Goal: Task Accomplishment & Management: Complete application form

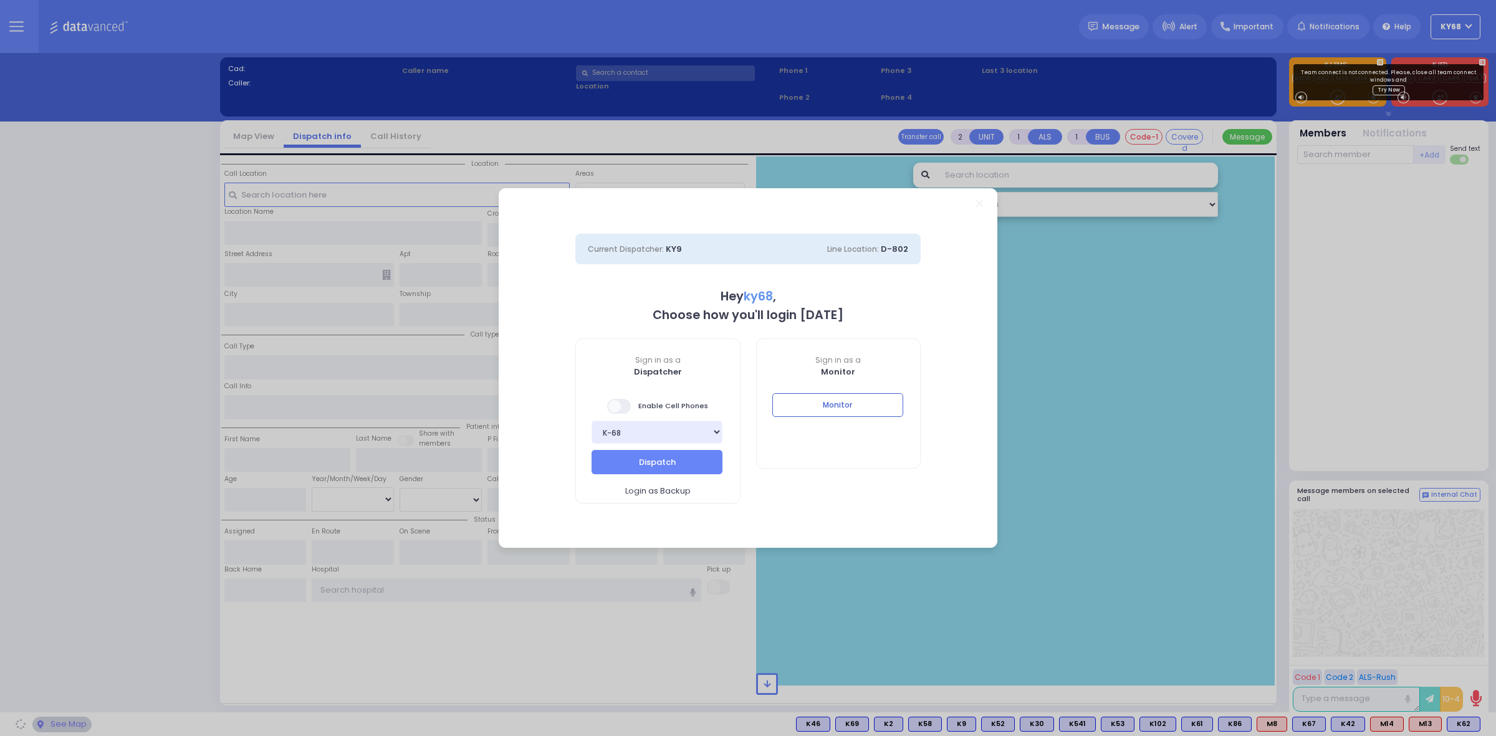
select select "12"
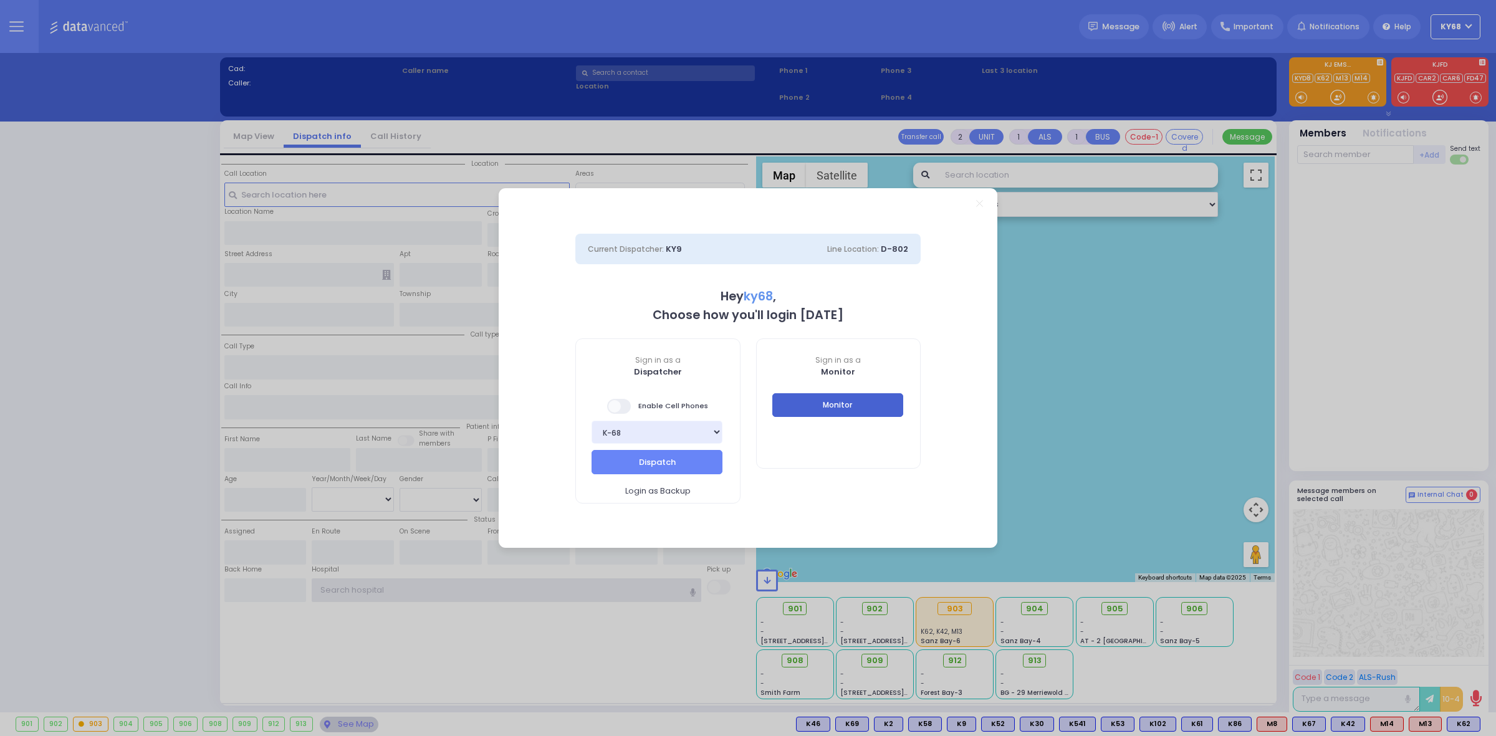
type input "ky68"
click at [808, 406] on button "Monitor" at bounding box center [837, 405] width 131 height 24
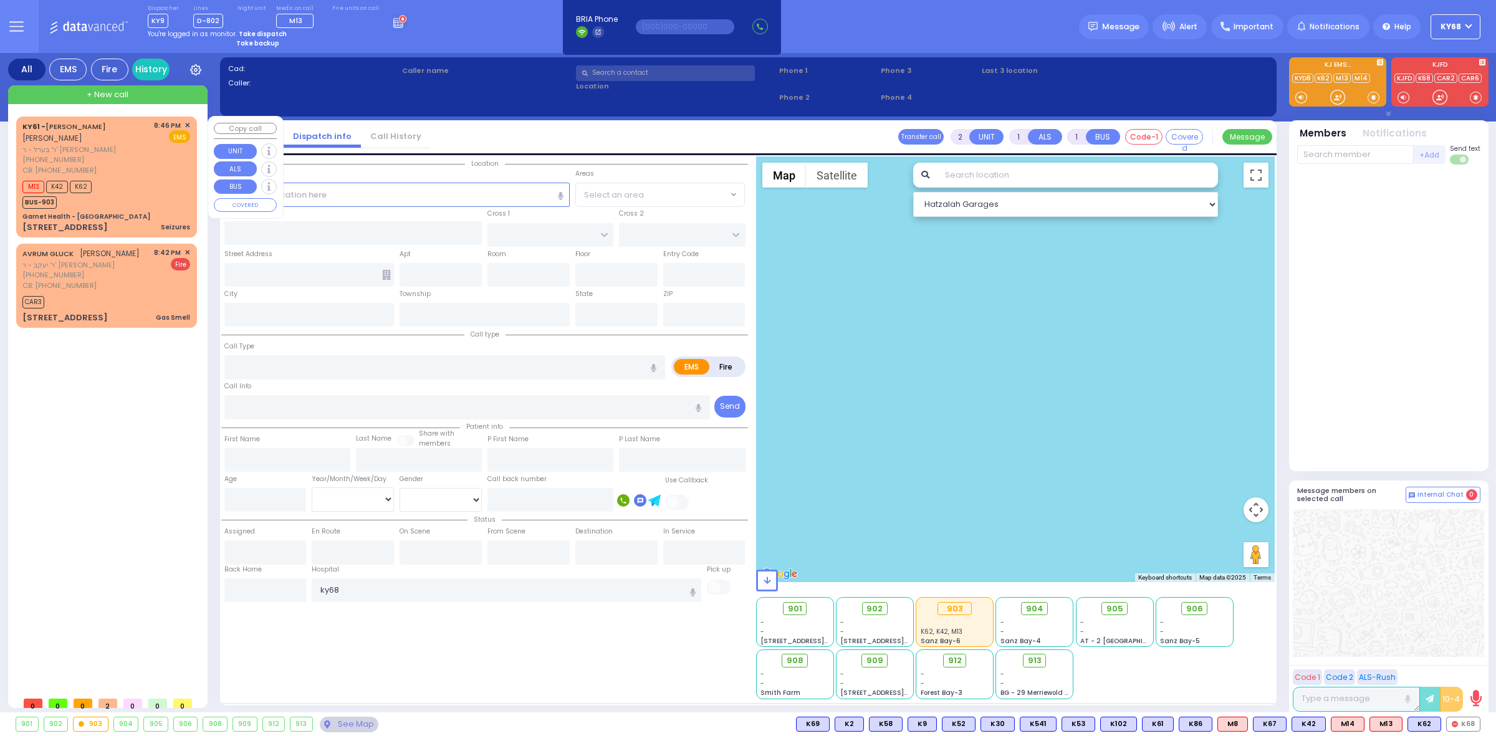
click at [67, 182] on div "M13 K42 K62" at bounding box center [56, 186] width 69 height 16
type input "3"
type input "2"
select select
type input "Seizures"
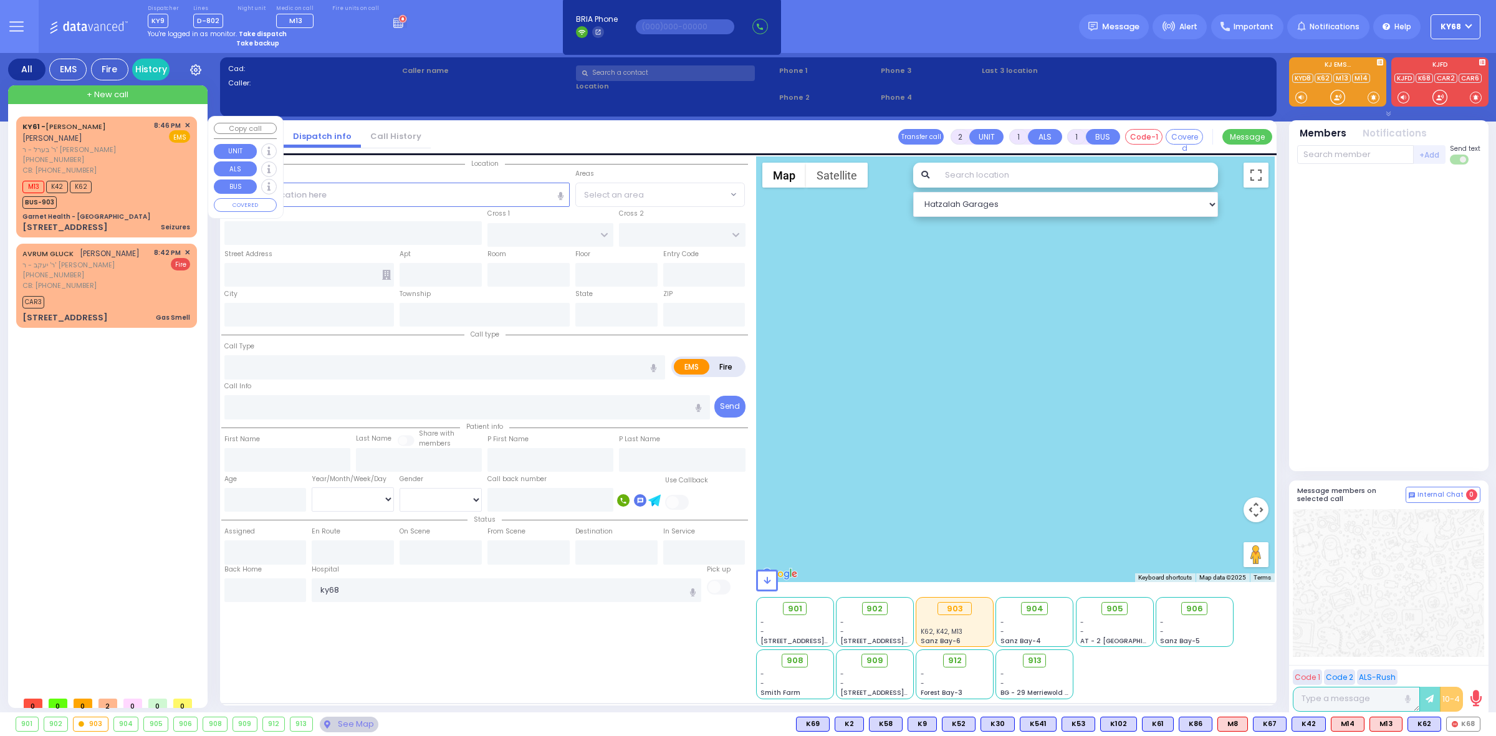
radio input "true"
type input "[PERSON_NAME]"
type input "POLACHECK"
type input "9"
select select "Year"
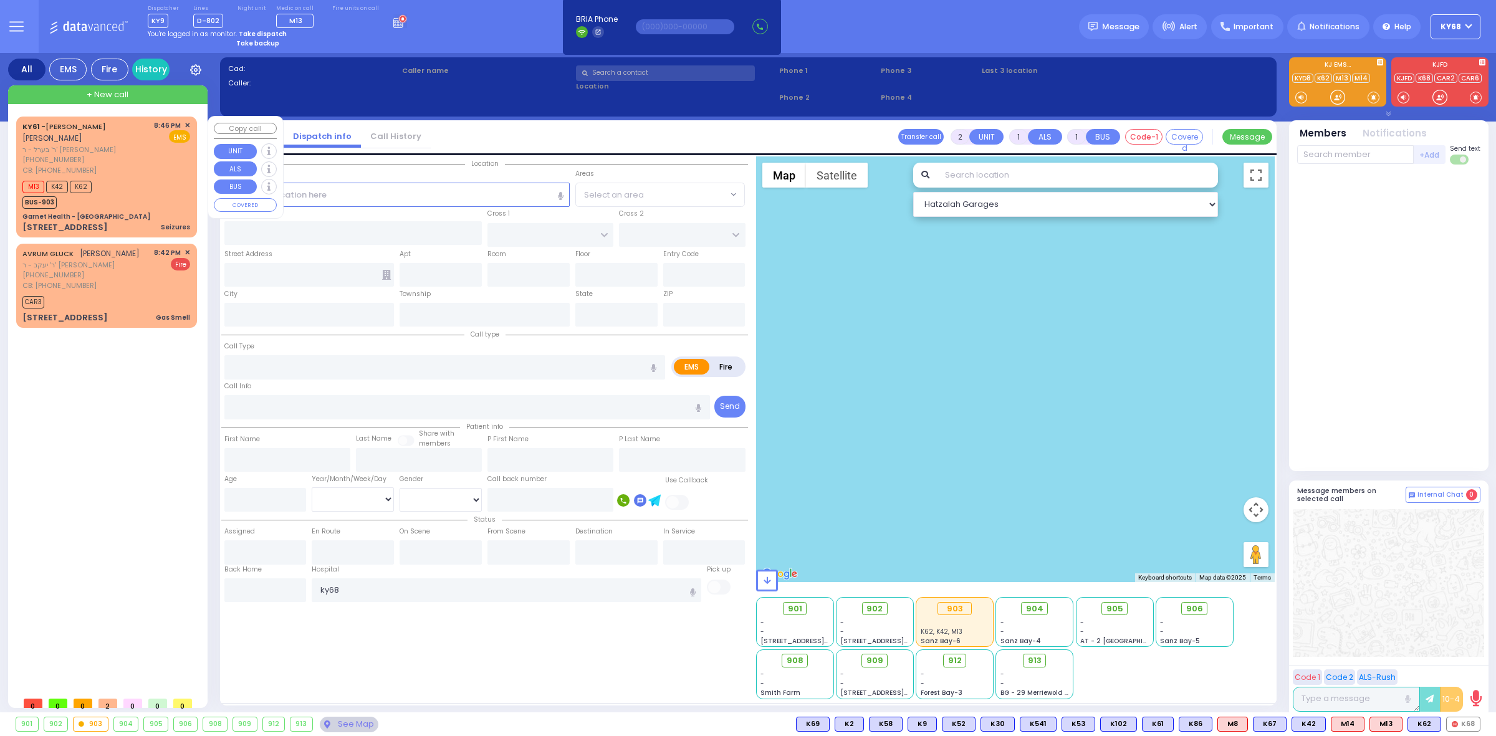
type input "9297450080"
type input "20:46"
type input "20:48"
select select "Hatzalah Garages"
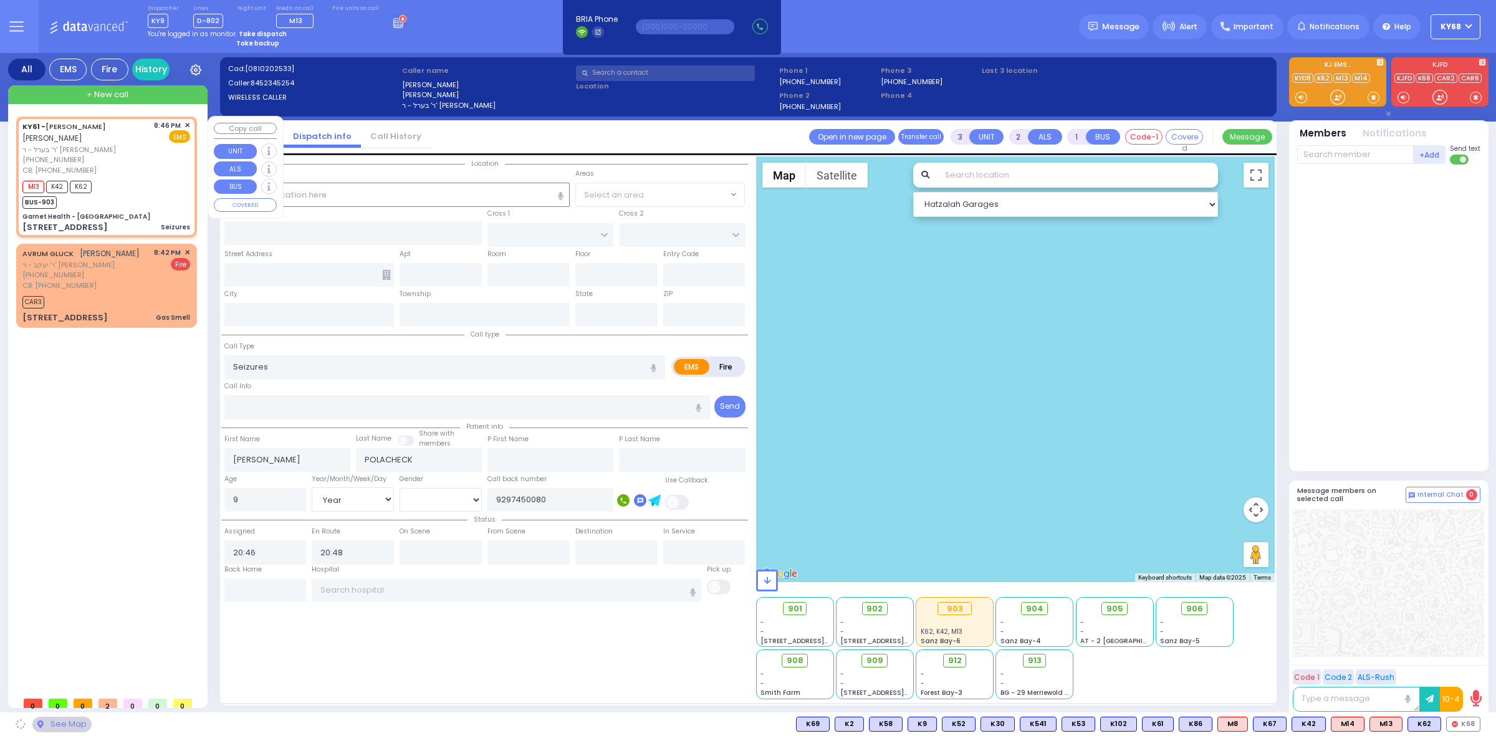
type input "Garnet Health - [GEOGRAPHIC_DATA]"
type input "GOLF LINKS RD"
type input "[GEOGRAPHIC_DATA]"
type input "[STREET_ADDRESS]"
type input "[GEOGRAPHIC_DATA]"
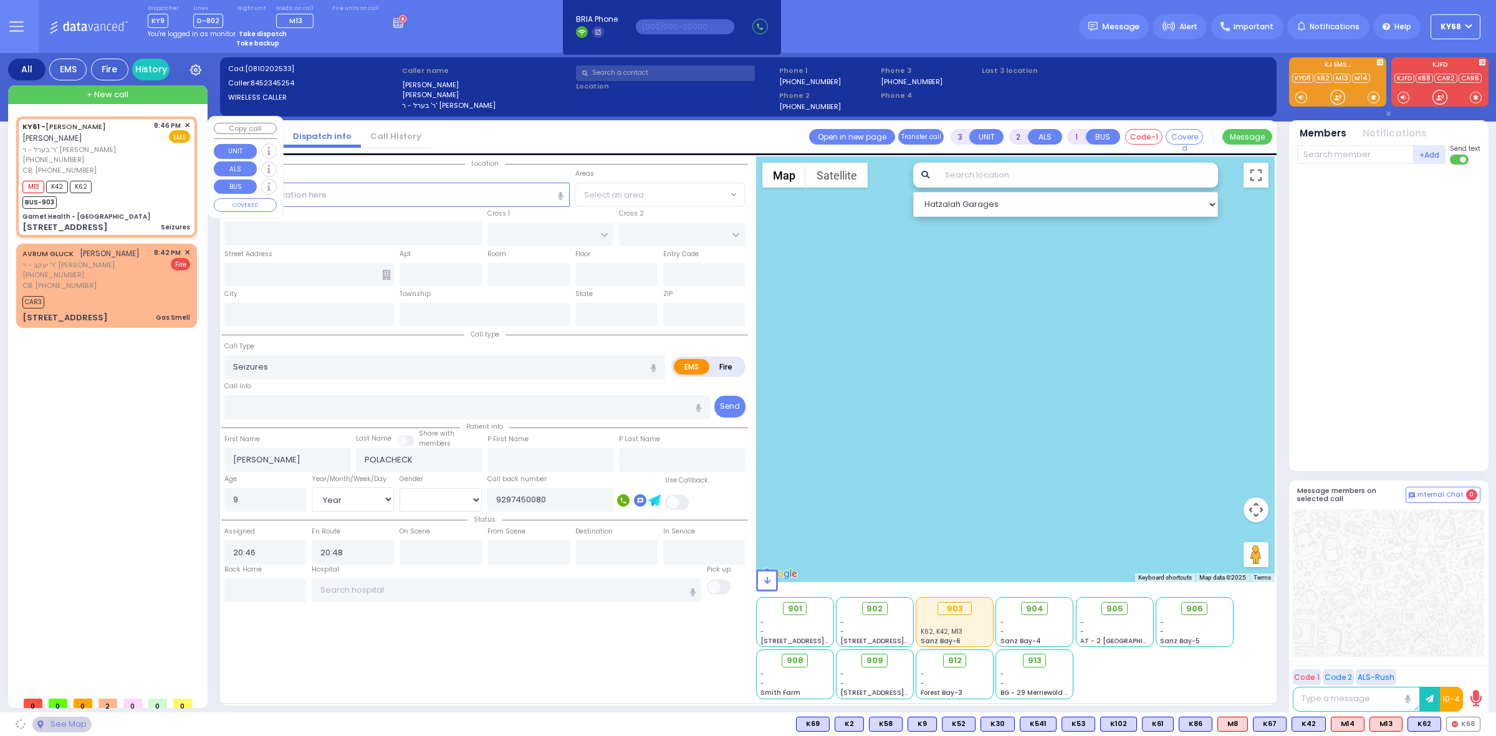
type input "[US_STATE]"
type input "10940"
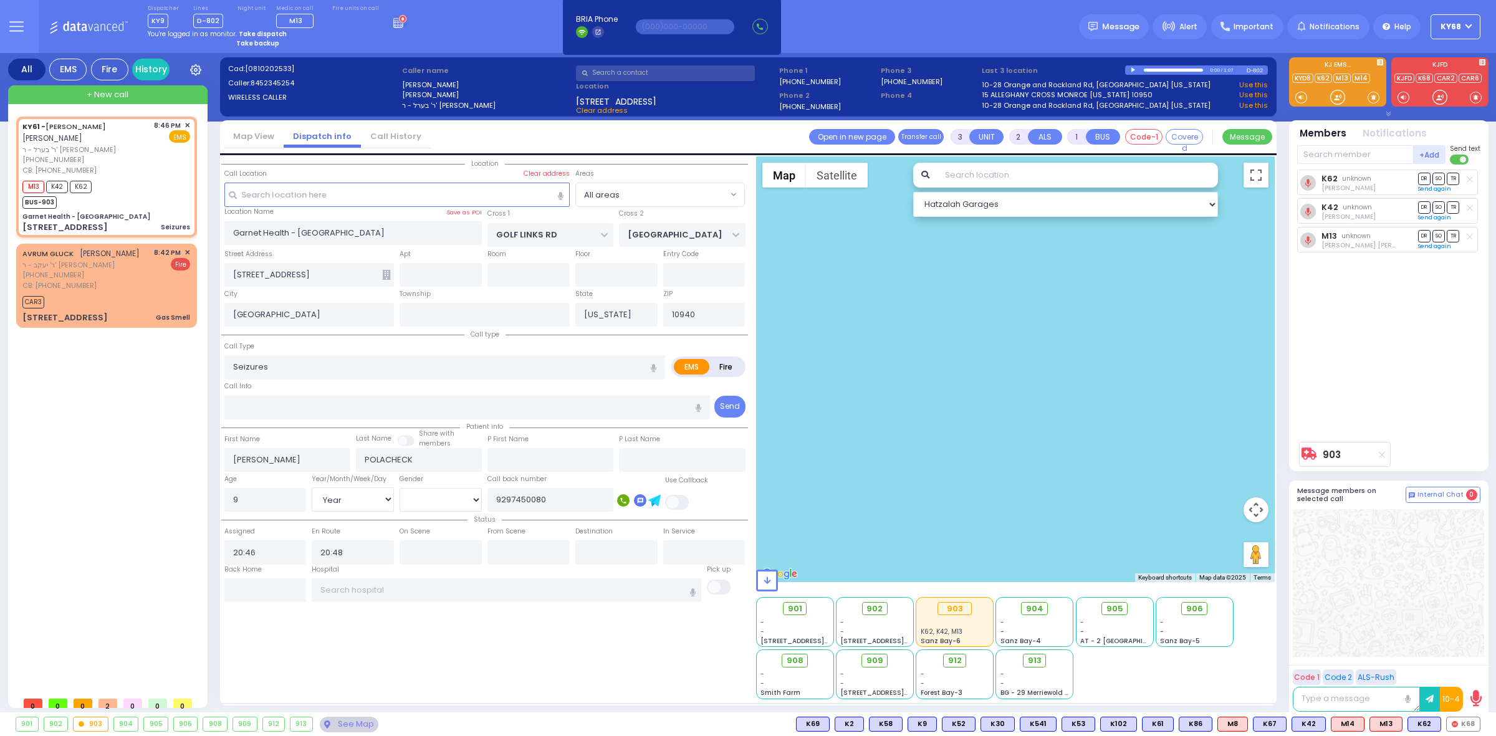
click at [254, 34] on strong "Take dispatch" at bounding box center [263, 33] width 48 height 9
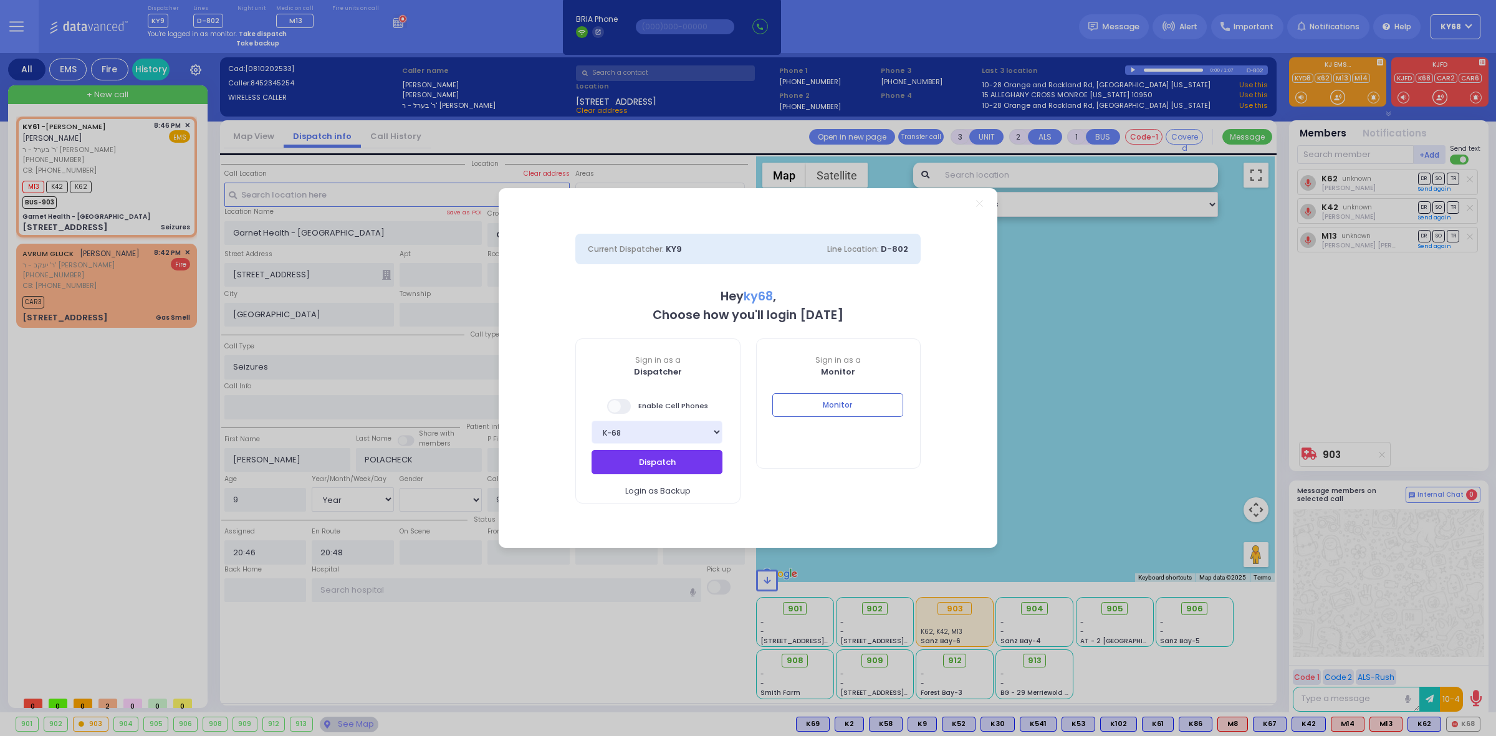
click at [619, 402] on span at bounding box center [619, 406] width 25 height 15
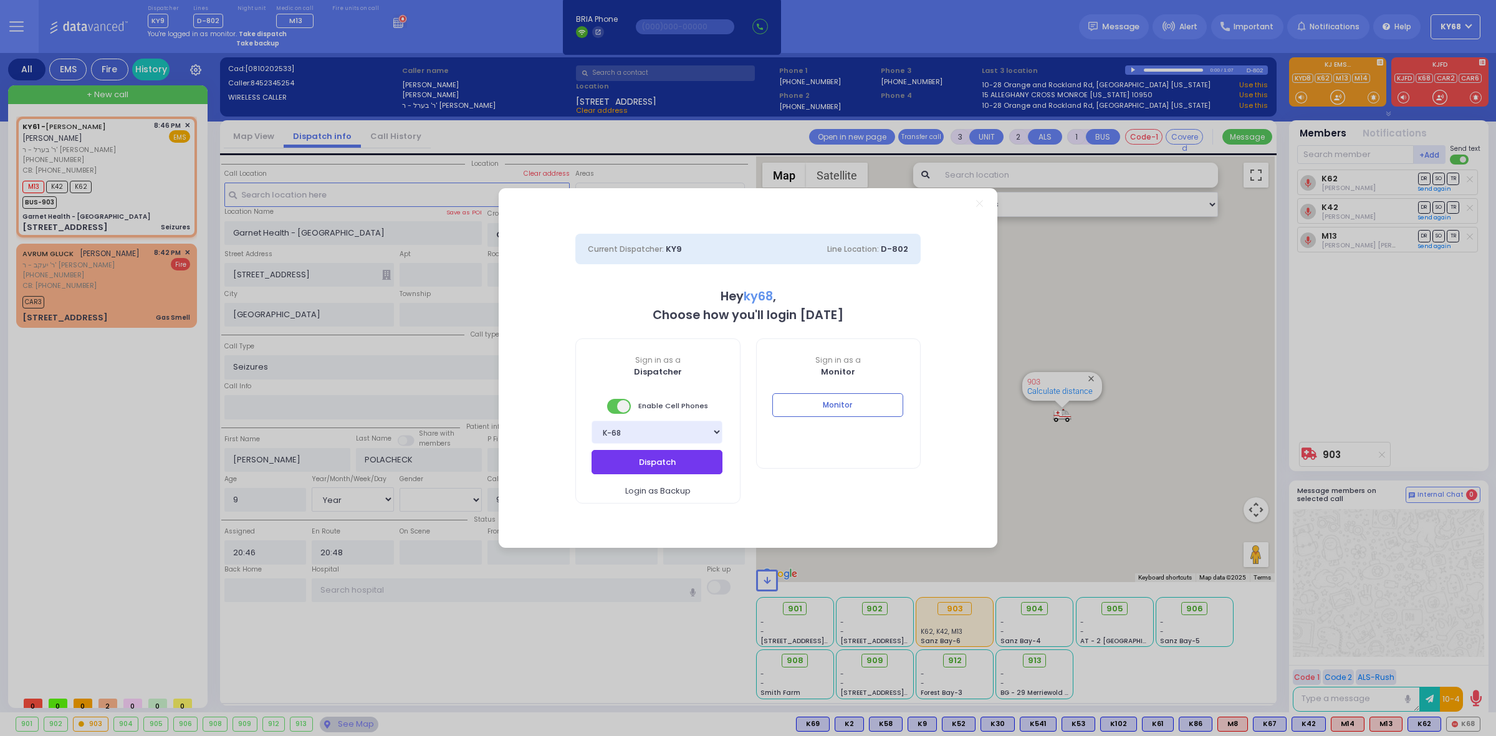
click at [649, 466] on button "Dispatch" at bounding box center [656, 462] width 131 height 24
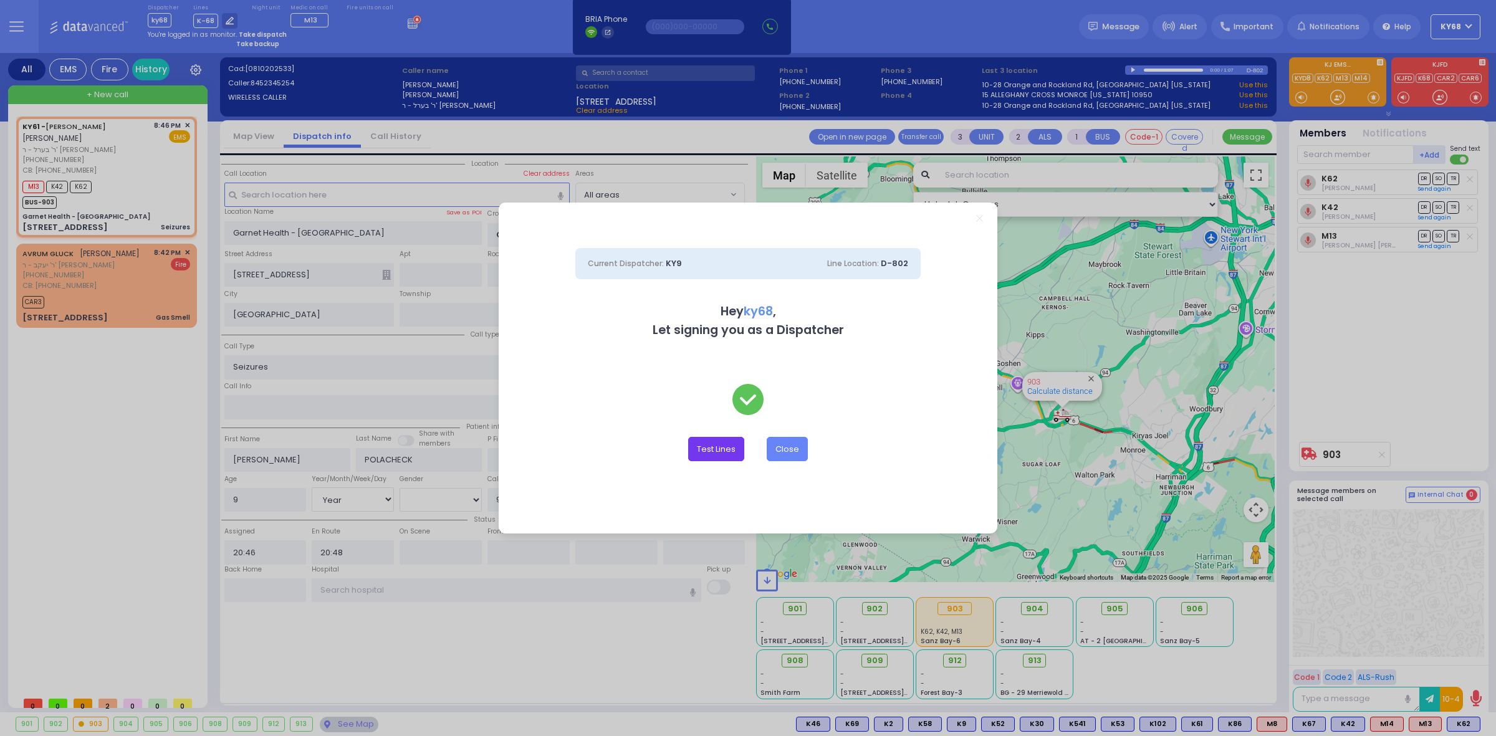
click at [691, 438] on button "Test Lines" at bounding box center [716, 449] width 56 height 24
type input "8457831212"
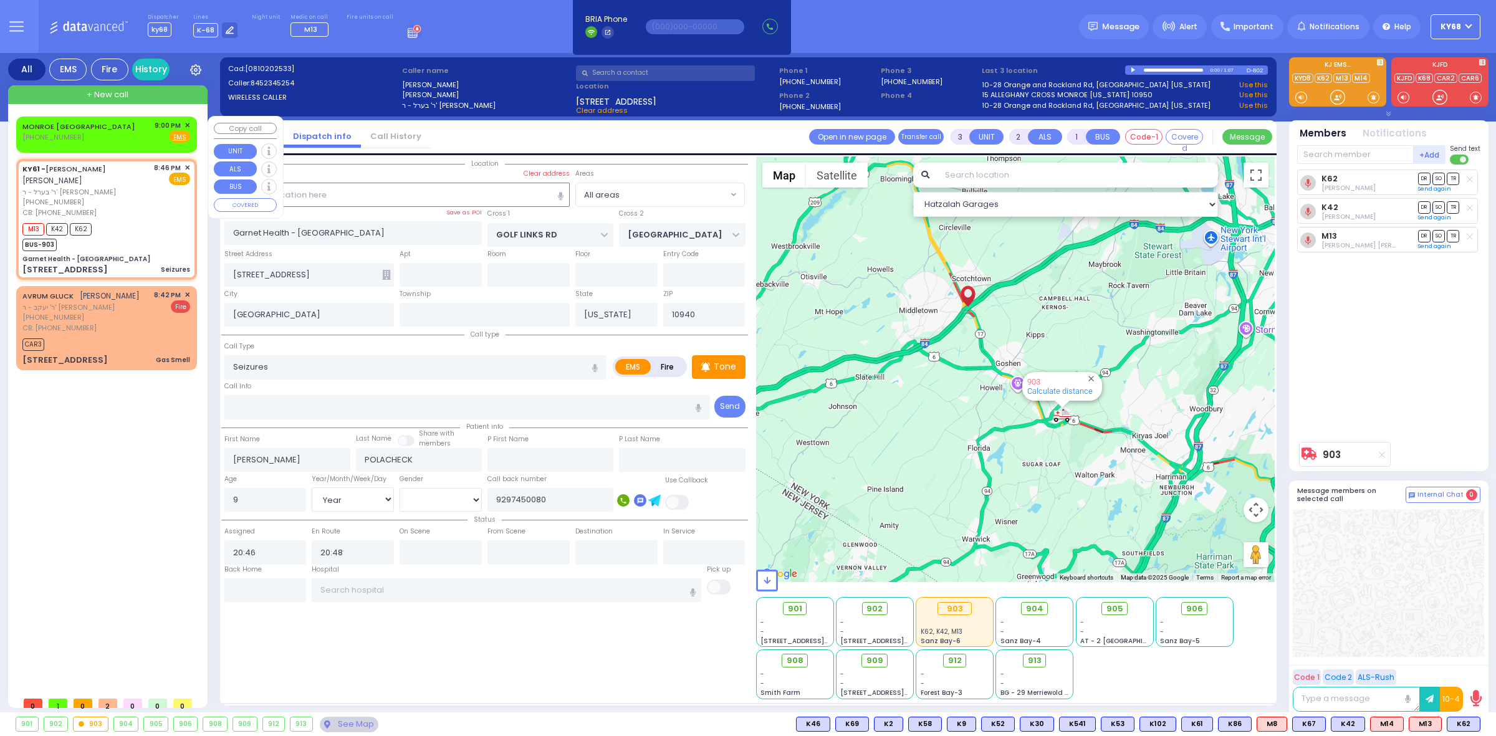
click at [191, 123] on div "MONROE NY (845) 783-1212 9:00 PM ✕ Fire EMS" at bounding box center [107, 134] width 176 height 32
type input "2"
type input "1"
select select
radio input "true"
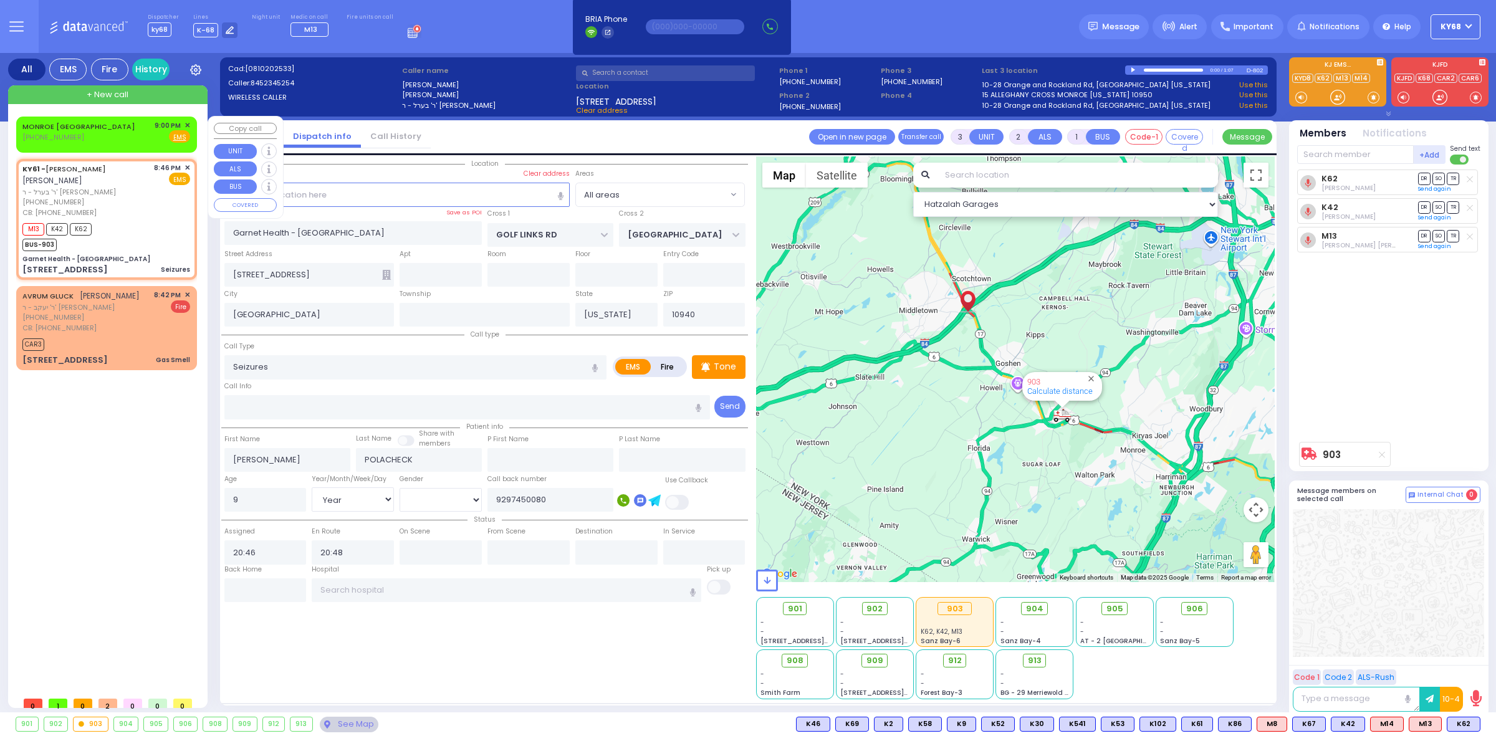
select select
type input "21:00"
select select "Hatzalah Garages"
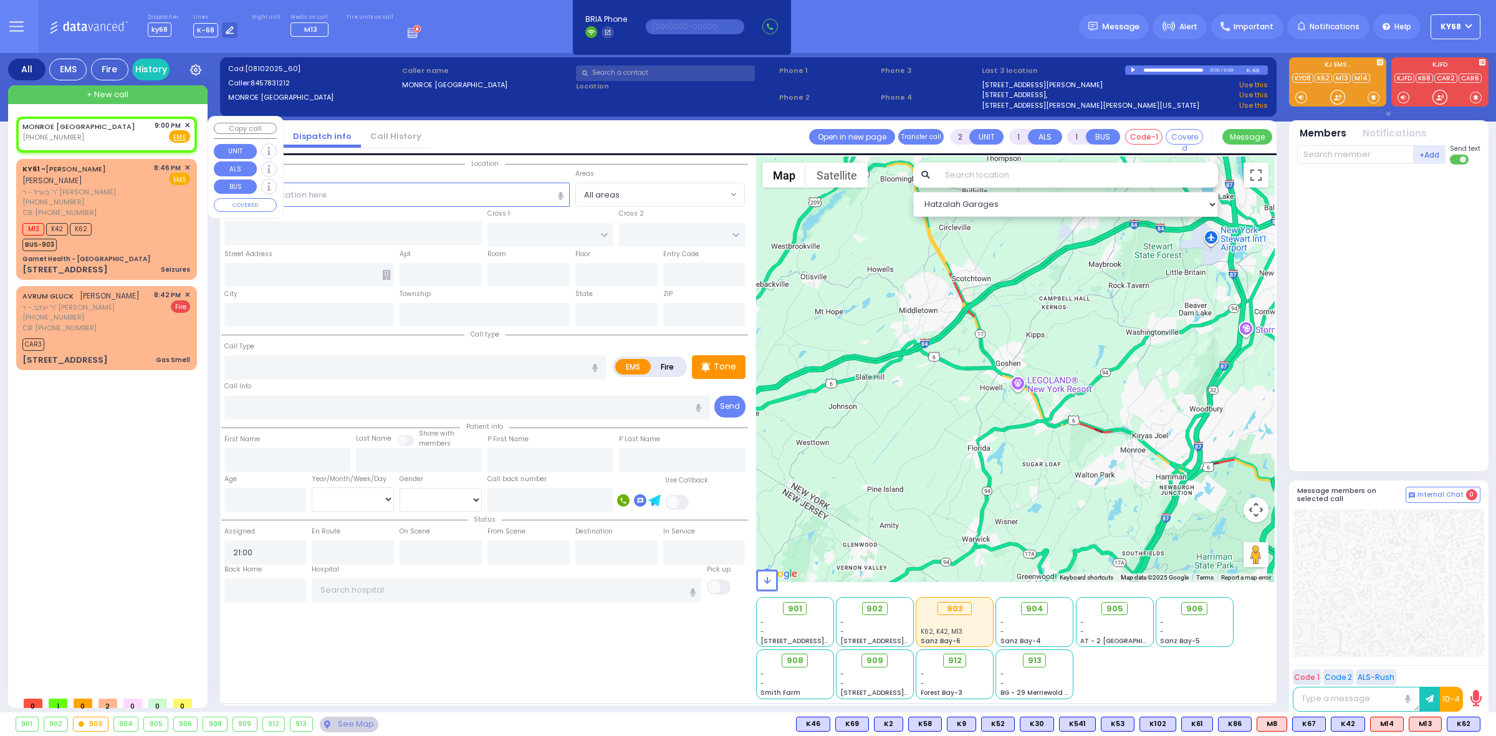
click at [188, 123] on span "✕" at bounding box center [187, 125] width 6 height 11
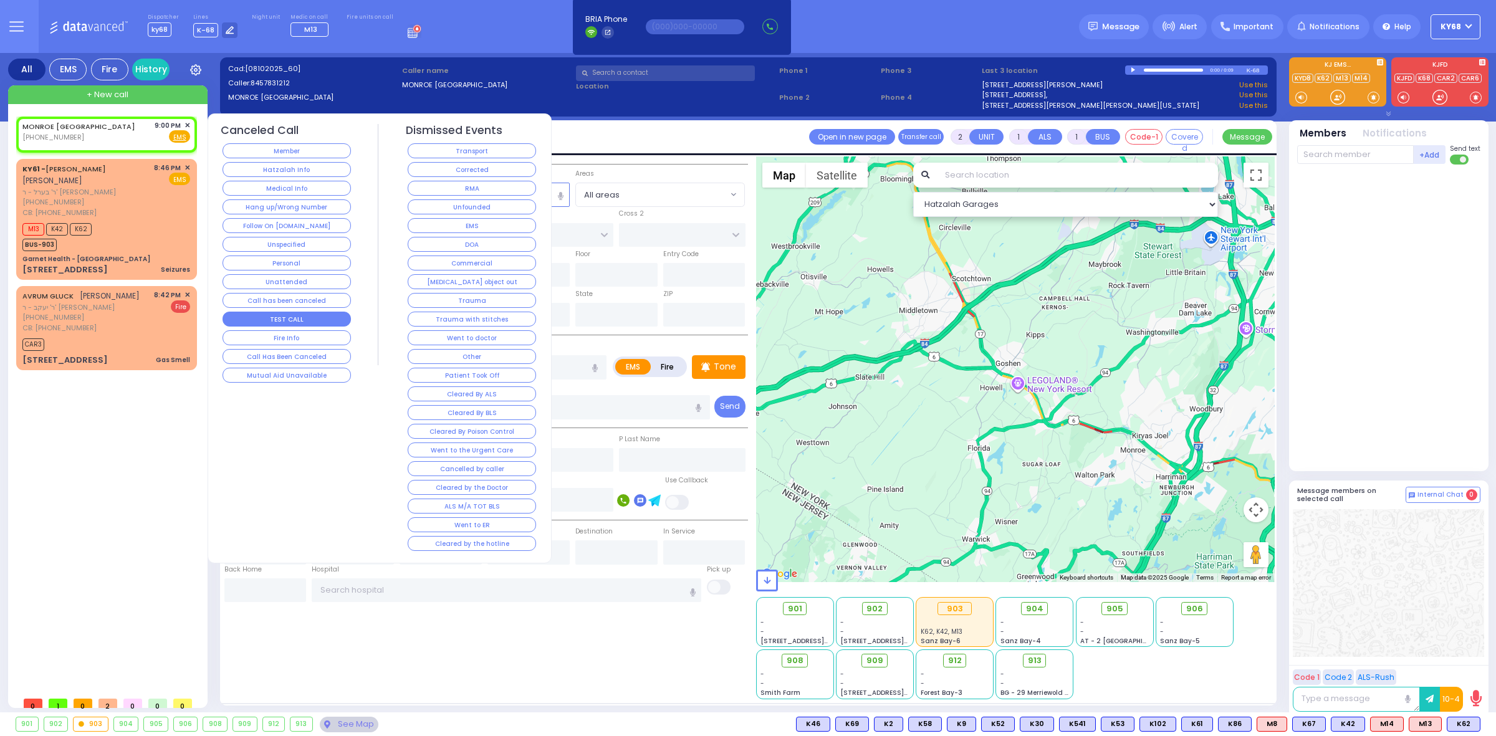
click at [273, 323] on button "TEST CALL" at bounding box center [286, 319] width 128 height 15
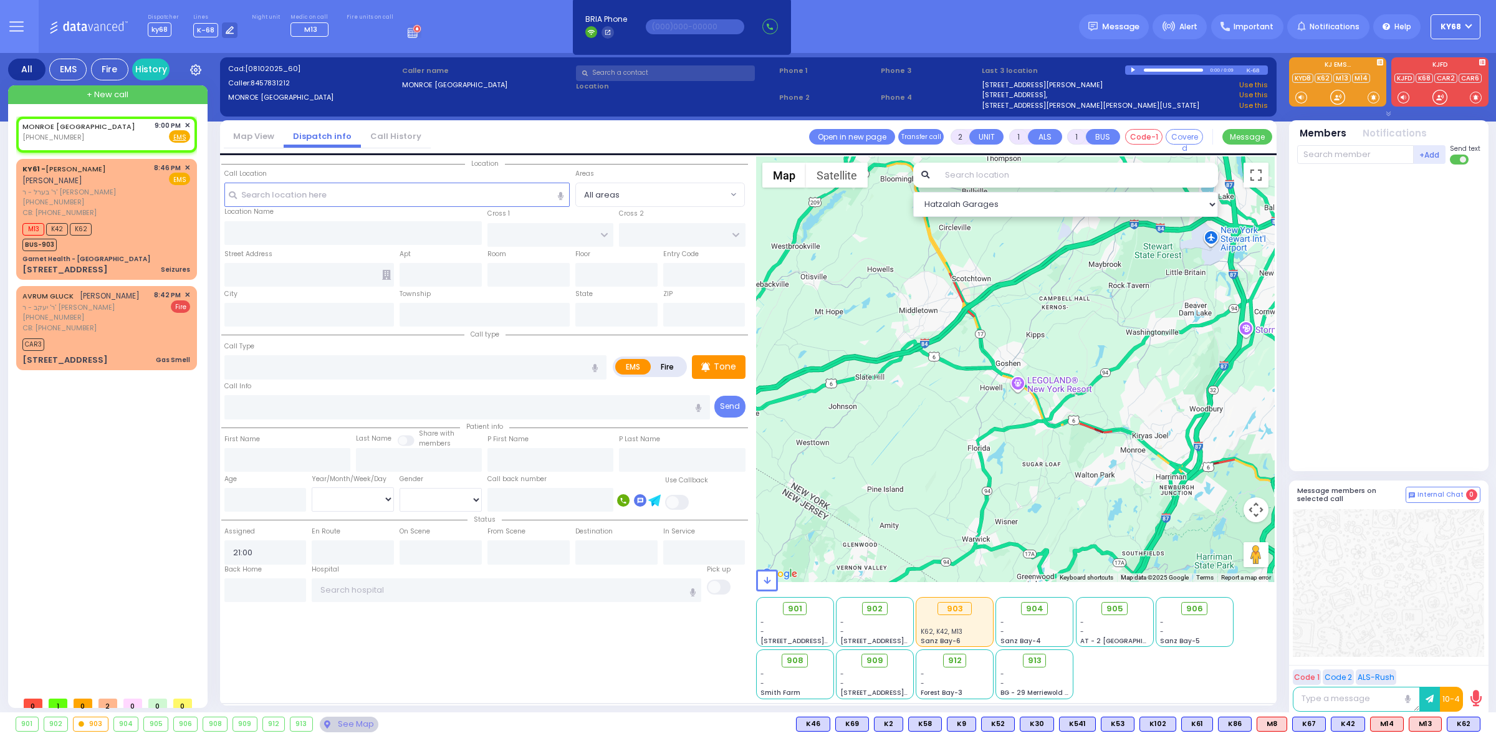
select select
radio input "true"
select select
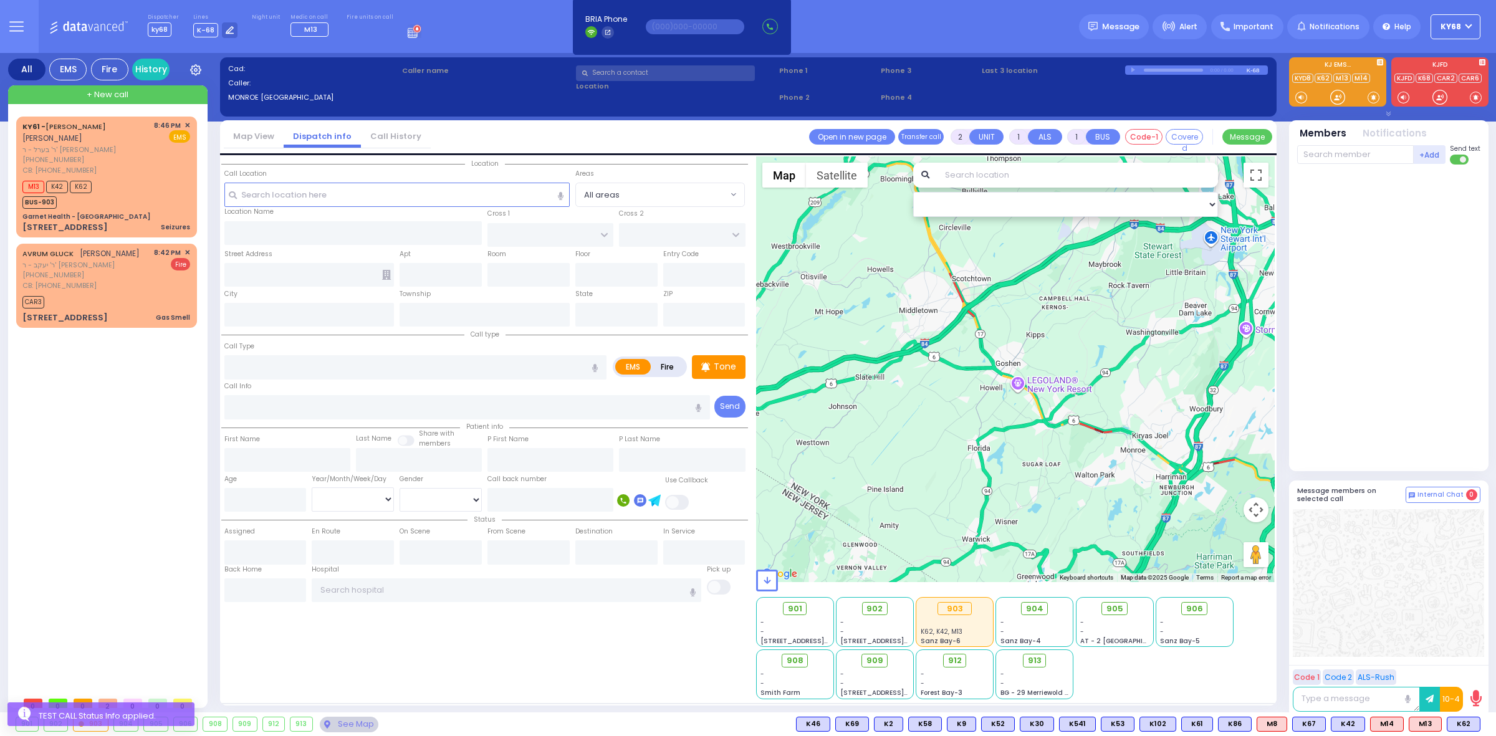
click at [490, 55] on div "Cad: Caller: MONROE NY Caller name Clear address Phone 1 Phone 2 Phone 3 /" at bounding box center [748, 385] width 1056 height 664
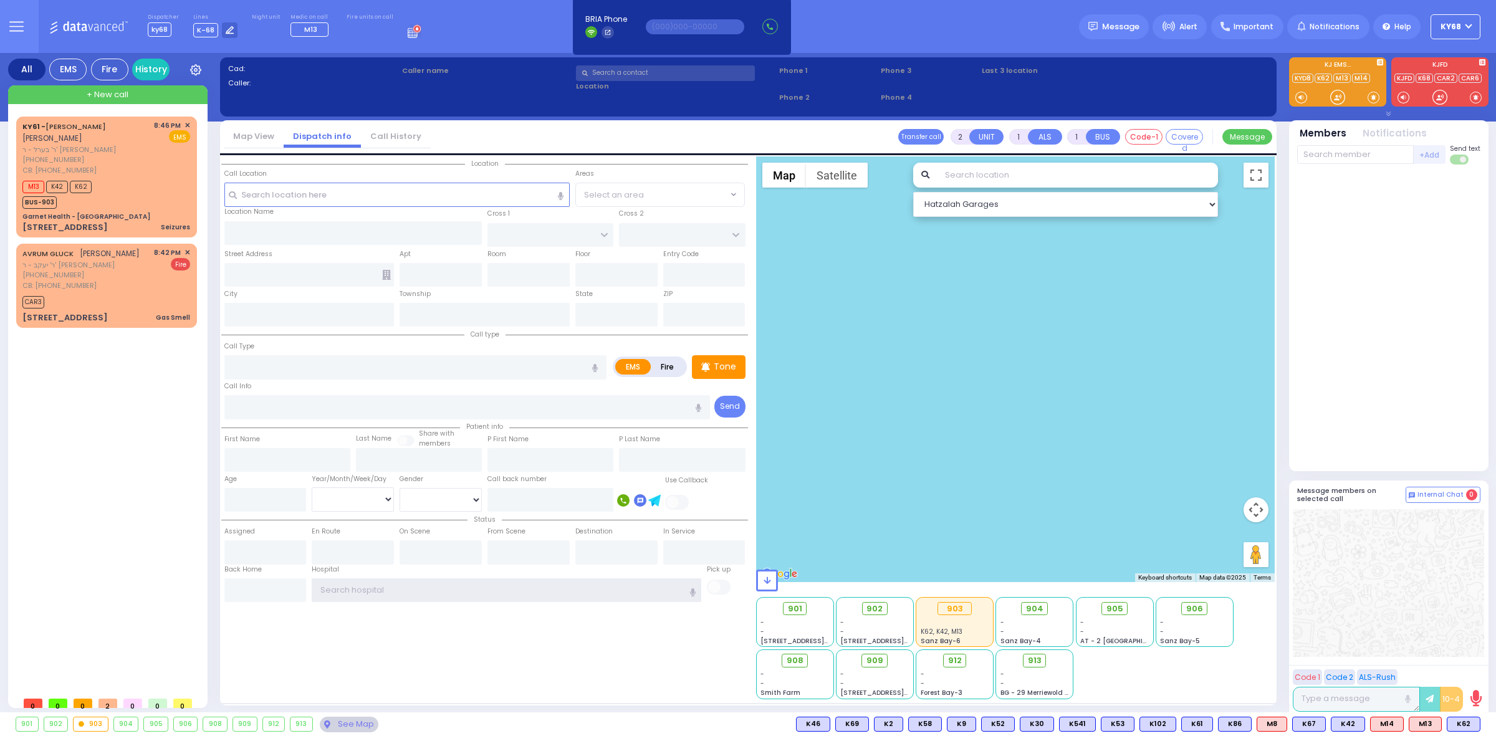
type input "ky68"
click at [408, 33] on icon at bounding box center [415, 31] width 14 height 14
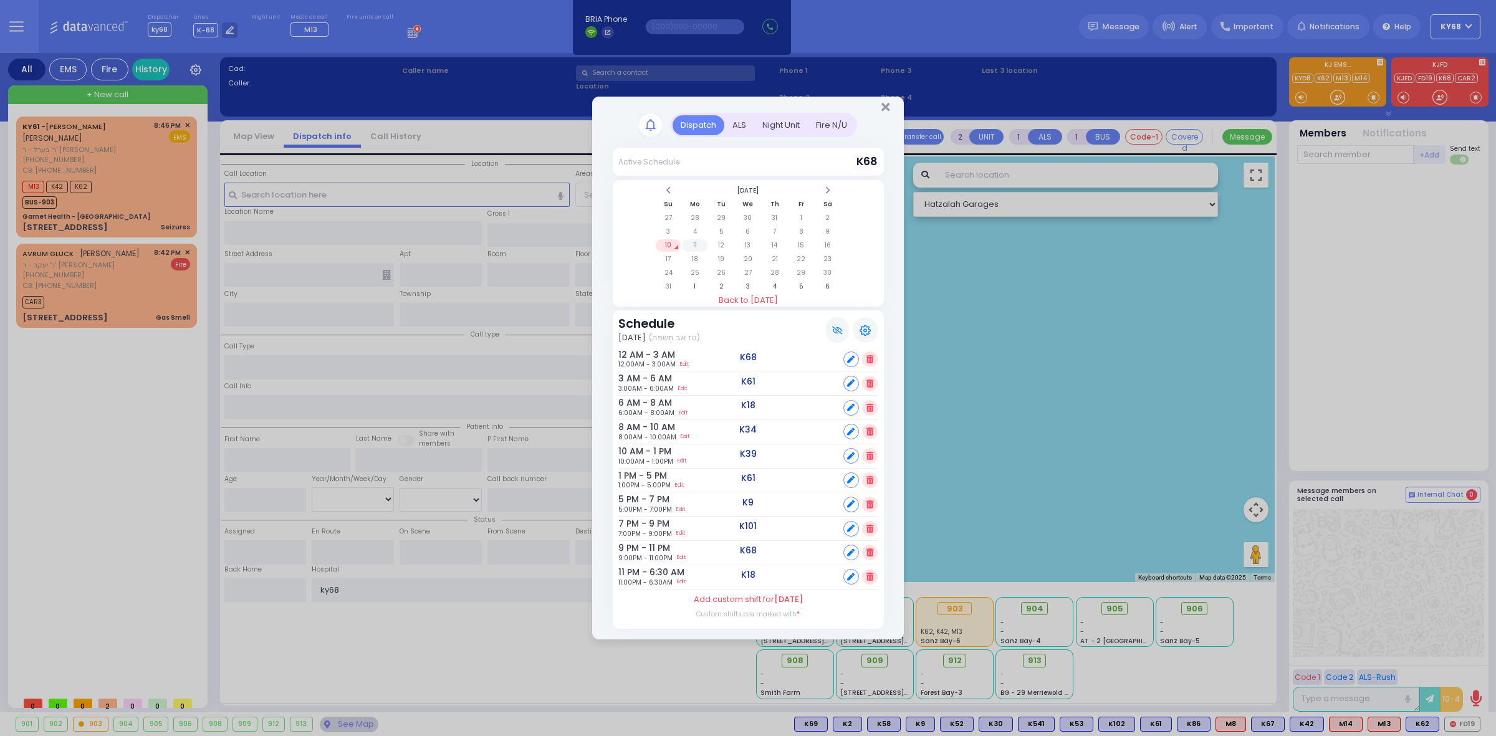
click at [697, 247] on td "11" at bounding box center [695, 245] width 26 height 12
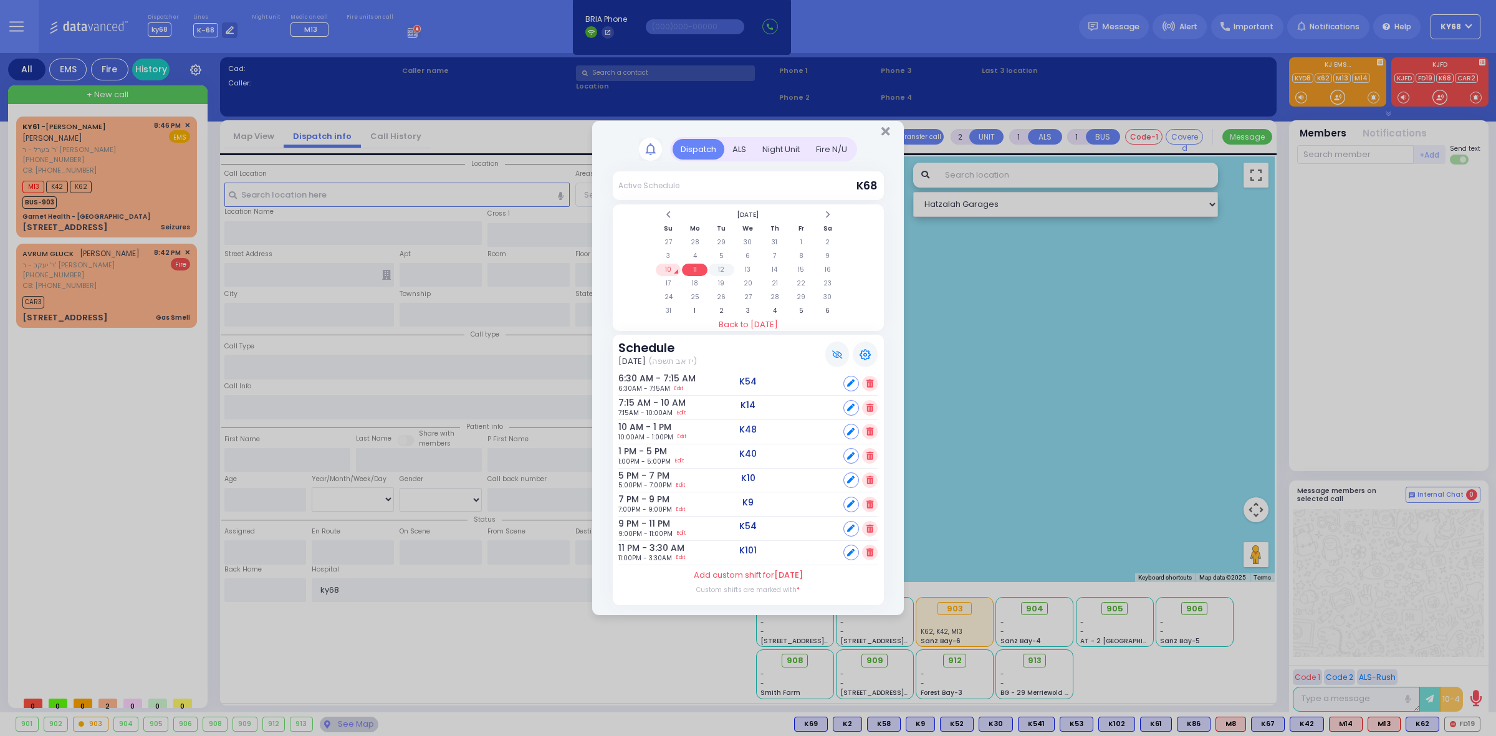
click at [717, 272] on td "12" at bounding box center [722, 270] width 26 height 12
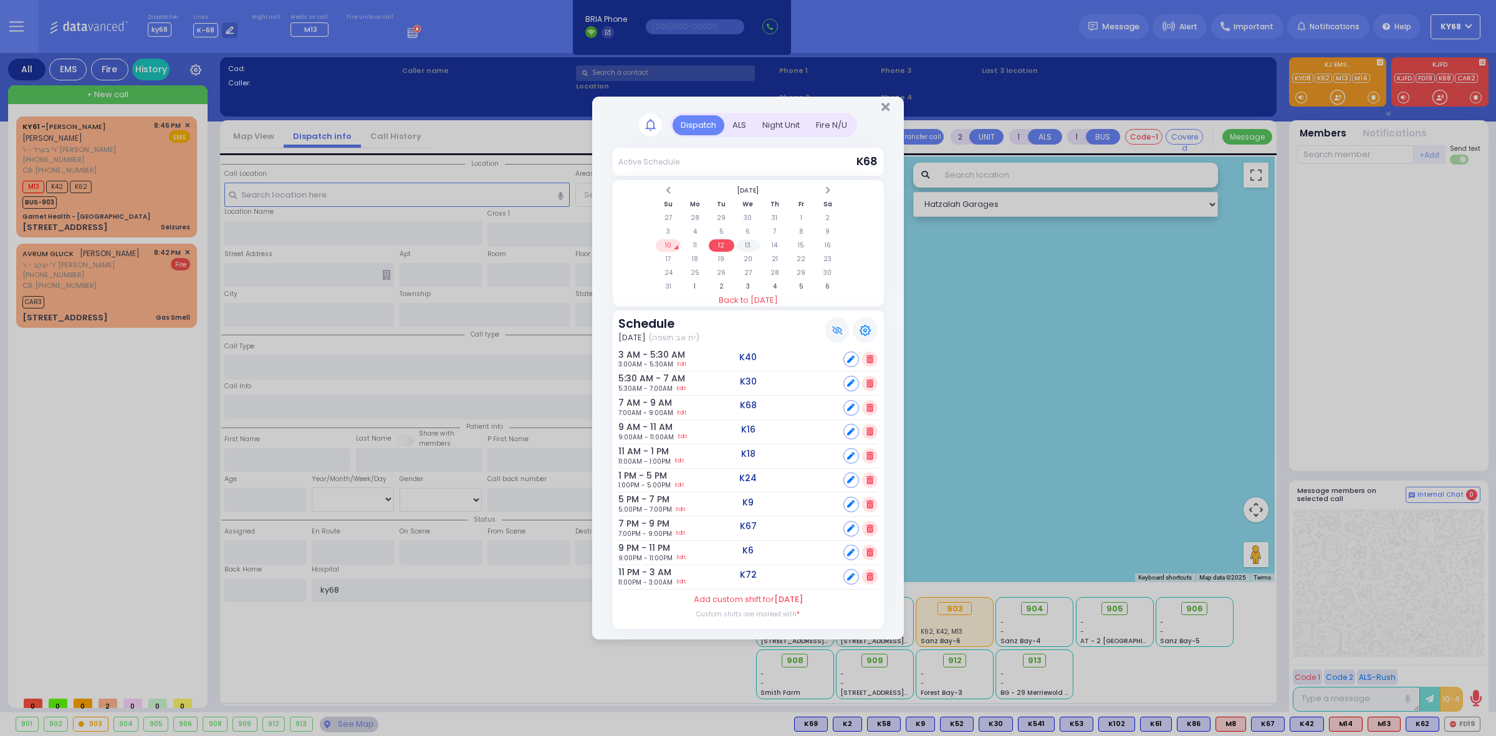
click at [746, 245] on td "13" at bounding box center [748, 245] width 26 height 12
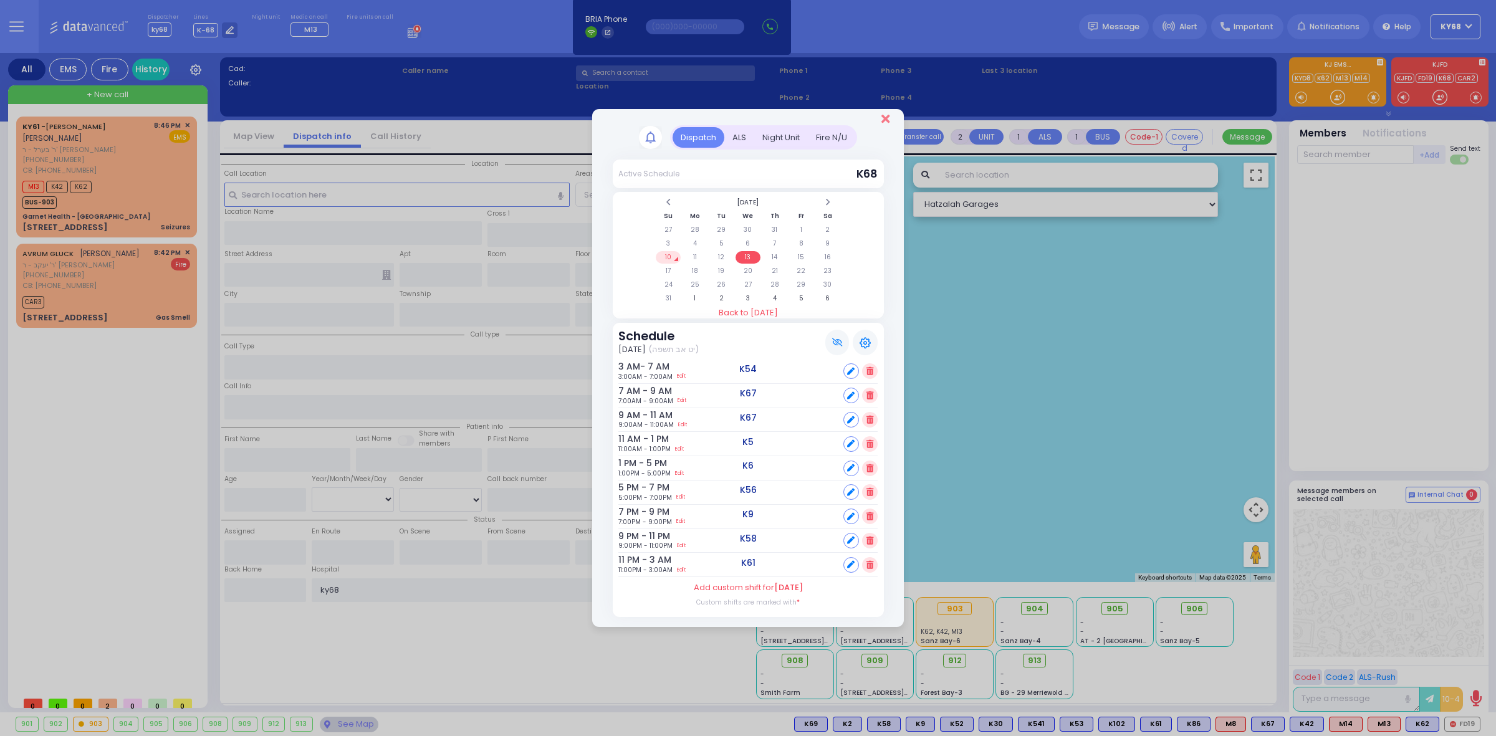
click at [887, 117] on icon "Close" at bounding box center [885, 119] width 8 height 12
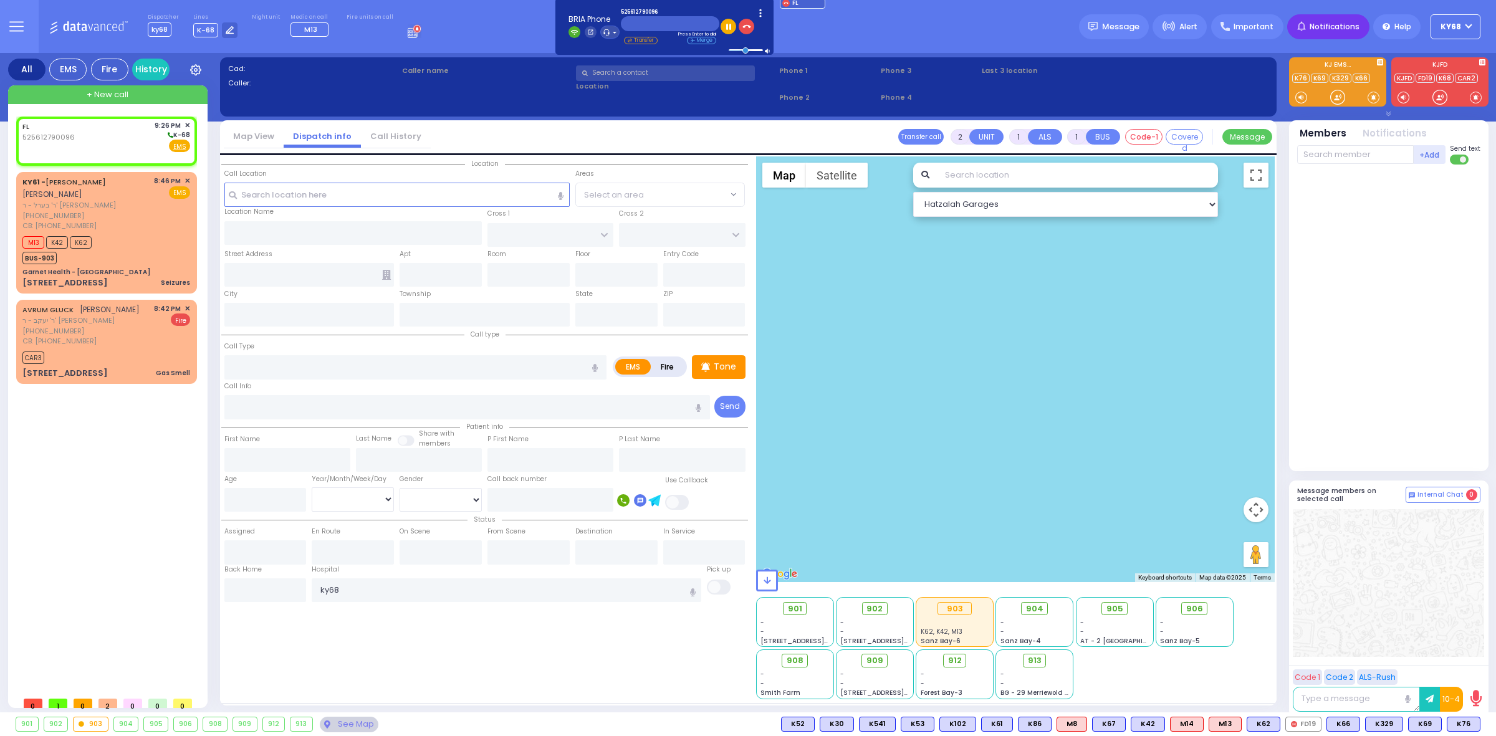
select select
radio input "true"
select select
type input "21:26"
select select "Hatzalah Garages"
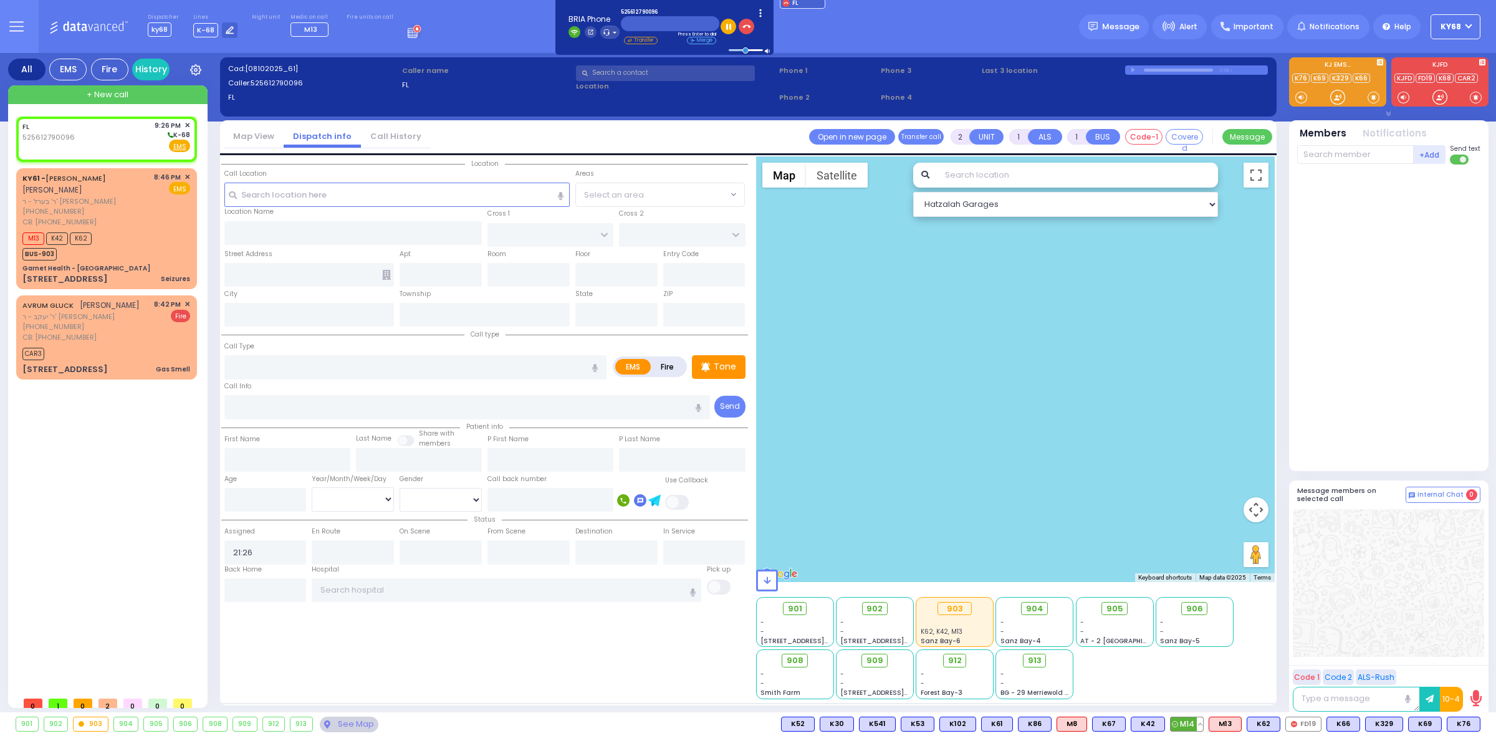
select select
radio input "true"
select select
select select "Hatzalah Garages"
click at [1347, 353] on div at bounding box center [1390, 315] width 186 height 291
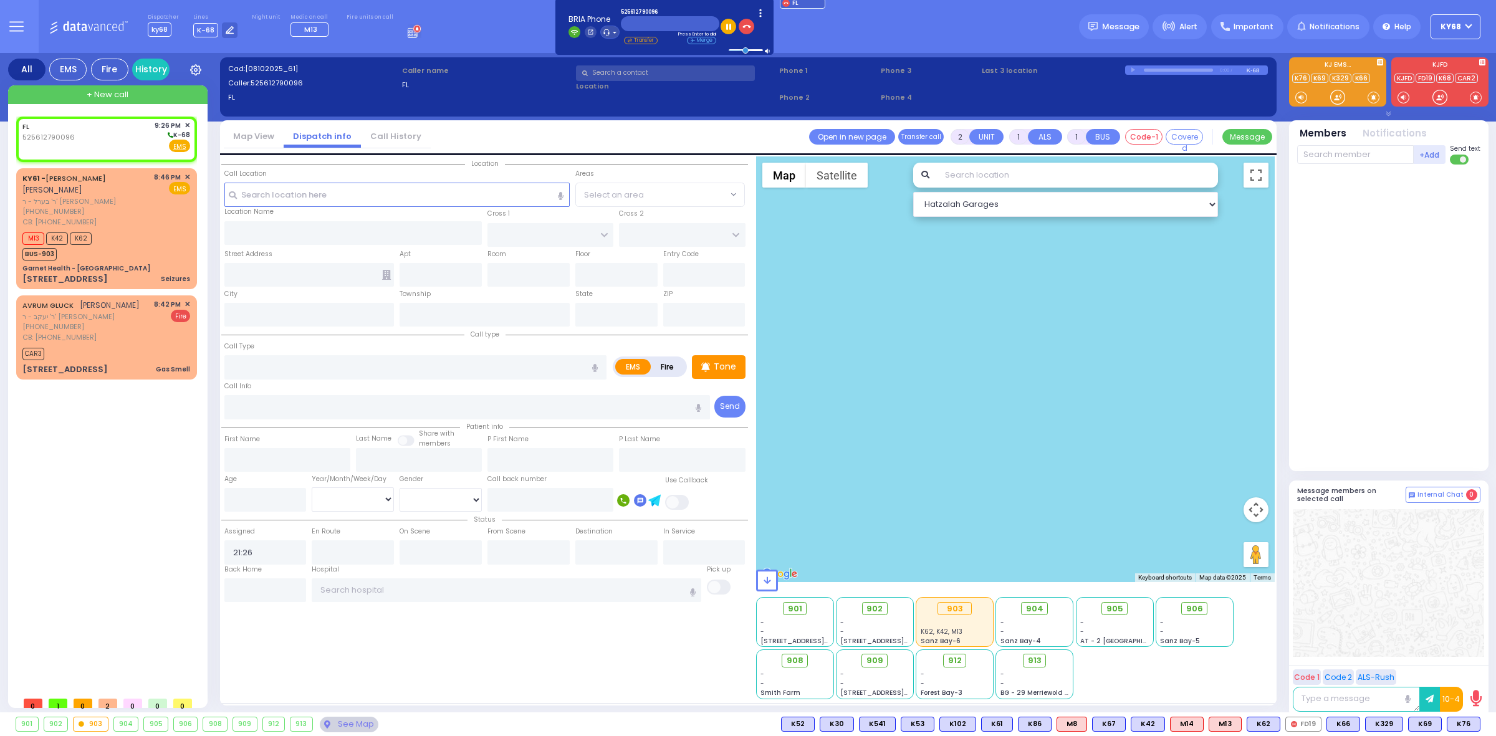
click at [942, 33] on div "Dispatcher ky68 shift has started. Are you ? Lines K-68" at bounding box center [748, 26] width 1496 height 53
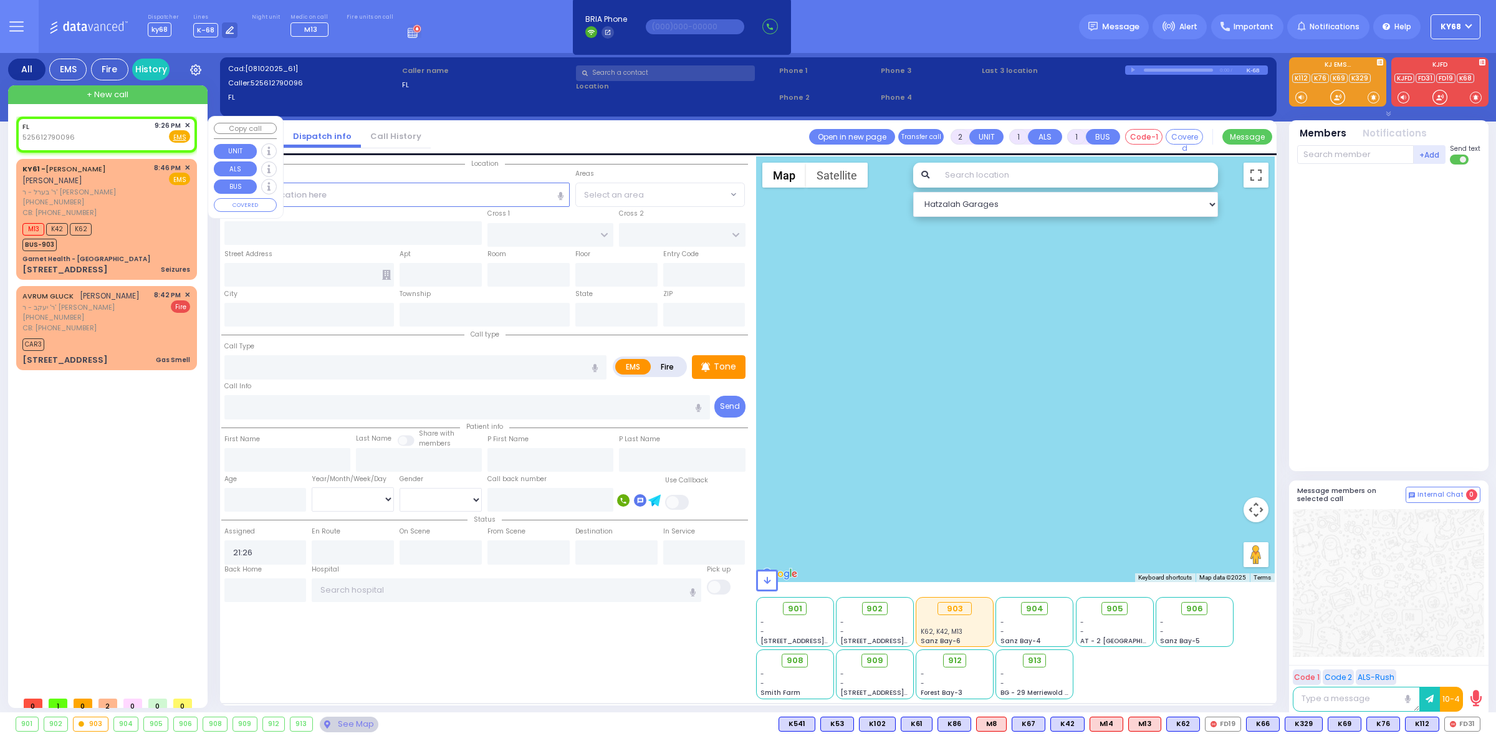
select select
radio input "true"
select select
select select "Hatzalah Garages"
click at [188, 125] on span "✕" at bounding box center [187, 125] width 6 height 11
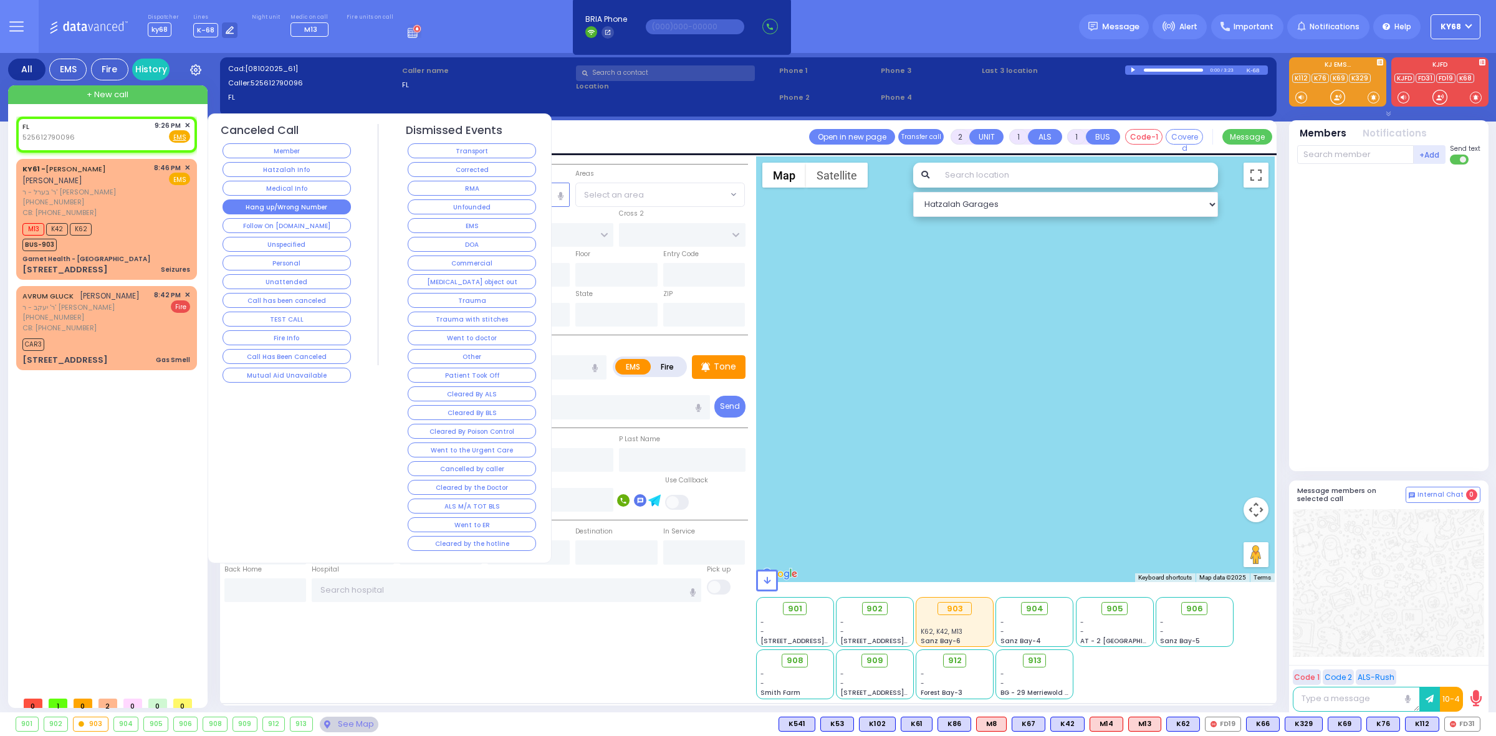
click at [328, 214] on button "Hang up/Wrong Number" at bounding box center [286, 206] width 128 height 15
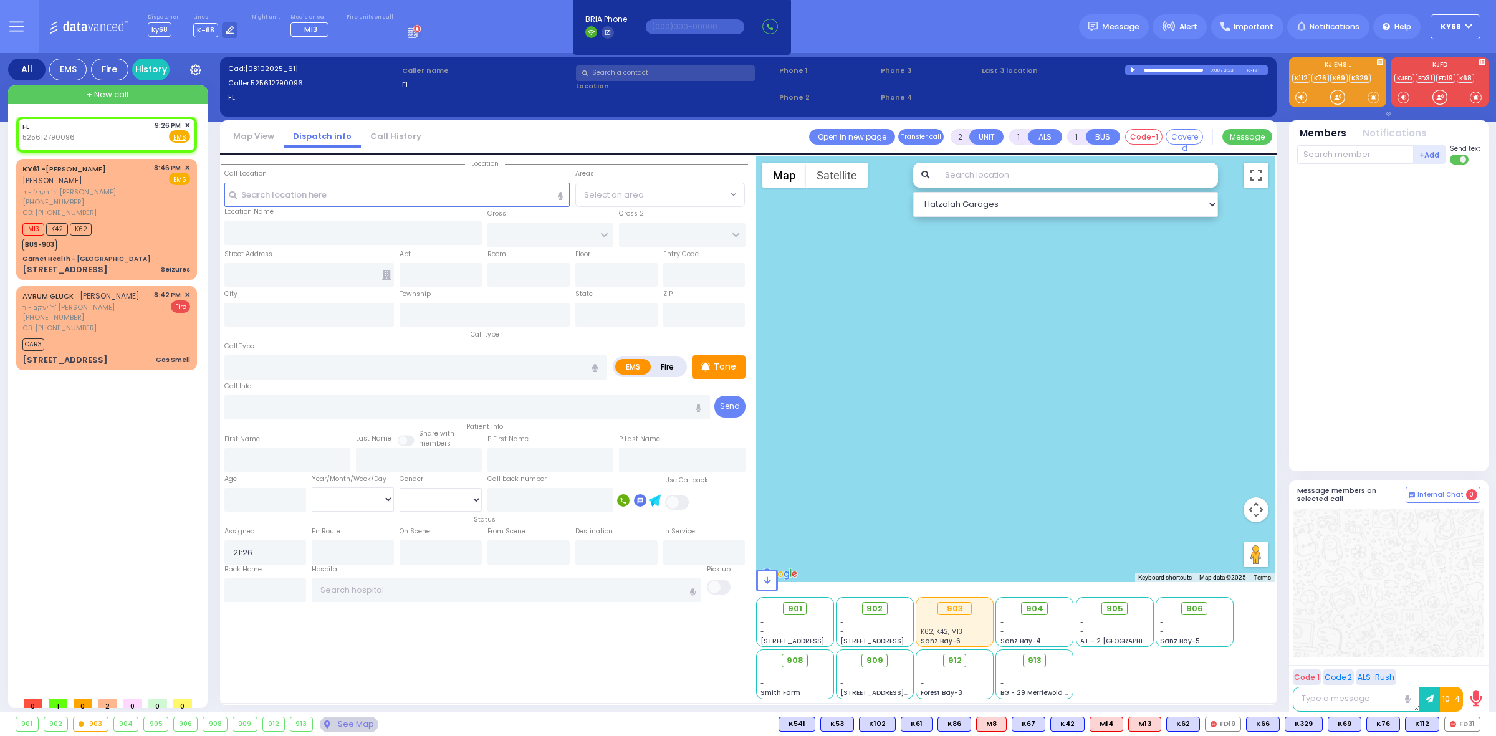
select select
radio input "true"
select select
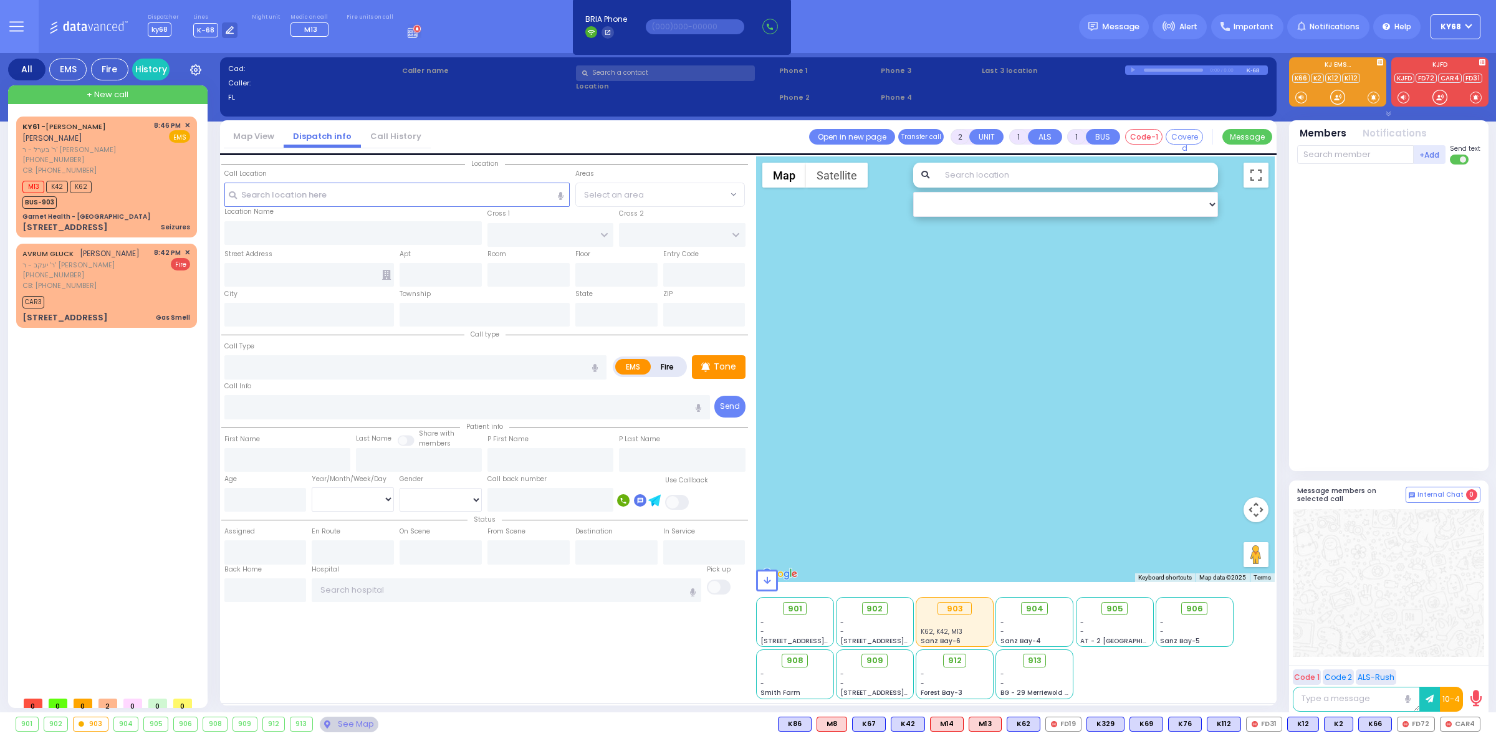
click at [1345, 515] on div at bounding box center [1388, 583] width 191 height 148
click at [1426, 248] on div at bounding box center [1388, 318] width 183 height 297
click at [34, 161] on span "[PHONE_NUMBER]" at bounding box center [53, 160] width 62 height 10
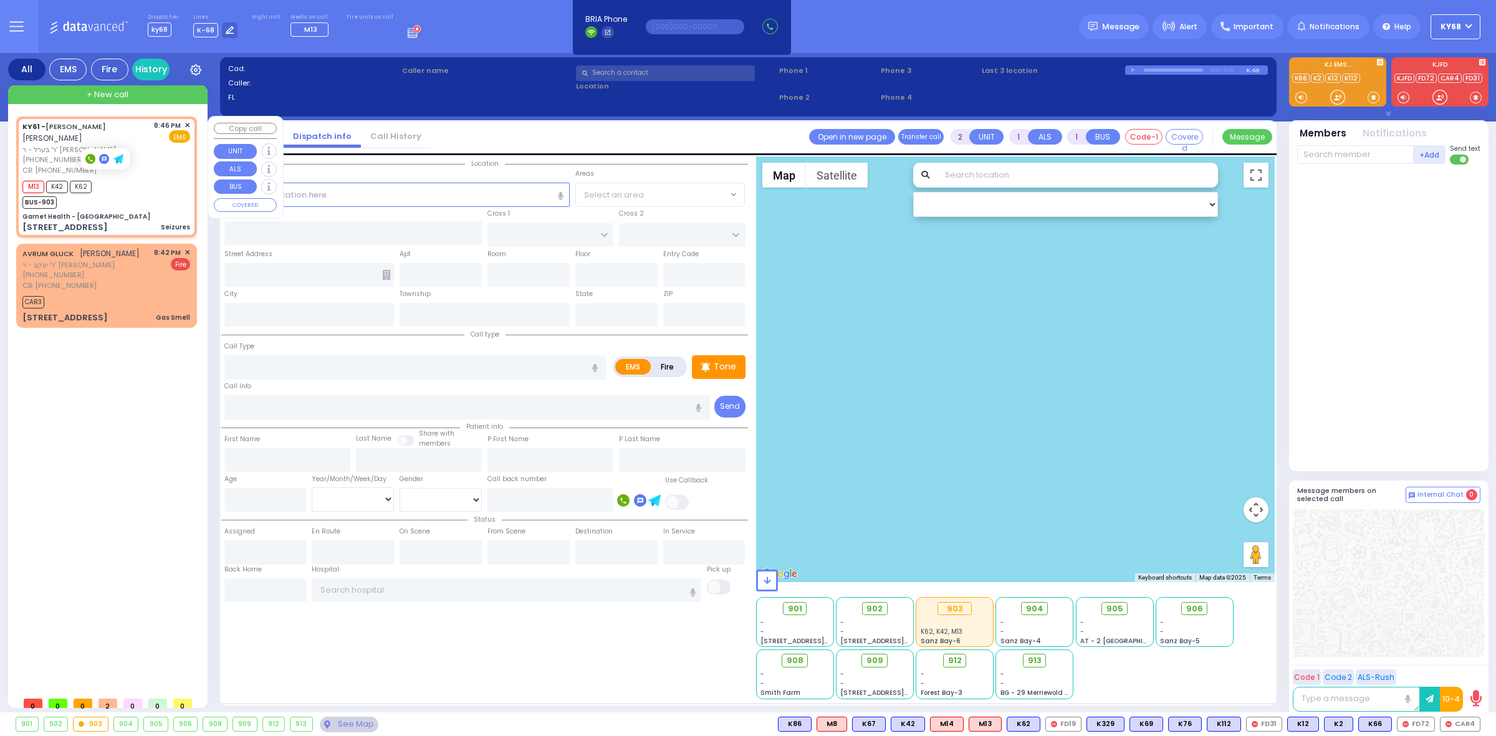
type input "6"
select select
type input "Seizures"
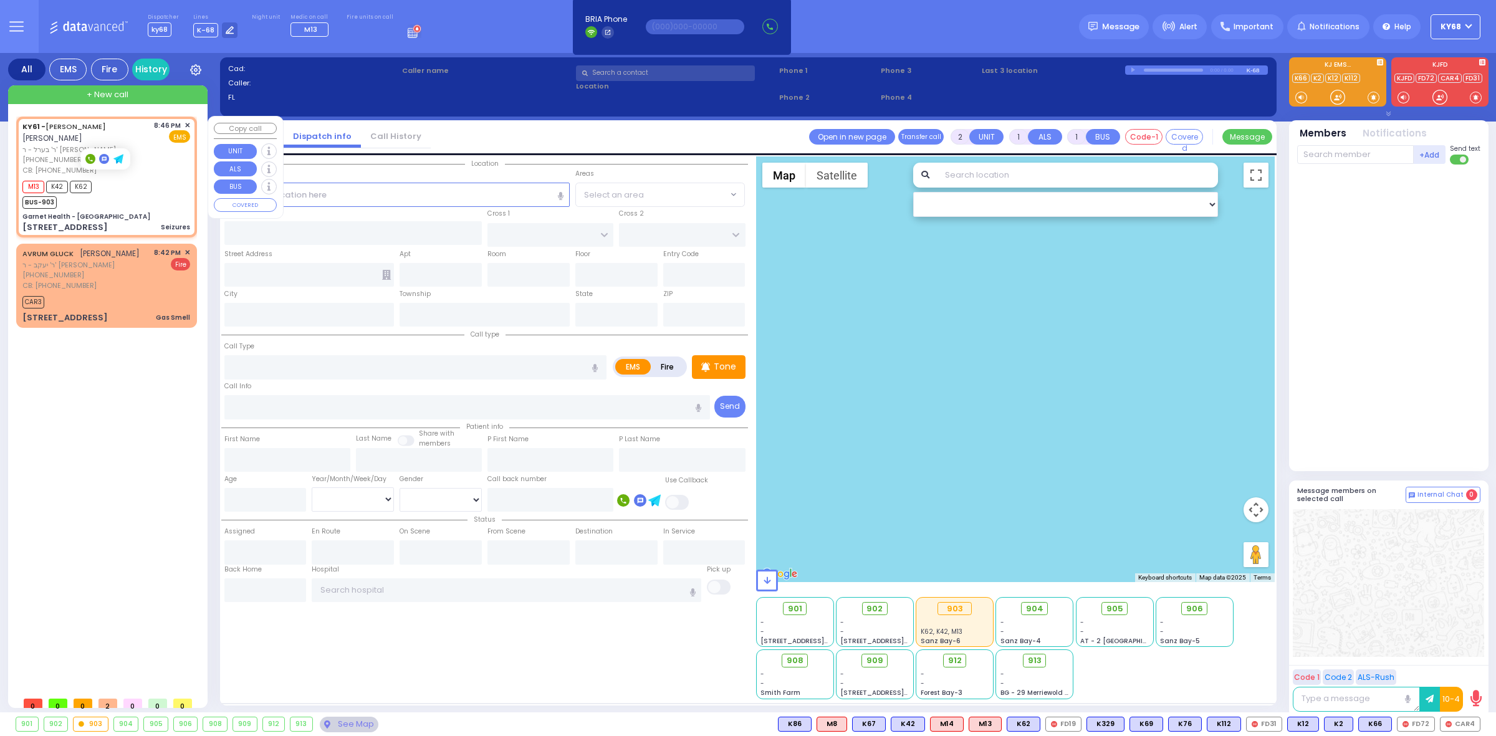
radio input "true"
type input "[PERSON_NAME]"
type input "POLACHECK"
type input "Unknown"
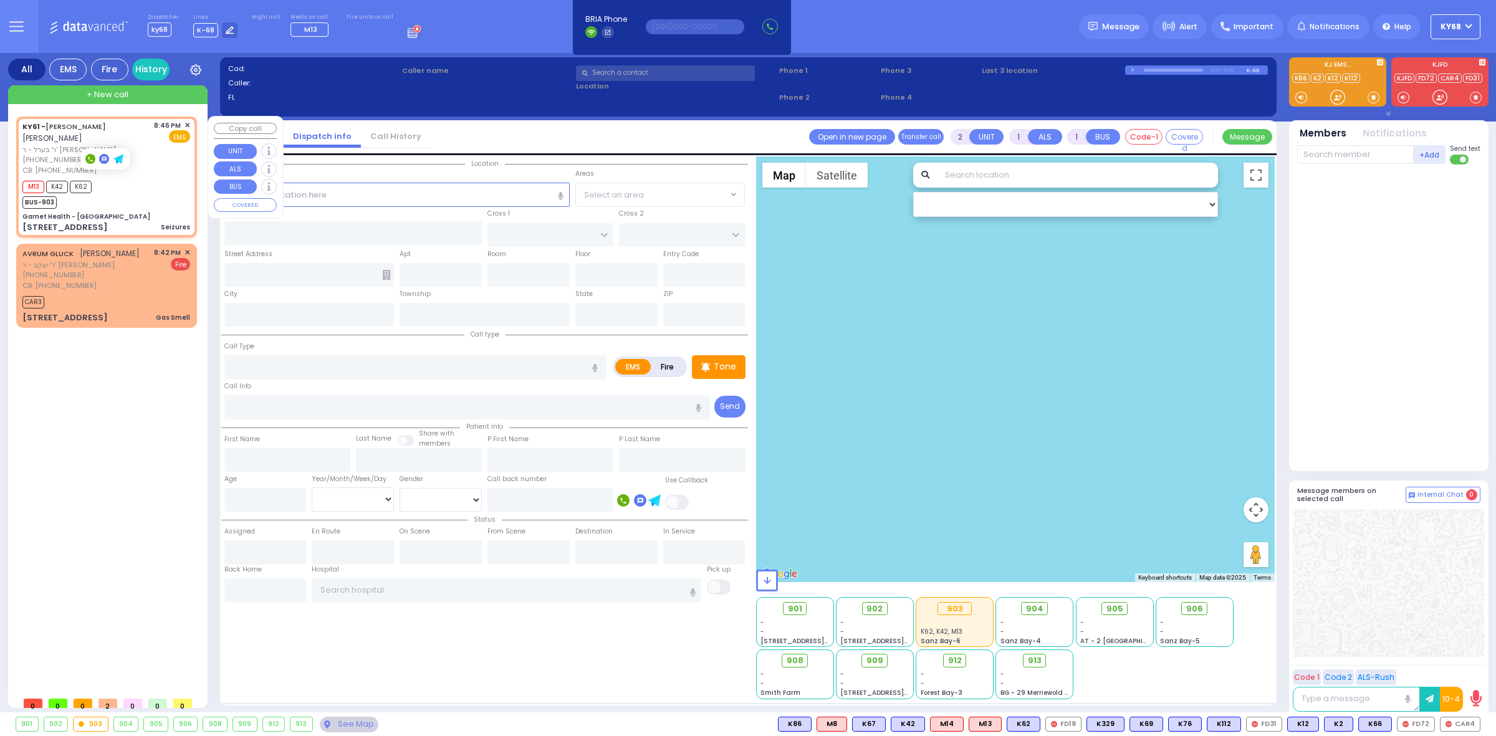
type input "9"
select select "Year"
type input "9297450080"
type input "20:46"
type input "20:48"
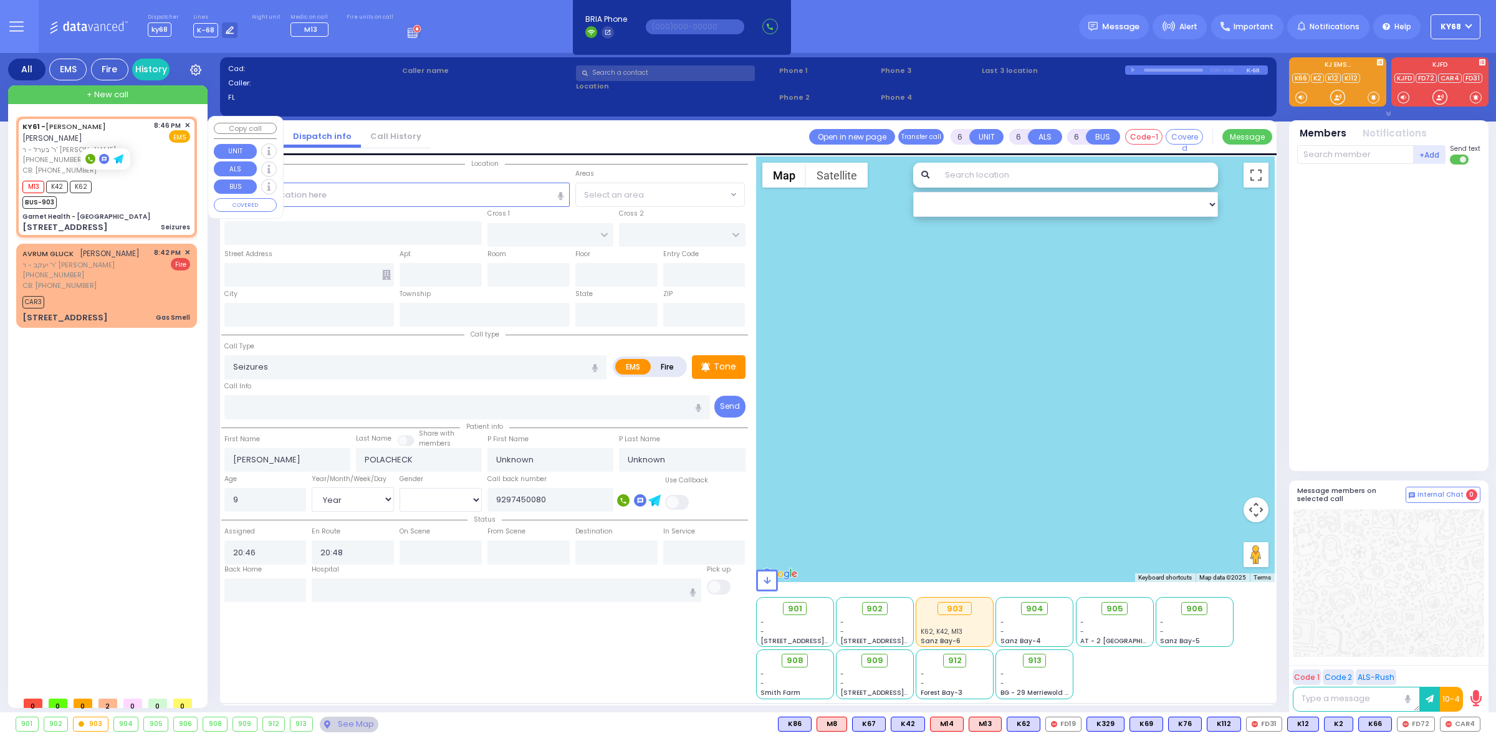
type input "Garnet Health - [GEOGRAPHIC_DATA]"
type input "GOLF LINKS RD"
type input "[GEOGRAPHIC_DATA]"
type input "[STREET_ADDRESS]"
type input "[GEOGRAPHIC_DATA]"
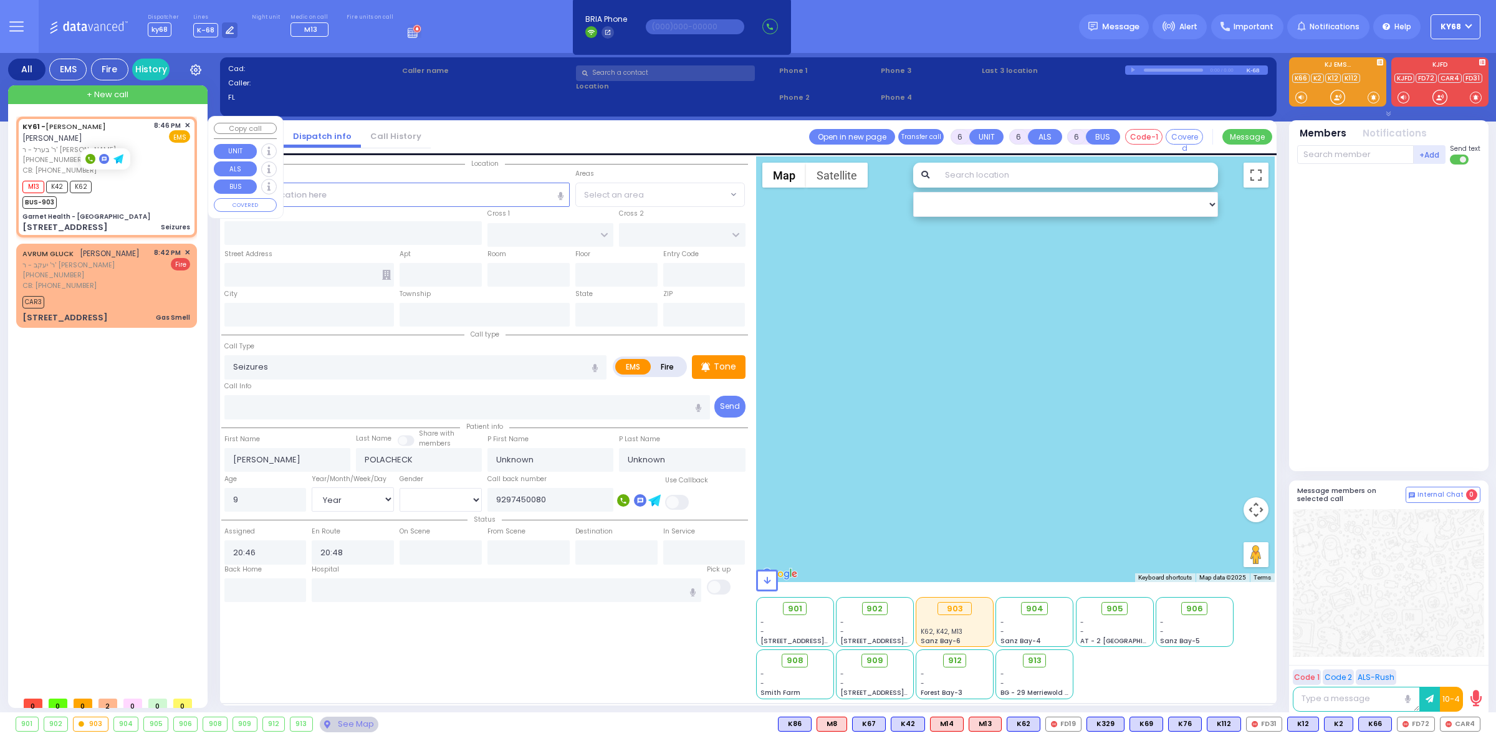
type input "[US_STATE]"
type input "10940"
select select "Hatzalah Garages"
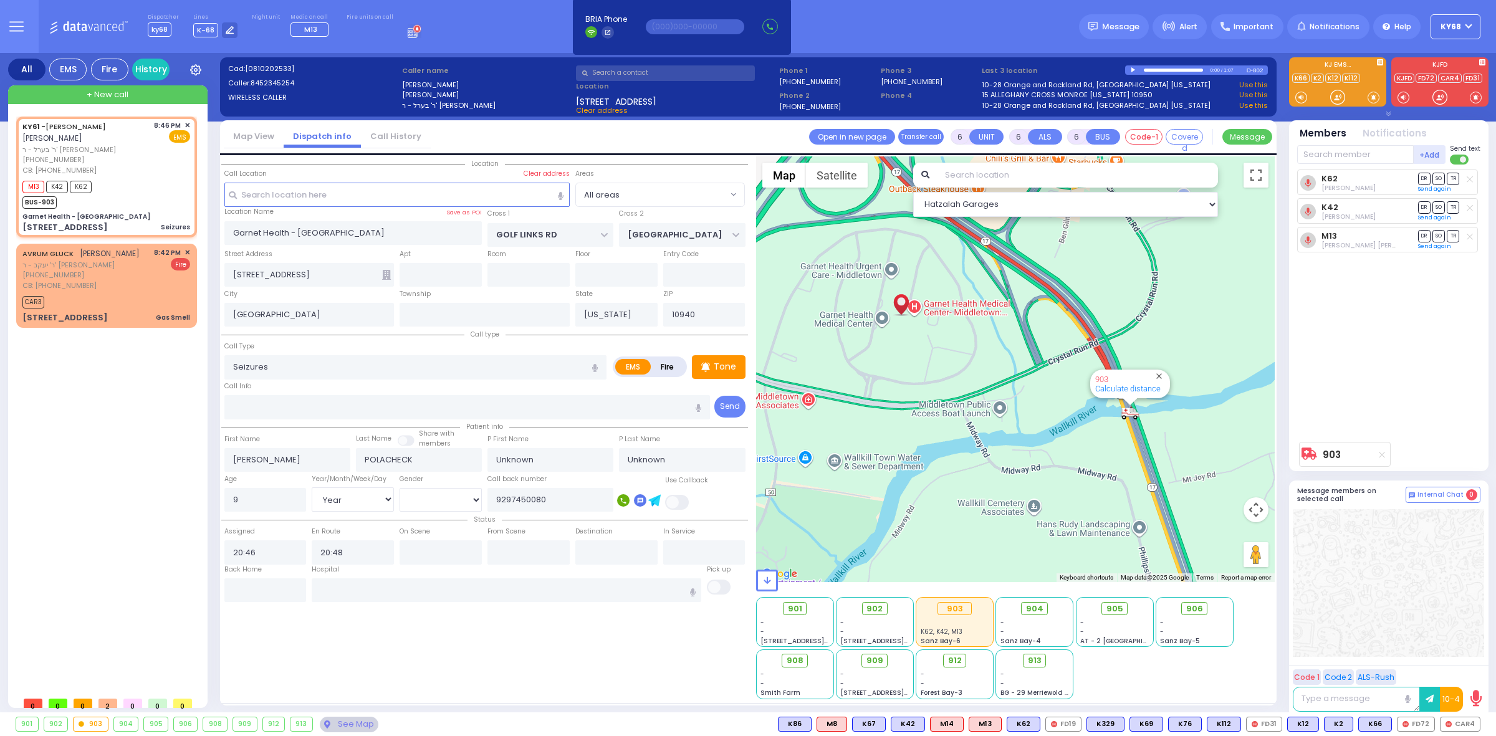
select select
radio input "true"
select select "Year"
select select "Hatzalah Garages"
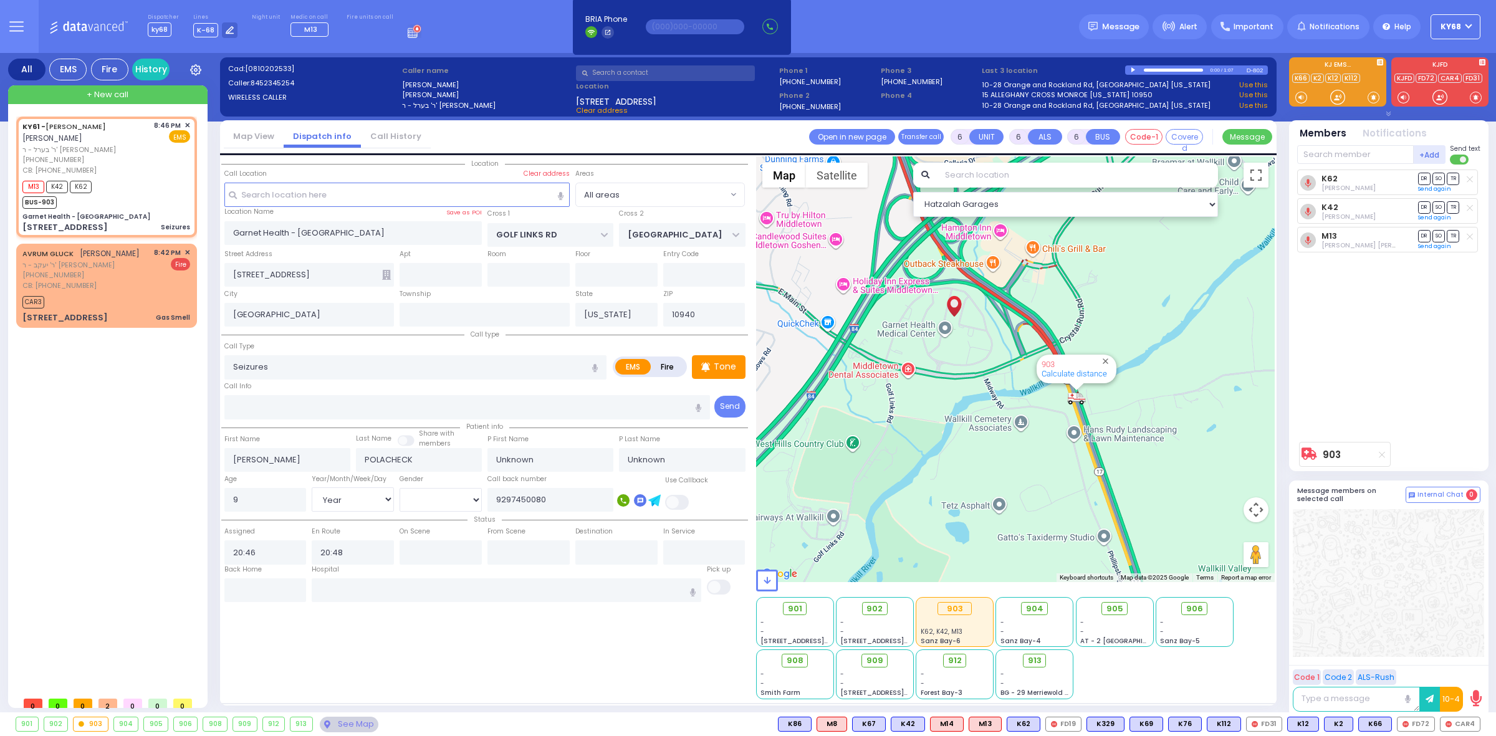
select select
radio input "true"
select select "Year"
select select "Hatzalah Garages"
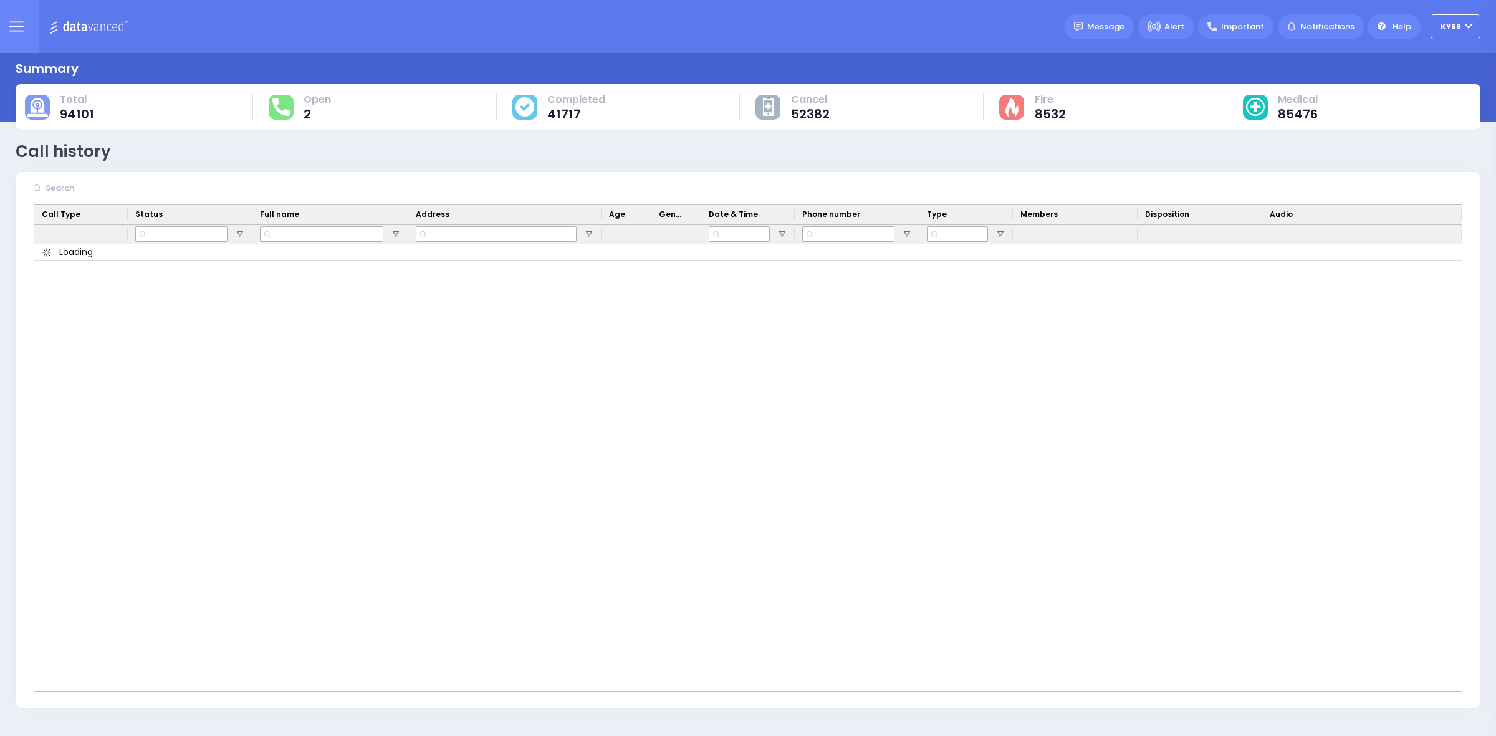
click at [130, 192] on input "text" at bounding box center [135, 188] width 187 height 24
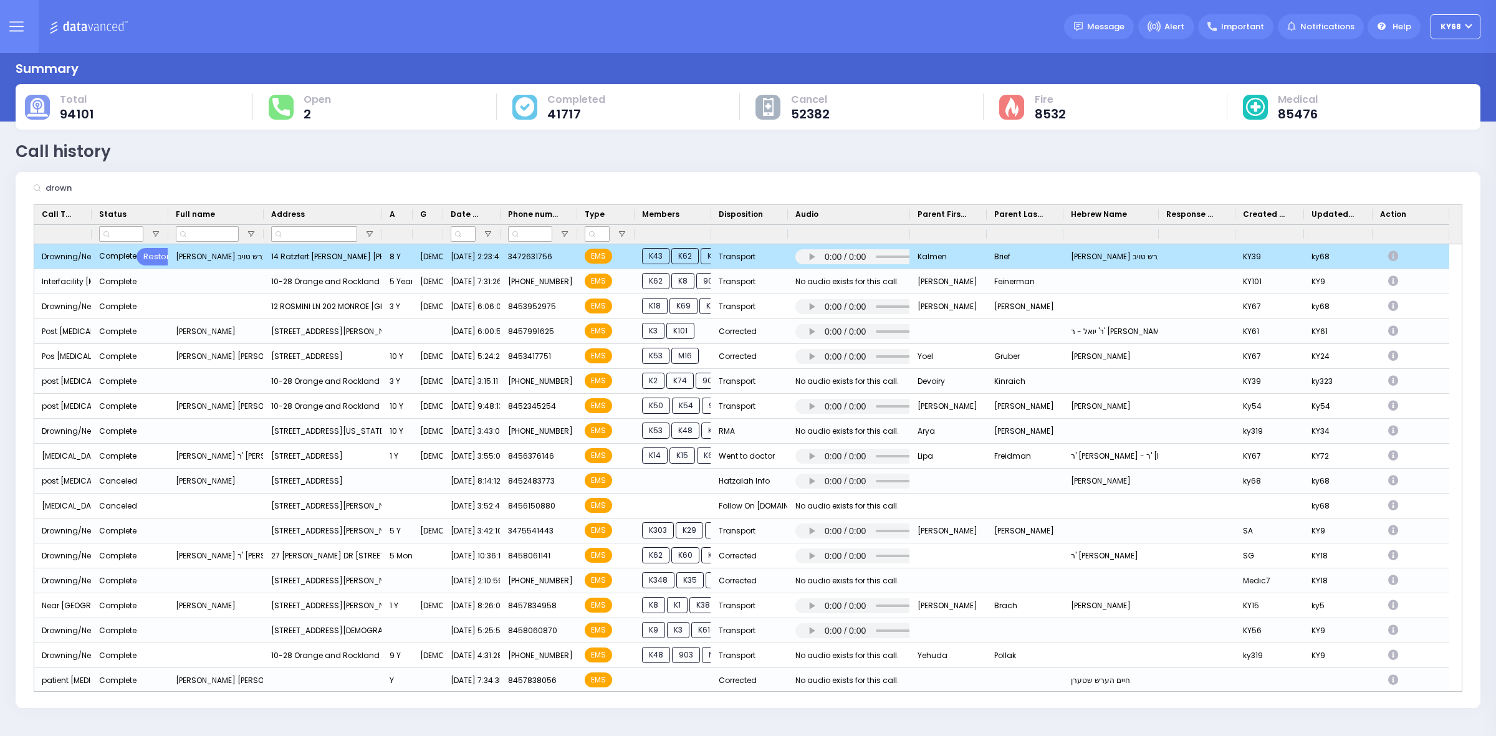
type input "drown"
click at [1393, 256] on icon "Press SPACE to deselect this row." at bounding box center [1395, 256] width 14 height 11
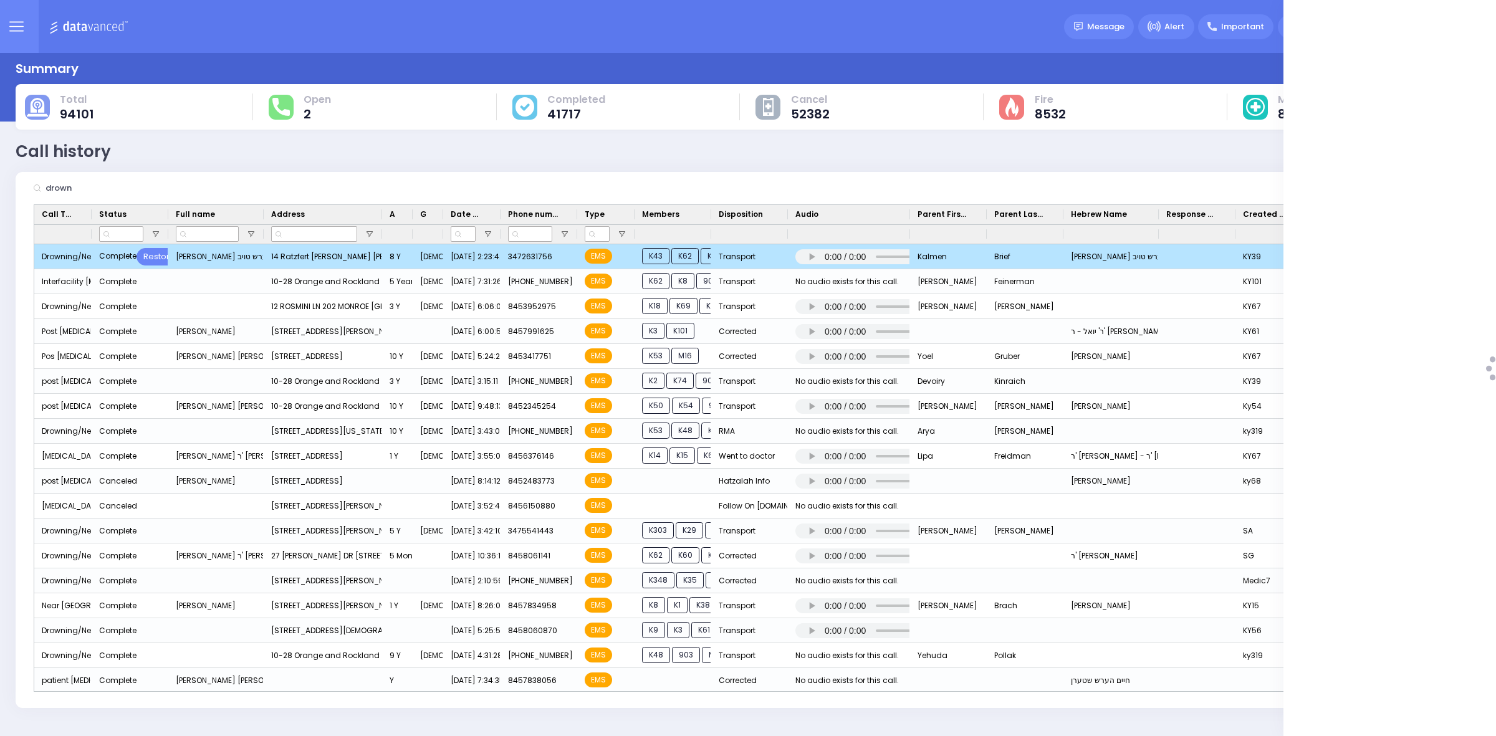
select select
select select "Transport"
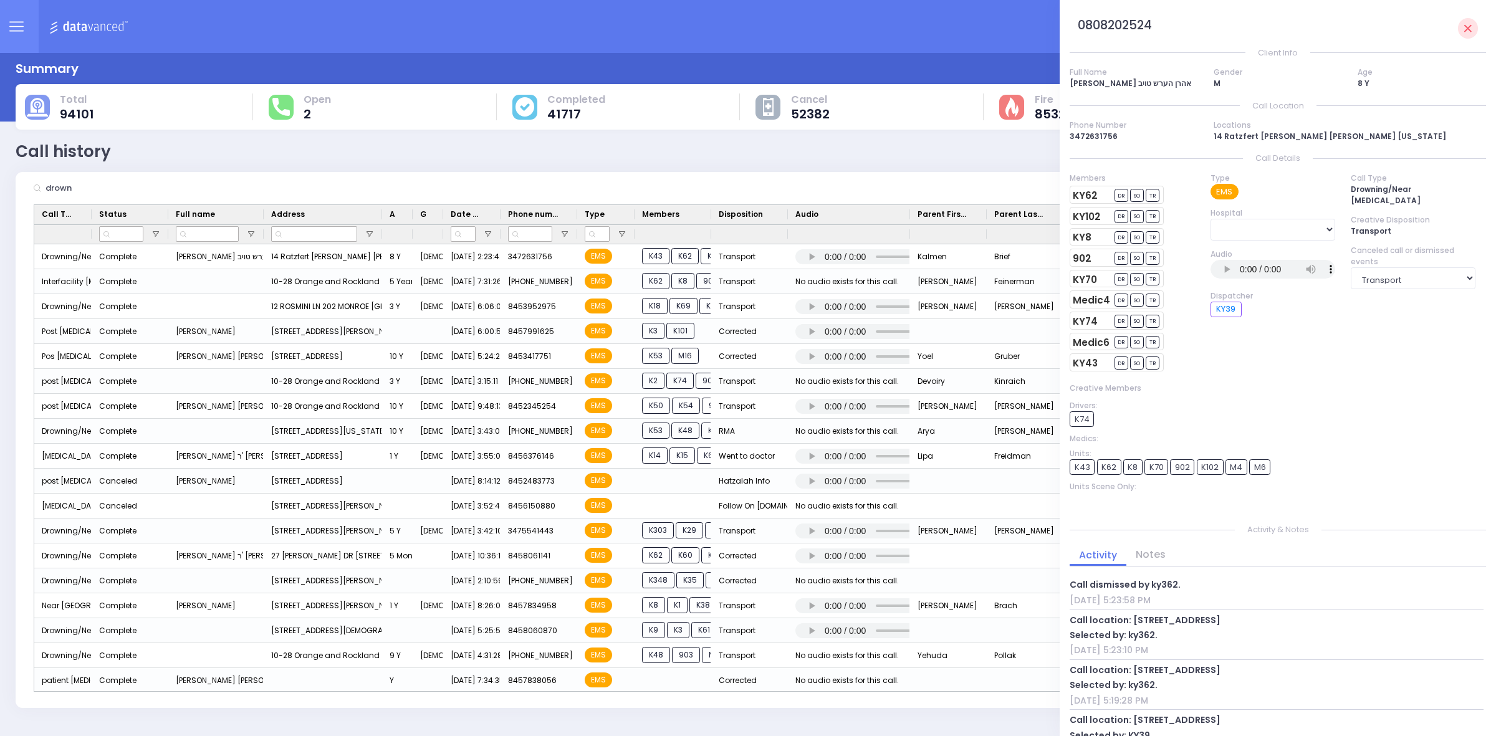
click at [1111, 23] on h3 "0808202524" at bounding box center [1115, 26] width 74 height 16
copy h3 "0808202524"
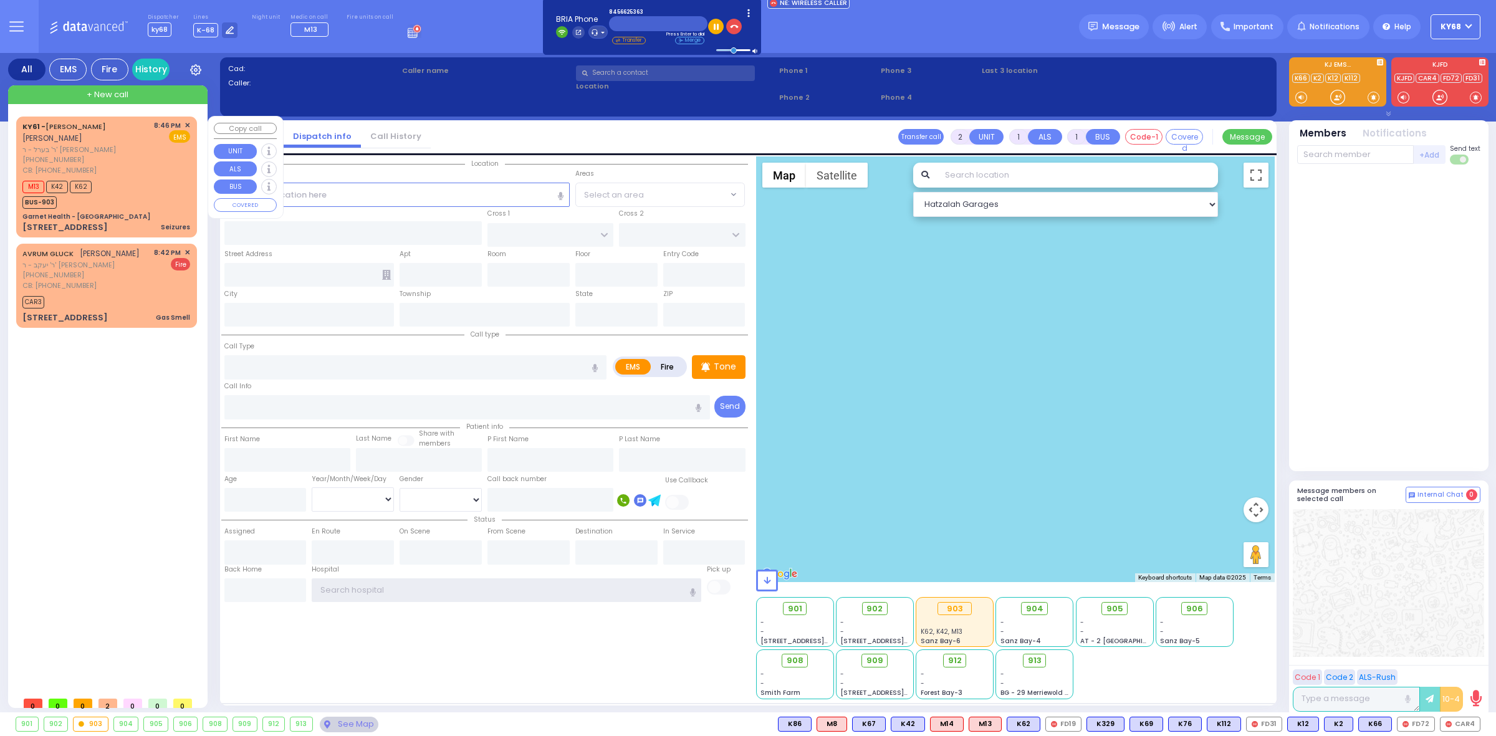
type input "ky68"
click at [122, 179] on div "M13 K42 K62 BUS-903" at bounding box center [106, 193] width 168 height 31
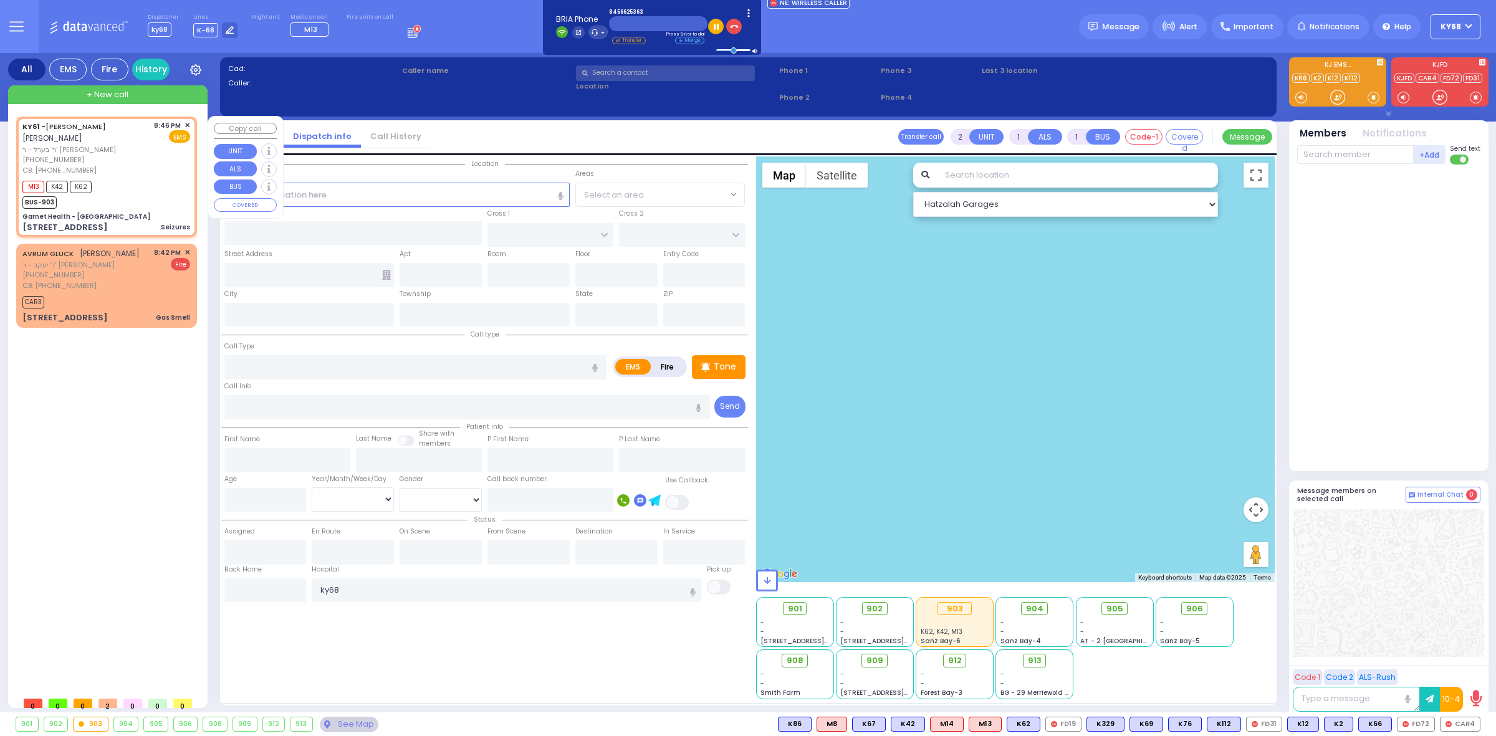
type input "6"
select select
type input "Seizures"
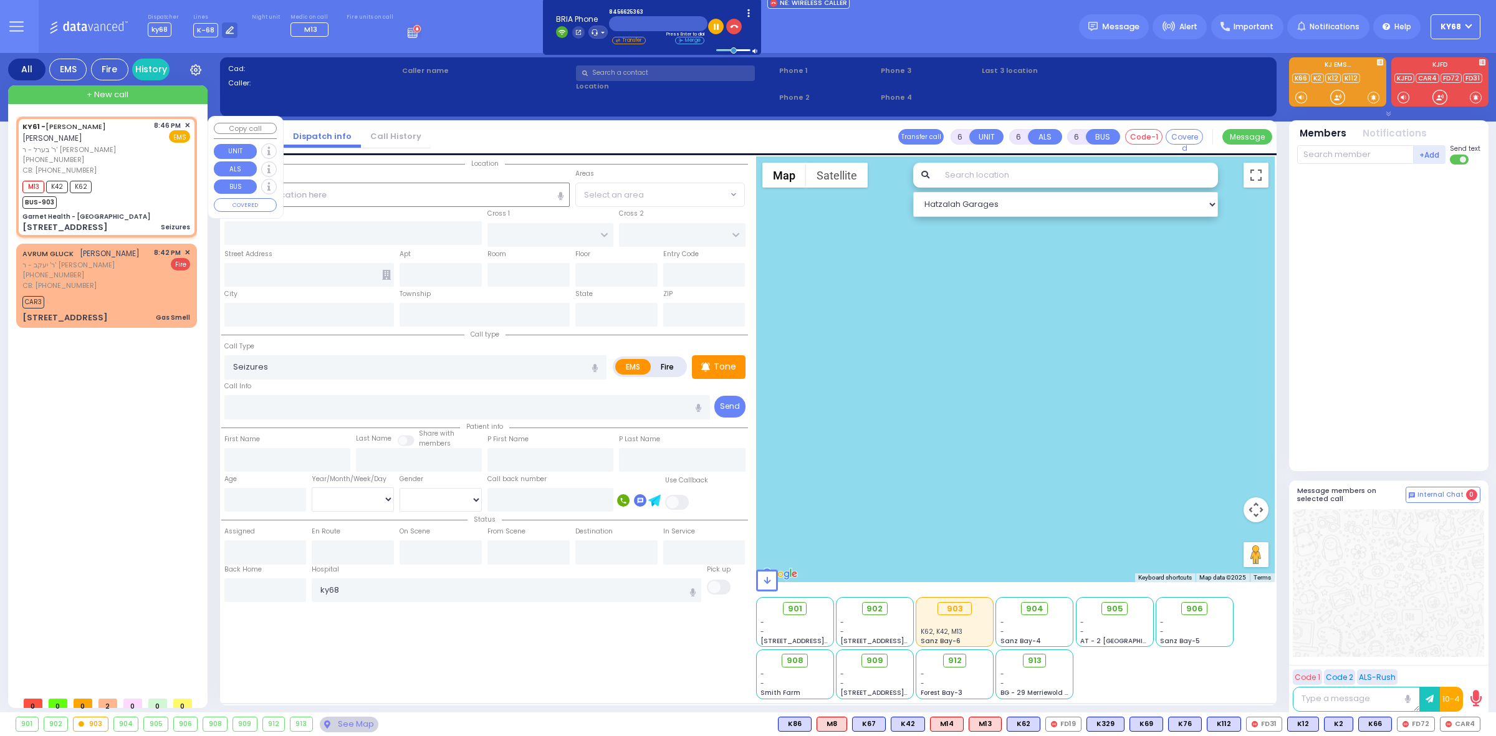
radio input "true"
type input "[PERSON_NAME]"
type input "POLACHECK"
type input "Unknown"
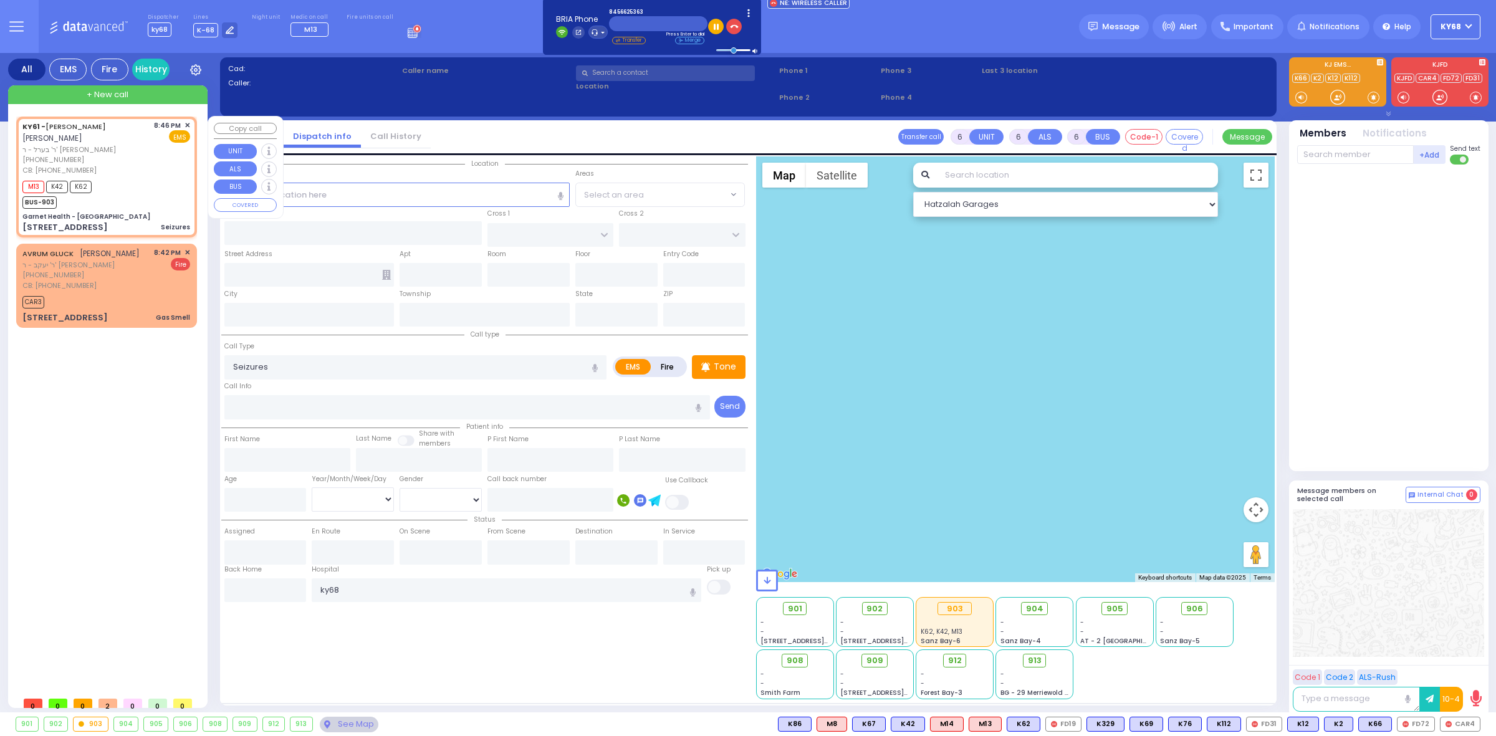
type input "9"
select select "Year"
type input "9297450080"
type input "20:46"
type input "20:48"
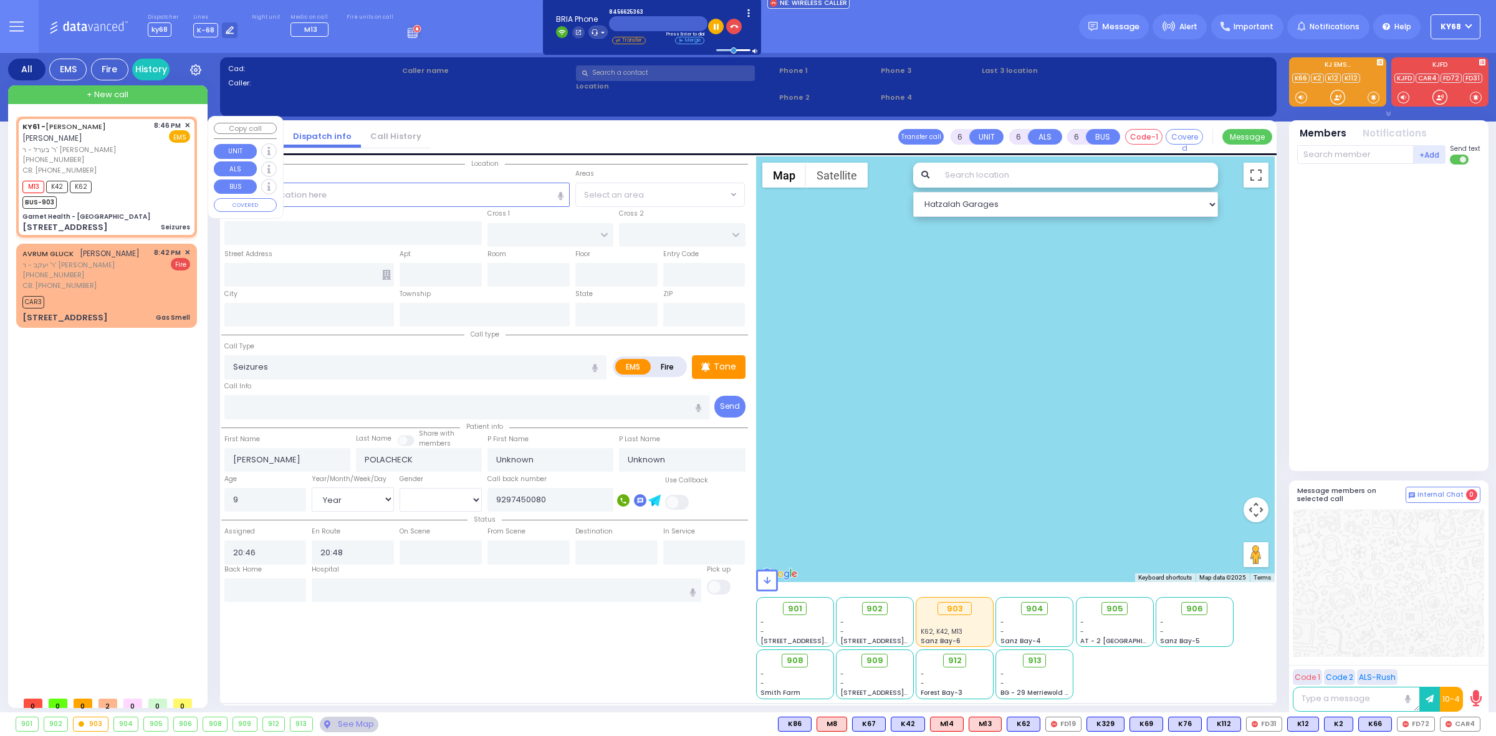
type input "Garnet Health - [GEOGRAPHIC_DATA]"
type input "GOLF LINKS RD"
type input "[GEOGRAPHIC_DATA]"
type input "[STREET_ADDRESS]"
type input "[GEOGRAPHIC_DATA]"
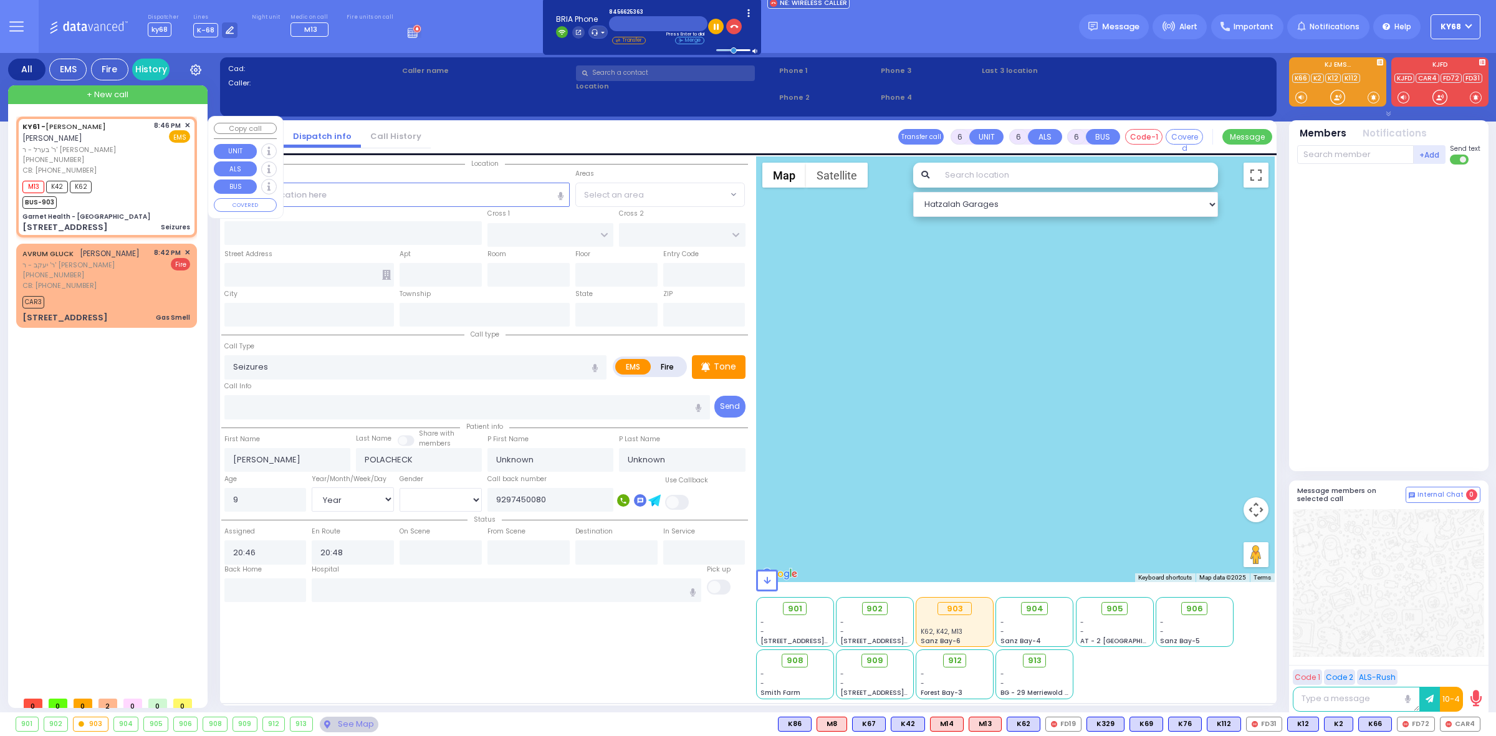
type input "[US_STATE]"
type input "10940"
select select "Hatzalah Garages"
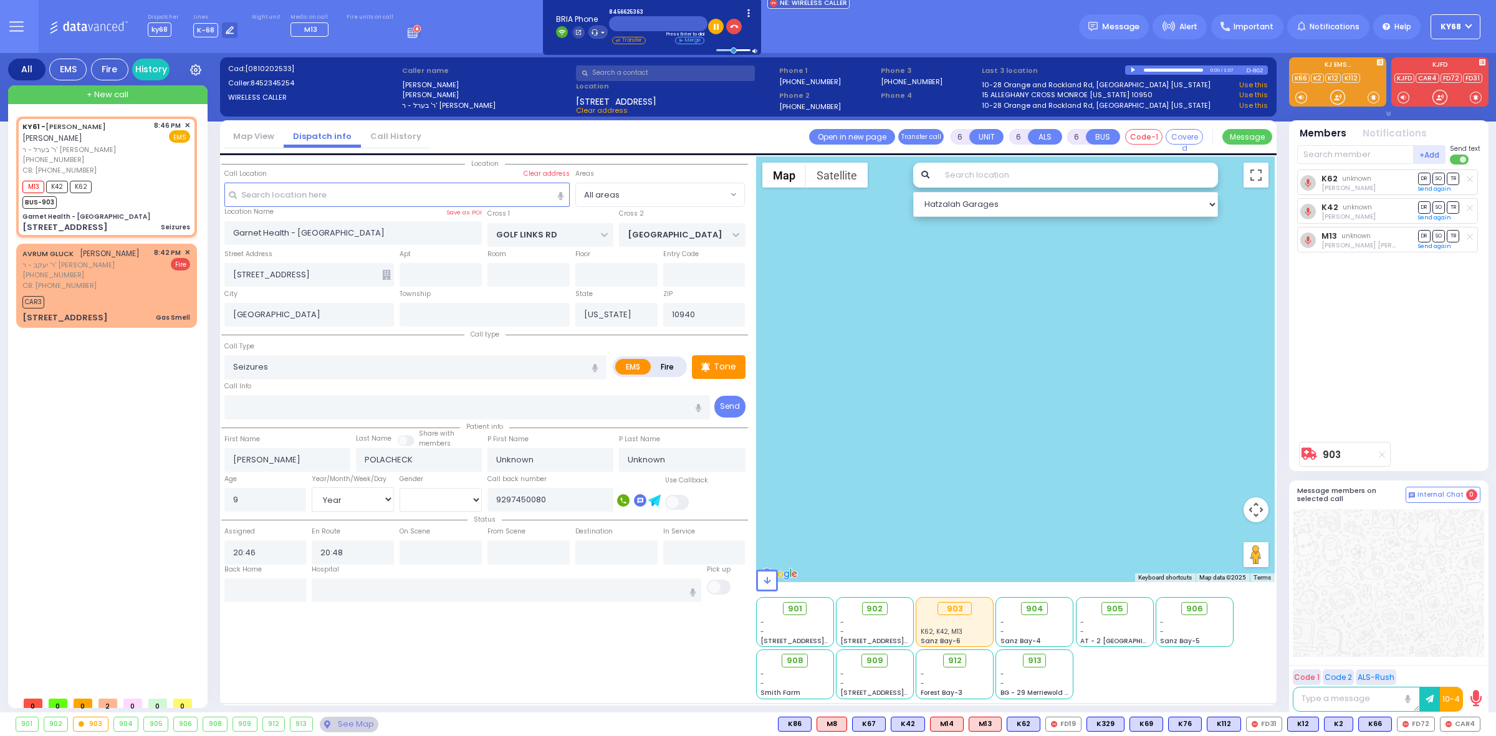
click at [1014, 44] on div "Dispatcher ky68 shift has started. Are you ? Lines K-68" at bounding box center [748, 26] width 1496 height 53
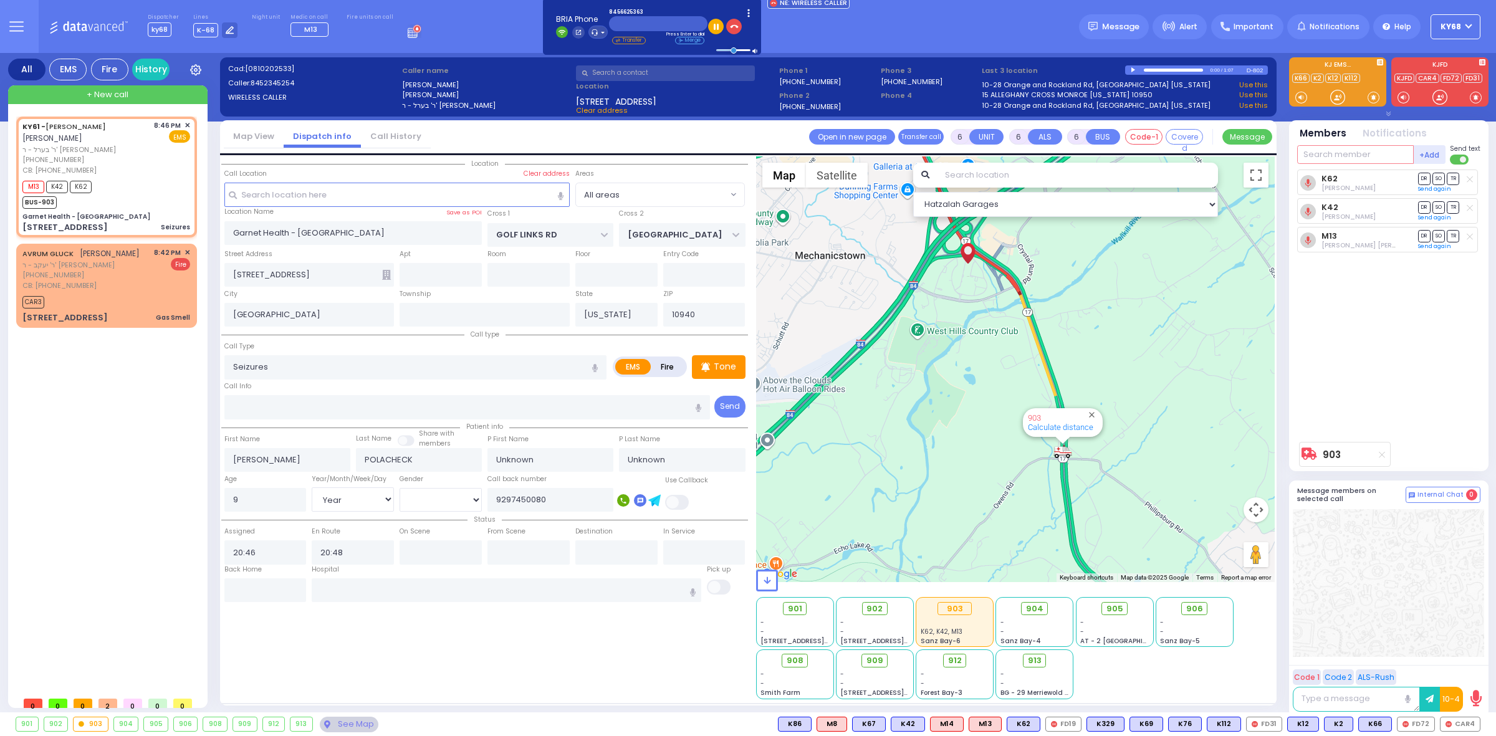
click at [1322, 163] on input "text" at bounding box center [1355, 154] width 117 height 19
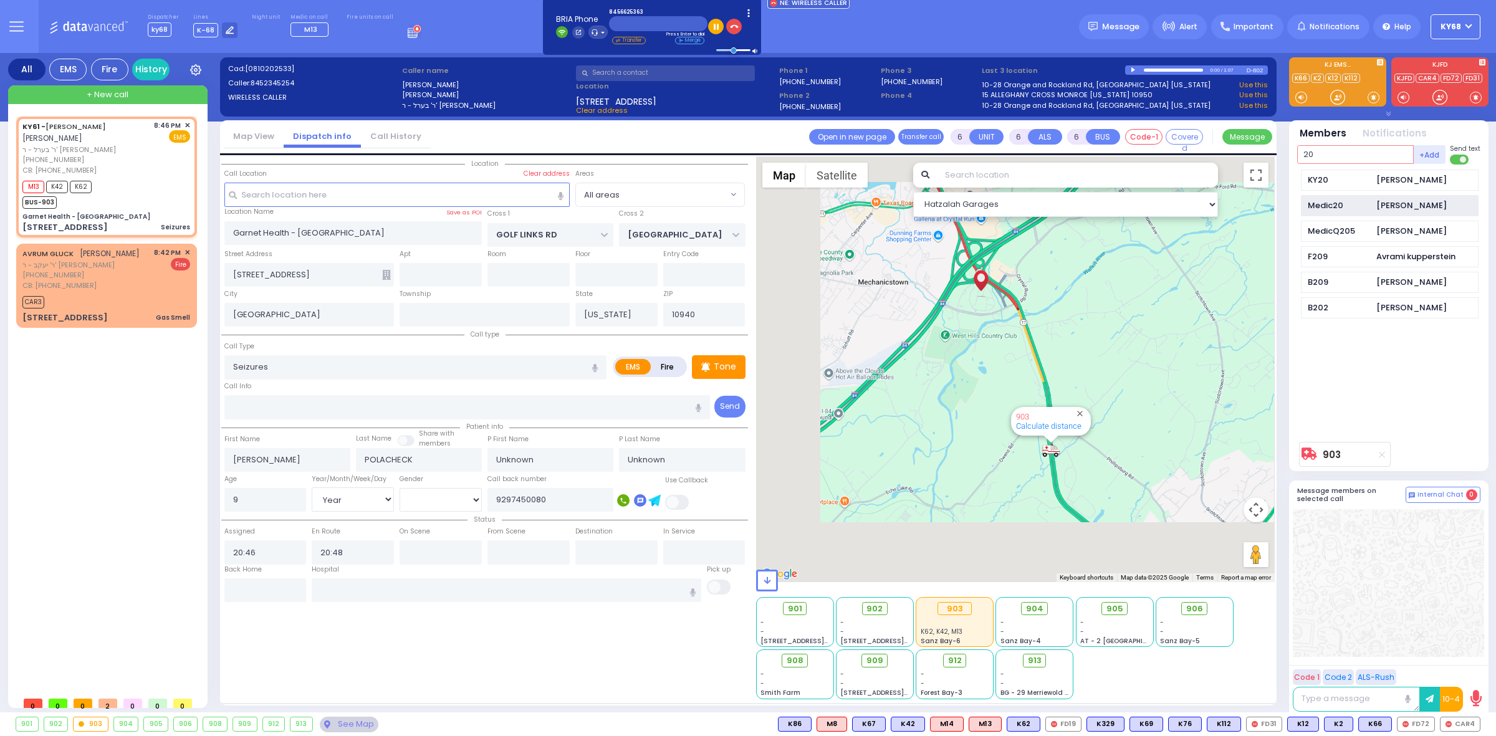
type input "20"
click at [1350, 197] on div "Medic20 Menachem Kramer" at bounding box center [1390, 206] width 178 height 22
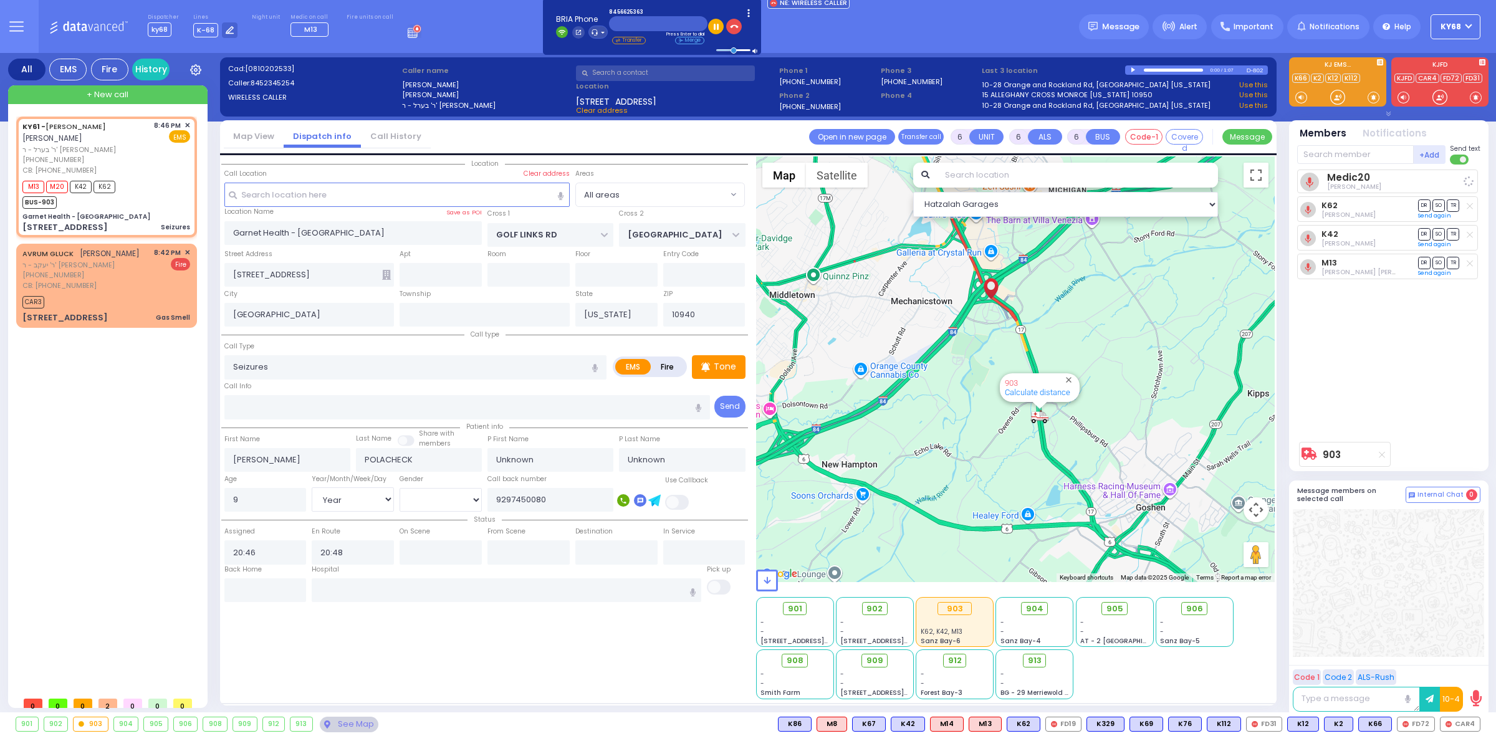
select select
radio input "true"
select select "Year"
select select "Hatzalah Garages"
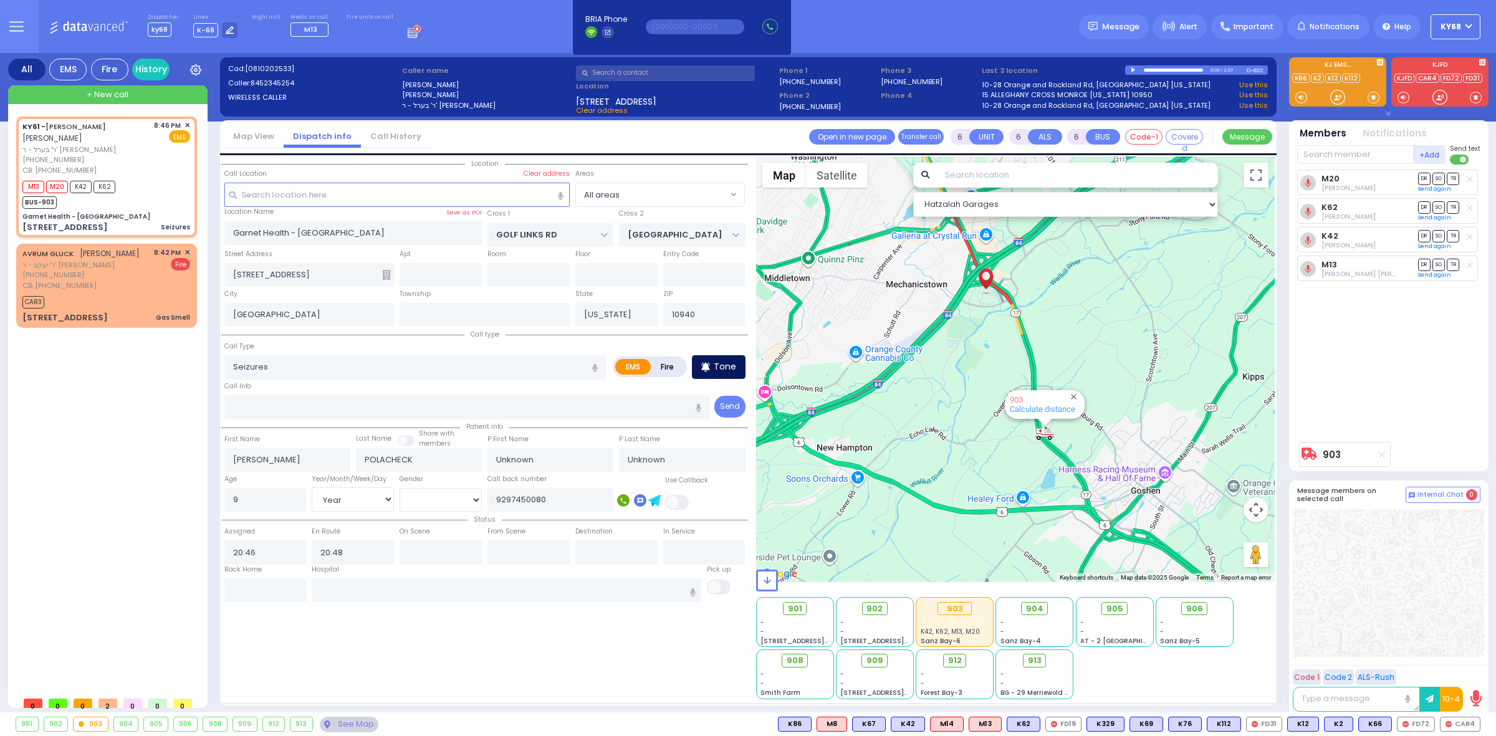
click at [705, 363] on icon at bounding box center [705, 366] width 8 height 9
click at [1334, 343] on div "M20 Menachem Kramer DR SO TR Sending text K62" at bounding box center [1390, 303] width 186 height 266
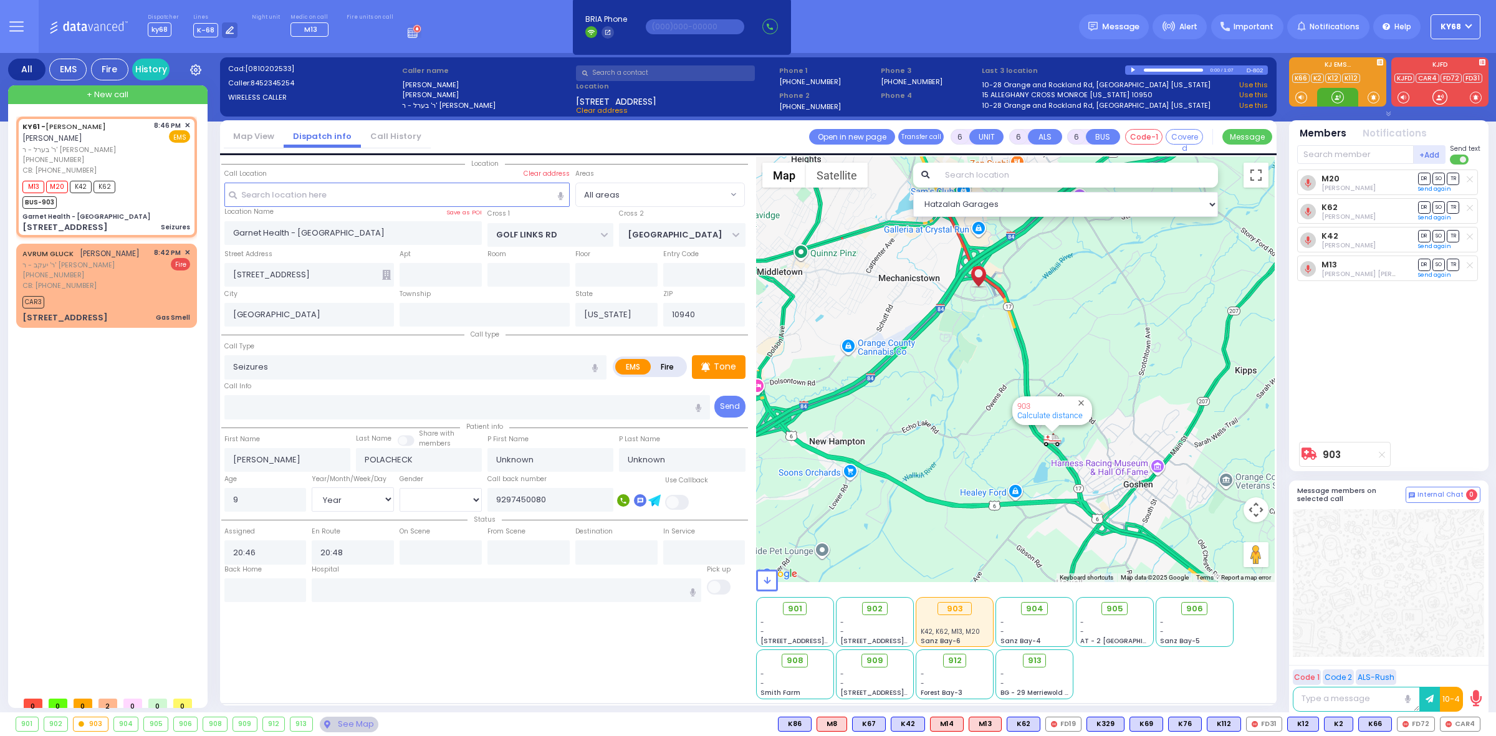
click at [1343, 97] on div at bounding box center [1337, 97] width 12 height 12
click at [1341, 101] on div at bounding box center [1337, 97] width 12 height 12
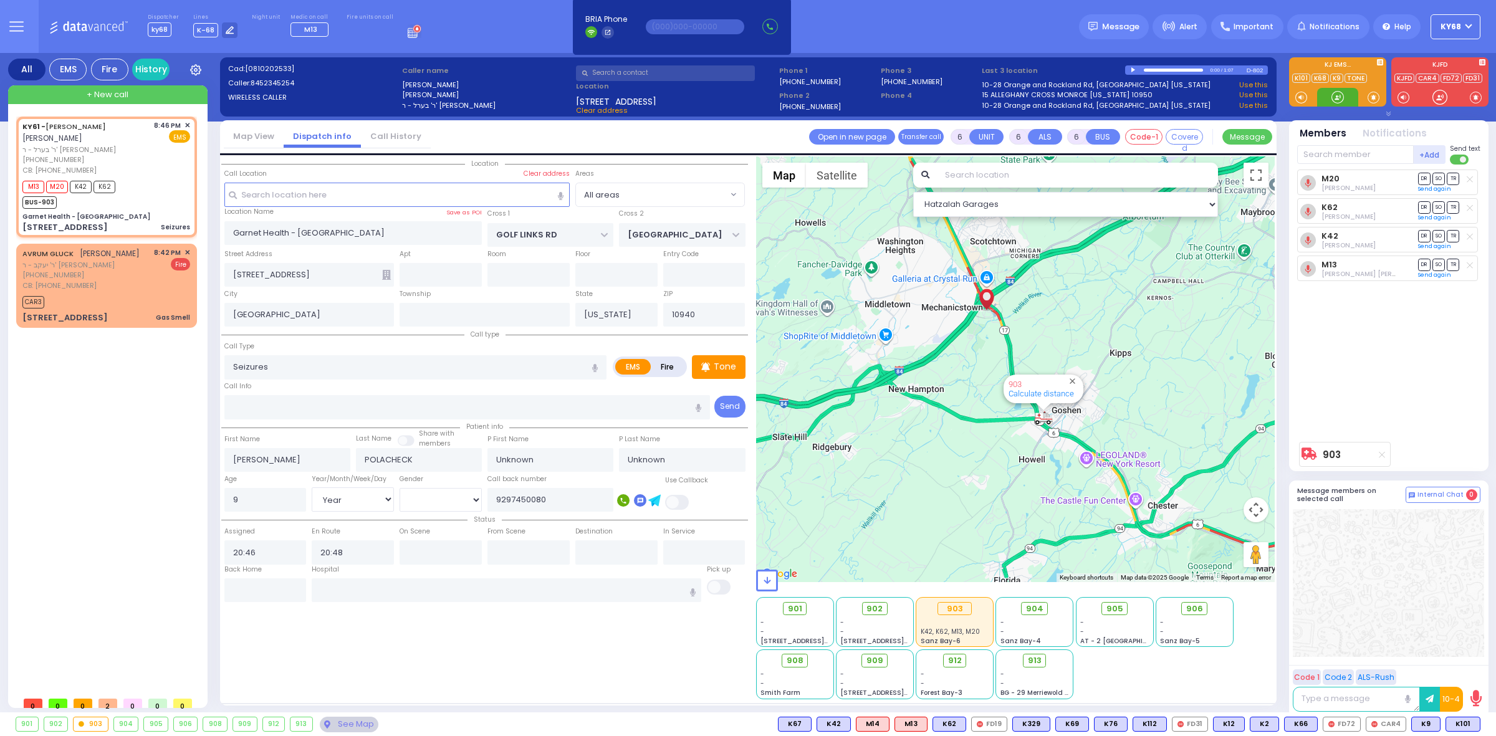
click at [1331, 100] on div at bounding box center [1337, 97] width 12 height 12
click at [1427, 731] on div "K9" at bounding box center [1425, 724] width 29 height 15
click at [1456, 726] on span "K101" at bounding box center [1463, 724] width 34 height 14
select select
radio input "true"
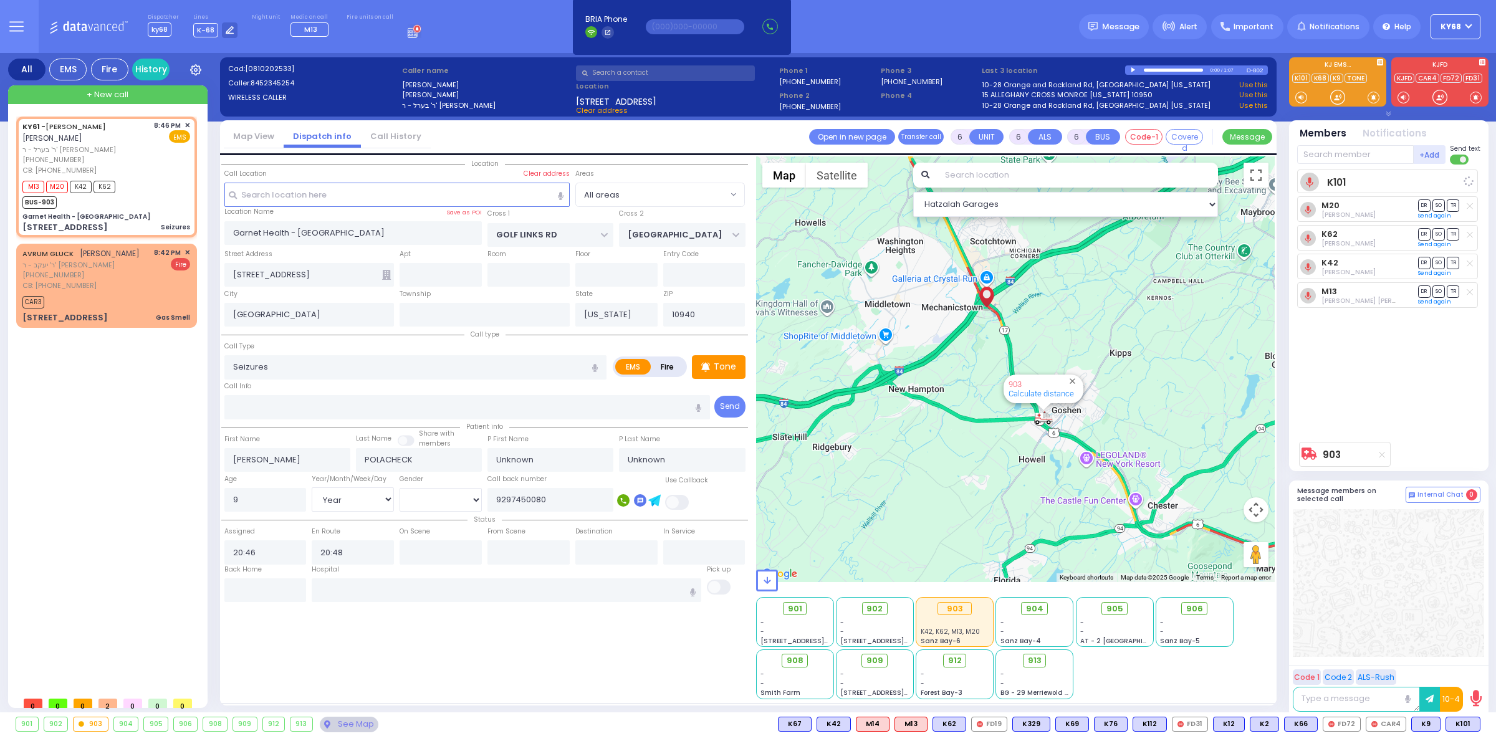
select select "Year"
select select "Hatzalah Garages"
click at [1427, 724] on span "K9" at bounding box center [1426, 724] width 28 height 14
select select
radio input "true"
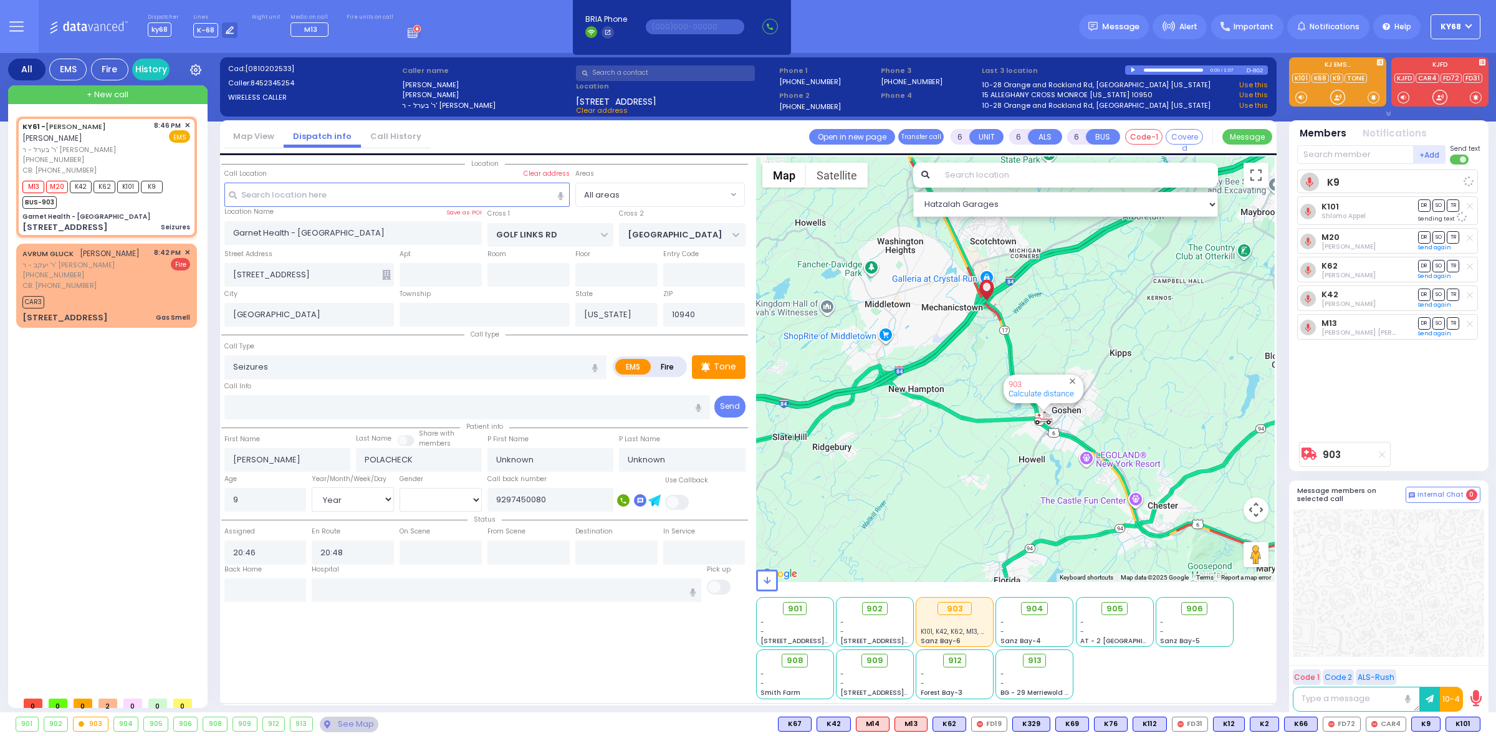
select select "Year"
select select "Hatzalah Garages"
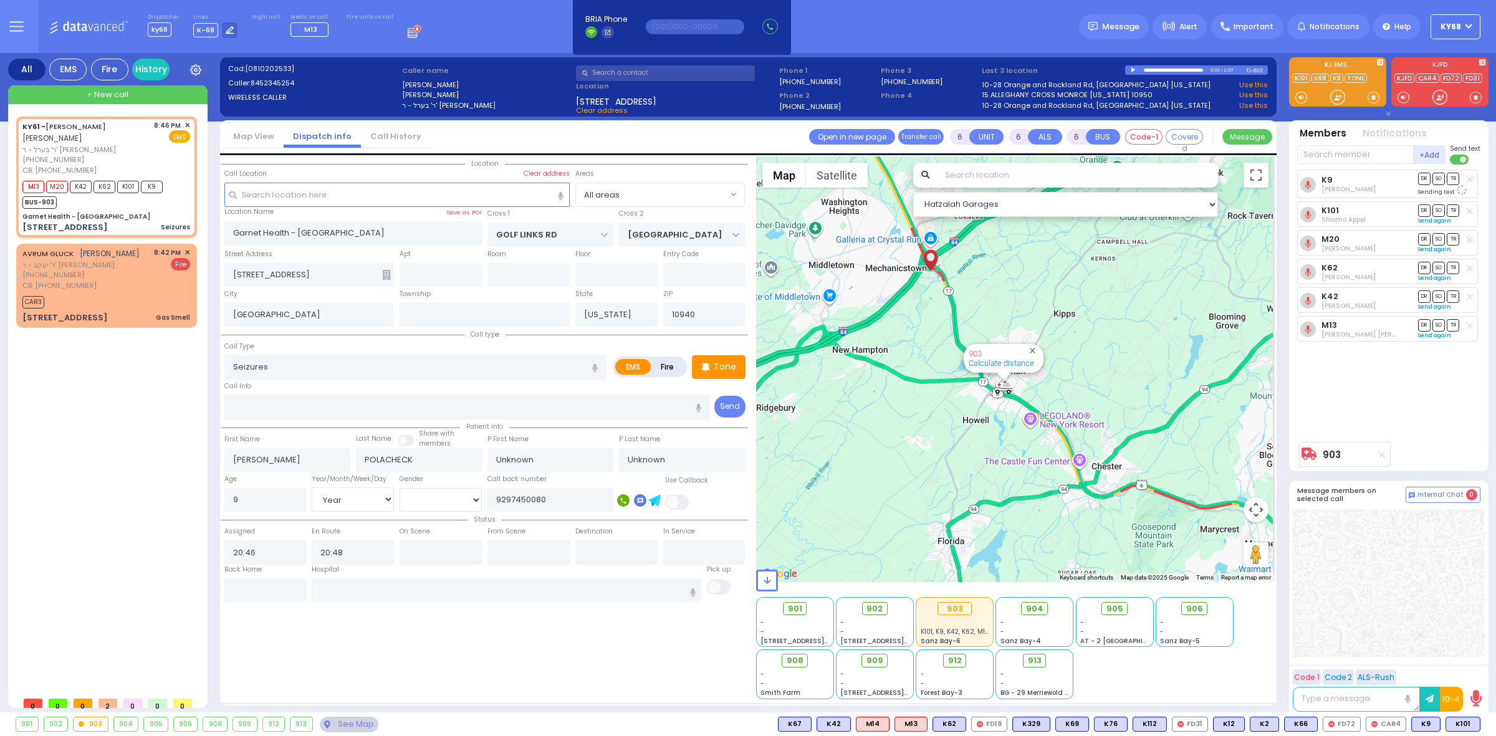
drag, startPoint x: 1131, startPoint y: 419, endPoint x: 998, endPoint y: 358, distance: 146.1
click at [998, 358] on div "903 Calculate distance" at bounding box center [1015, 369] width 519 height 426
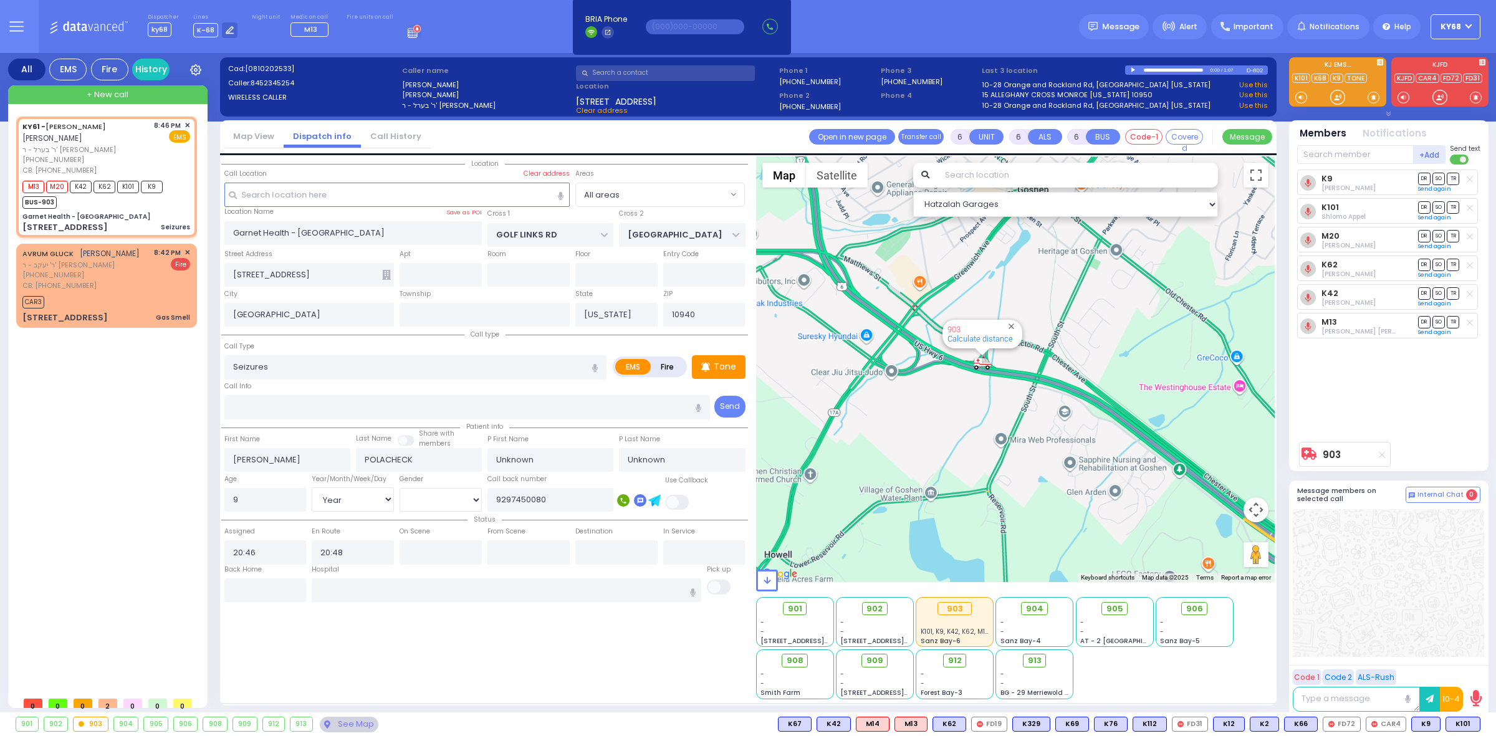
drag, startPoint x: 864, startPoint y: 319, endPoint x: 998, endPoint y: 425, distance: 170.8
click at [998, 425] on div "903 Calculate distance" at bounding box center [1015, 369] width 519 height 426
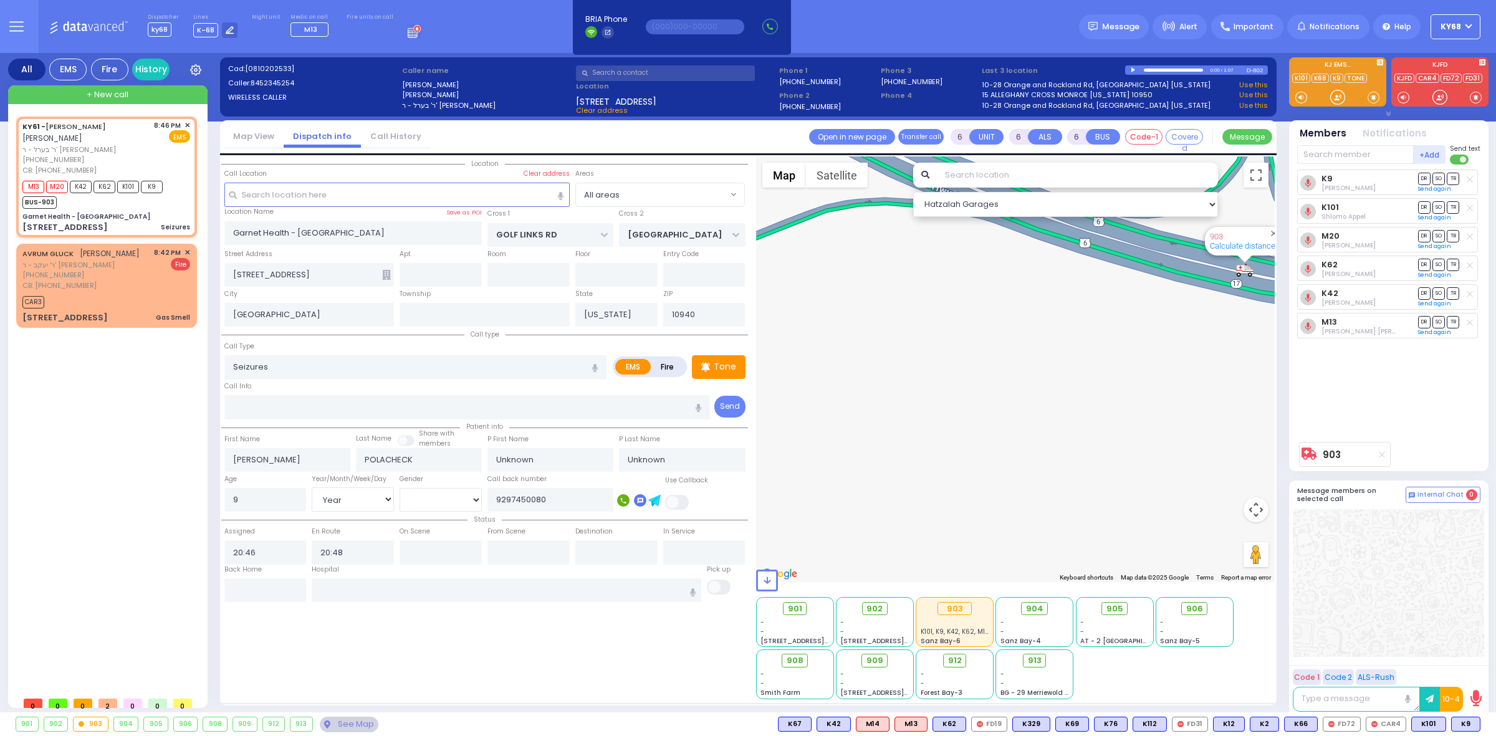
drag, startPoint x: 957, startPoint y: 371, endPoint x: 1021, endPoint y: 543, distance: 183.4
click at [1021, 543] on div "903 Calculate distance" at bounding box center [1015, 369] width 519 height 426
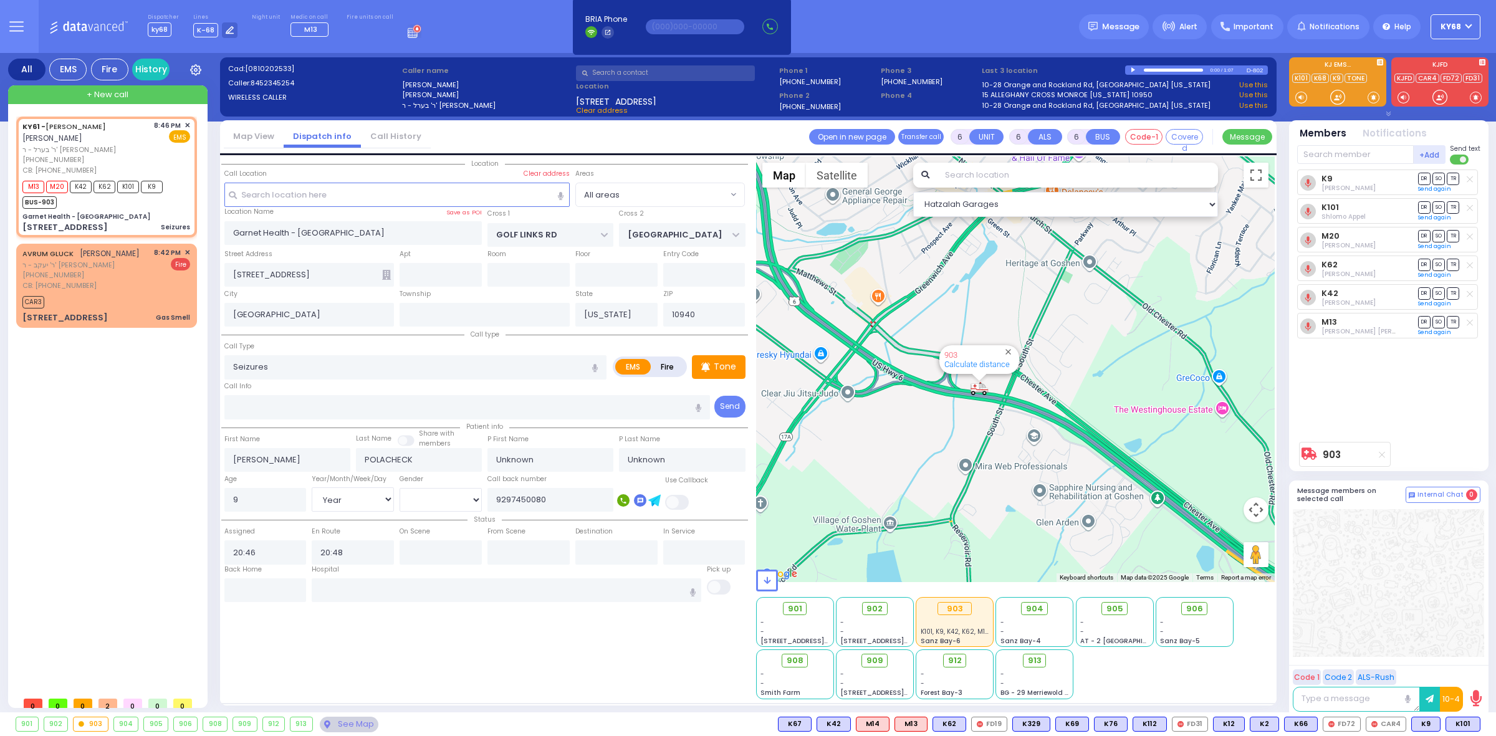
drag, startPoint x: 1100, startPoint y: 494, endPoint x: 936, endPoint y: 394, distance: 192.2
click at [945, 403] on div "903 Calculate distance" at bounding box center [1015, 369] width 519 height 426
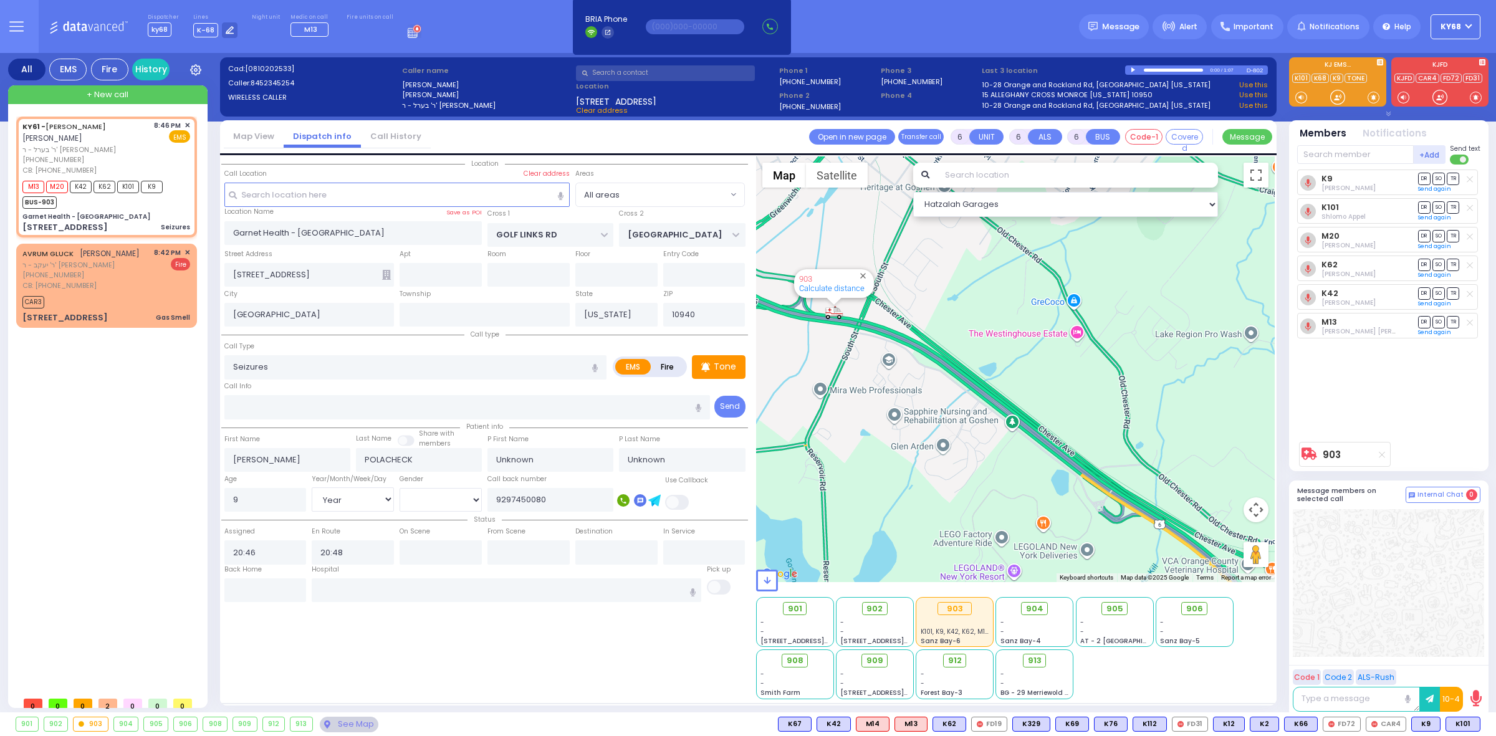
drag, startPoint x: 1089, startPoint y: 486, endPoint x: 929, endPoint y: 422, distance: 172.5
click at [947, 437] on div "903 Calculate distance" at bounding box center [1015, 369] width 519 height 426
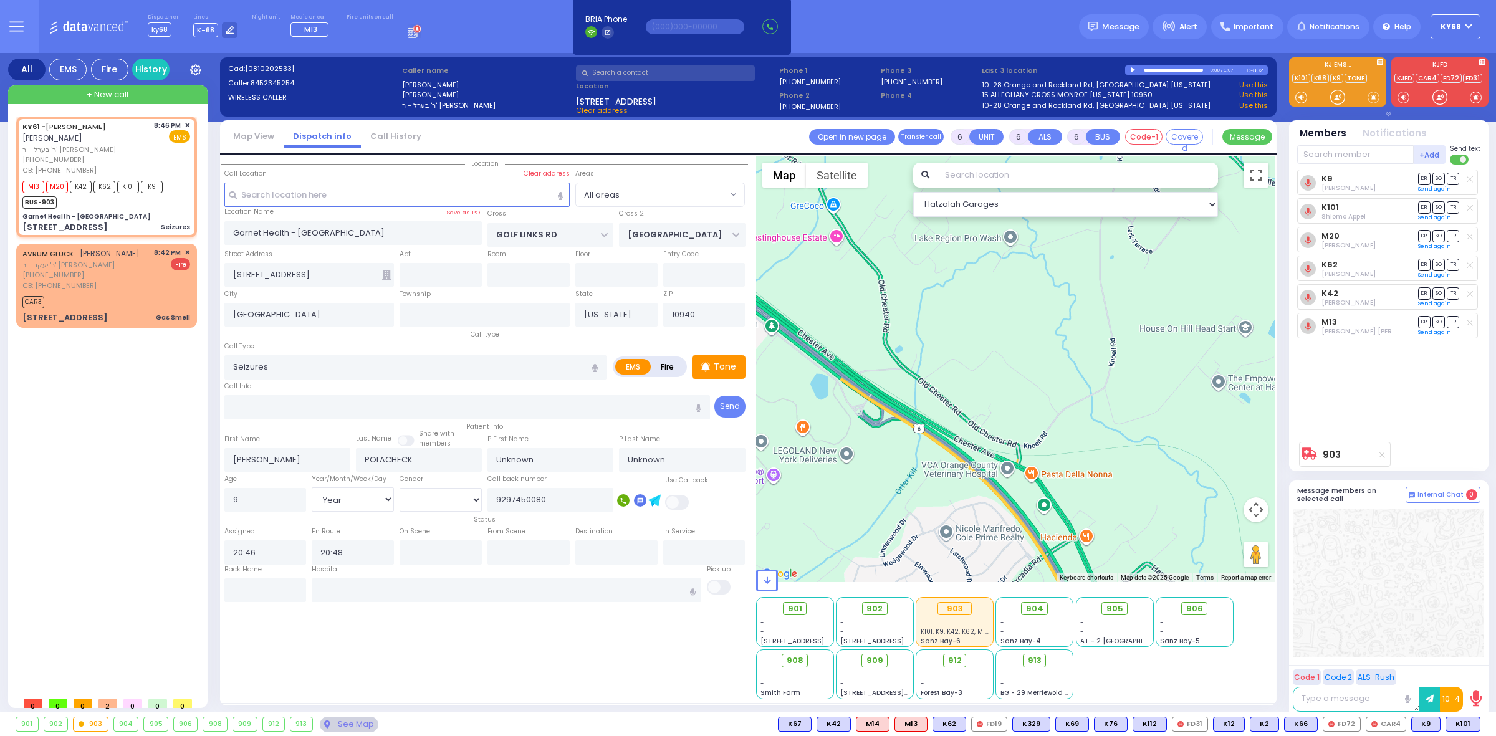
drag, startPoint x: 982, startPoint y: 511, endPoint x: 958, endPoint y: 427, distance: 87.6
click at [958, 429] on div "903 Calculate distance" at bounding box center [1015, 369] width 519 height 426
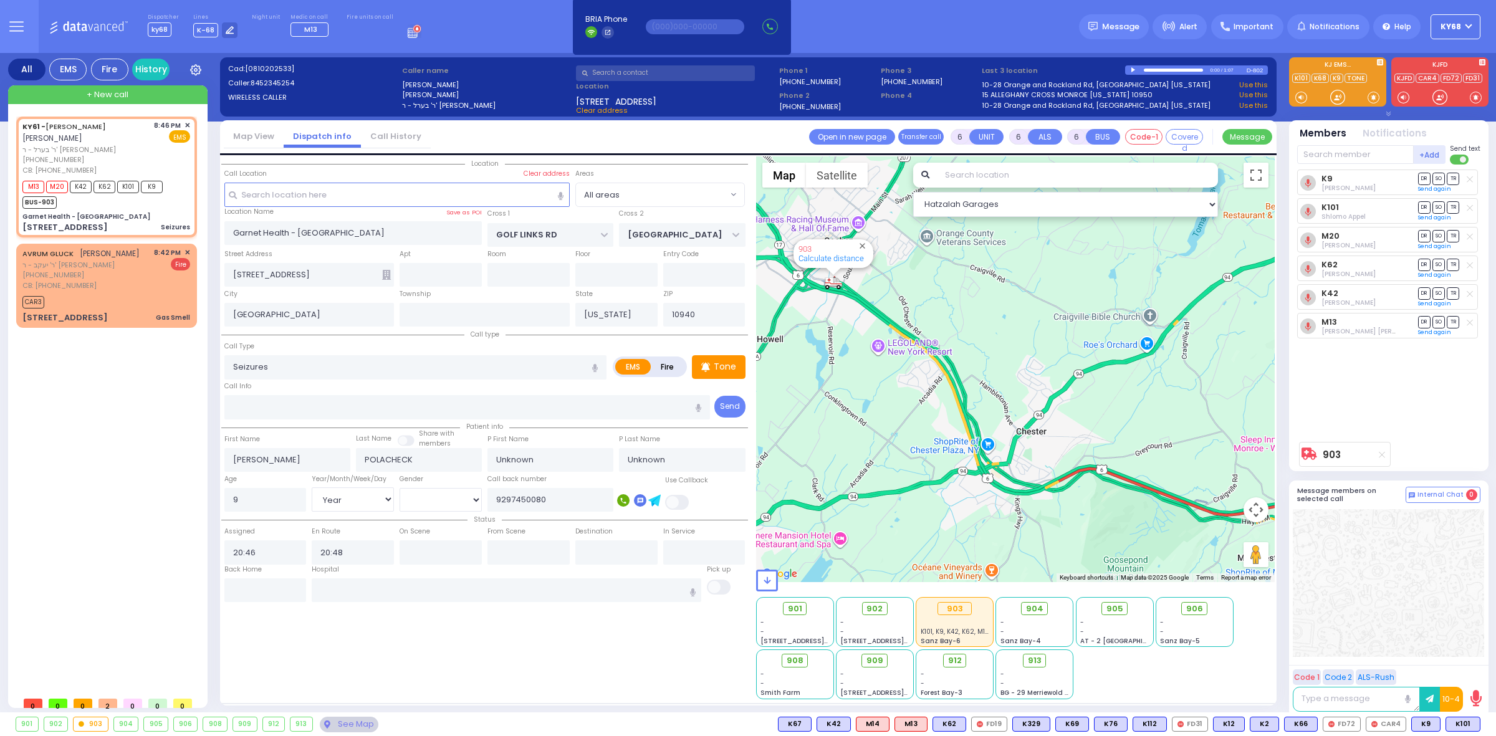
drag, startPoint x: 967, startPoint y: 520, endPoint x: 932, endPoint y: 394, distance: 130.6
click at [934, 399] on div "903 Calculate distance" at bounding box center [1015, 369] width 519 height 426
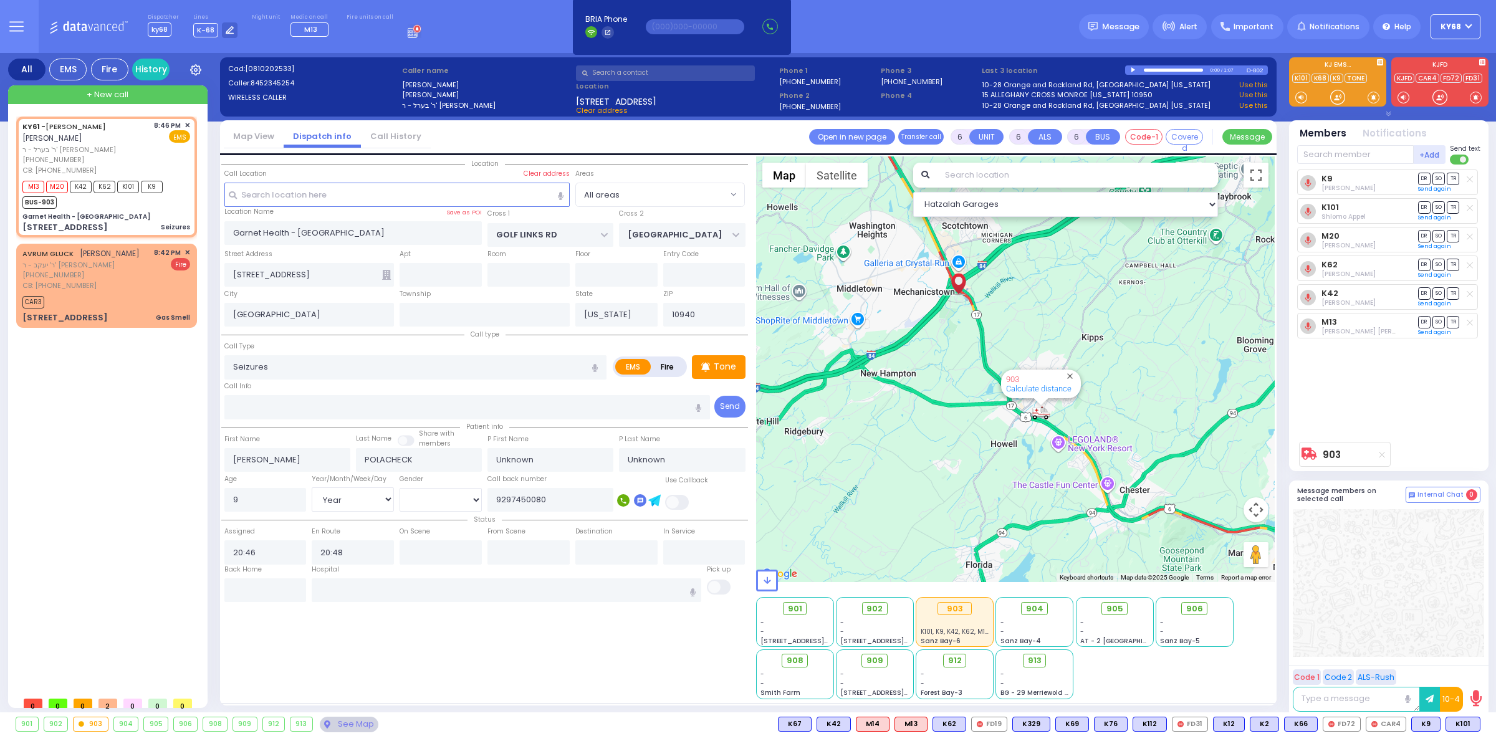
drag, startPoint x: 1043, startPoint y: 511, endPoint x: 992, endPoint y: 465, distance: 68.4
click at [995, 468] on div "903 Calculate distance" at bounding box center [1015, 369] width 519 height 426
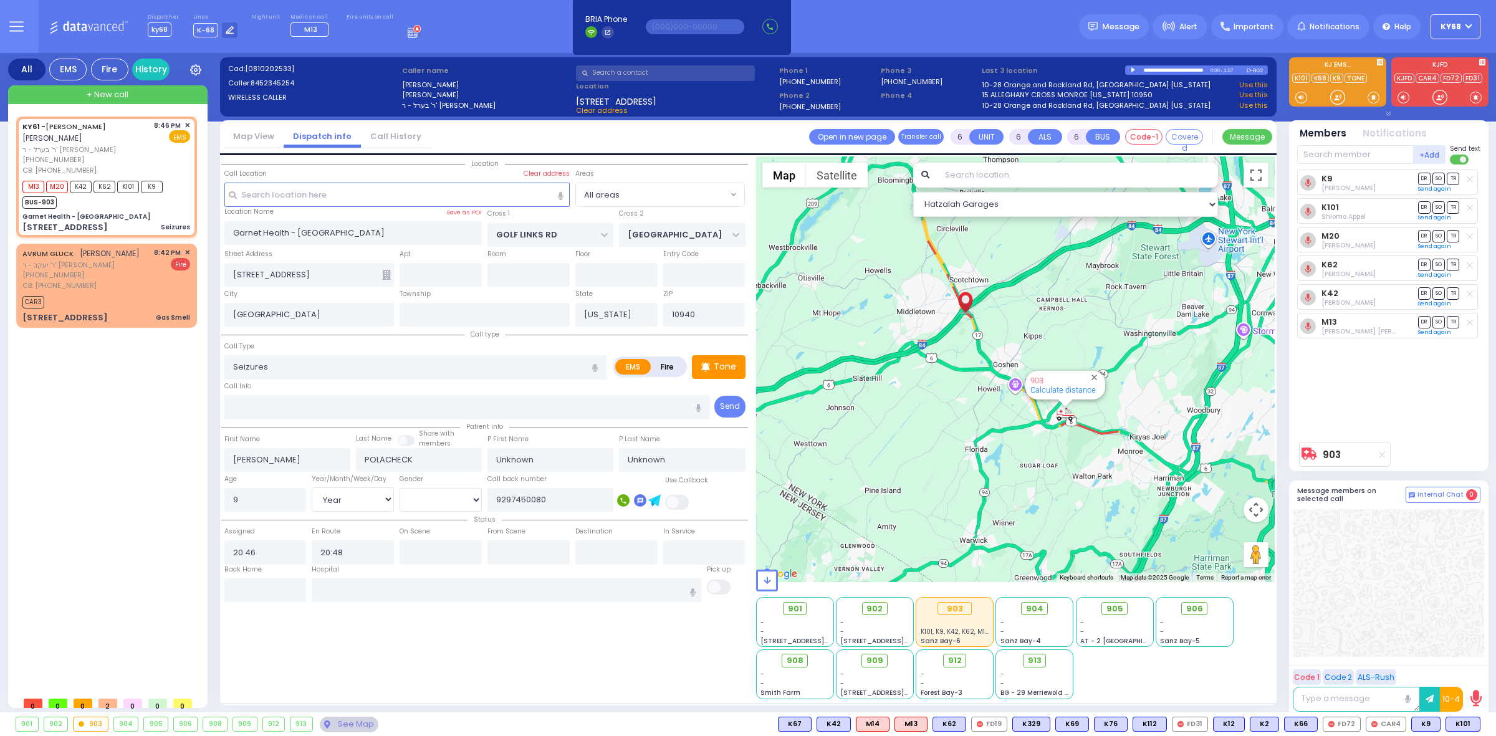
select select
radio input "true"
select select "Year"
select select "Hatzalah Garages"
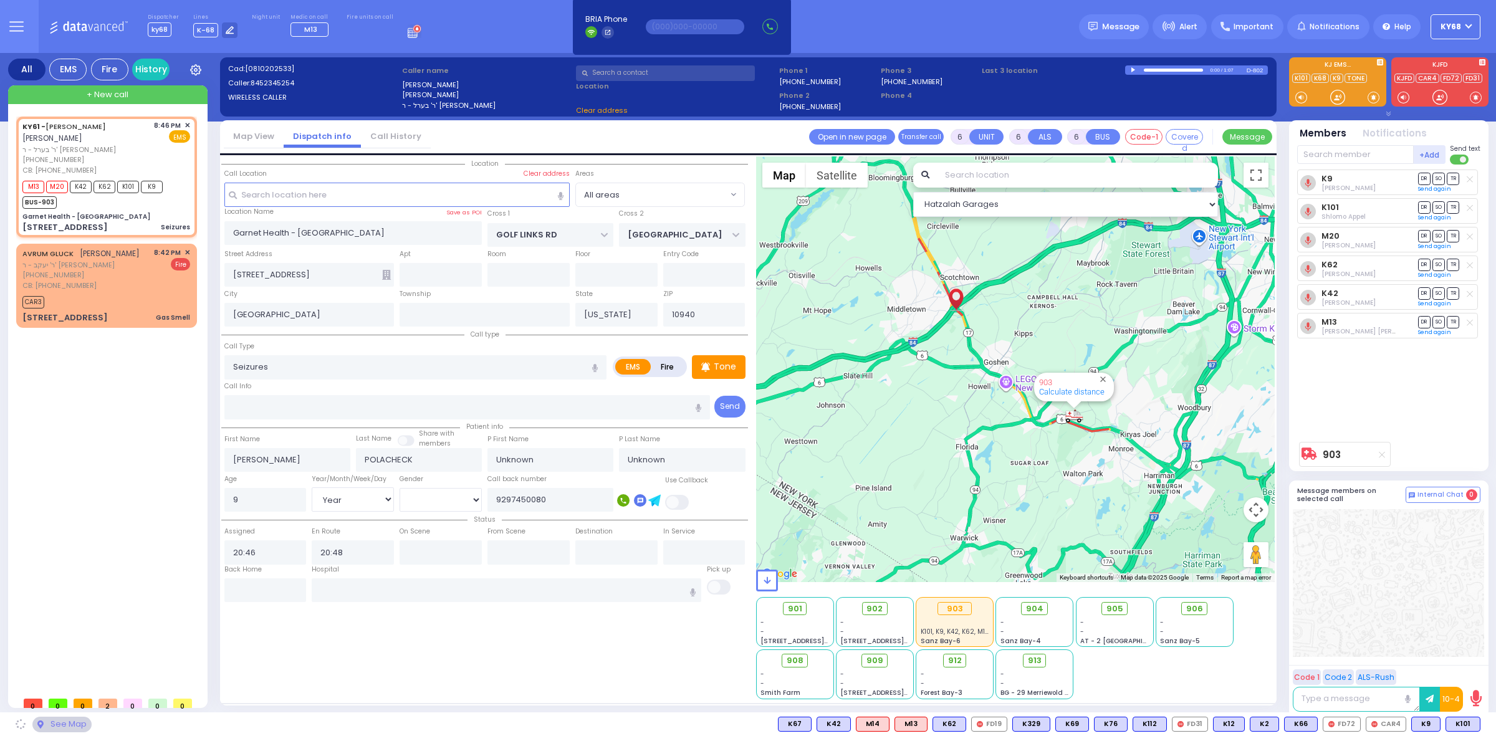
select select
radio input "true"
type input "Judith"
type input "Ungar"
type input "15"
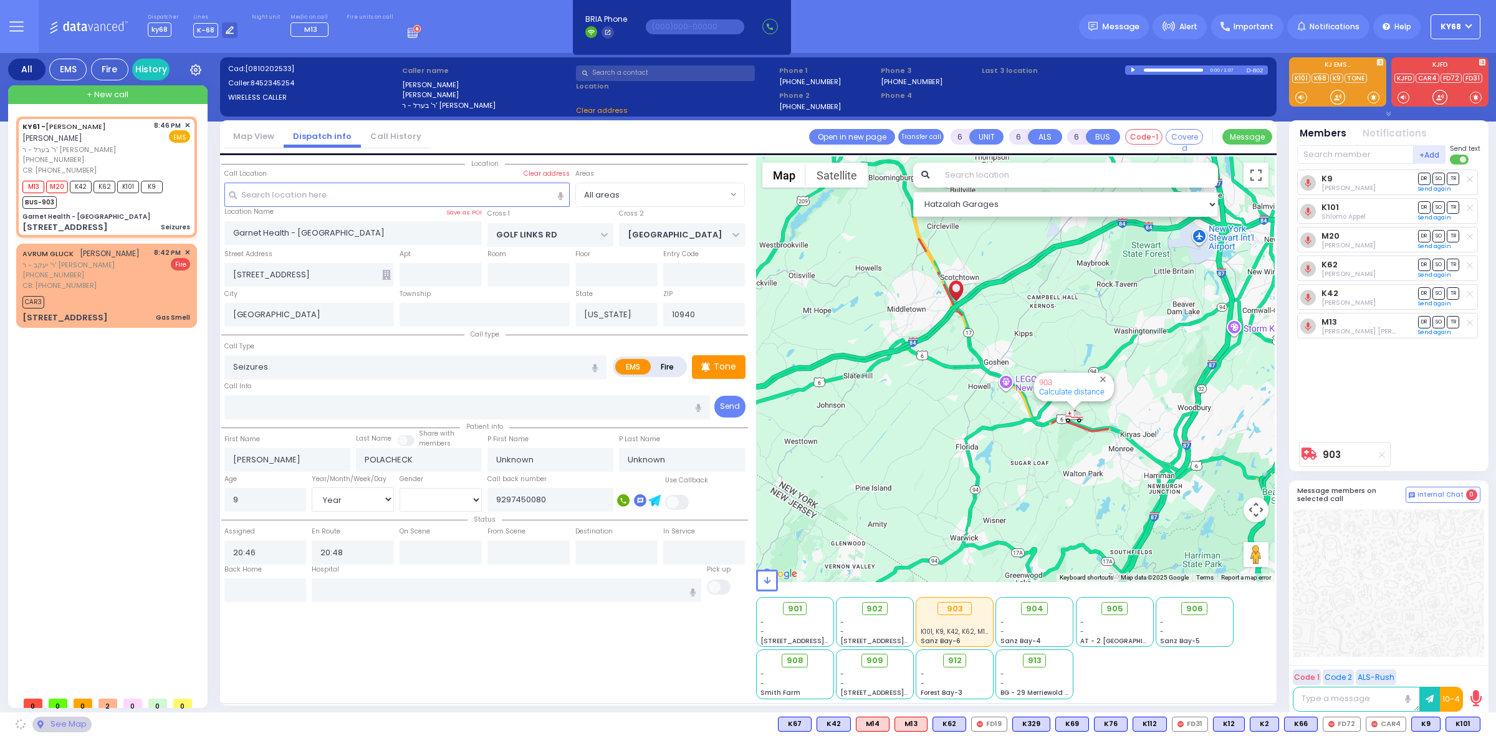
select select "Year"
select select "[DEMOGRAPHIC_DATA]"
select select "Hatzalah Garages"
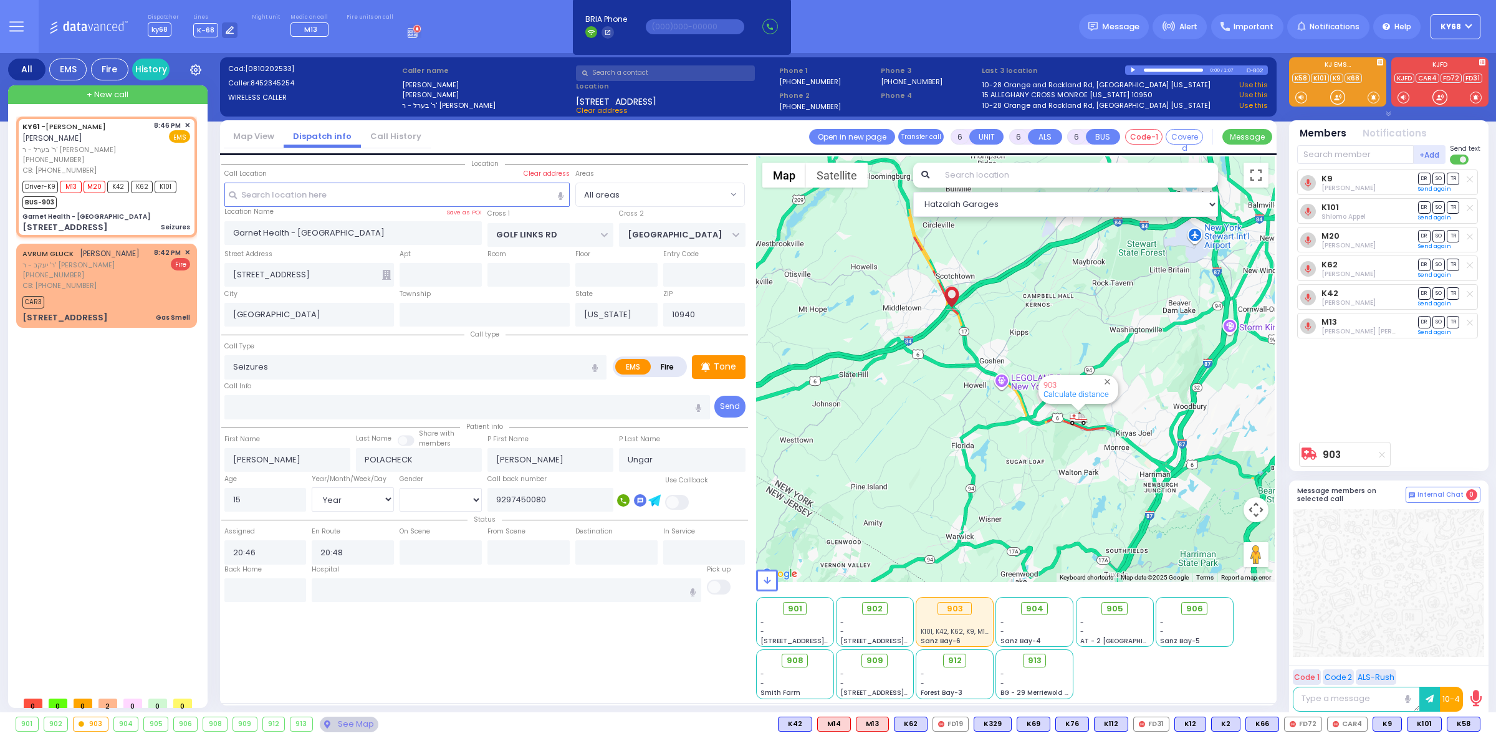
select select
radio input "true"
select select "Year"
select select "[DEMOGRAPHIC_DATA]"
type input "21:40"
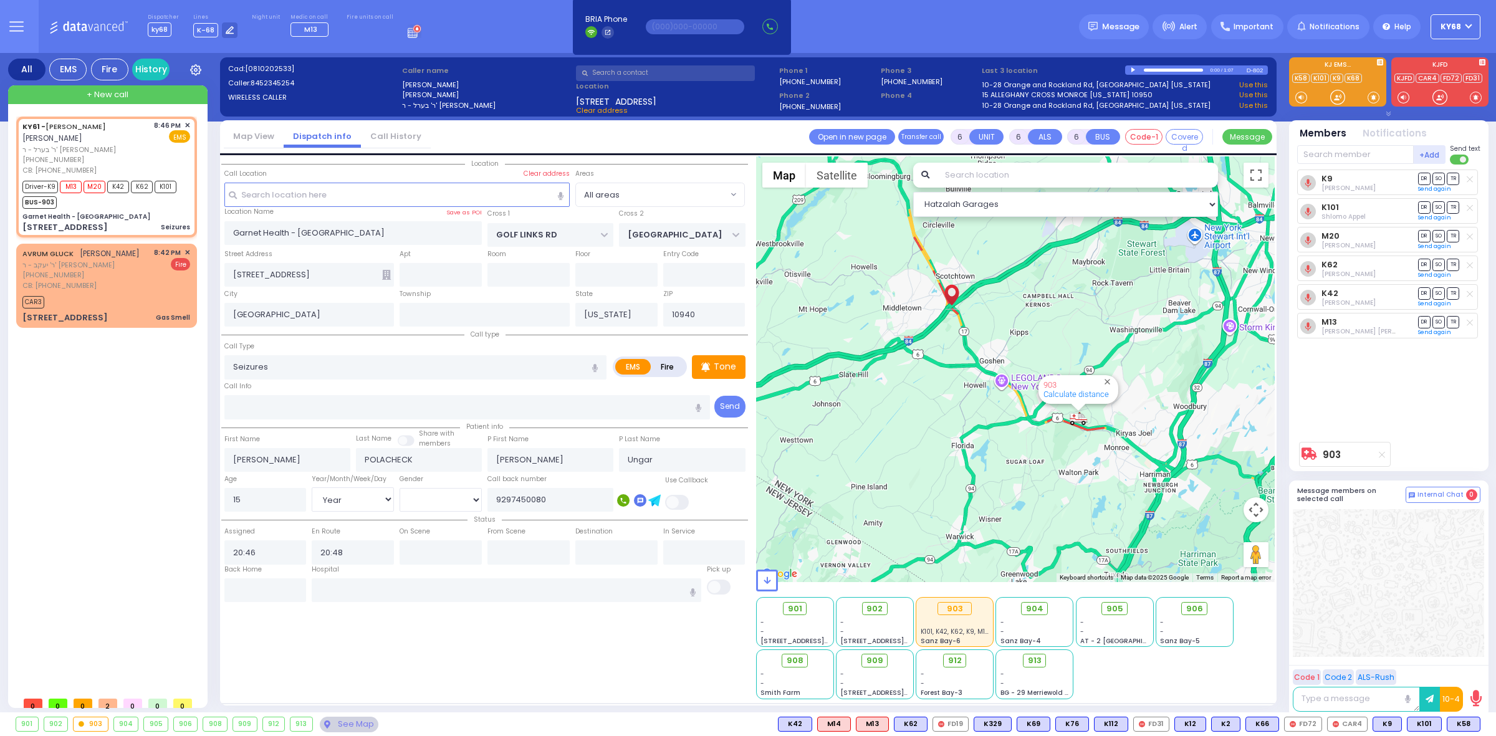
type input "21:50"
select select "Hatzalah Garages"
select select
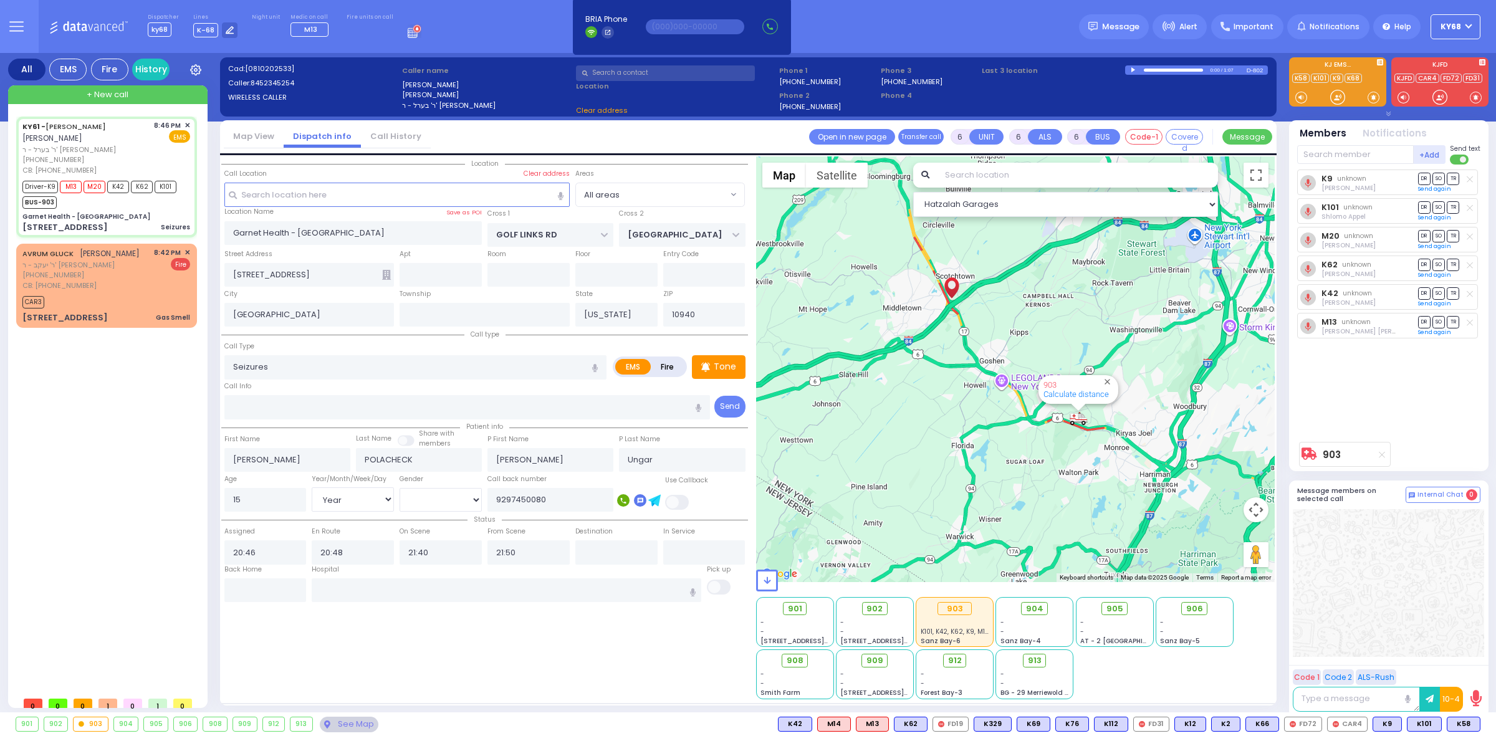
radio input "true"
select select "Year"
select select "[DEMOGRAPHIC_DATA]"
select select "Hatzalah Garages"
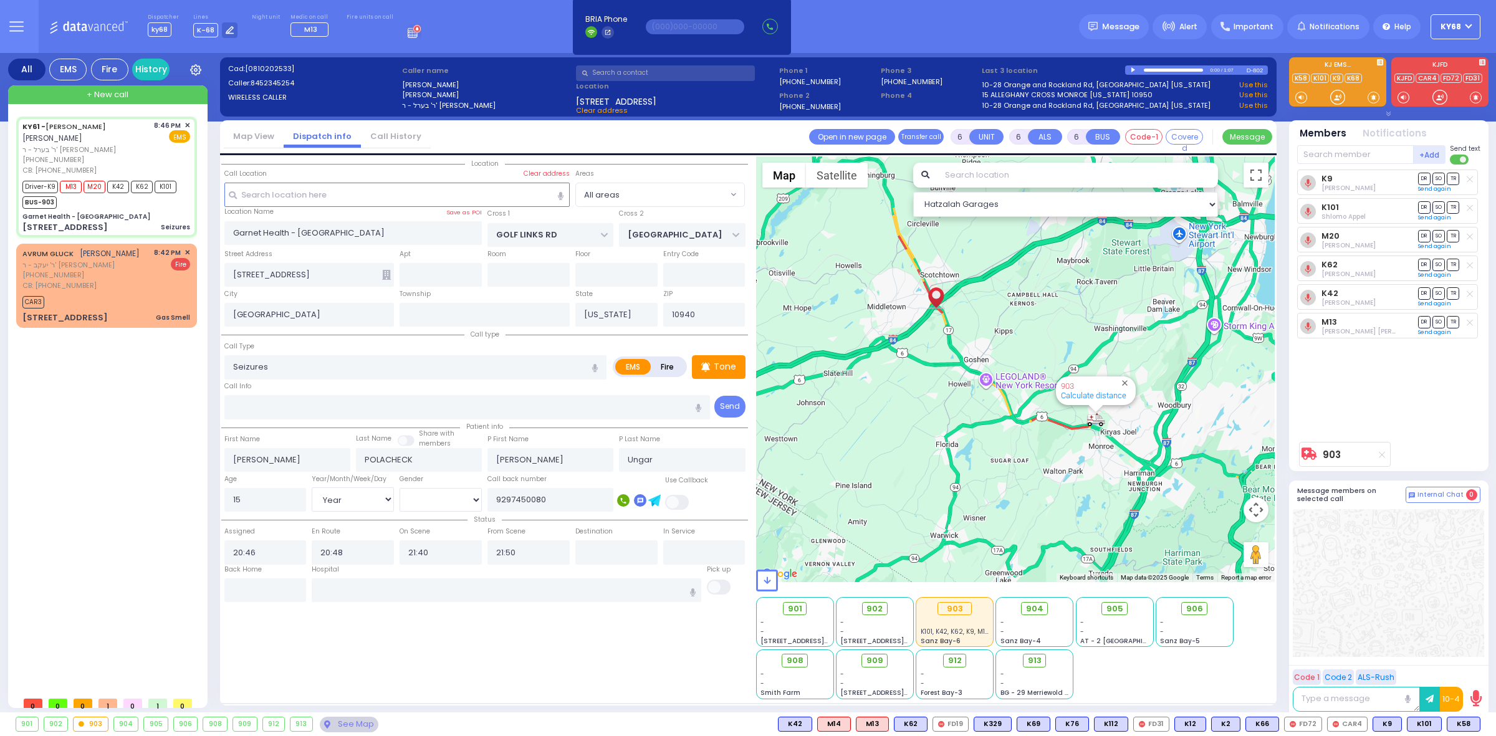
select select
radio input "true"
select select "Year"
select select "[DEMOGRAPHIC_DATA]"
select select "Hatzalah Garages"
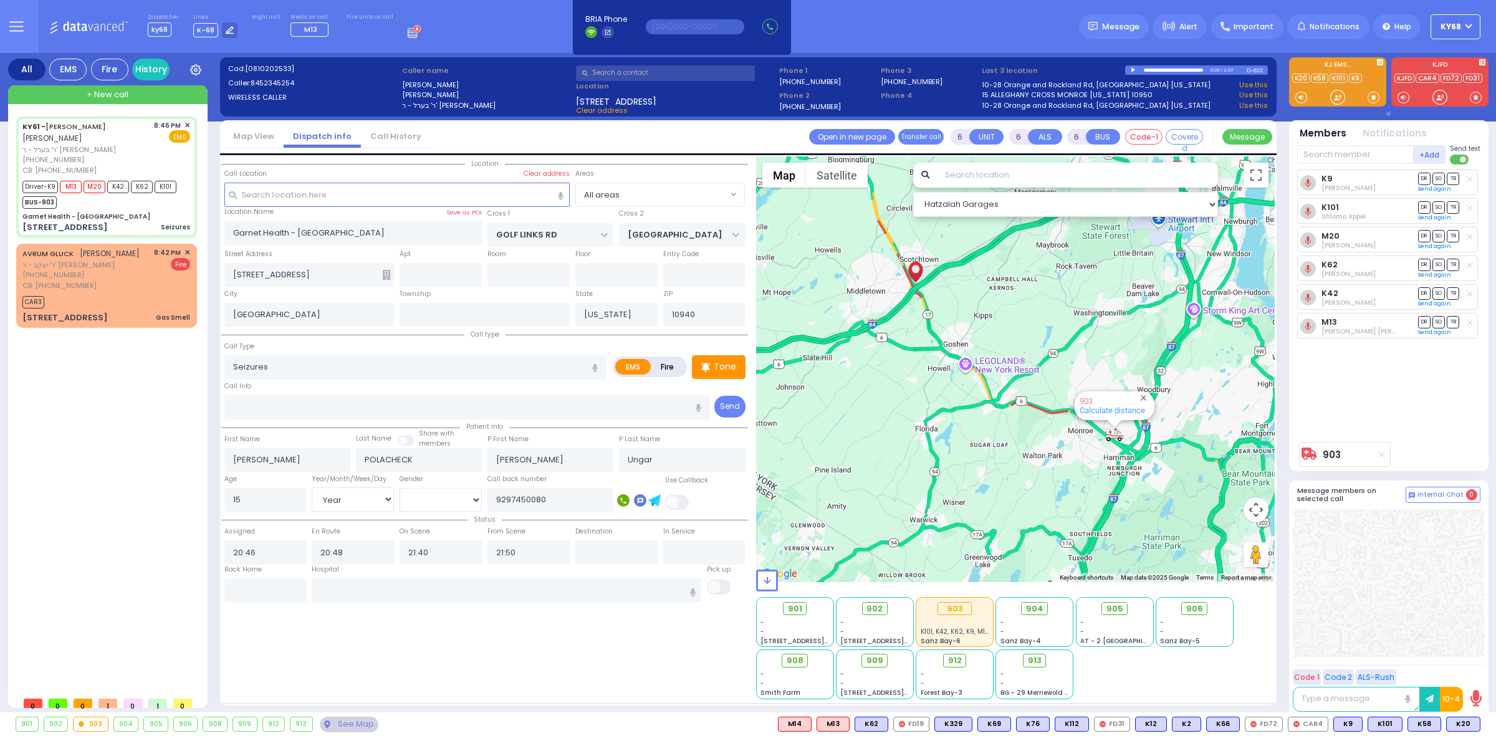
select select
radio input "true"
select select "Year"
select select "[DEMOGRAPHIC_DATA]"
type input "Montefiore Medical Center (Wakefield Campus) 600 East 233rd Street Bronx"
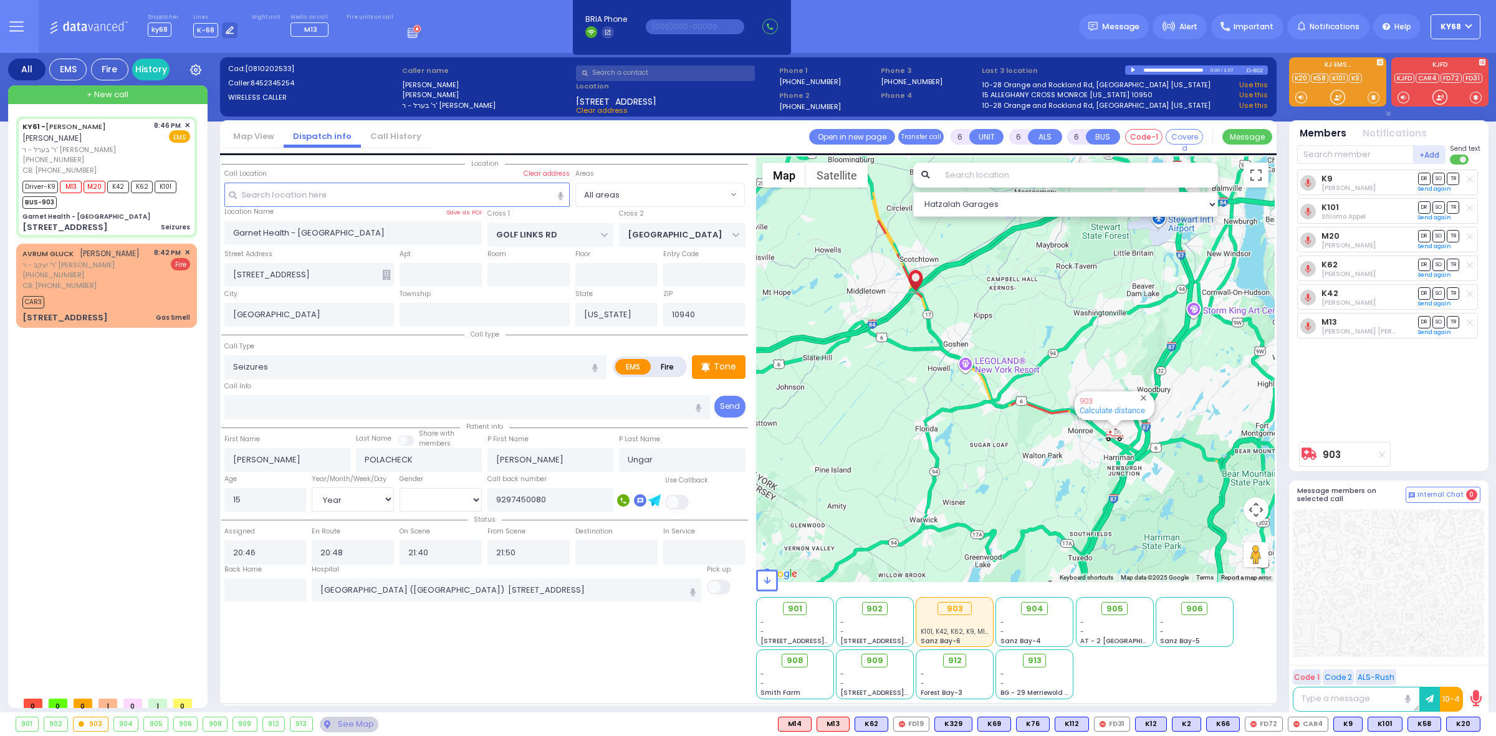
select select "Hatzalah Garages"
select select
radio input "true"
select select "Year"
select select "[DEMOGRAPHIC_DATA]"
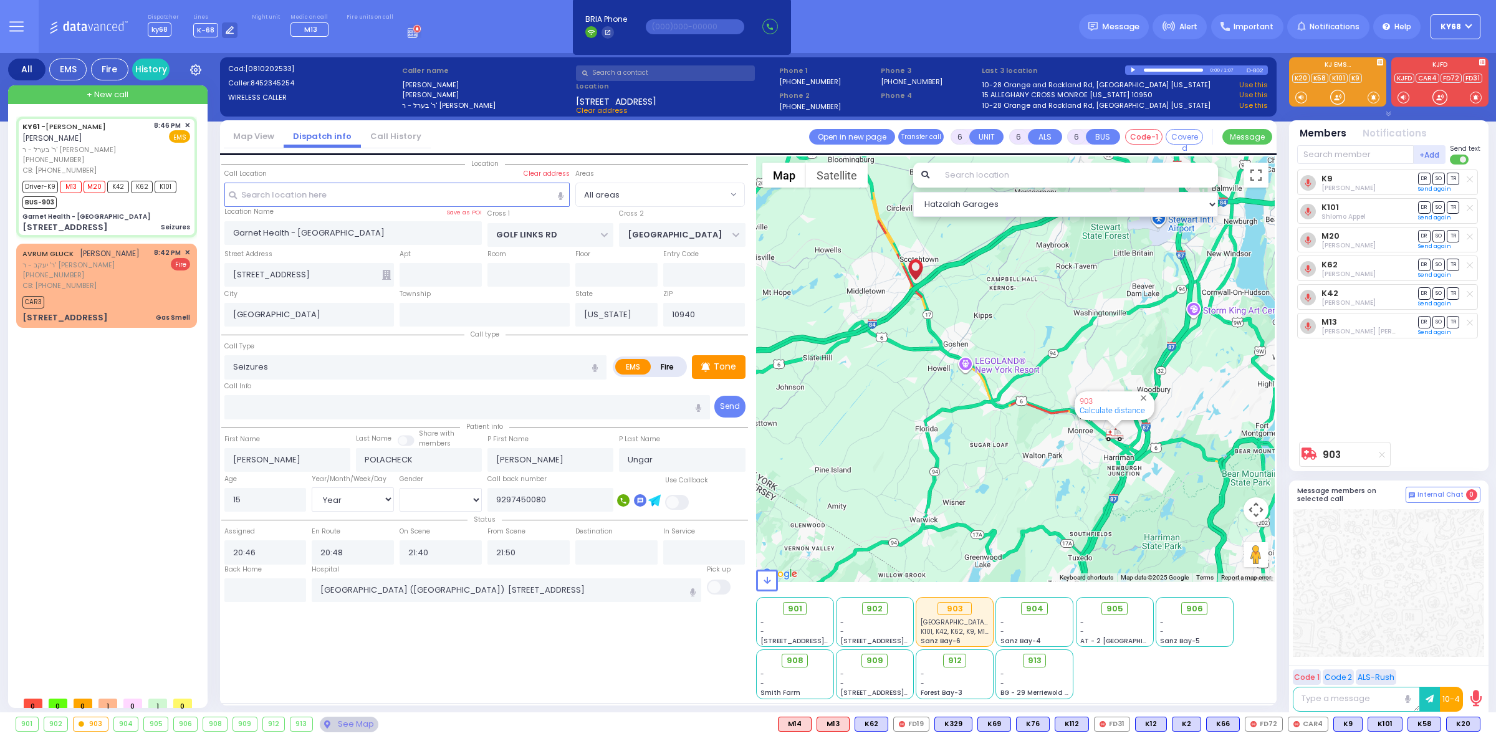
select select "Hatzalah Garages"
select select
radio input "true"
select select "Year"
select select "[DEMOGRAPHIC_DATA]"
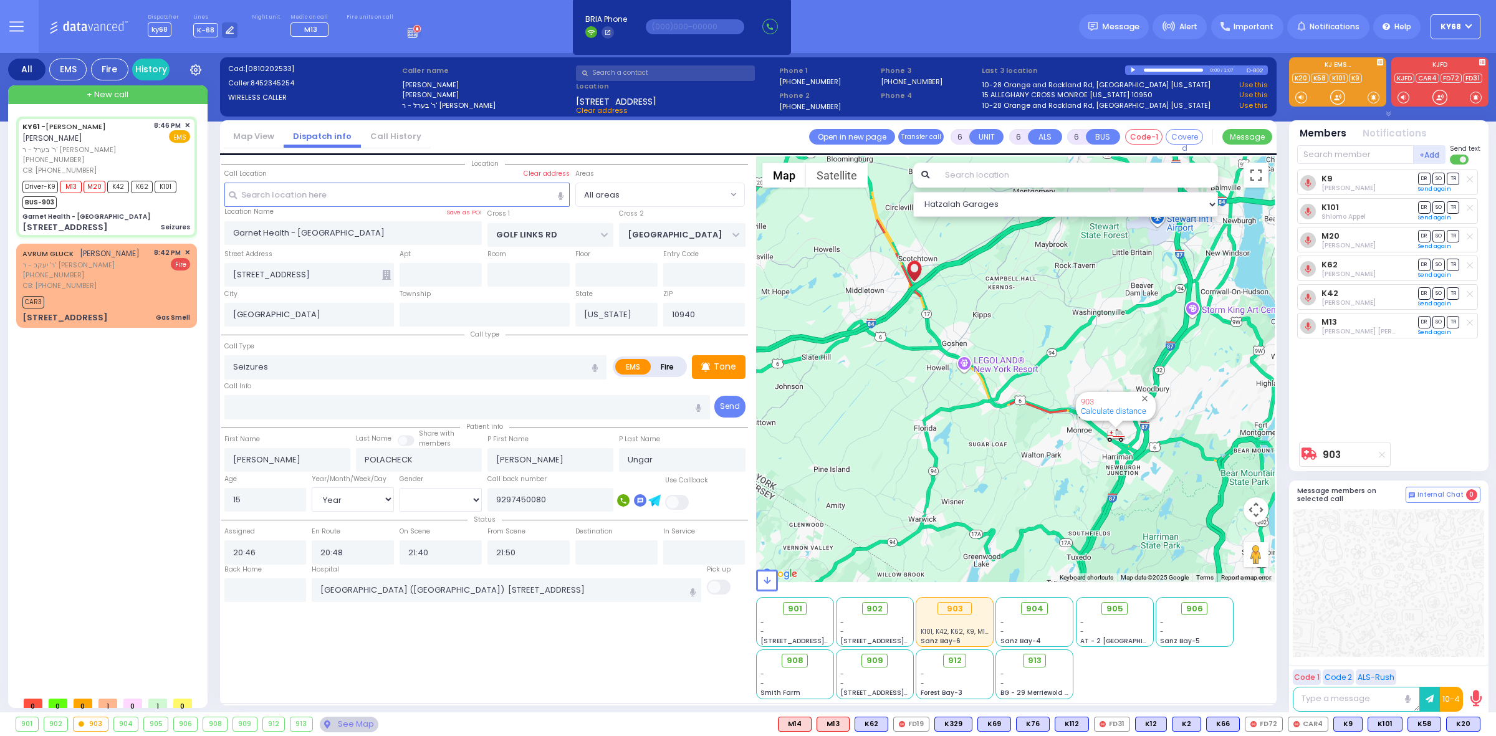
select select "Hatzalah Garages"
click at [1373, 402] on div "K9 David Ungar DR SO TR DR" at bounding box center [1390, 303] width 186 height 266
select select
radio input "true"
select select "Year"
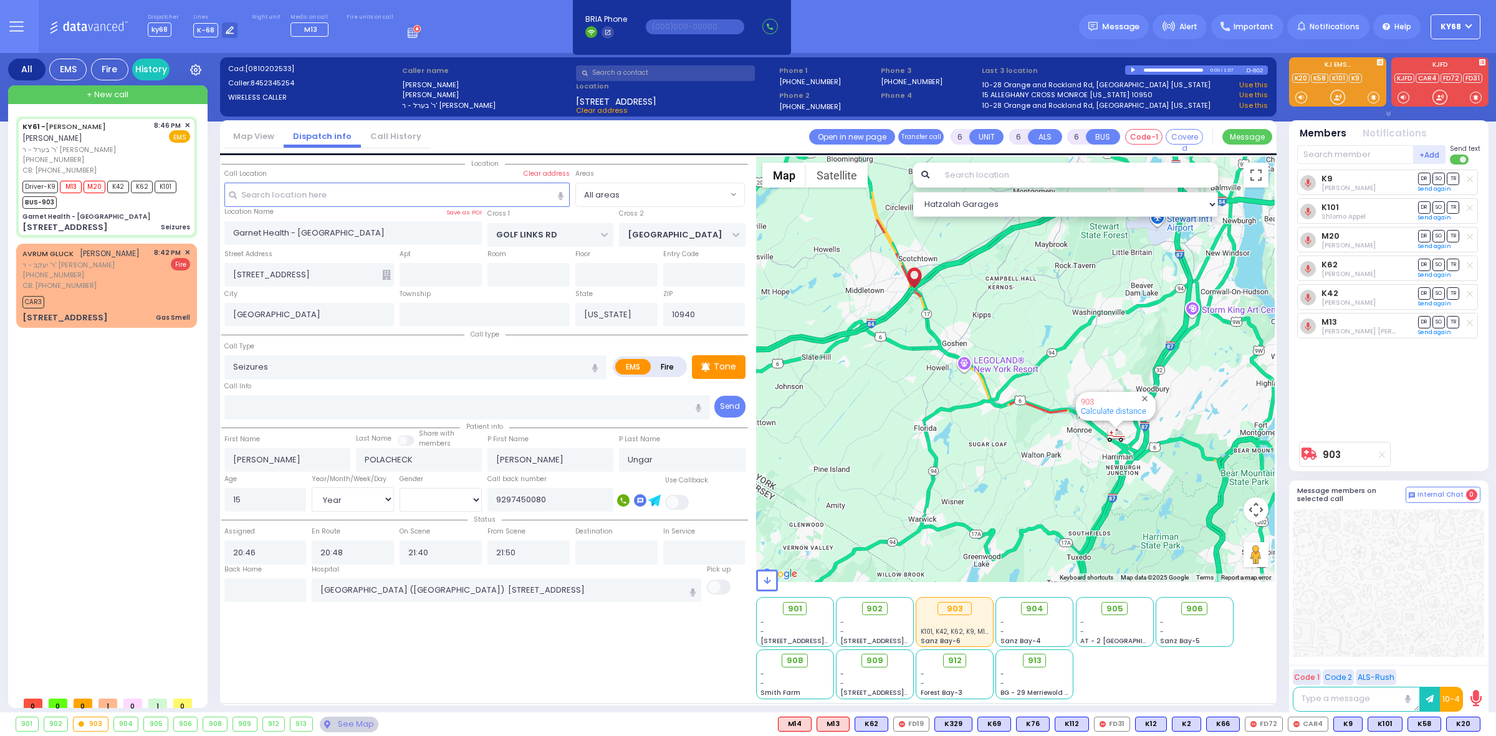
select select "[DEMOGRAPHIC_DATA]"
select select "Hatzalah Garages"
select select
radio input "true"
select select "Year"
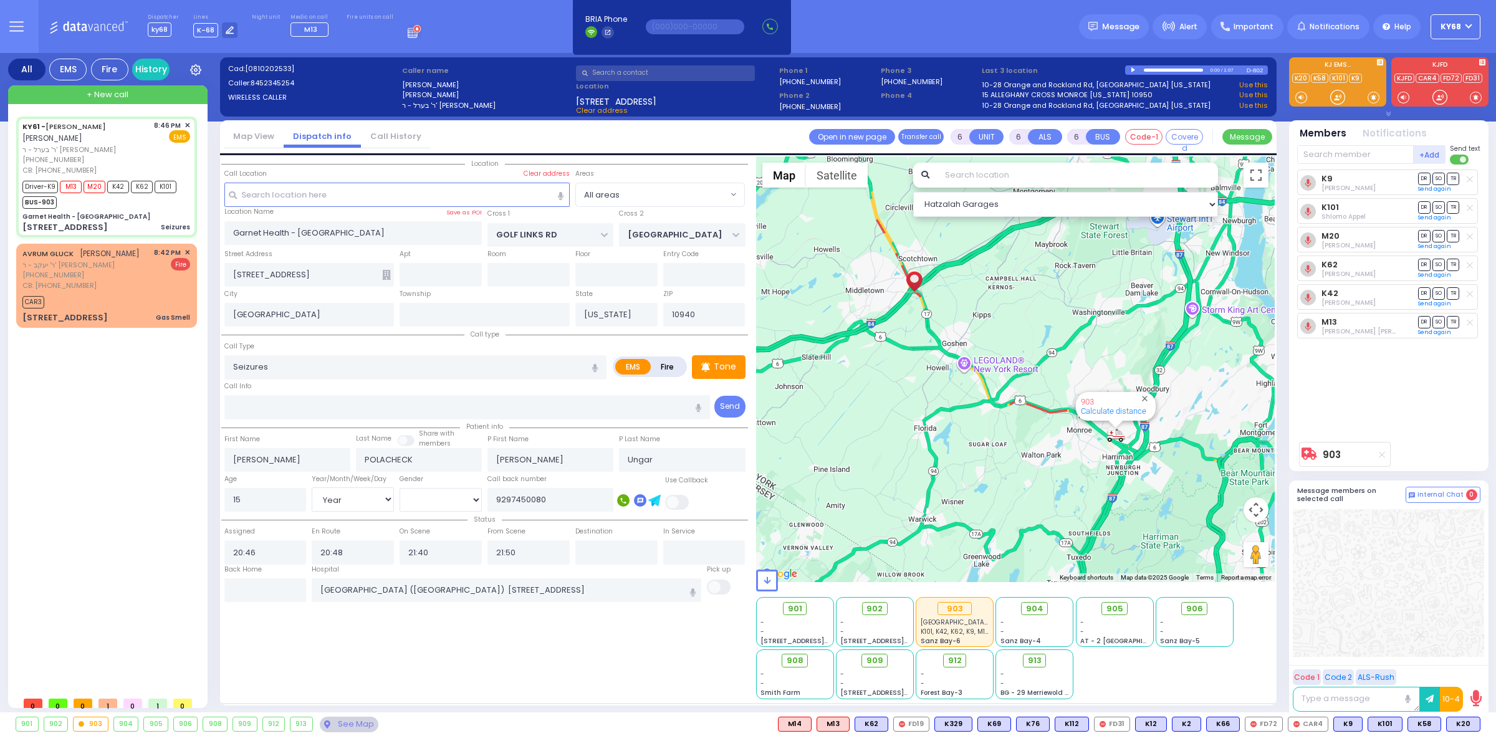
select select "[DEMOGRAPHIC_DATA]"
select select "Hatzalah Garages"
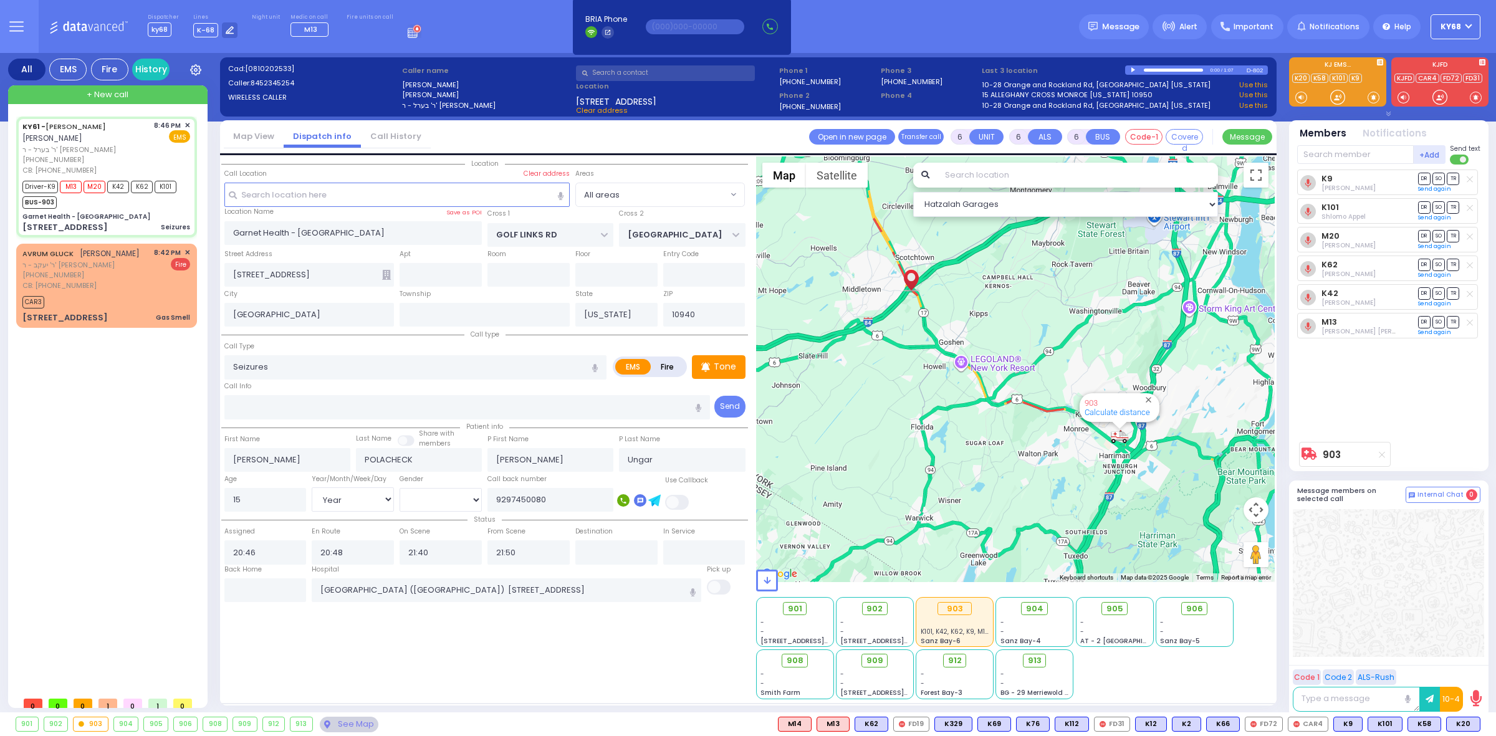
select select
radio input "true"
select select "Year"
select select "[DEMOGRAPHIC_DATA]"
select select "Hatzalah Garages"
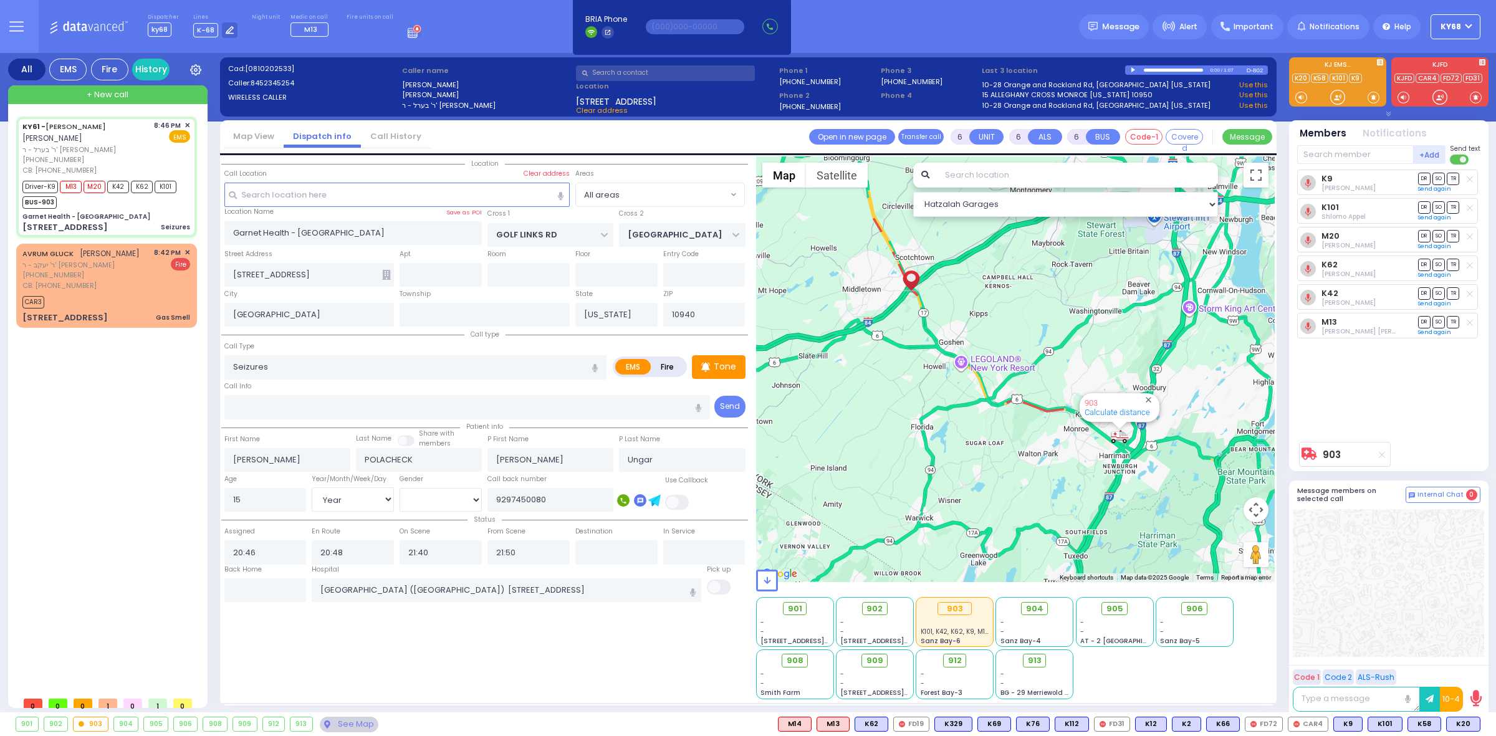
select select
radio input "true"
select select "Year"
select select "[DEMOGRAPHIC_DATA]"
select select "Hatzalah Garages"
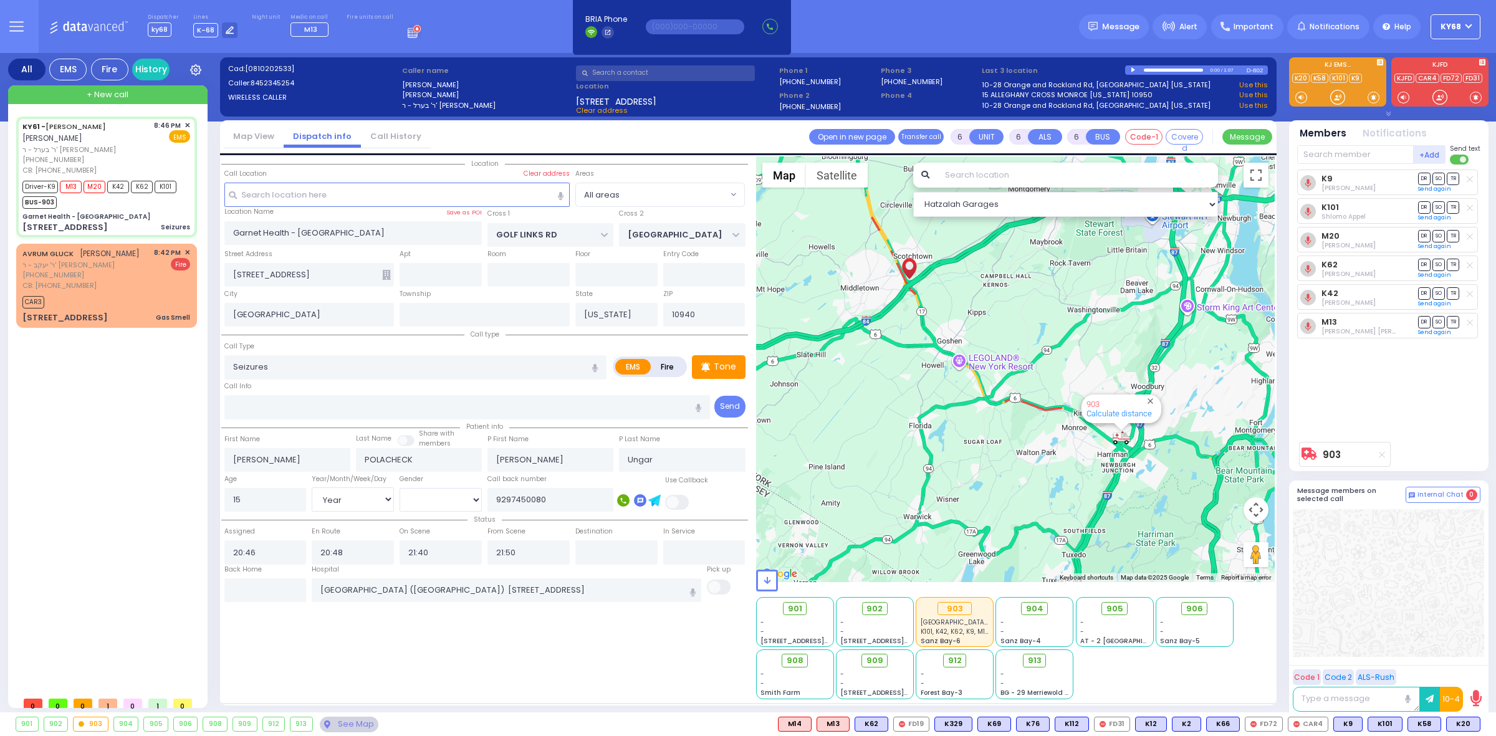
select select "Year"
select select "[DEMOGRAPHIC_DATA]"
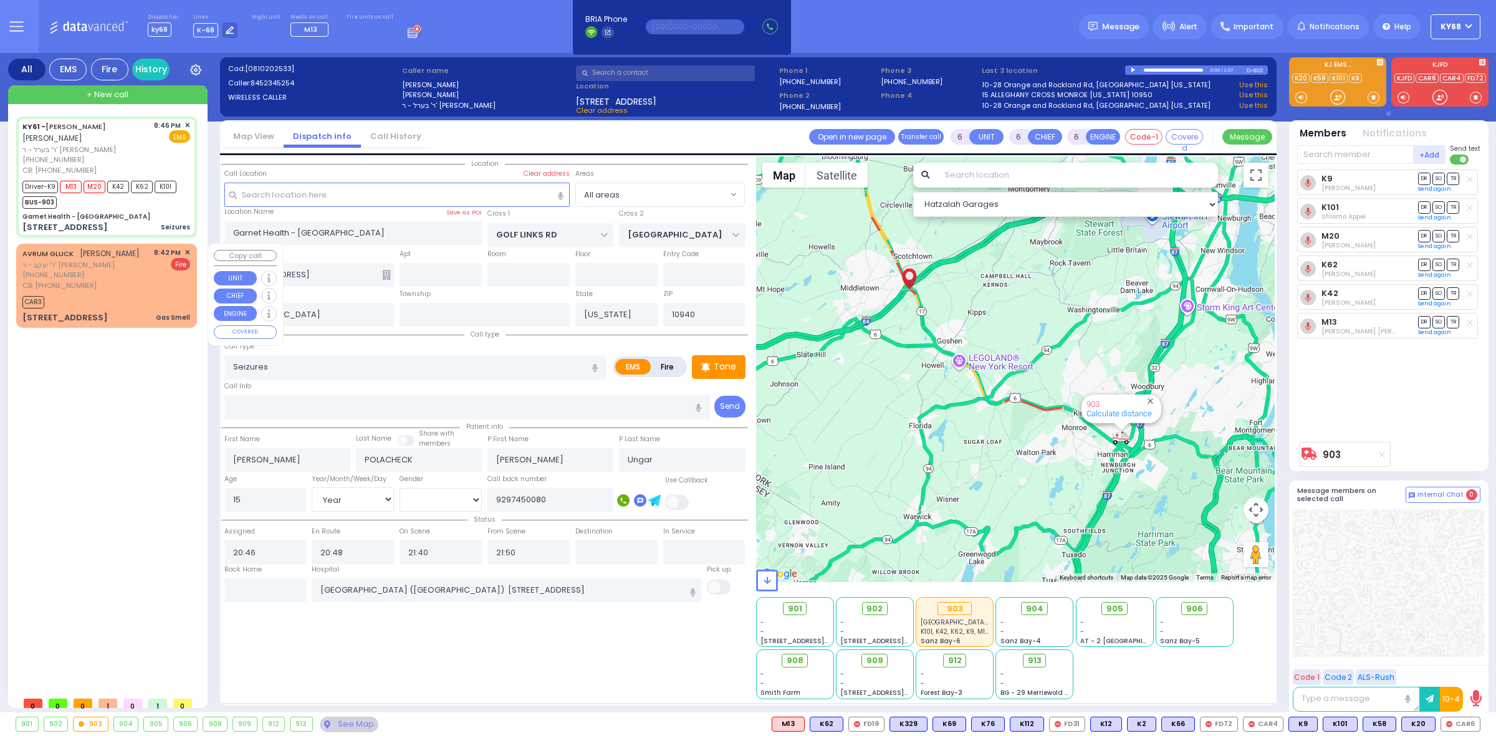
click at [95, 312] on div "[STREET_ADDRESS] Gas Smell" at bounding box center [106, 318] width 168 height 12
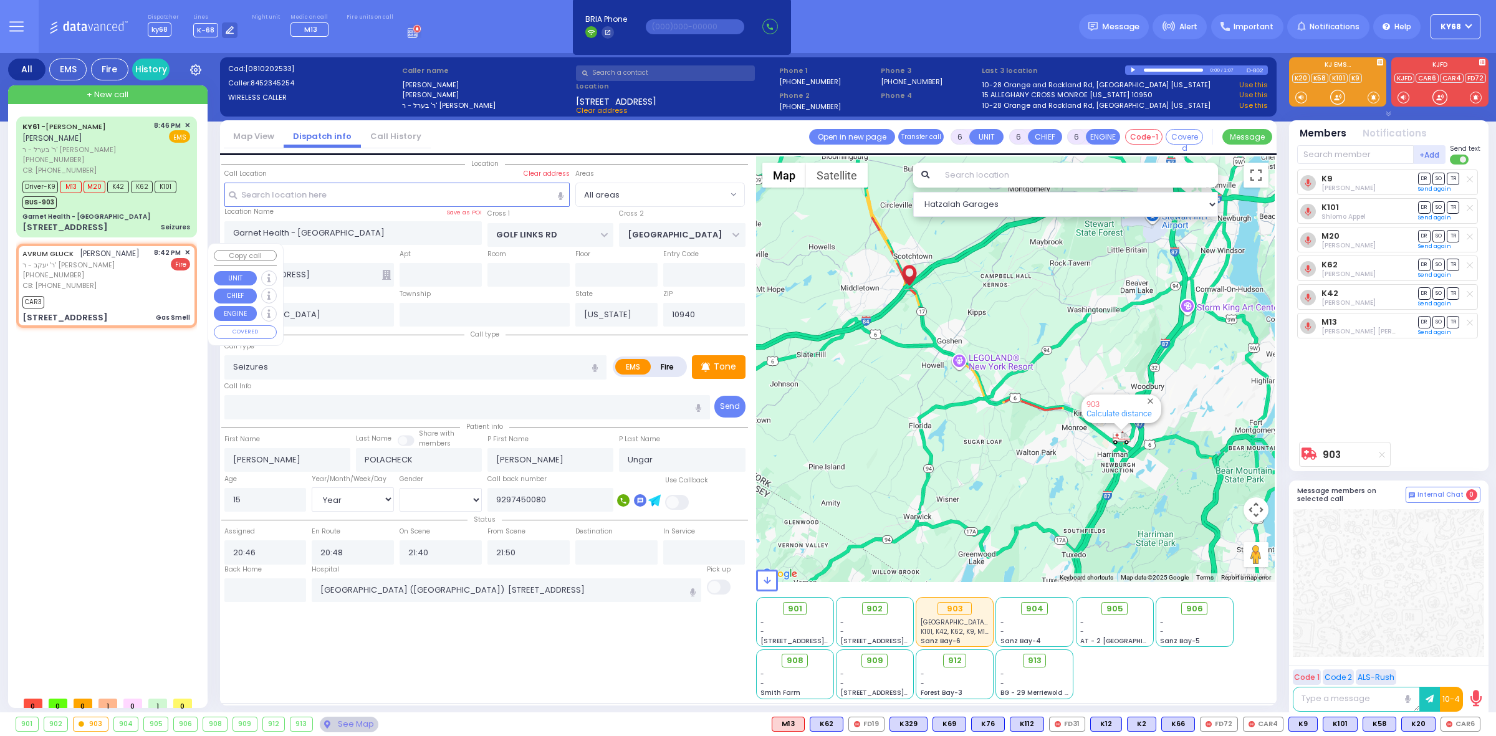
type input "2"
type input "1"
select select
type input "Gas Smell"
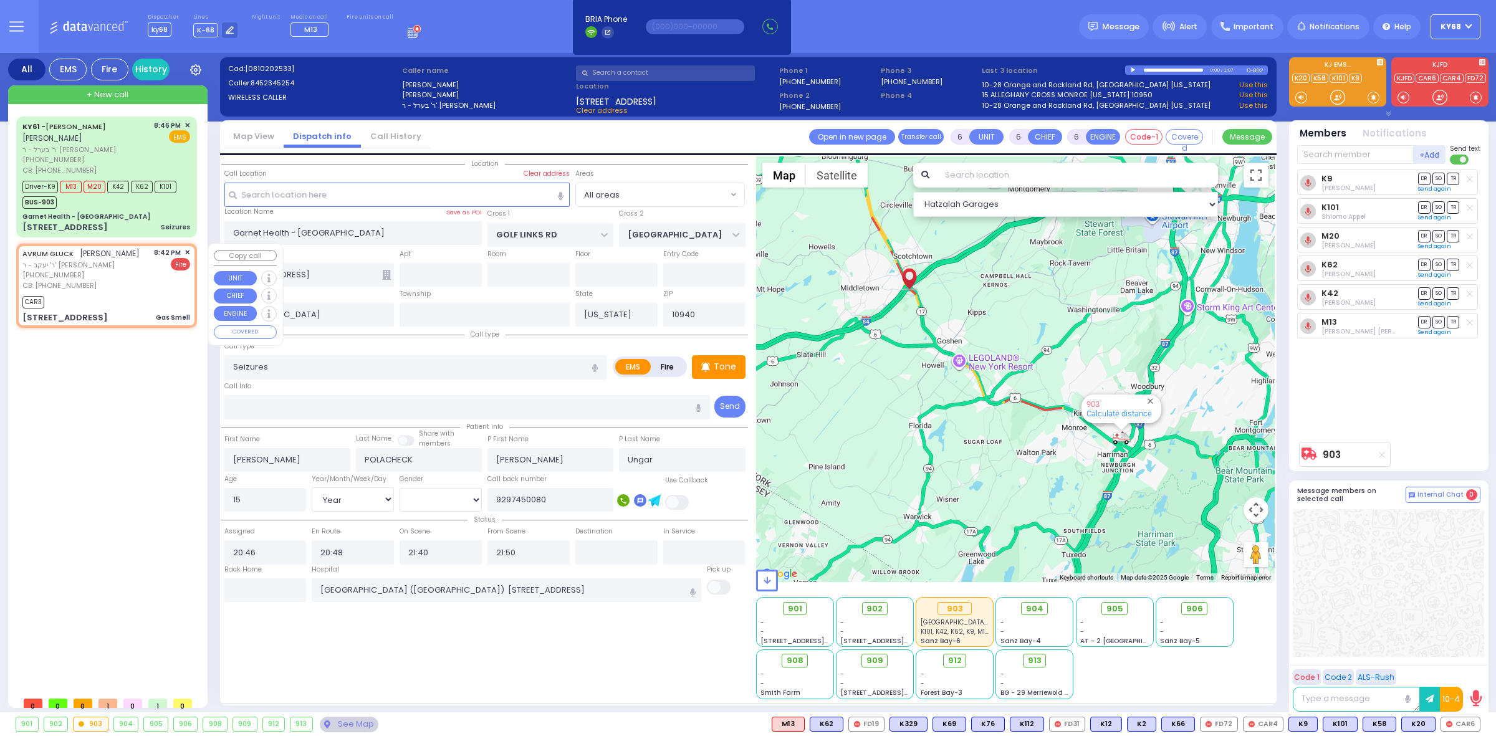
radio input "false"
radio input "true"
type input "AVRUM"
type input "GLUCK"
select select
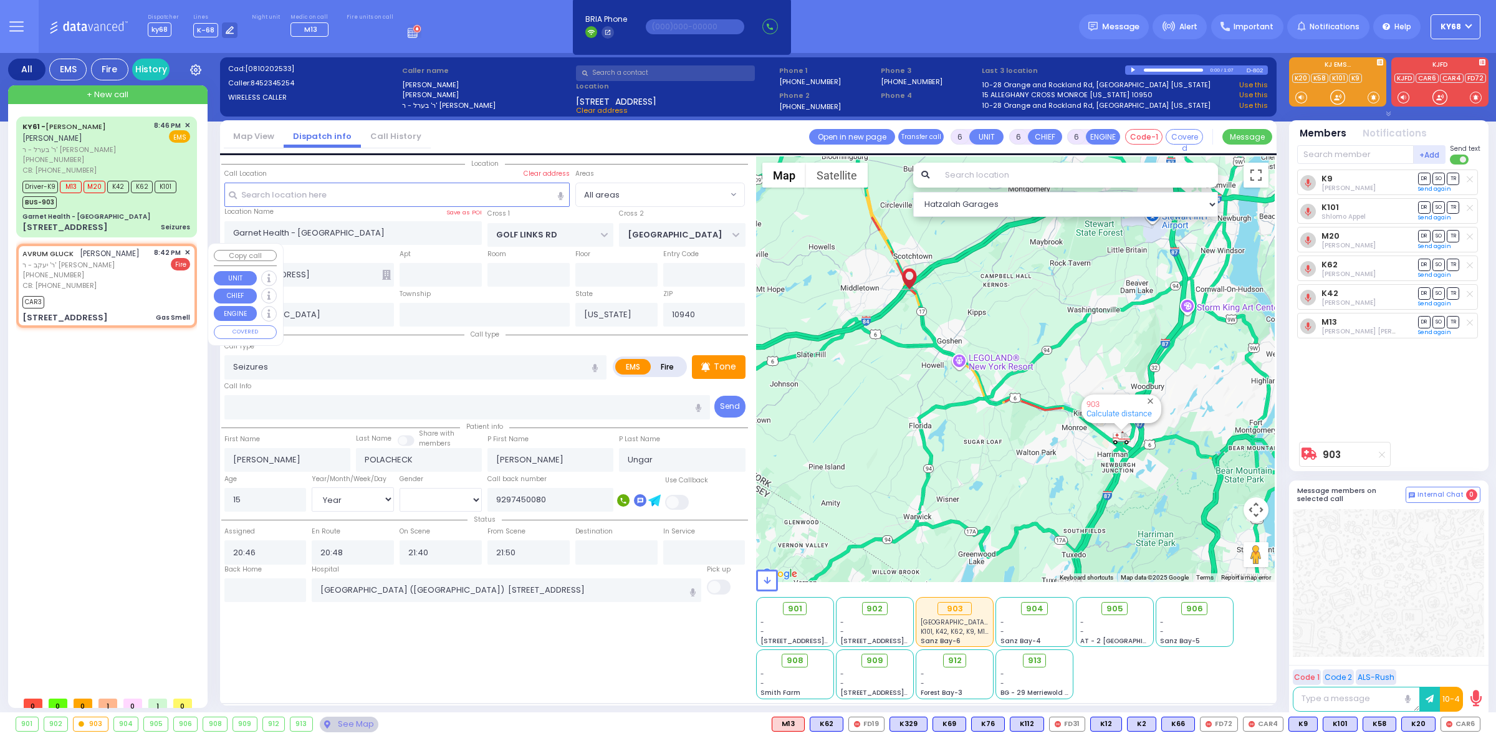
select select
type input "8456624976"
type input "20:42"
type input "20:46"
select select "Hatzalah Garages"
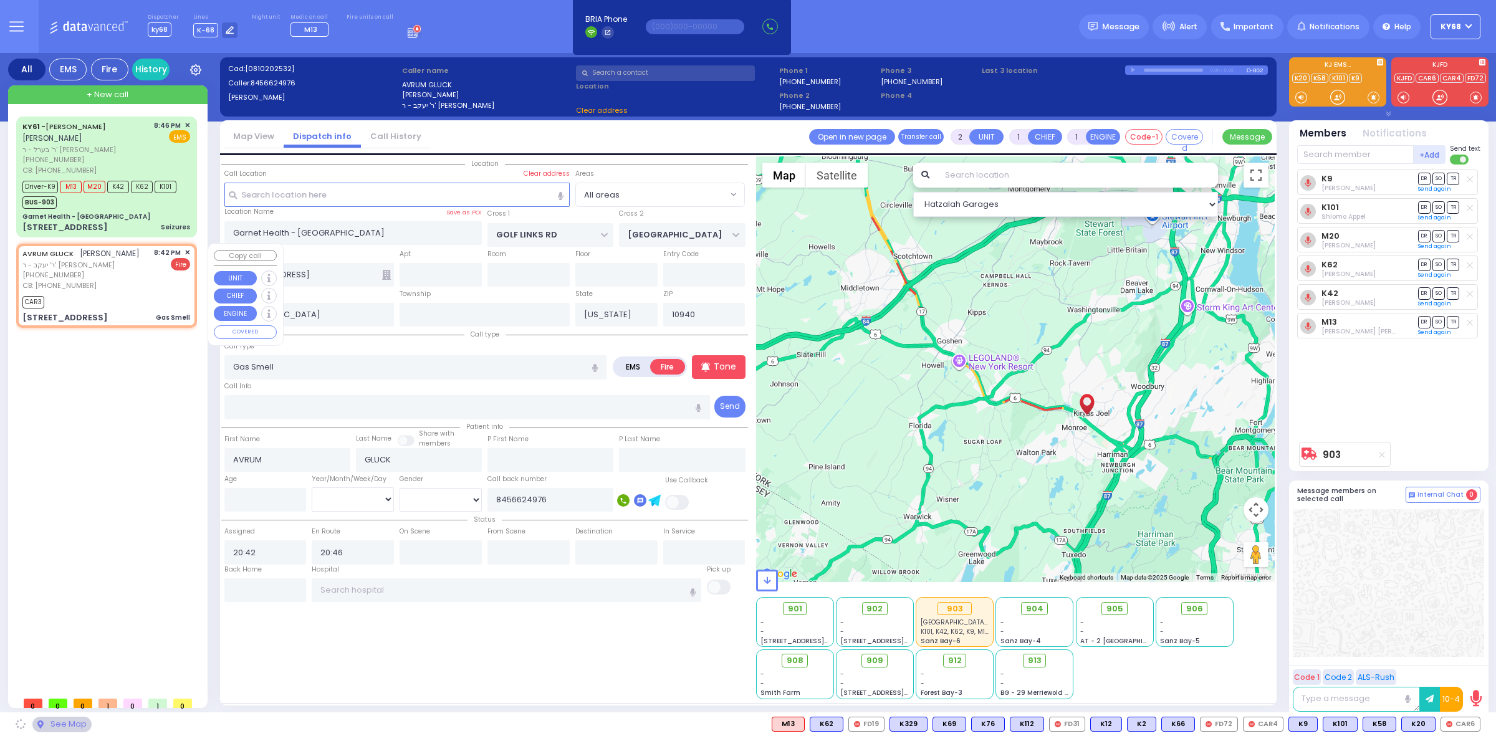
type input "QUICKWAY RD"
type input "CARTER LN"
type input "[STREET_ADDRESS]"
type input "304"
type input "Monroe"
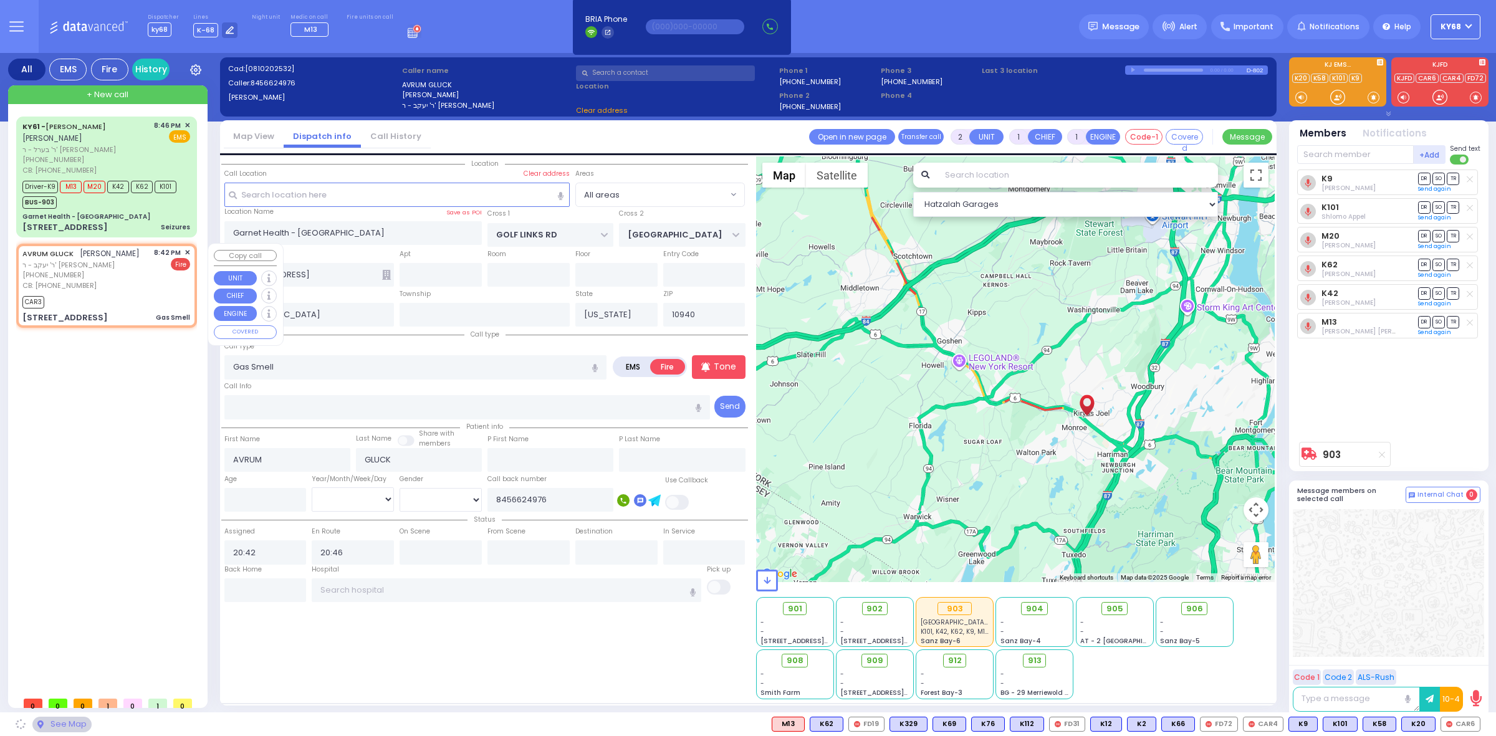
type input "10950"
select select "SECTION 1"
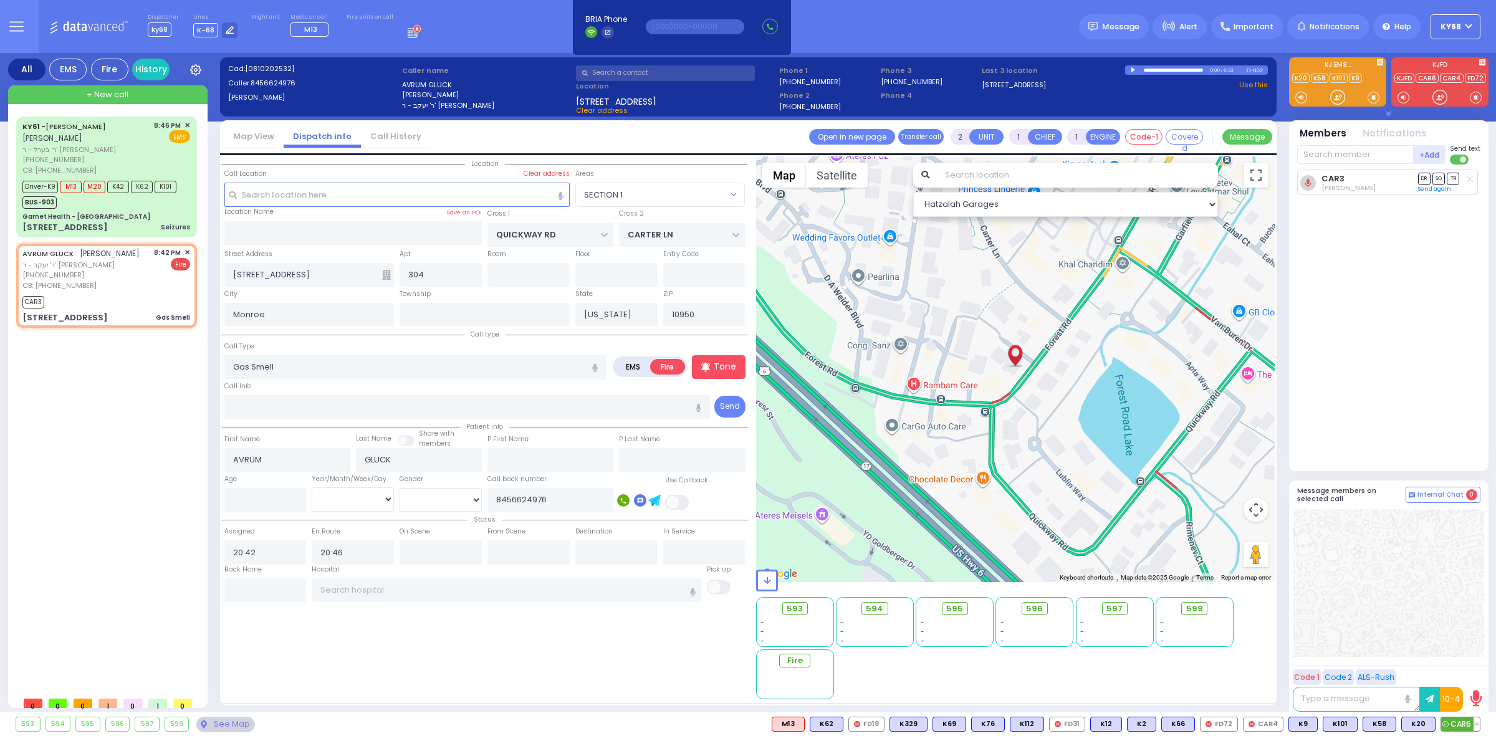
click at [1456, 721] on span "CAR6" at bounding box center [1460, 724] width 39 height 14
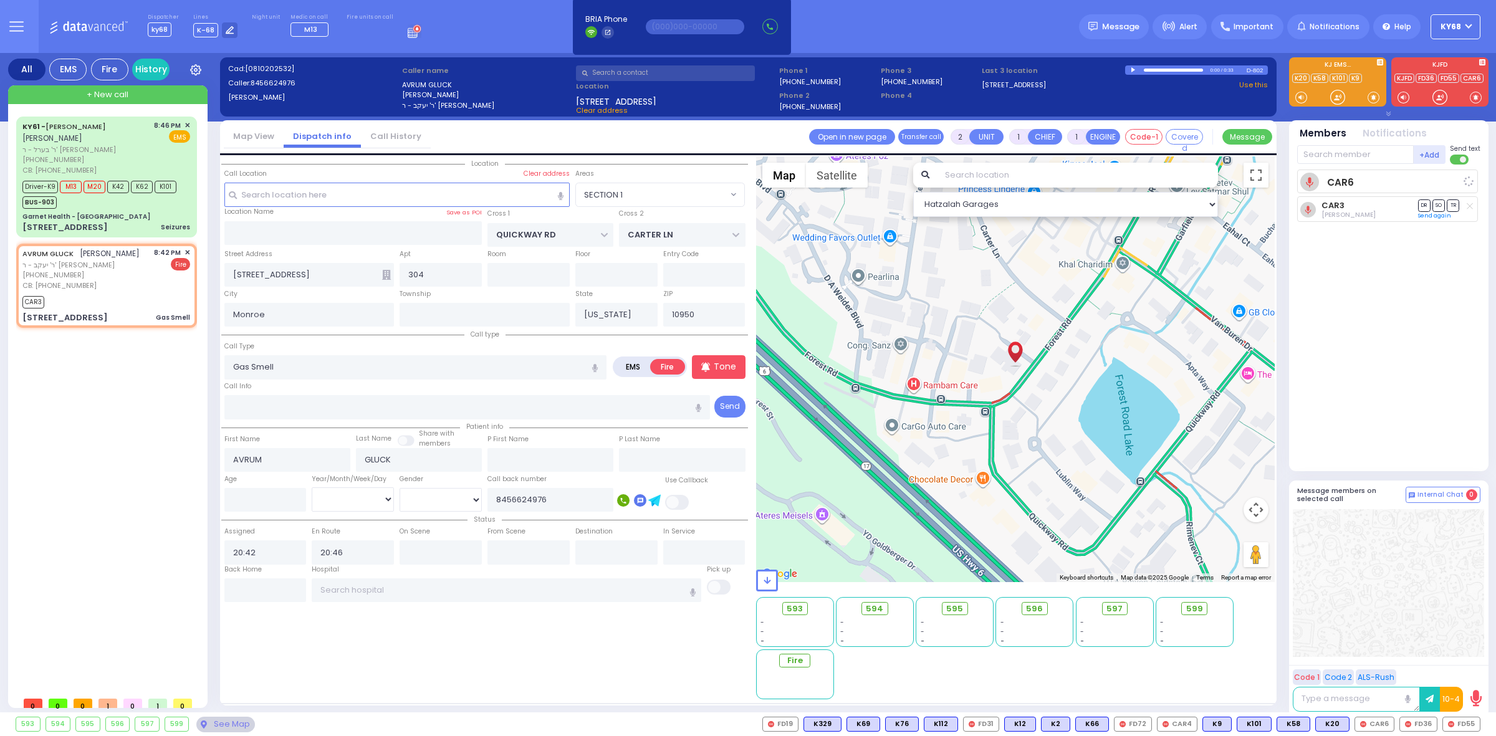
select select
radio input "true"
select select
select select "Hatzalah Garages"
select select "SECTION 1"
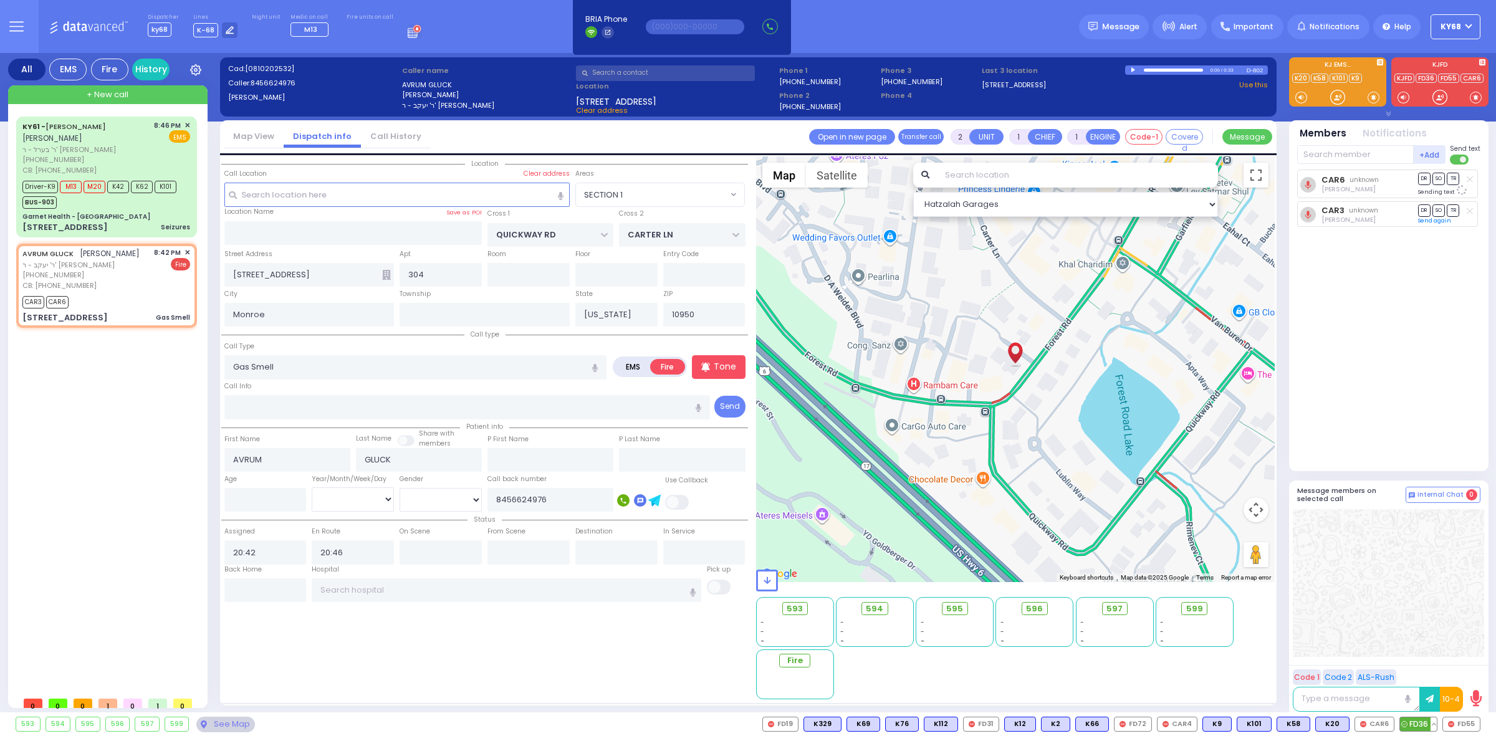
click at [1410, 726] on span "FD36" at bounding box center [1418, 724] width 37 height 14
select select
radio input "true"
select select
select select "SECTION 1"
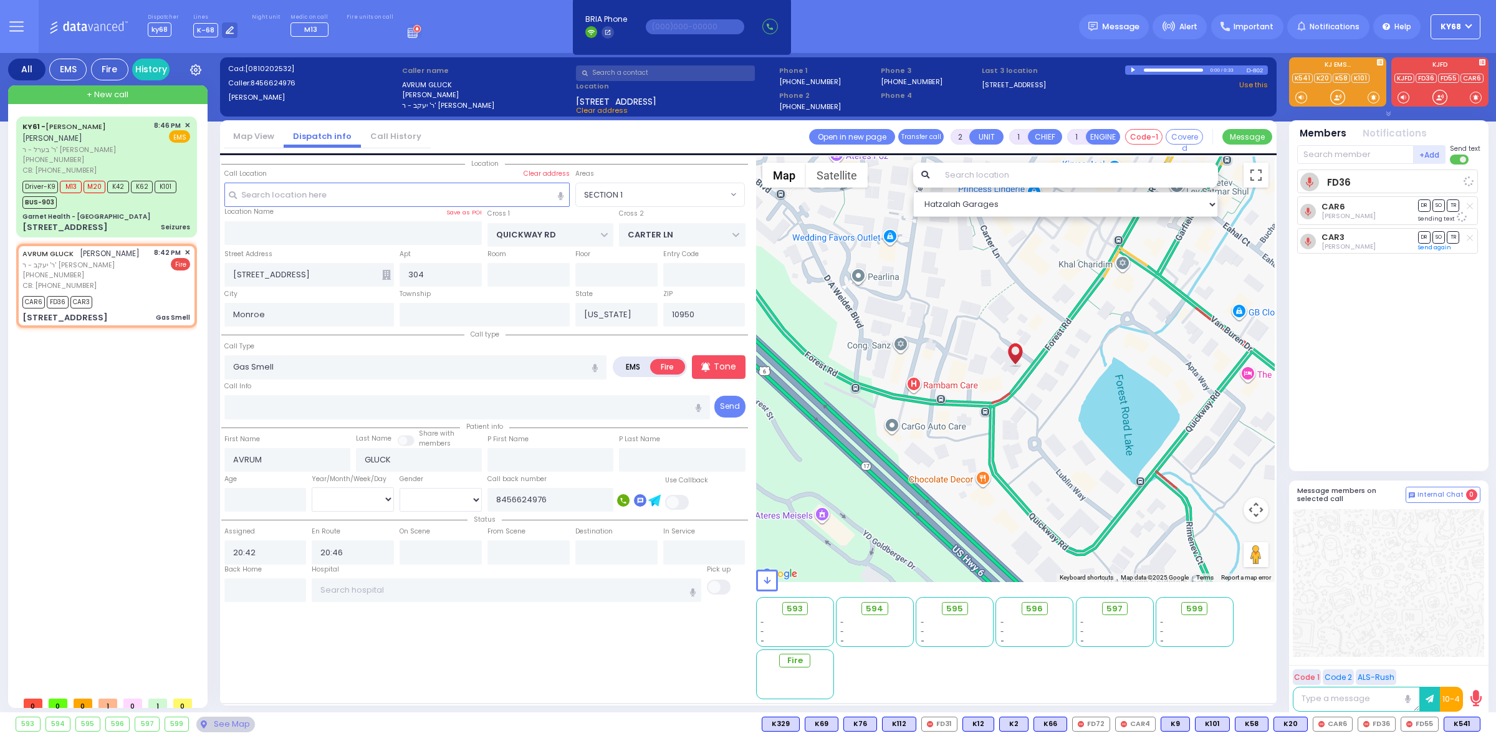
select select "Hatzalah Garages"
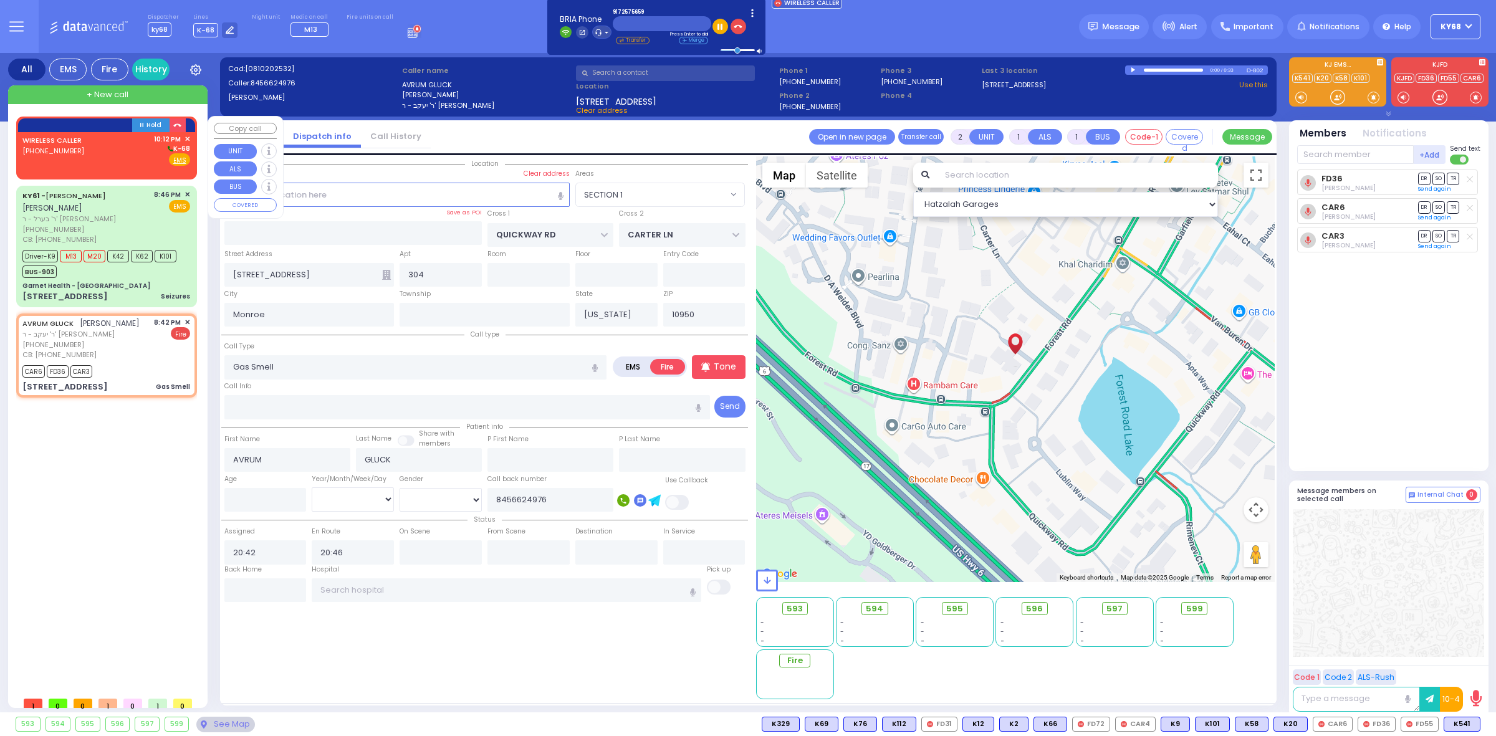
click at [100, 153] on div "WIRELESS CALLER [PHONE_NUMBER] 10:12 PM ✕ K-68" at bounding box center [106, 150] width 168 height 32
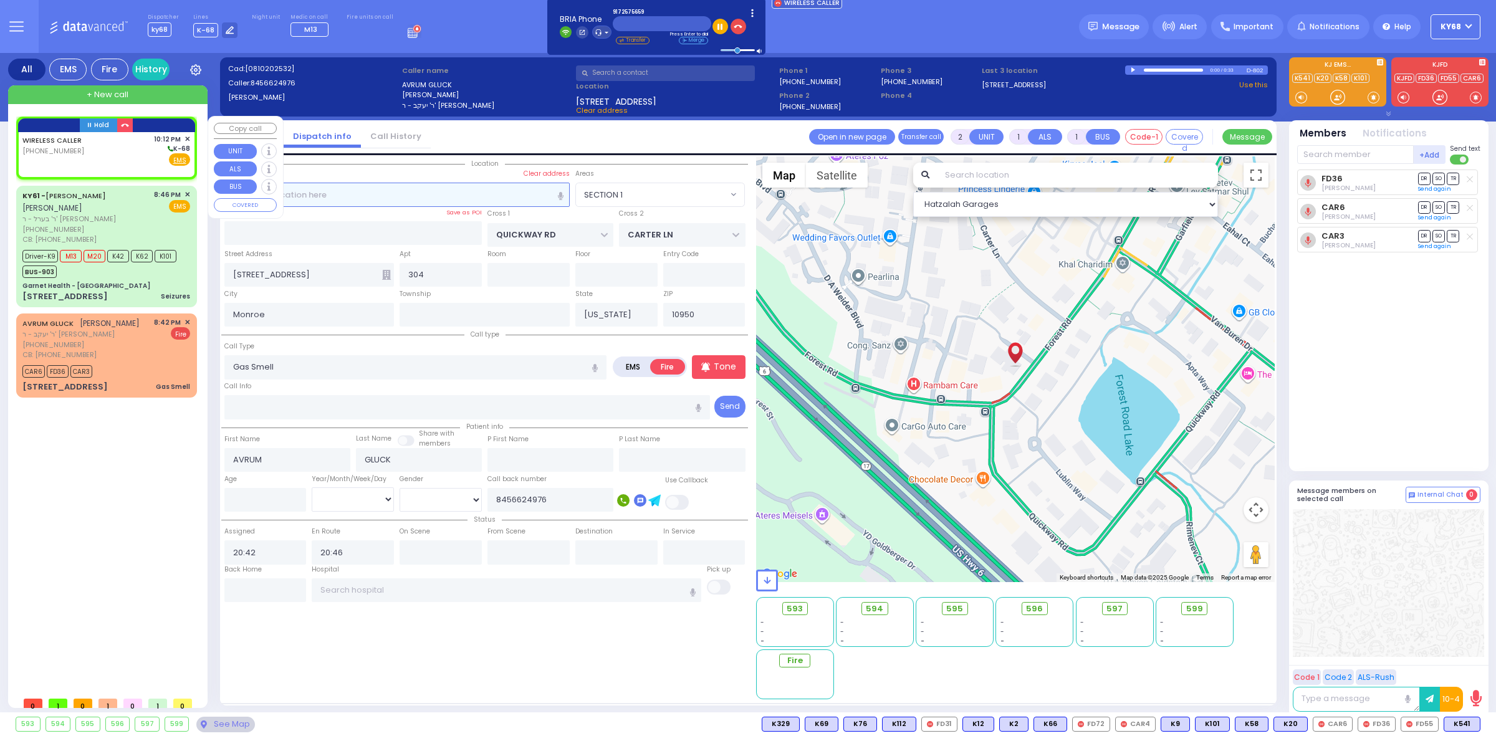
select select
radio input "true"
select select
type input "22:12"
select select "Hatzalah Garages"
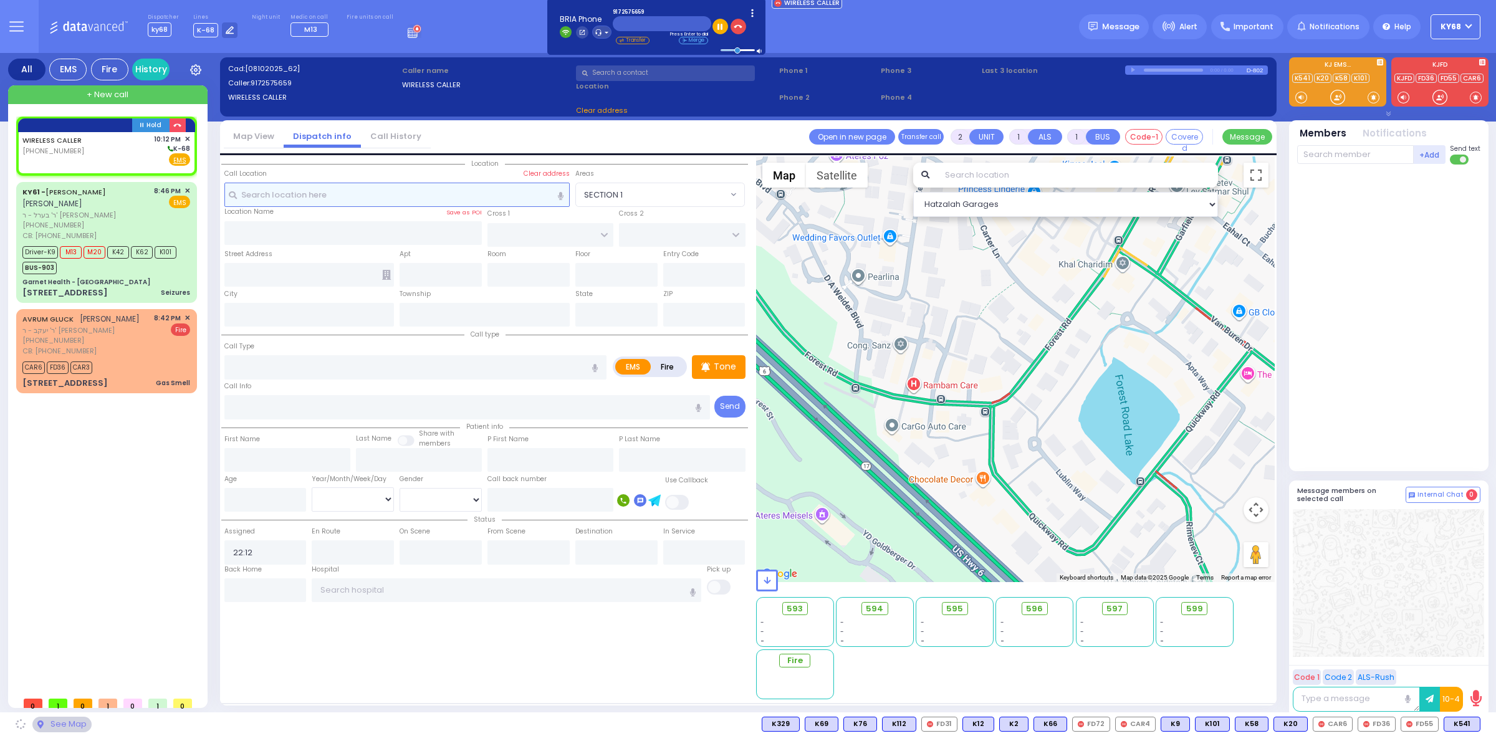
select select
radio input "true"
select select
select select "Hatzalah Garages"
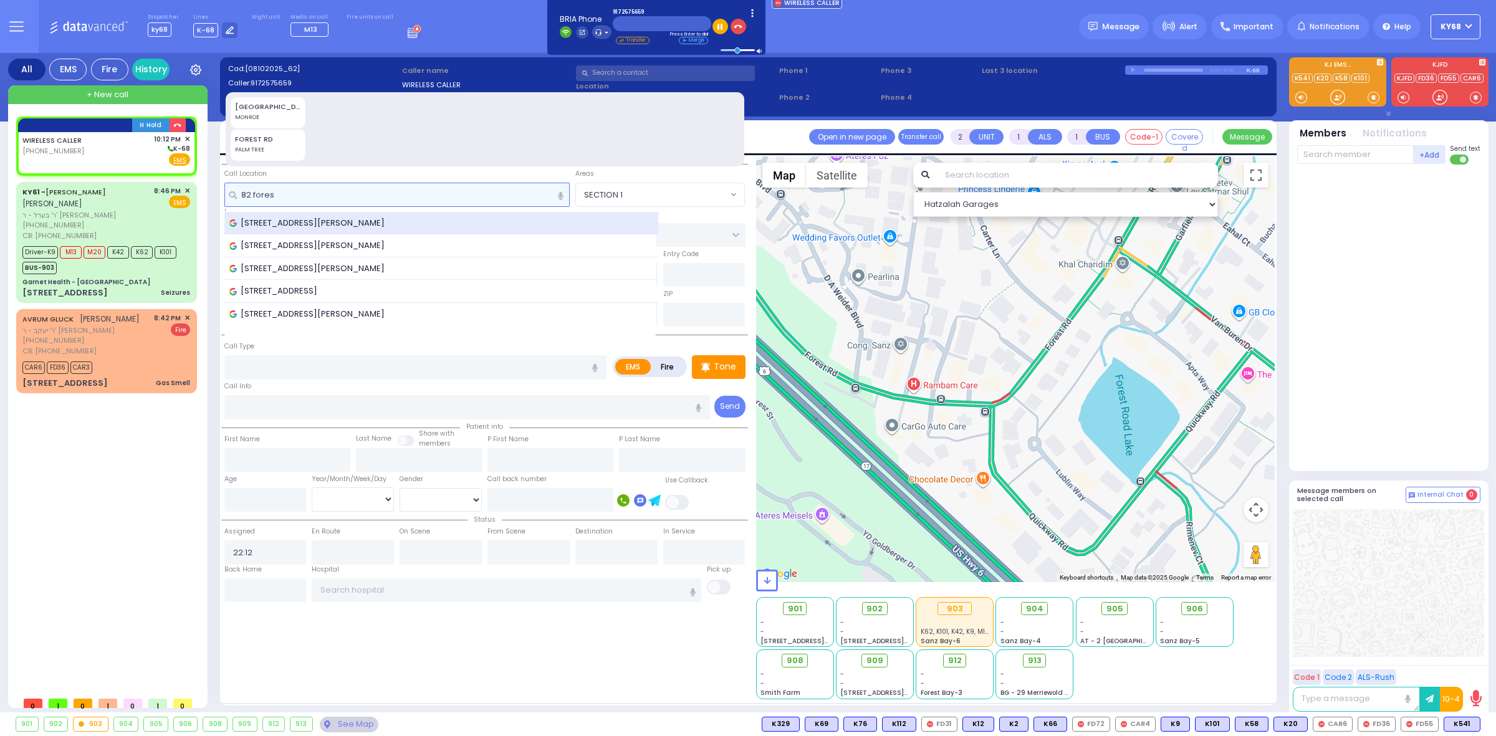
type input "82 fores"
click at [353, 225] on span "82 Forest Road, Kiryas Joel, NY, USA" at bounding box center [309, 223] width 160 height 12
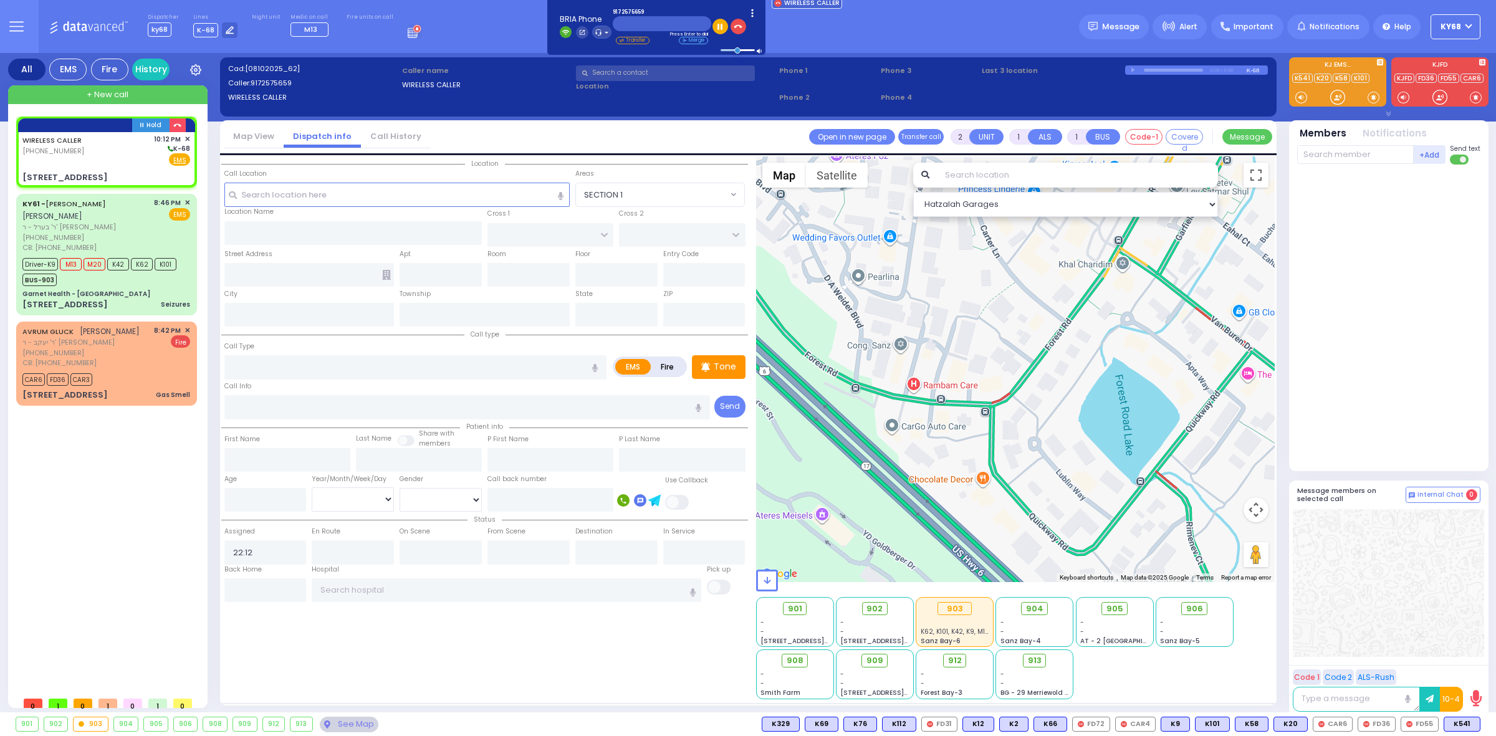
select select
radio input "true"
select select
type input "GORLITZ COURT"
type input "MEZABISH PL"
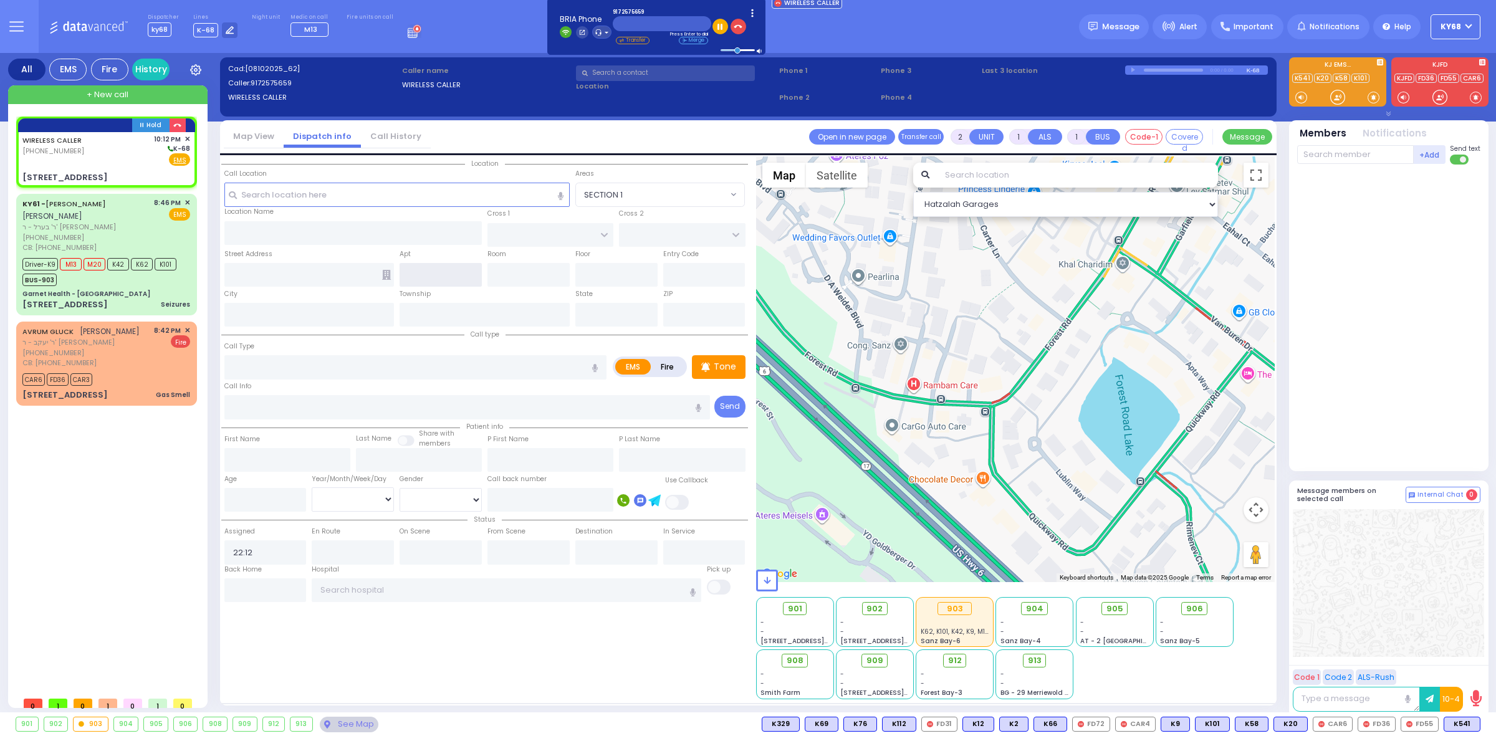
type input "[STREET_ADDRESS]"
type input "[PERSON_NAME]"
type input "[US_STATE]"
type input "10950"
select select "Hatzalah Garages"
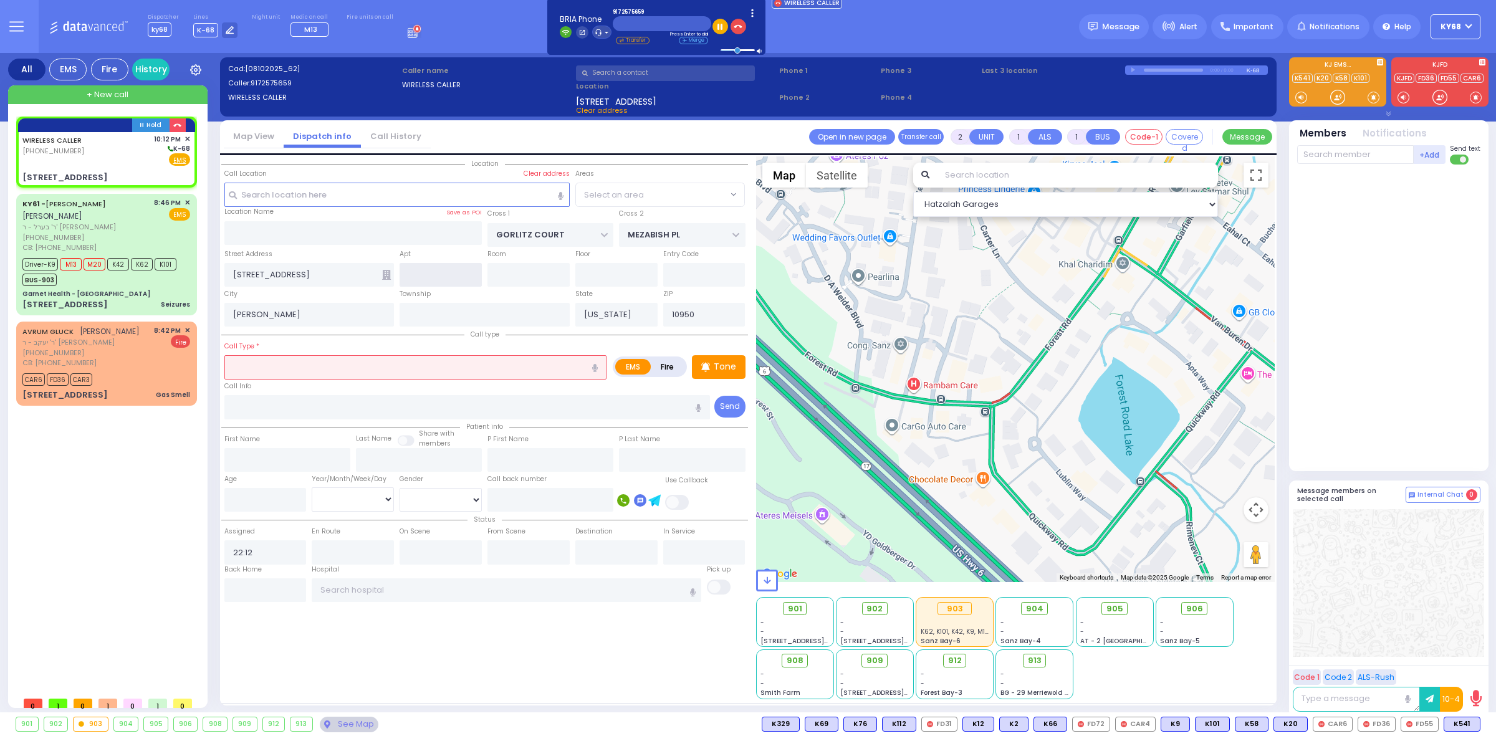
select select "PALM TREE"
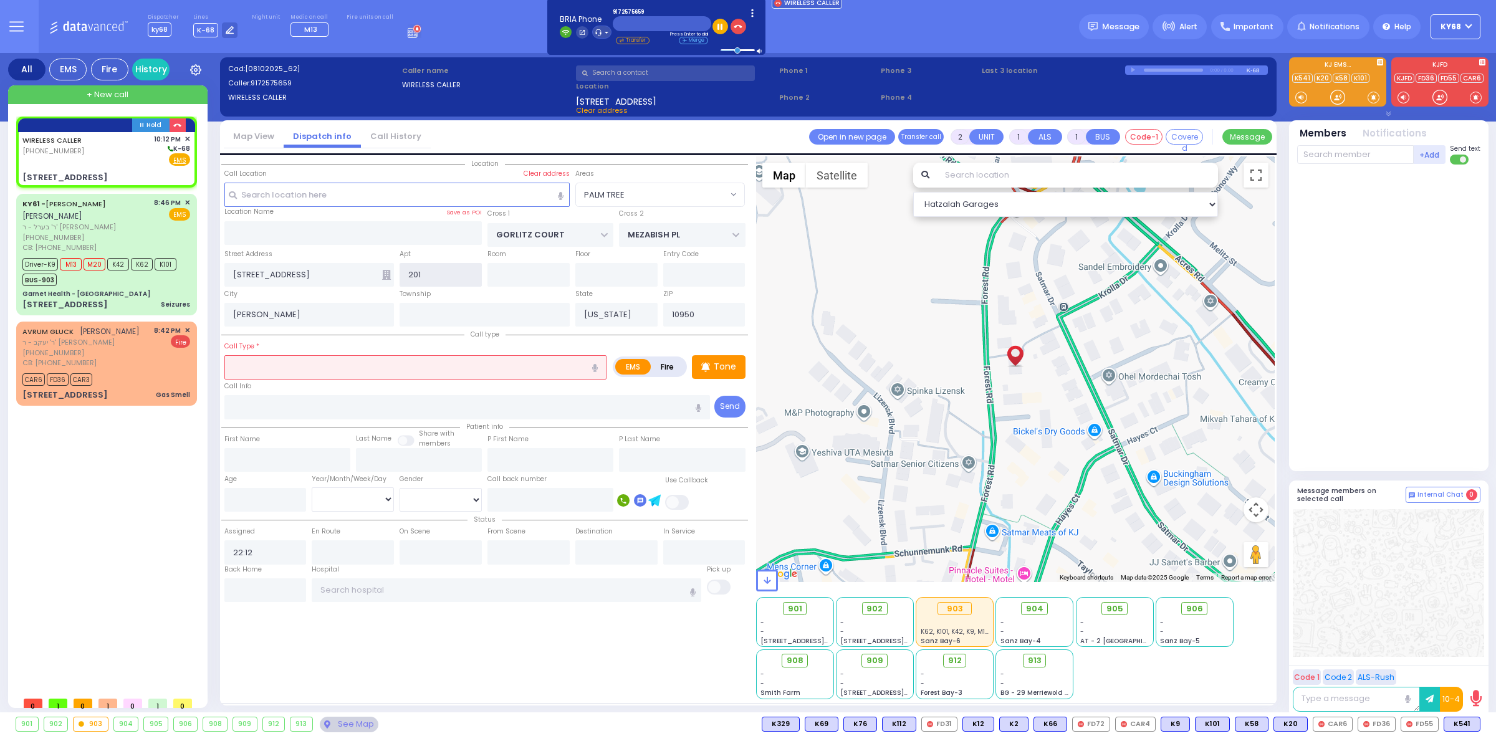
type input "201"
click at [373, 369] on input "text" at bounding box center [415, 367] width 382 height 24
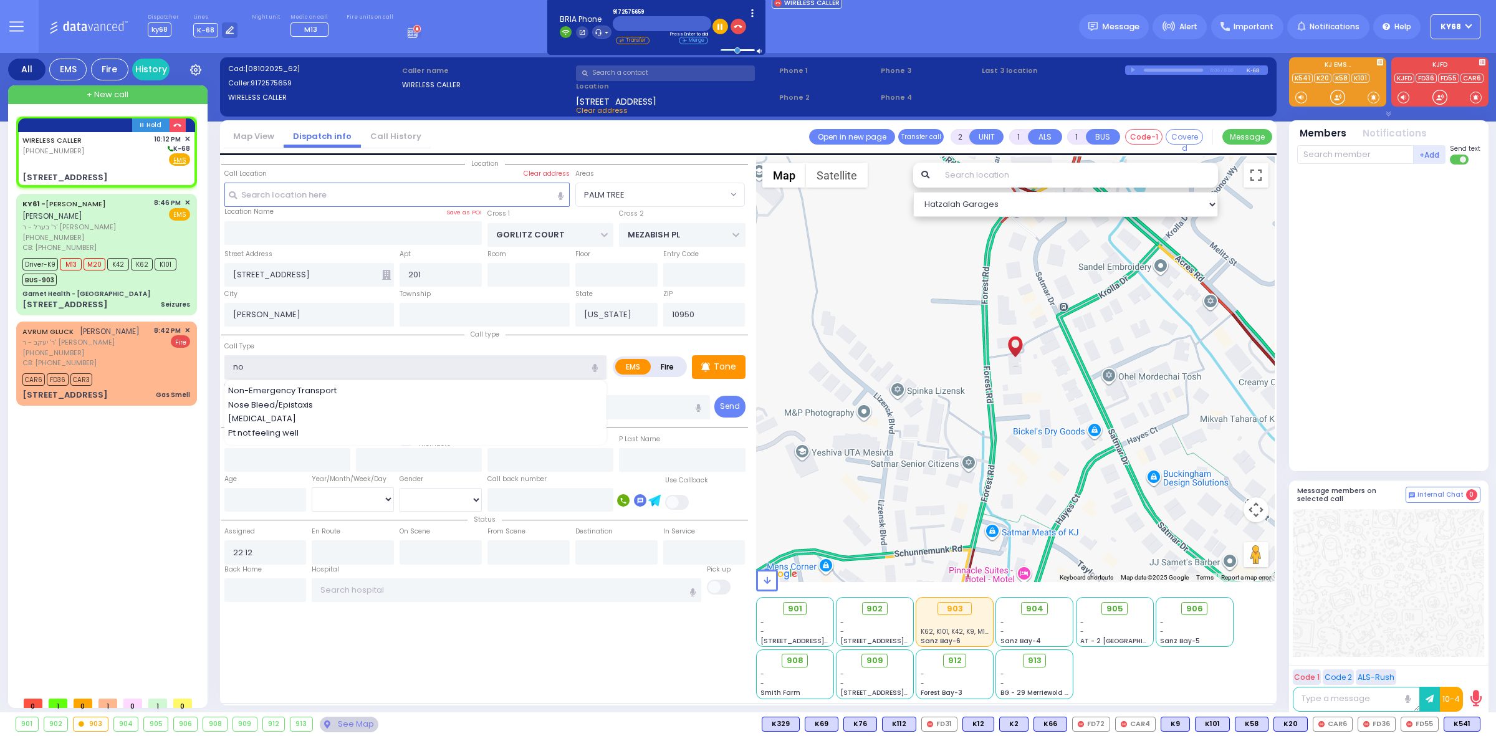
type input "n"
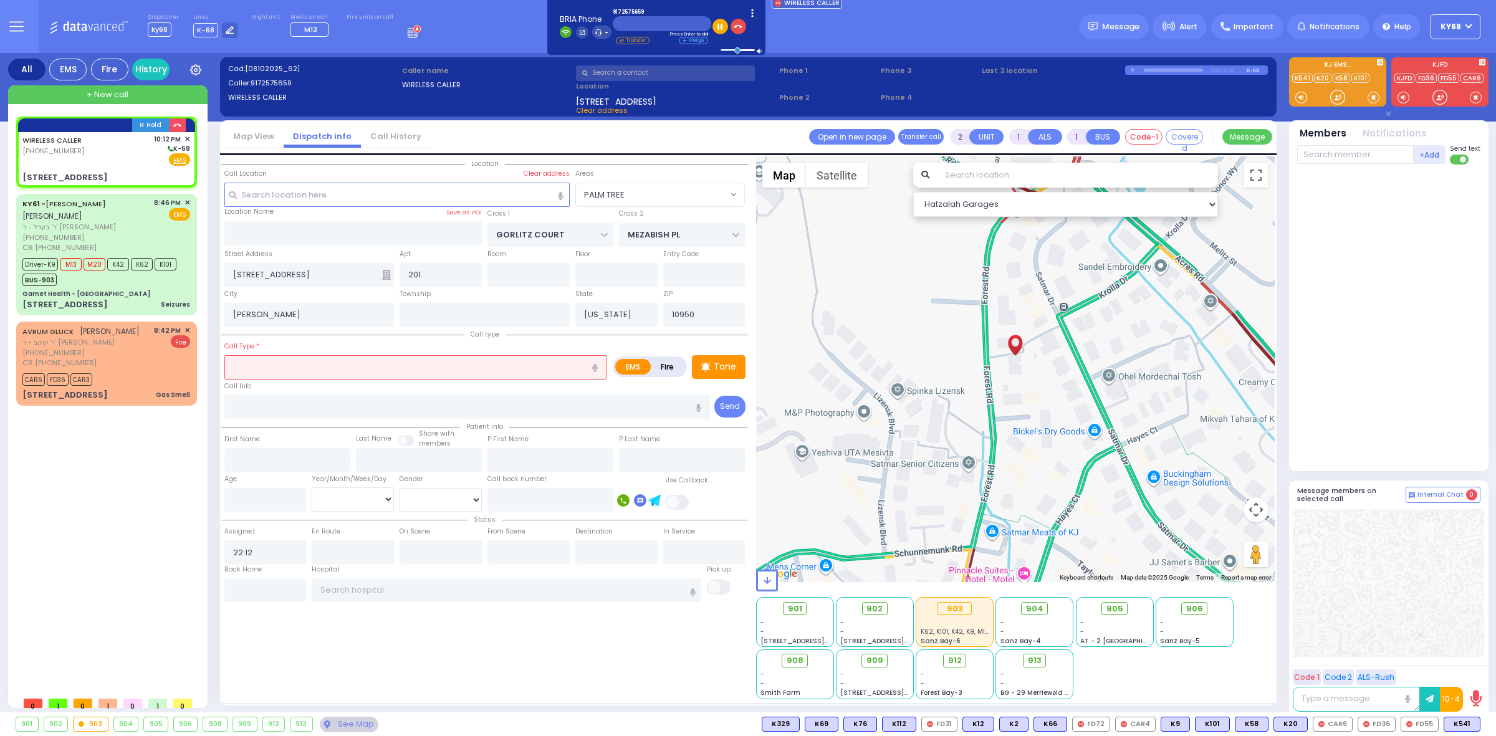
select select
radio input "true"
select select
type input "pt"
select select "Hatzalah Garages"
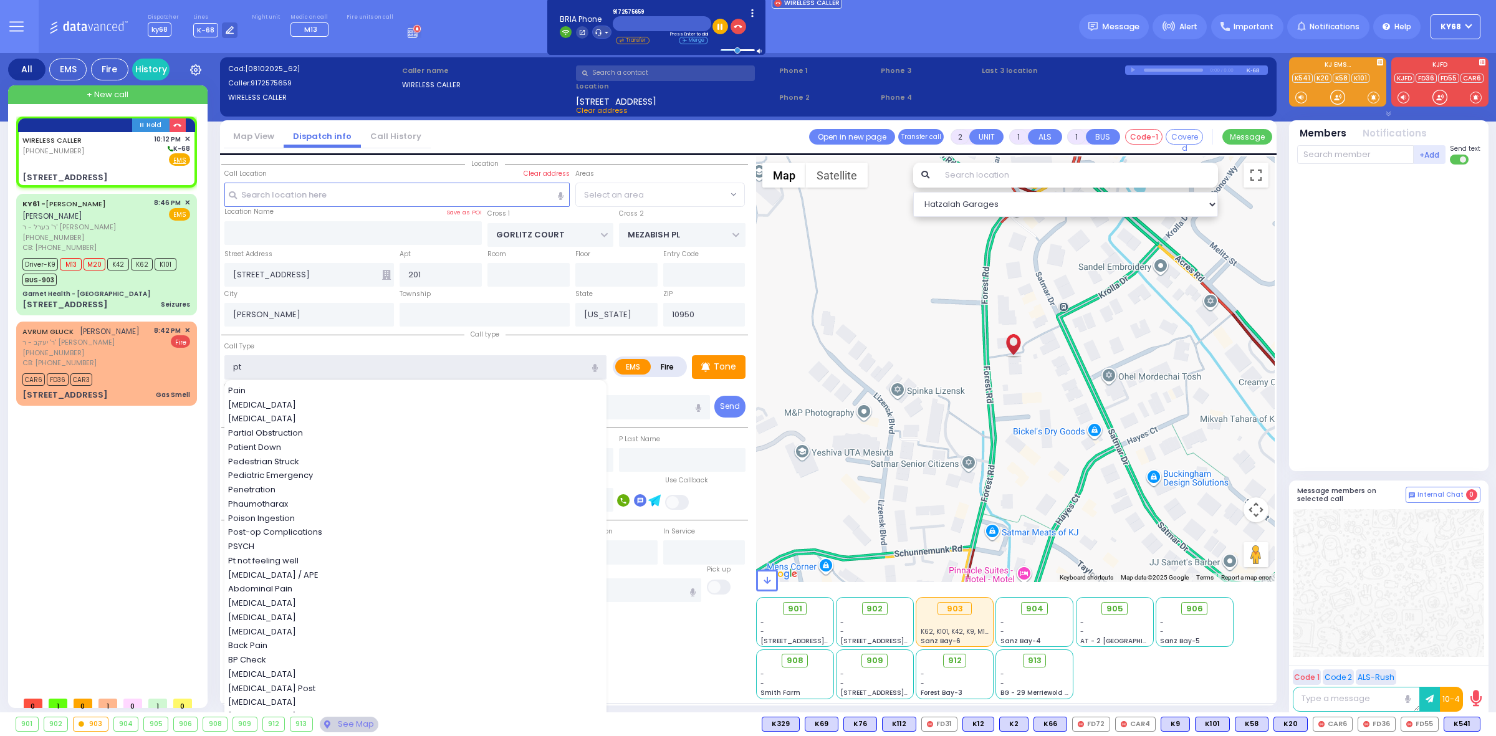
select select "PALM TREE"
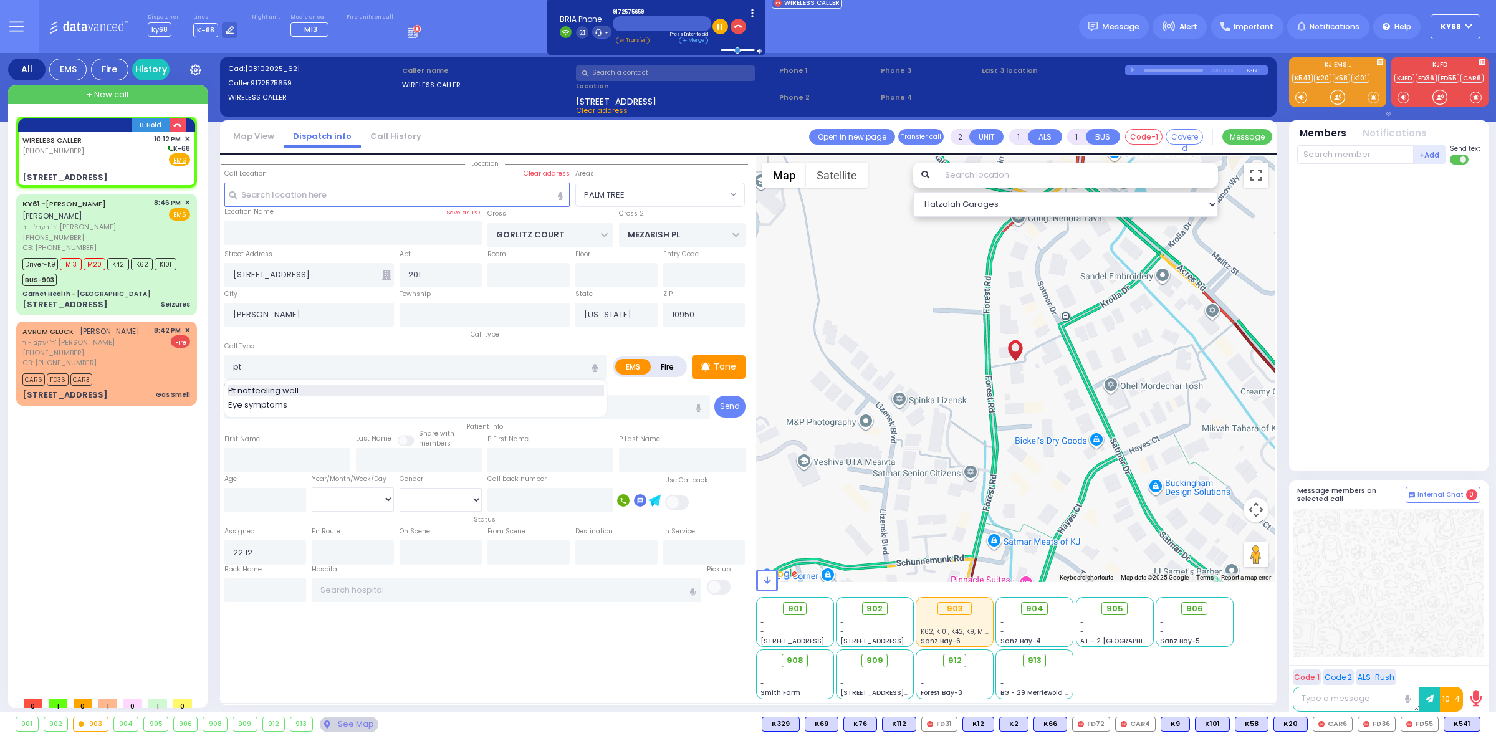
click at [366, 391] on div "Pt not feeling well" at bounding box center [416, 391] width 376 height 12
type input "Pt not feeling well"
type input "1"
type input "0"
select select
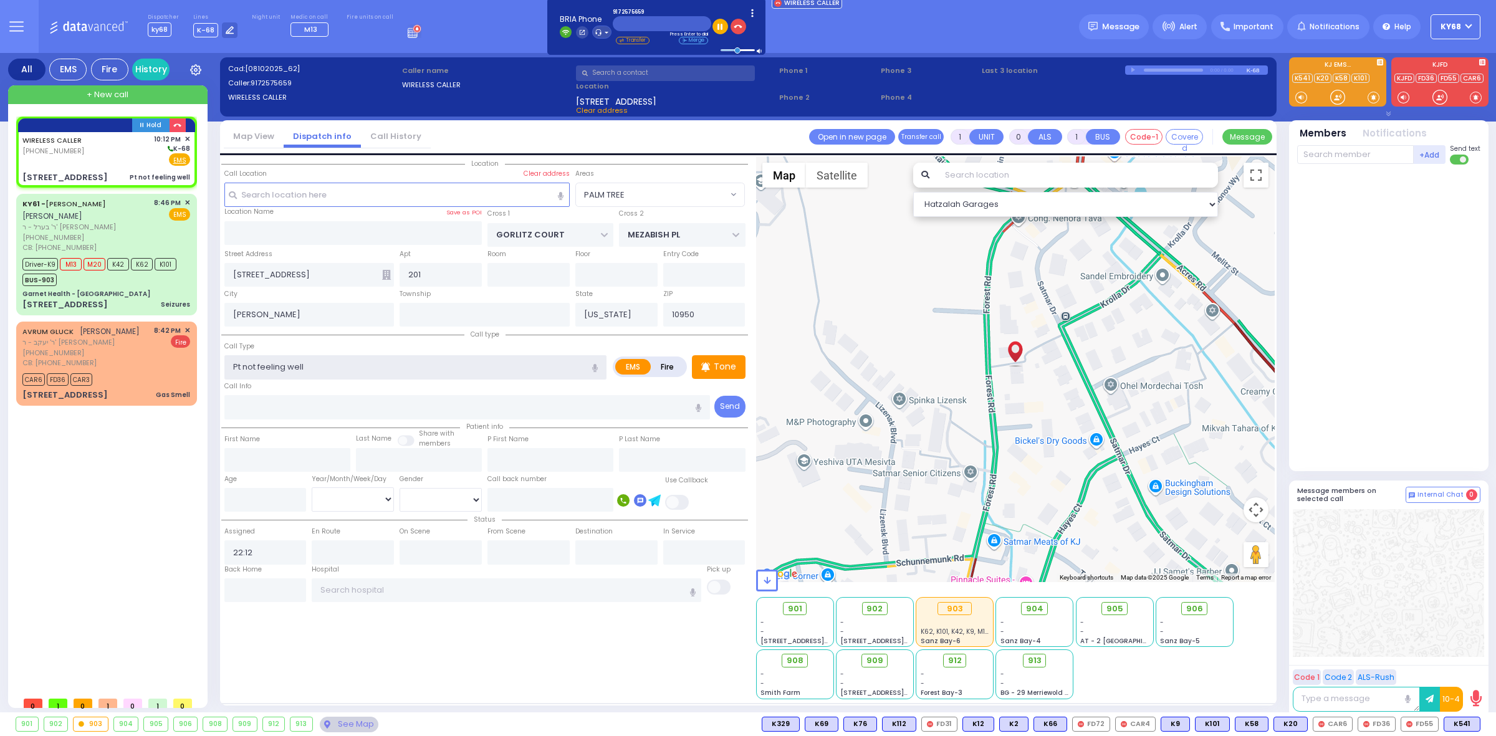
radio input "true"
select select
select select "Hatzalah Garages"
select select "PALM TREE"
select select
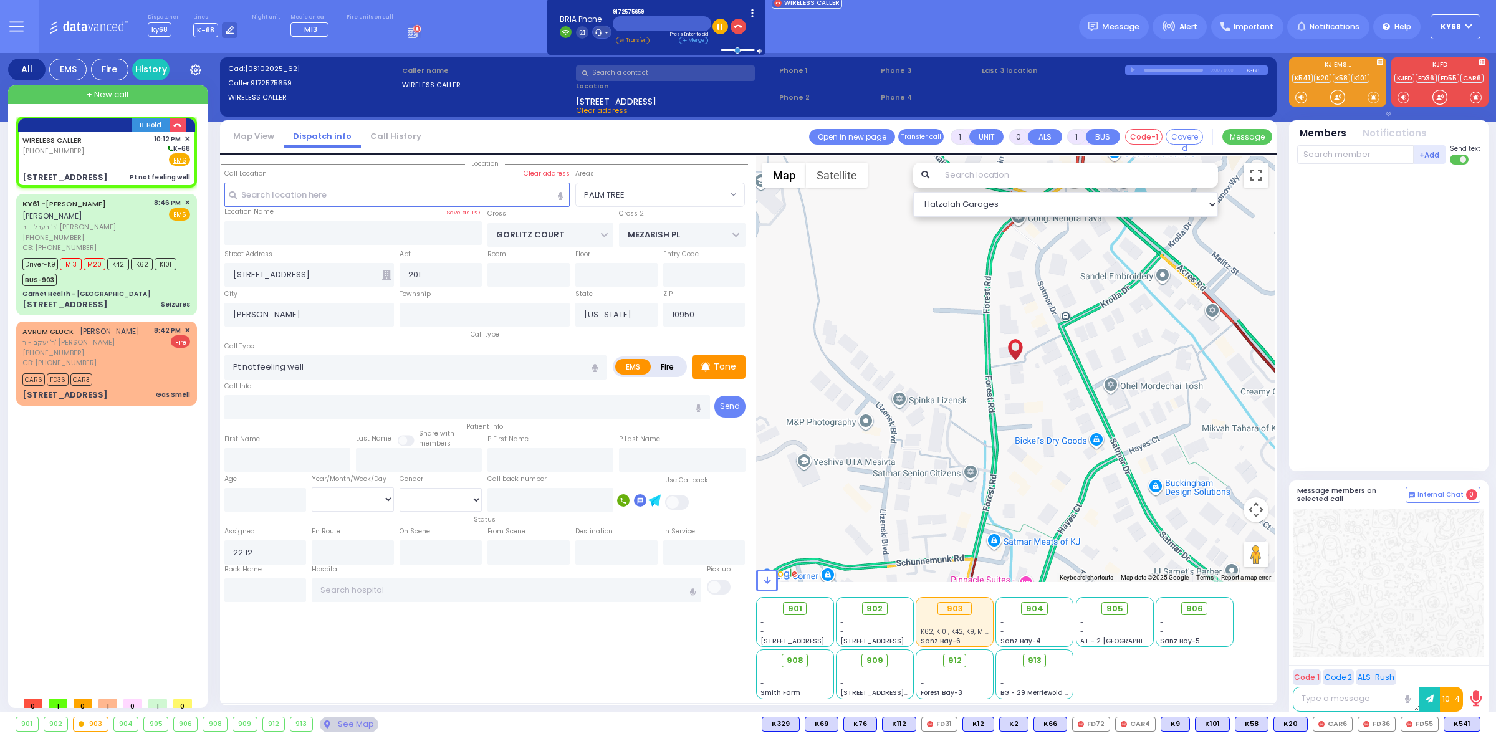
radio input "true"
select select
select select "Hatzalah Garages"
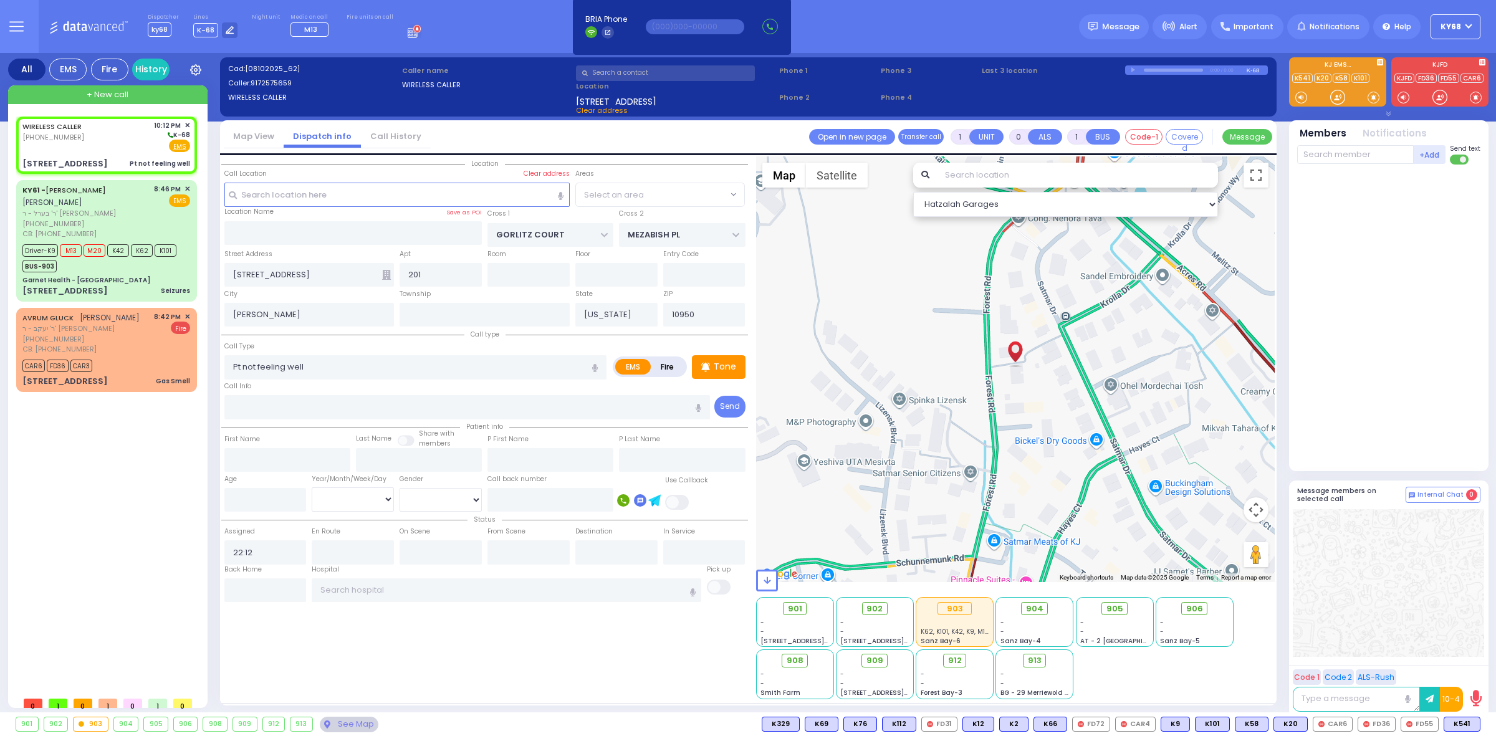
select select "PALM TREE"
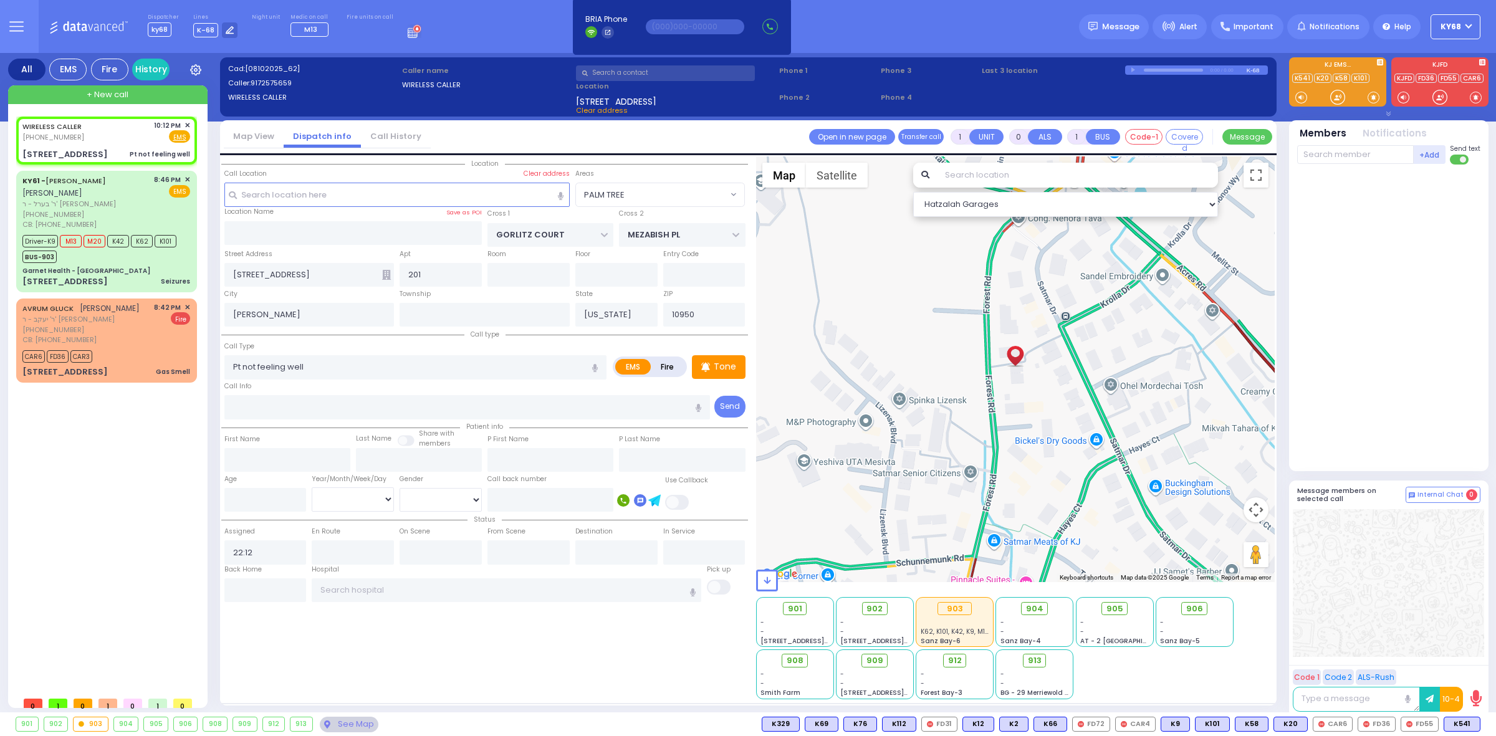
select select
radio input "true"
select select
select select "Hatzalah Garages"
select select "PALM TREE"
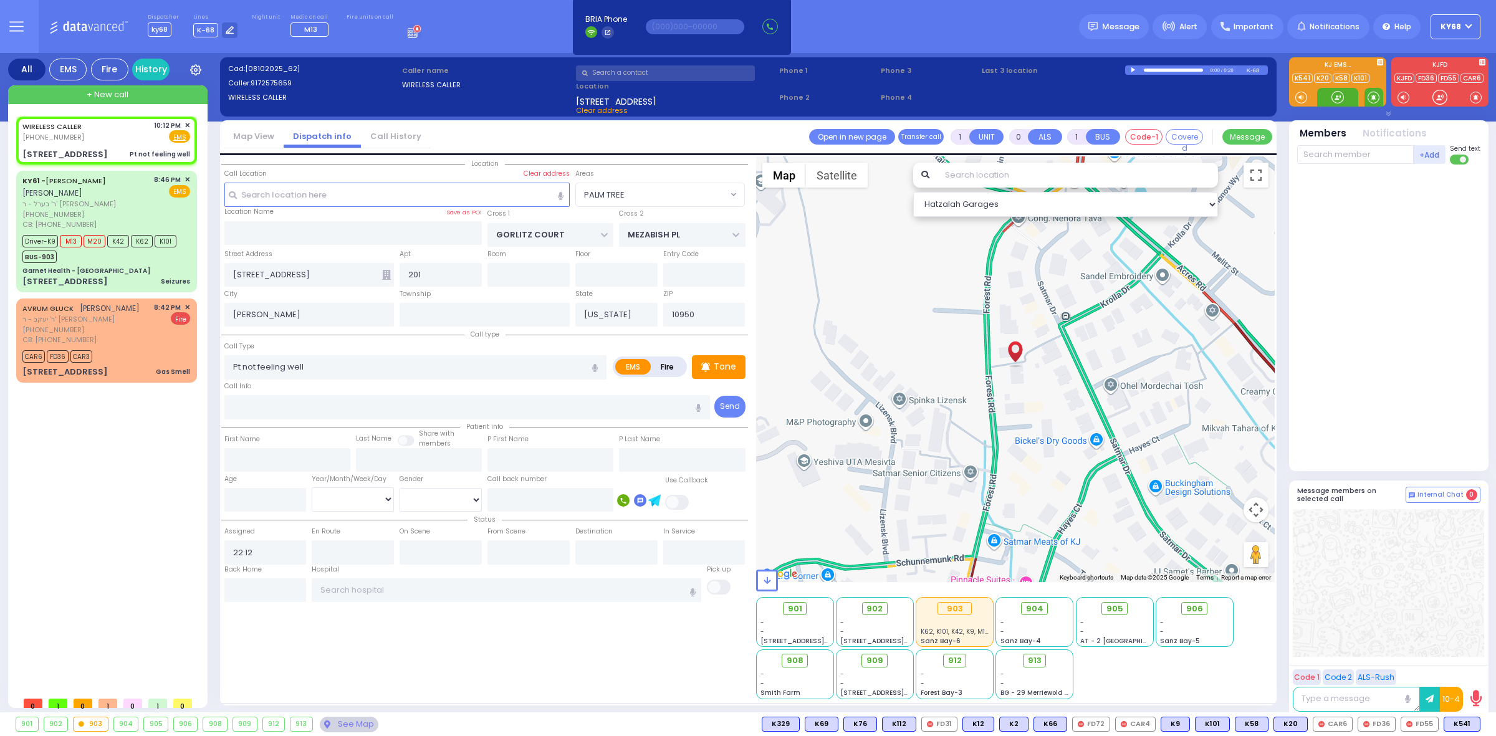
select select
radio input "true"
select select
select select "PALM TREE"
select select "Hatzalah Garages"
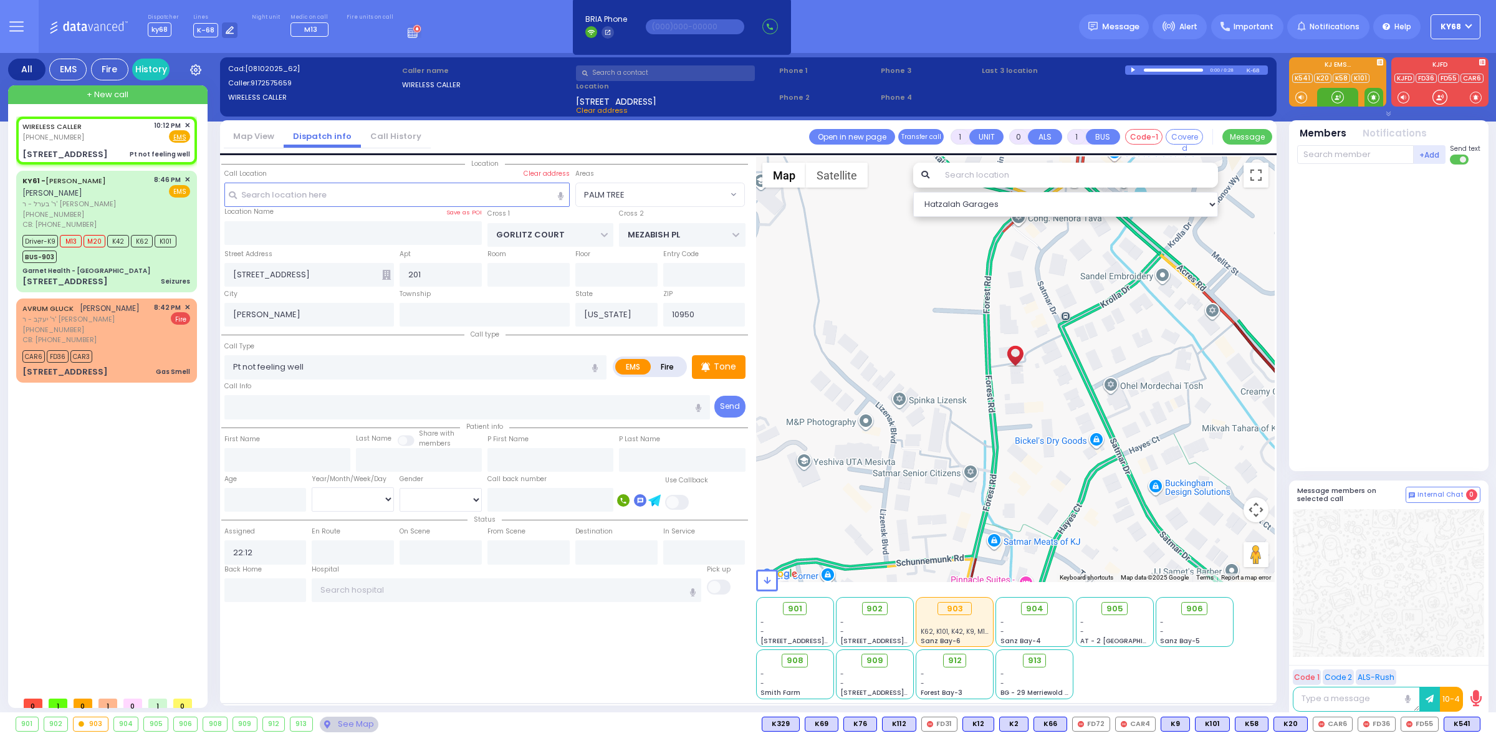
click at [1373, 98] on span at bounding box center [1373, 97] width 12 height 12
click at [386, 271] on icon at bounding box center [386, 275] width 9 height 10
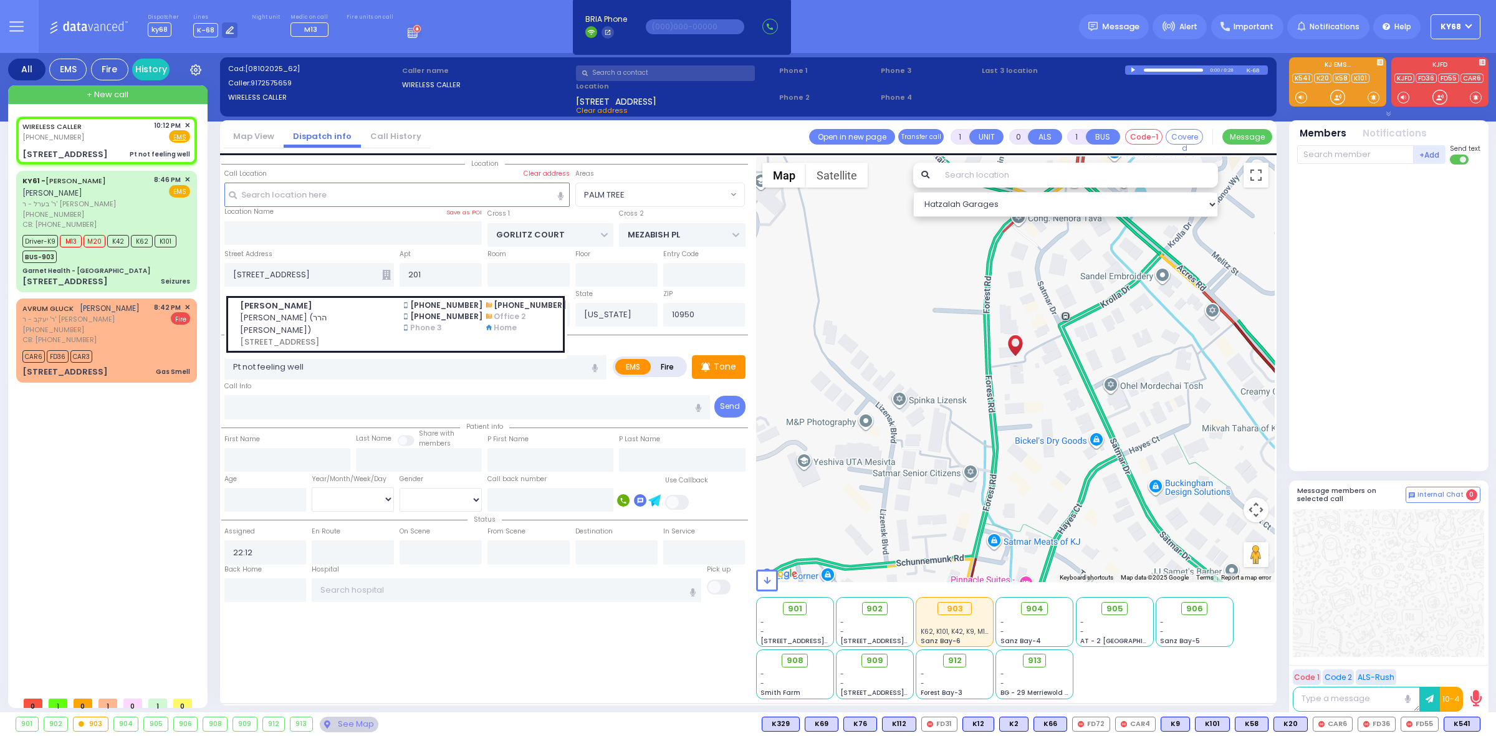
click at [358, 259] on div "Street Address 82 Forest Rd MOSHE CHAIM BERKOWITZ משה חיים בערקאוויטש (הרר יעקב…" at bounding box center [309, 267] width 176 height 40
click at [285, 408] on input "text" at bounding box center [467, 407] width 486 height 24
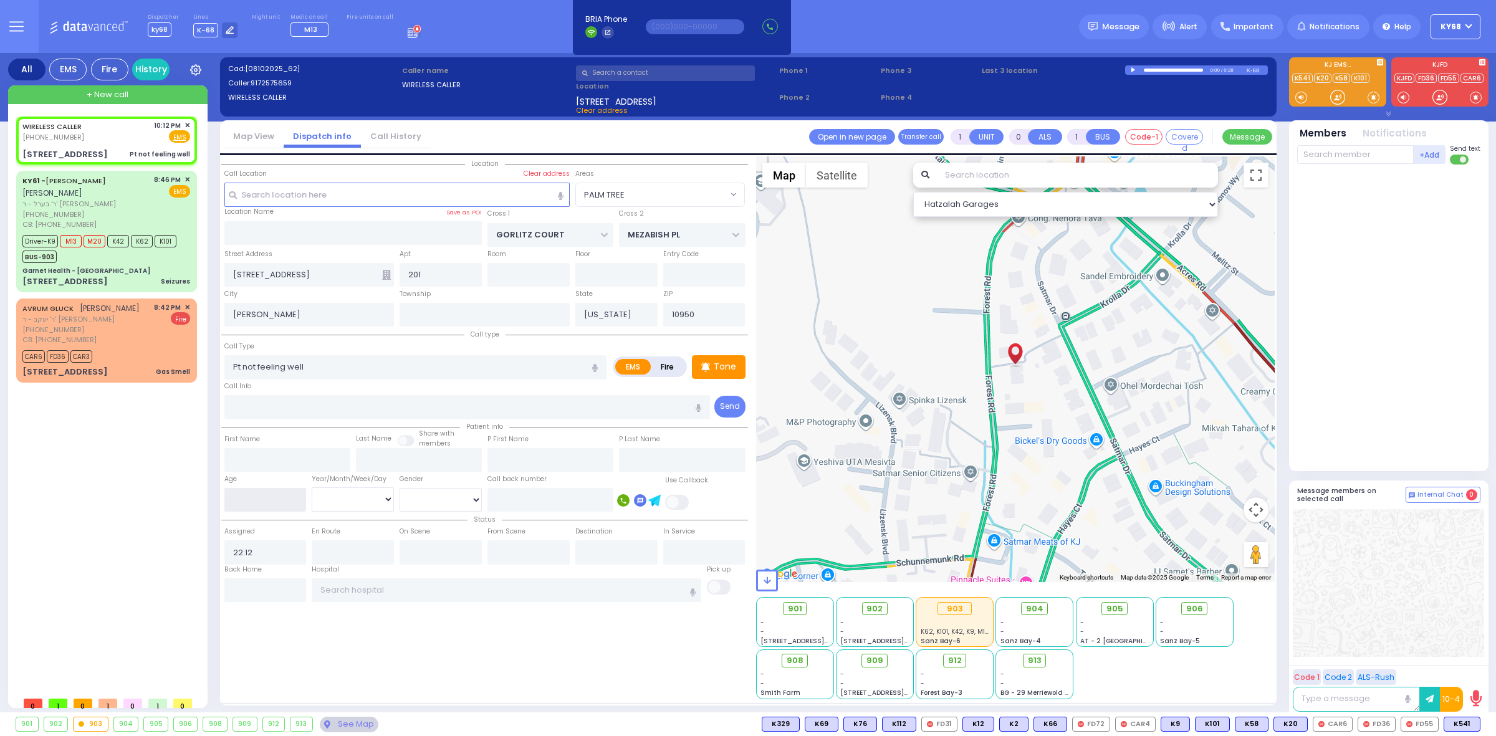
click at [246, 504] on input "number" at bounding box center [265, 500] width 82 height 24
type input "75"
drag, startPoint x: 337, startPoint y: 487, endPoint x: 345, endPoint y: 500, distance: 15.4
click at [337, 487] on select "Year Month Week Day" at bounding box center [353, 499] width 82 height 24
select select "Year"
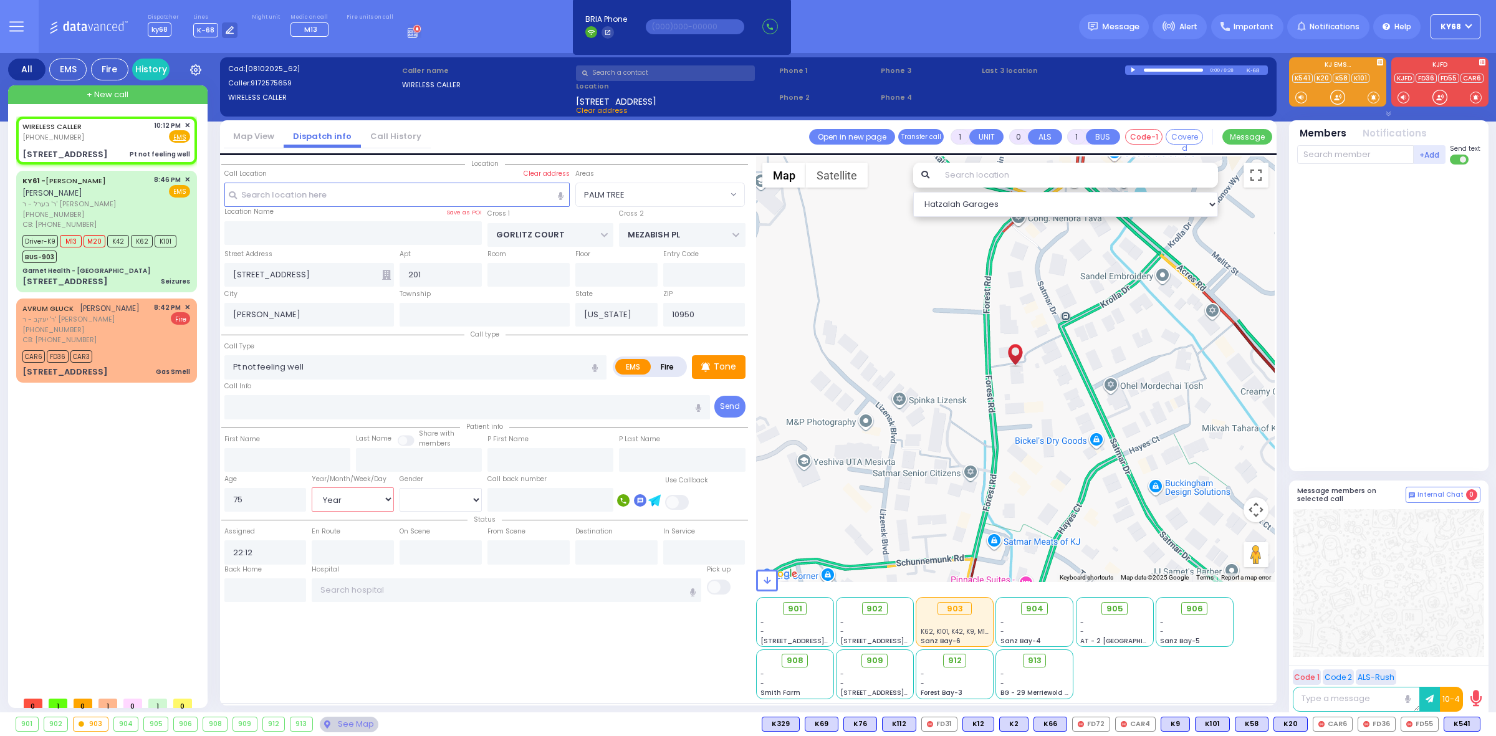
click at [312, 487] on select "Year Month Week Day" at bounding box center [353, 499] width 82 height 24
select select
radio input "true"
select select "Year"
click at [422, 500] on select "[DEMOGRAPHIC_DATA] [DEMOGRAPHIC_DATA]" at bounding box center [440, 500] width 82 height 24
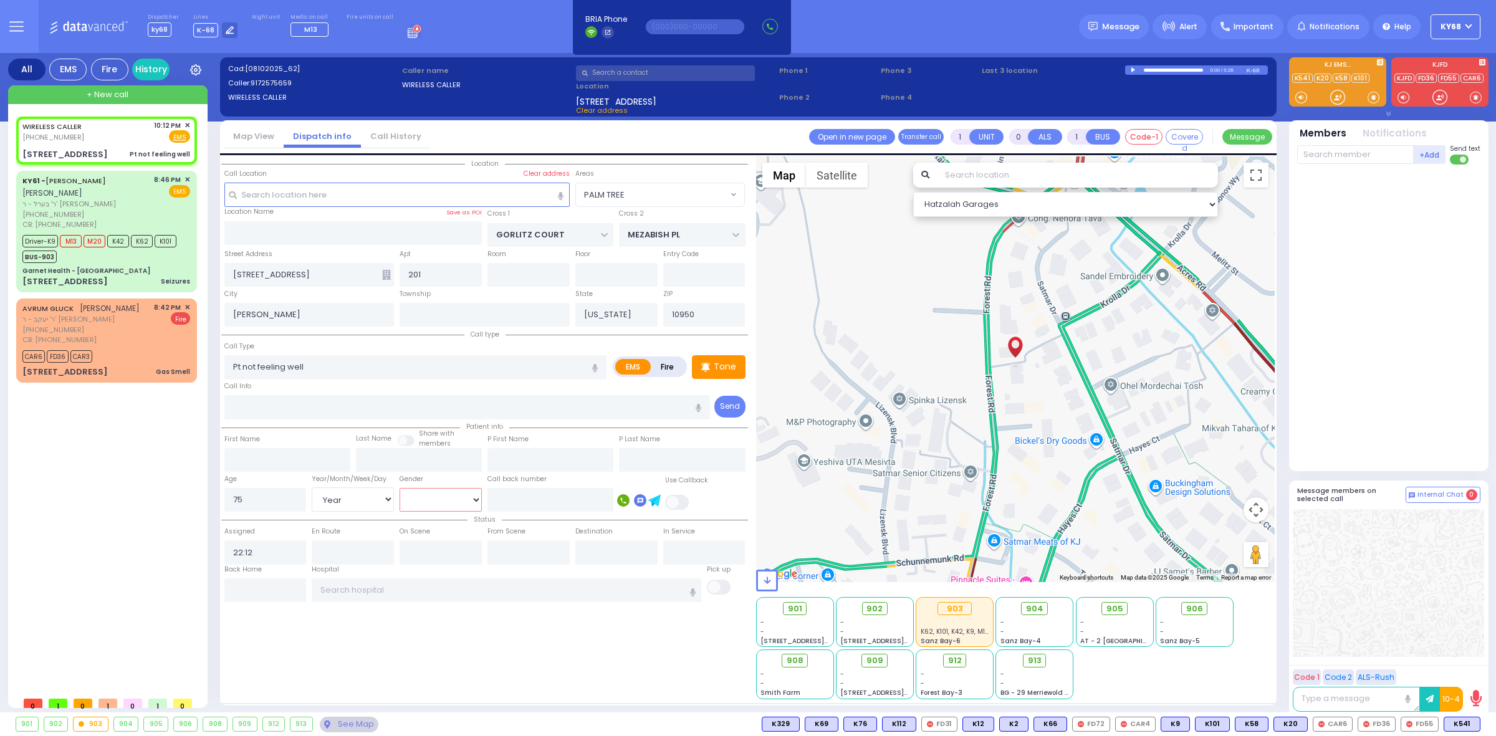
select select "Hatzalah Garages"
select select
radio input "true"
select select "Year"
select select "Hatzalah Garages"
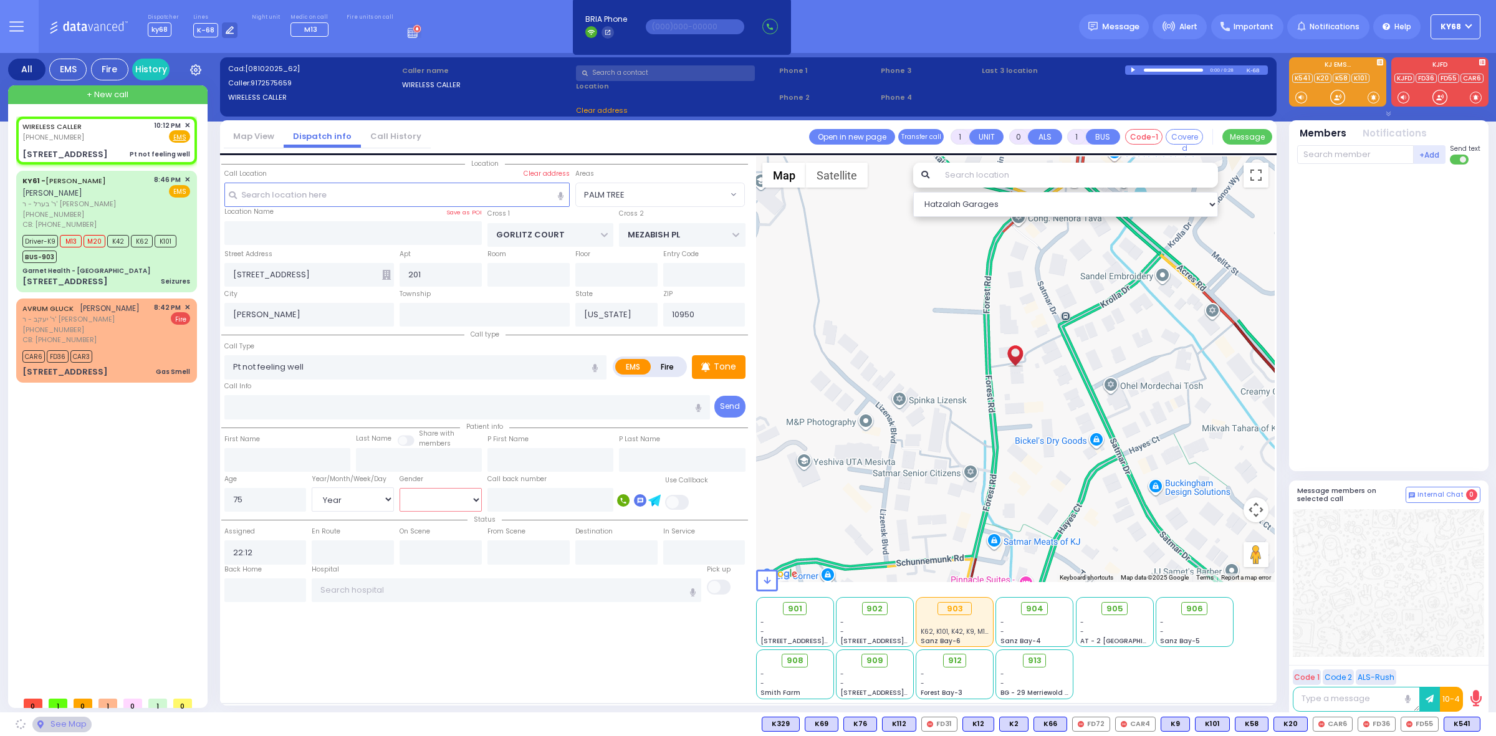
select select "PALM TREE"
select select "[DEMOGRAPHIC_DATA]"
click at [399, 488] on select "[DEMOGRAPHIC_DATA] [DEMOGRAPHIC_DATA]" at bounding box center [440, 500] width 82 height 24
select select
radio input "true"
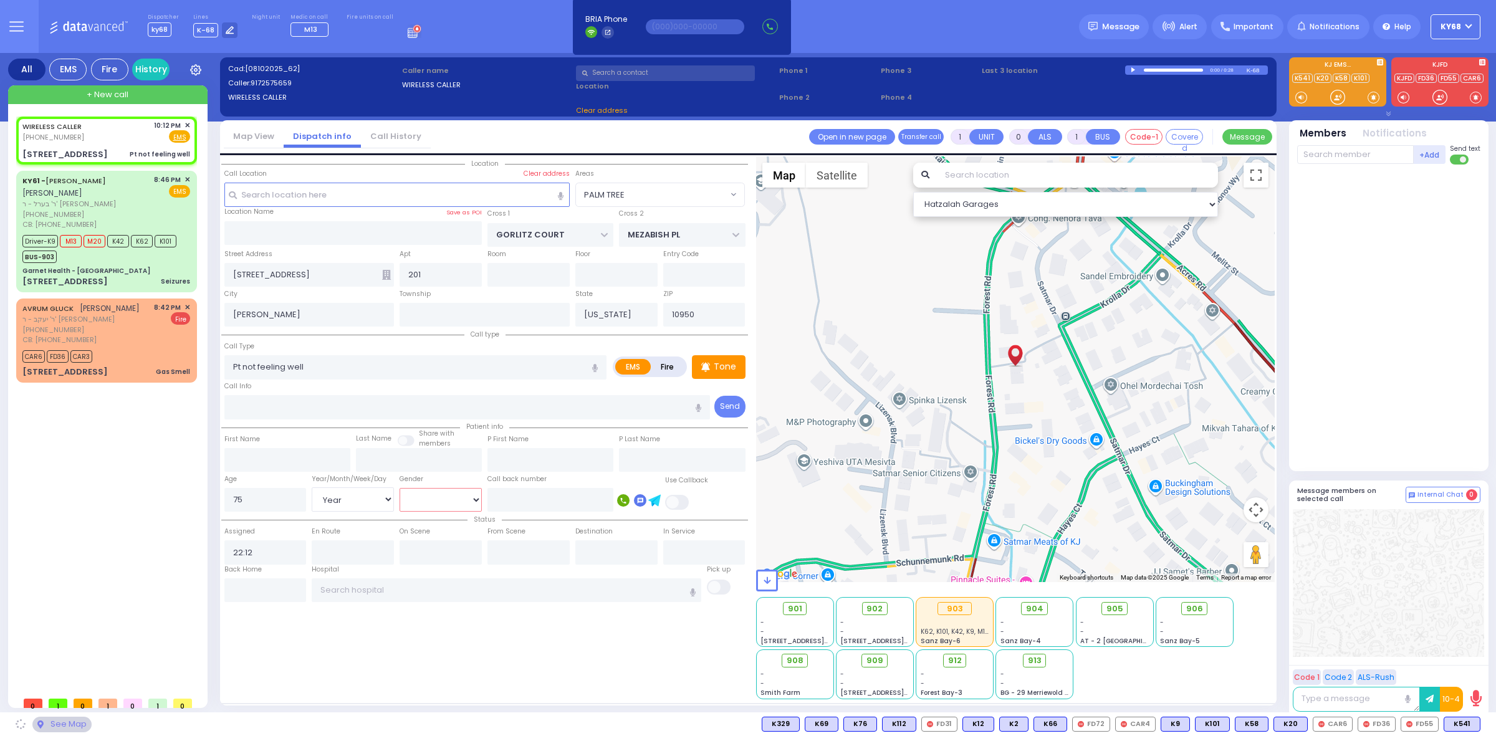
select select "Year"
select select "[DEMOGRAPHIC_DATA]"
select select "Hatzalah Garages"
select select "PALM TREE"
click at [1331, 95] on div at bounding box center [1337, 97] width 12 height 12
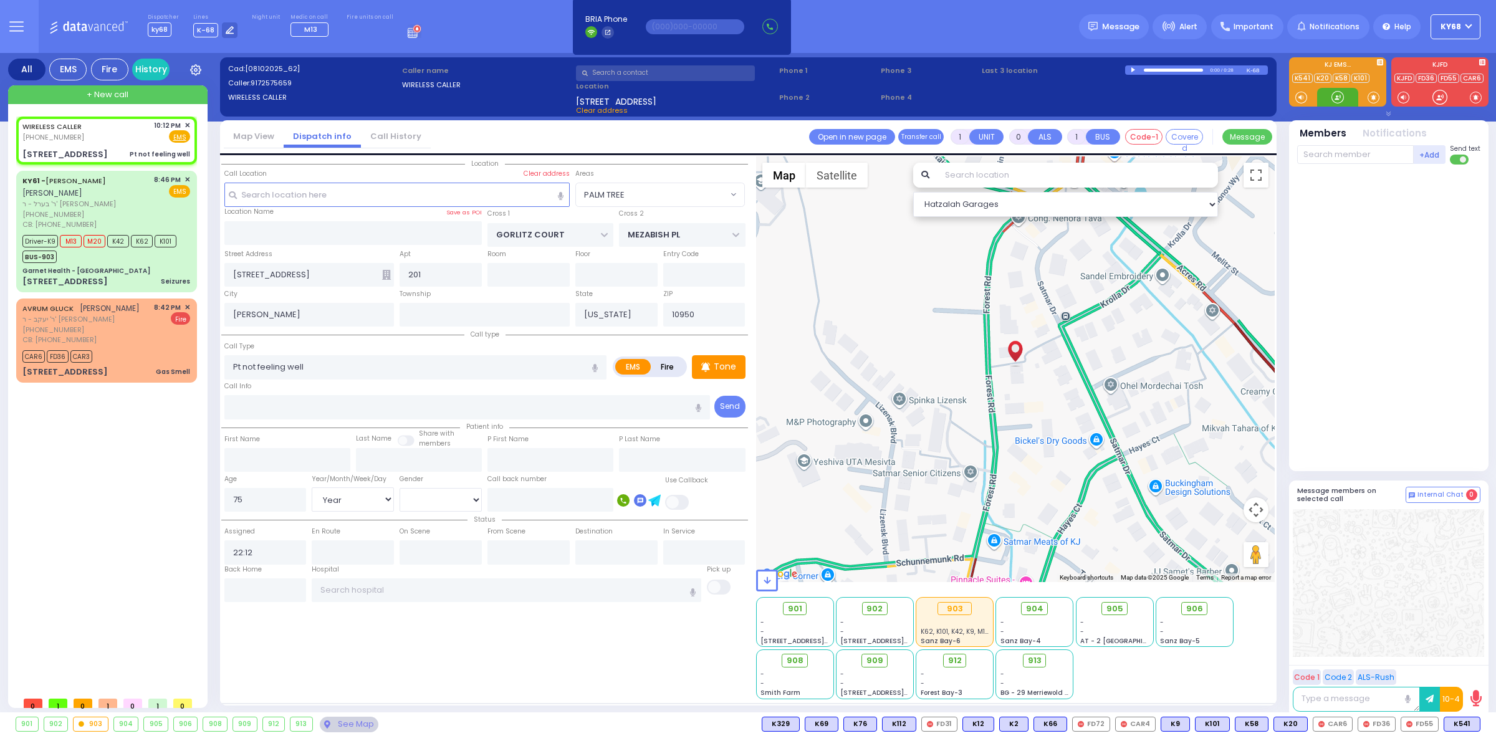
click at [1331, 95] on div at bounding box center [1337, 97] width 12 height 12
click at [1369, 98] on span at bounding box center [1373, 97] width 12 height 12
click at [1337, 95] on div at bounding box center [1337, 97] width 12 height 12
click at [1460, 727] on span "K83" at bounding box center [1463, 724] width 32 height 14
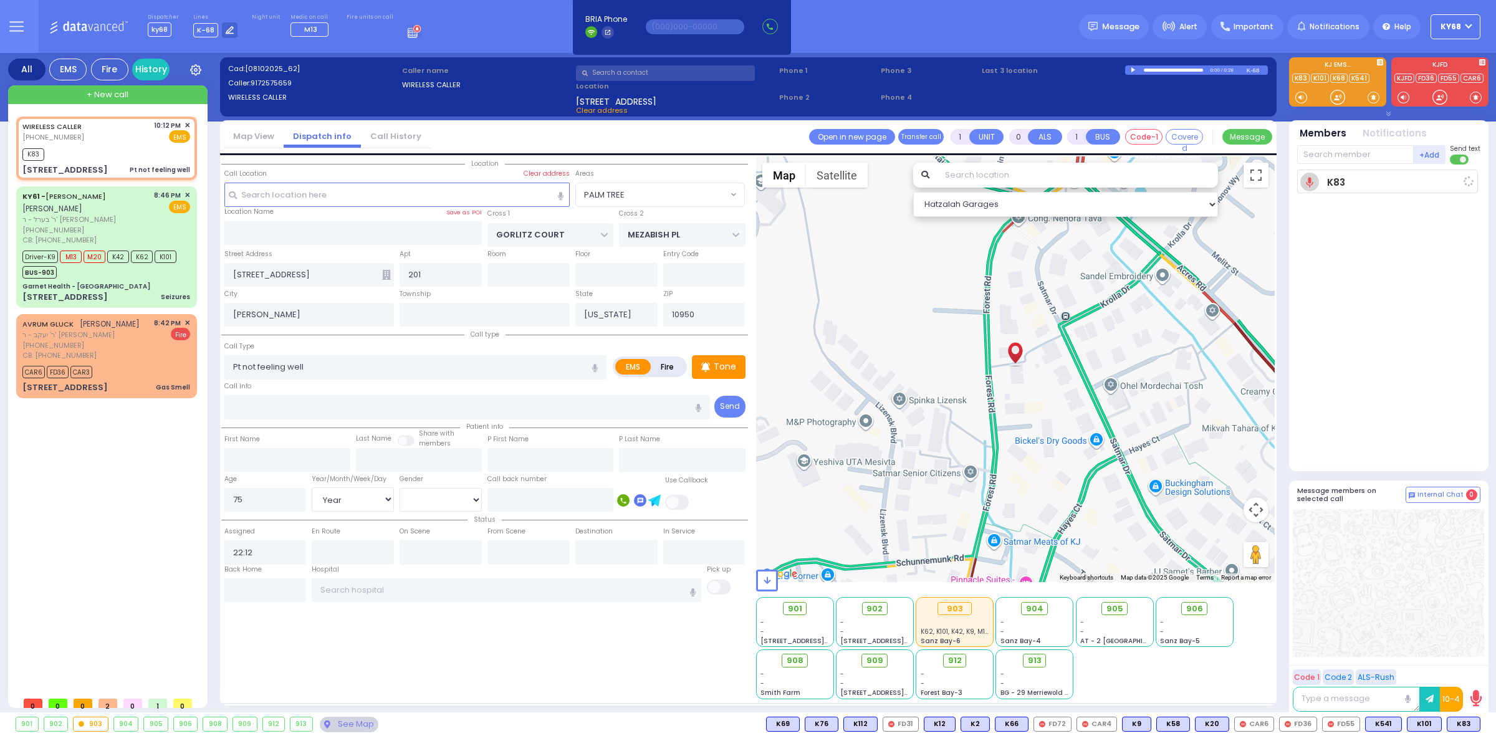
select select
radio input "true"
select select "Year"
select select "[DEMOGRAPHIC_DATA]"
type input "22:14"
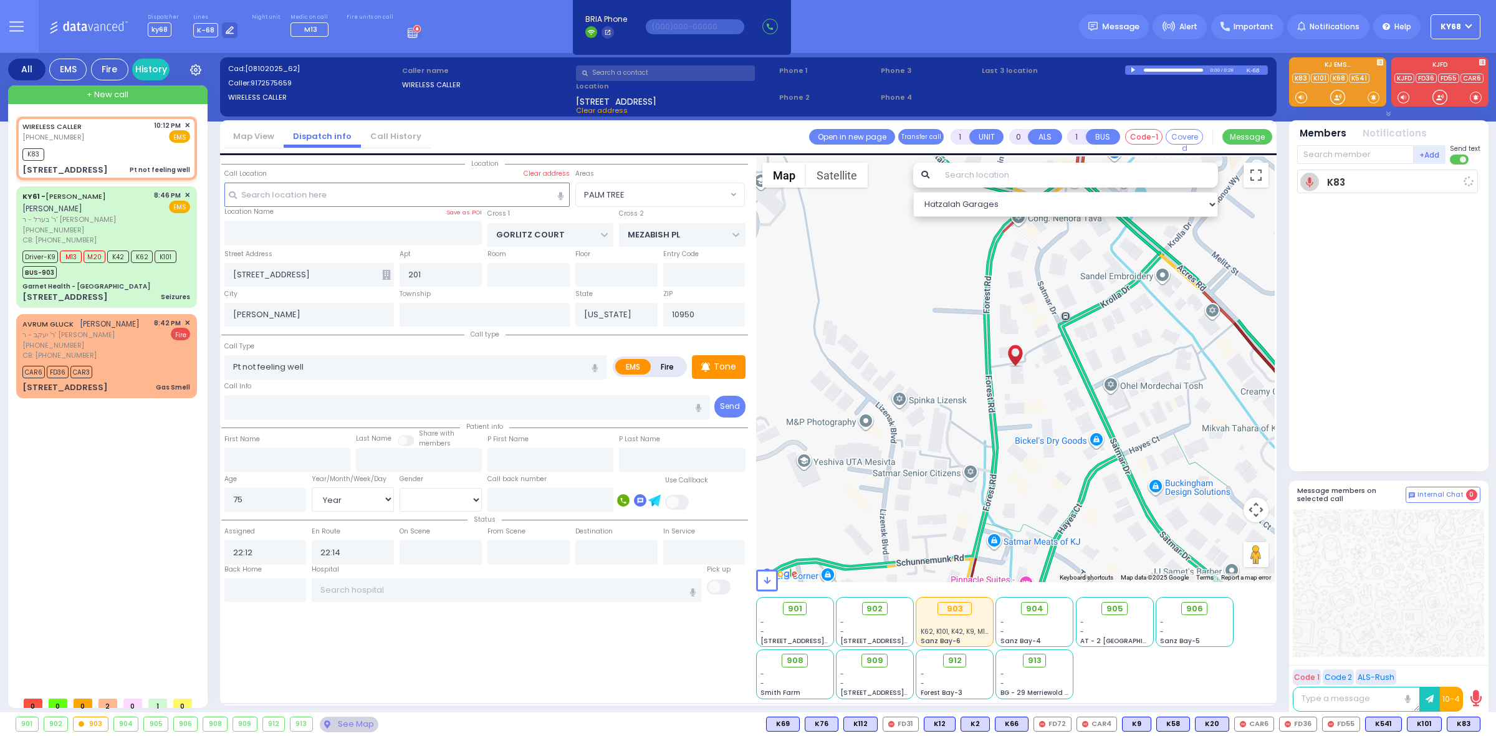
select select "Hatzalah Garages"
select select "PALM TREE"
click at [1335, 95] on div at bounding box center [1337, 97] width 12 height 12
click at [1458, 728] on span "K58" at bounding box center [1463, 724] width 32 height 14
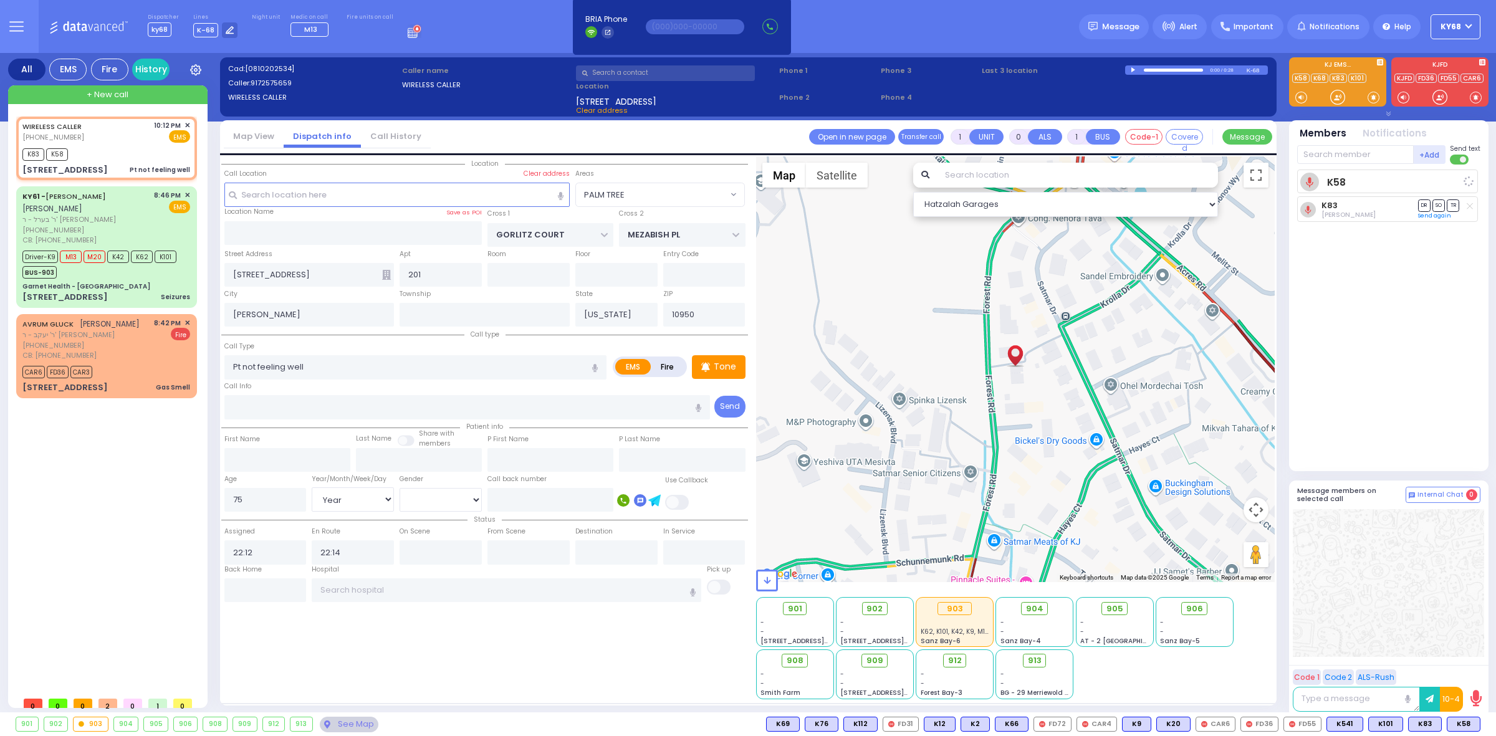
select select
radio input "true"
select select "Year"
select select "[DEMOGRAPHIC_DATA]"
select select "Hatzalah Garages"
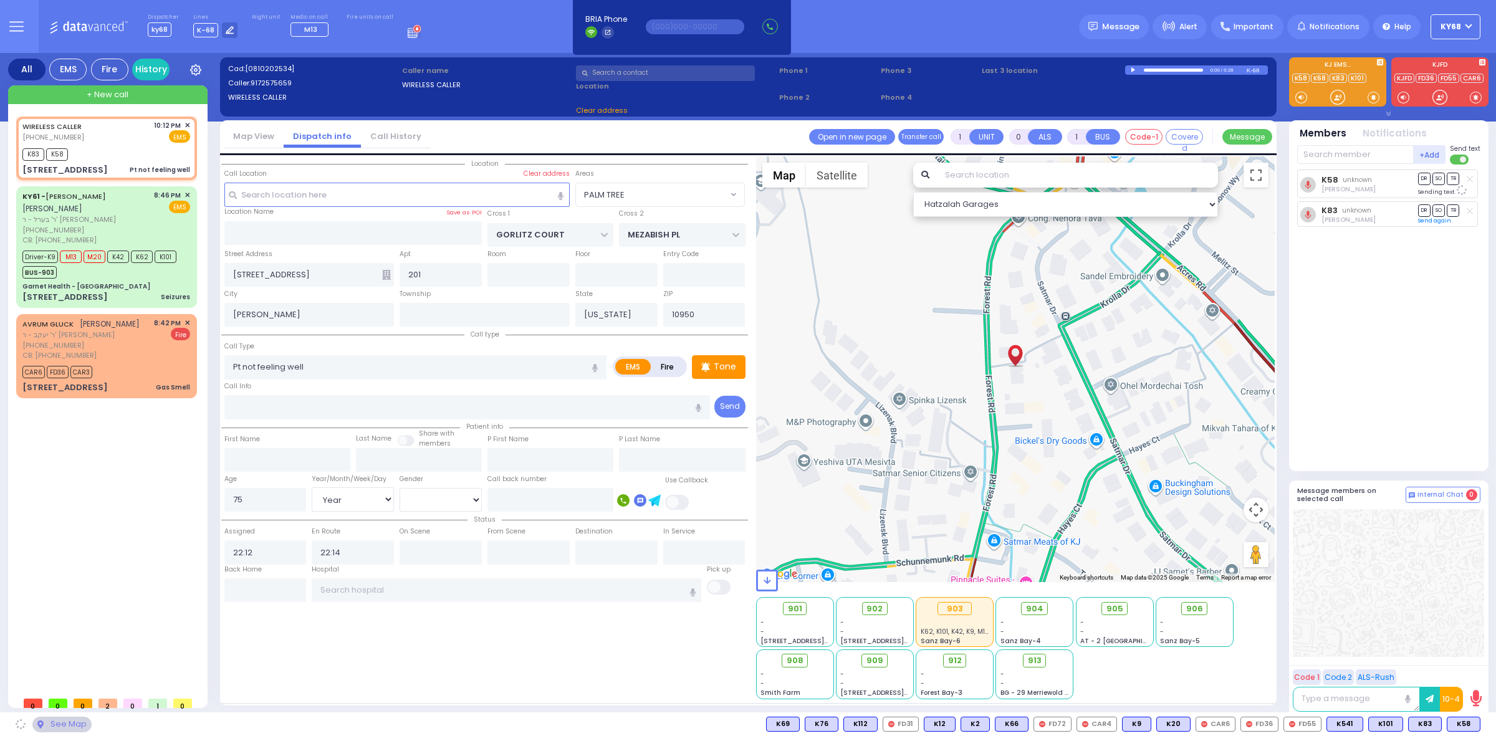
select select "PALM TREE"
click at [1340, 98] on div at bounding box center [1337, 97] width 12 height 12
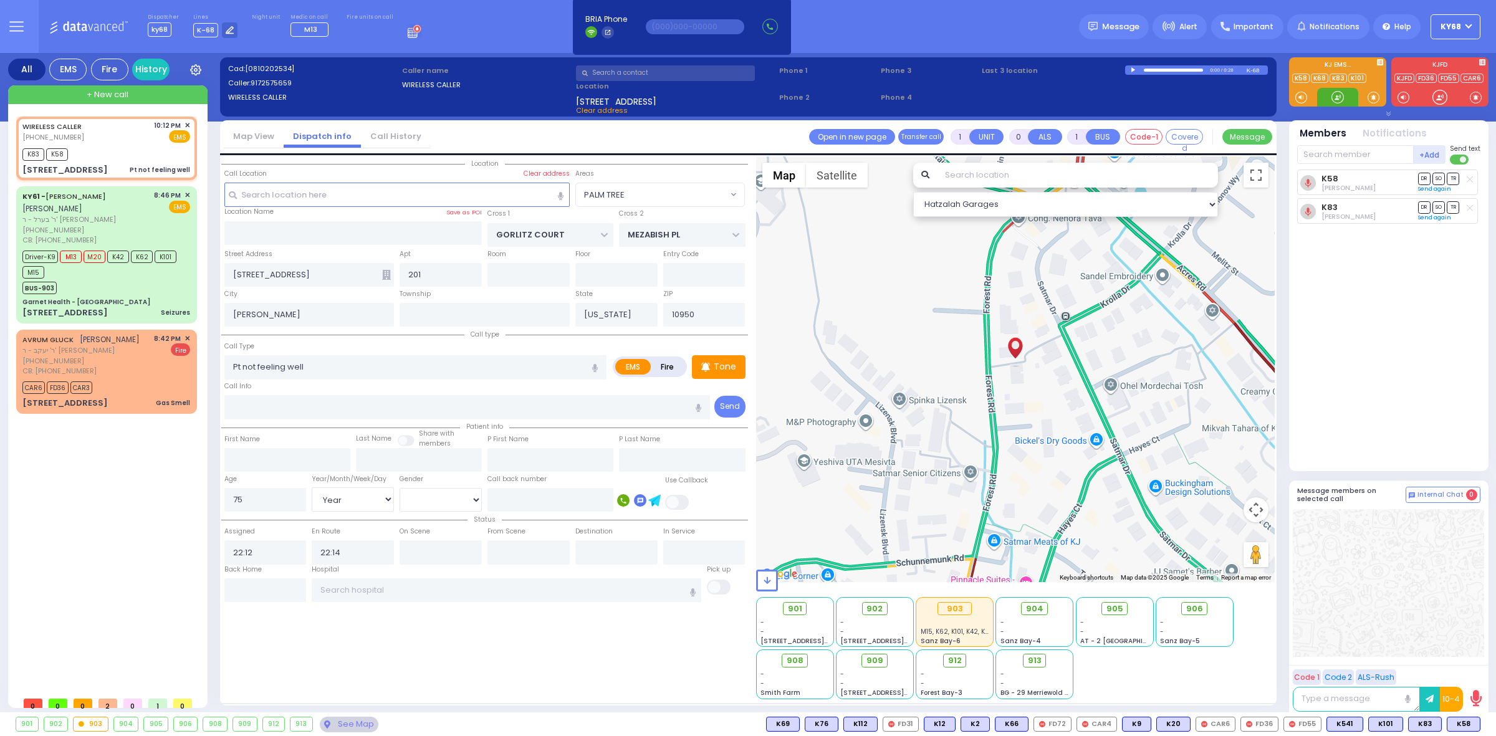
click at [1342, 97] on div at bounding box center [1337, 97] width 12 height 12
click at [1375, 97] on span at bounding box center [1373, 97] width 12 height 12
click at [1337, 94] on div at bounding box center [1337, 97] width 12 height 12
click at [1331, 98] on div at bounding box center [1337, 97] width 12 height 12
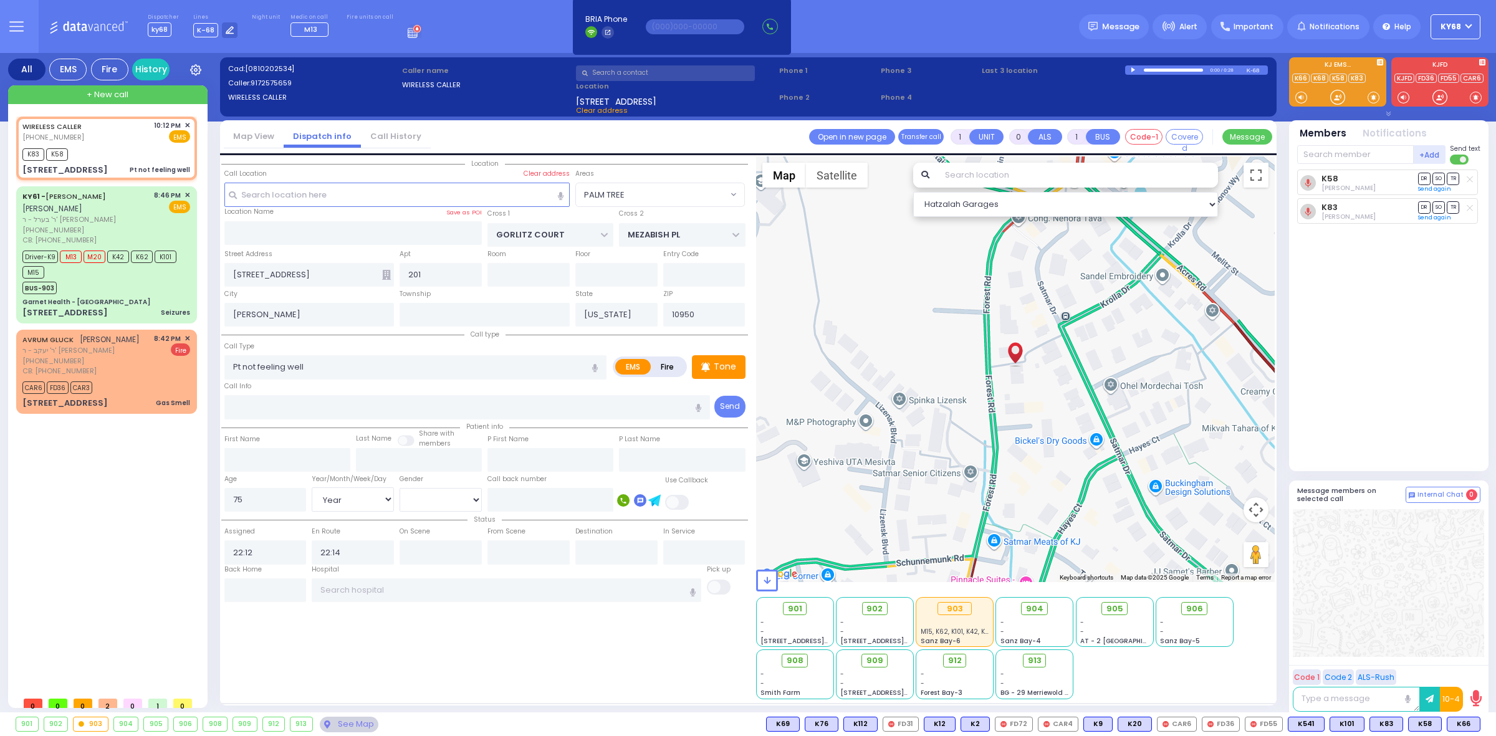
click at [1391, 300] on div "K58 Yoel Katz DR SO TR K83" at bounding box center [1390, 315] width 186 height 291
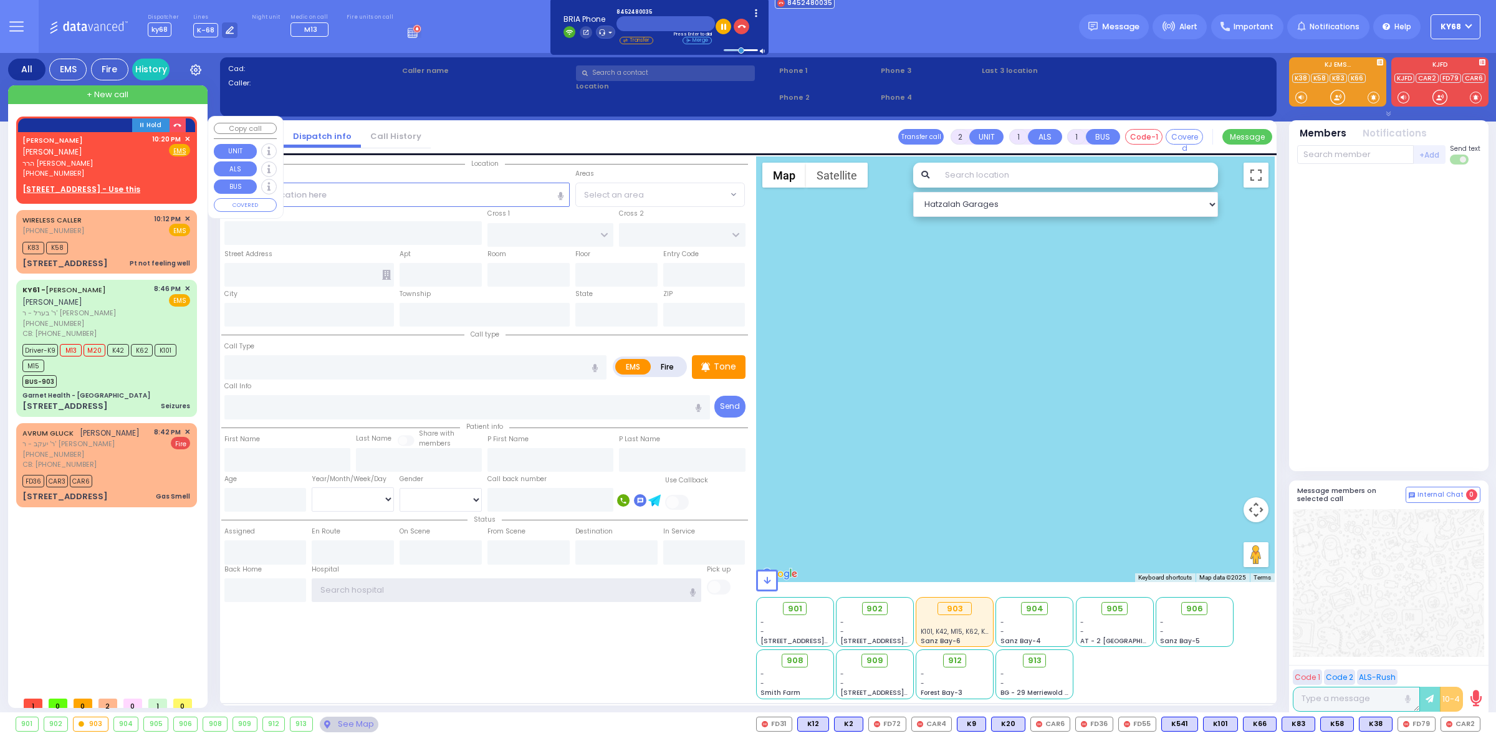
type input "ky68"
click at [82, 140] on link "[PERSON_NAME]" at bounding box center [52, 140] width 60 height 10
select select
radio input "true"
type input "MOSHE CHAIM"
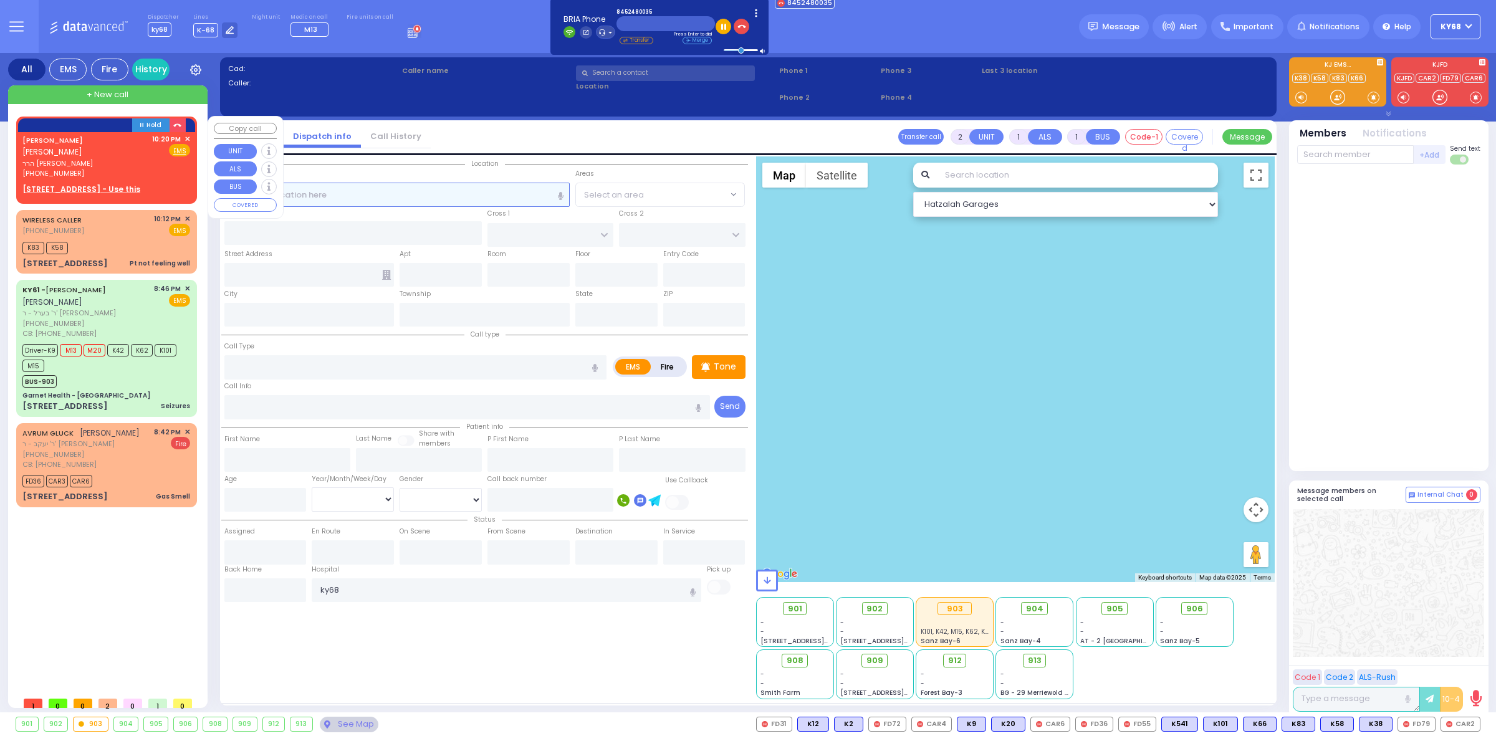
type input "BERKOWITZ"
select select
type input "22:20"
select select "Hatzalah Garages"
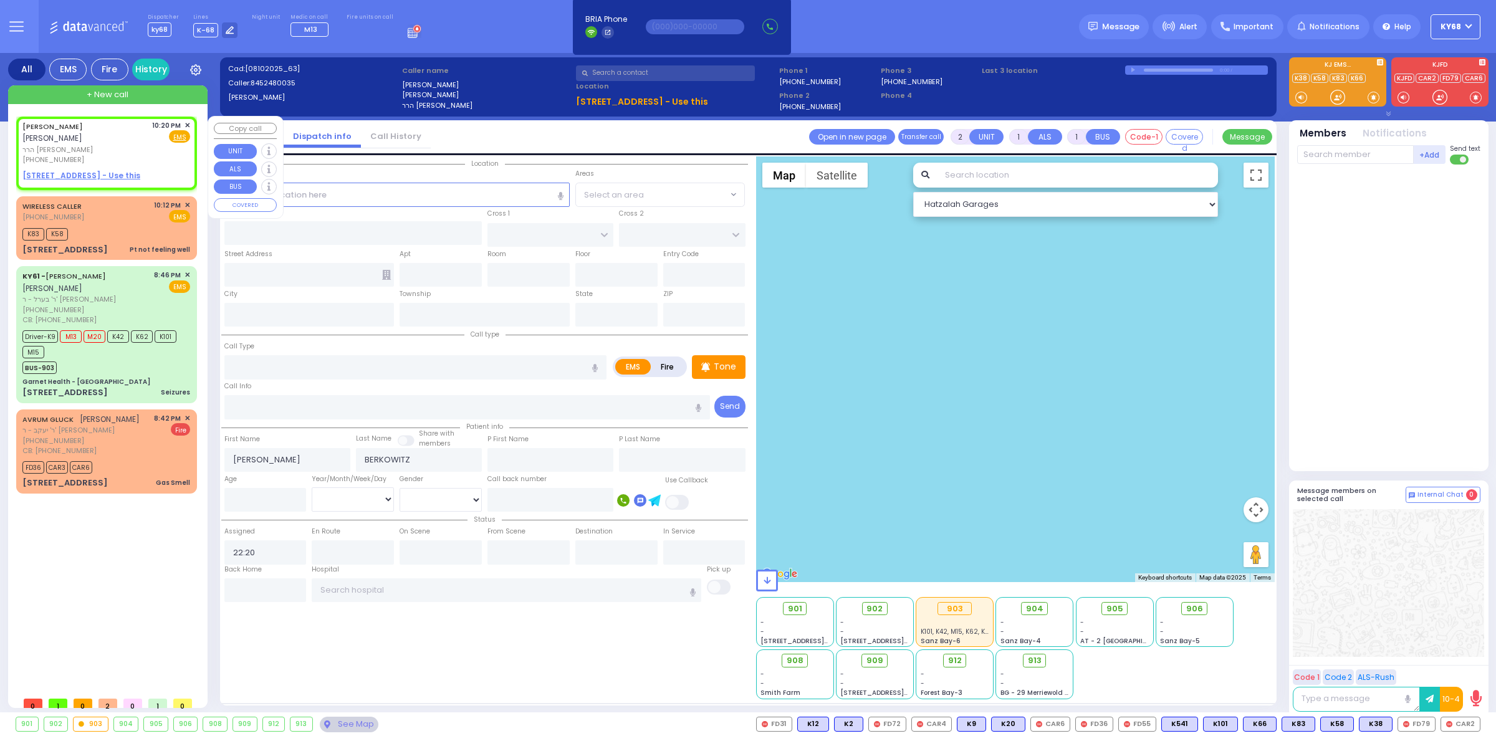
click at [185, 125] on span "✕" at bounding box center [187, 125] width 6 height 11
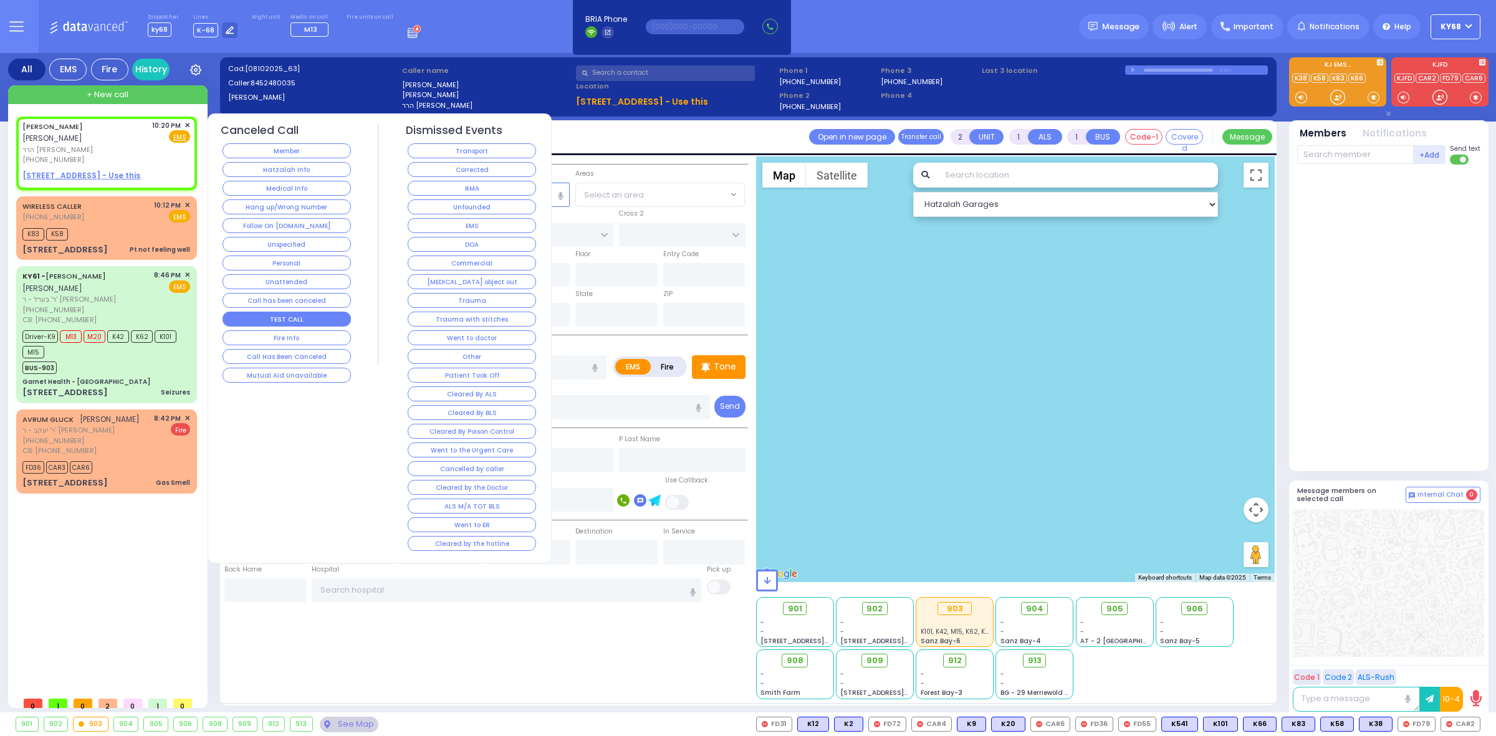
click at [294, 325] on button "TEST CALL" at bounding box center [286, 319] width 128 height 15
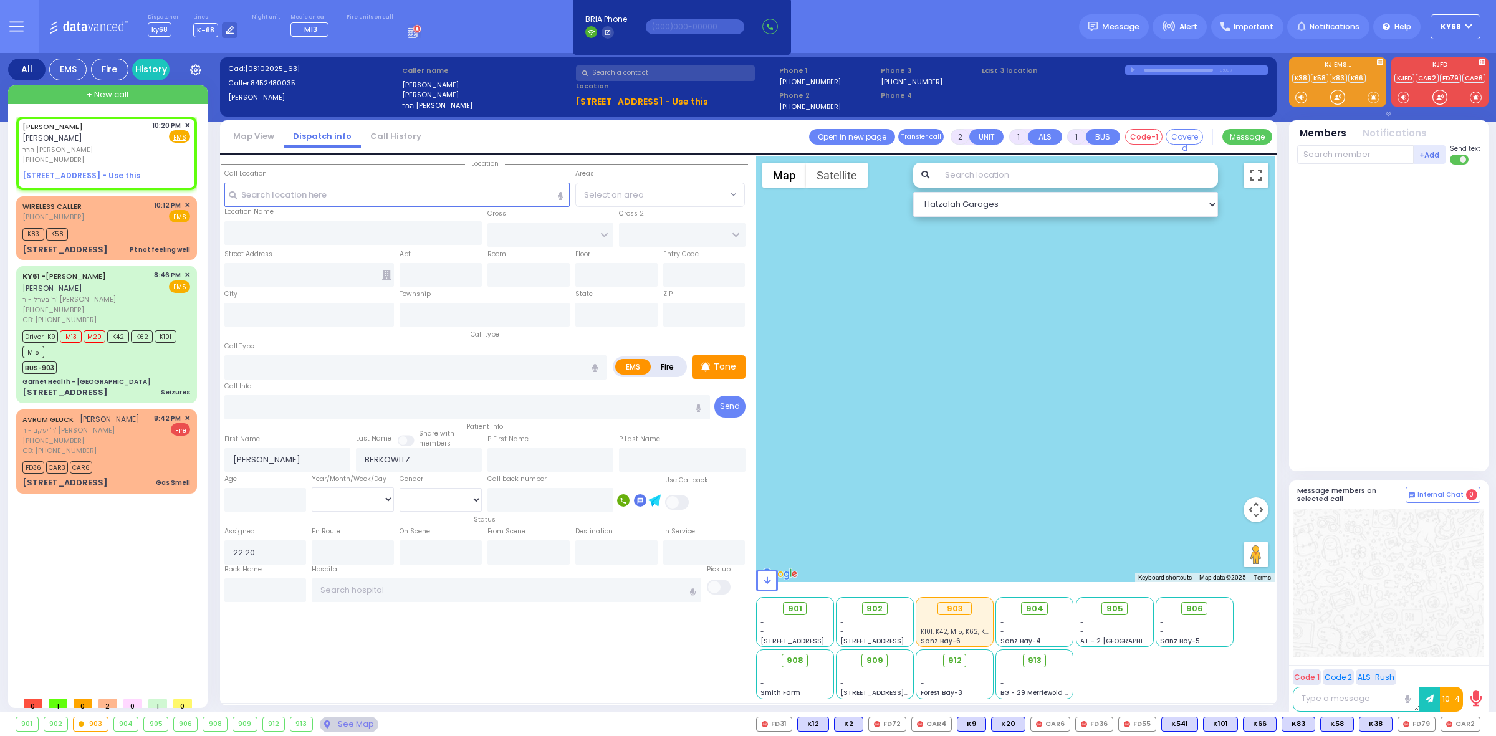
select select
radio input "true"
select select
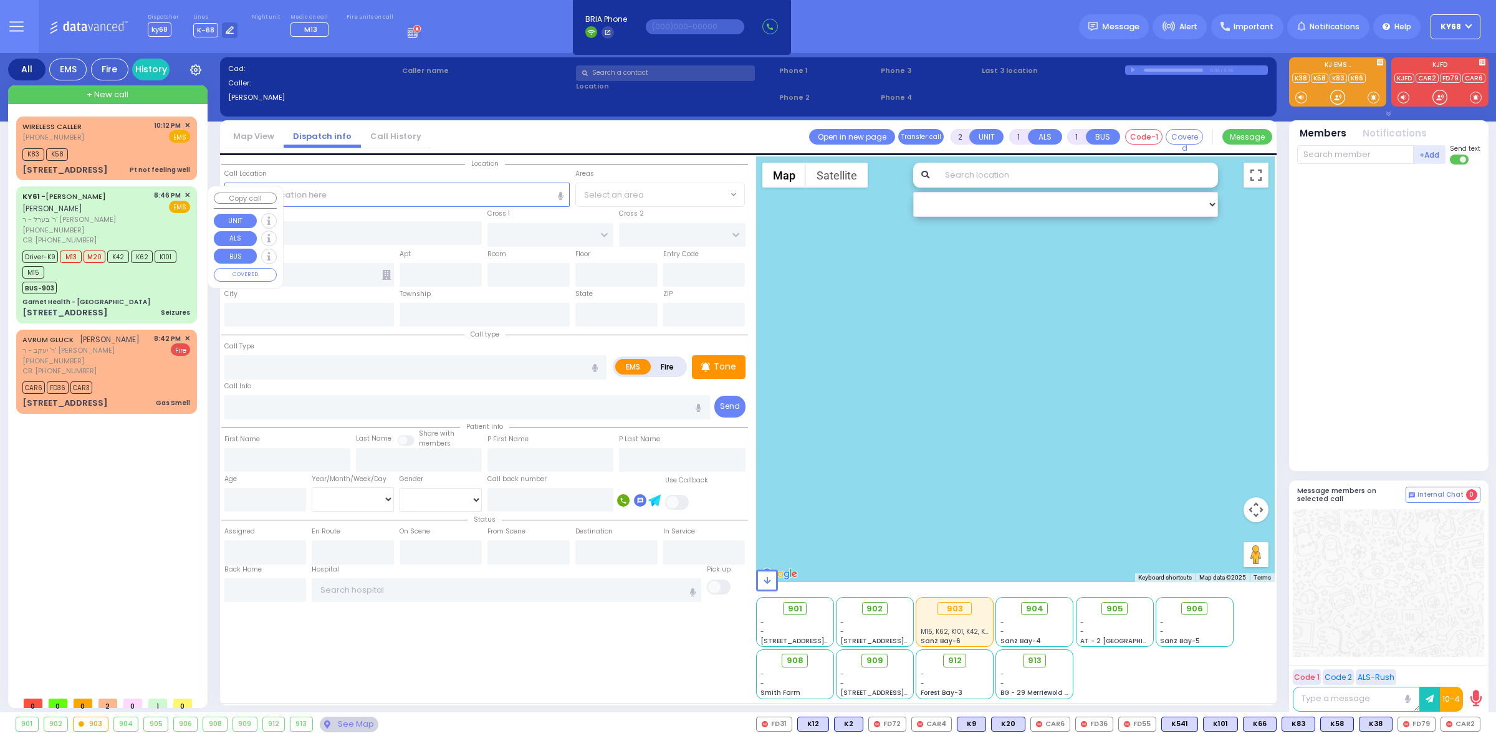
click at [100, 259] on span "M20" at bounding box center [95, 257] width 22 height 12
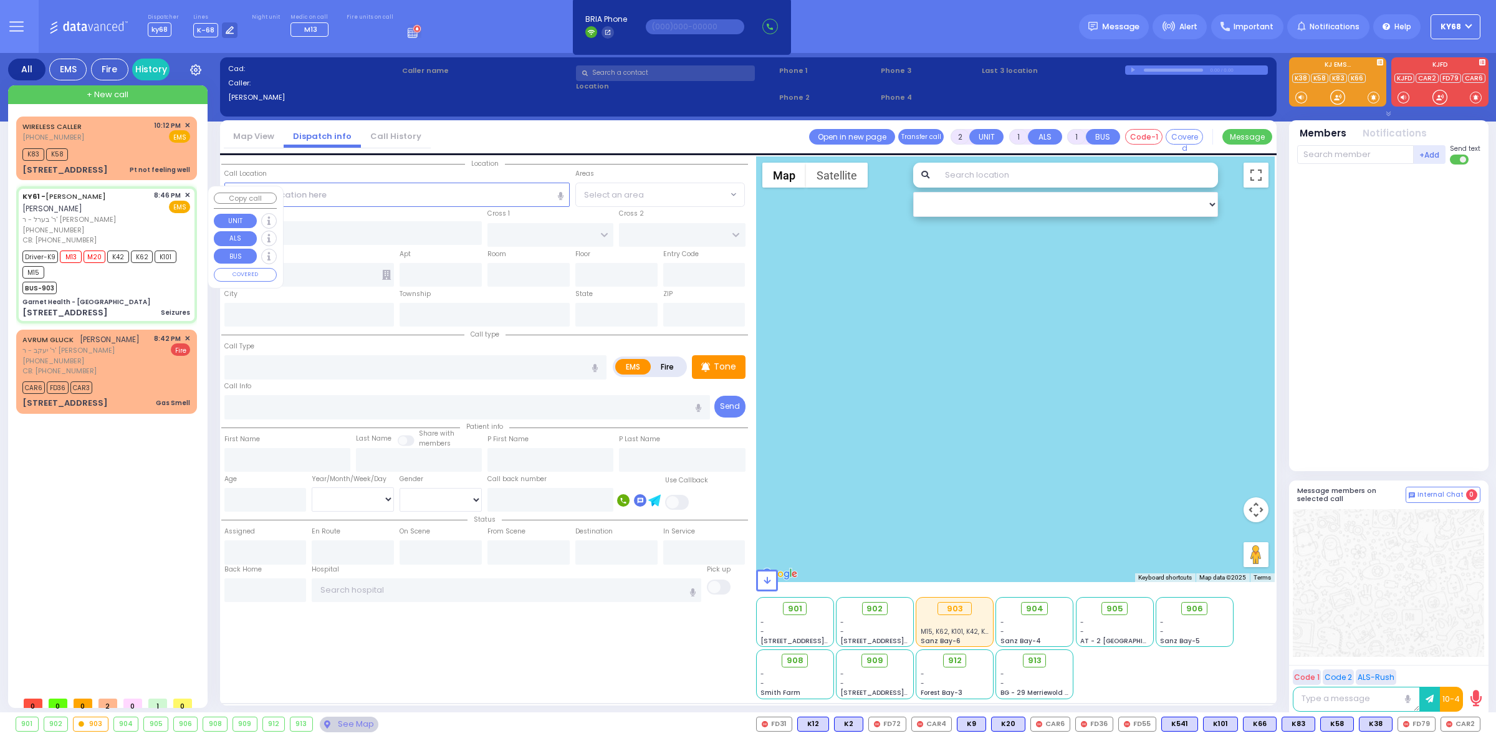
type input "6"
select select
type input "Seizures"
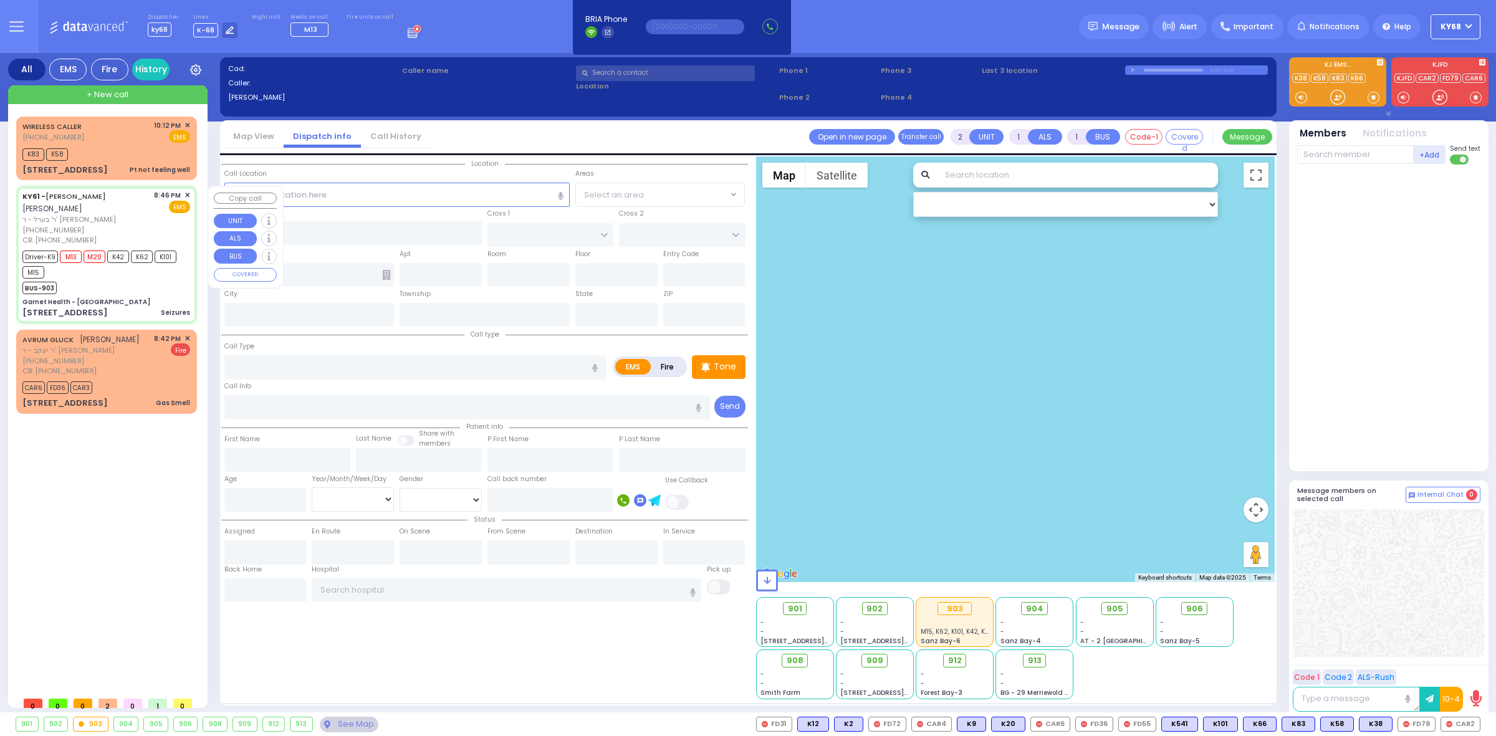
radio input "true"
type input "ARON ZEV"
type input "POLACHECK"
type input "Judith"
type input "Ungar"
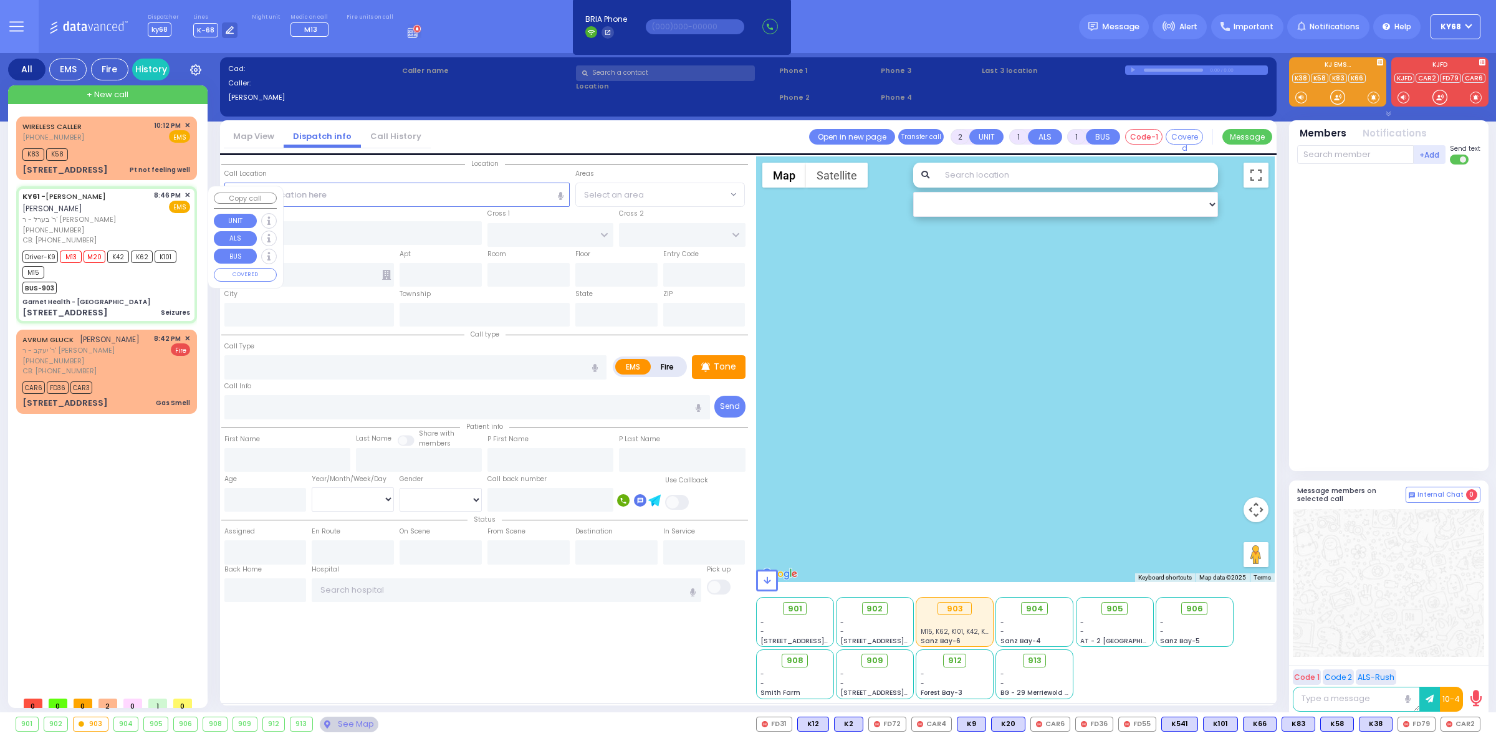
type input "15"
select select "Year"
select select "[DEMOGRAPHIC_DATA]"
type input "9297450080"
type input "20:46"
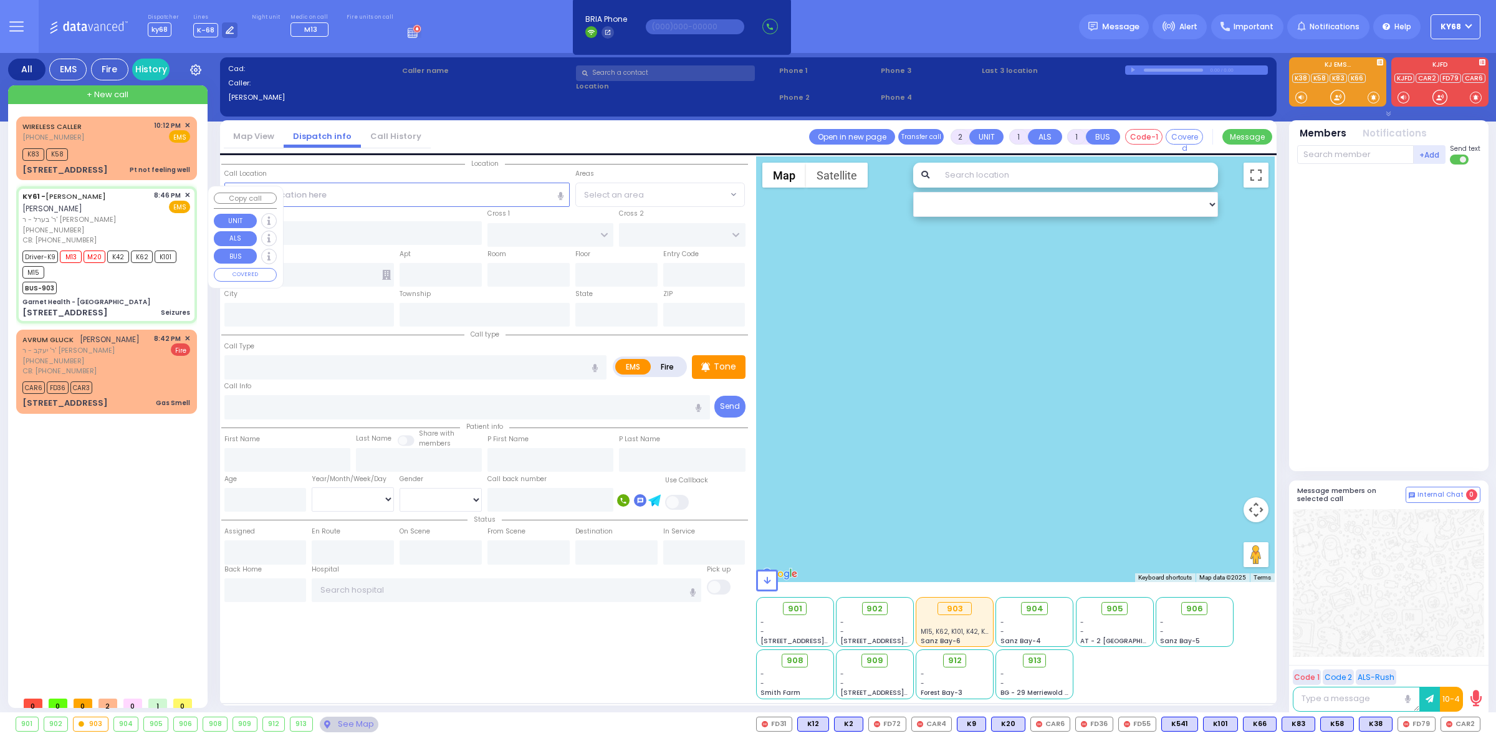
type input "20:48"
type input "21:40"
type input "21:50"
type input "Montefiore Medical Center (Wakefield Campus) 600 East 233rd Street Bronx"
type input "Garnet Health - [GEOGRAPHIC_DATA]"
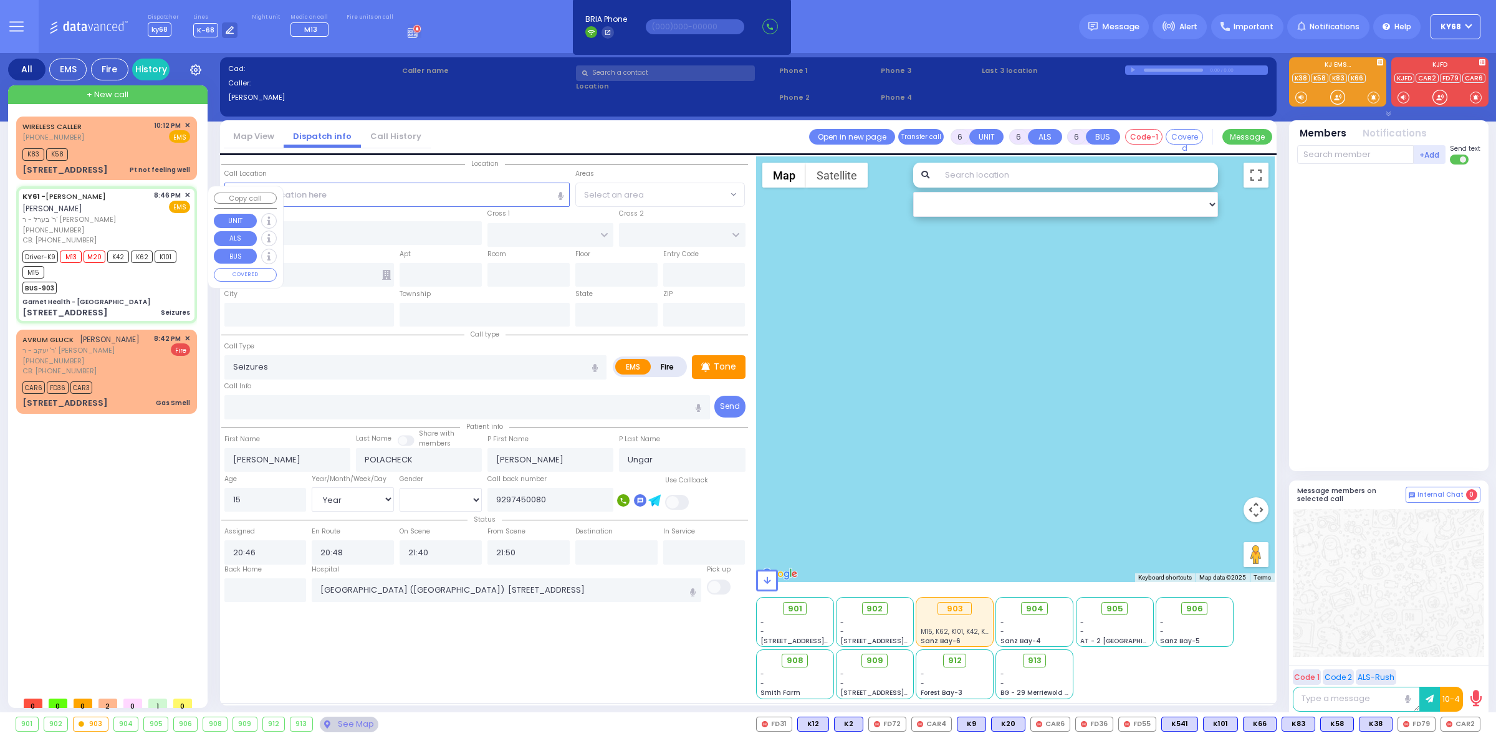
type input "GOLF LINKS RD"
type input "EAST MAIN ST"
type input "[STREET_ADDRESS]"
type input "Middletown"
type input "[US_STATE]"
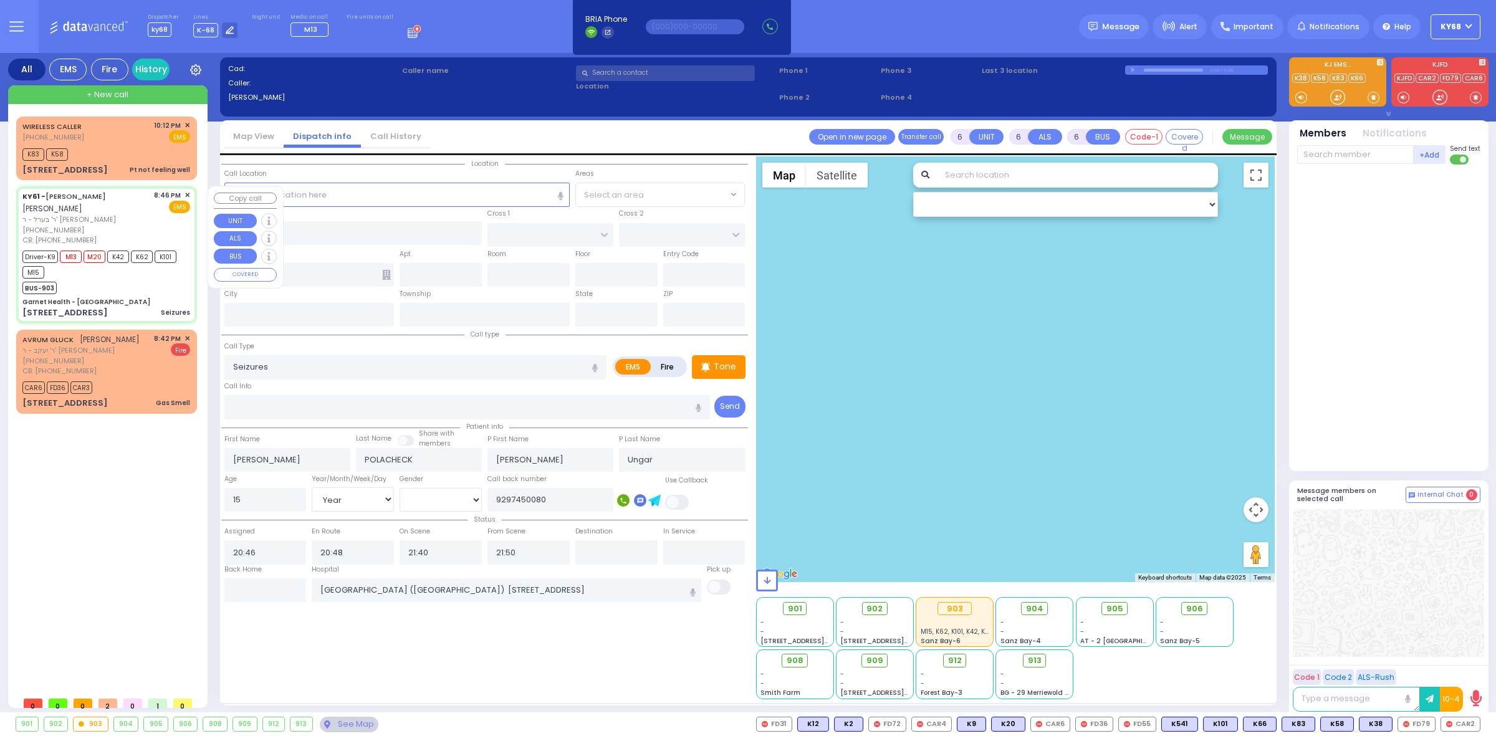
type input "10940"
select select "Hatzalah Garages"
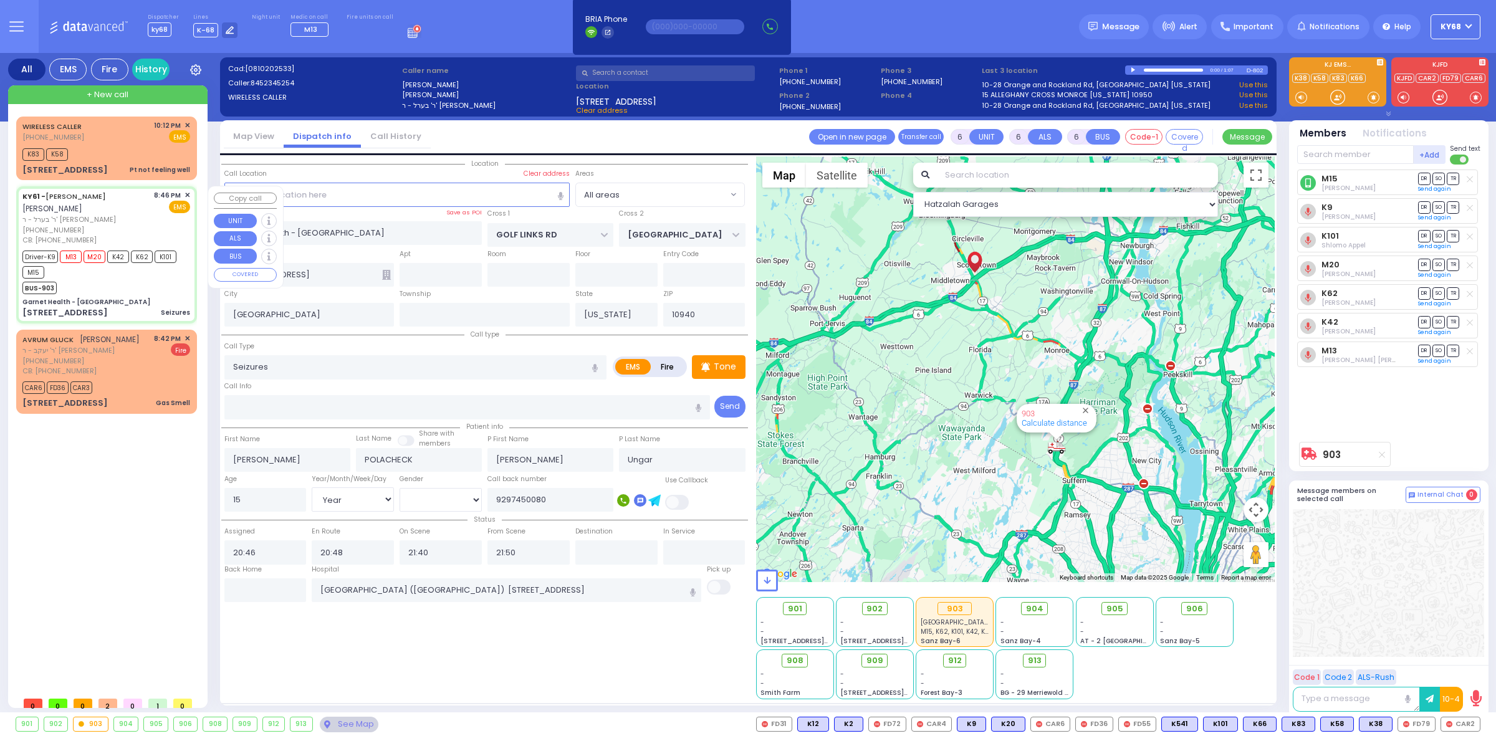
click at [60, 138] on span "[PHONE_NUMBER]" at bounding box center [53, 137] width 62 height 10
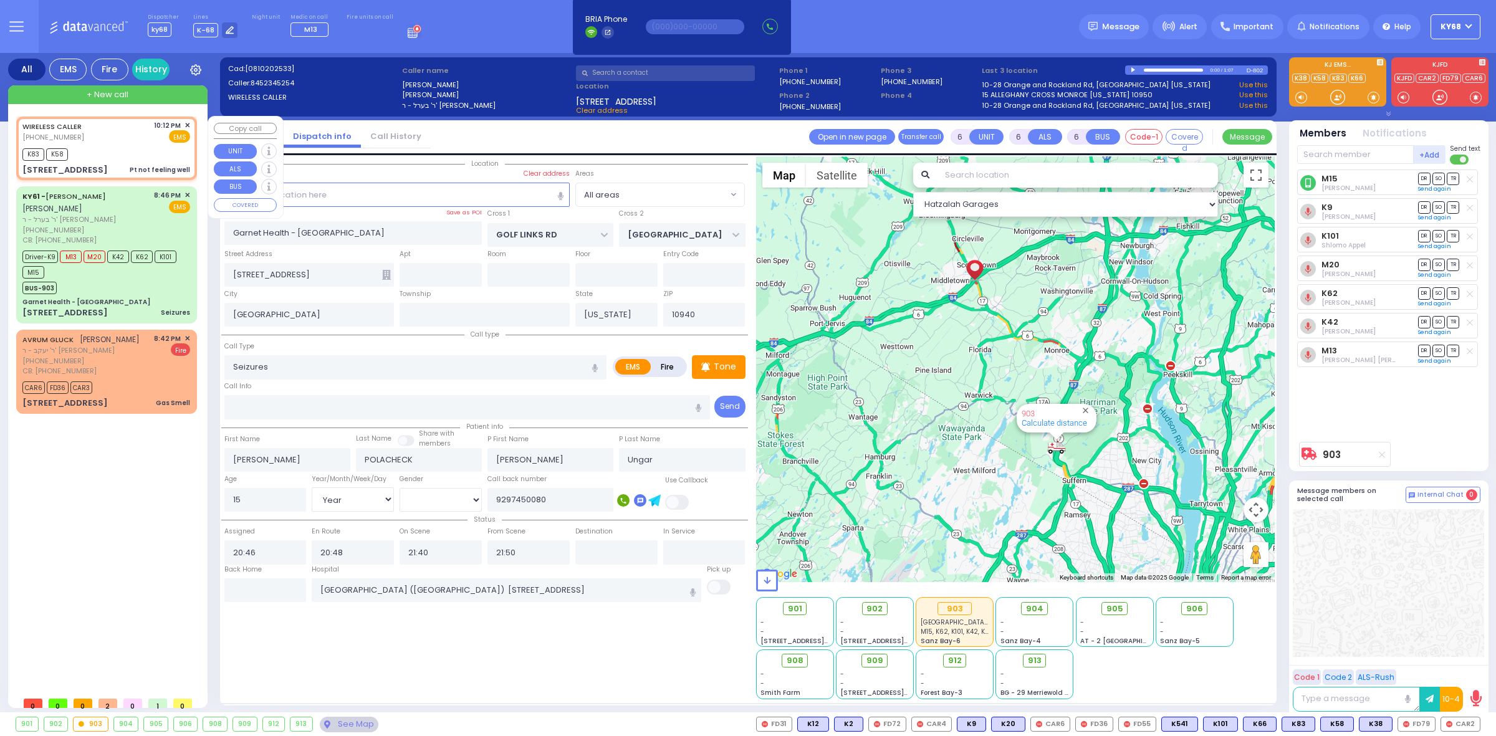
type input "1"
type input "0"
type input "1"
select select
type input "Pt not feeling well"
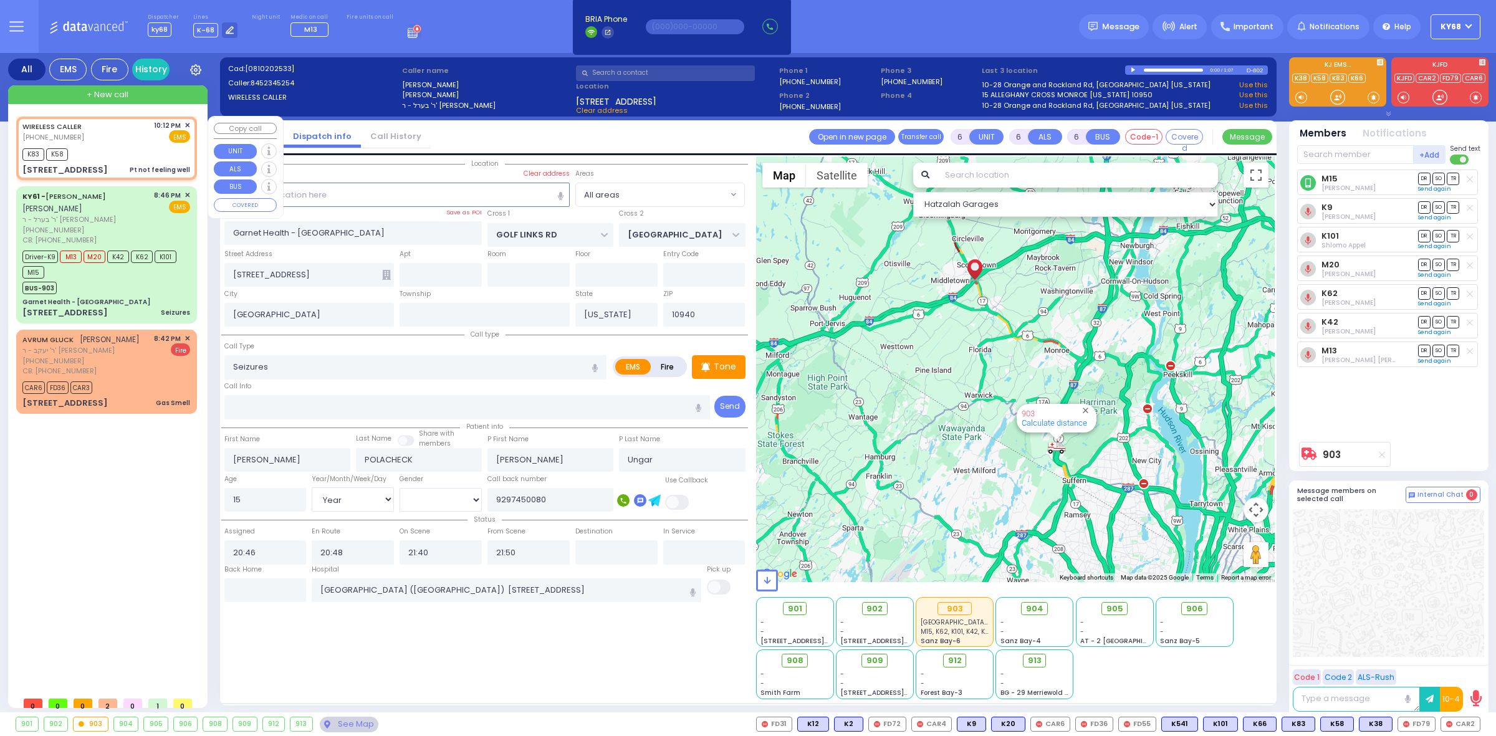
radio input "true"
type input "75"
select select "Year"
select select "[DEMOGRAPHIC_DATA]"
type input "22:12"
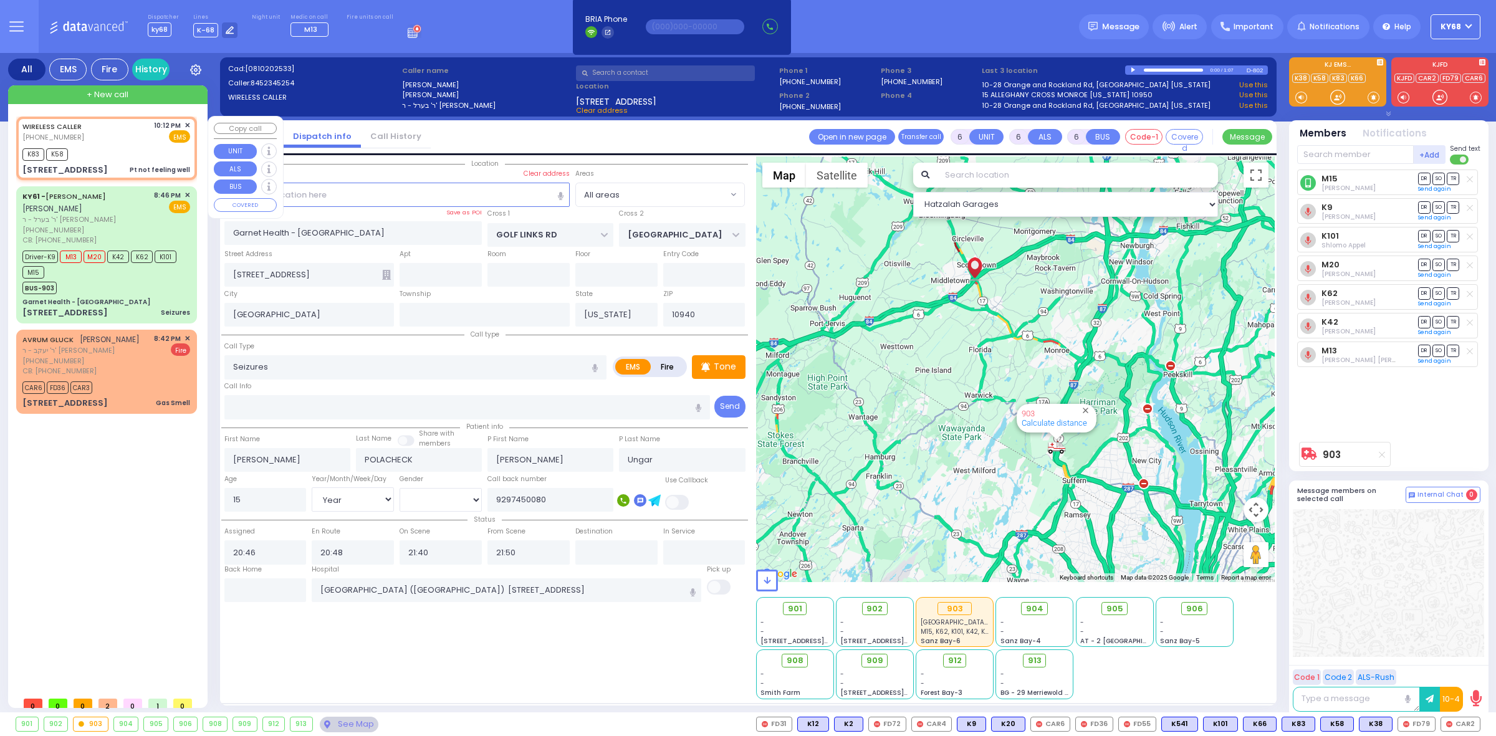
type input "22:14"
select select "Hatzalah Garages"
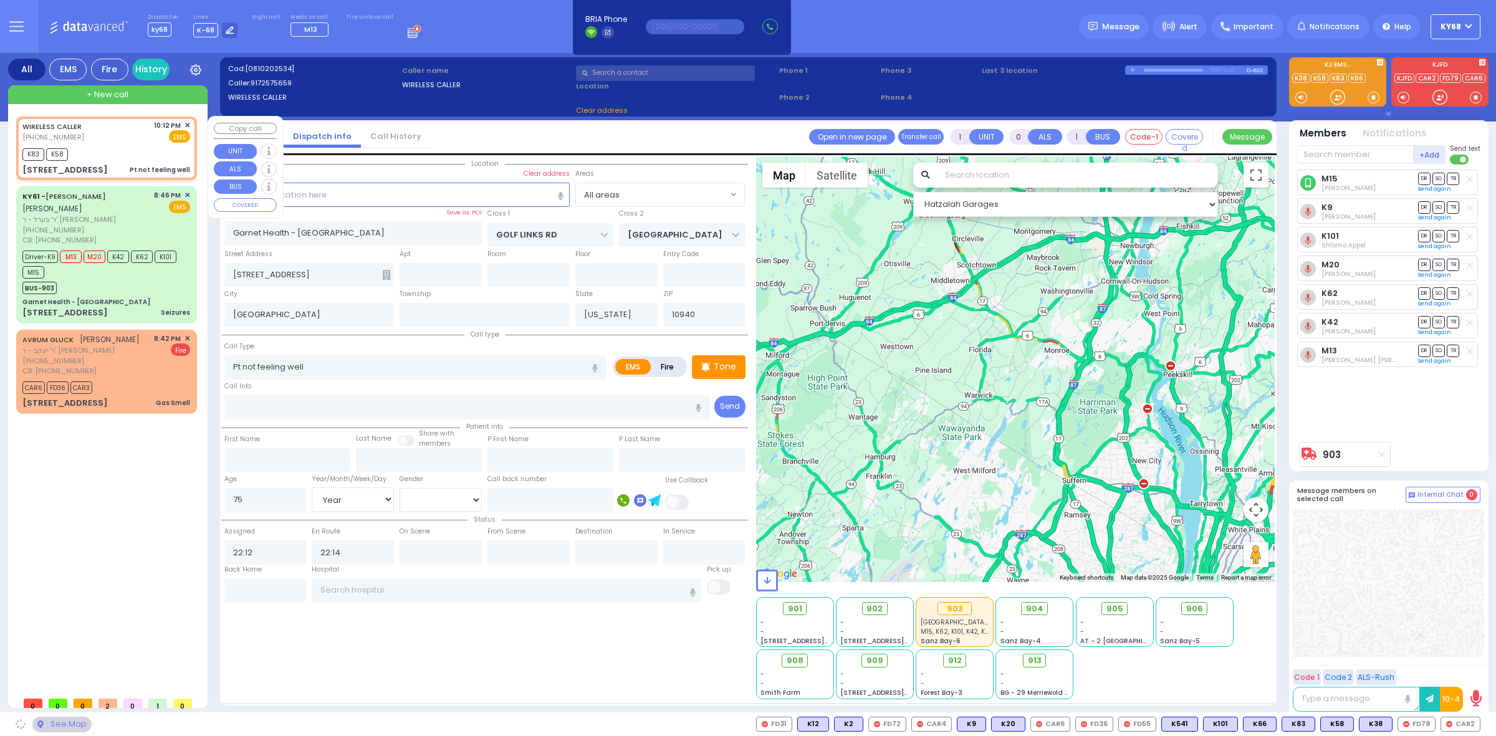
type input "GORLITZ COURT"
type input "MEZABISH PL"
type input "[STREET_ADDRESS]"
type input "201"
type input "[PERSON_NAME]"
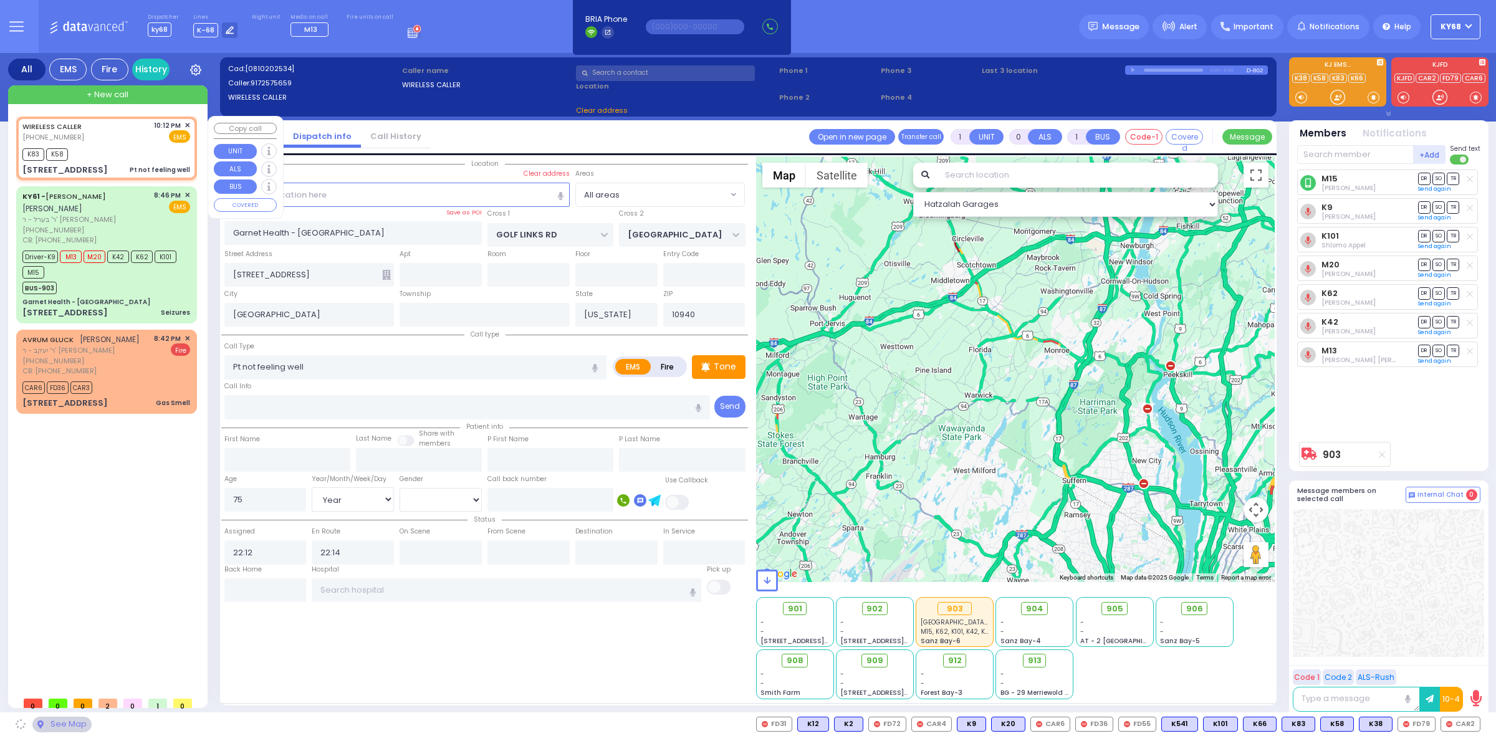
type input "10950"
select select "PALM TREE"
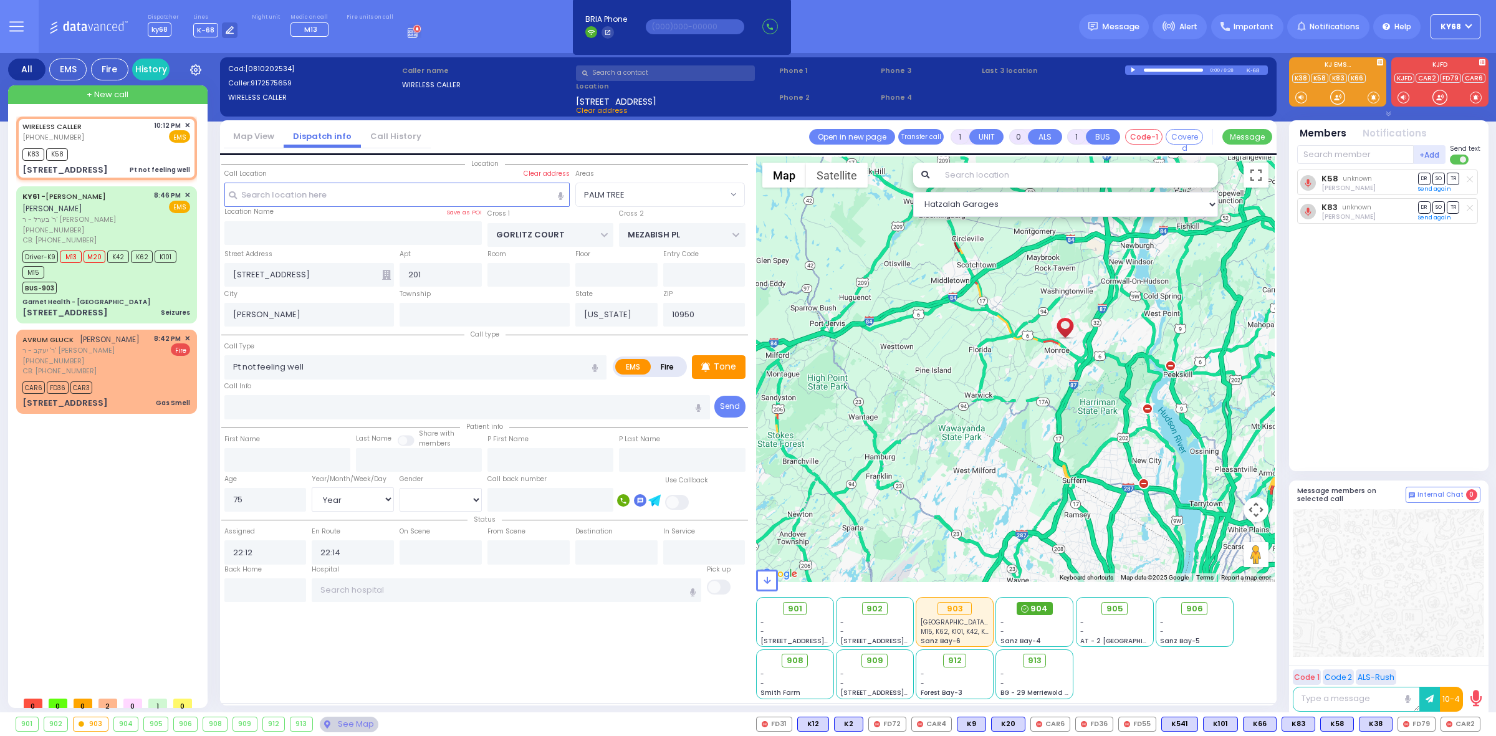
click at [1033, 611] on span "904" at bounding box center [1038, 609] width 17 height 12
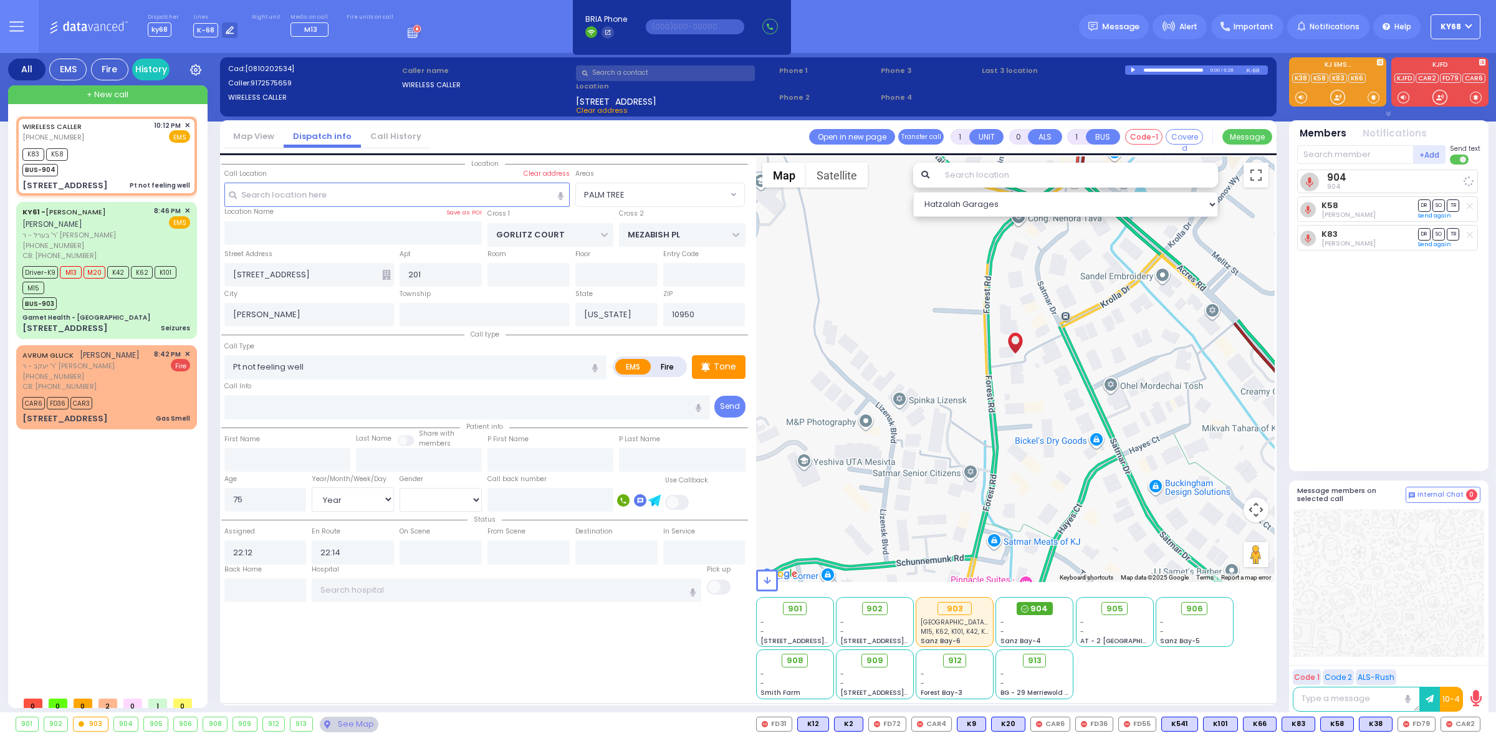
select select
radio input "true"
select select "Year"
select select "[DEMOGRAPHIC_DATA]"
select select "Hatzalah Garages"
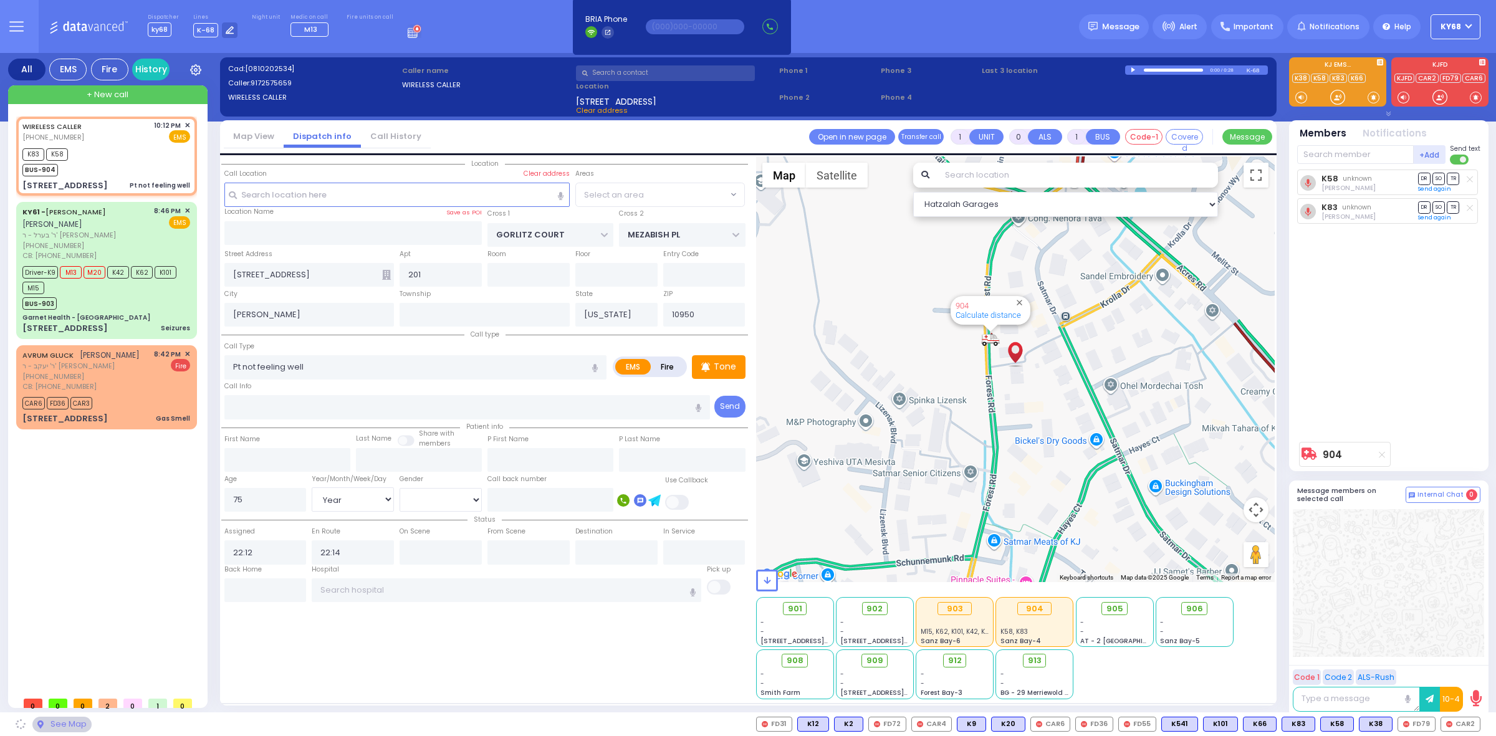
select select "PALM TREE"
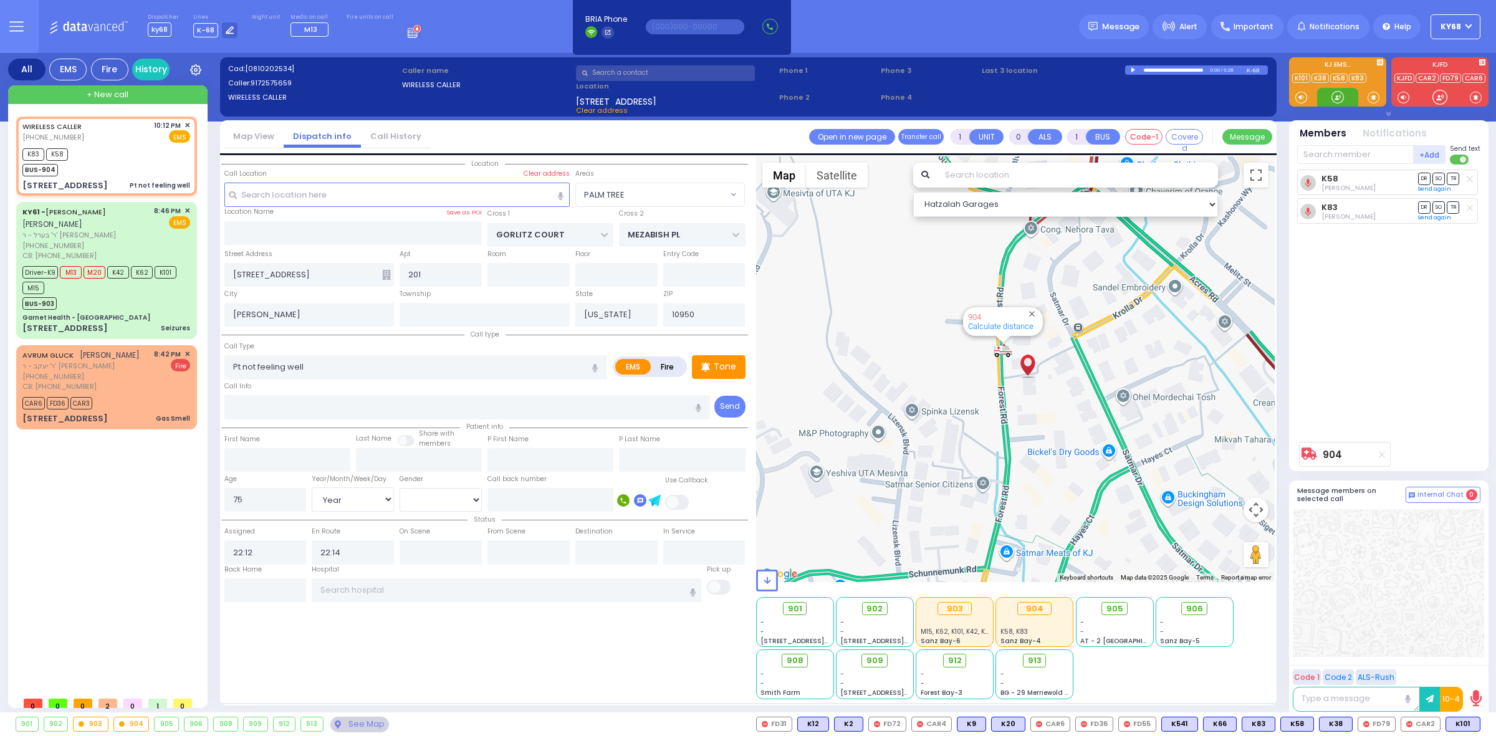
click at [1341, 98] on div at bounding box center [1337, 97] width 12 height 12
click at [80, 230] on span "ר' בערל - ר' [PERSON_NAME]" at bounding box center [85, 235] width 127 height 11
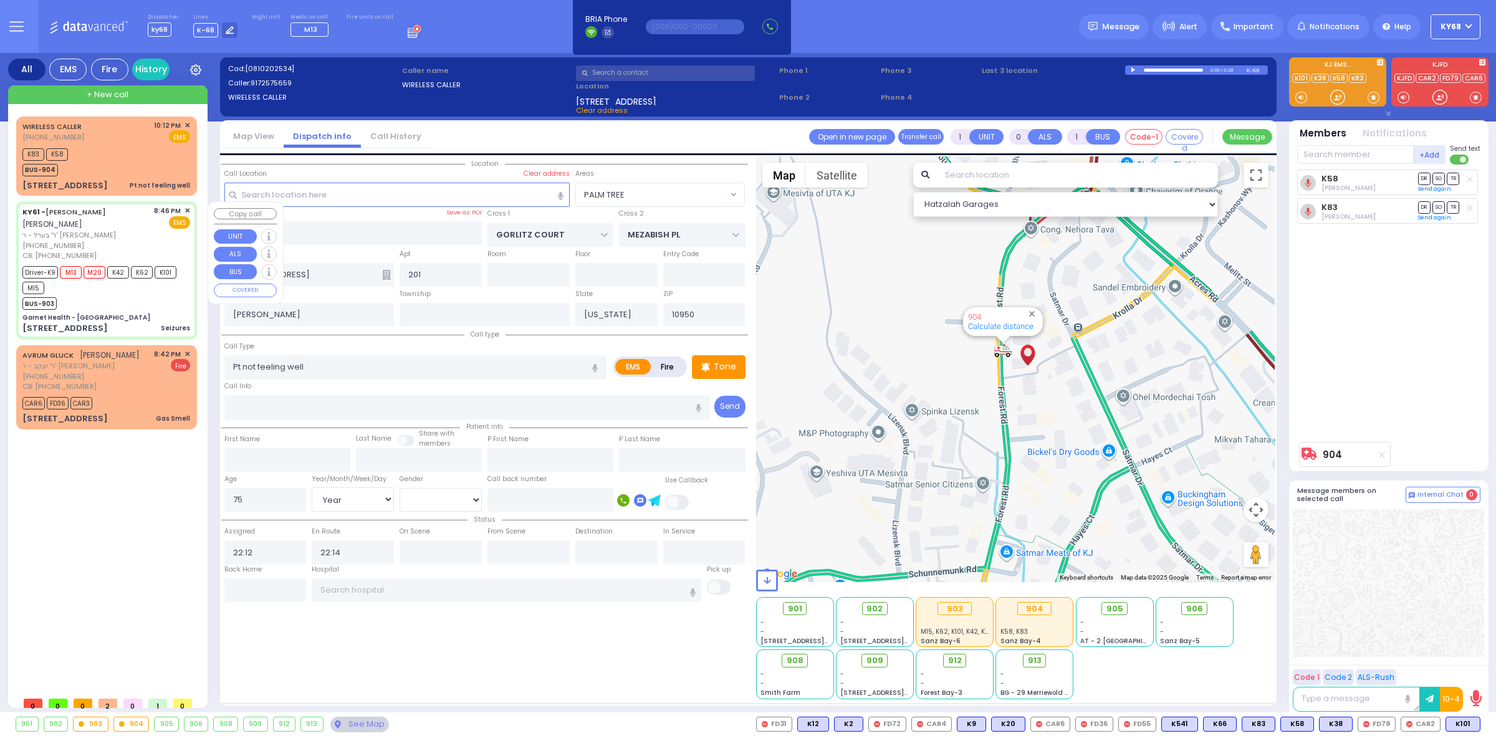
type input "6"
select select
type input "Seizures"
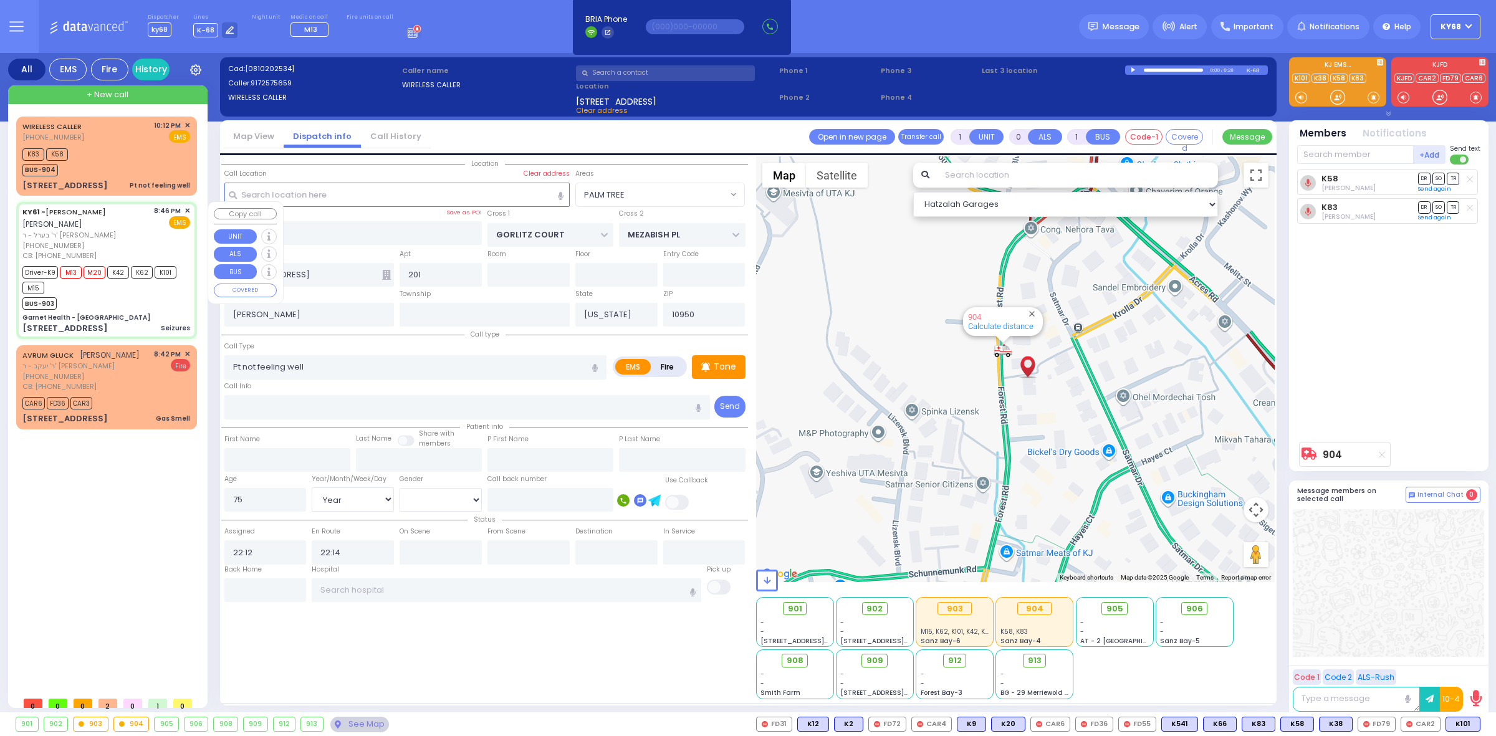
radio input "true"
type input "ARON ZEV"
type input "POLACHECK"
type input "Judith"
type input "Ungar"
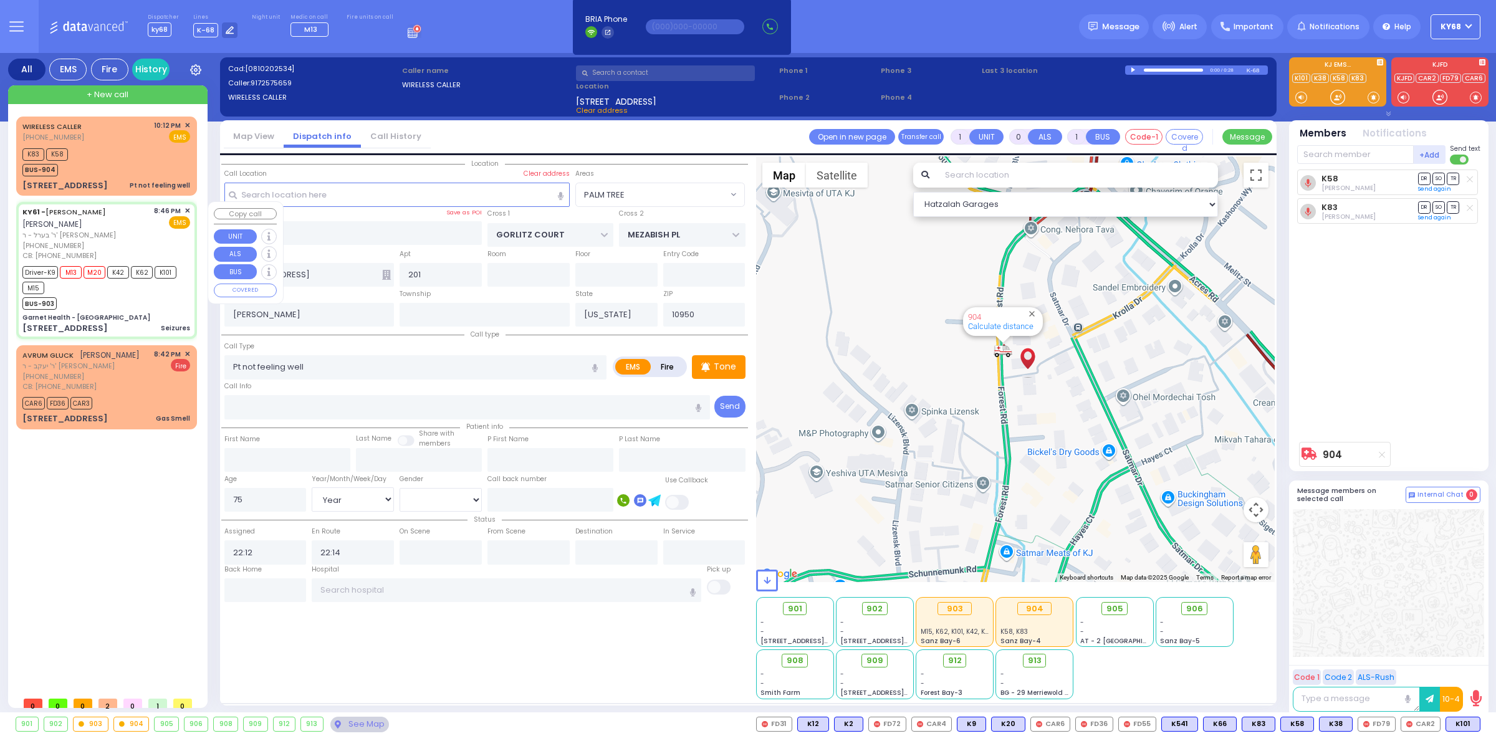
type input "15"
select select "Year"
select select "[DEMOGRAPHIC_DATA]"
type input "9297450080"
type input "20:46"
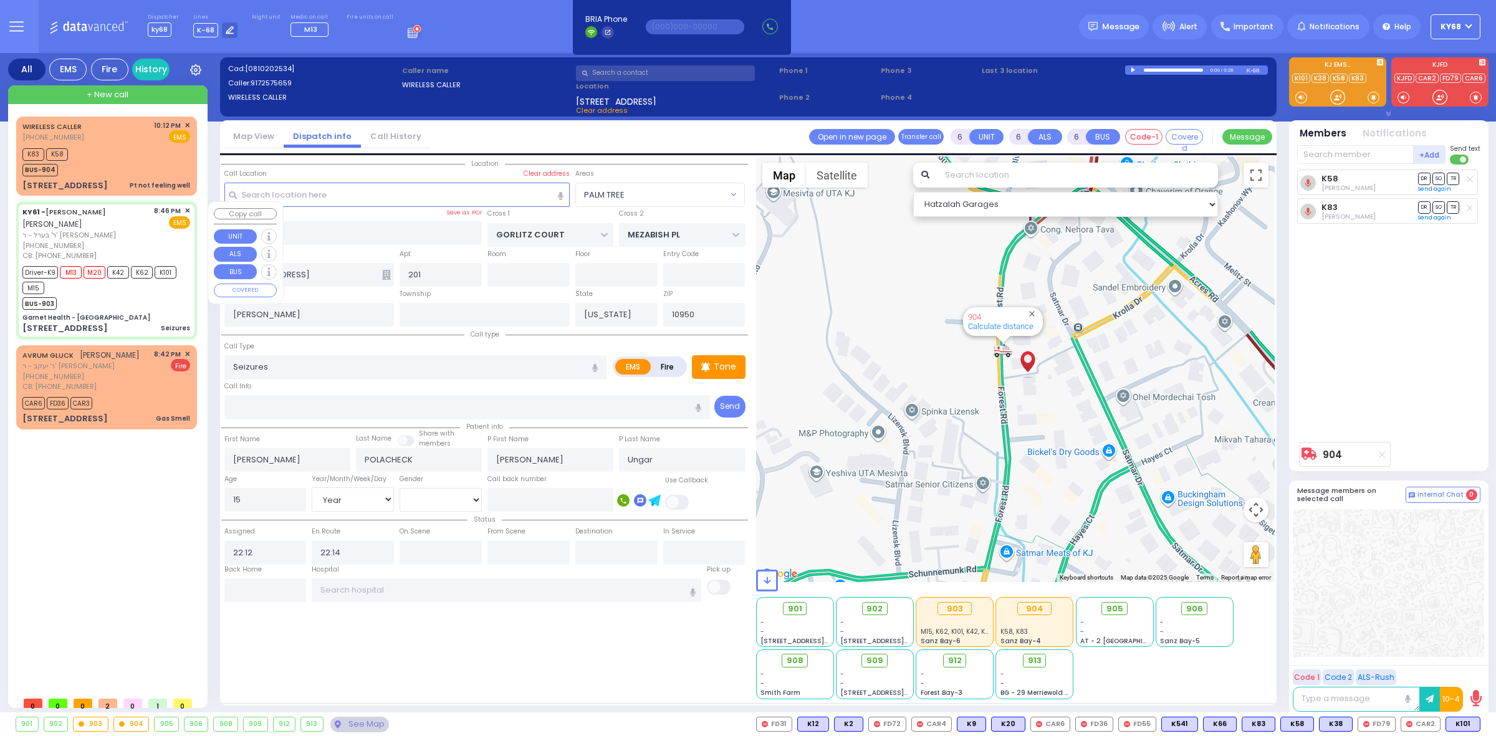
type input "20:48"
type input "21:40"
type input "21:50"
type input "Montefiore Medical Center (Wakefield Campus) 600 East 233rd Street Bronx"
select select "Hatzalah Garages"
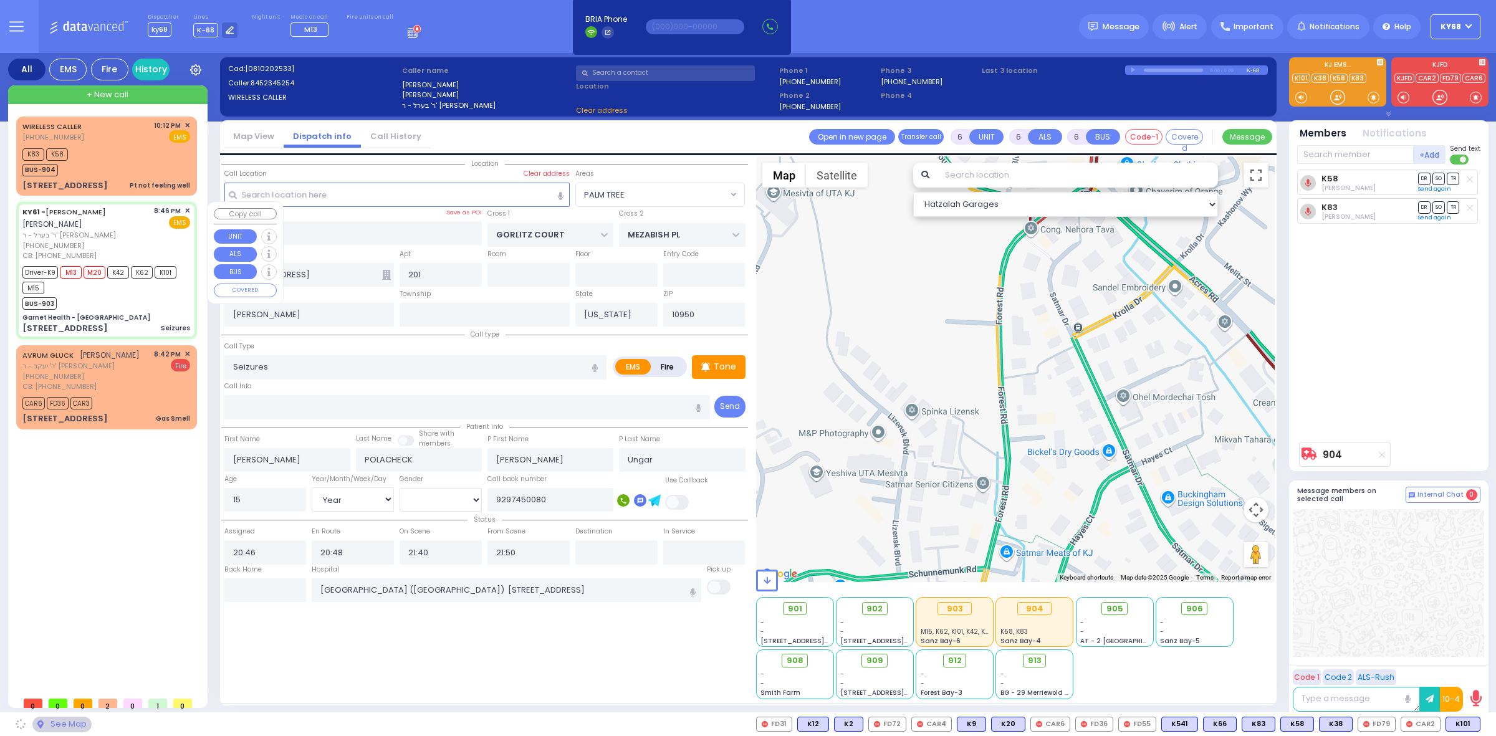
type input "Garnet Health - [GEOGRAPHIC_DATA]"
type input "GOLF LINKS RD"
type input "EAST MAIN ST"
type input "[STREET_ADDRESS]"
type input "Middletown"
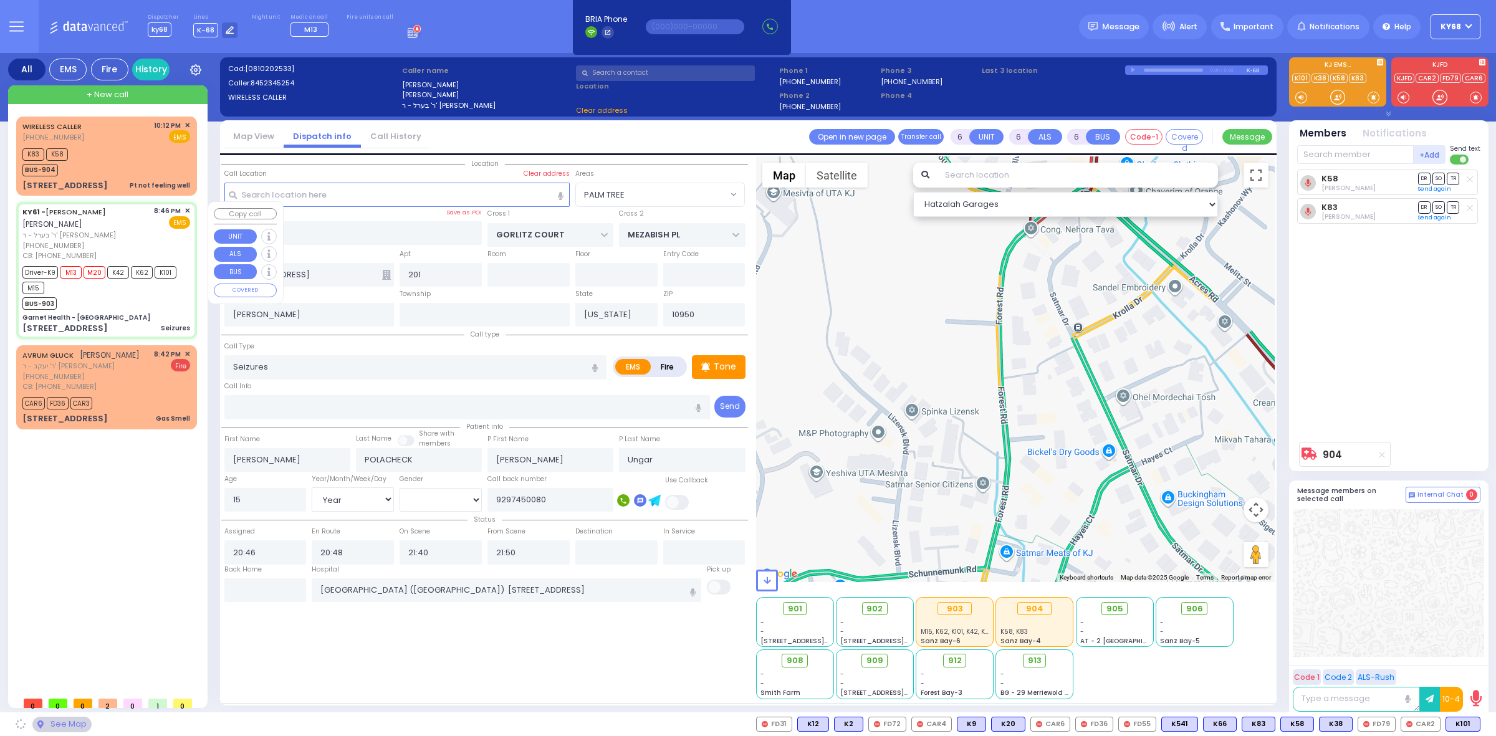
type input "10940"
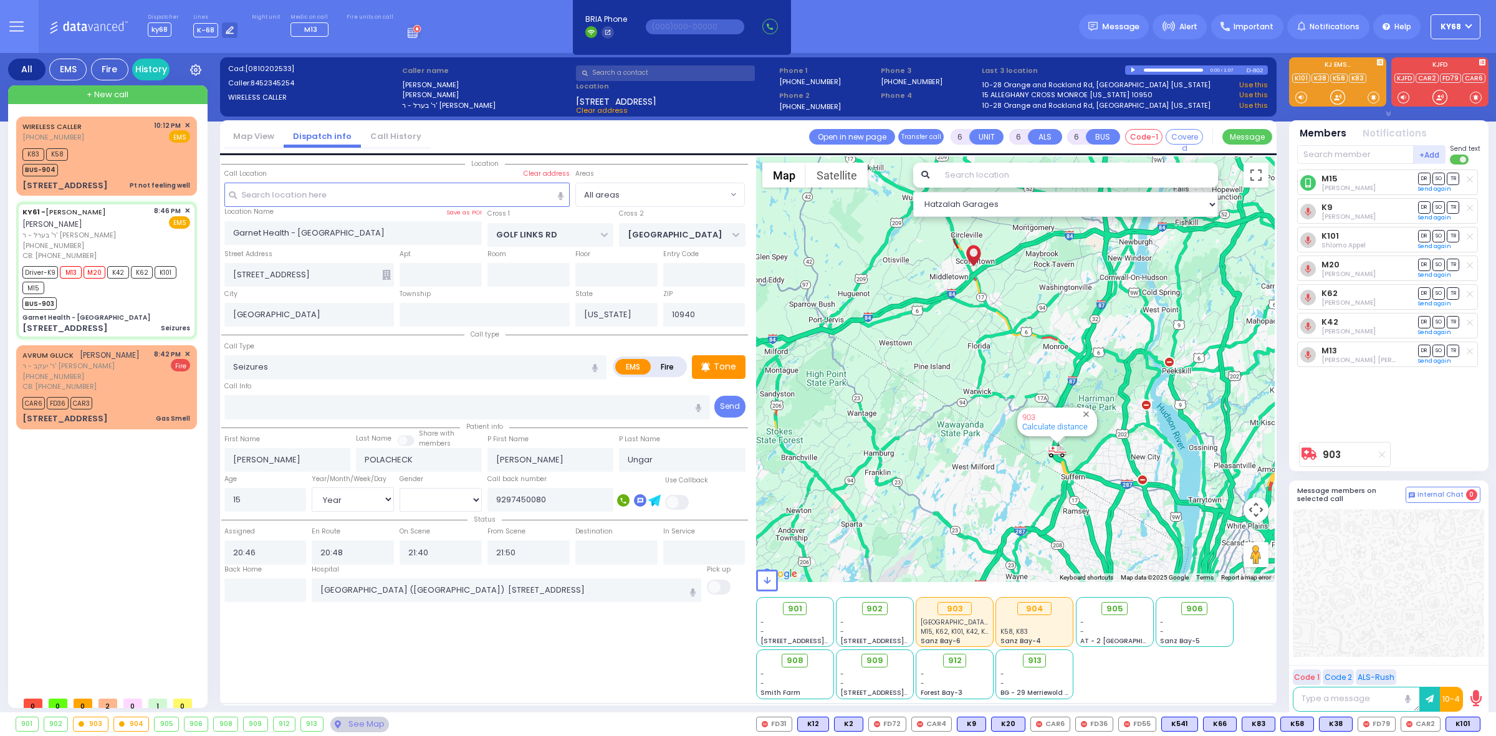
click at [1466, 182] on line at bounding box center [1469, 179] width 6 height 6
select select
radio input "true"
select select "Year"
select select "[DEMOGRAPHIC_DATA]"
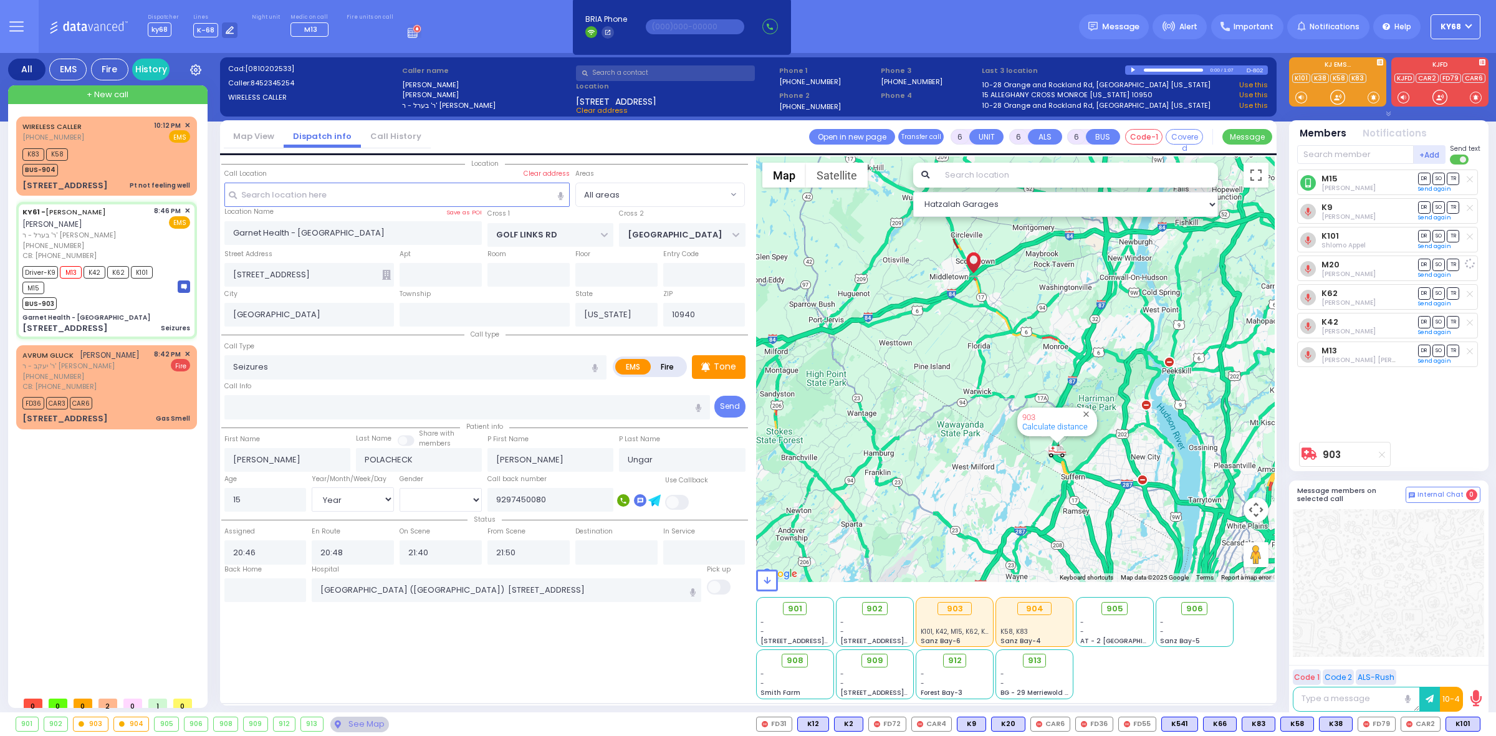
select select "Hatzalah Garages"
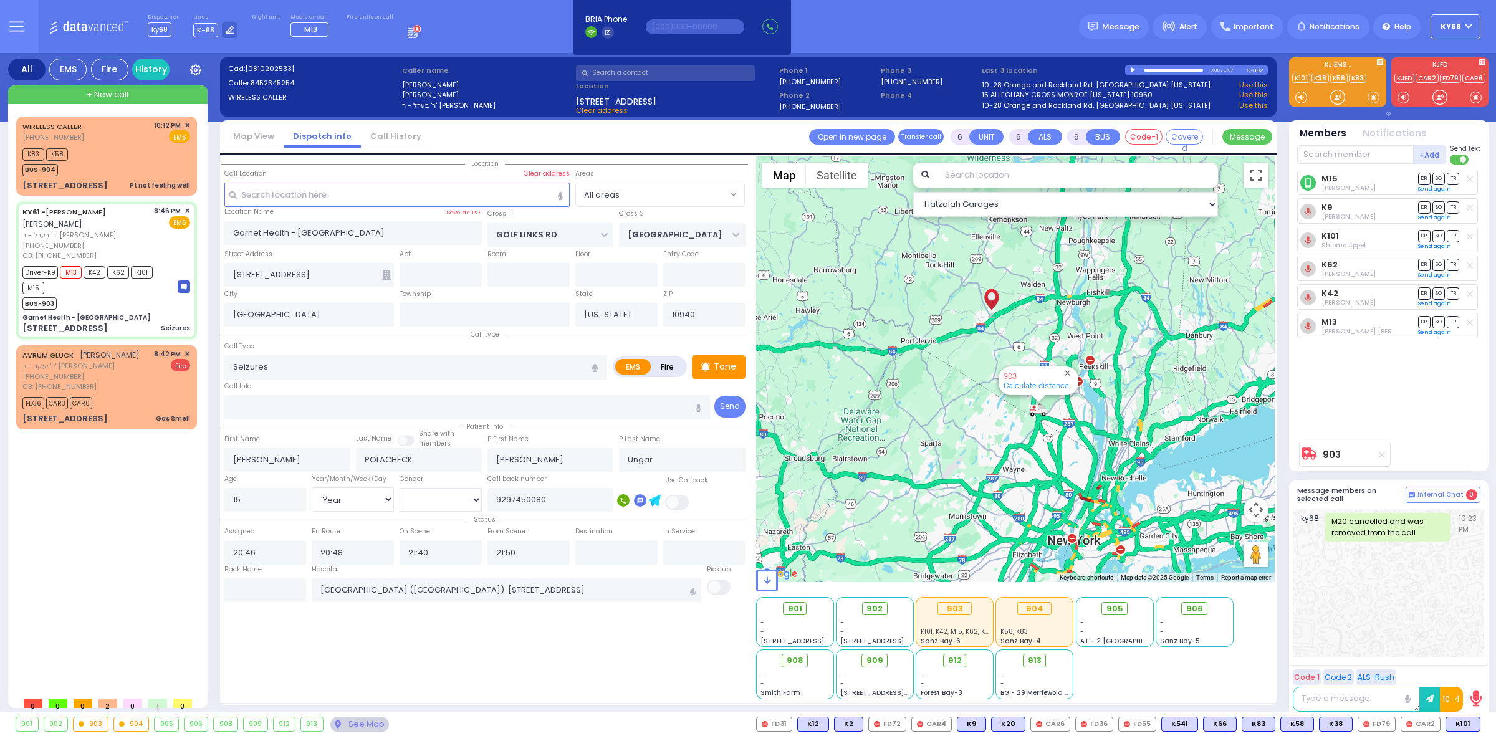
select select
radio input "true"
select select "Year"
select select "[DEMOGRAPHIC_DATA]"
select select "Hatzalah Garages"
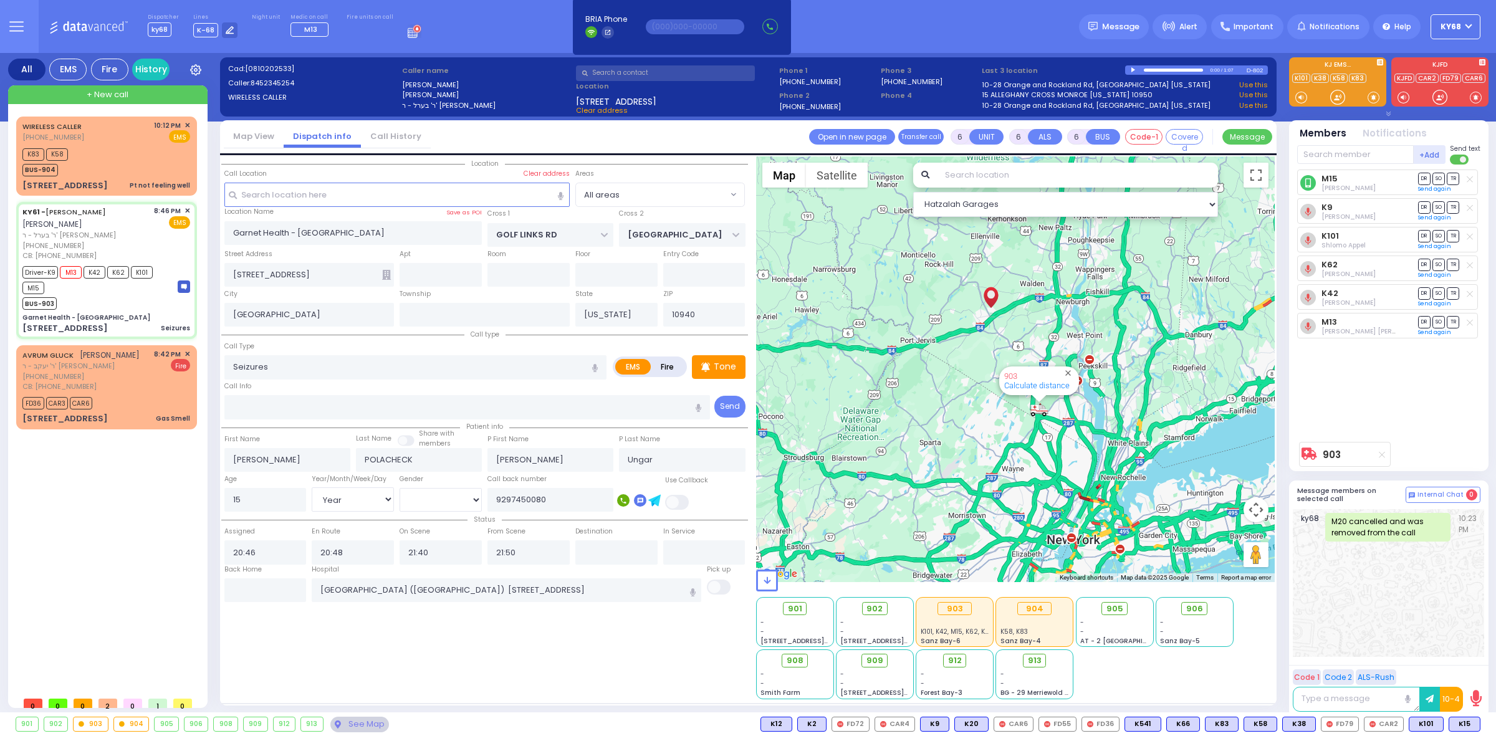
select select
radio input "true"
select select "Year"
select select "[DEMOGRAPHIC_DATA]"
select select "Hatzalah Garages"
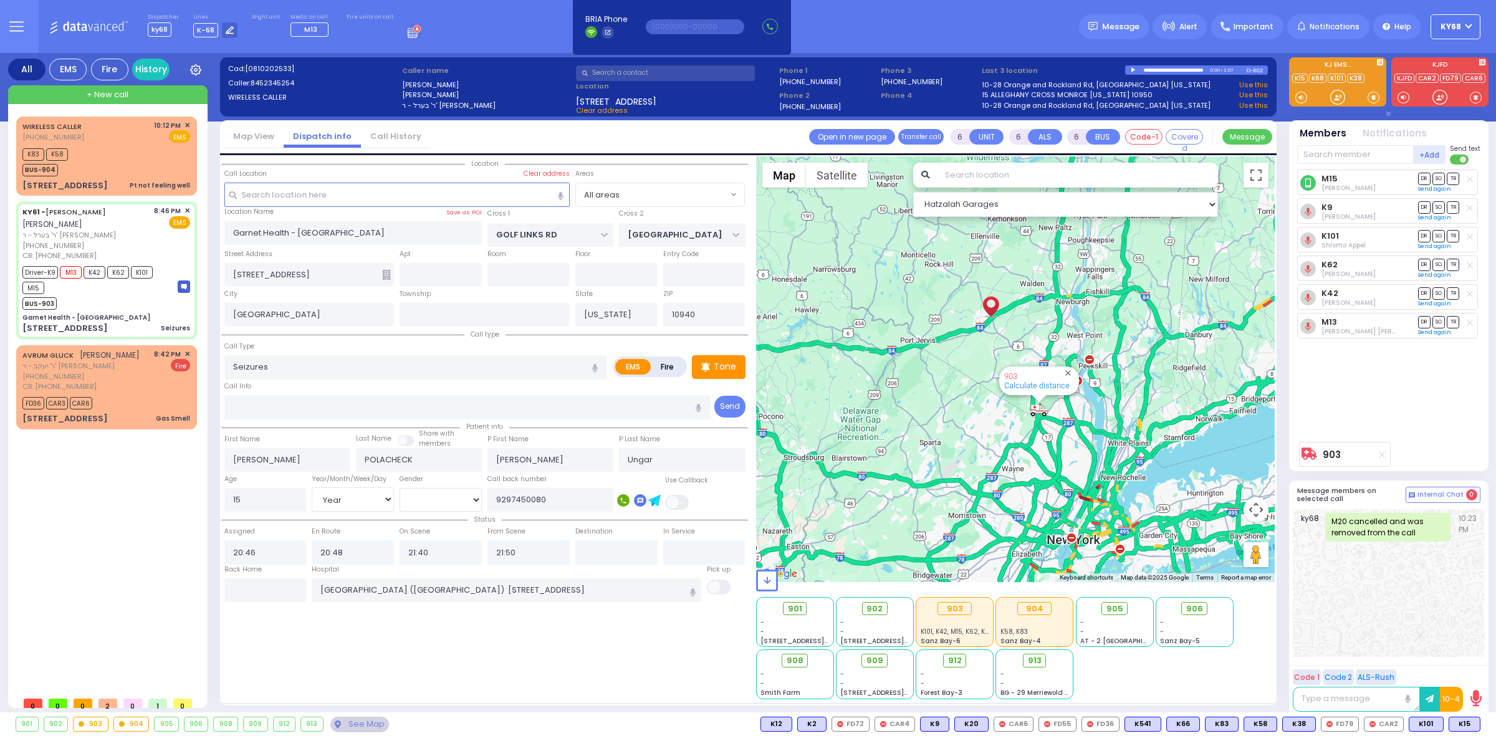
select select
radio input "true"
select select "Year"
select select "[DEMOGRAPHIC_DATA]"
select select "Hatzalah Garages"
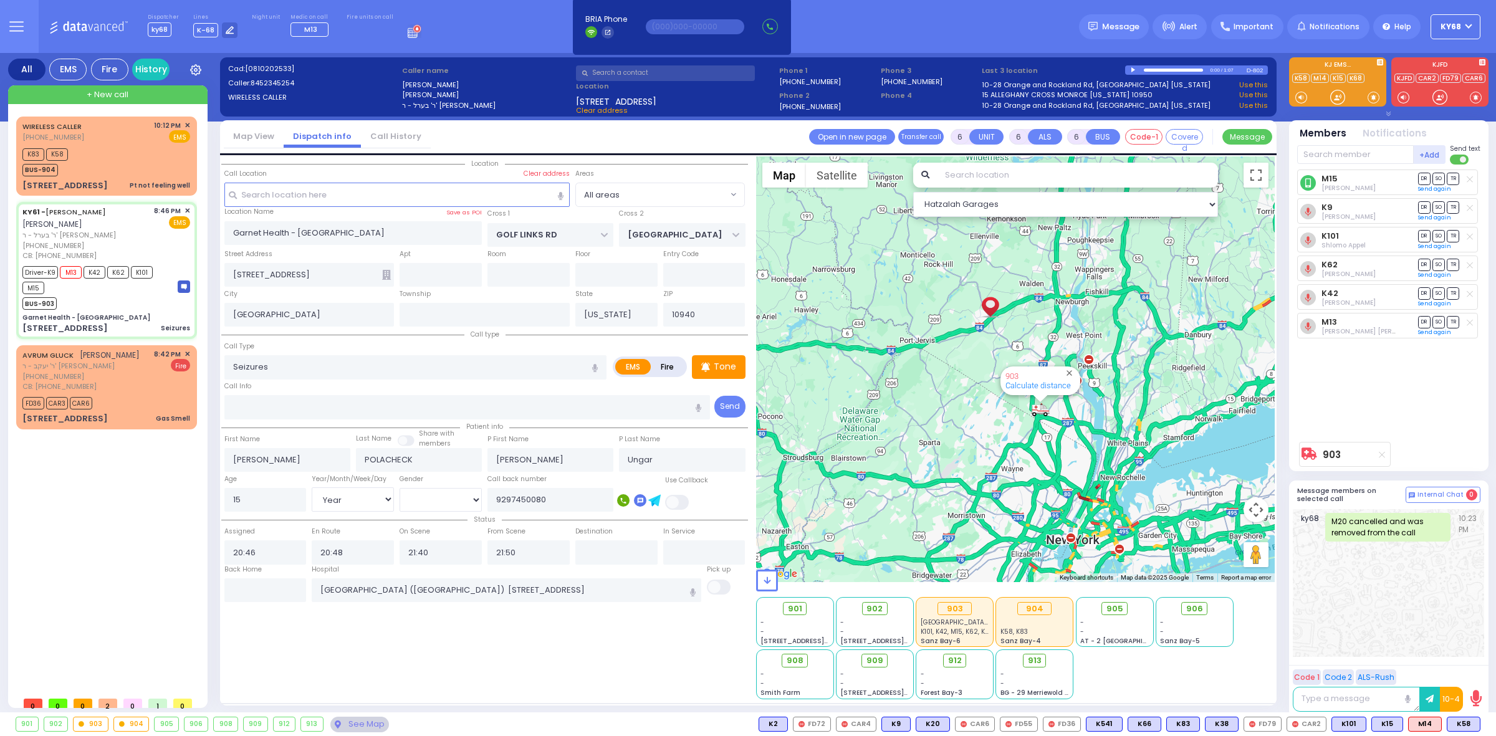
select select
radio input "true"
select select "Year"
select select "[DEMOGRAPHIC_DATA]"
select select "Hatzalah Garages"
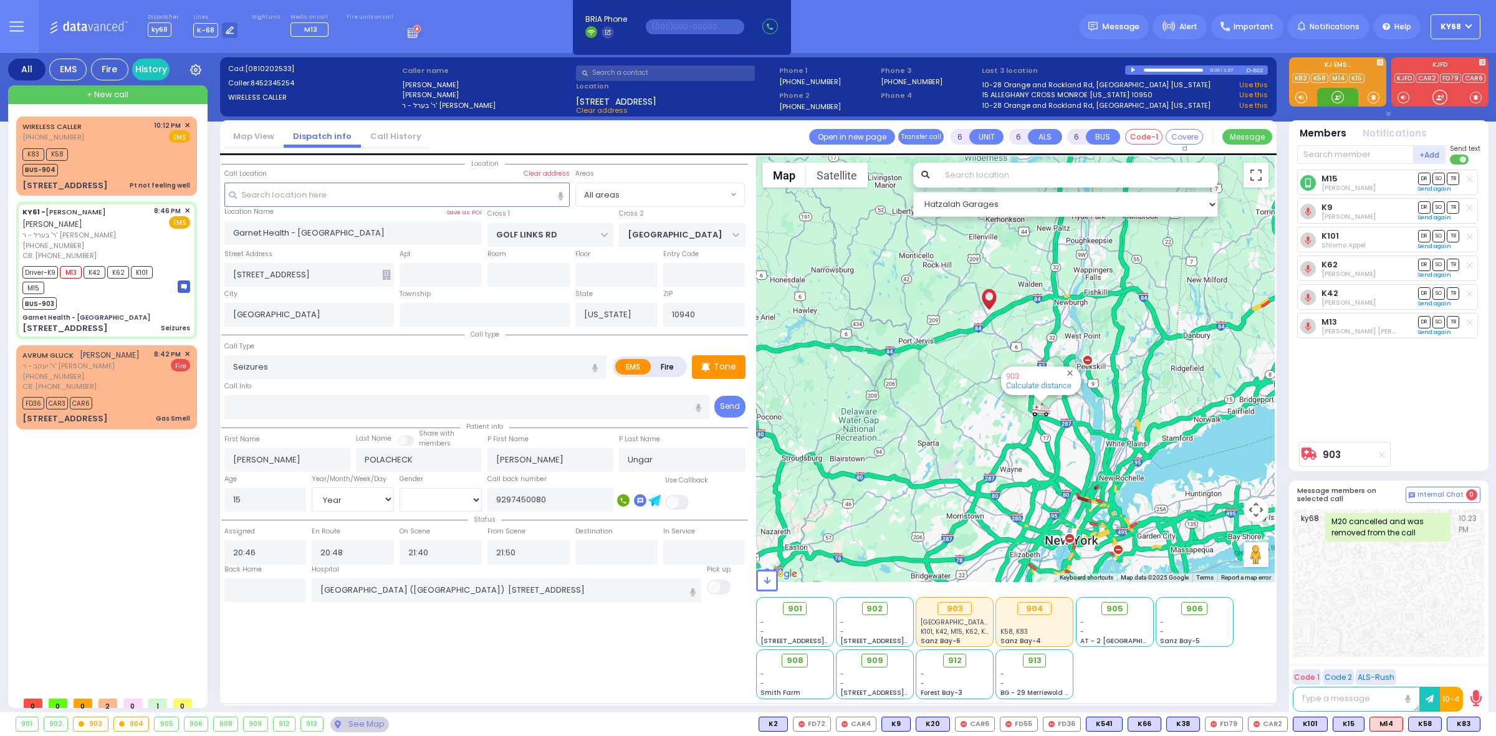
drag, startPoint x: 1327, startPoint y: 93, endPoint x: 1332, endPoint y: 98, distance: 7.1
click at [1332, 98] on div at bounding box center [1337, 97] width 41 height 19
click at [1372, 97] on span at bounding box center [1373, 97] width 12 height 12
click at [94, 150] on div "K83 K58 BUS-904" at bounding box center [106, 160] width 168 height 31
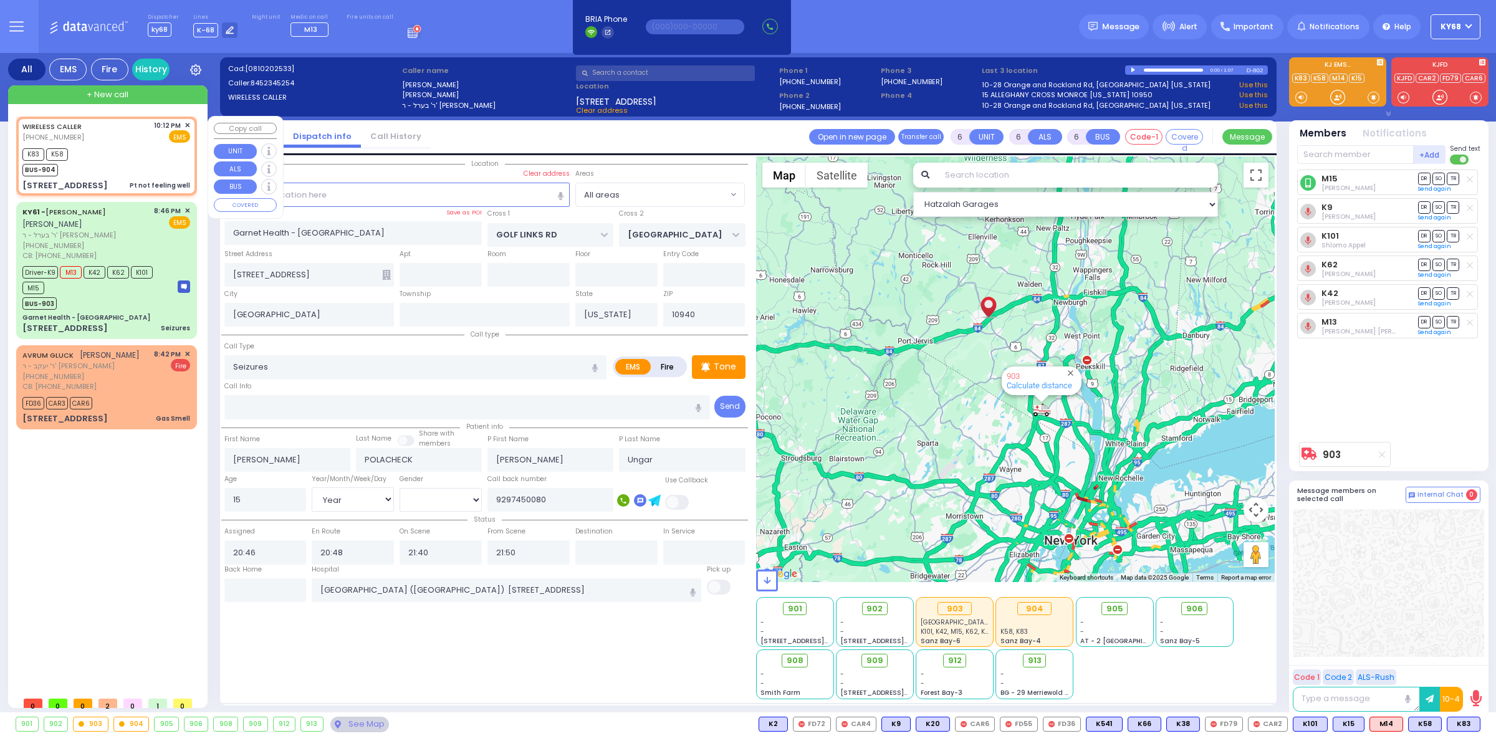
type input "1"
type input "0"
type input "1"
select select
type input "Pt not feeling well"
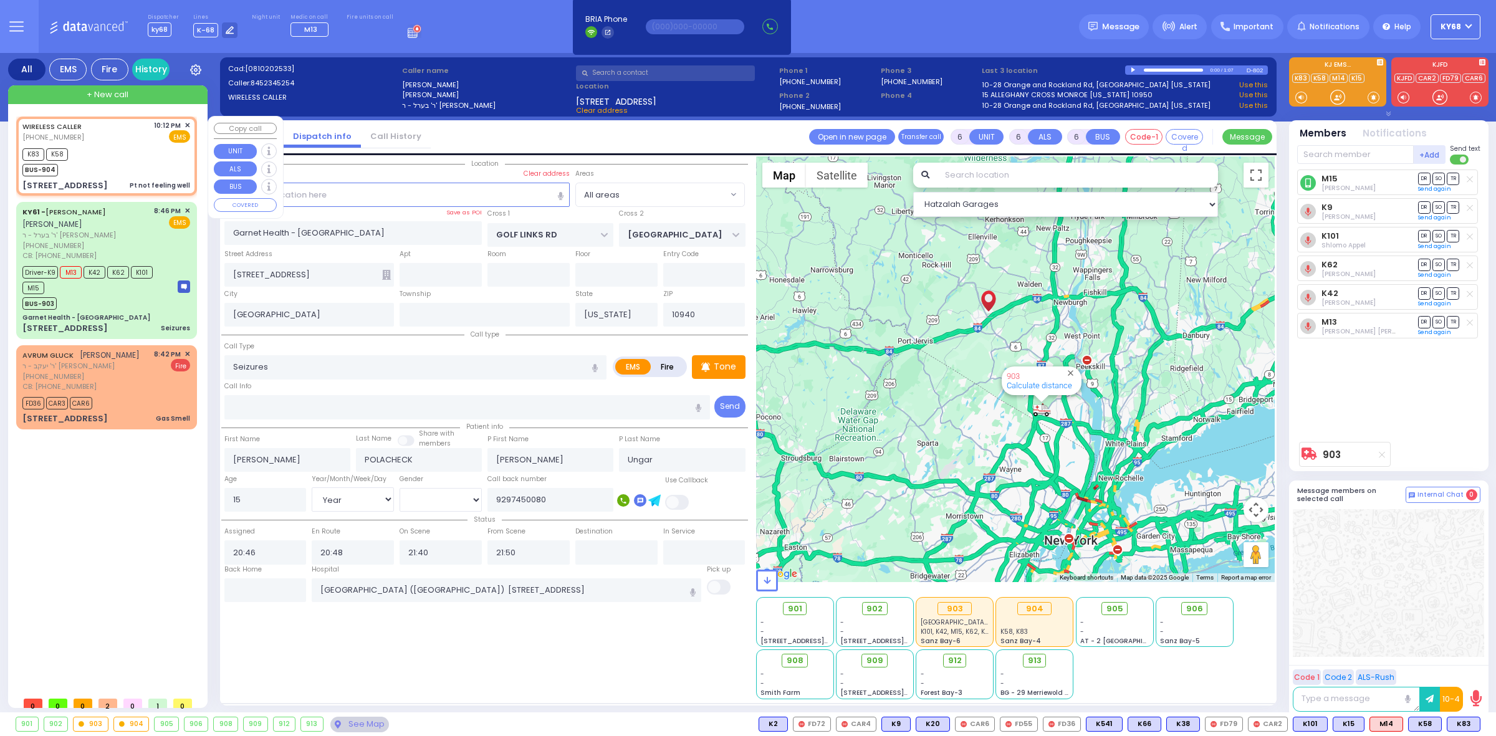
radio input "true"
type input "75"
select select "Year"
select select "[DEMOGRAPHIC_DATA]"
type input "22:12"
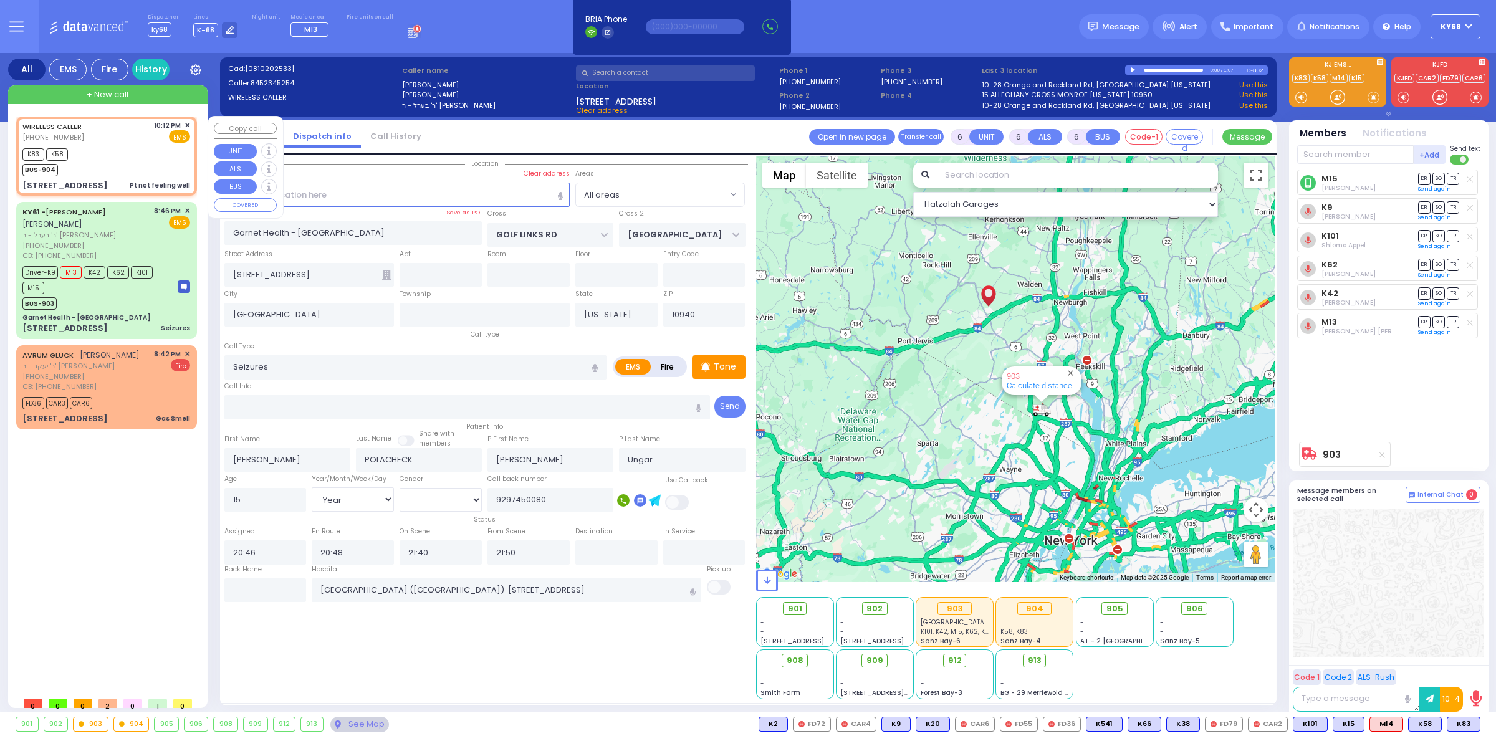
type input "22:14"
type input "GORLITZ COURT"
type input "MEZABISH PL"
type input "82 Forest Rd"
type input "201"
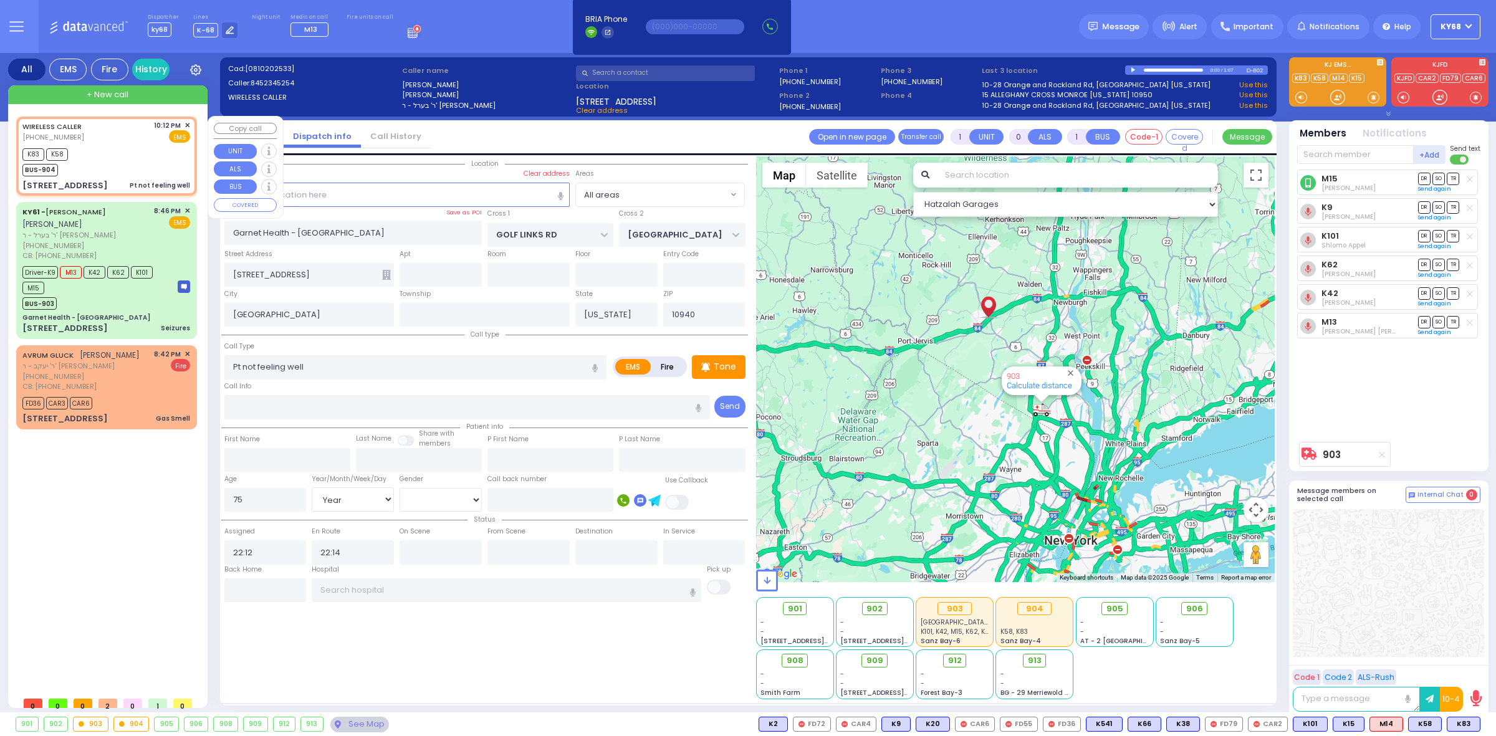
type input "Kiryas Joel"
type input "10950"
select select "PALM TREE"
select select "Hatzalah Garages"
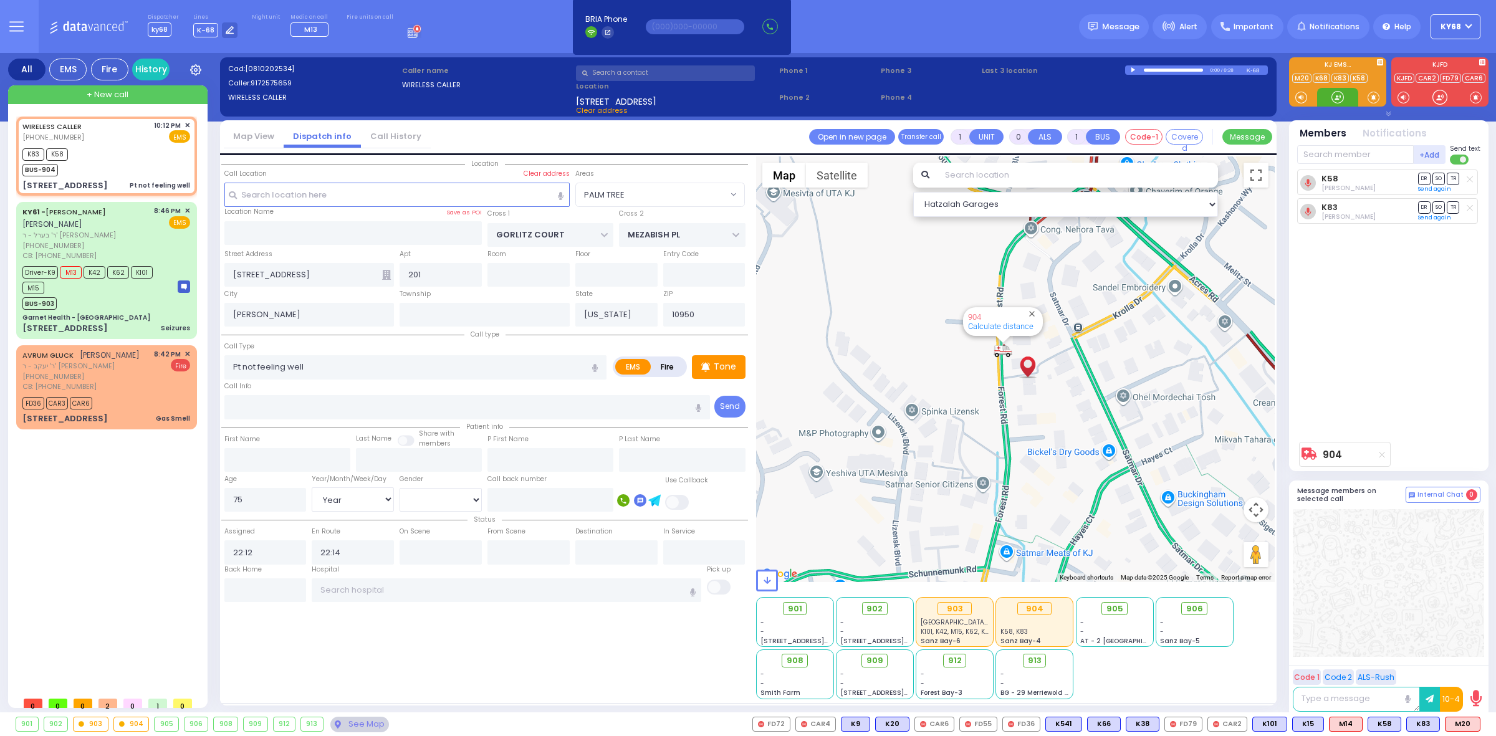
click at [1344, 100] on div at bounding box center [1337, 97] width 12 height 12
click at [1454, 719] on span "M20" at bounding box center [1462, 724] width 34 height 14
select select
radio input "true"
select select "Year"
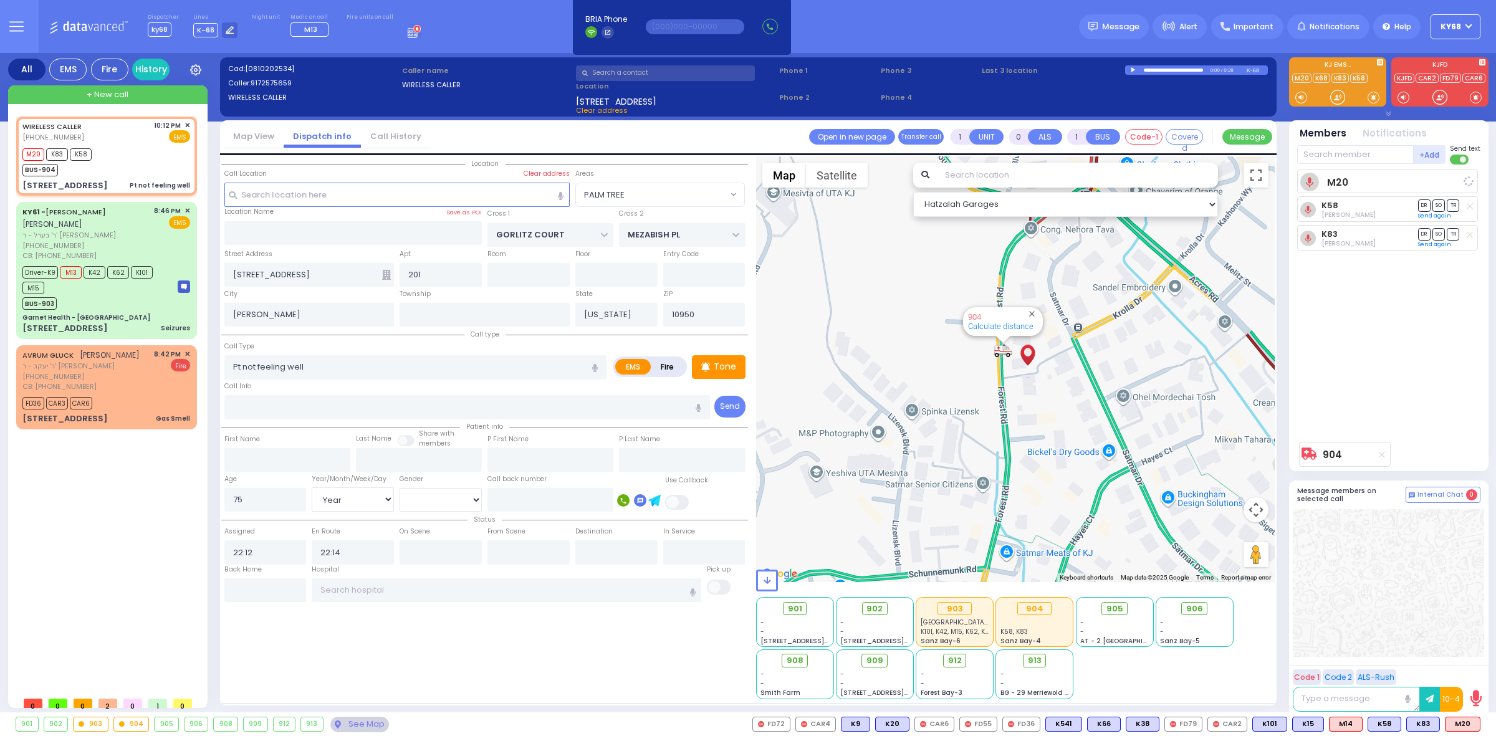
select select "[DEMOGRAPHIC_DATA]"
select select "Hatzalah Garages"
select select "PALM TREE"
click at [388, 276] on icon at bounding box center [386, 275] width 9 height 10
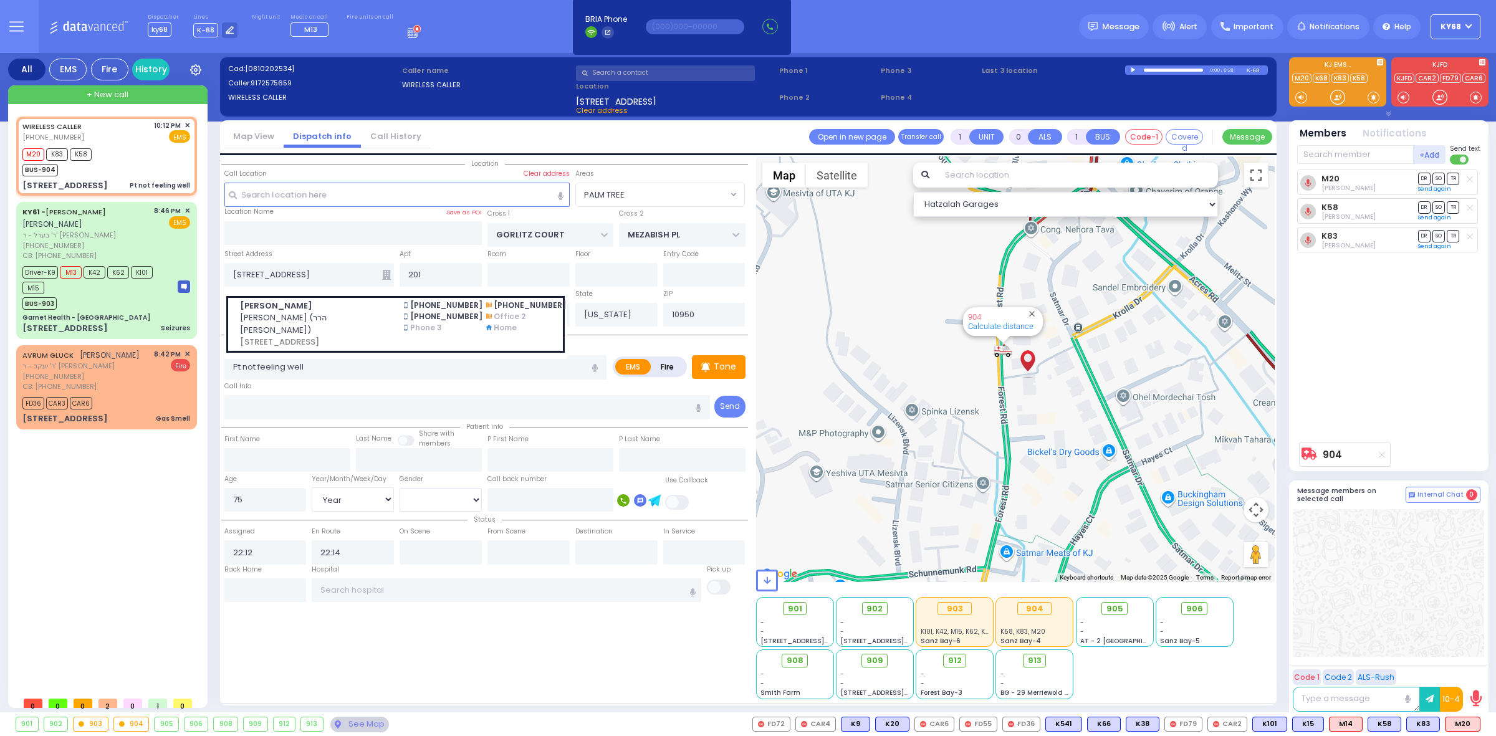
click at [1368, 407] on div "M20 Menachem Kramer DR SO TR Sending text K58" at bounding box center [1390, 303] width 186 height 266
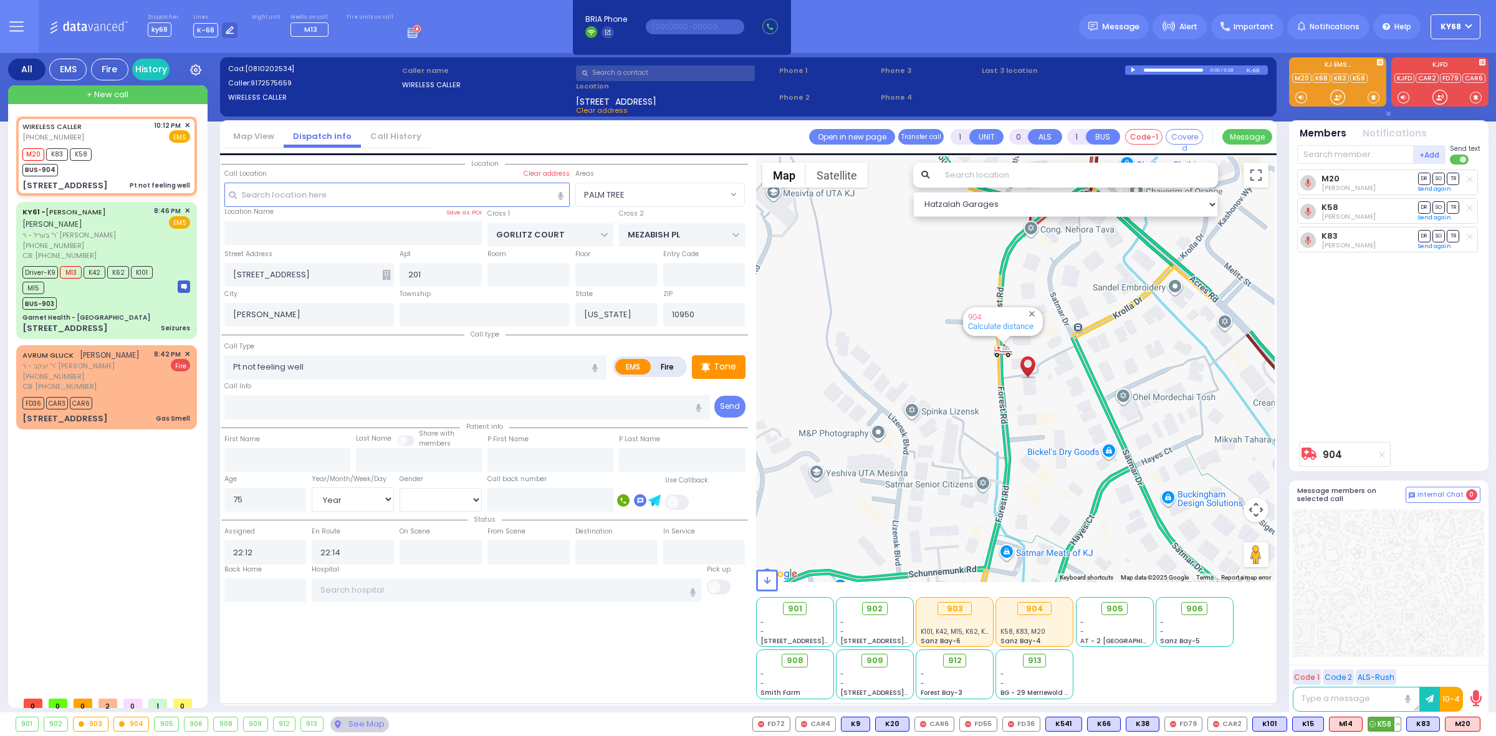
click at [1397, 726] on button at bounding box center [1397, 724] width 6 height 14
click at [1387, 649] on icon at bounding box center [1388, 651] width 13 height 13
click at [1390, 630] on icon at bounding box center [1388, 634] width 13 height 13
click at [1393, 618] on icon at bounding box center [1388, 616] width 13 height 13
click at [1391, 599] on icon at bounding box center [1388, 599] width 13 height 13
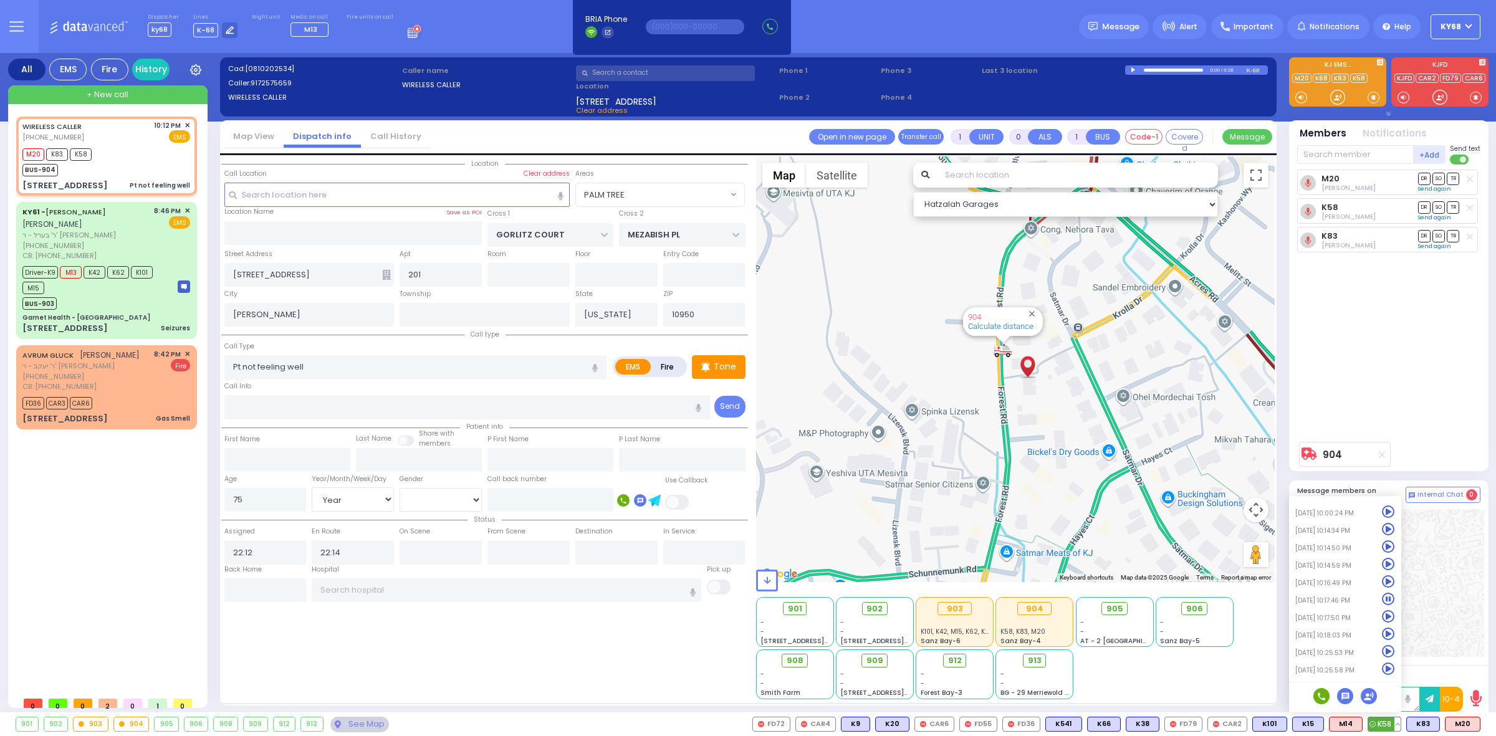
click at [1388, 581] on icon at bounding box center [1388, 581] width 13 height 13
click at [1387, 562] on icon at bounding box center [1388, 564] width 13 height 13
click at [1388, 546] on icon at bounding box center [1388, 546] width 13 height 13
click at [1393, 530] on icon at bounding box center [1388, 529] width 13 height 13
click at [1440, 589] on div at bounding box center [1388, 583] width 191 height 148
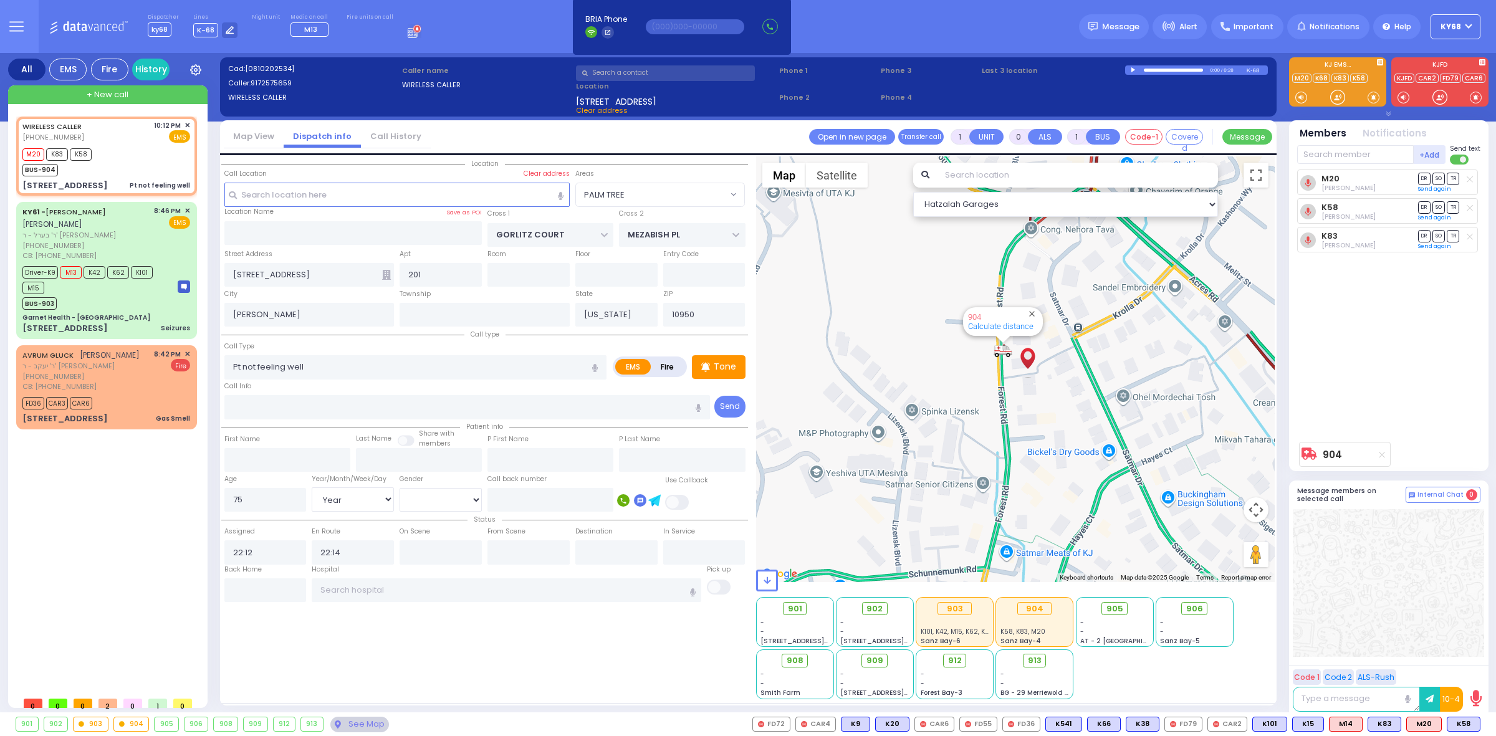
click at [382, 270] on icon at bounding box center [386, 275] width 9 height 10
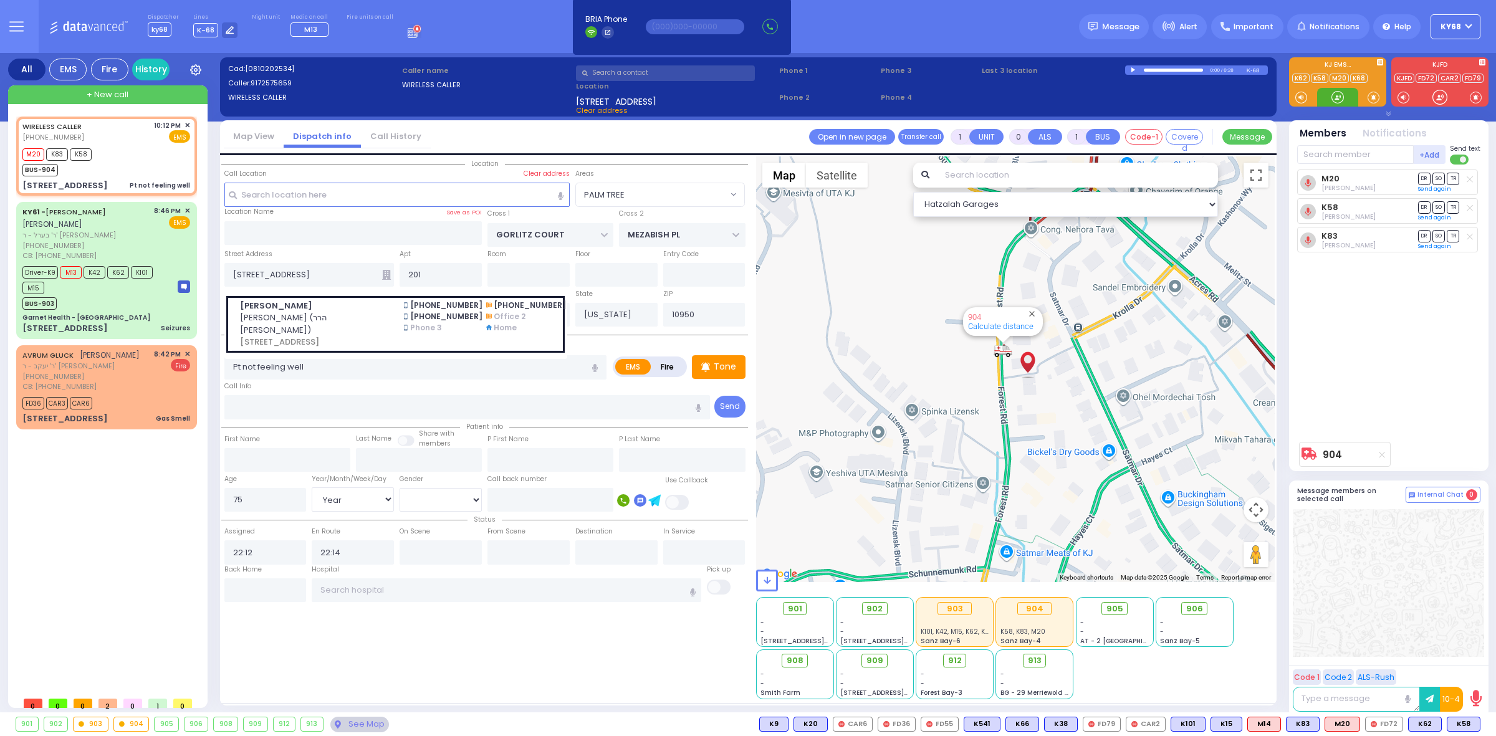
click at [1336, 97] on div at bounding box center [1337, 97] width 12 height 12
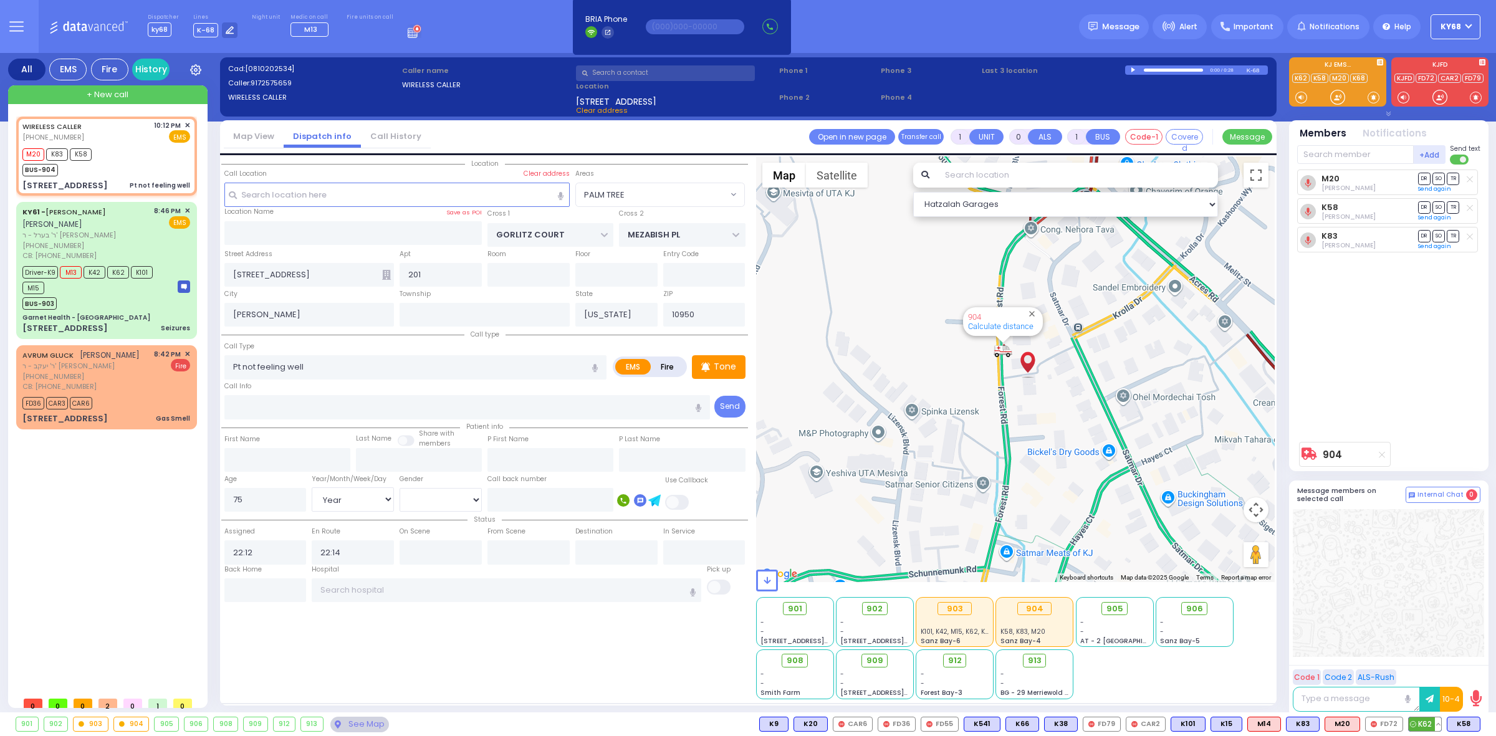
click at [1429, 727] on span "K62" at bounding box center [1424, 724] width 32 height 14
select select
radio input "true"
select select "Year"
select select "[DEMOGRAPHIC_DATA]"
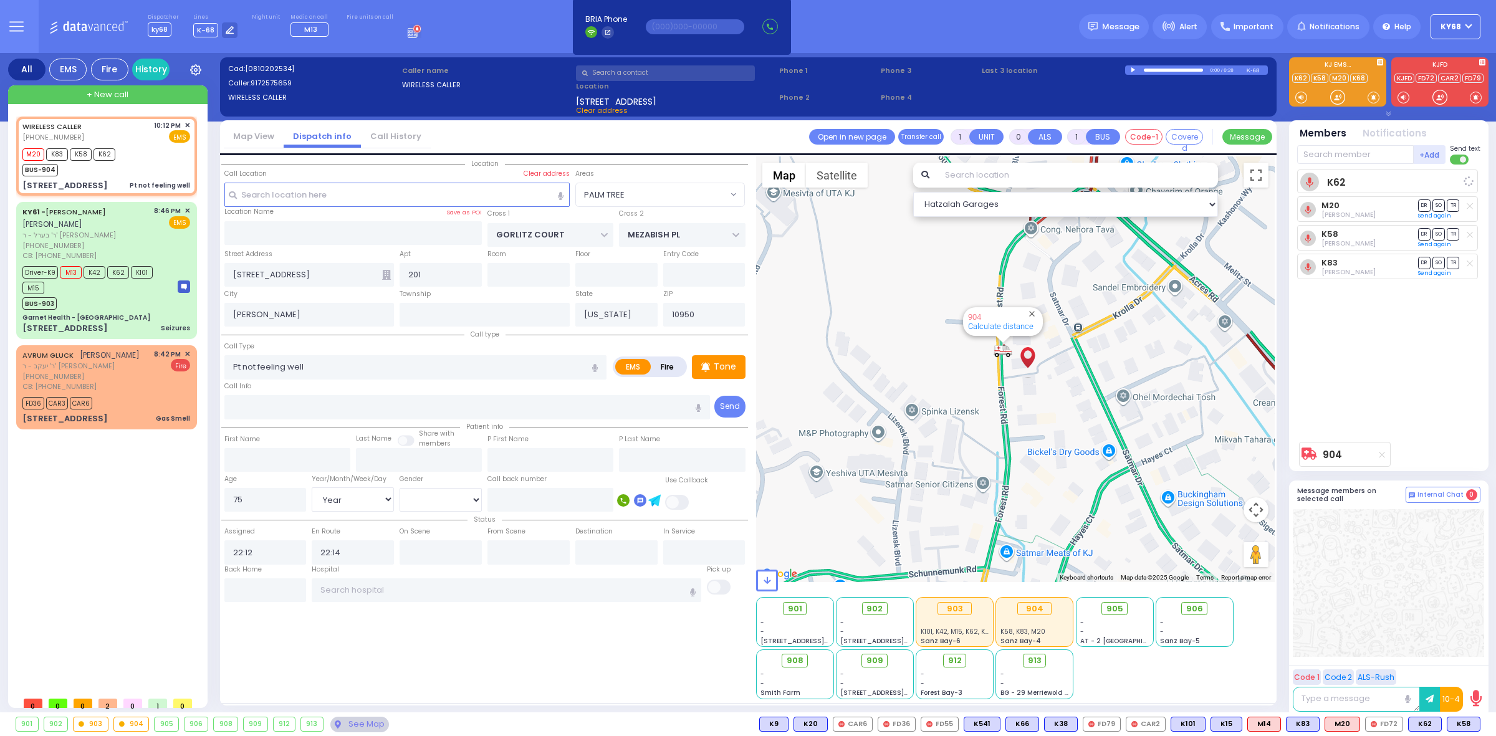
select select "Hatzalah Garages"
select select "PALM TREE"
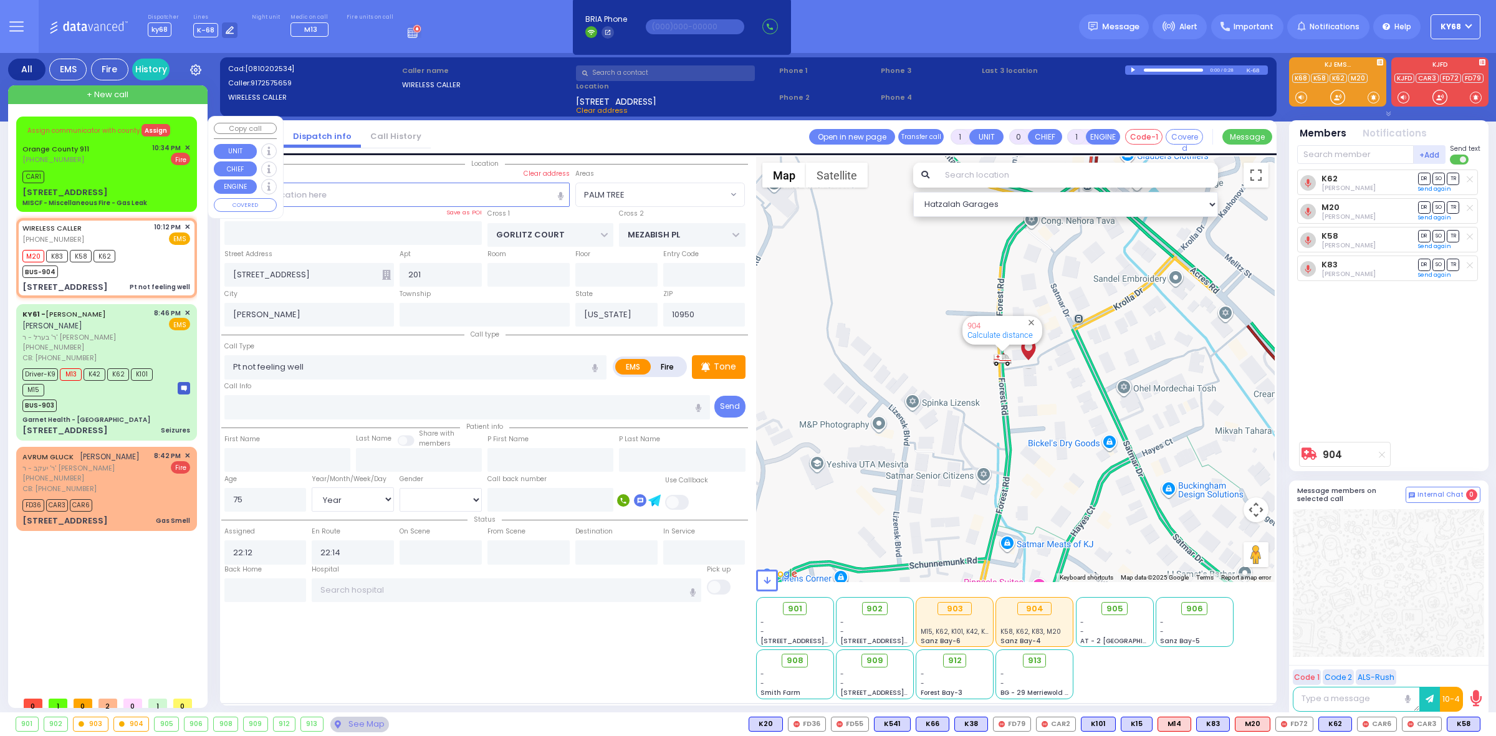
click at [145, 128] on button "Assign" at bounding box center [155, 130] width 29 height 12
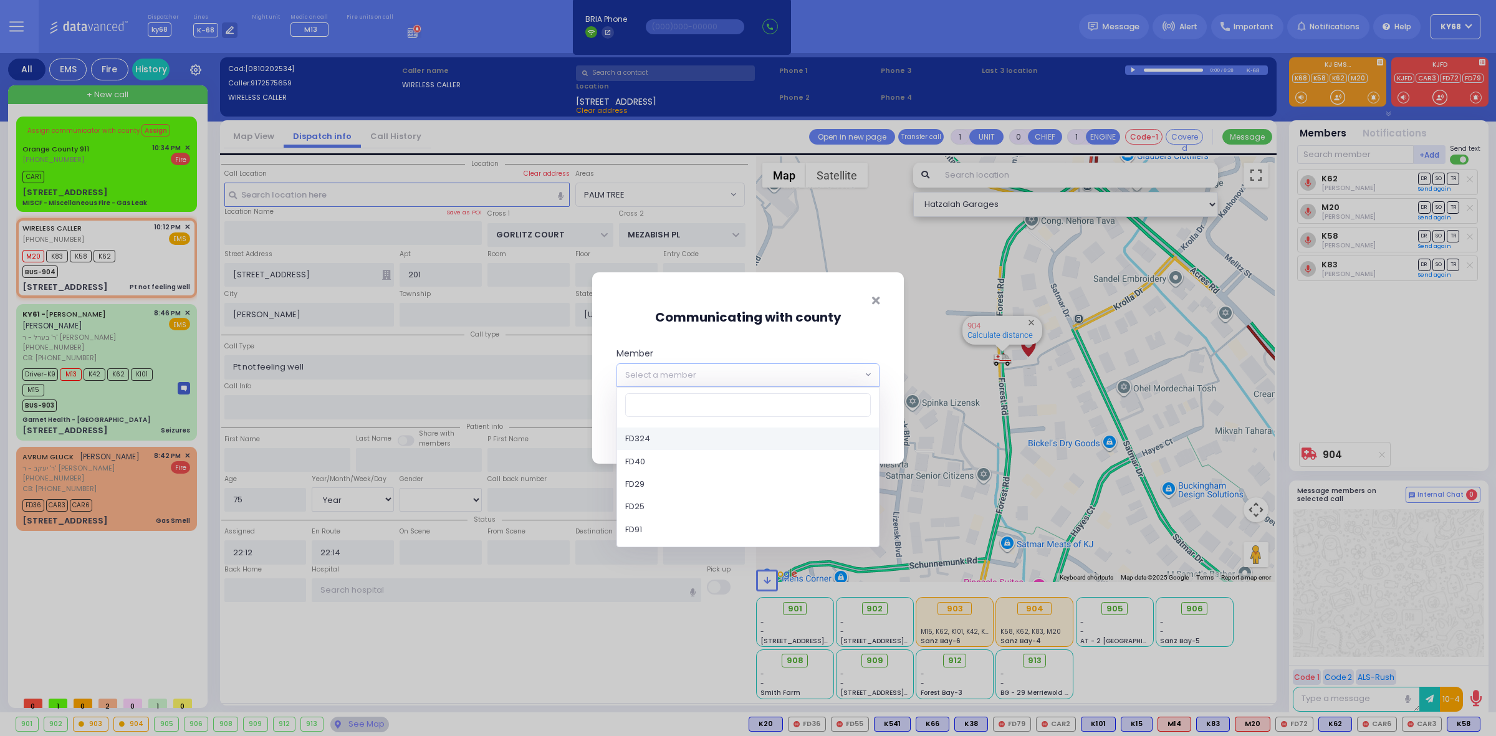
click at [709, 371] on span "Select a member" at bounding box center [739, 375] width 245 height 22
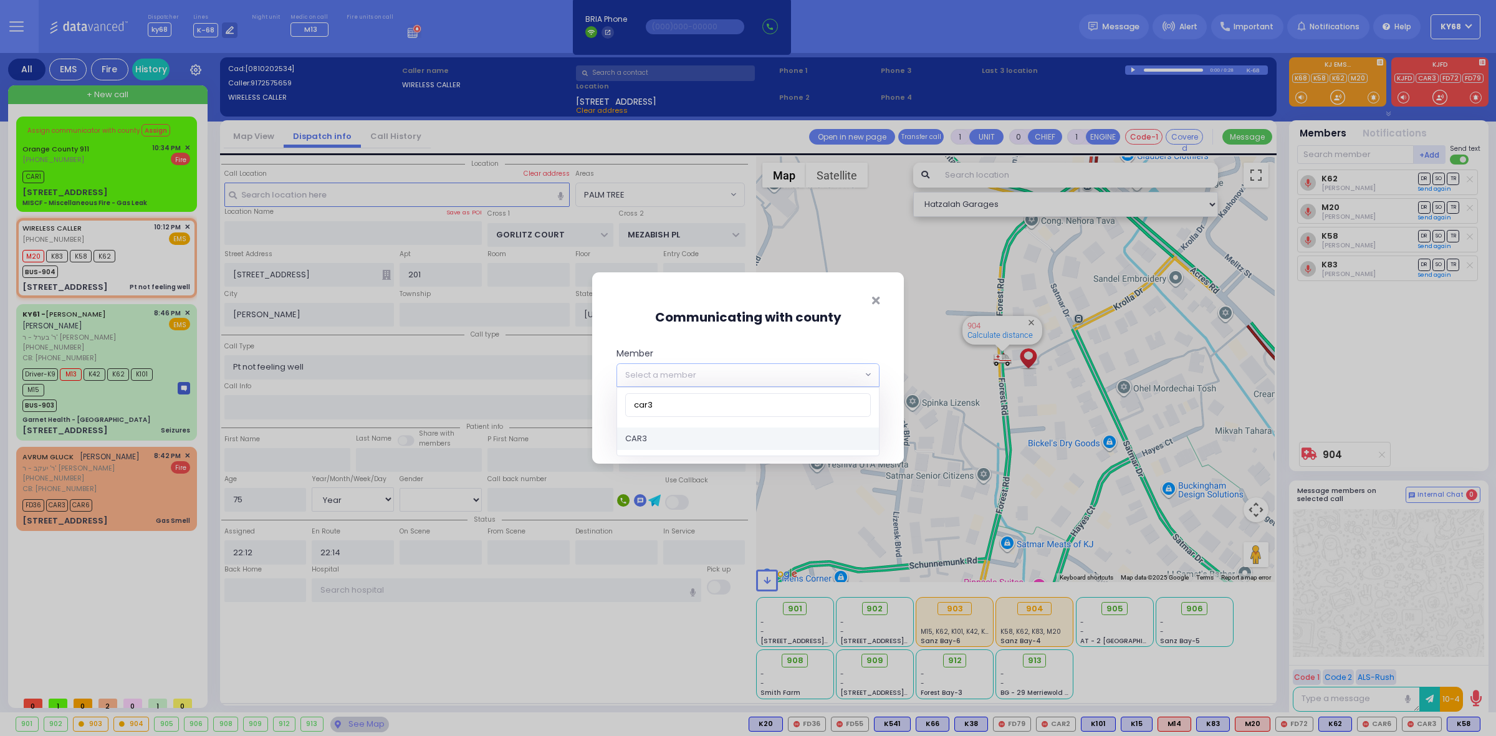
type input "car3"
select select "CAR3"
click at [859, 430] on button "Save" at bounding box center [860, 428] width 37 height 24
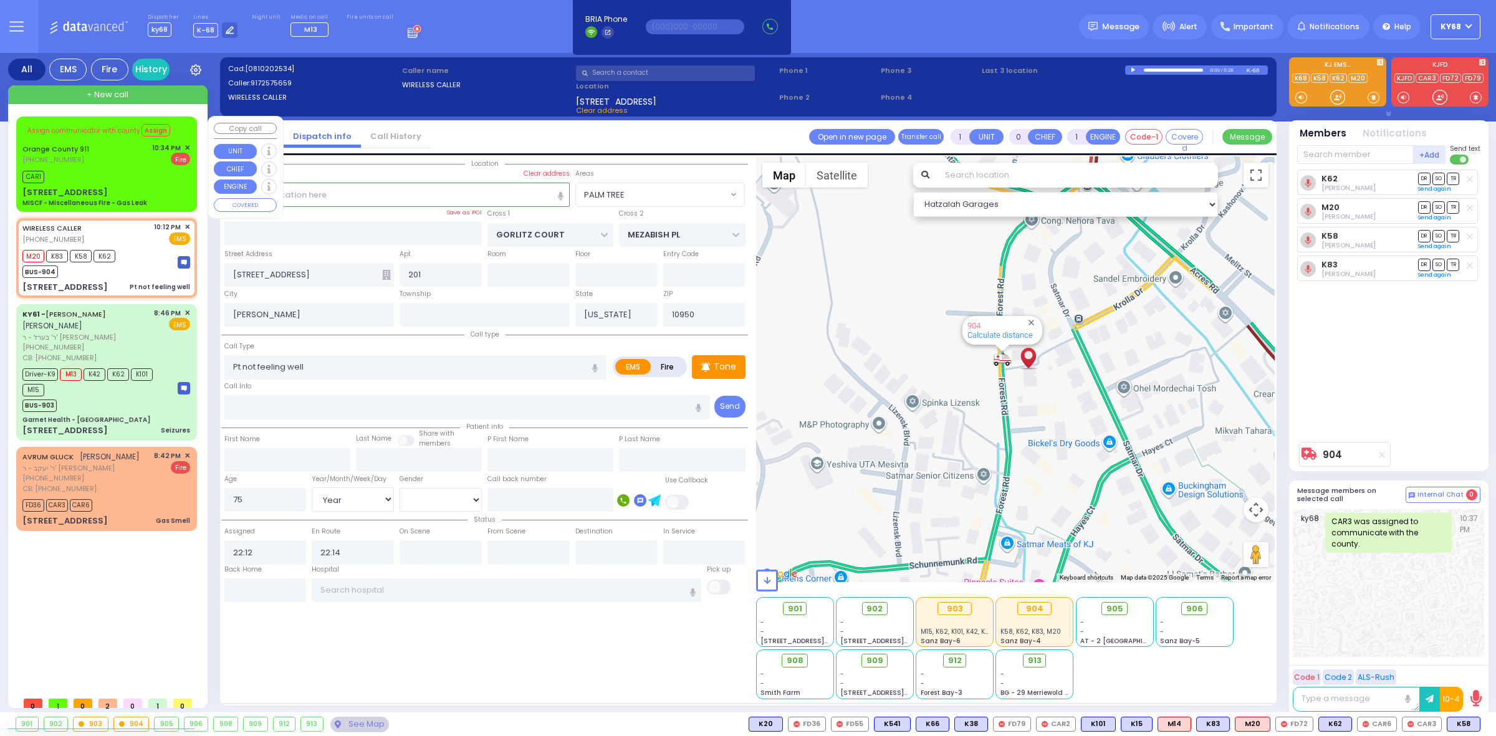
click at [187, 145] on span "✕" at bounding box center [187, 148] width 6 height 11
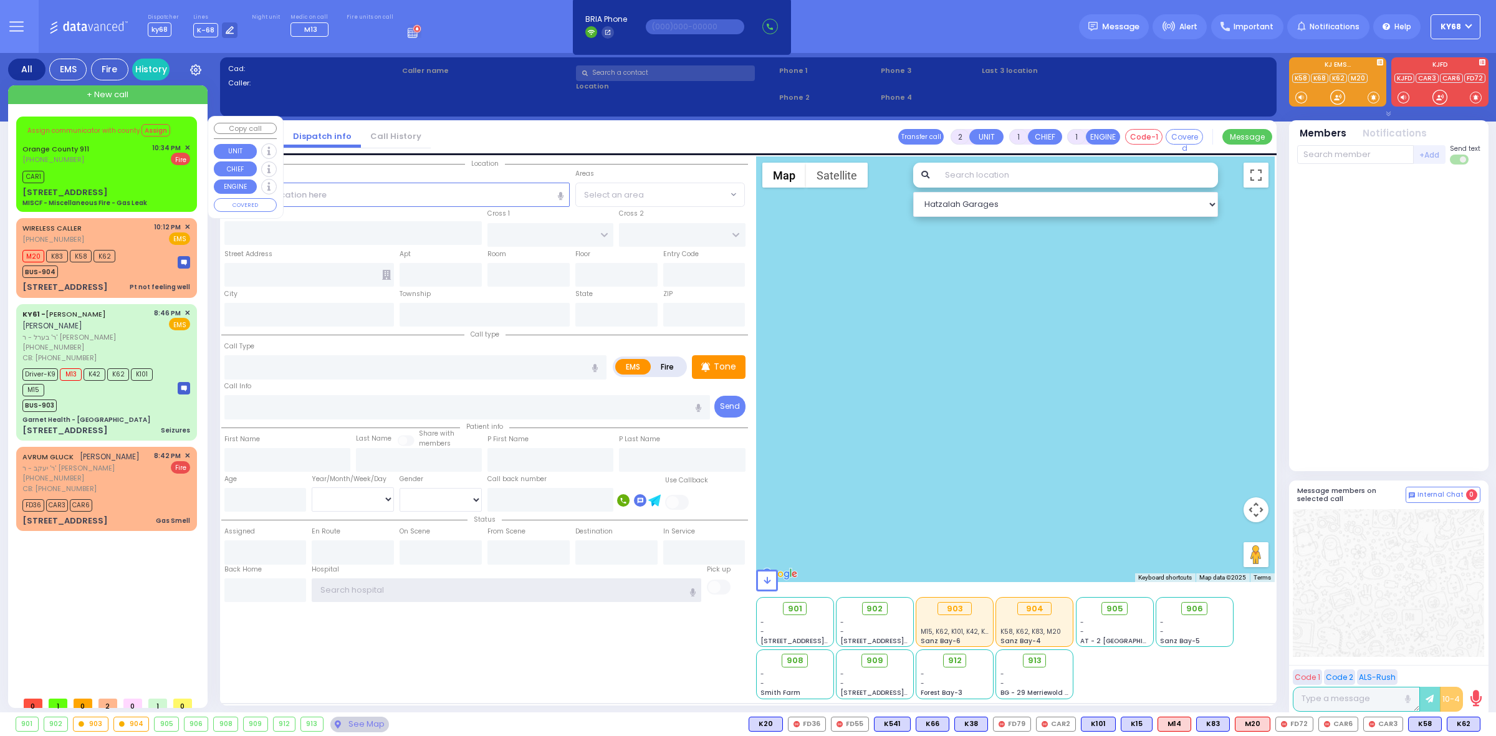
type input "ky68"
click at [185, 148] on span "✕" at bounding box center [187, 148] width 6 height 11
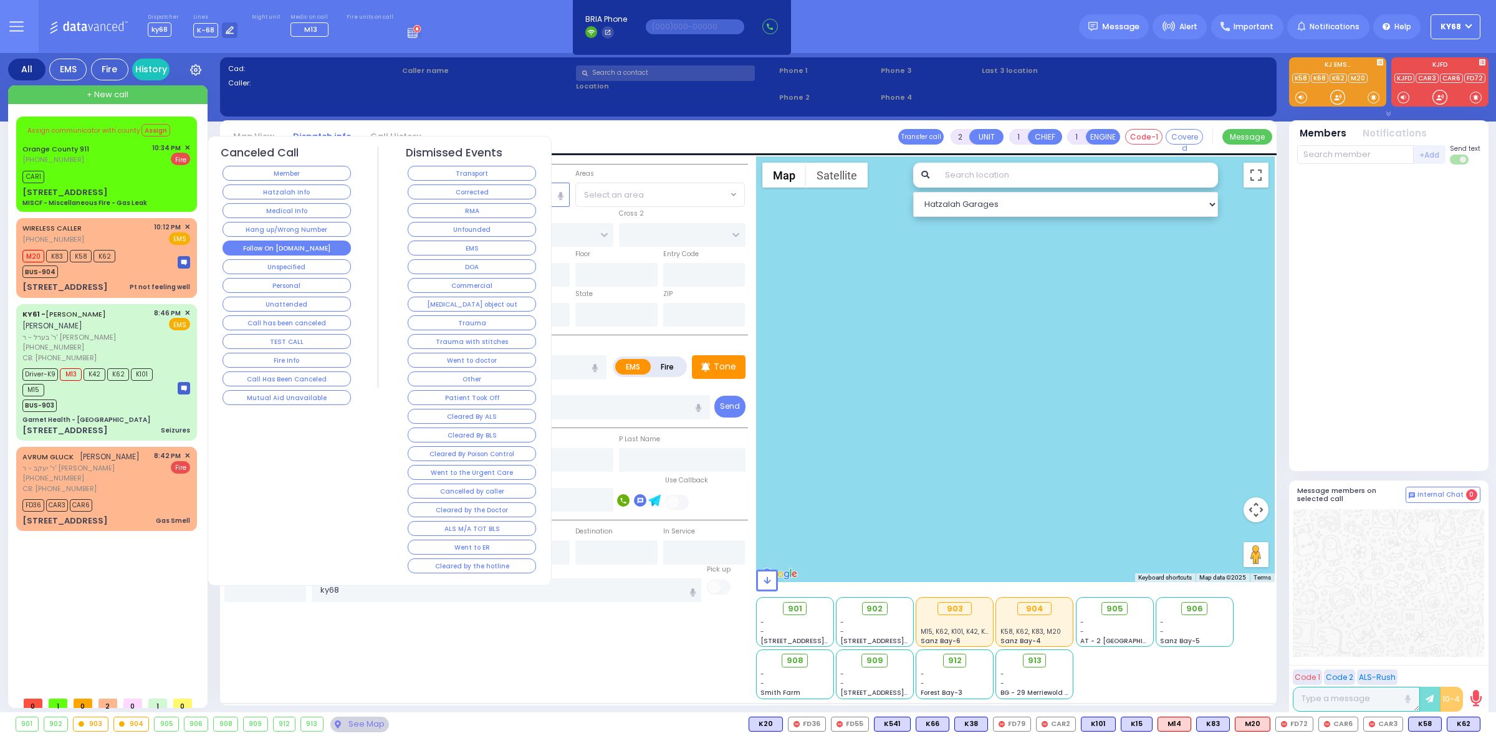
click at [312, 248] on button "Follow On [DOMAIN_NAME]" at bounding box center [286, 248] width 128 height 15
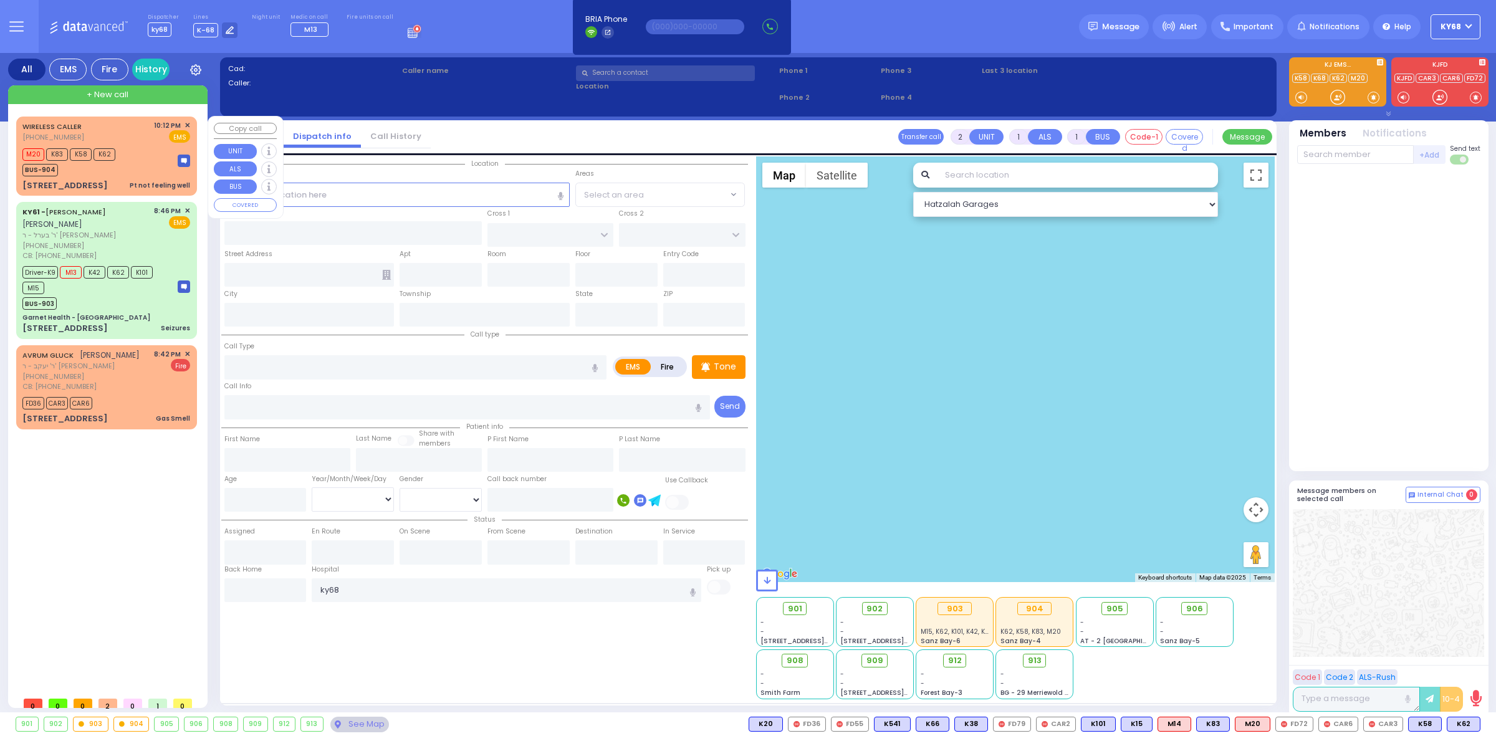
click at [53, 169] on span "BUS-904" at bounding box center [40, 170] width 36 height 12
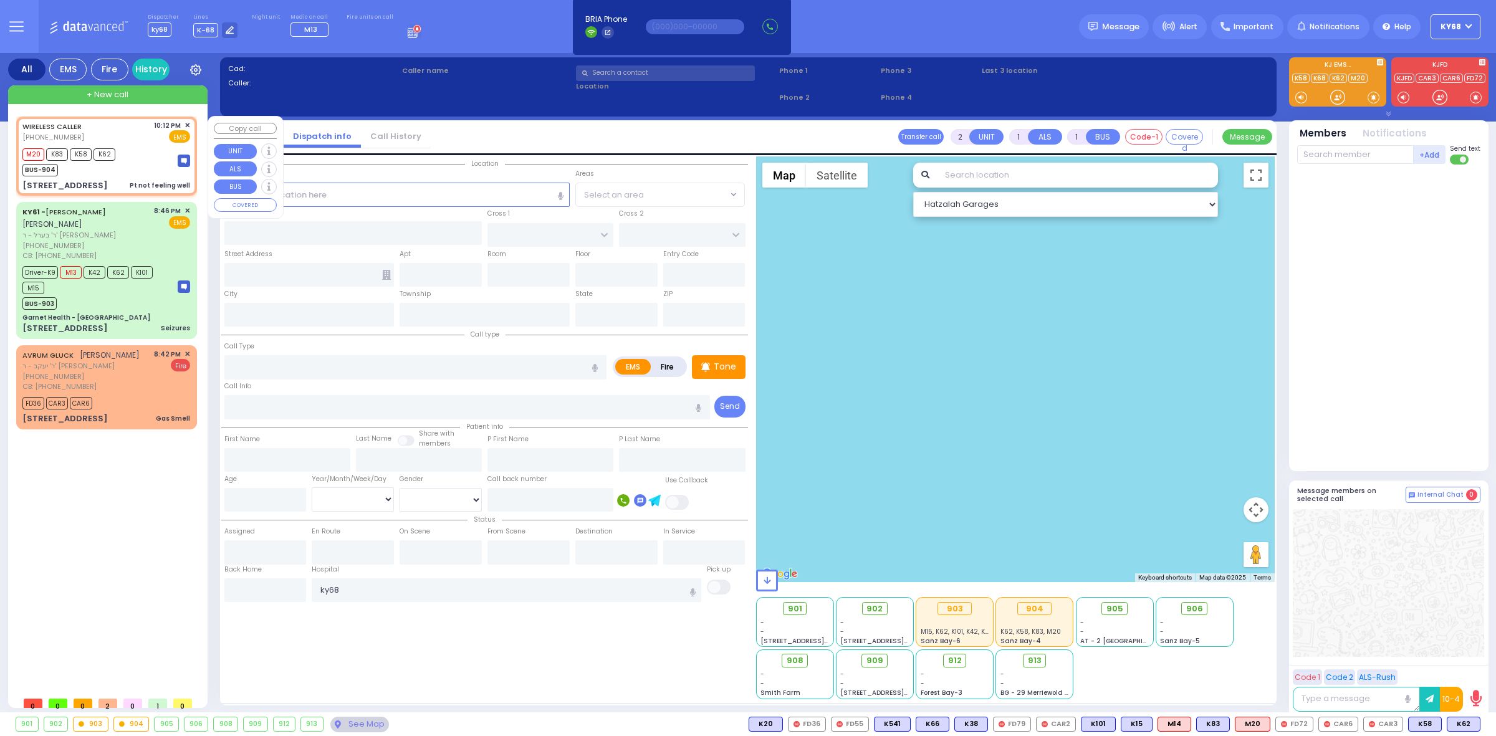
type input "1"
type input "0"
select select
type input "Pt not feeling well"
radio input "true"
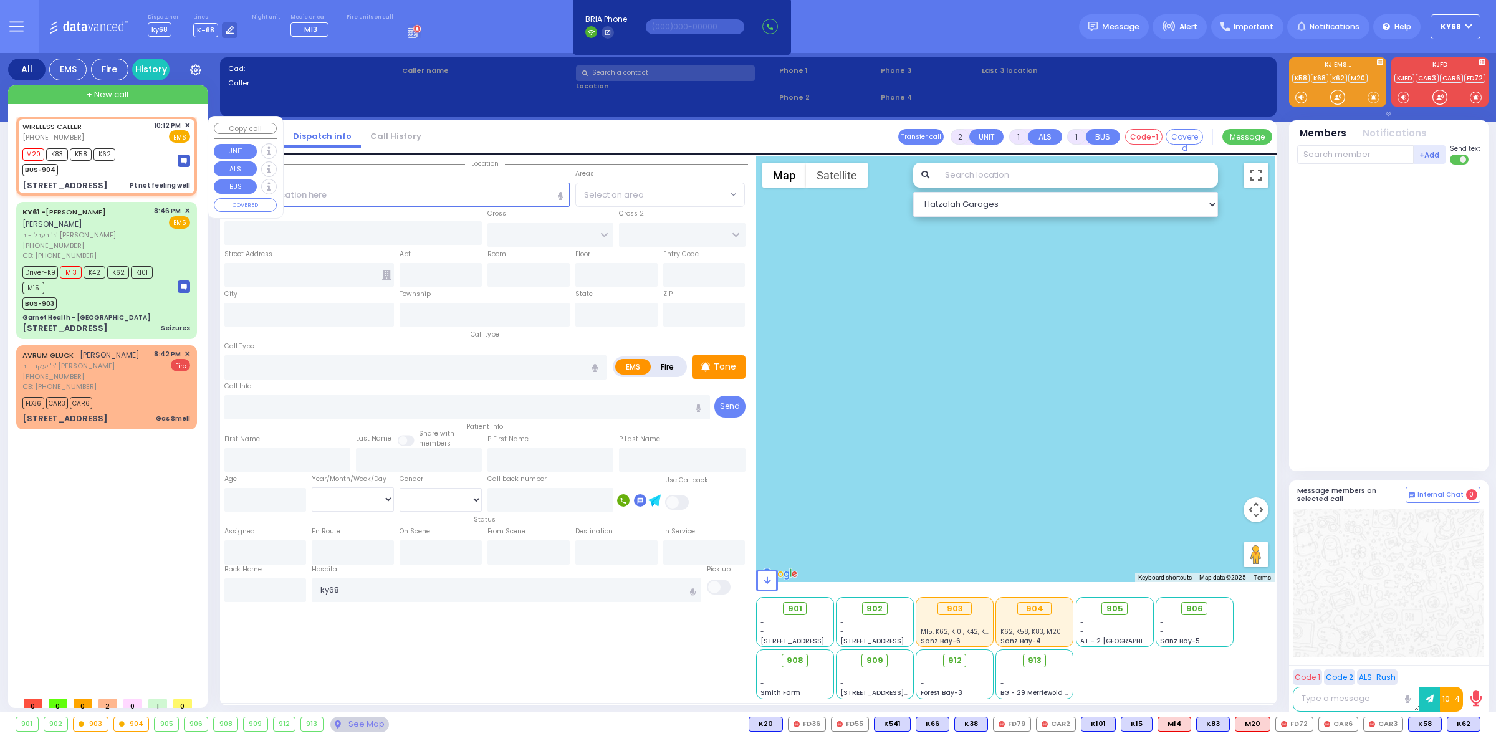
type input "75"
select select "Year"
select select "[DEMOGRAPHIC_DATA]"
type input "22:12"
type input "22:14"
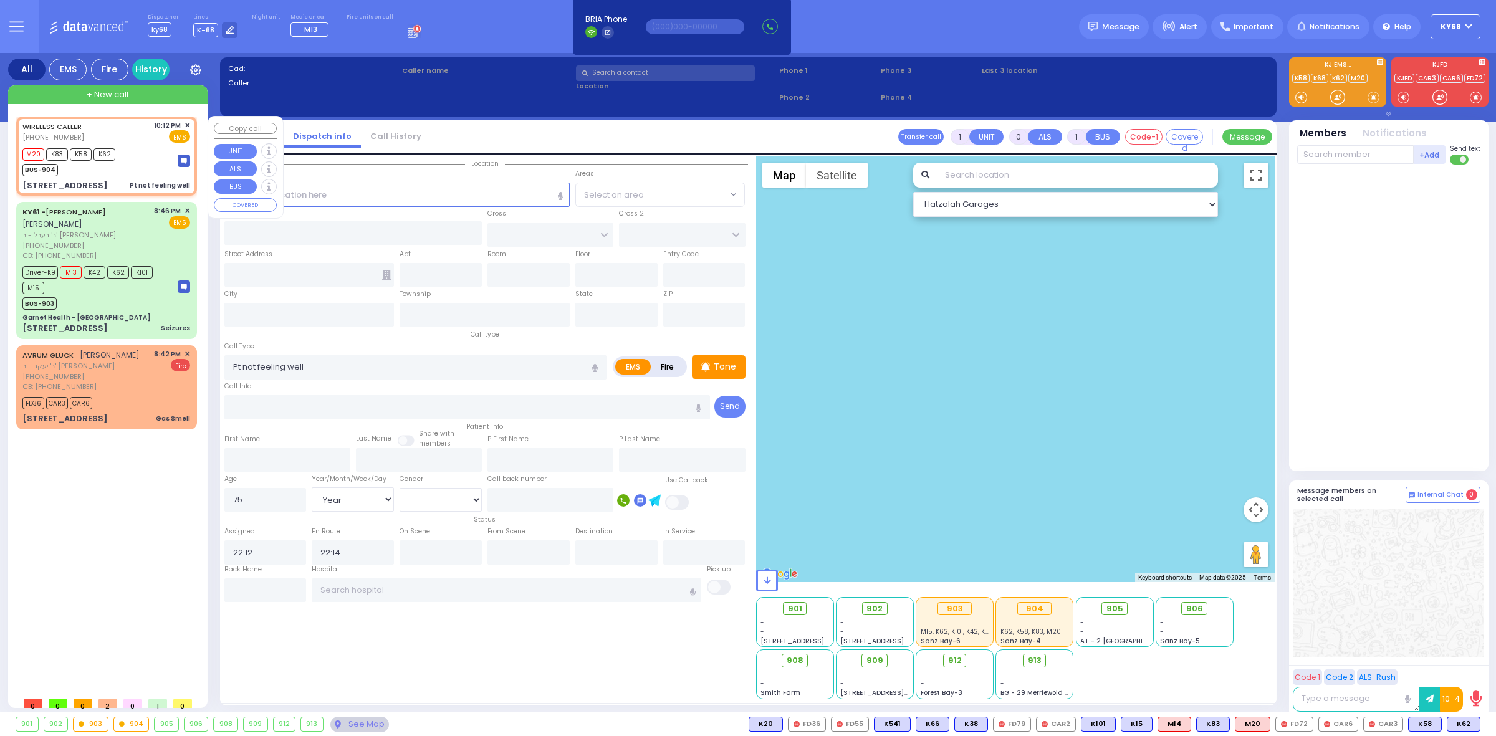
select select "Hatzalah Garages"
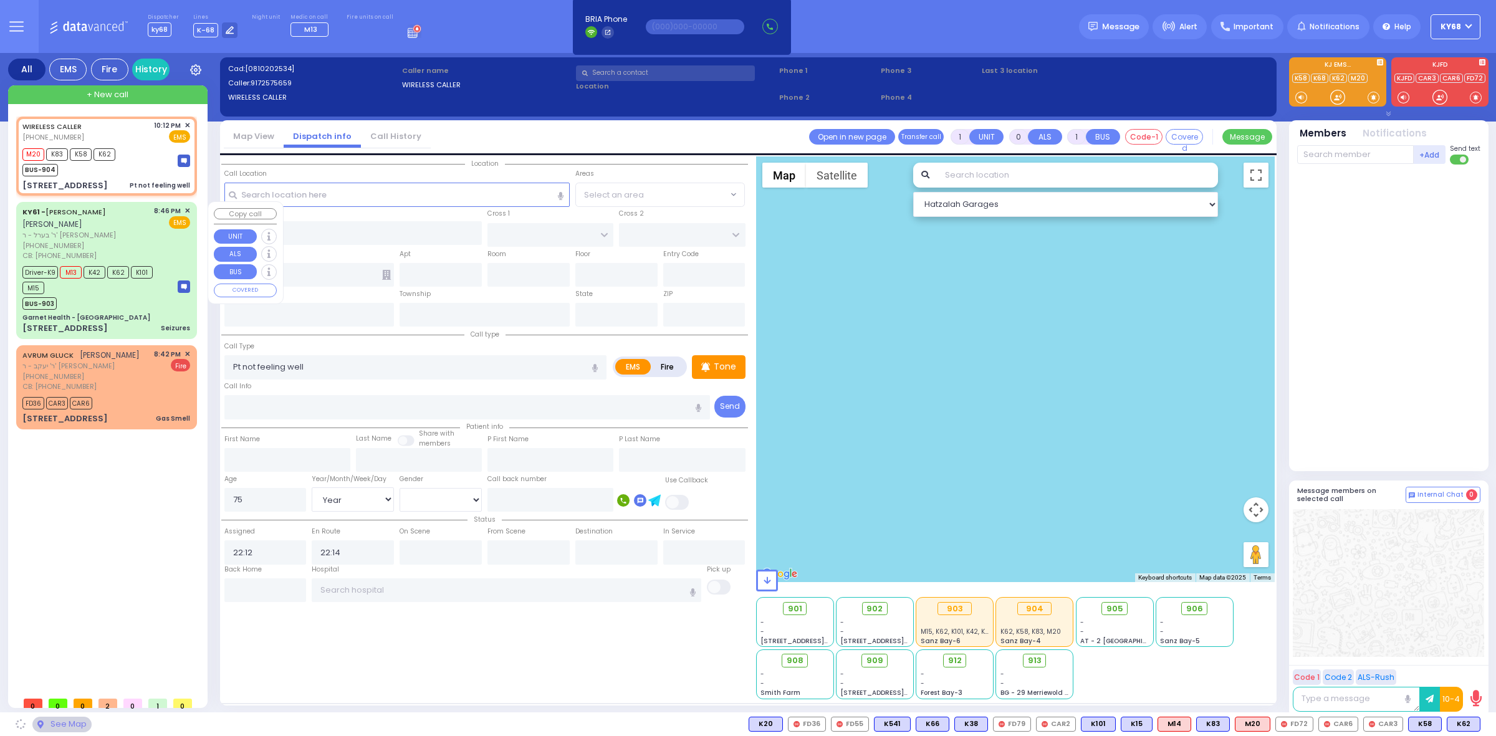
type input "GORLITZ COURT"
type input "MEZABISH PL"
type input "[STREET_ADDRESS]"
type input "201"
type input "[PERSON_NAME]"
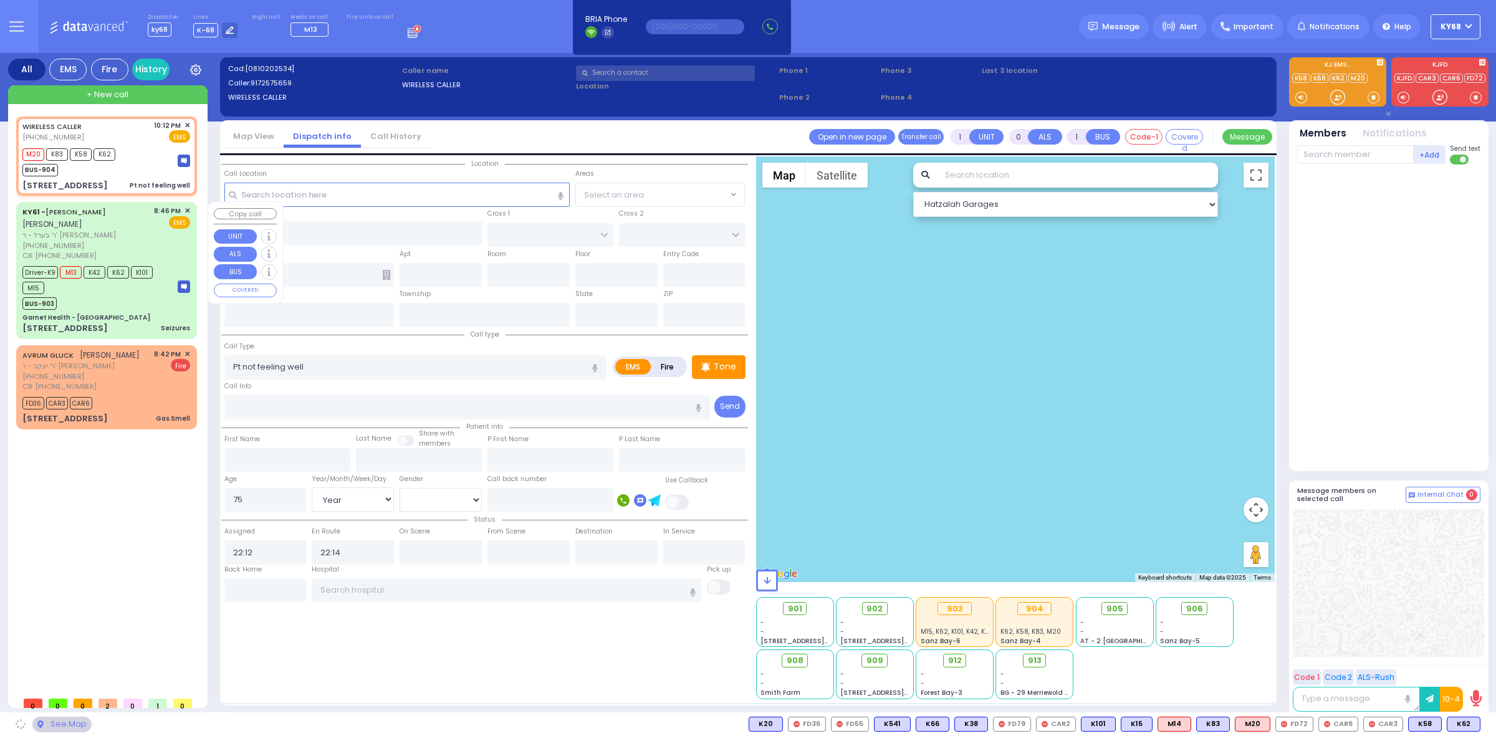
type input "[US_STATE]"
type input "10950"
select select "PALM TREE"
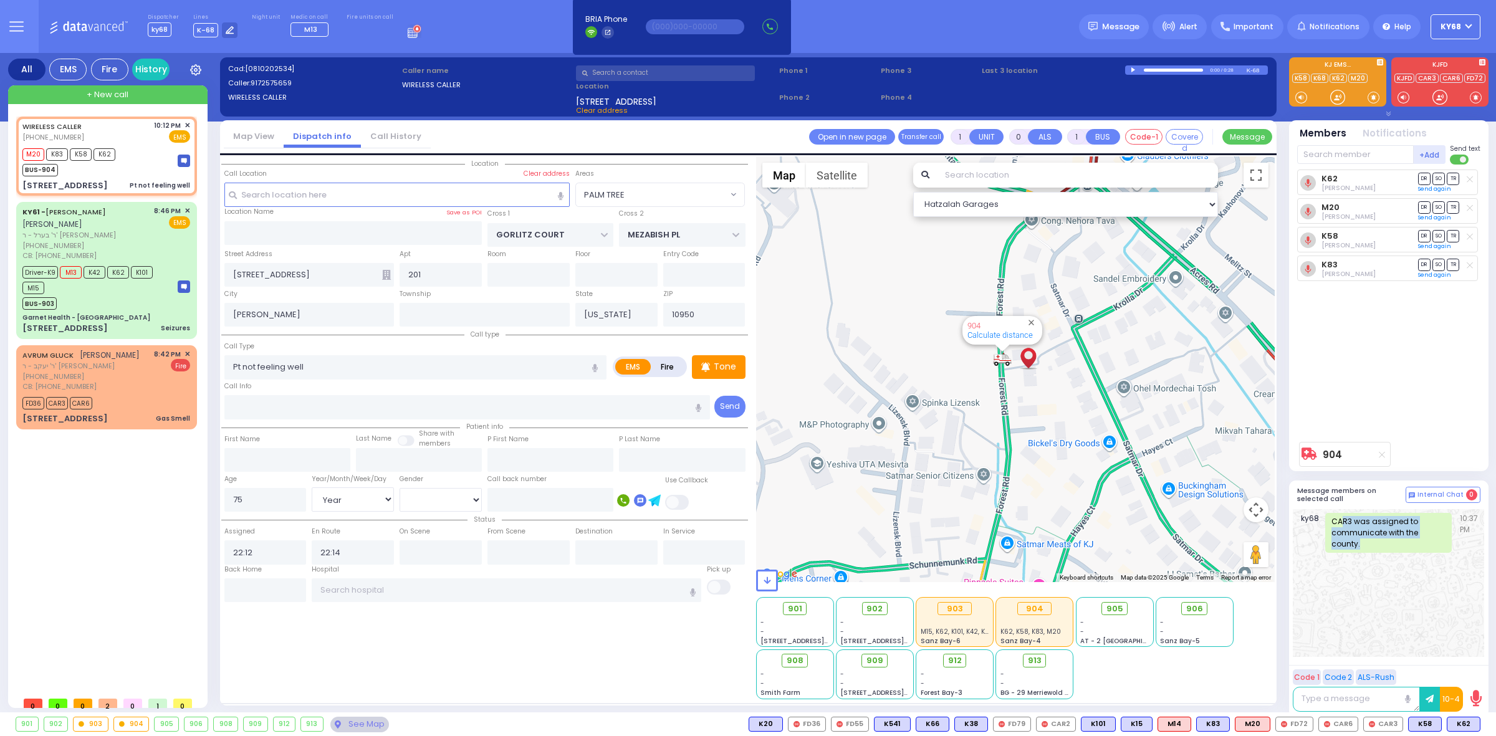
drag, startPoint x: 1342, startPoint y: 522, endPoint x: 1446, endPoint y: 534, distance: 104.8
click at [1446, 534] on div "CAR3 was assigned to communicate with the county." at bounding box center [1388, 533] width 127 height 40
drag, startPoint x: 1447, startPoint y: 530, endPoint x: 1286, endPoint y: 520, distance: 161.7
click at [1286, 520] on div "All EMS Fire History Settings" at bounding box center [748, 385] width 1480 height 664
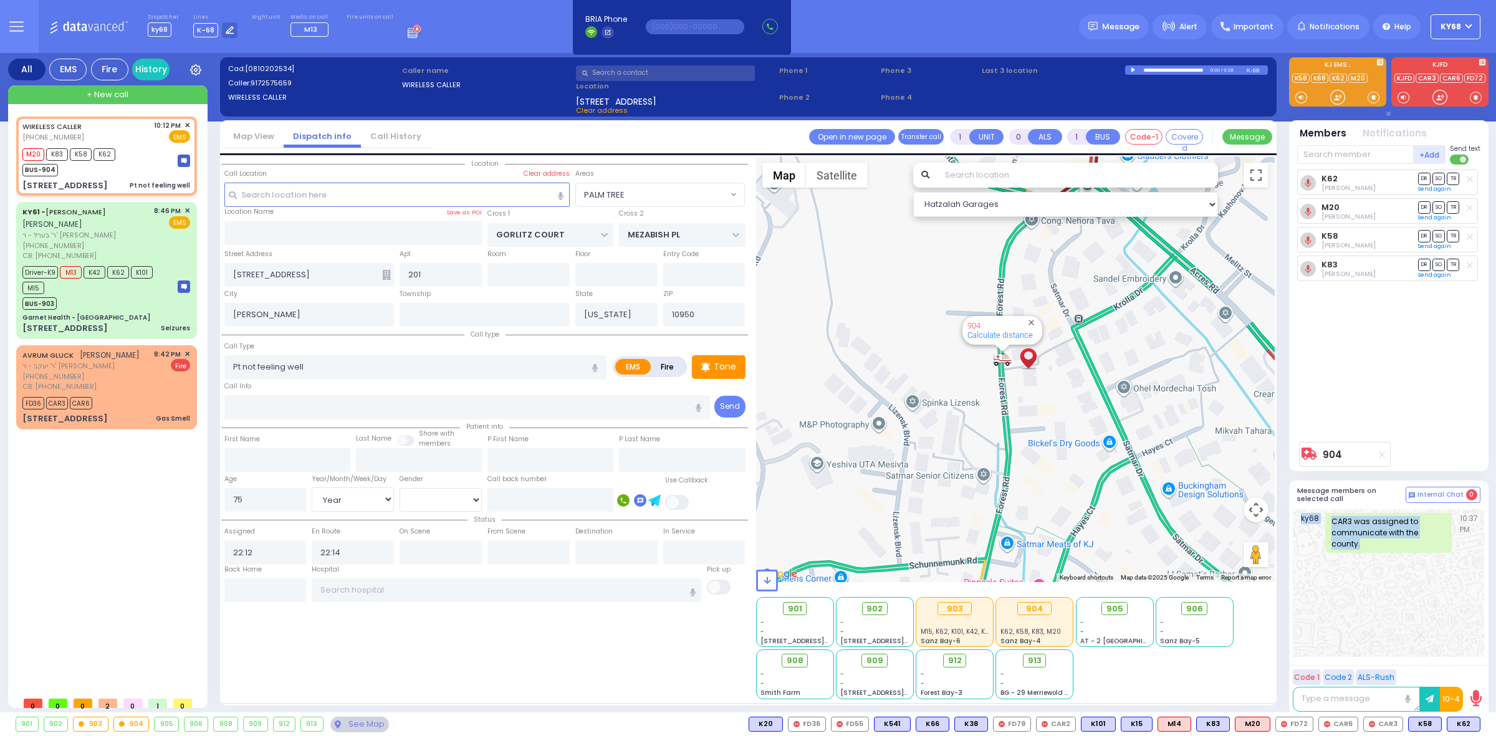
click at [1340, 530] on div "CAR3 was assigned to communicate with the county." at bounding box center [1388, 533] width 127 height 40
type input "6"
select select
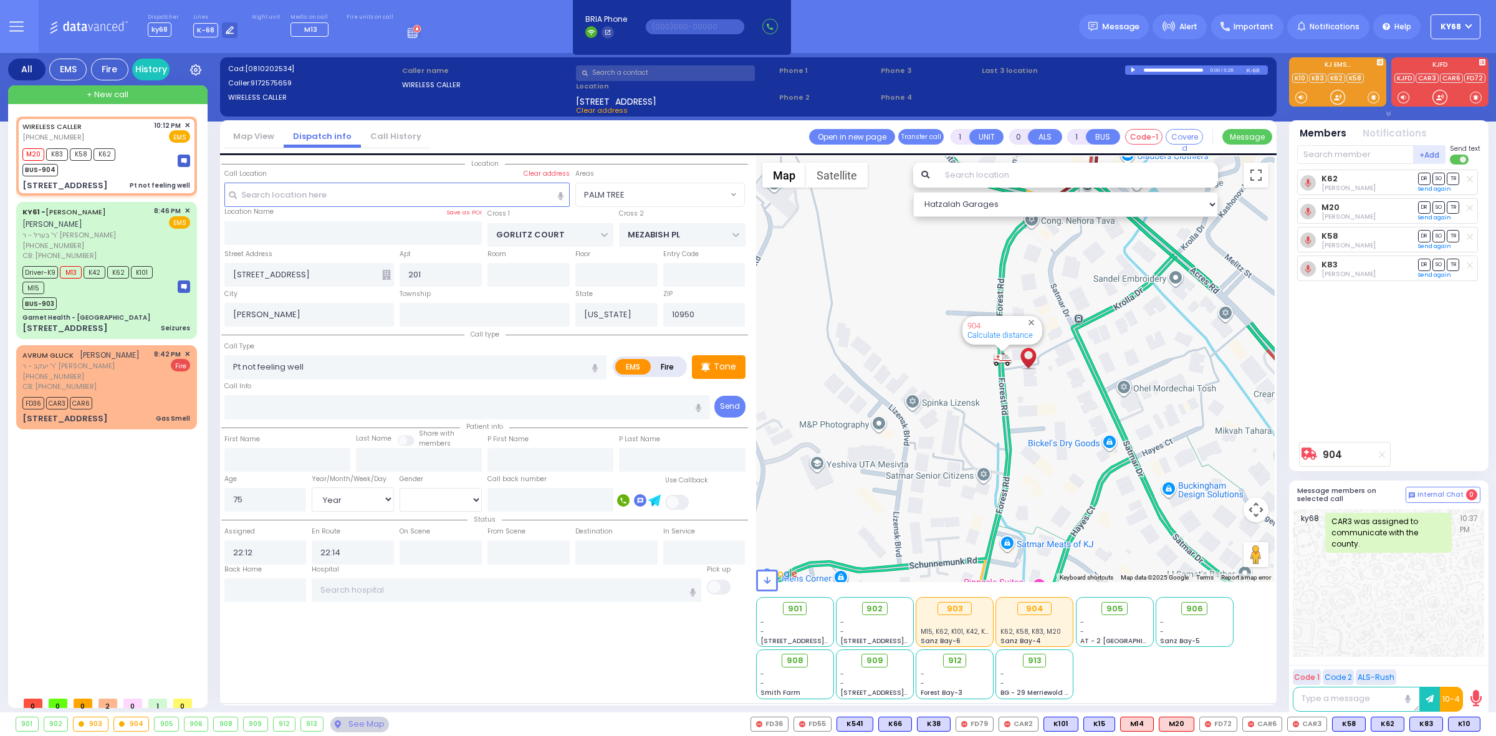
radio input "true"
type input "Unknown"
select select "Year"
select select "[DEMOGRAPHIC_DATA]"
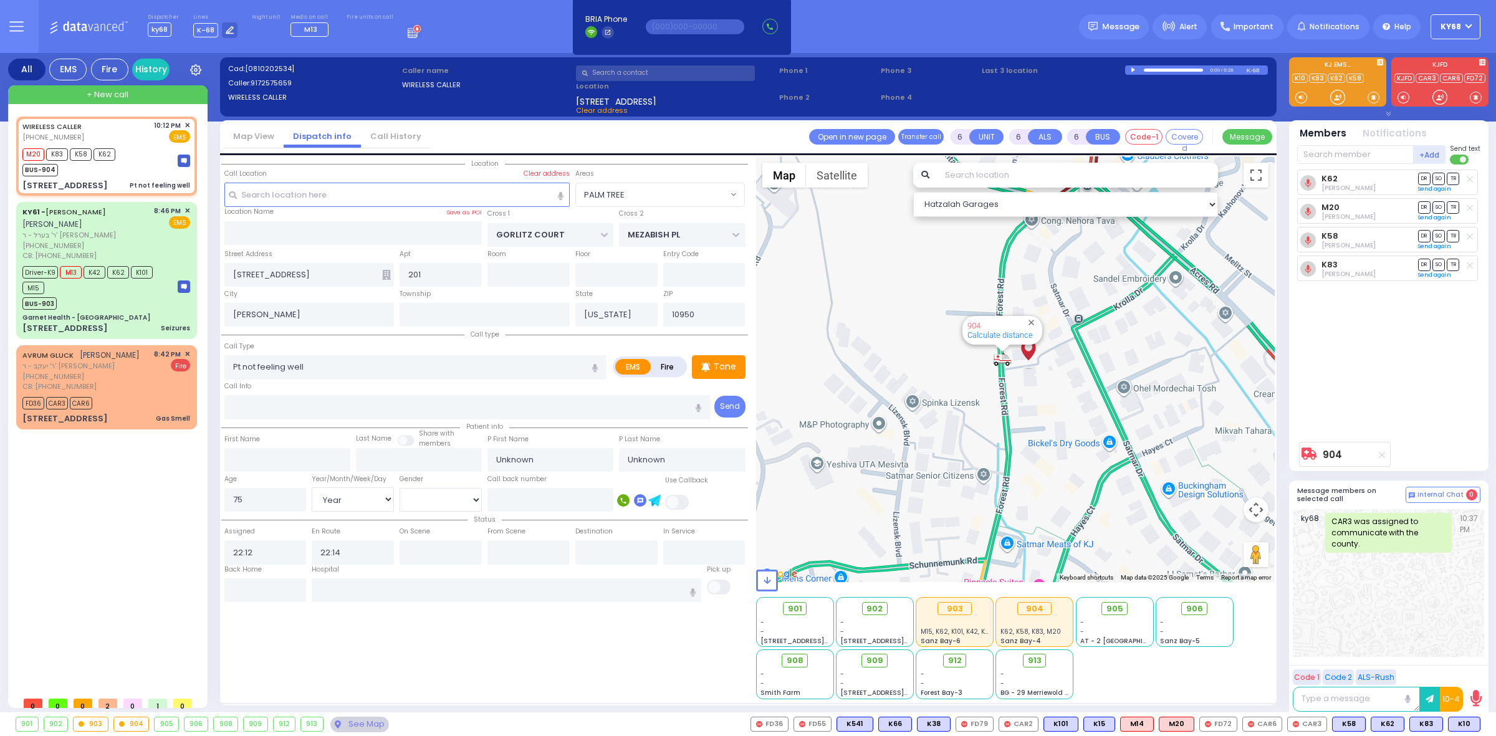
select select "PALM TREE"
select select "Hatzalah Garages"
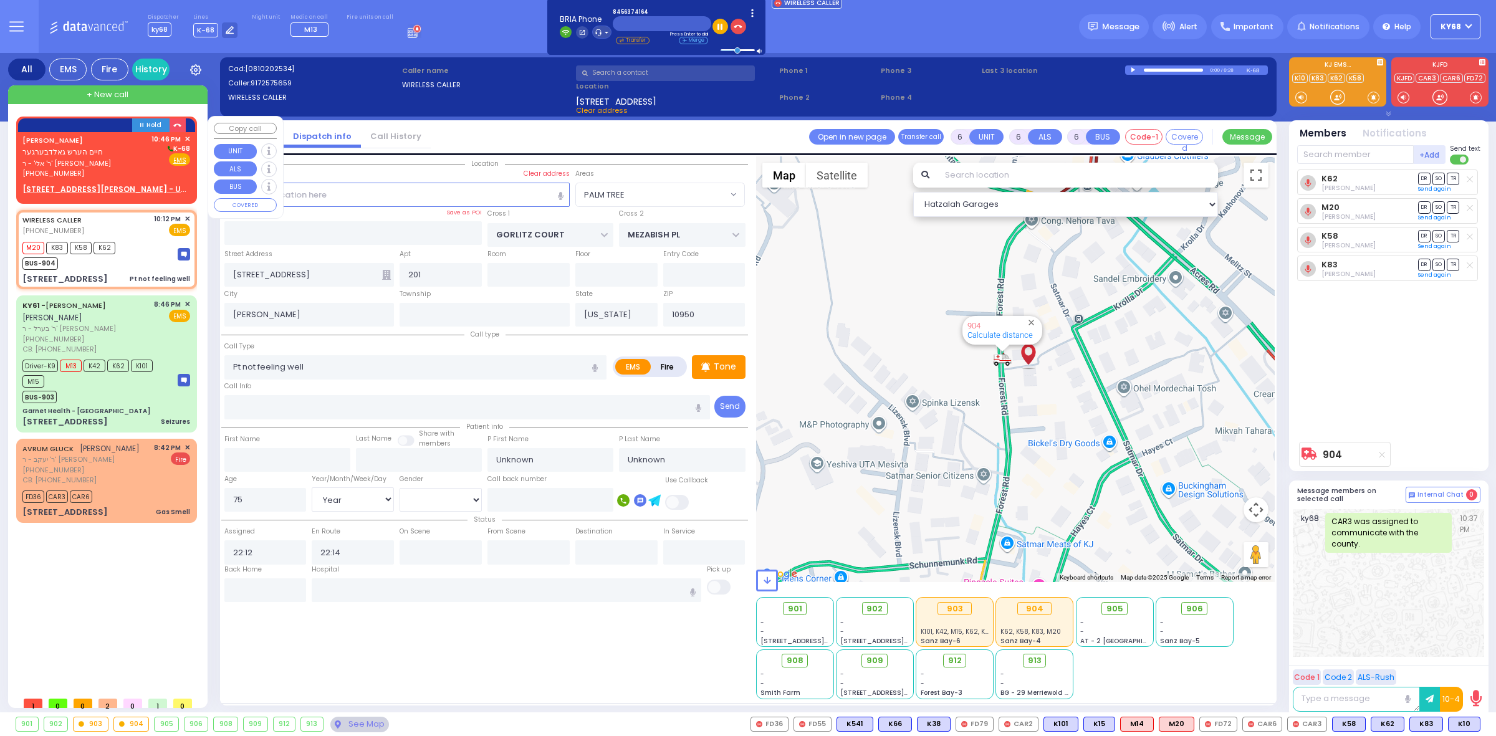
click at [115, 170] on div "[PHONE_NUMBER]" at bounding box center [84, 173] width 125 height 11
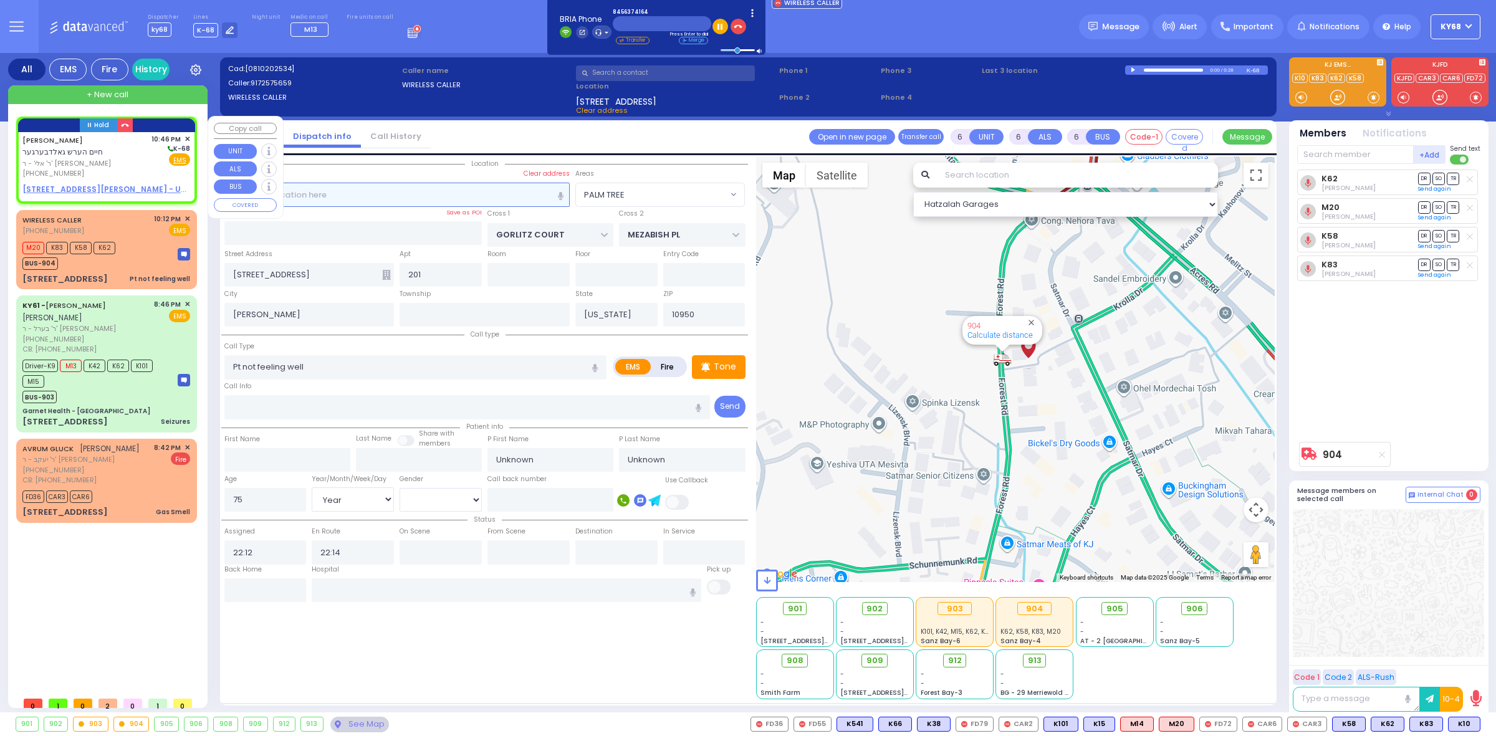
type input "2"
type input "1"
select select
radio input "true"
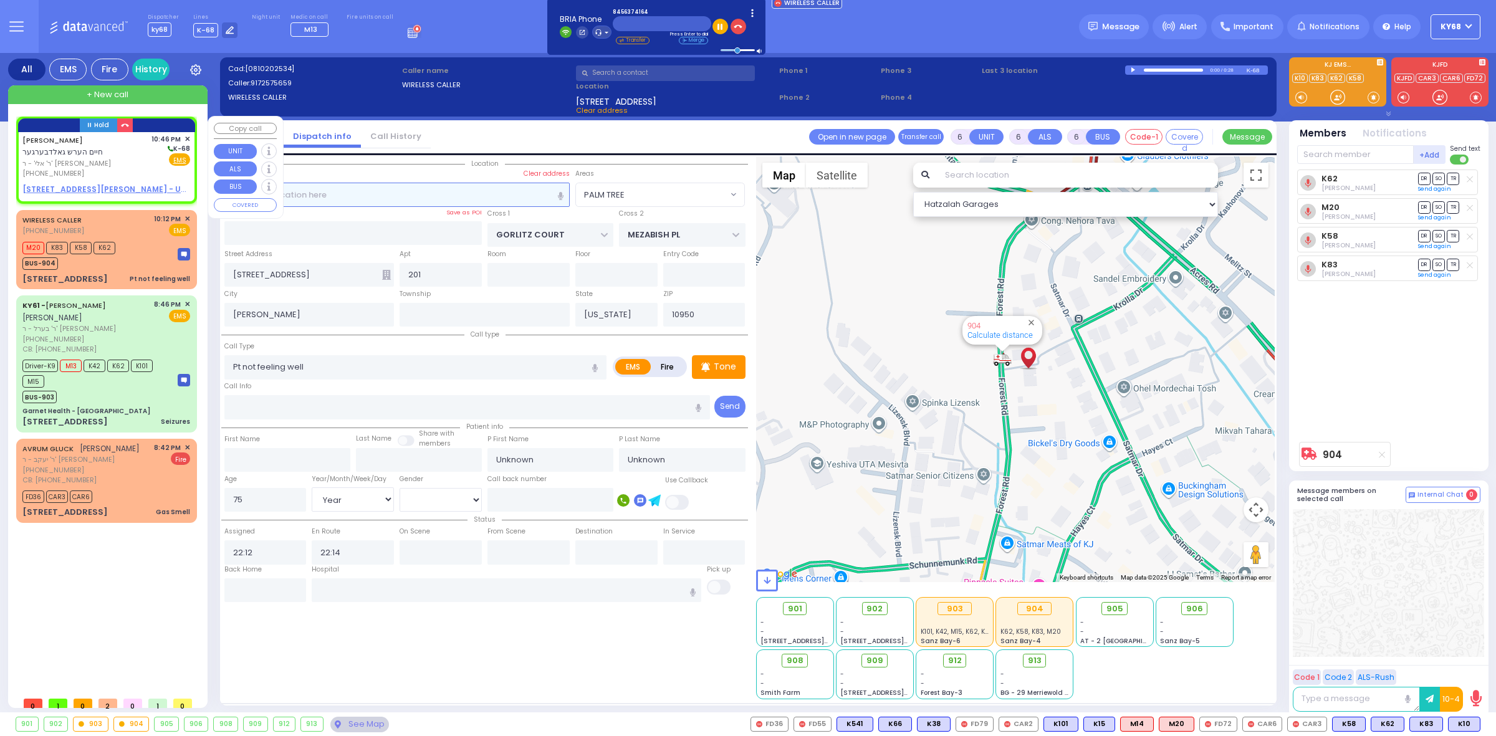
type input "[PERSON_NAME]"
select select
type input "22:46"
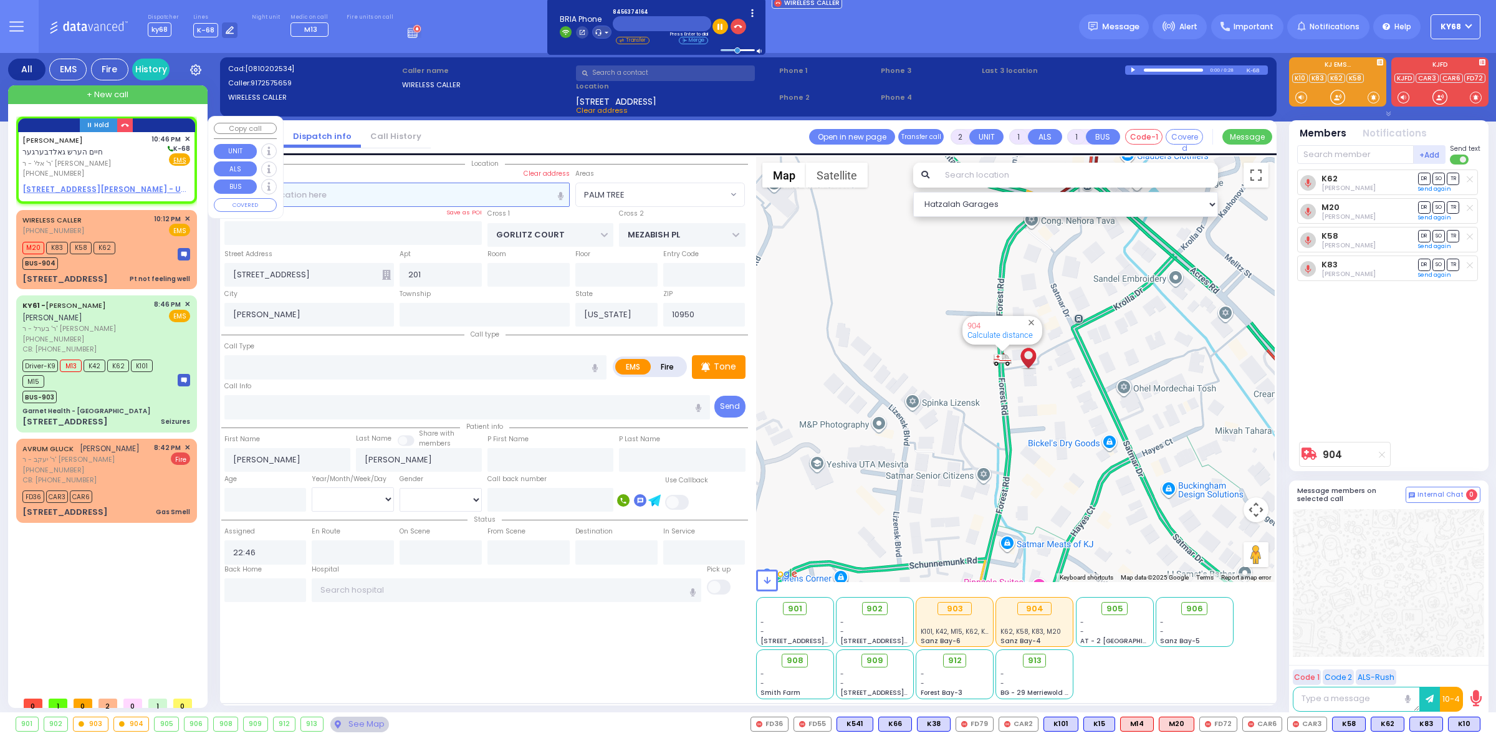
select select "Hatzalah Garages"
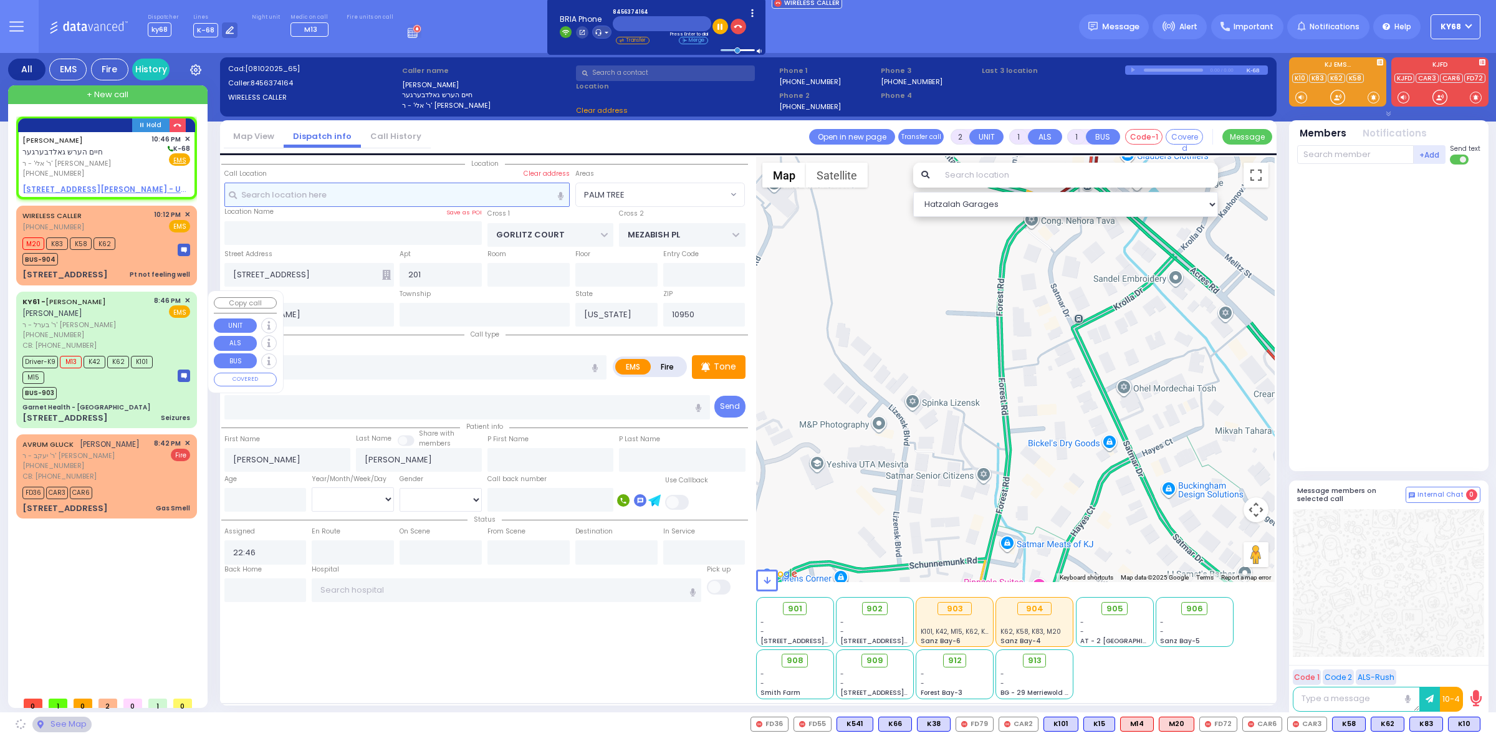
select select
radio input "true"
select select
select select "Hatzalah Garages"
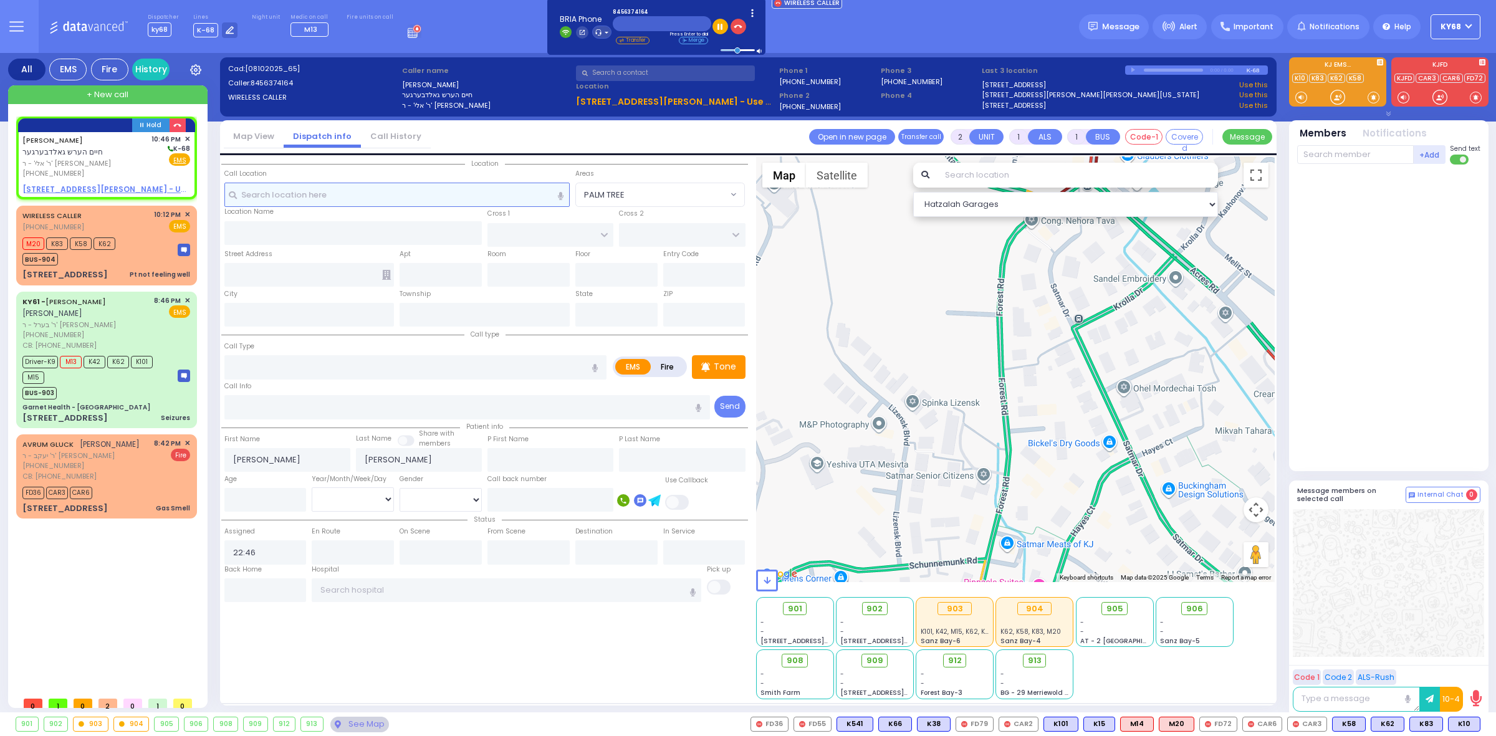
click at [275, 187] on input "text" at bounding box center [396, 195] width 345 height 24
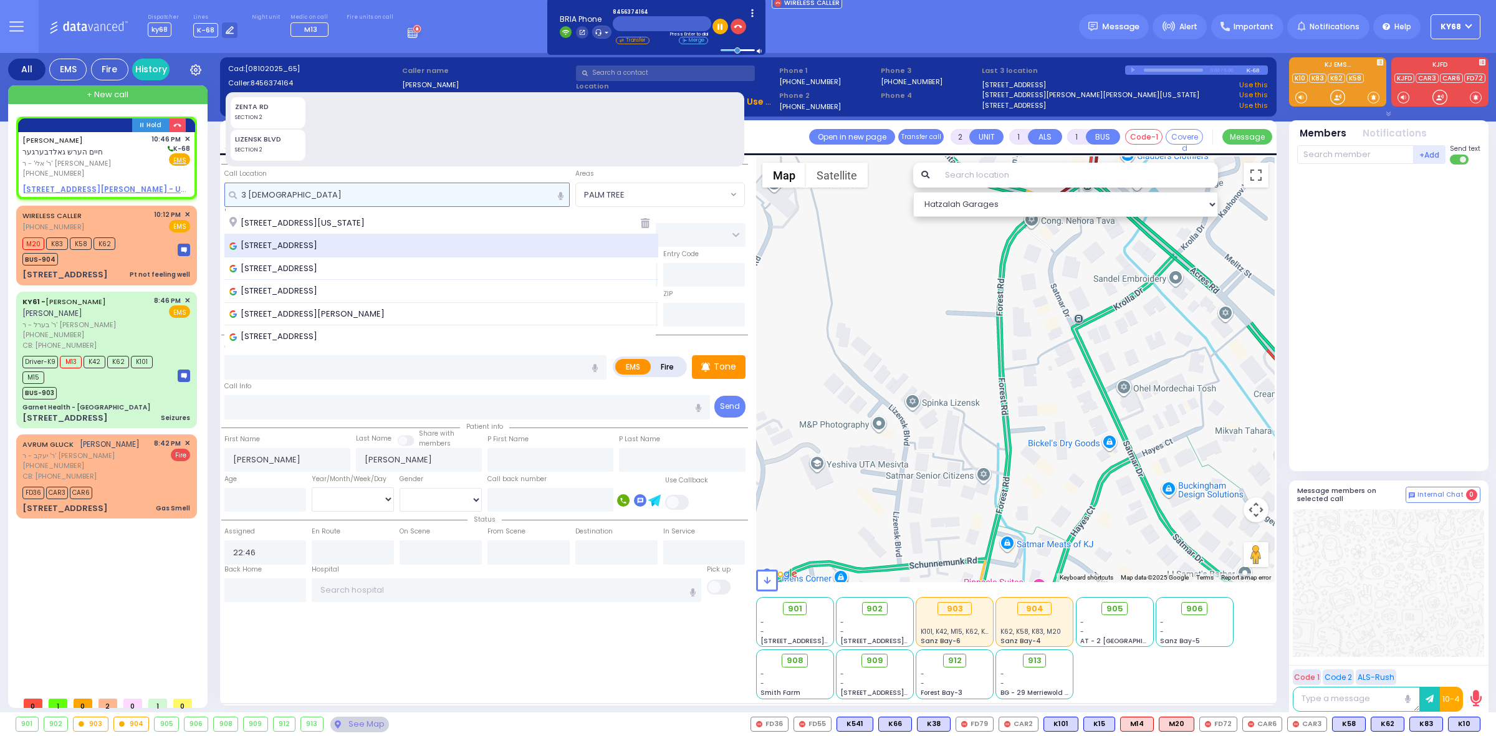
type input "3 [DEMOGRAPHIC_DATA]"
click at [281, 240] on span "[STREET_ADDRESS]" at bounding box center [275, 245] width 92 height 12
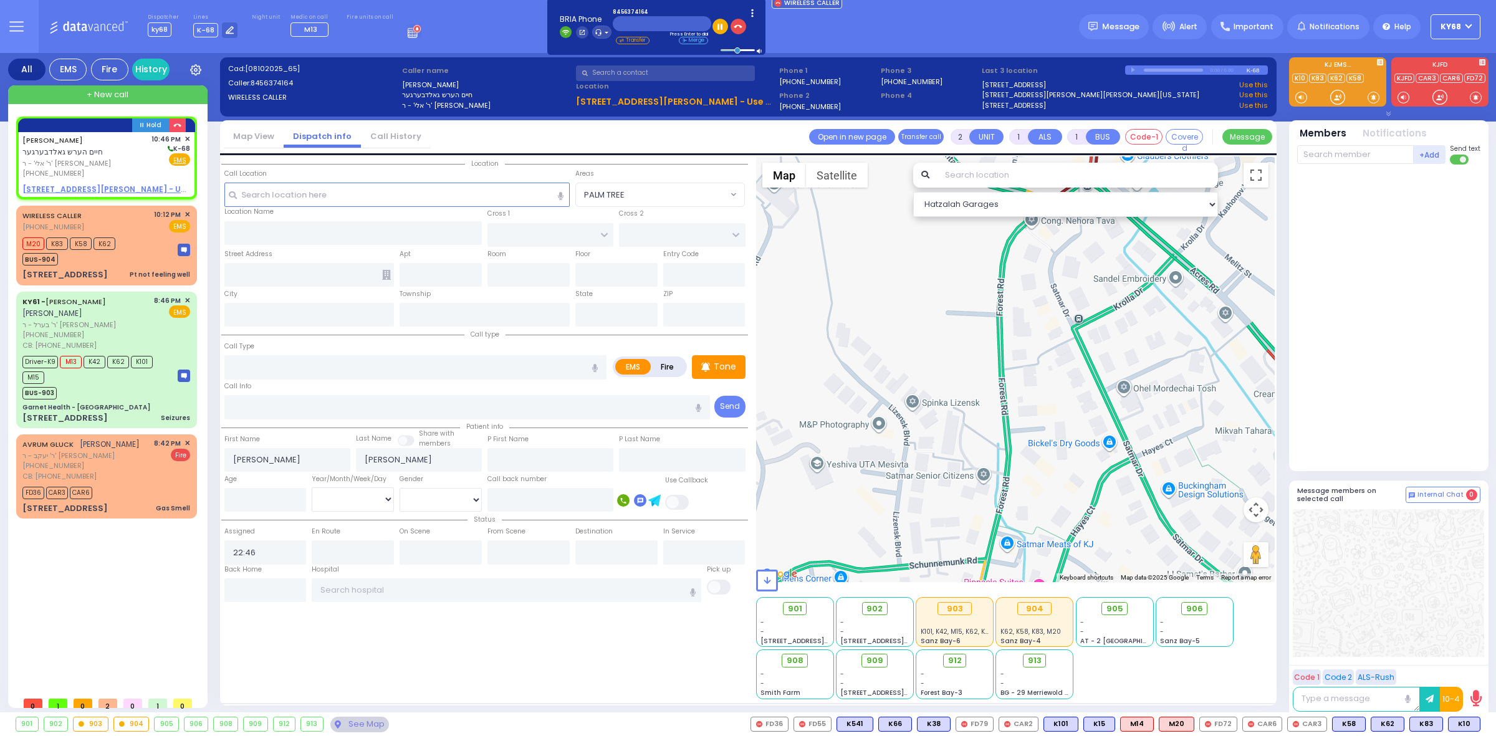
select select
radio input "true"
select select
select select "Hatzalah Garages"
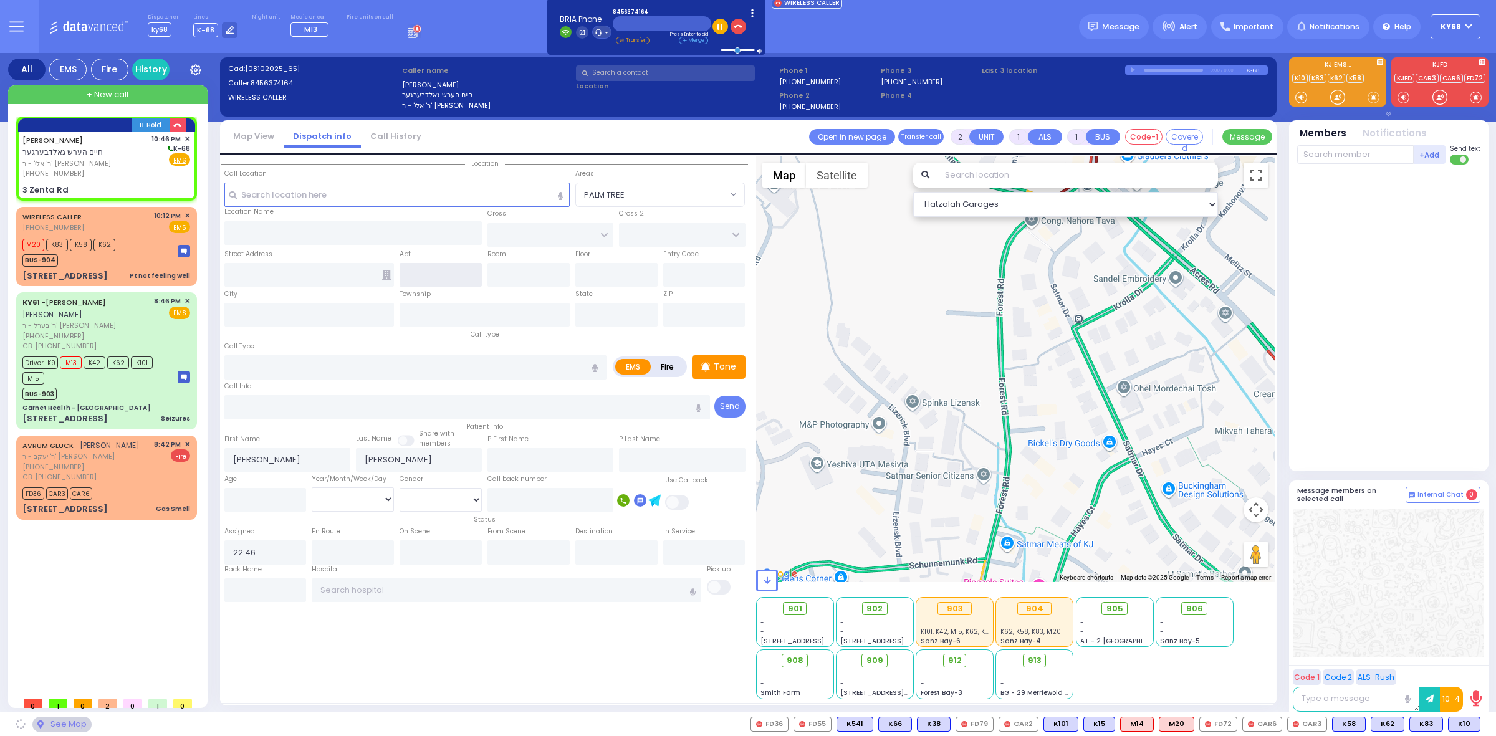
type input "SCHUNNEMUNK RD"
type input "KOSNITZ RD"
type input "3 Zenta Rd"
type input "Monroe"
type input "[US_STATE]"
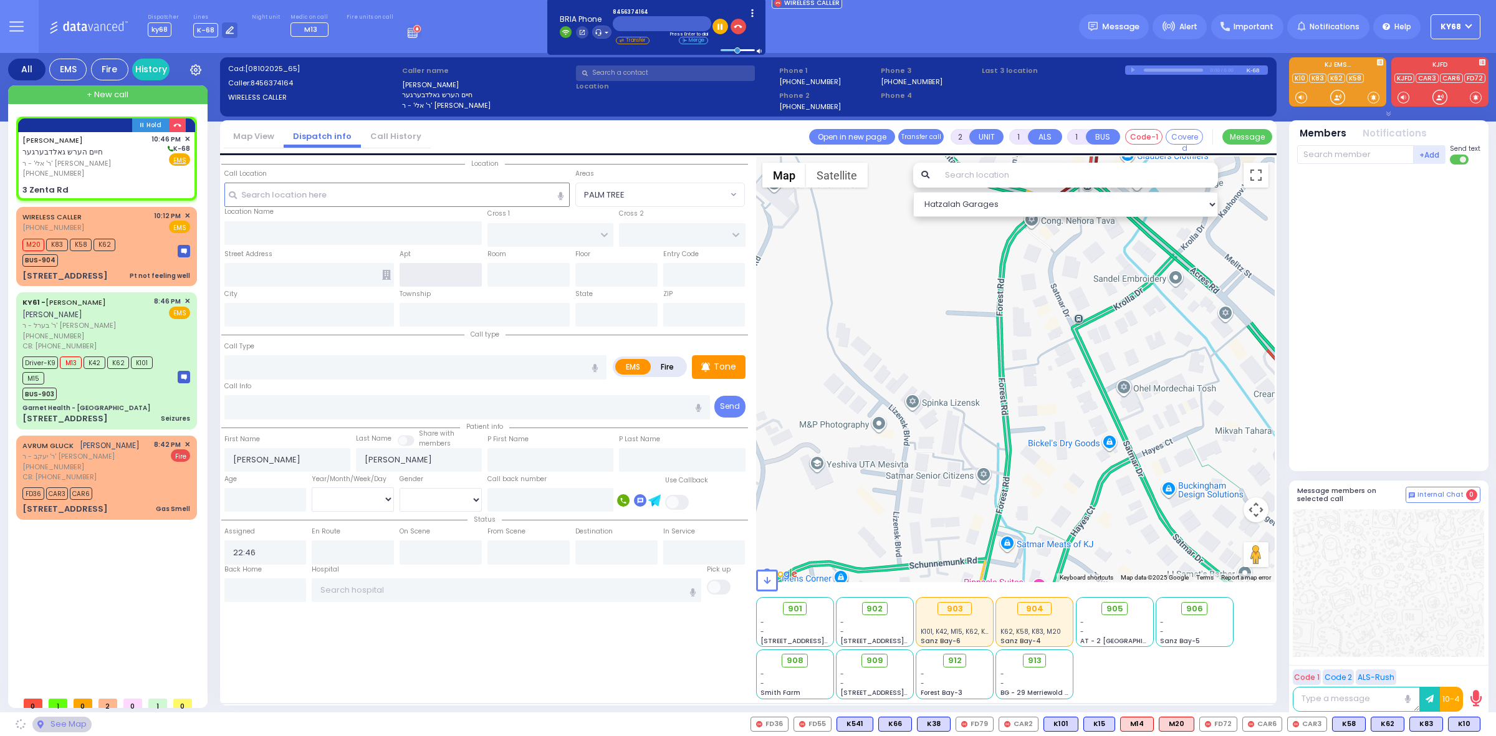
type input "10950"
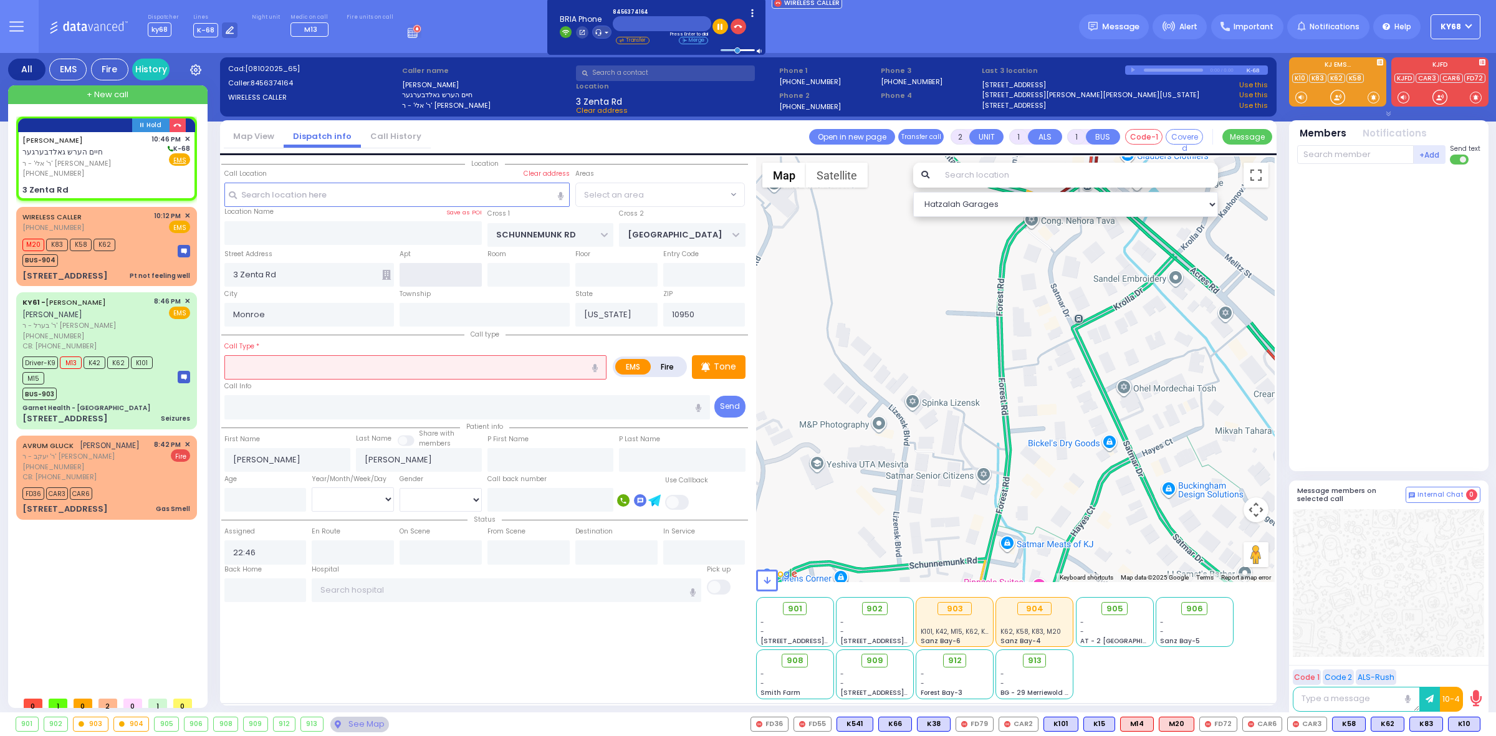
select select "[GEOGRAPHIC_DATA]"
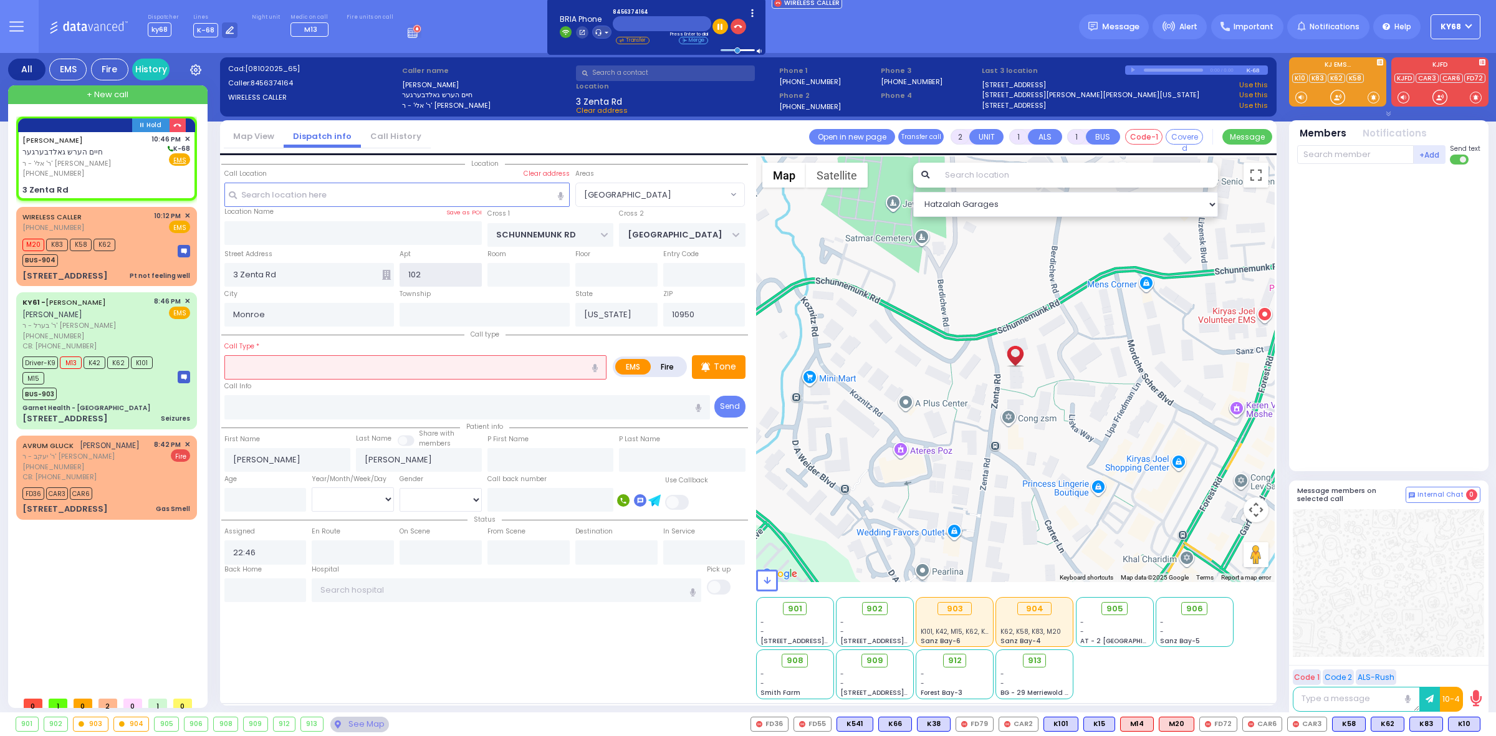
type input "102"
click at [313, 375] on input "text" at bounding box center [415, 367] width 382 height 24
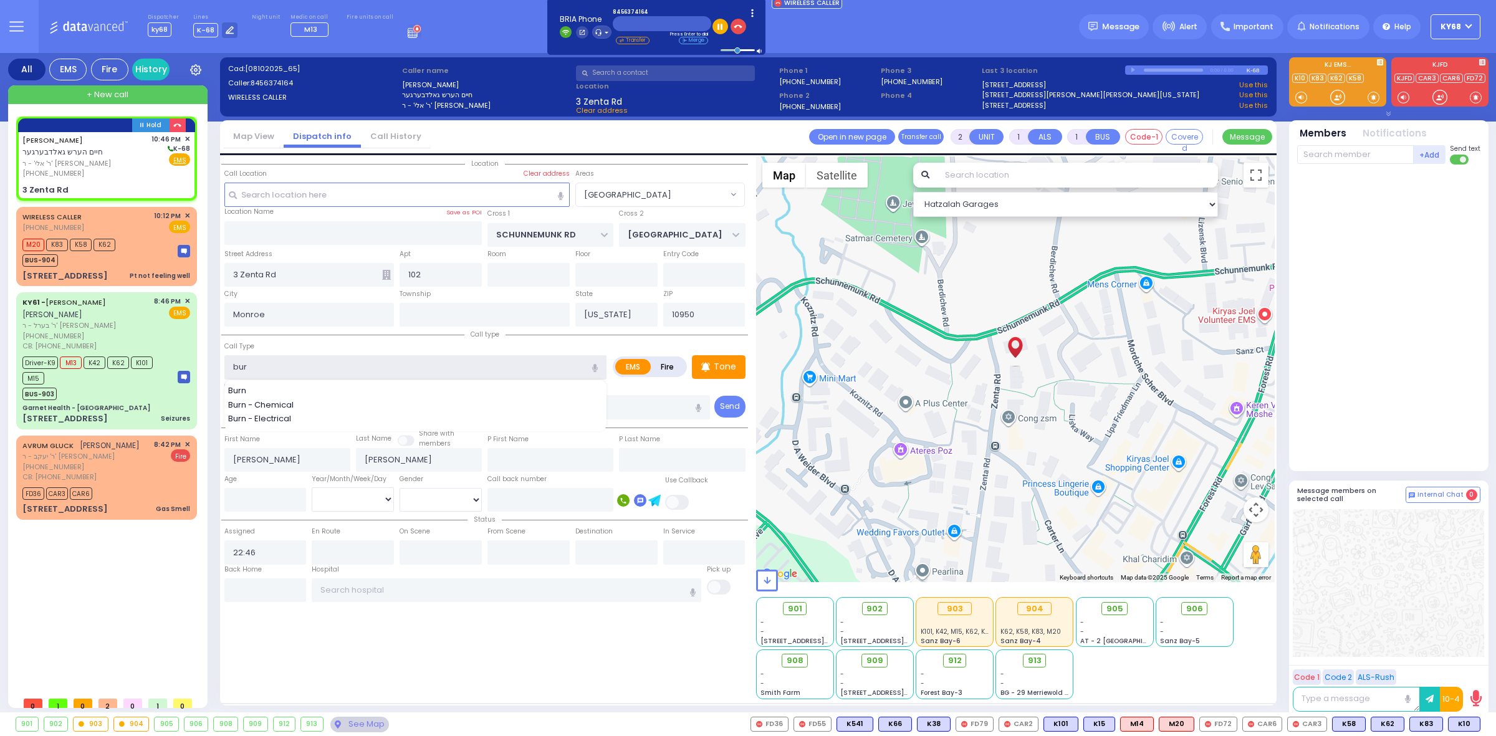
type input "burm"
select select
radio input "true"
select select
select select "Hatzalah Garages"
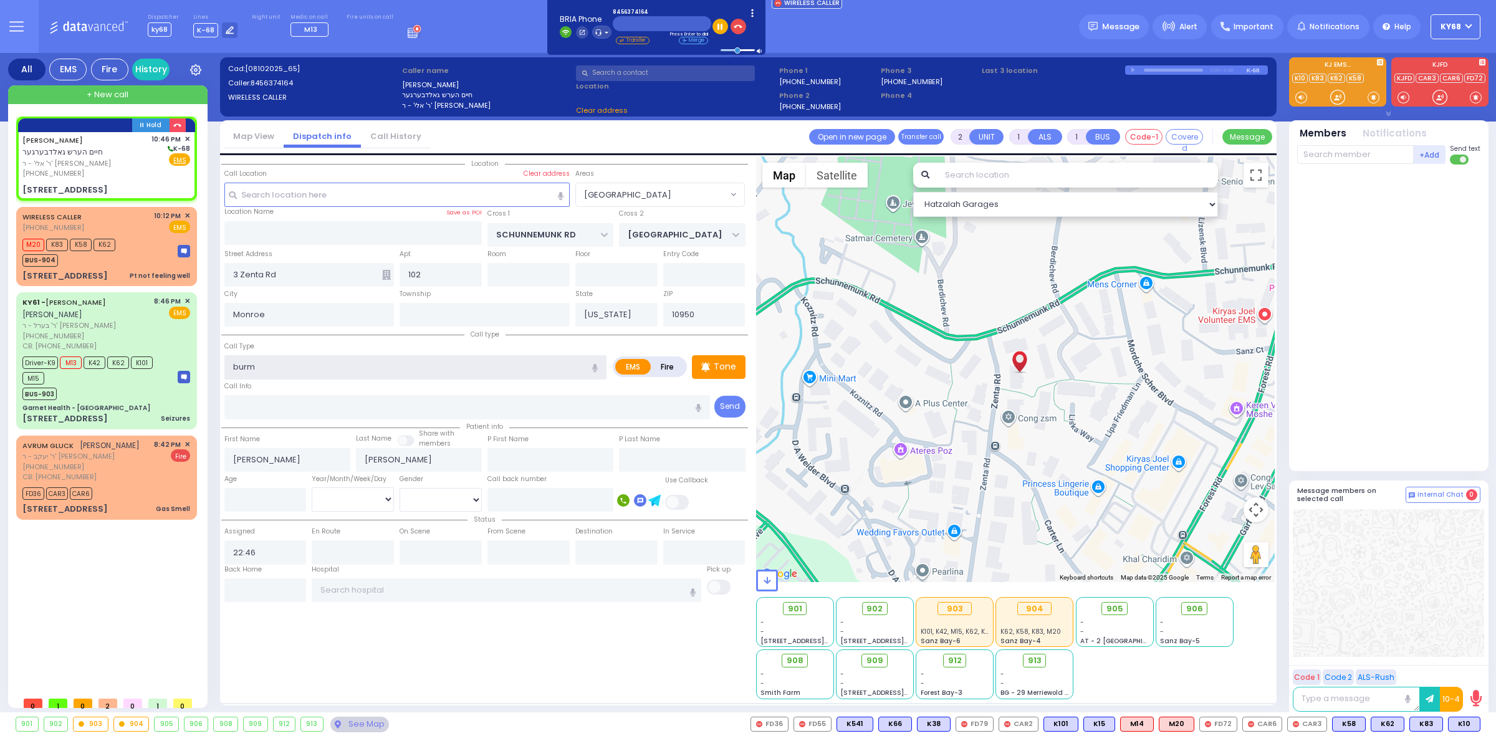
select select "[GEOGRAPHIC_DATA]"
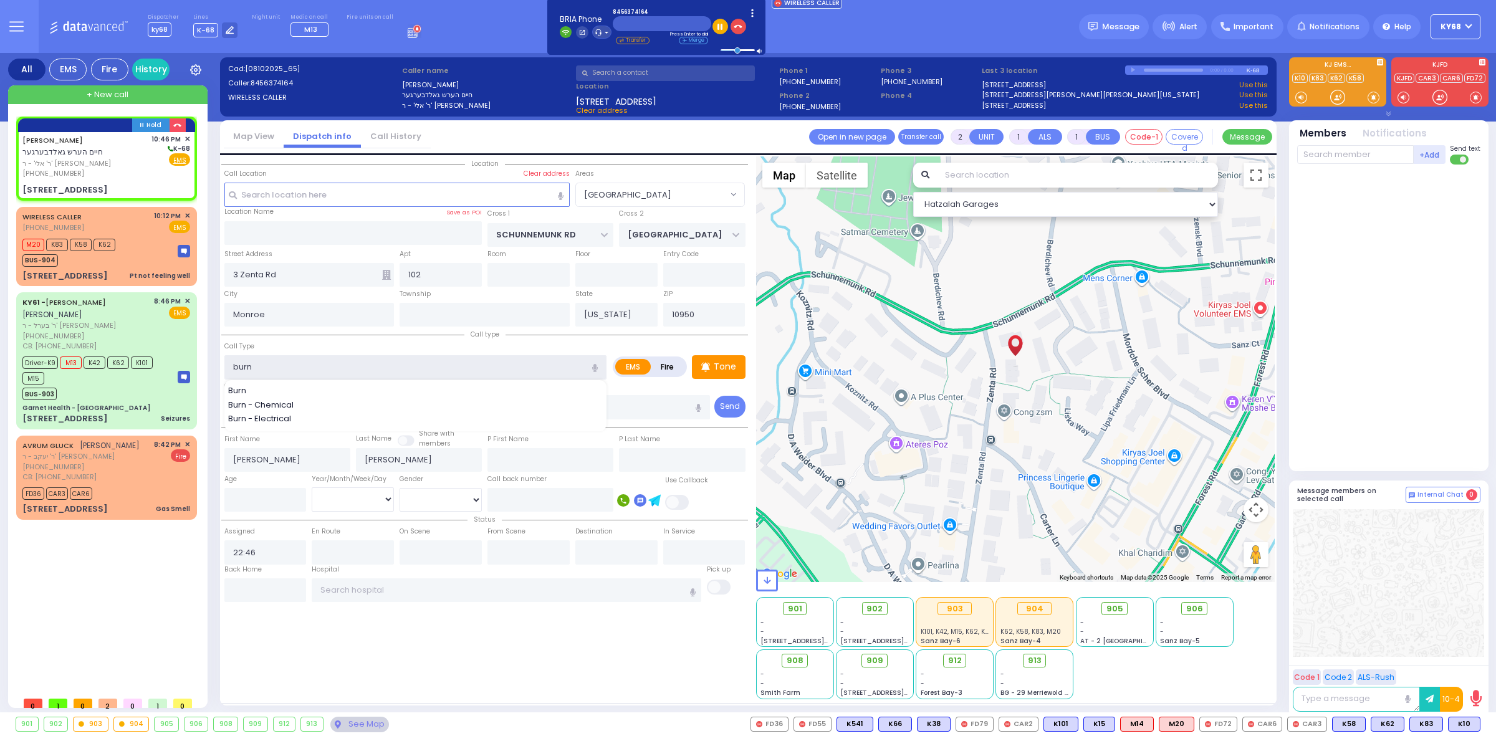
type input "burn"
click at [169, 570] on div "Hold CHAIM HERSH GOLDBERGER חיים הערש גאלדבערגער" at bounding box center [109, 404] width 186 height 574
select select
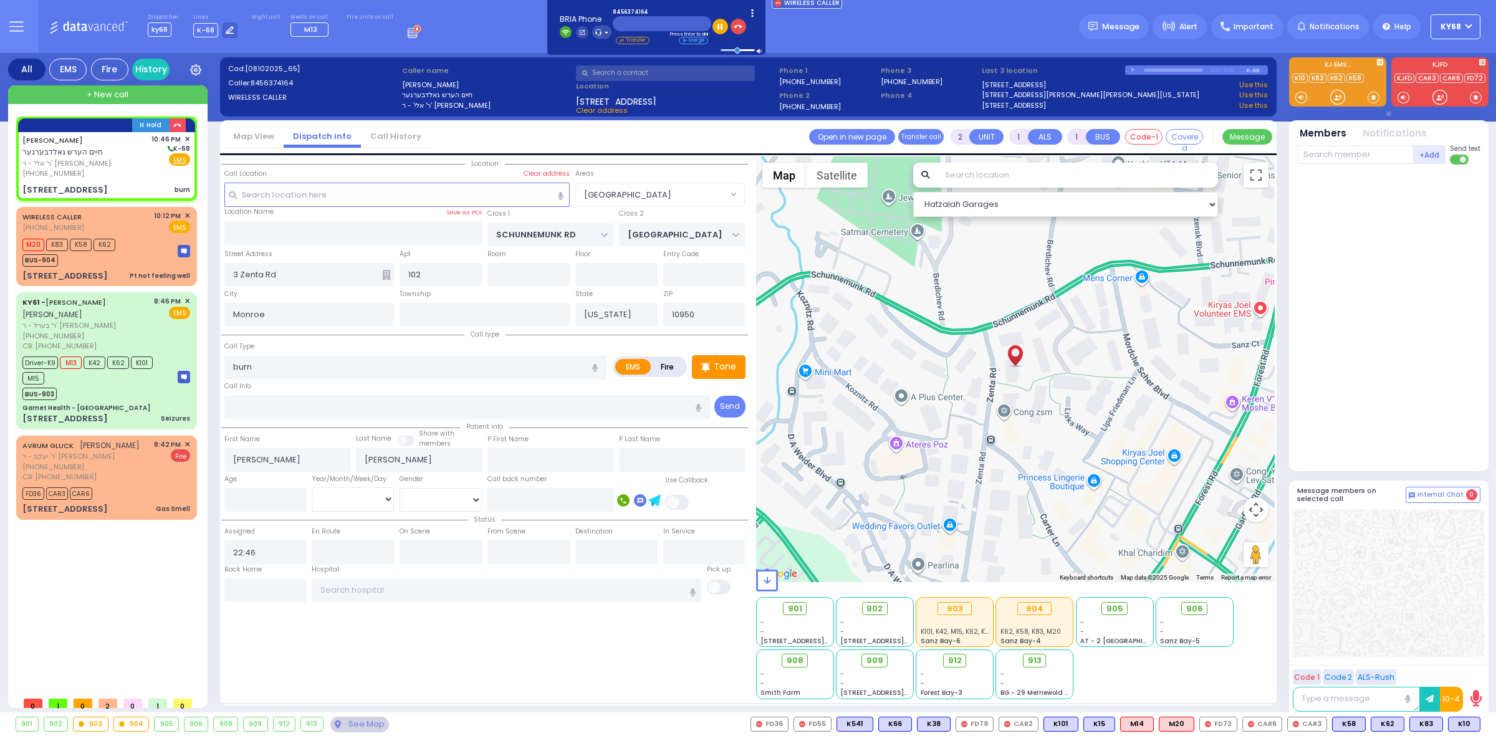
radio input "true"
select select
select select "Hatzalah Garages"
select select "[GEOGRAPHIC_DATA]"
click at [264, 497] on input "number" at bounding box center [265, 500] width 82 height 24
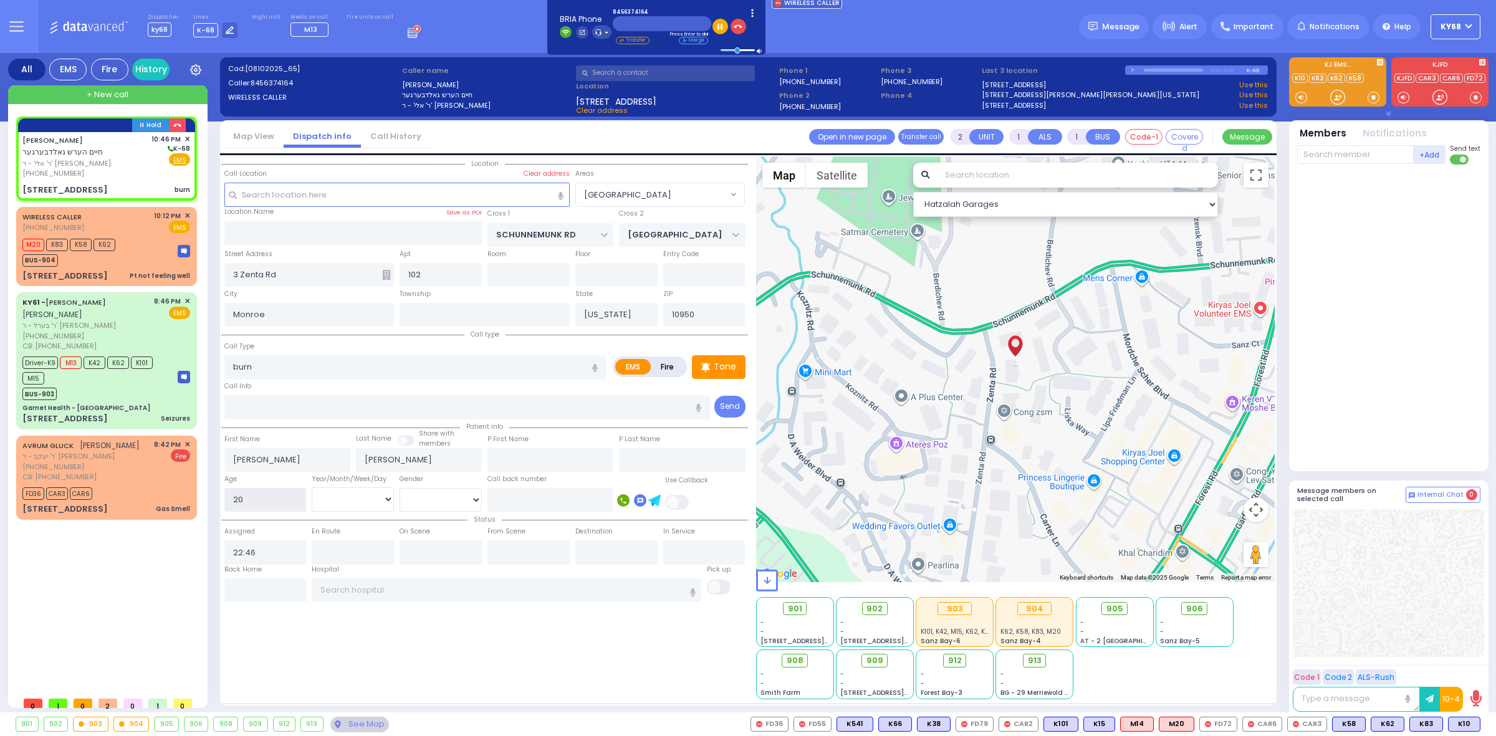
type input "20"
click at [366, 502] on select "Year Month Week Day" at bounding box center [353, 499] width 82 height 24
select select "Year"
click at [312, 487] on select "Year Month Week Day" at bounding box center [353, 499] width 82 height 24
select select
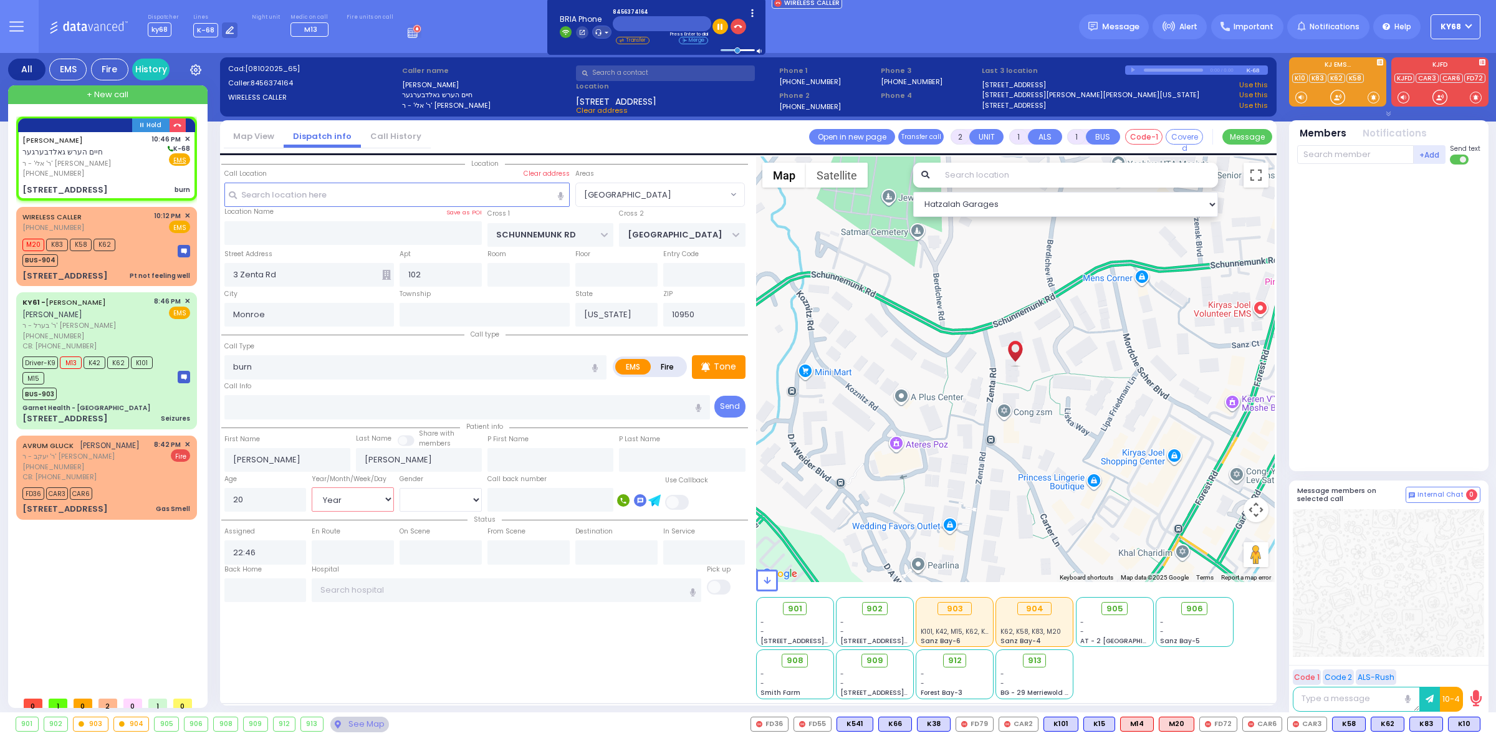
radio input "true"
select select
select select "Hatzalah Garages"
drag, startPoint x: 424, startPoint y: 502, endPoint x: 424, endPoint y: 509, distance: 6.9
click at [424, 502] on select "Male Female" at bounding box center [440, 500] width 82 height 24
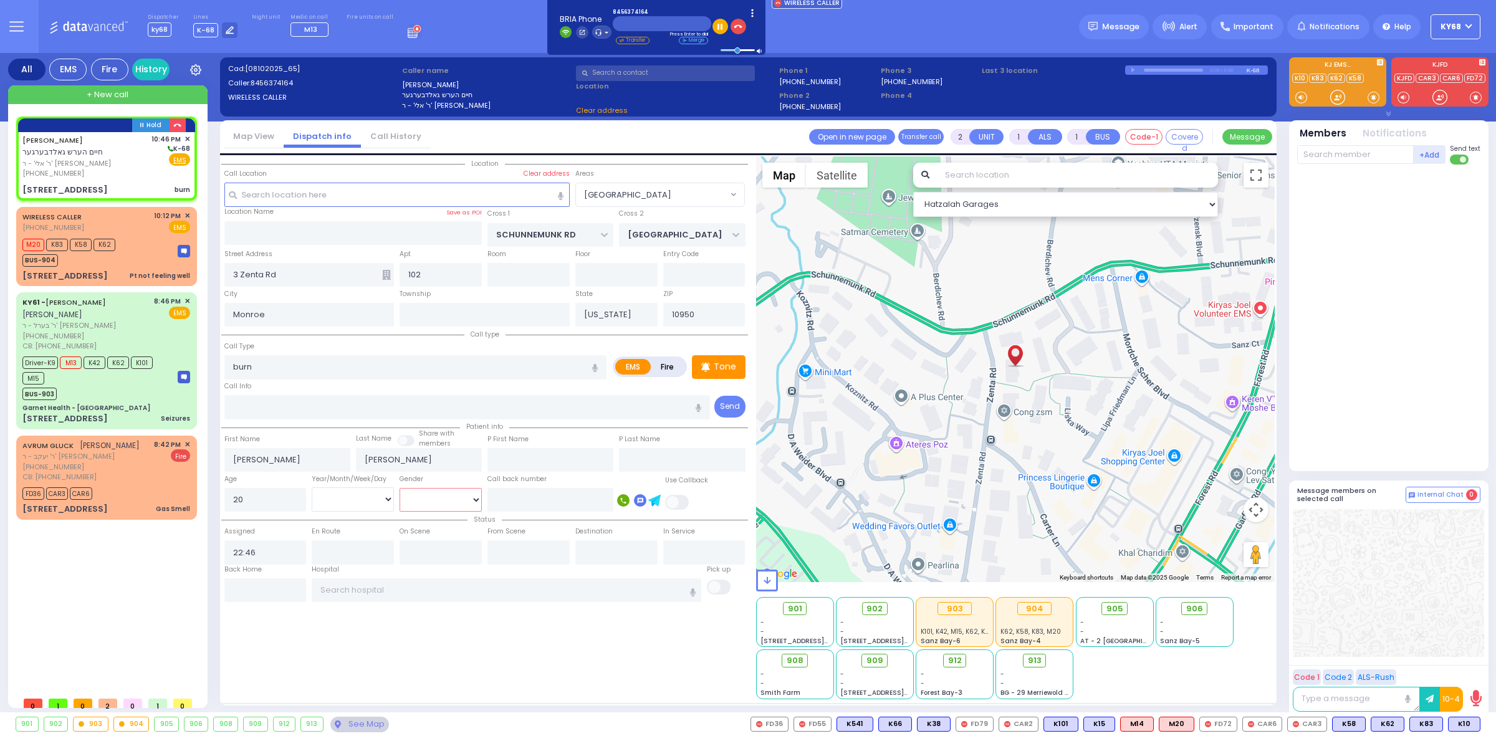
select select
radio input "true"
select select "Year"
select select "[GEOGRAPHIC_DATA]"
select select "Hatzalah Garages"
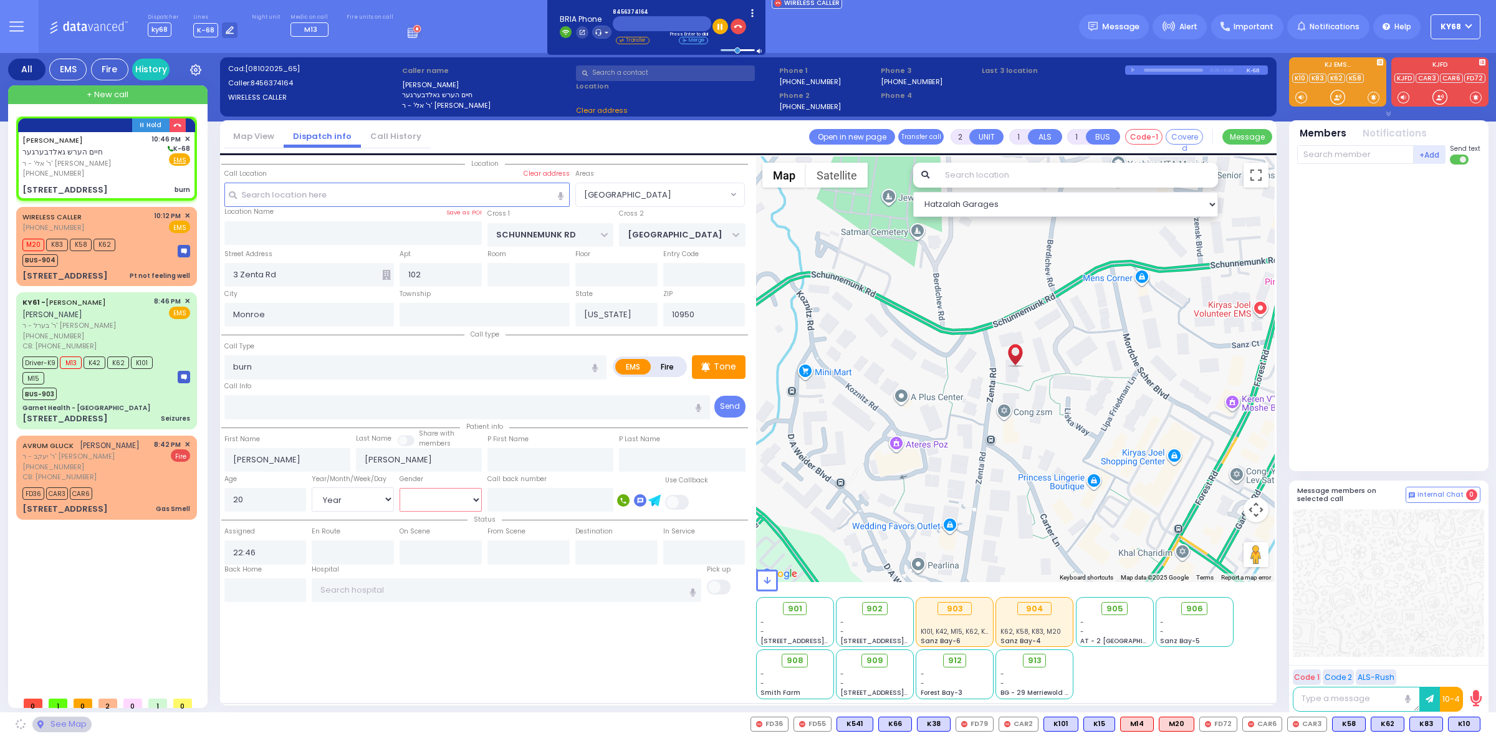
select select "[GEOGRAPHIC_DATA]"
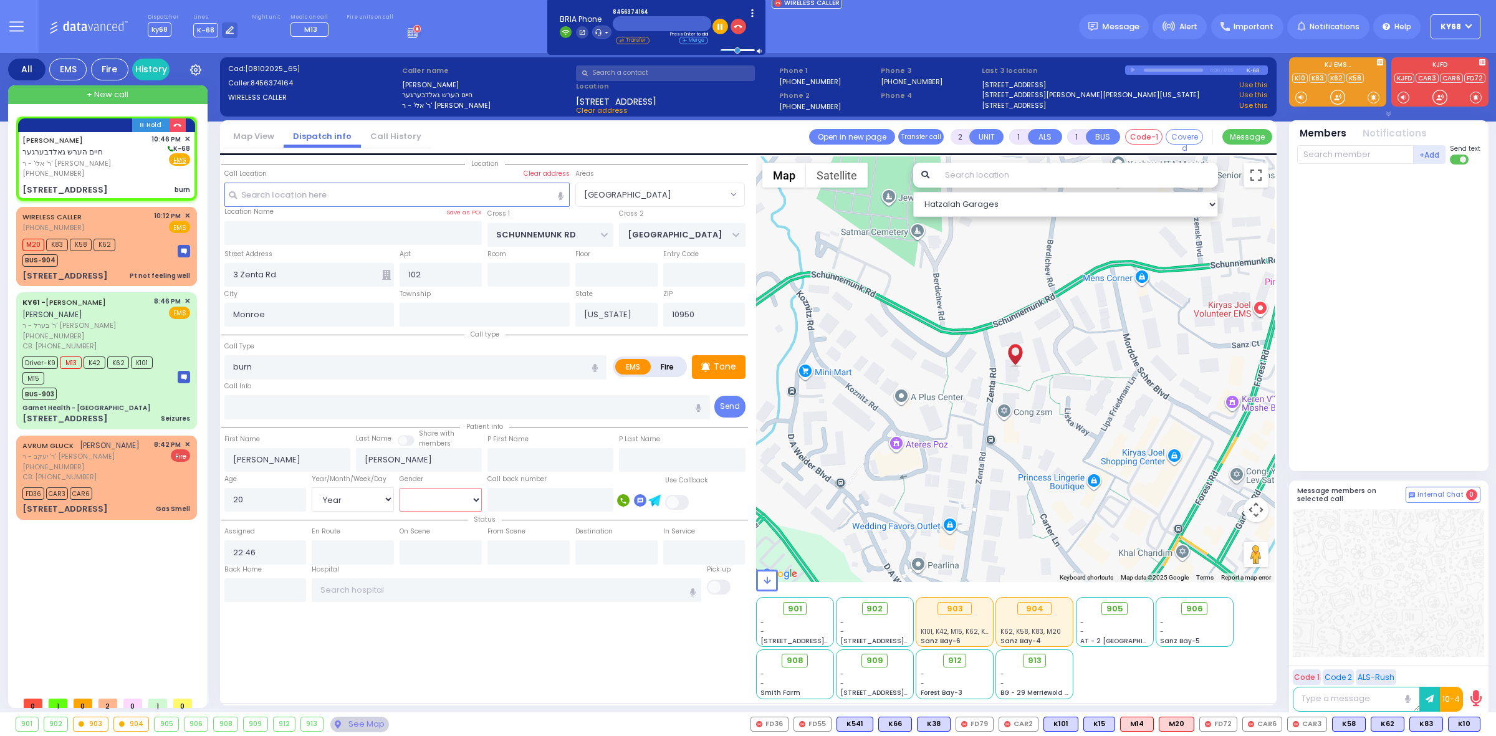
select select "[DEMOGRAPHIC_DATA]"
click at [399, 488] on select "Male Female" at bounding box center [440, 500] width 82 height 24
select select
radio input "true"
select select "Year"
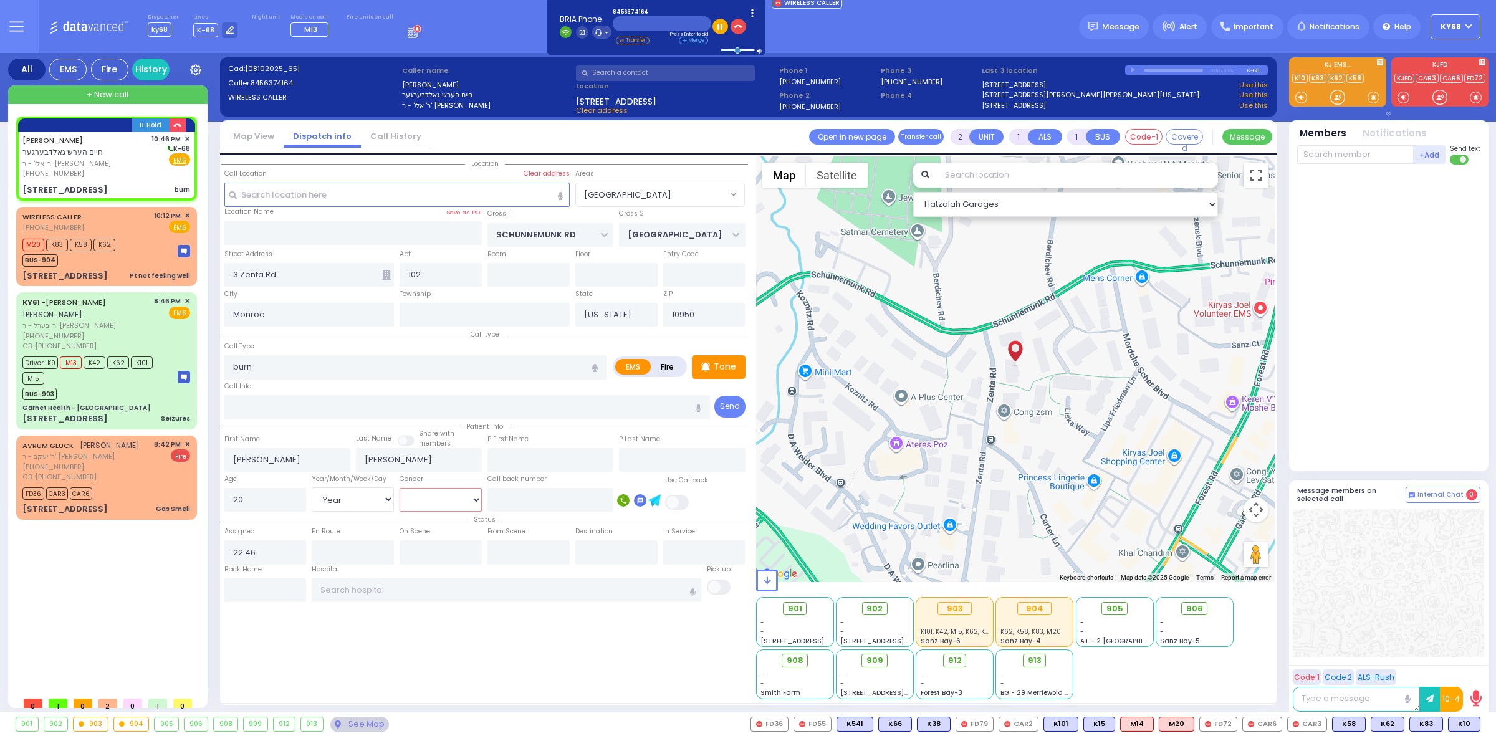
select select "[DEMOGRAPHIC_DATA]"
select select "Hatzalah Garages"
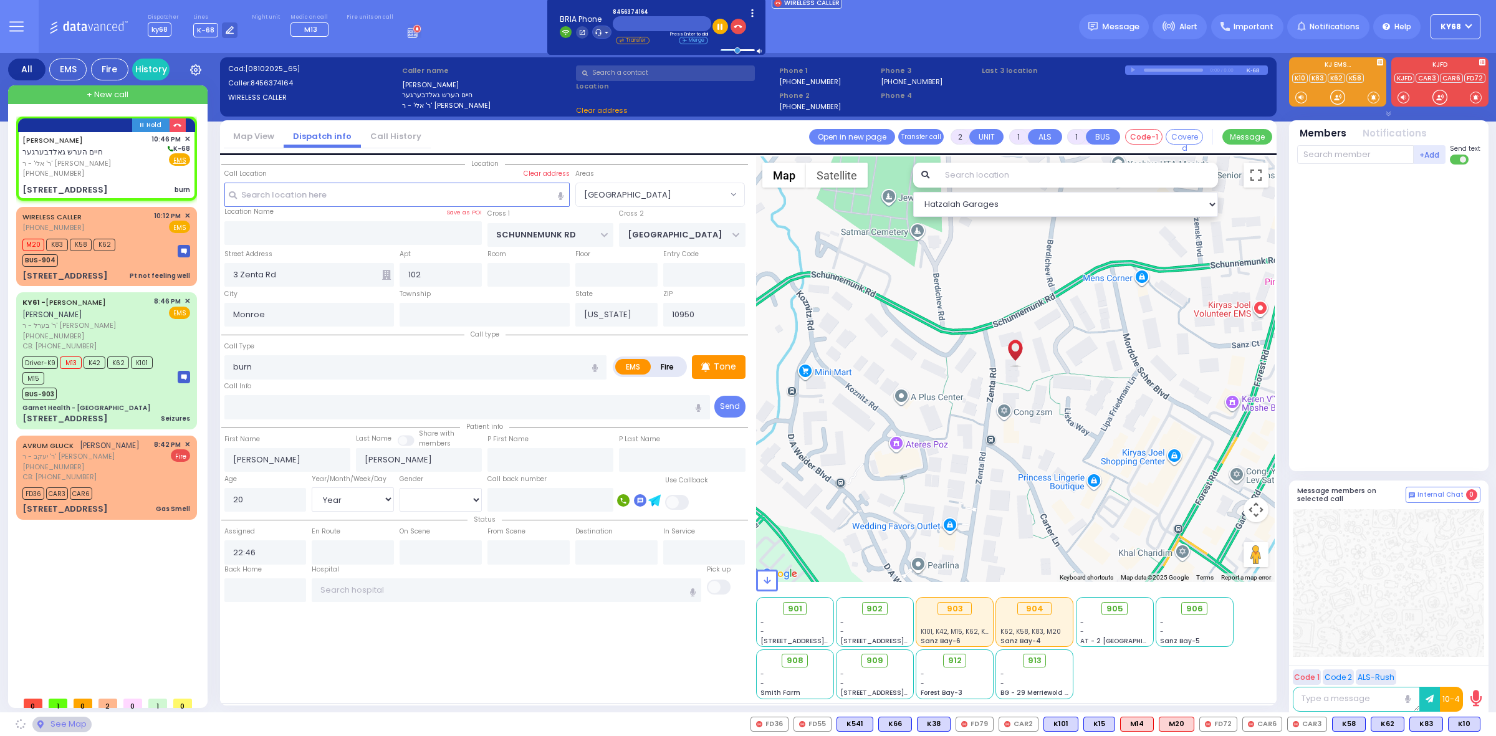
select select "MONROE VILLAGE"
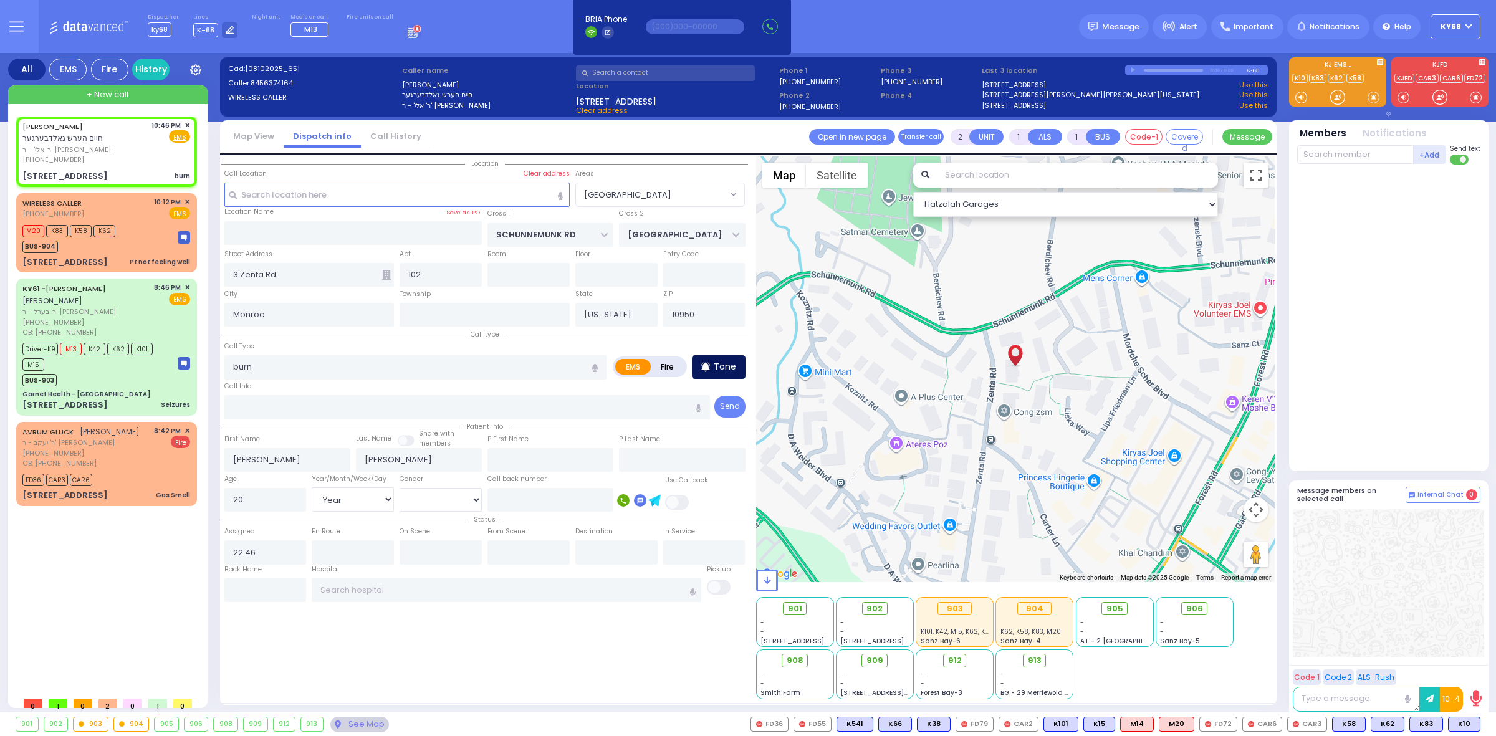
select select
radio input "true"
select select "Year"
select select "[DEMOGRAPHIC_DATA]"
select select "Hatzalah Garages"
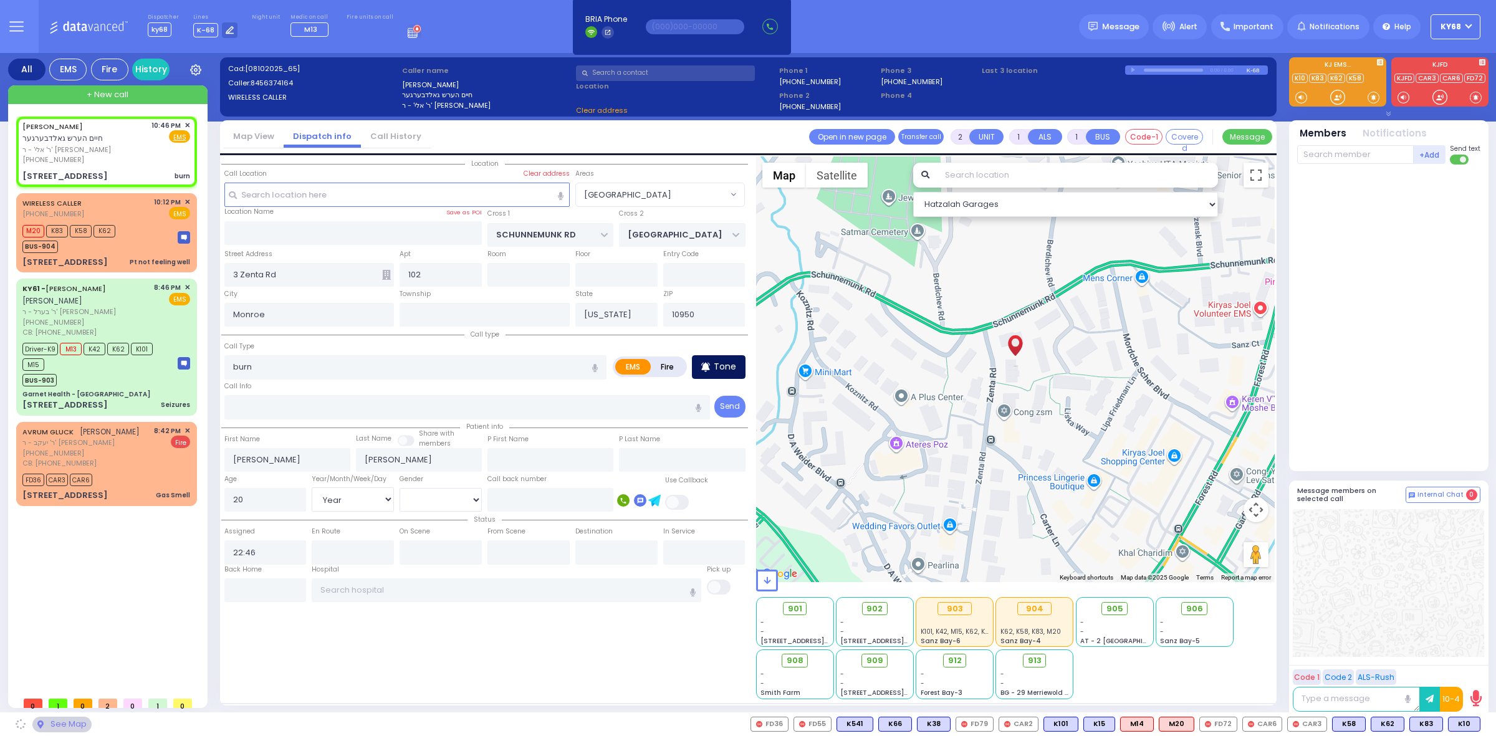
click at [722, 360] on p "Tone" at bounding box center [725, 366] width 22 height 13
select select "MONROE VILLAGE"
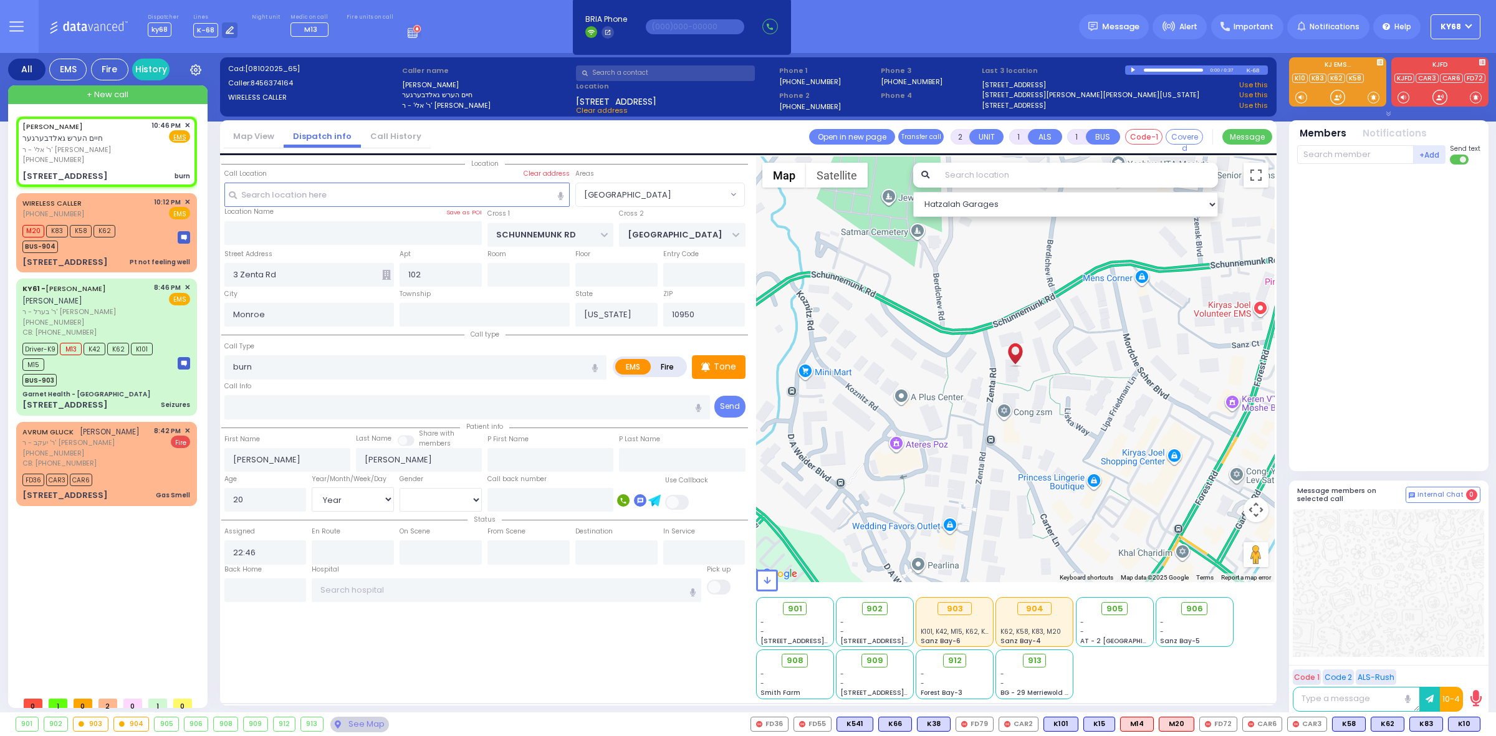
click at [1393, 269] on div at bounding box center [1390, 315] width 186 height 291
click at [1337, 97] on div at bounding box center [1337, 97] width 12 height 12
click at [1461, 724] on span "K12" at bounding box center [1464, 724] width 31 height 14
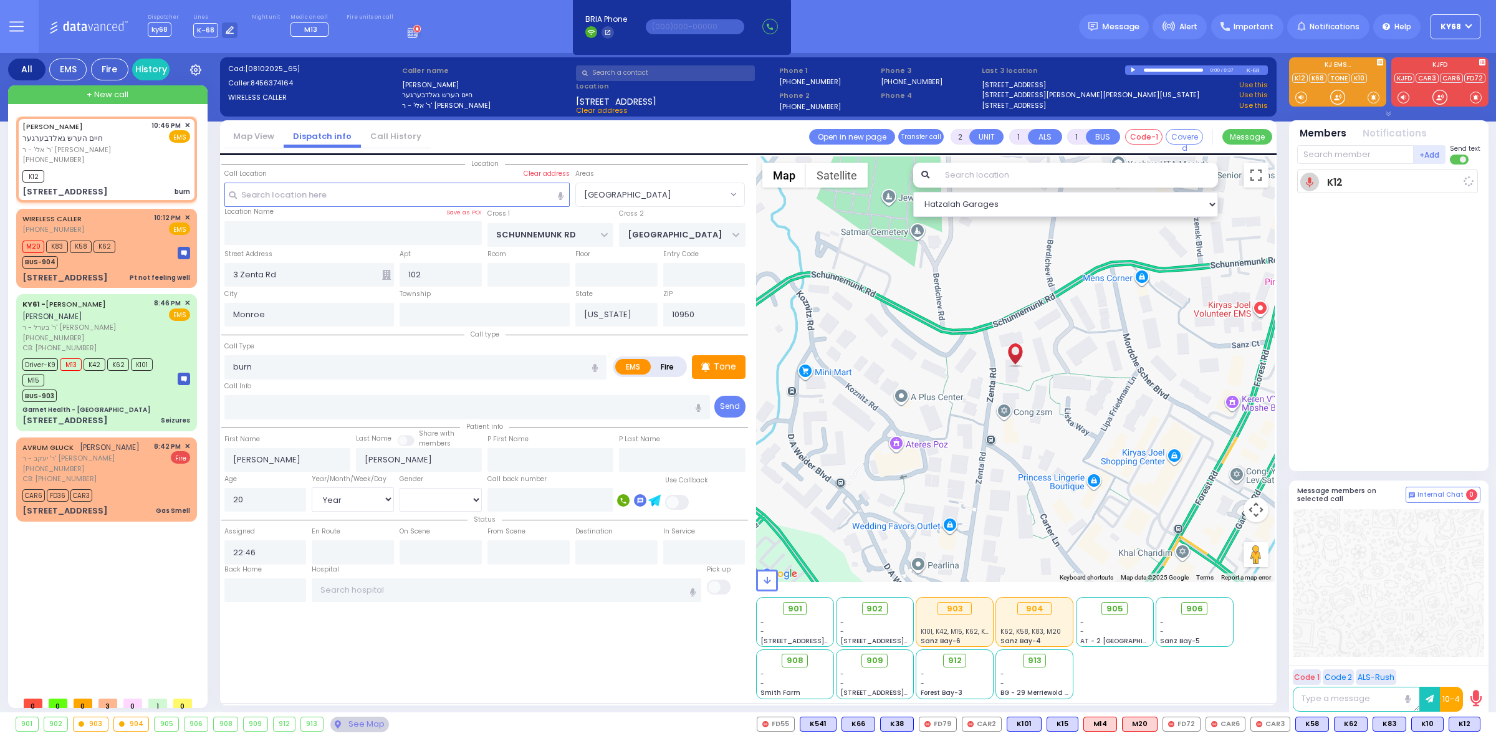
select select
radio input "true"
select select "Year"
select select "[DEMOGRAPHIC_DATA]"
type input "22:47"
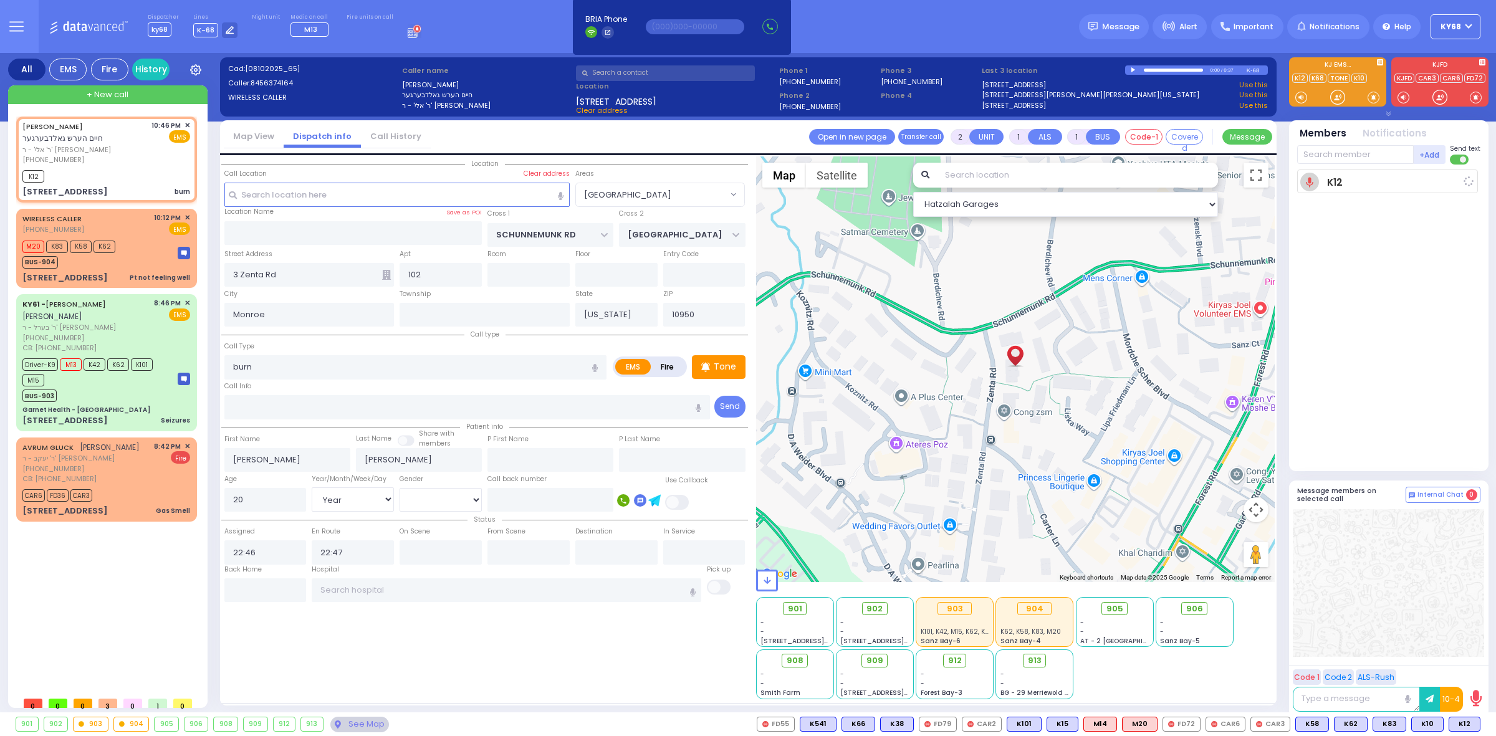
select select "Hatzalah Garages"
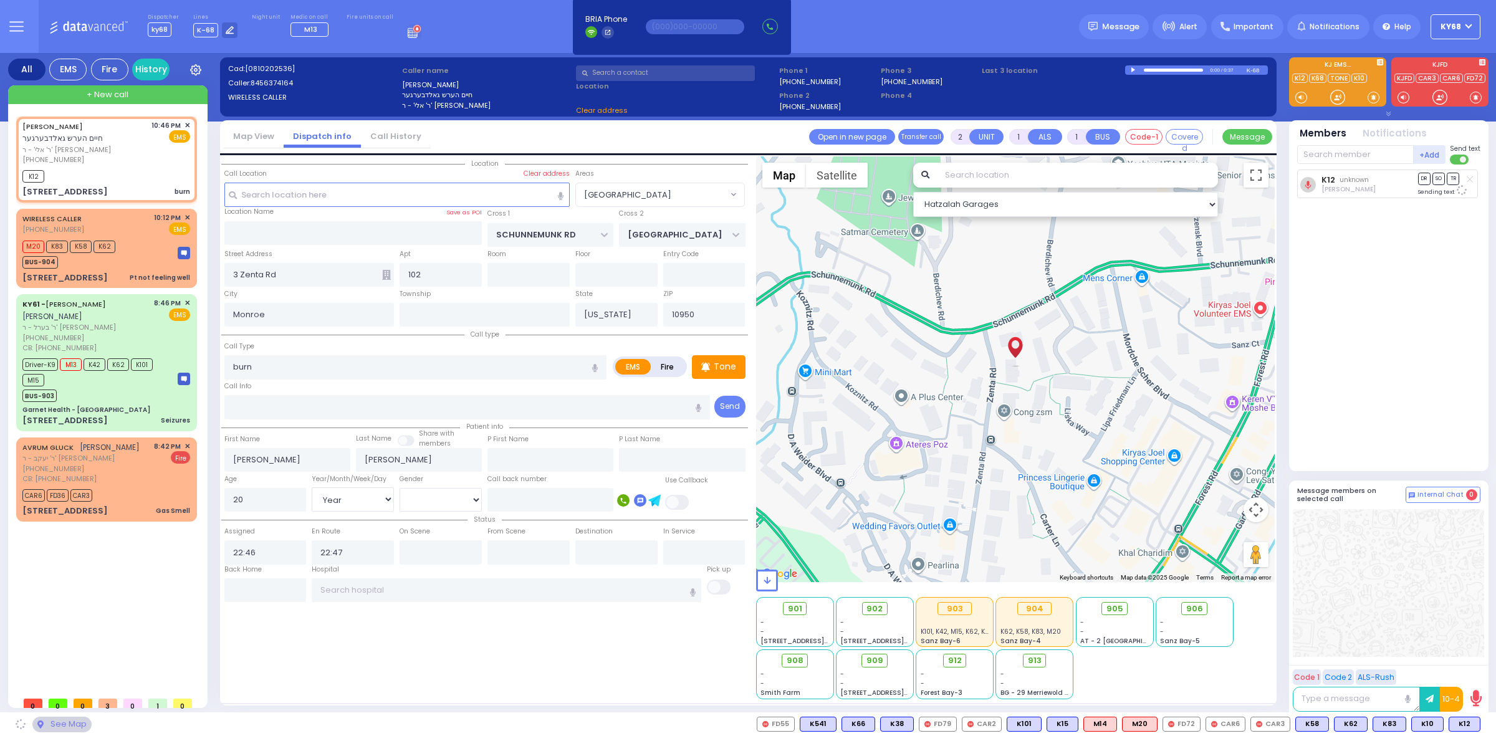
select select "[GEOGRAPHIC_DATA]"
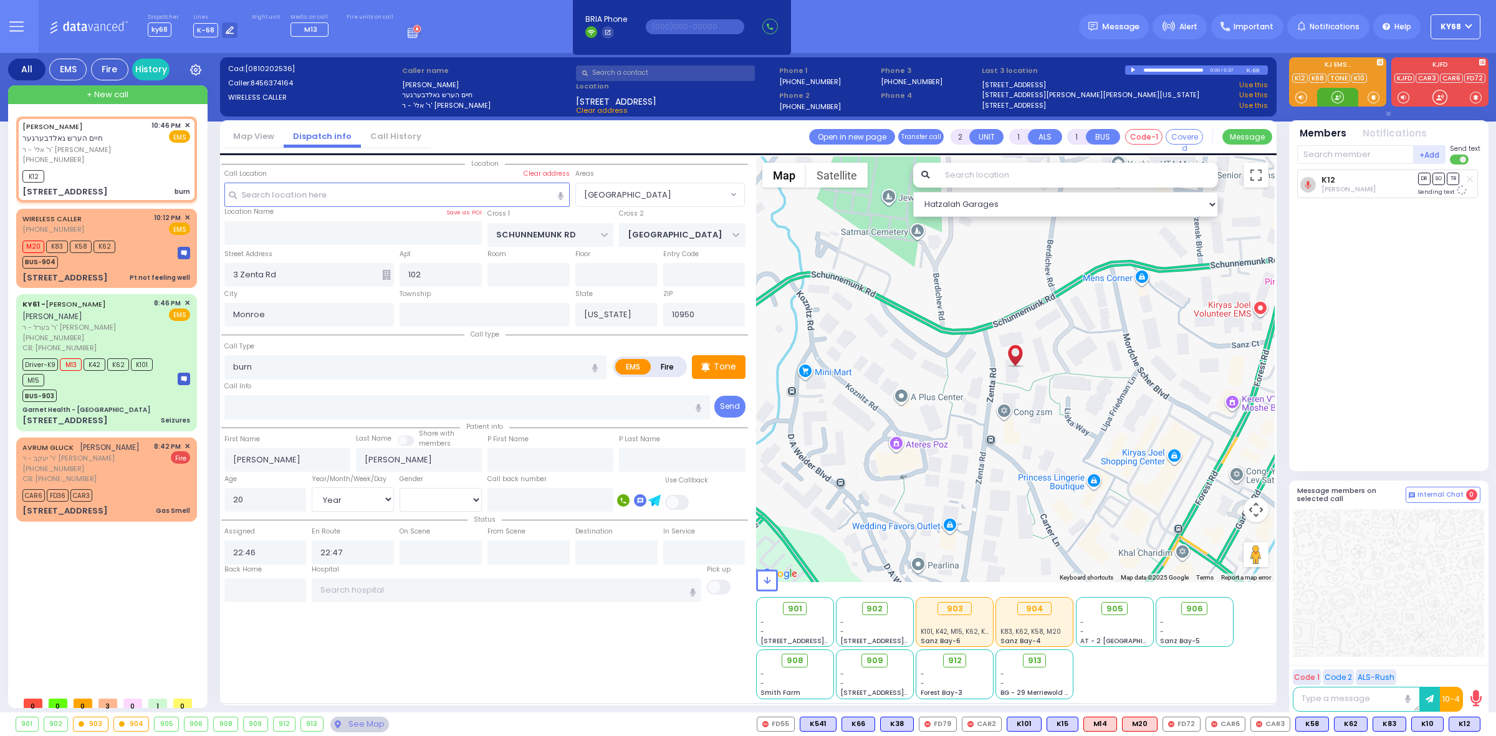
click at [1326, 94] on div at bounding box center [1337, 97] width 41 height 19
click at [1331, 97] on div at bounding box center [1337, 97] width 12 height 12
click at [1332, 97] on div at bounding box center [1337, 97] width 12 height 12
click at [1463, 724] on span "K4" at bounding box center [1465, 724] width 29 height 14
select select
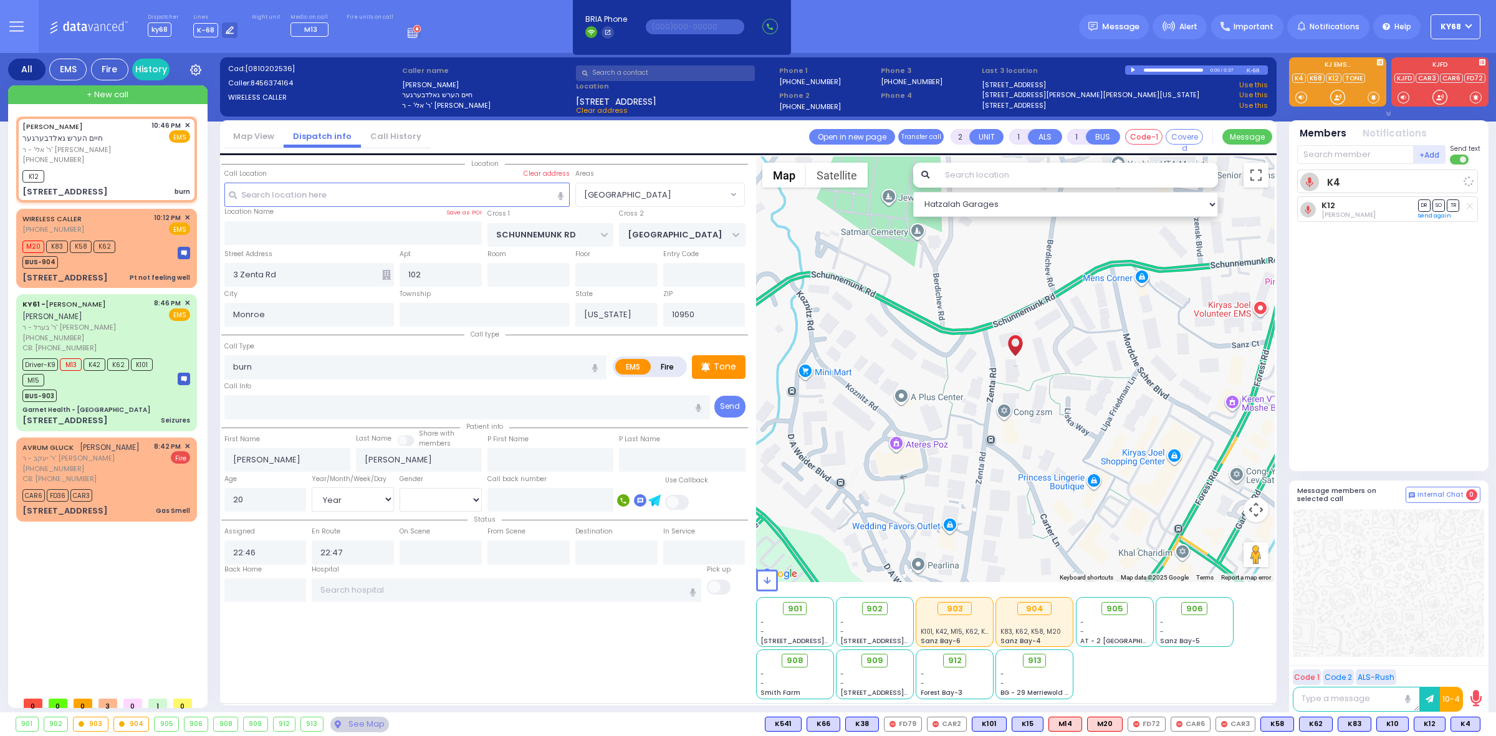
radio input "true"
select select "Year"
select select "[DEMOGRAPHIC_DATA]"
select select "Hatzalah Garages"
select select "[GEOGRAPHIC_DATA]"
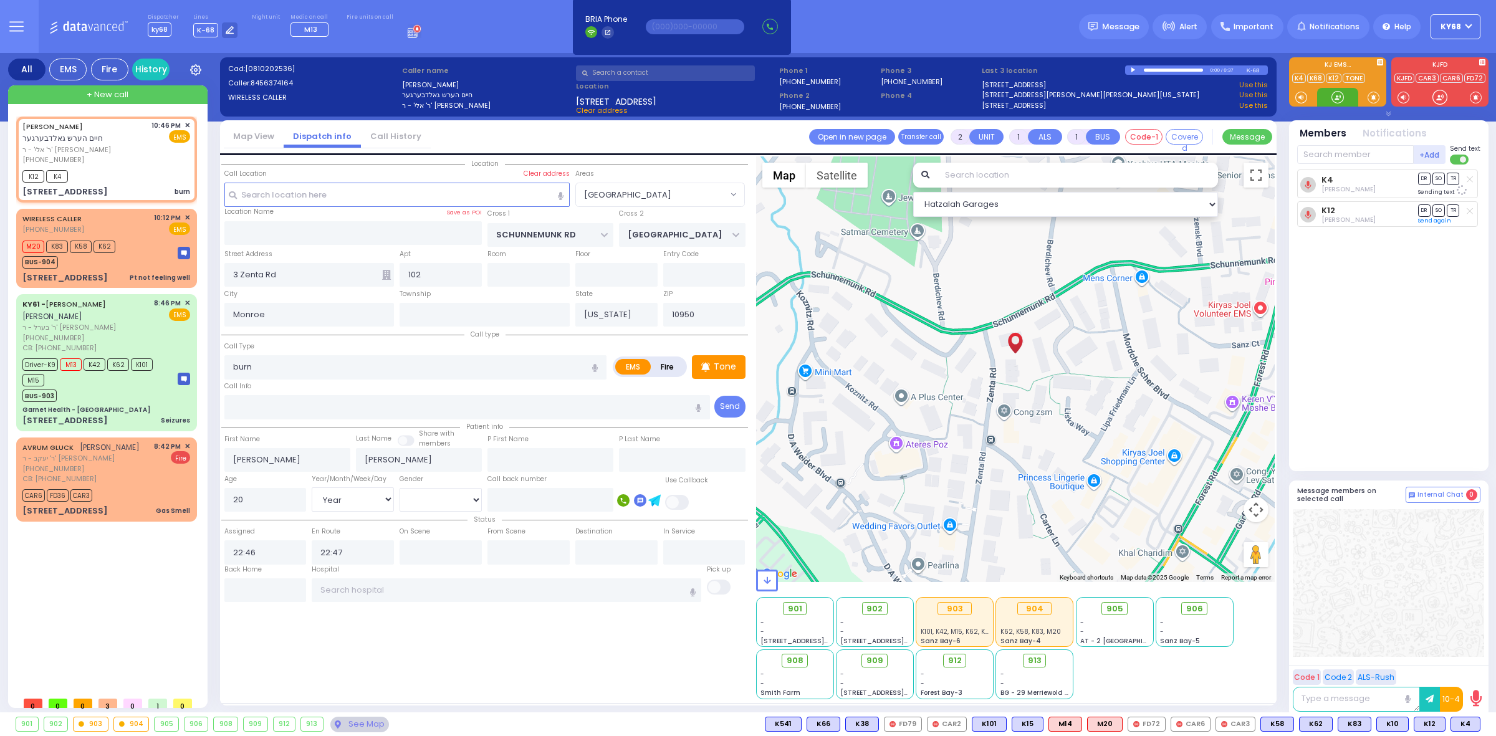
click at [1337, 97] on div at bounding box center [1337, 97] width 12 height 12
click at [1343, 92] on div at bounding box center [1337, 97] width 12 height 12
click at [408, 37] on icon at bounding box center [412, 33] width 9 height 7
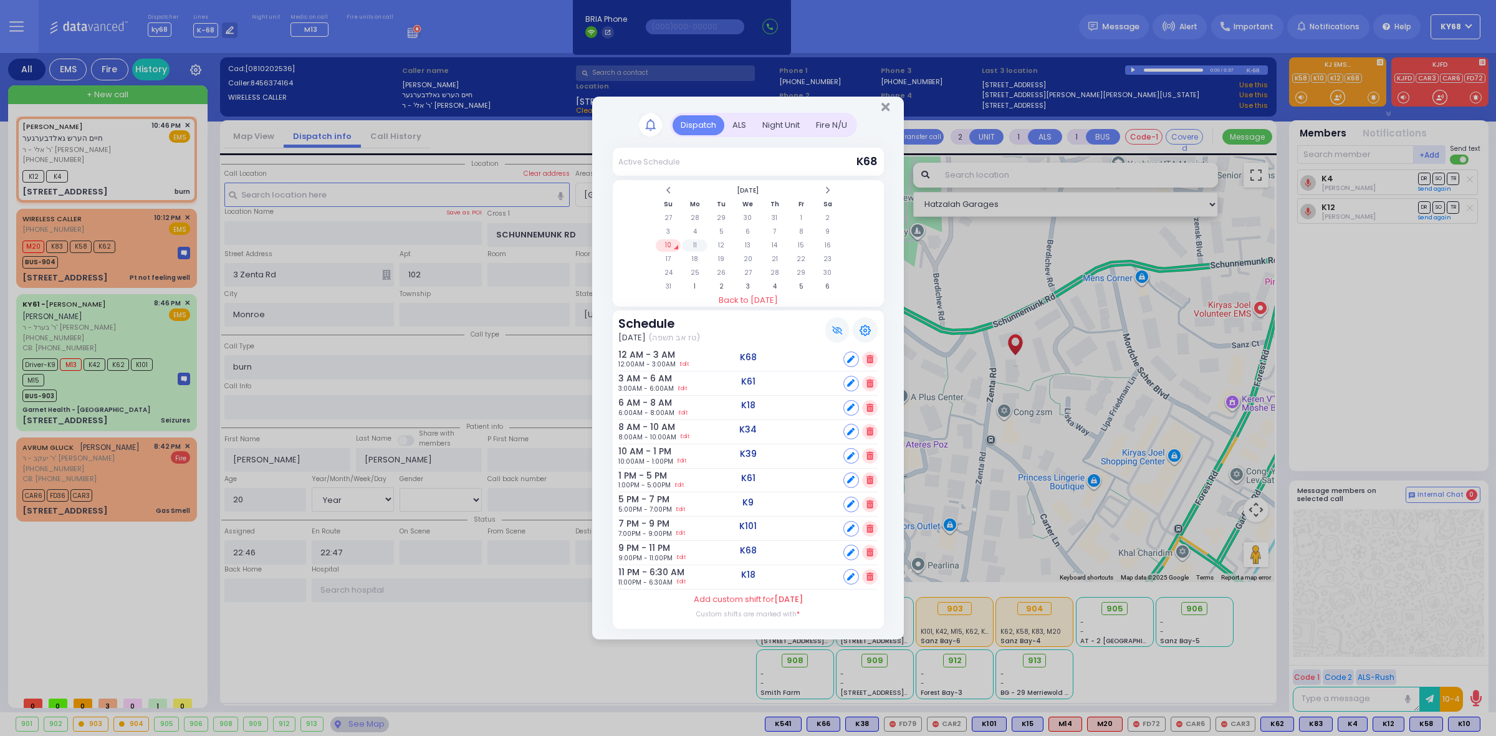
click at [702, 250] on td "11" at bounding box center [695, 245] width 26 height 12
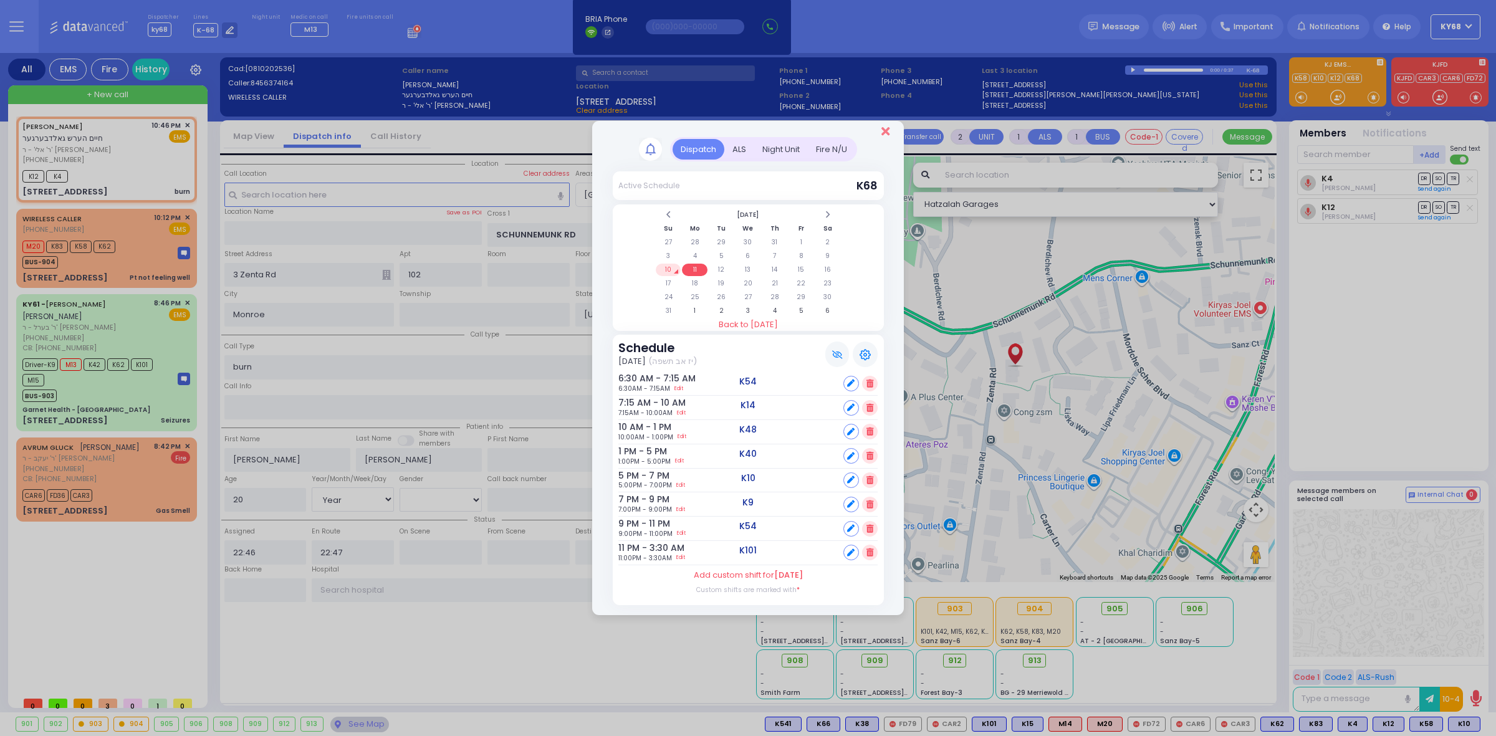
click at [882, 131] on icon "Close" at bounding box center [885, 131] width 8 height 12
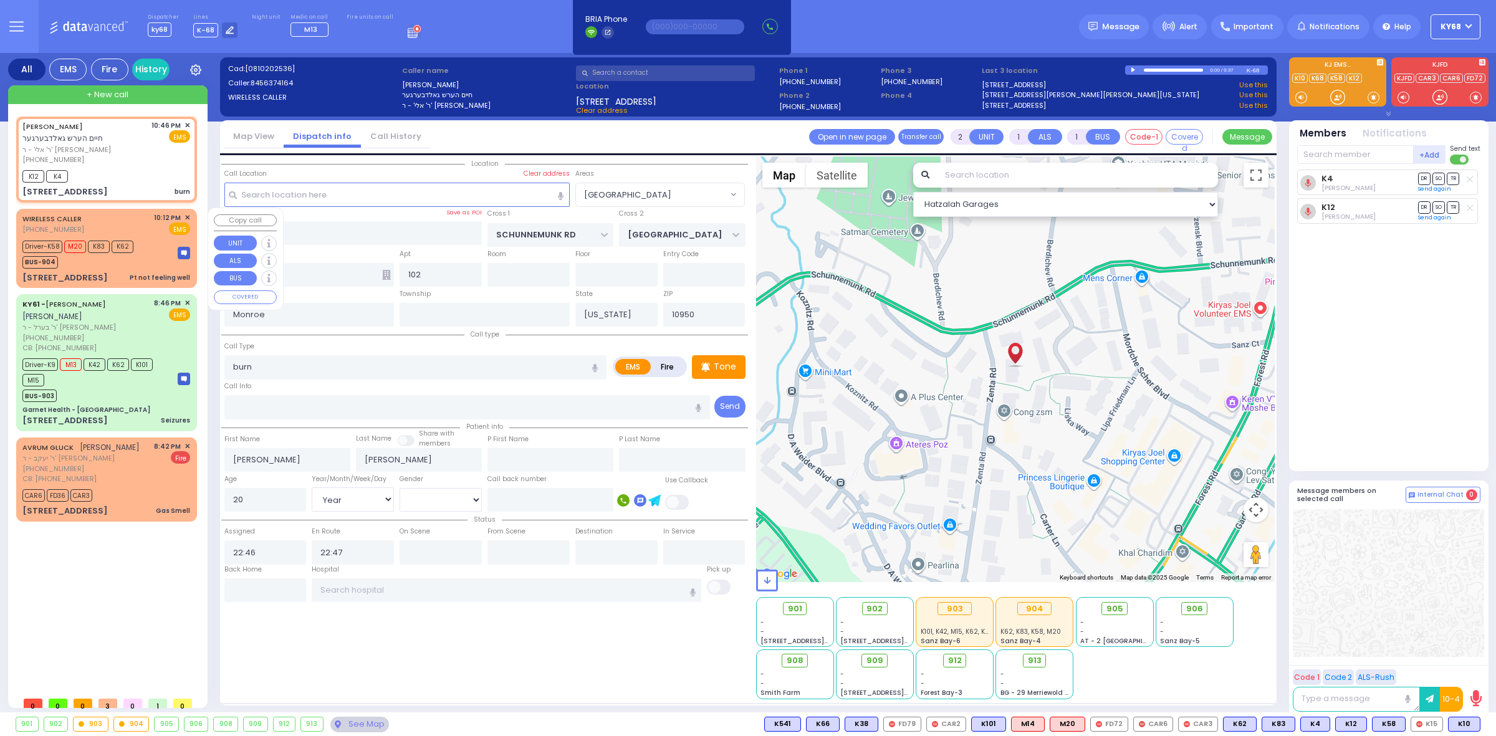
click at [123, 262] on div "BUS-904" at bounding box center [77, 261] width 111 height 16
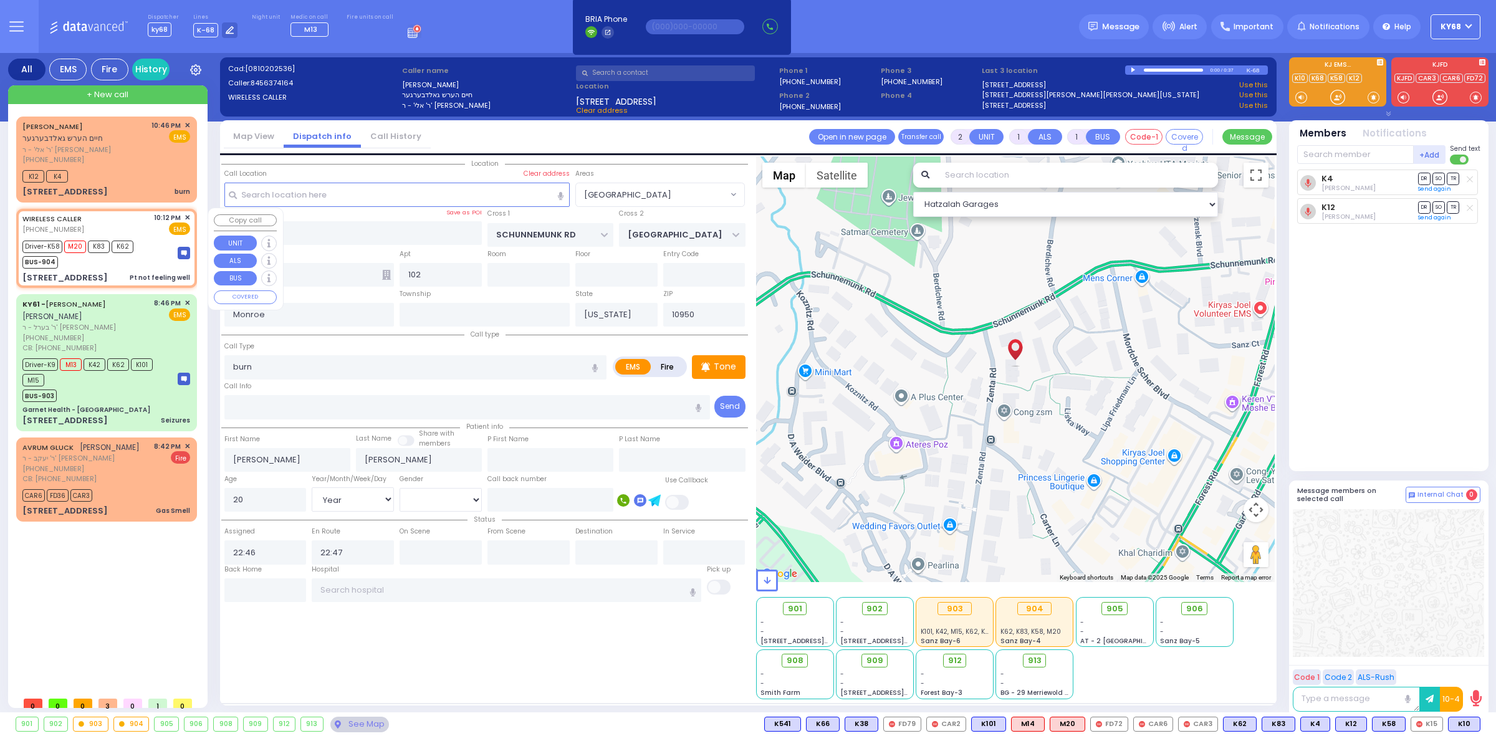
type input "6"
select select
type input "Pt not feeling well"
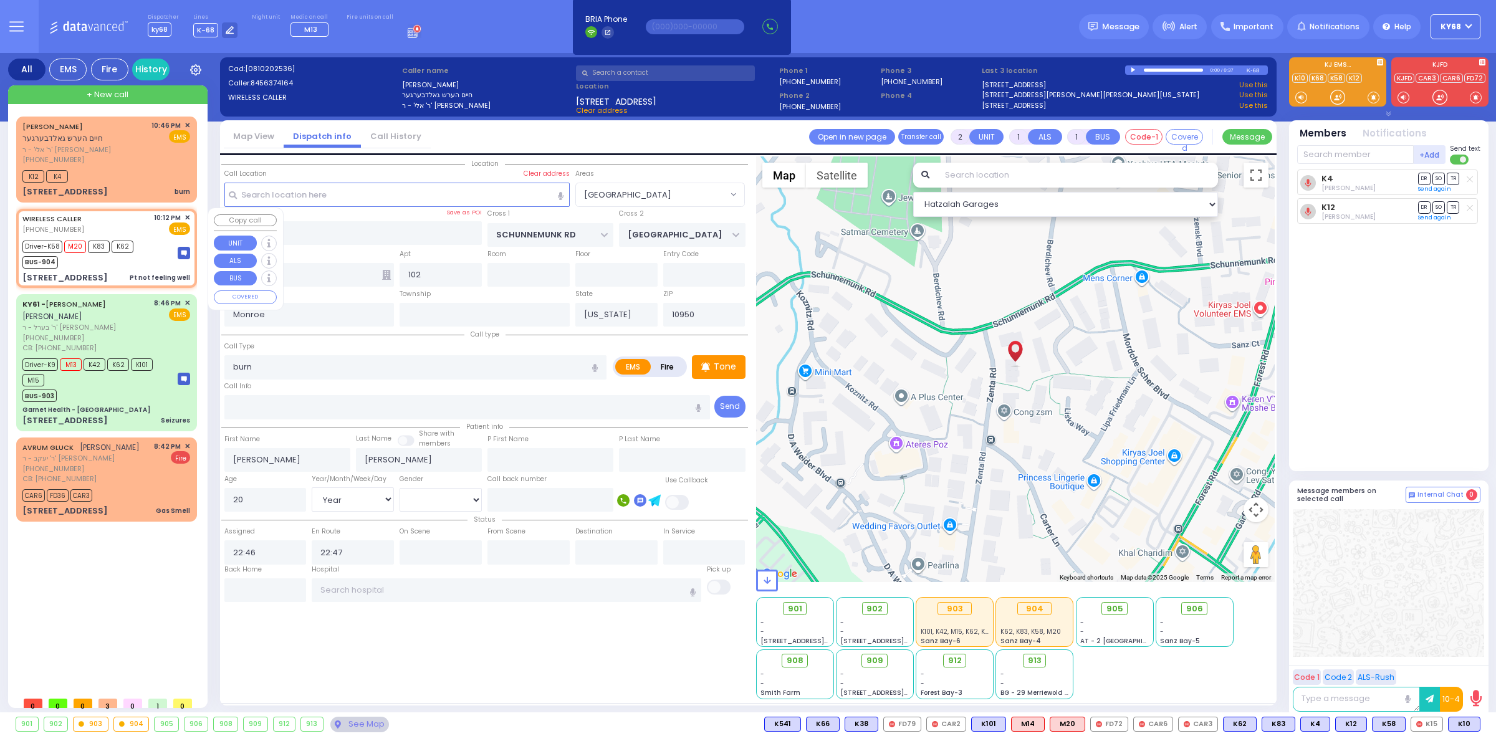
radio input "true"
type input "Eva"
type input "Berkowitz"
type input "73"
select select "Year"
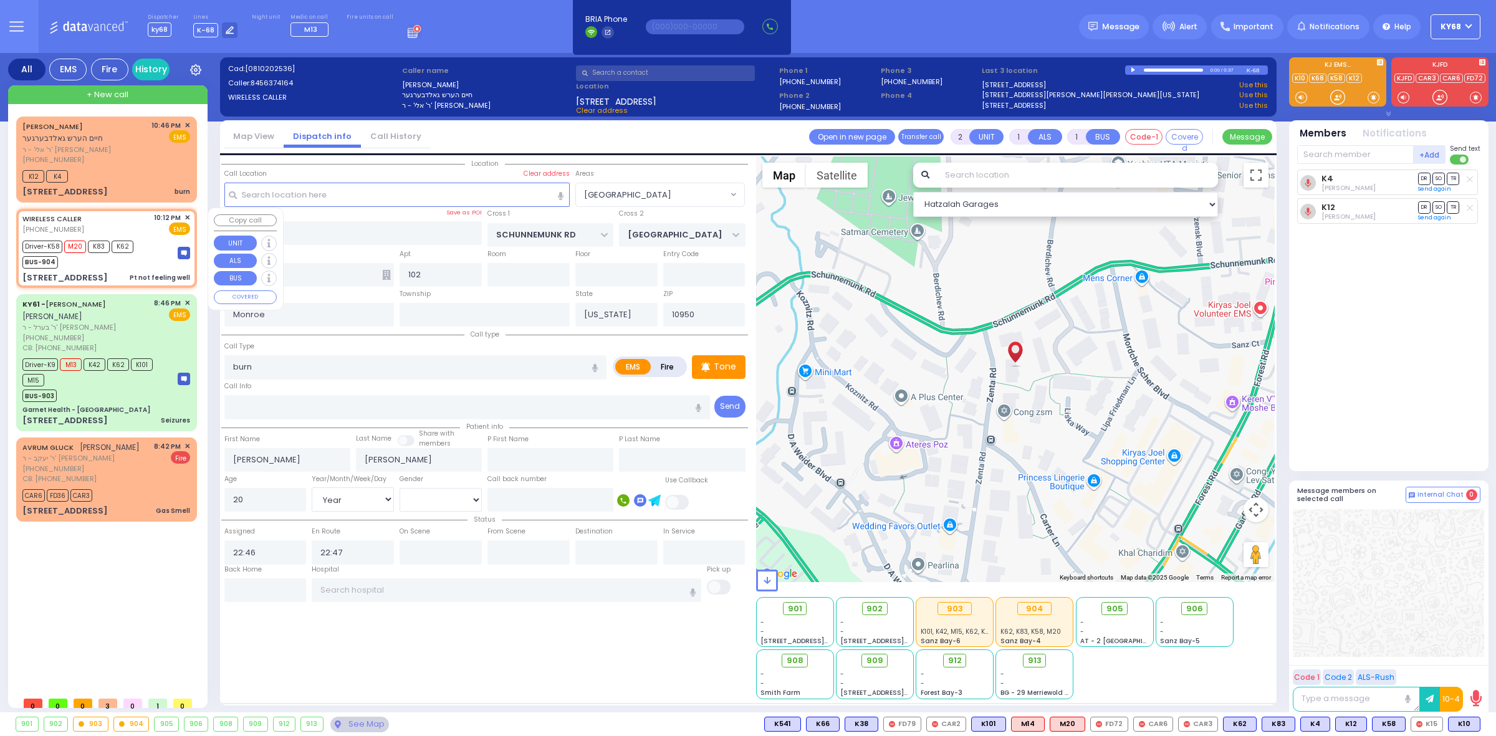
select select "[DEMOGRAPHIC_DATA]"
type input "22:12"
type input "22:14"
type input "22:16"
type input "22:48"
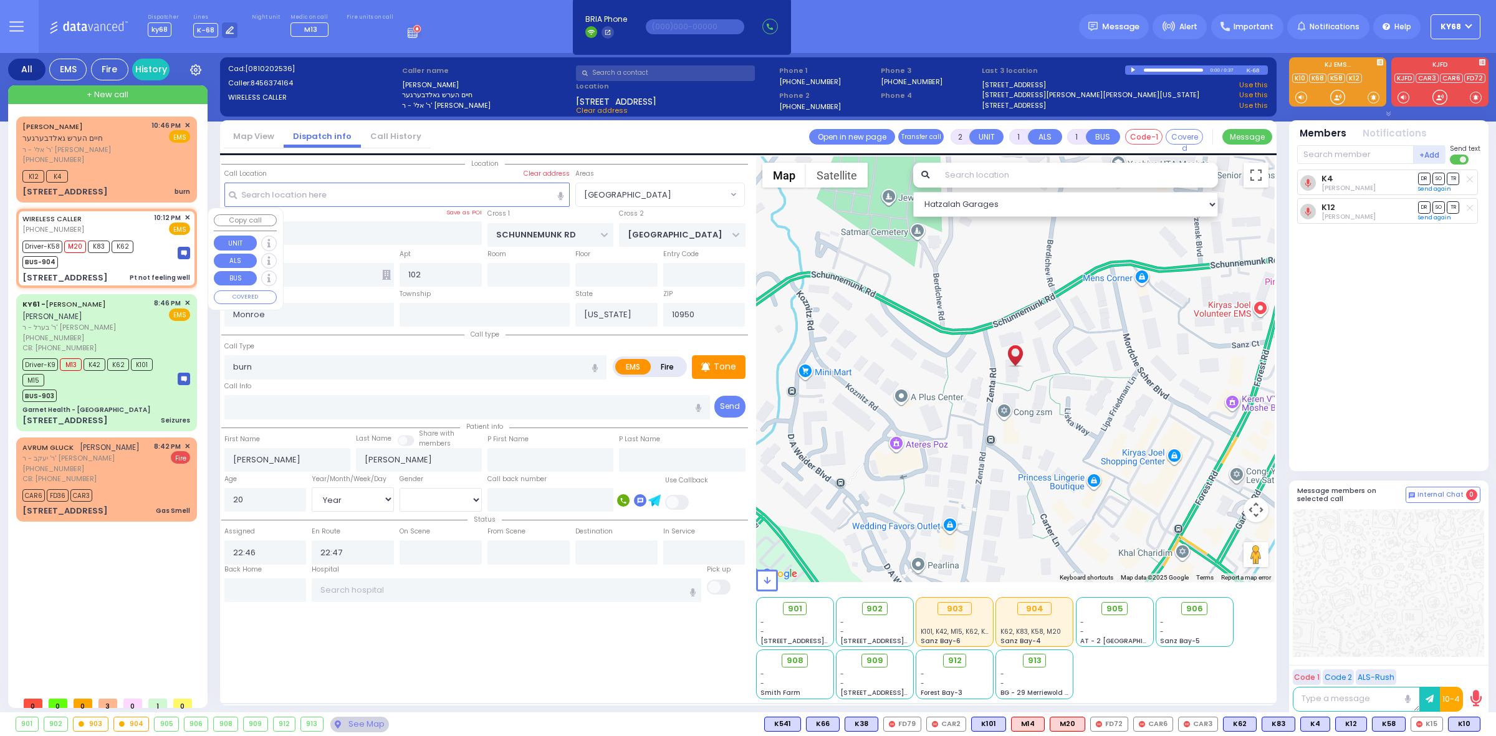
type input "St. Anthonys Comm Hospital 15 Maple Avenue Warwick"
select select "Hatzalah Garages"
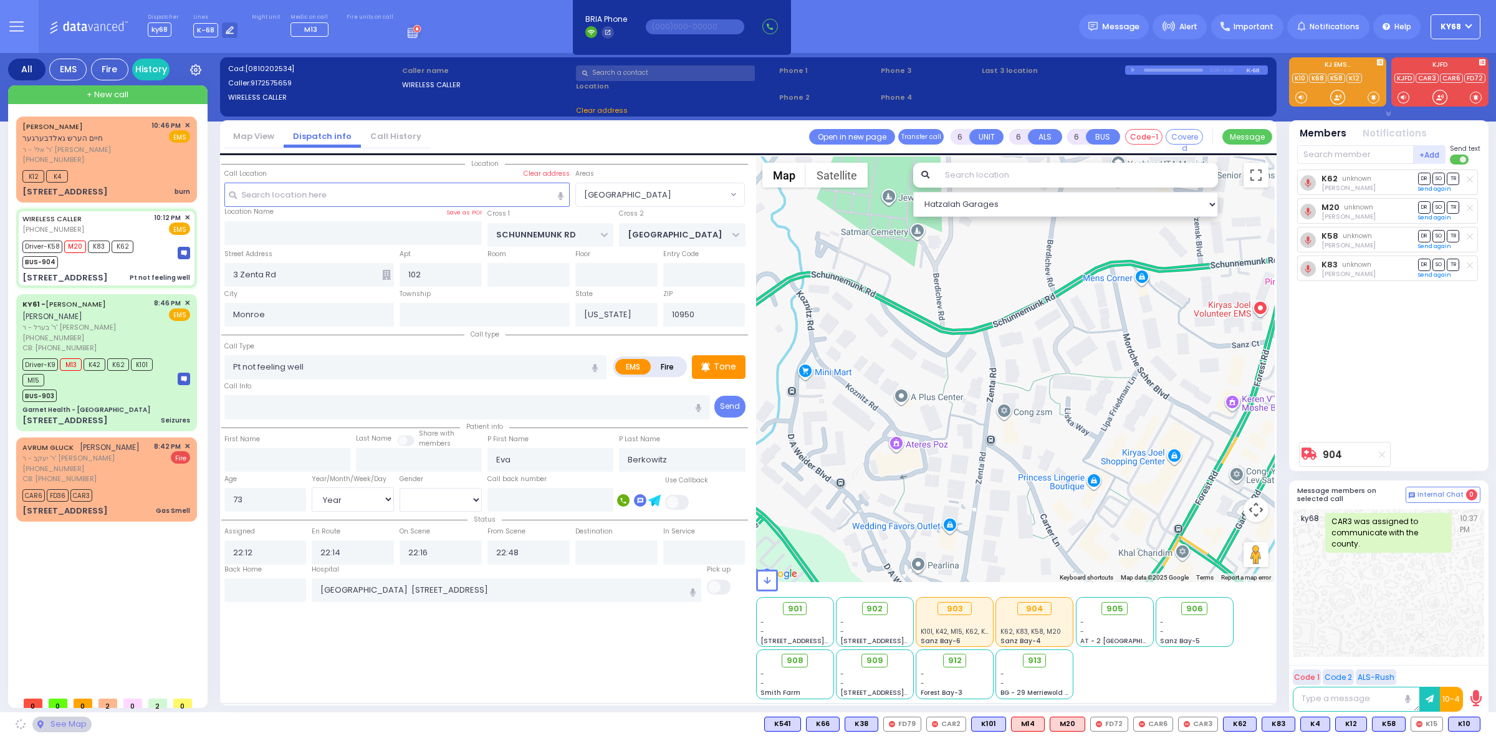
select select
radio input "true"
select select "Year"
select select "[DEMOGRAPHIC_DATA]"
select select "Hatzalah Garages"
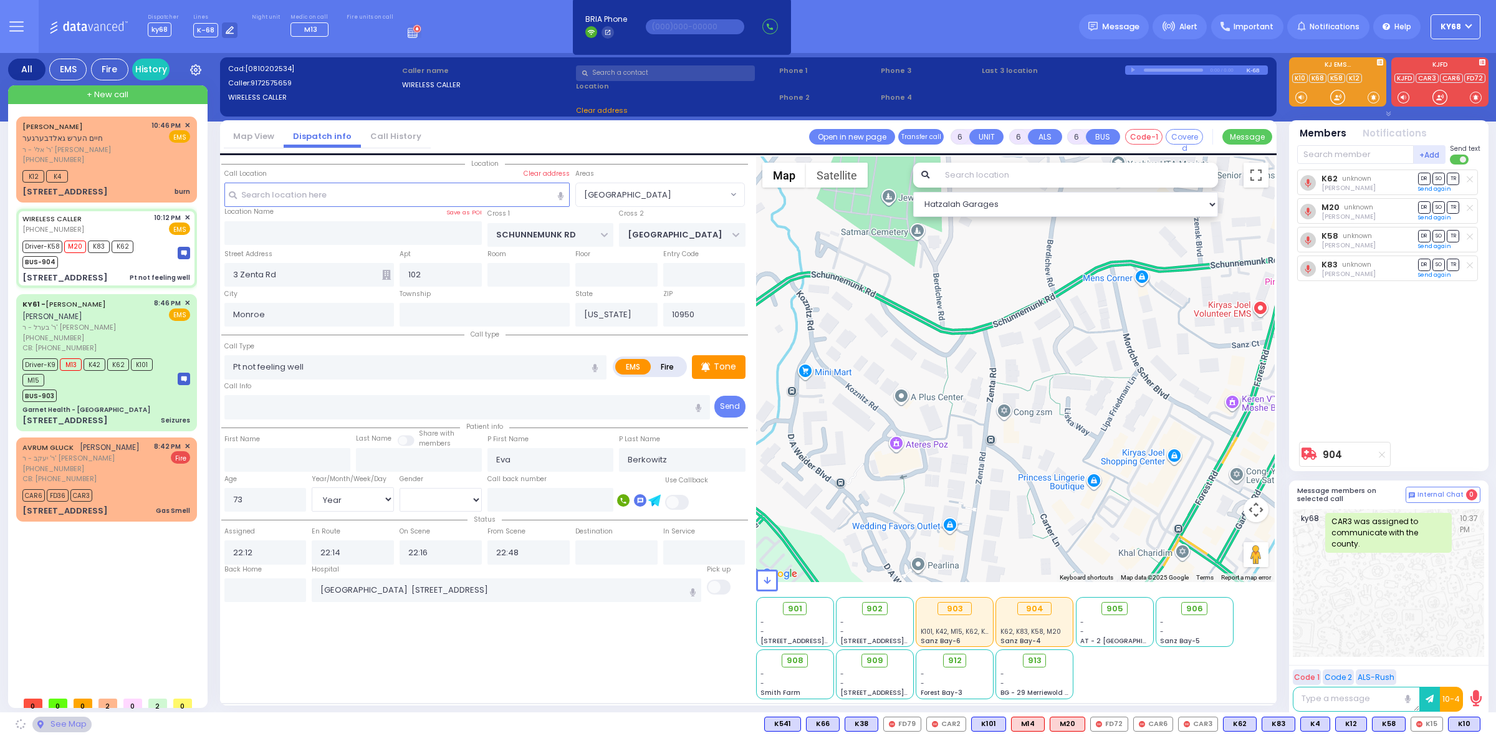
type input "GORLITZ COURT"
type input "MEZABISH PL"
type input "82 Forest Rd"
type input "201"
type input "[PERSON_NAME]"
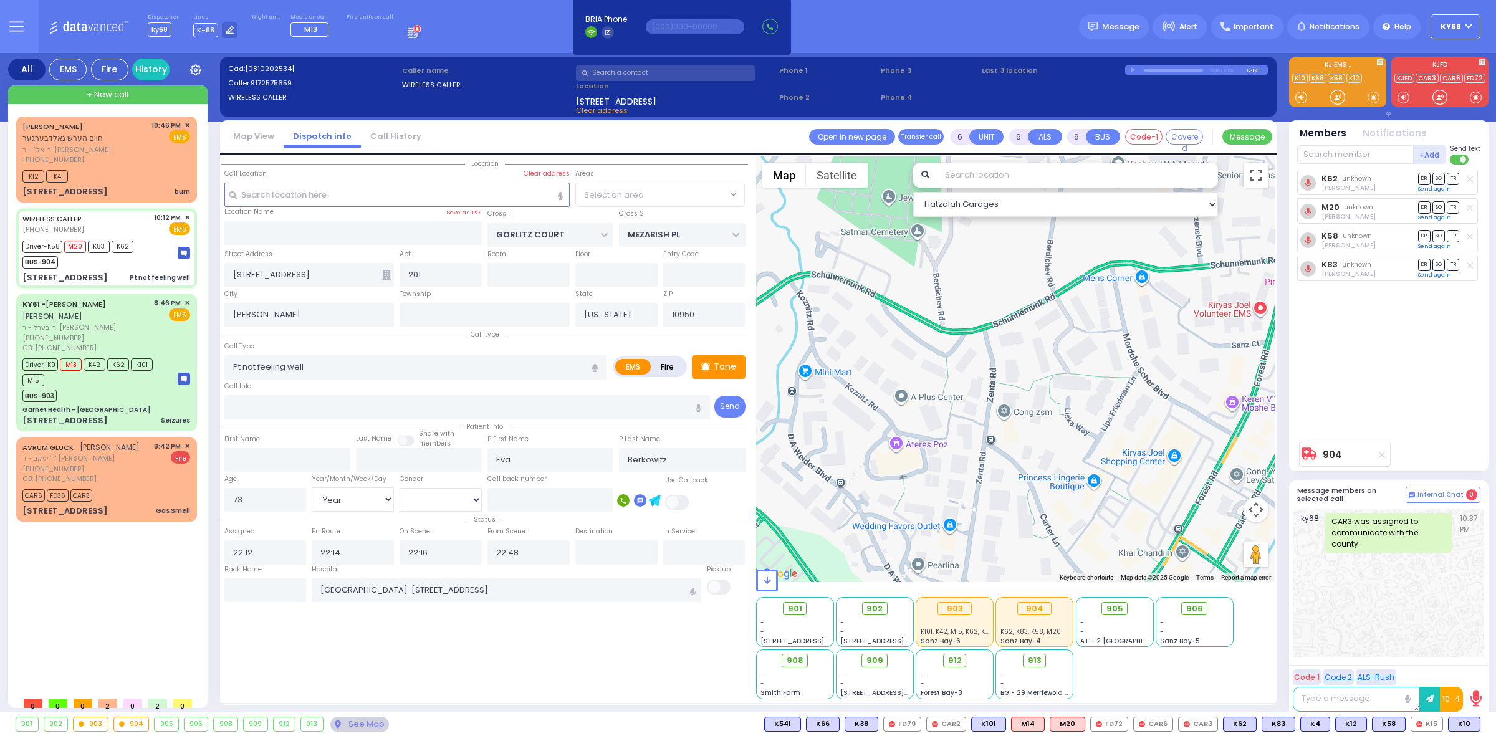
select select "PALM TREE"
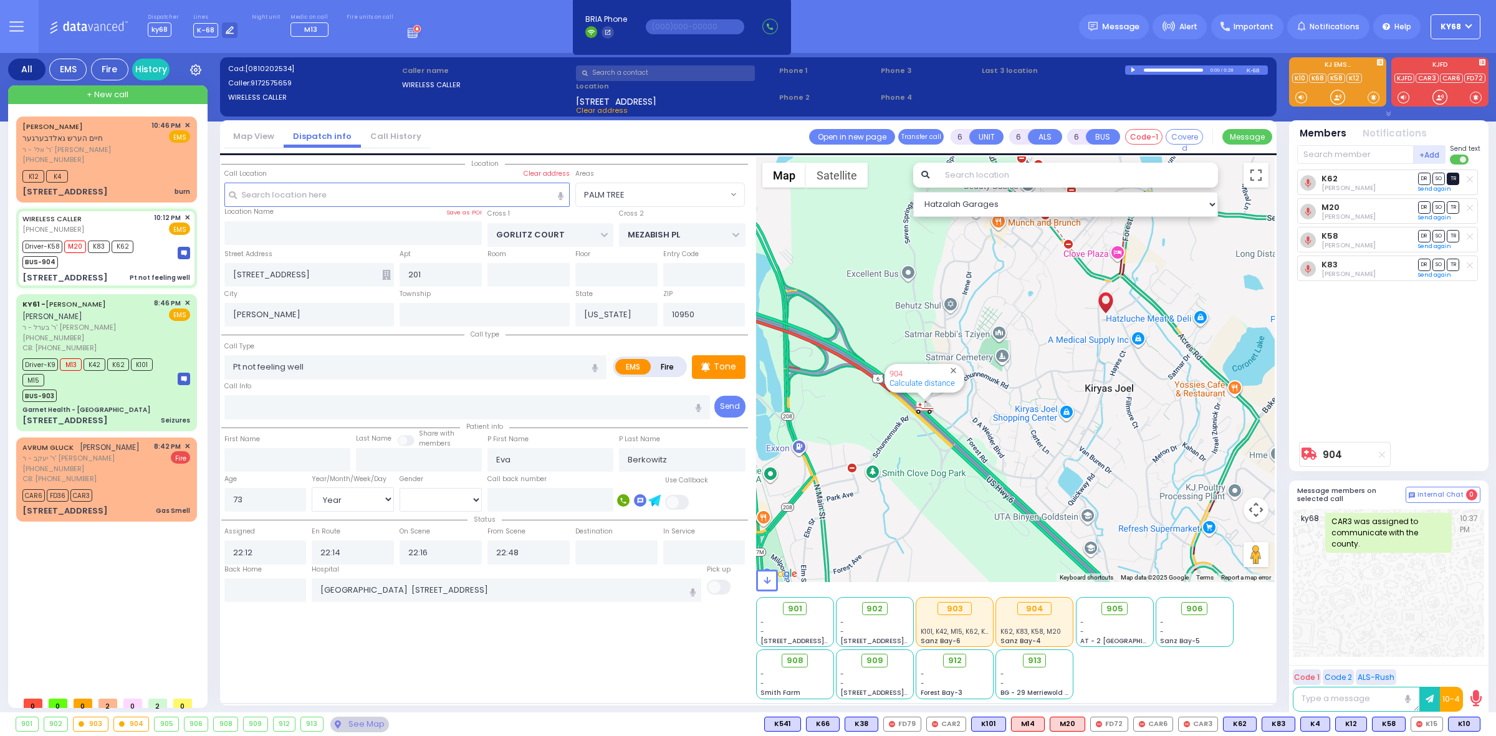
click at [1450, 176] on span "TR" at bounding box center [1452, 179] width 12 height 12
select select
radio input "true"
select select "Year"
select select "[DEMOGRAPHIC_DATA]"
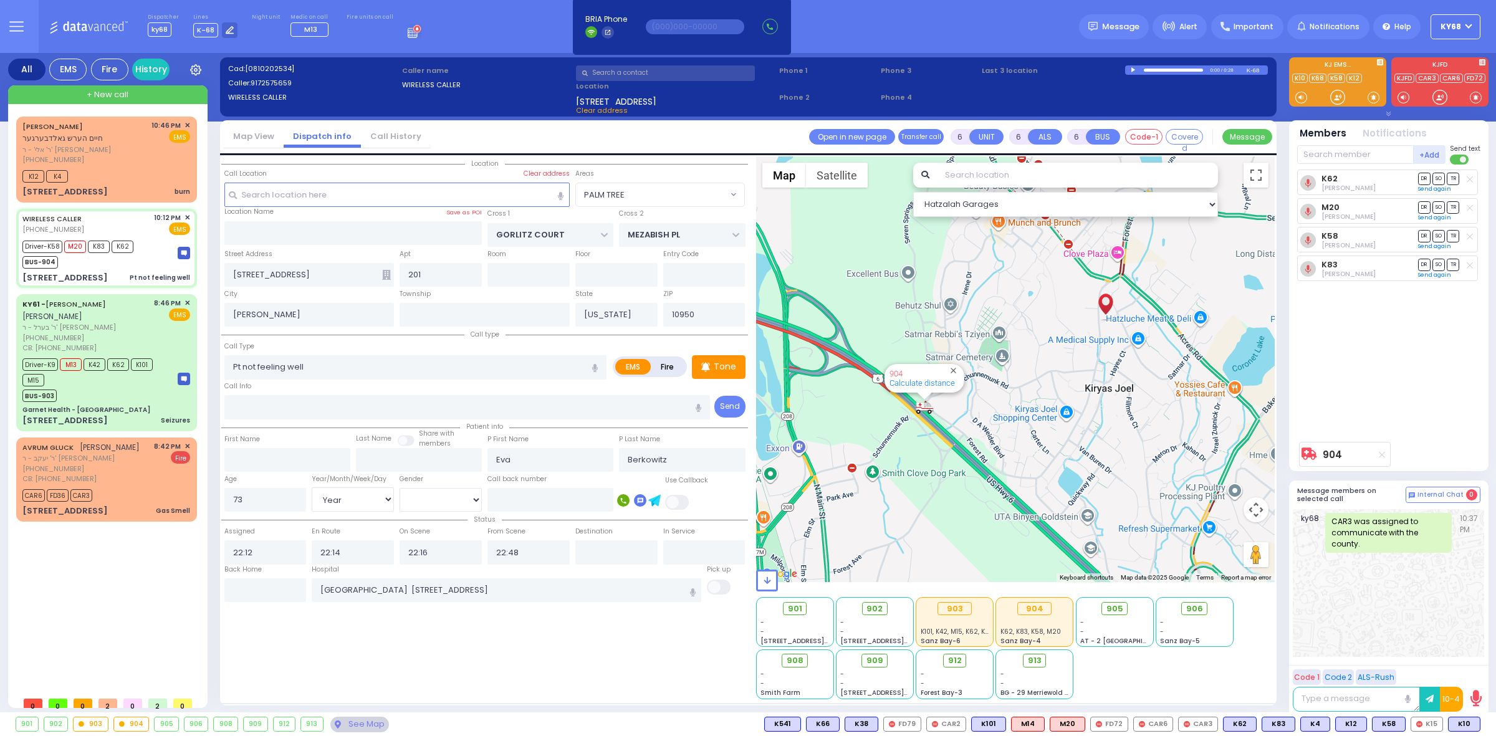
select select "Hatzalah Garages"
select select "PALM TREE"
click at [1426, 176] on span "DR" at bounding box center [1424, 179] width 12 height 12
select select
radio input "true"
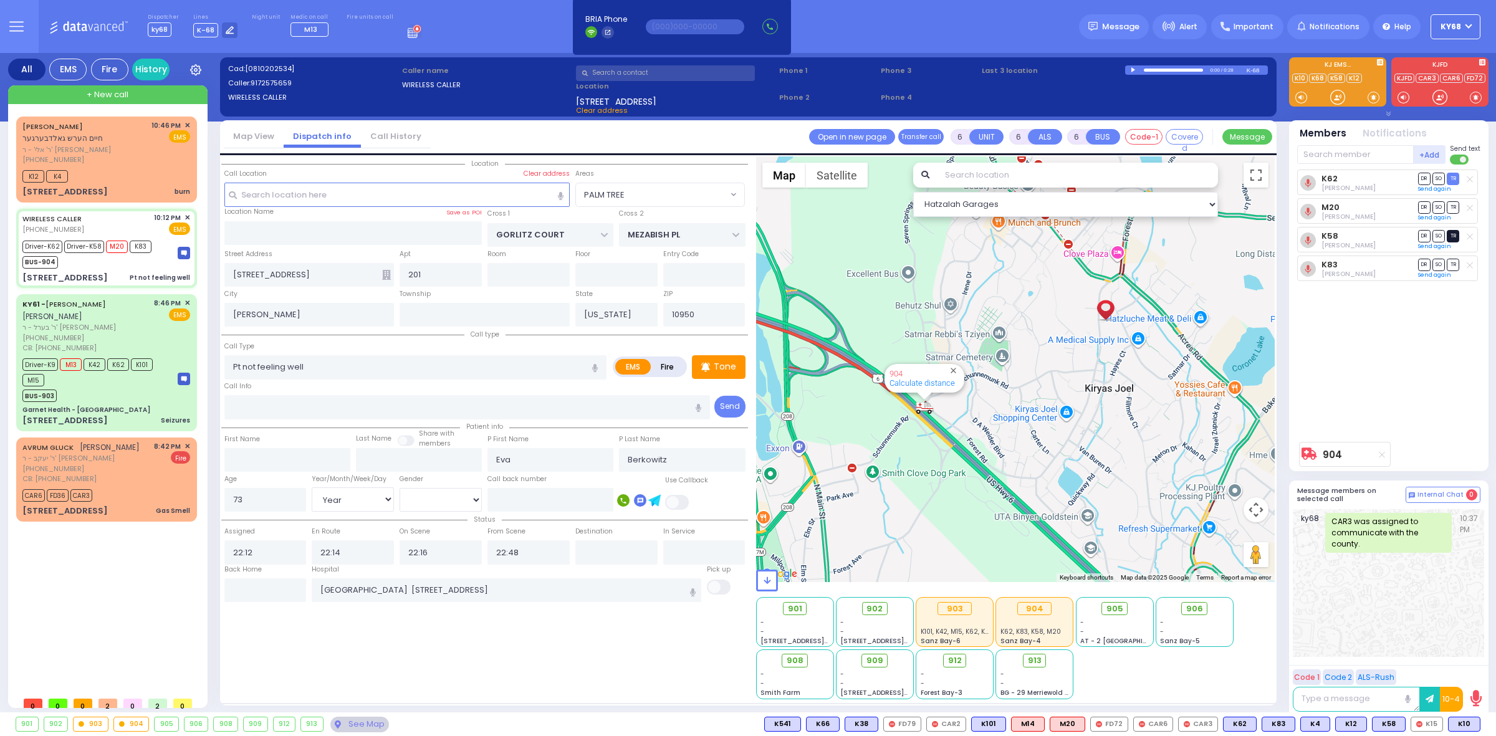
select select "Year"
select select "[DEMOGRAPHIC_DATA]"
select select "Hatzalah Garages"
select select "PALM TREE"
click at [1440, 208] on span "SO" at bounding box center [1438, 207] width 12 height 12
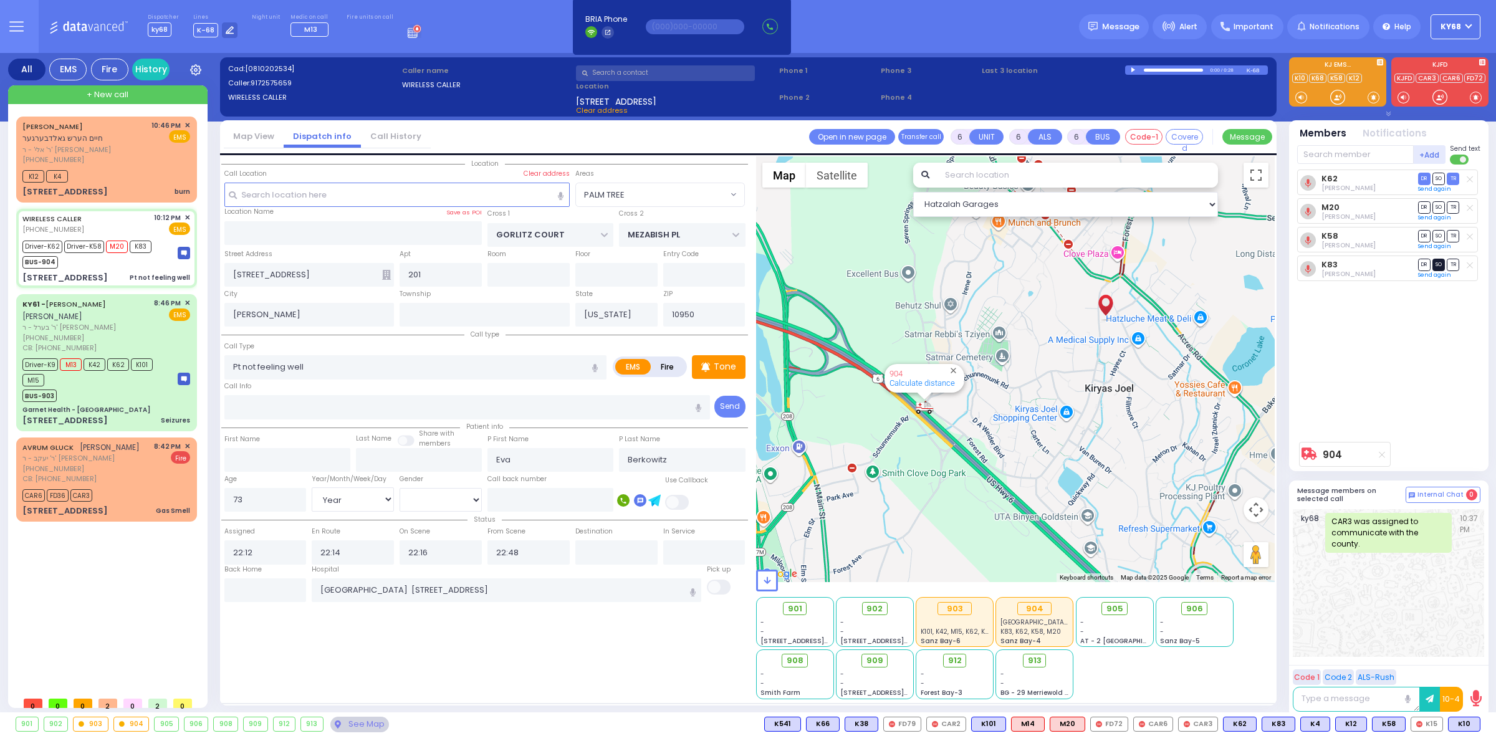
select select
radio input "true"
select select "Year"
select select "[DEMOGRAPHIC_DATA]"
select select "PALM TREE"
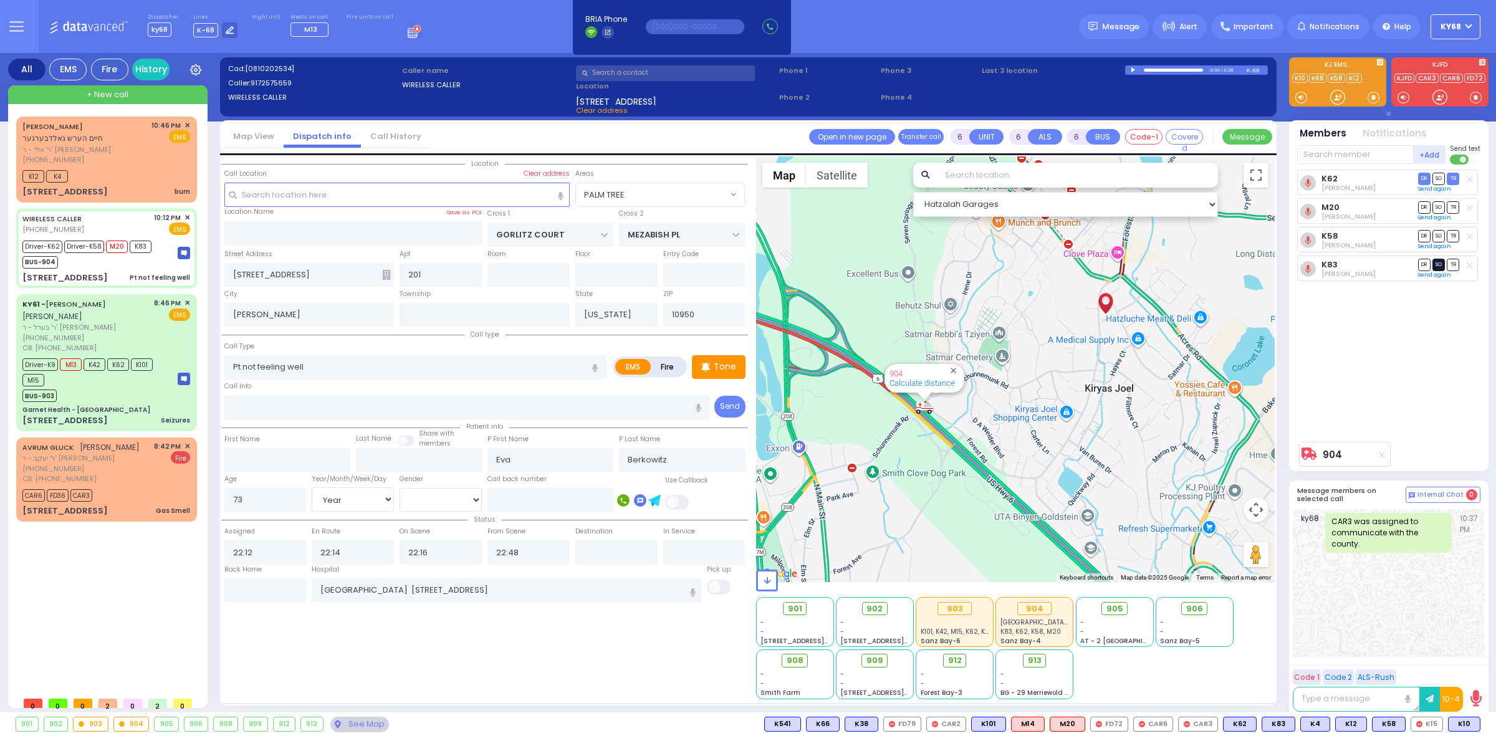
select select "Hatzalah Garages"
click at [1435, 265] on span "SO" at bounding box center [1438, 265] width 12 height 12
select select
radio input "true"
select select "Year"
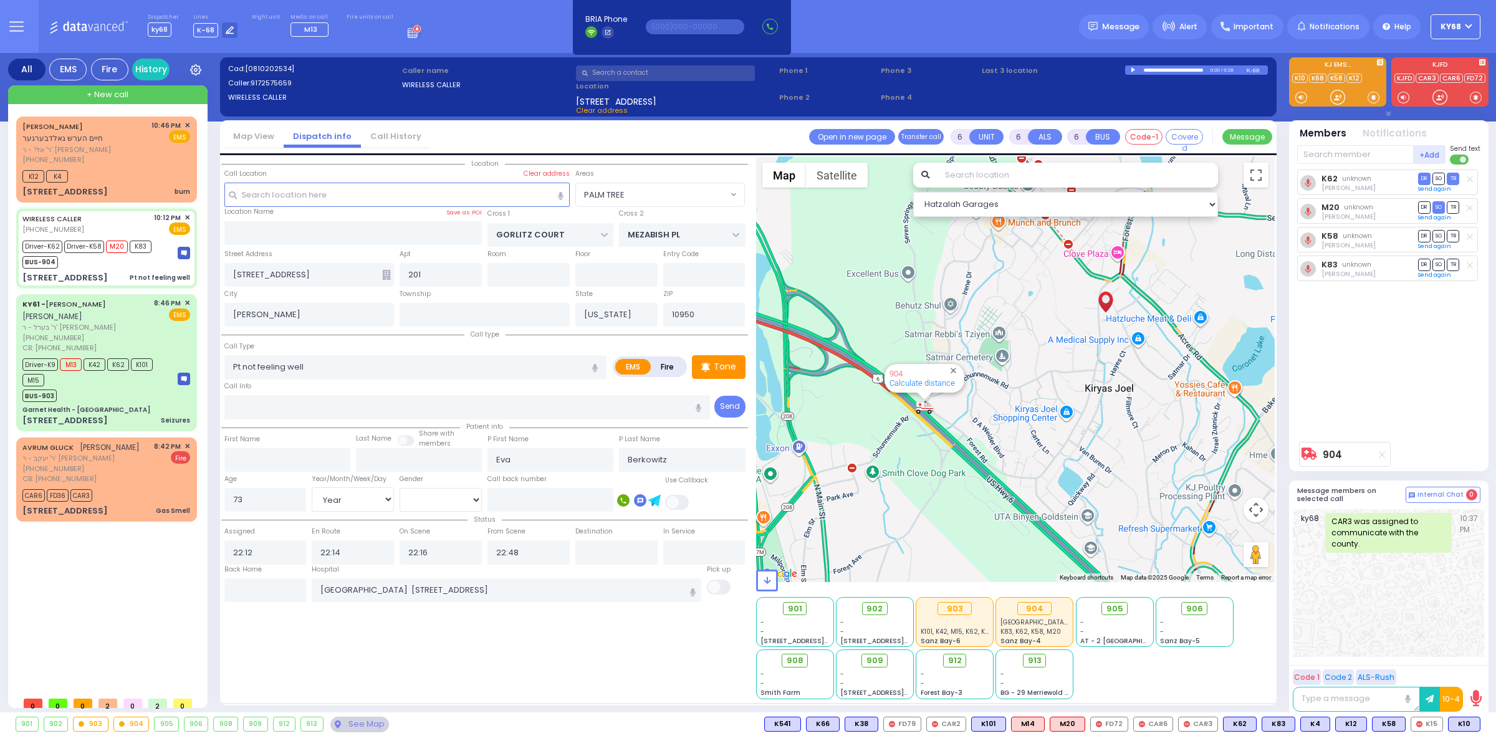
select select "[DEMOGRAPHIC_DATA]"
select select "Hatzalah Garages"
select select "PALM TREE"
click at [1451, 237] on span "TR" at bounding box center [1452, 236] width 12 height 12
select select
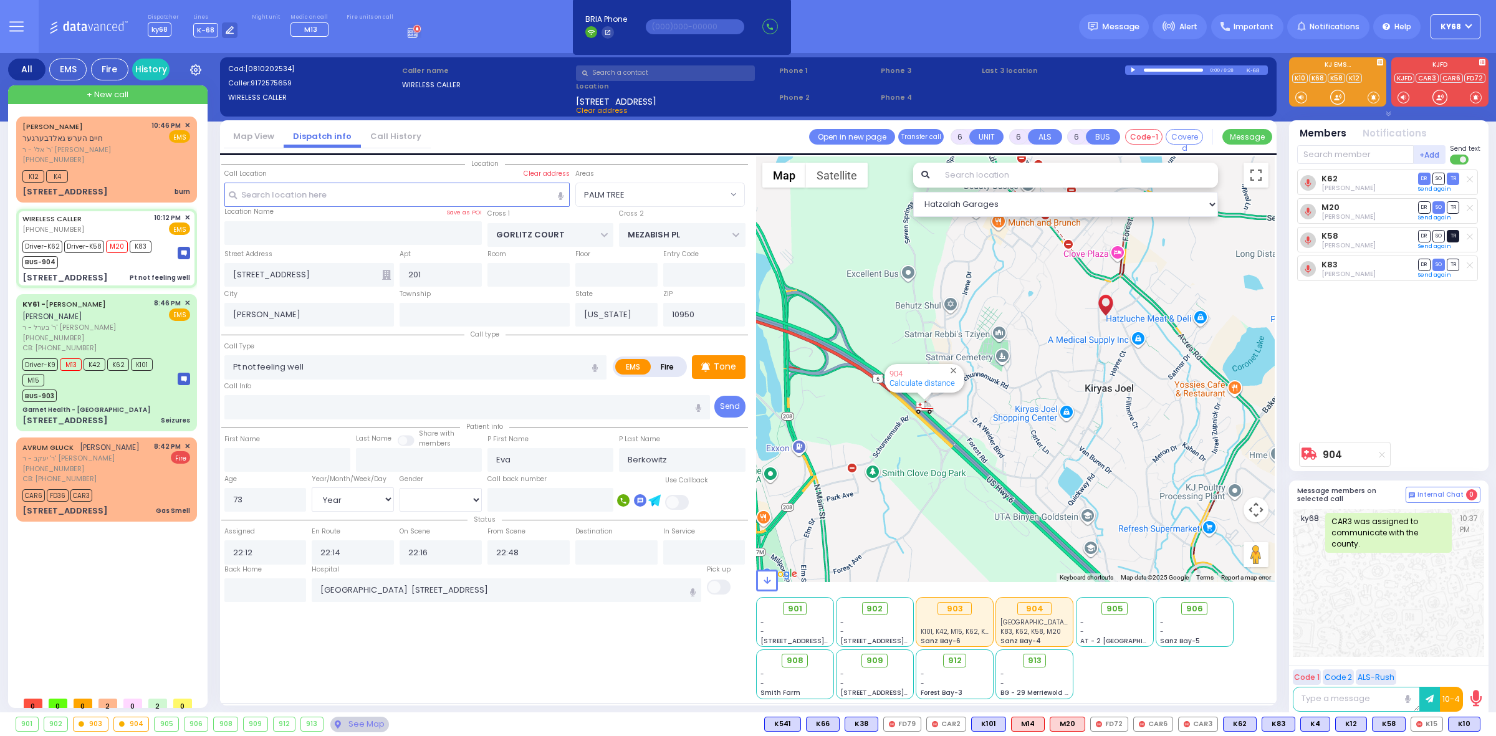
radio input "true"
select select "Year"
select select "[DEMOGRAPHIC_DATA]"
select select "PALM TREE"
select select "Hatzalah Garages"
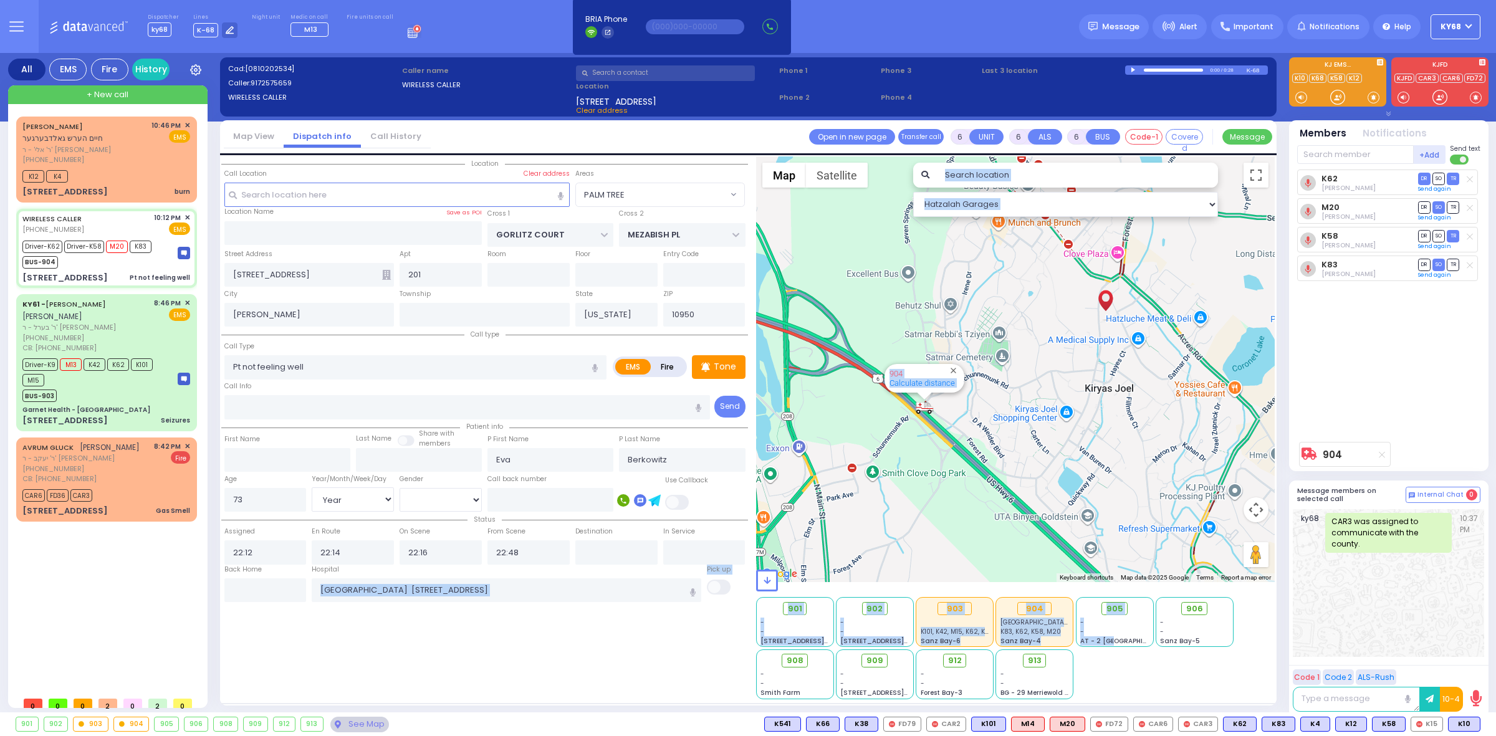
drag, startPoint x: 1110, startPoint y: 673, endPoint x: 618, endPoint y: 633, distance: 493.9
click at [618, 593] on div "Location" at bounding box center [747, 430] width 1053 height 548
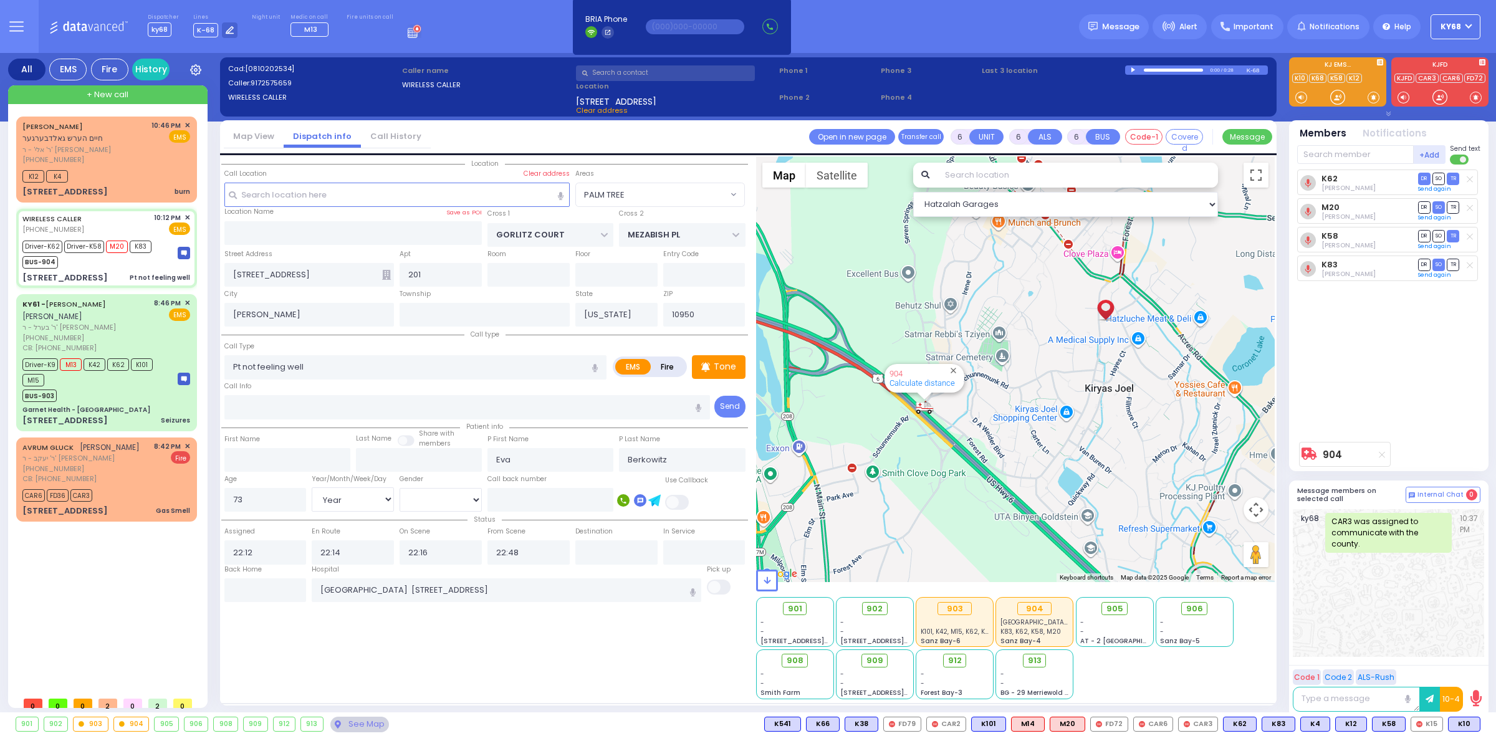
click at [624, 677] on div "Location 201" at bounding box center [484, 427] width 527 height 543
click at [581, 587] on input "St. Anthonys Comm Hospital 15 Maple Avenue Warwick" at bounding box center [506, 590] width 389 height 24
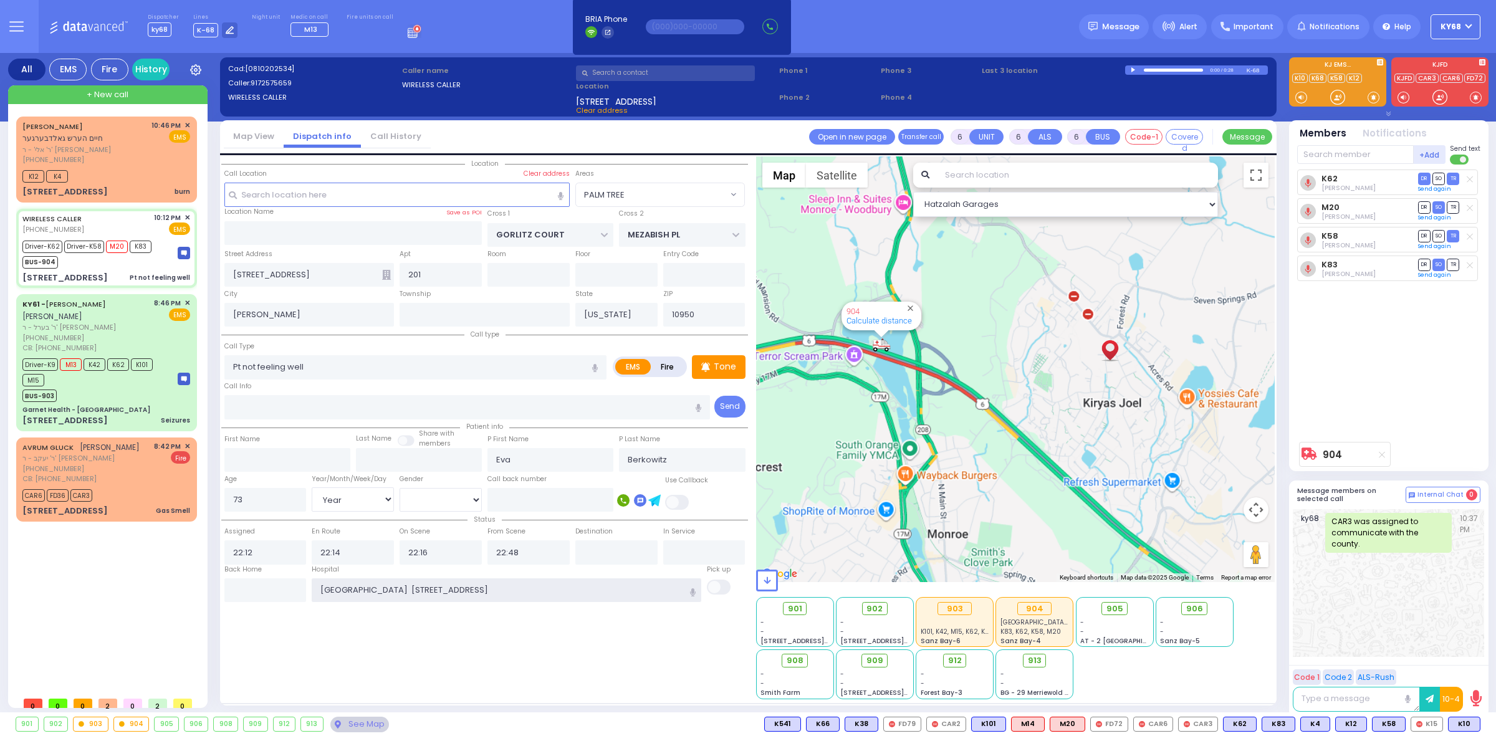
click at [581, 586] on input "St. Anthonys Comm Hospital 15 Maple Avenue Warwick" at bounding box center [506, 590] width 389 height 24
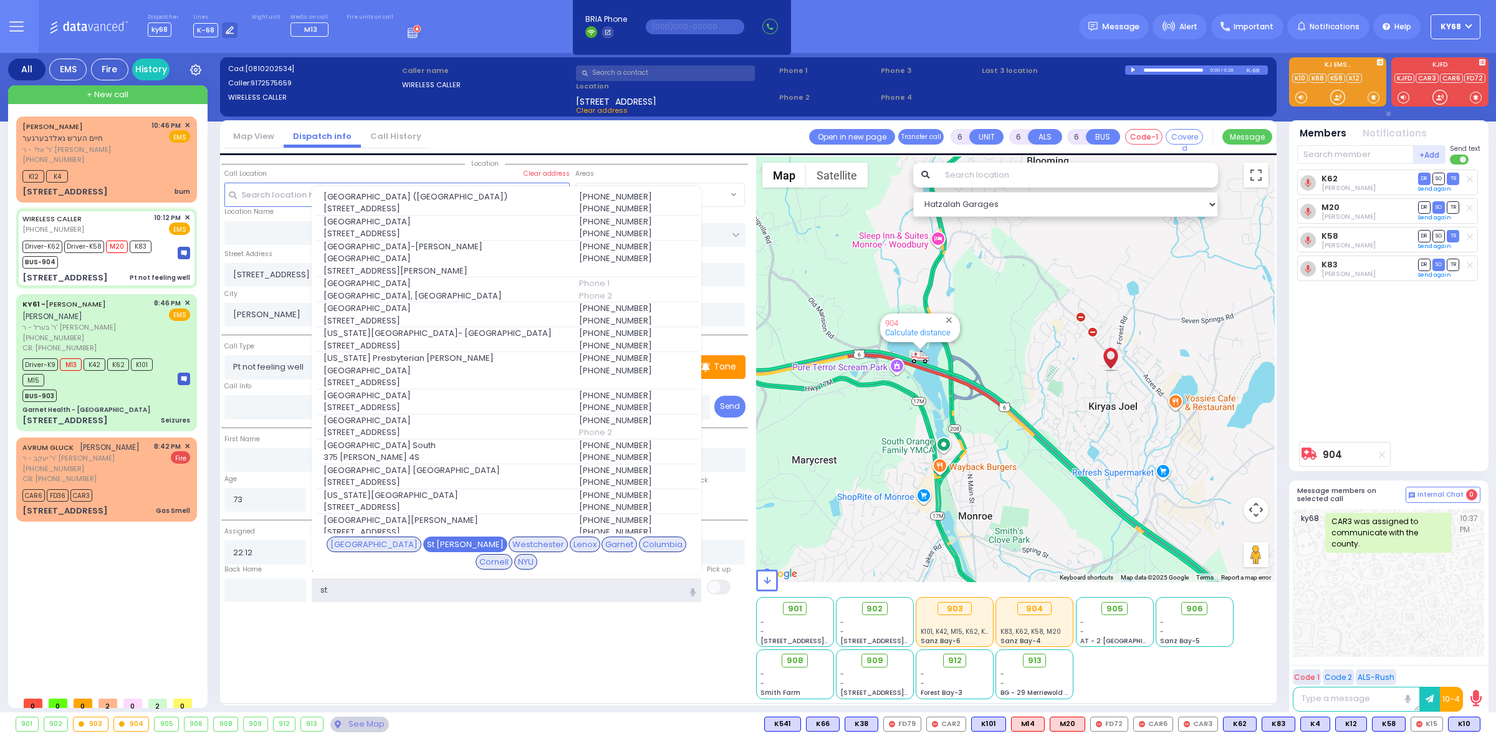
type input "st"
click at [429, 553] on div "St Anthony" at bounding box center [465, 545] width 84 height 16
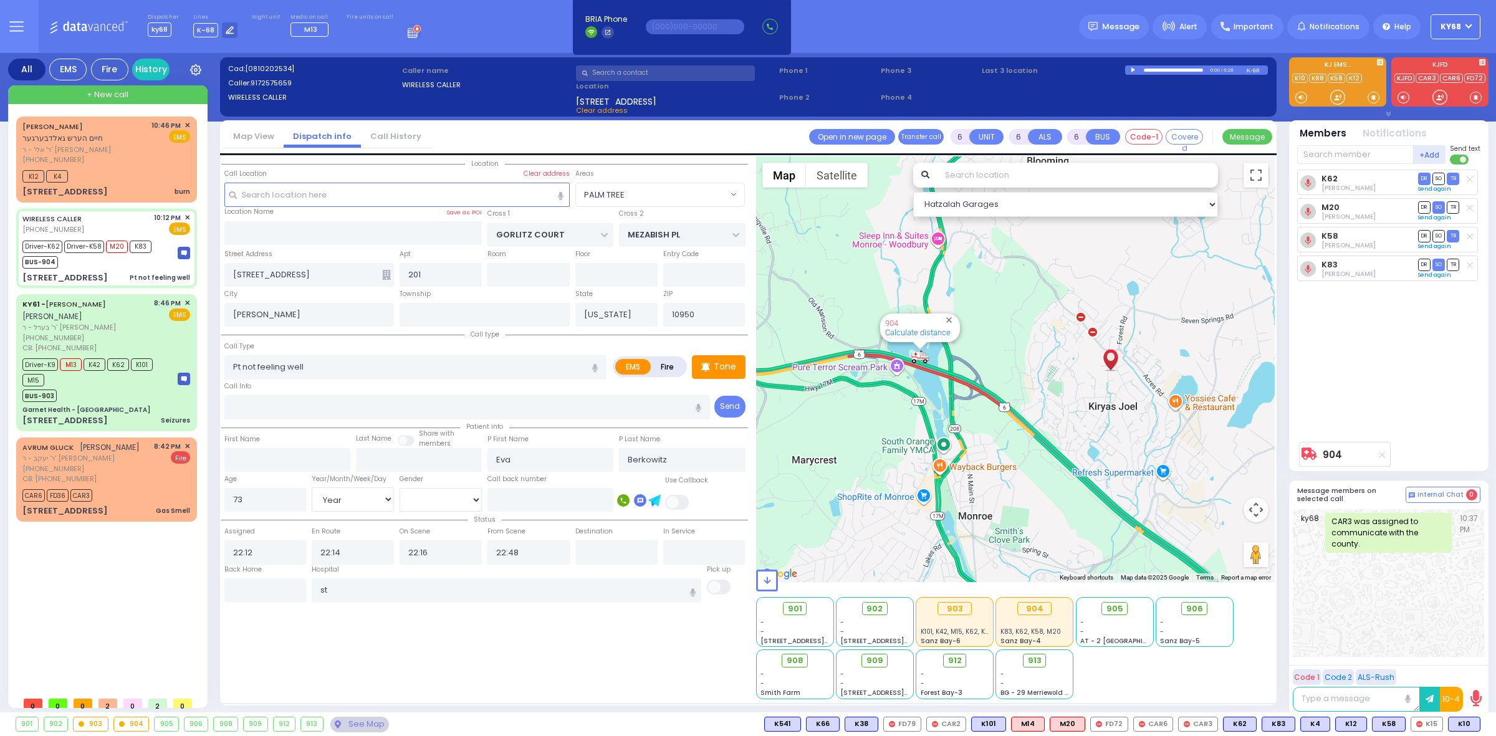
select select
radio input "true"
select select "Year"
select select "[DEMOGRAPHIC_DATA]"
type input "St. Anthonys Comm Hospital"
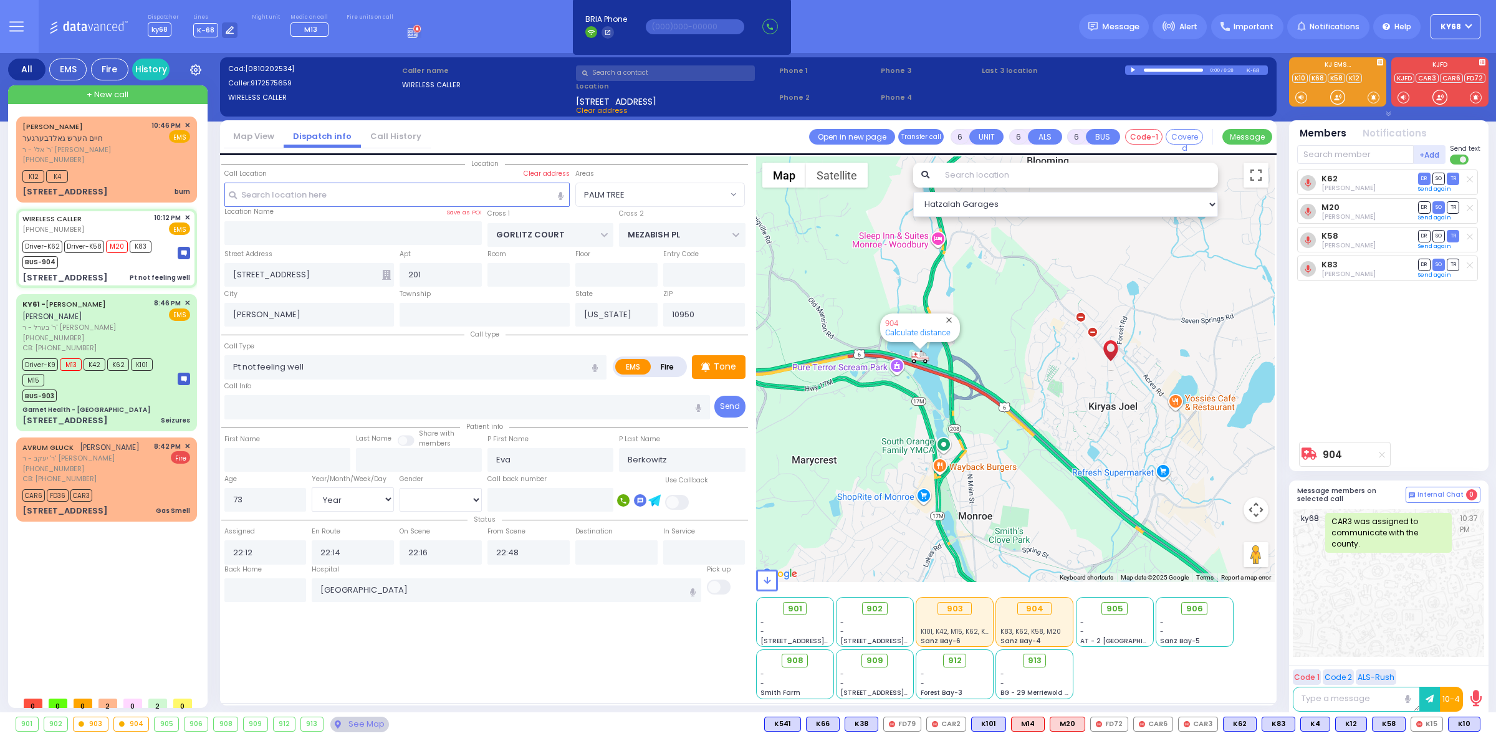
select select "Hatzalah Garages"
select select "PALM TREE"
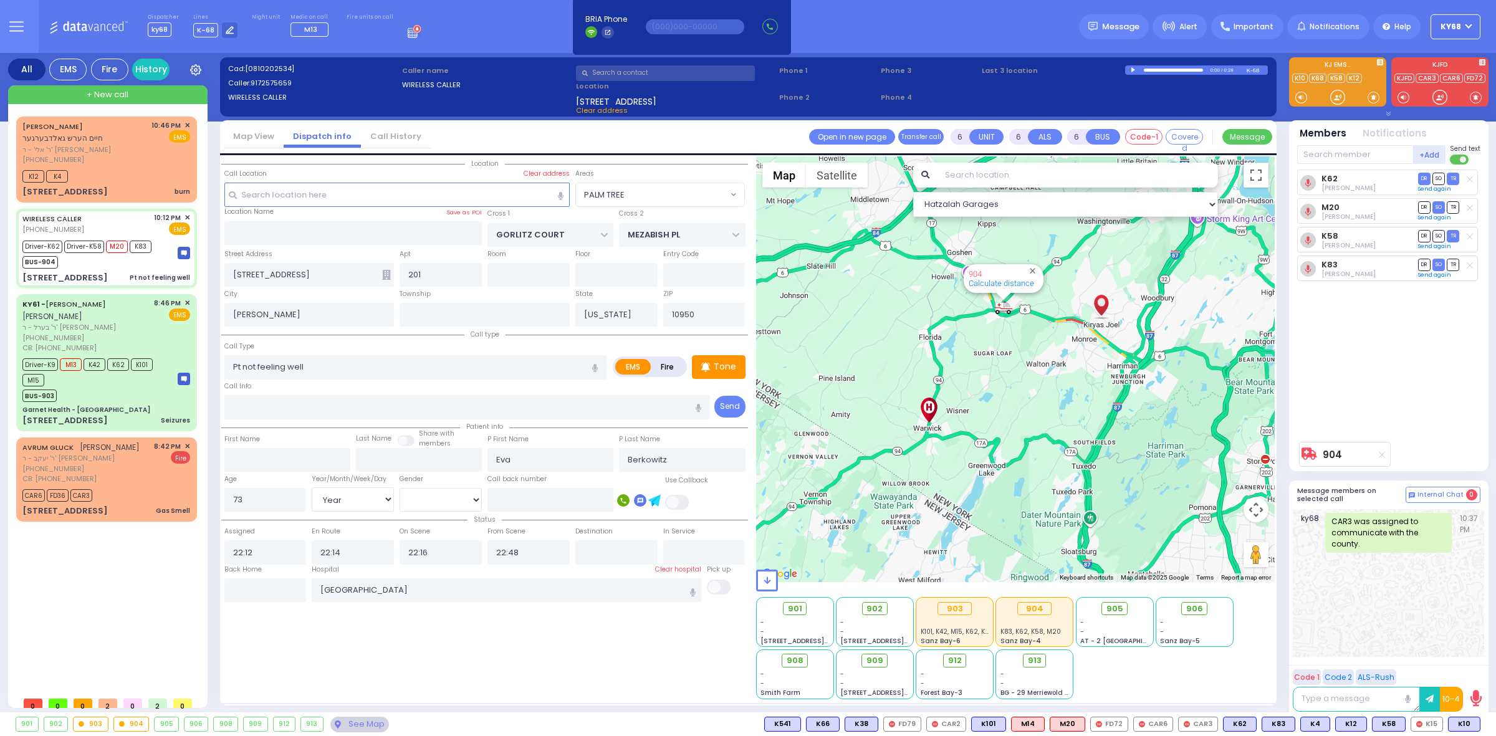
select select
radio input "true"
select select "Year"
select select "[DEMOGRAPHIC_DATA]"
select select "Hatzalah Garages"
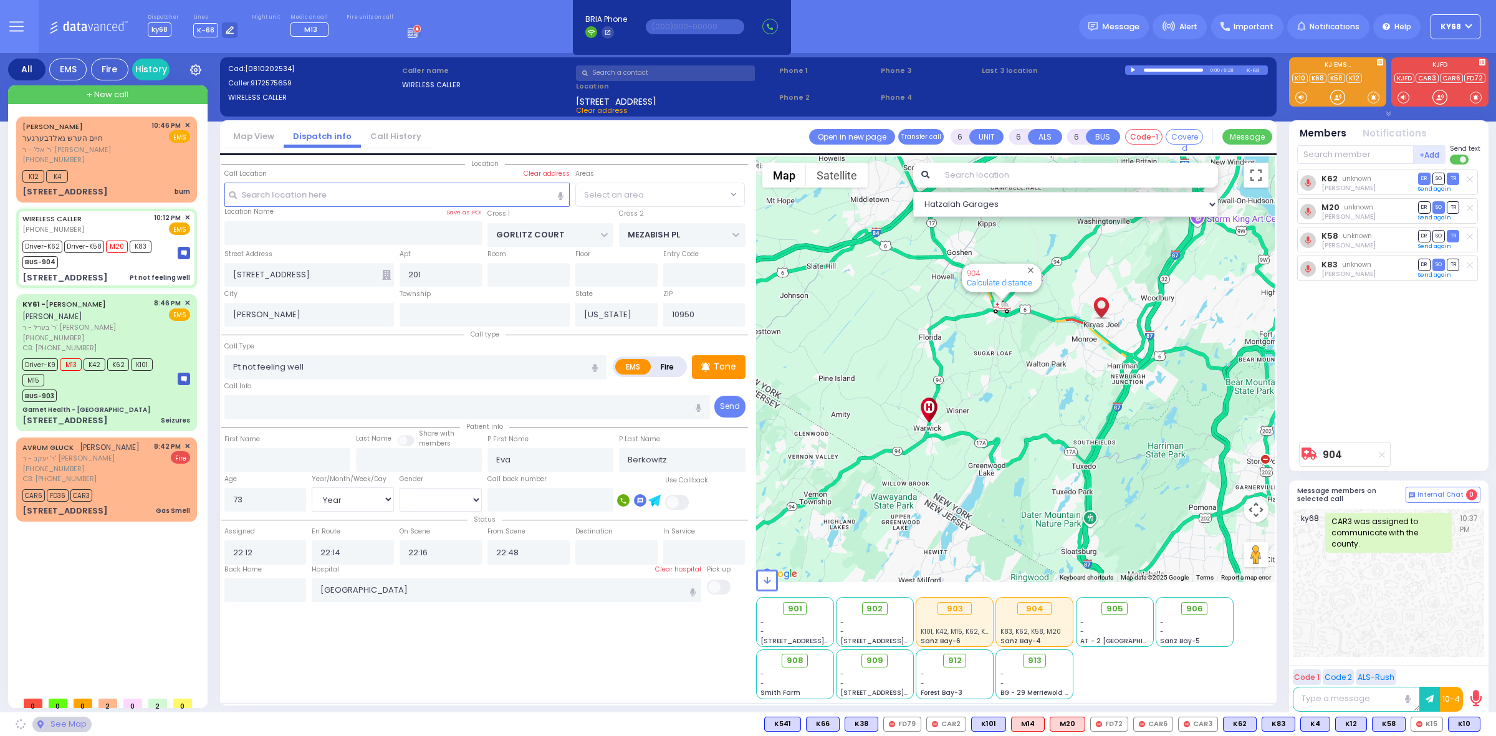
select select "PALM TREE"
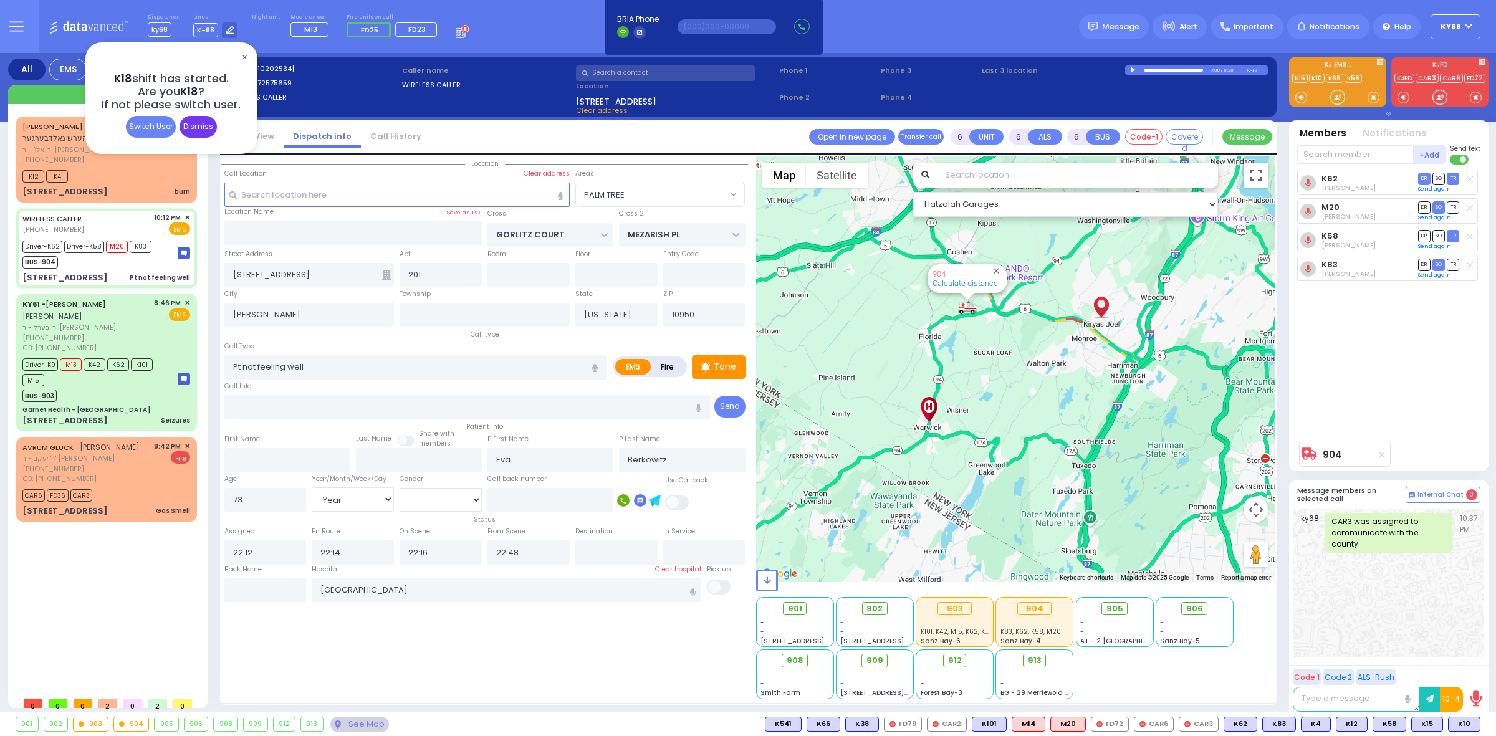
click at [195, 129] on div "Dismiss" at bounding box center [197, 127] width 37 height 22
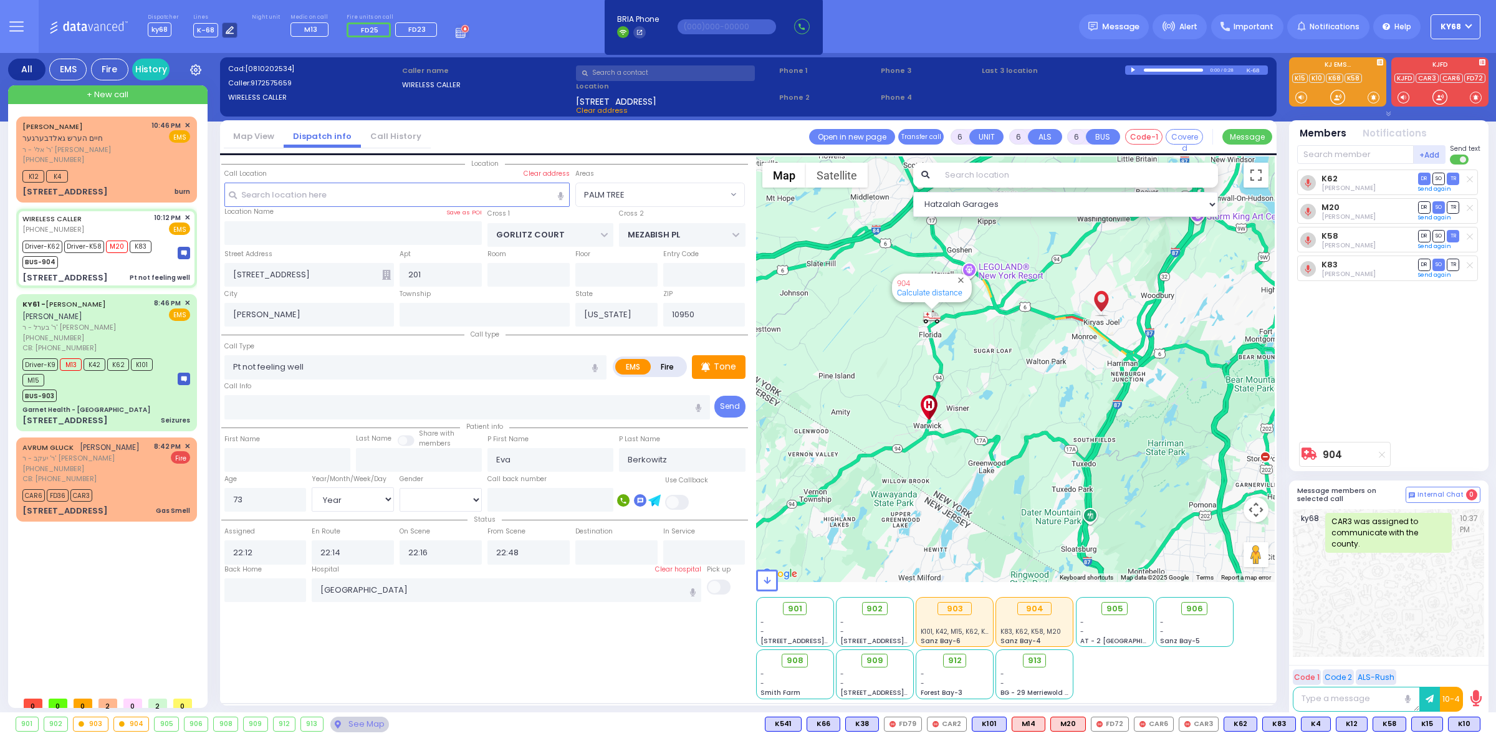
click at [232, 27] on div at bounding box center [230, 30] width 16 height 16
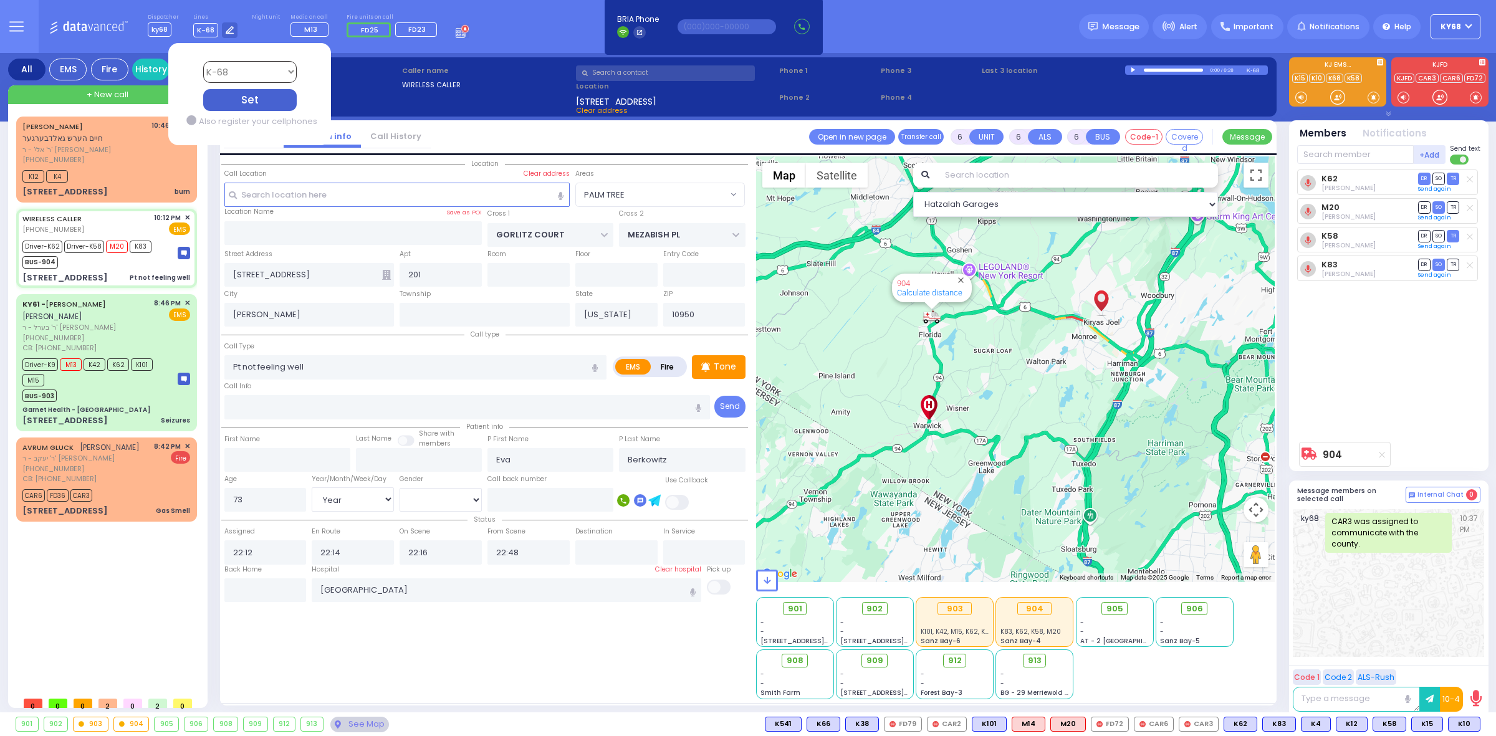
click at [247, 58] on form "Bay K-14 K-16 K-18 K-40 K-6 K-61 K-63 K-67 K-72 Medic 7 K-68 K-48 D-801 D-802 D…" at bounding box center [249, 94] width 163 height 94
click at [247, 70] on select "Bay K-14 K-16 K-18 K-40 K-6 K-61 K-63 K-67 K-72 Medic 7 K-68 K-48 D-801 D-802 D…" at bounding box center [249, 72] width 93 height 22
click at [493, 45] on div "Dispatcher ky68 K18 shift has started. Are you K18 ? K-68" at bounding box center [748, 26] width 1496 height 53
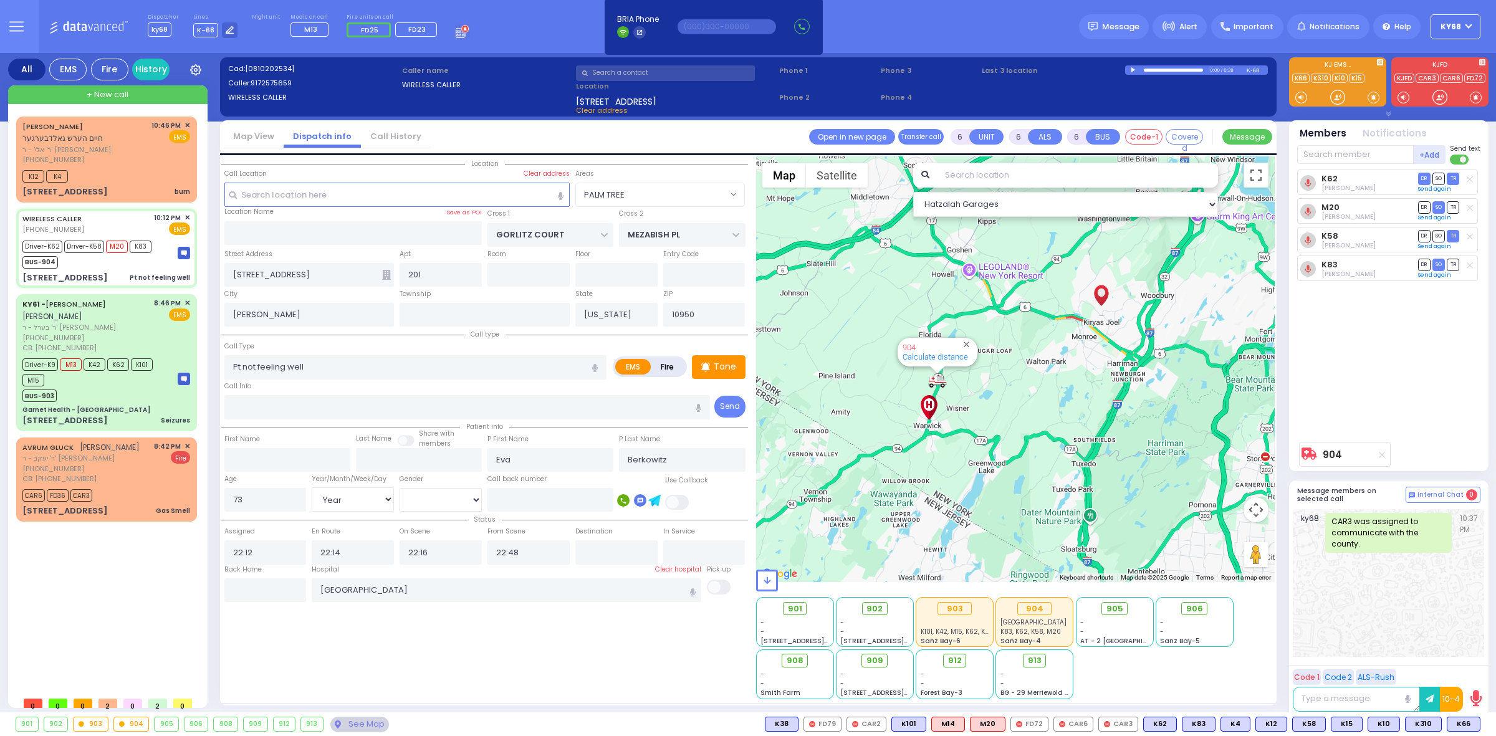
select select "PALM TREE"
select select "Year"
select select "[DEMOGRAPHIC_DATA]"
click at [232, 38] on div "Dispatcher ky68 ✕ K18 shift has started. Are you K18 ? If not please switch use…" at bounding box center [309, 27] width 322 height 26
drag, startPoint x: 229, startPoint y: 32, endPoint x: 225, endPoint y: 37, distance: 6.7
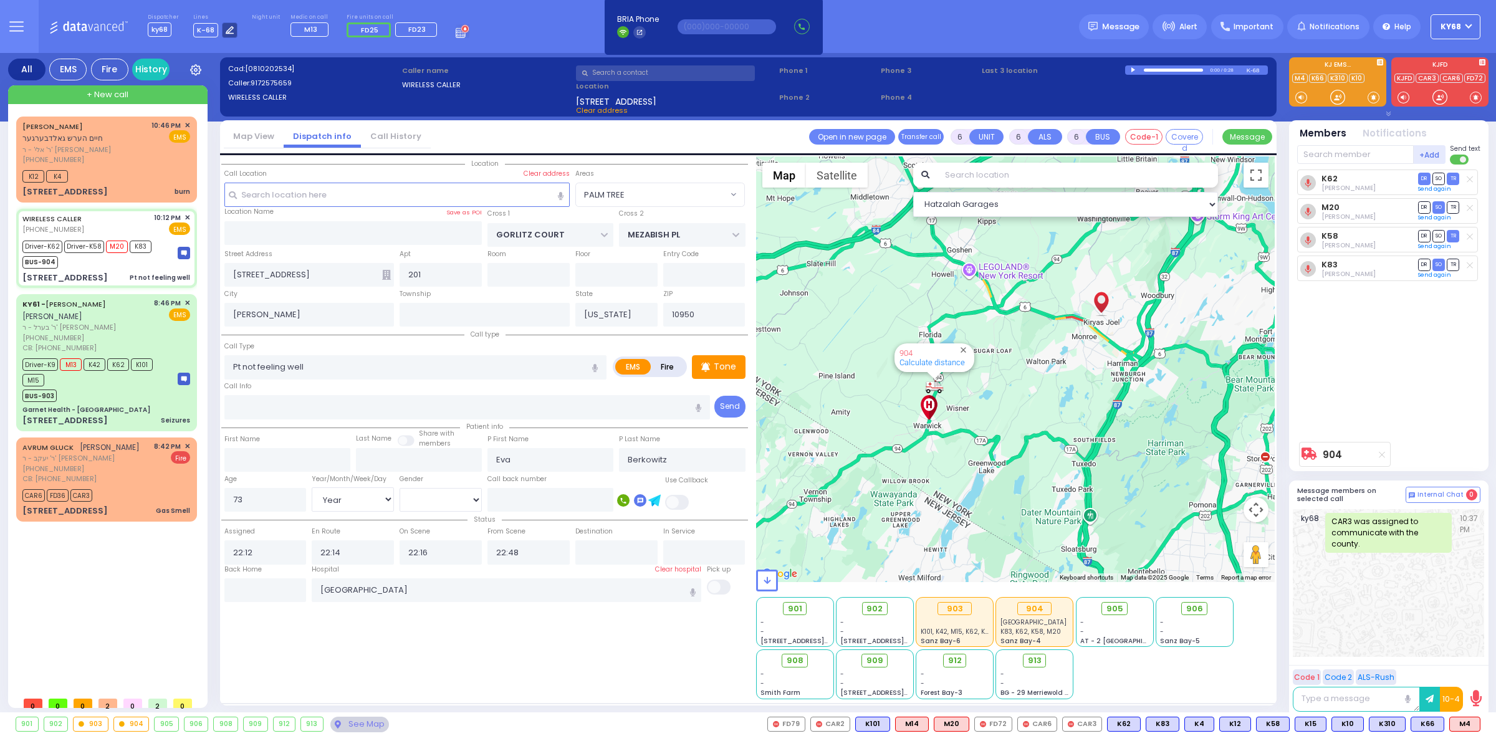
click at [226, 36] on div at bounding box center [230, 30] width 16 height 16
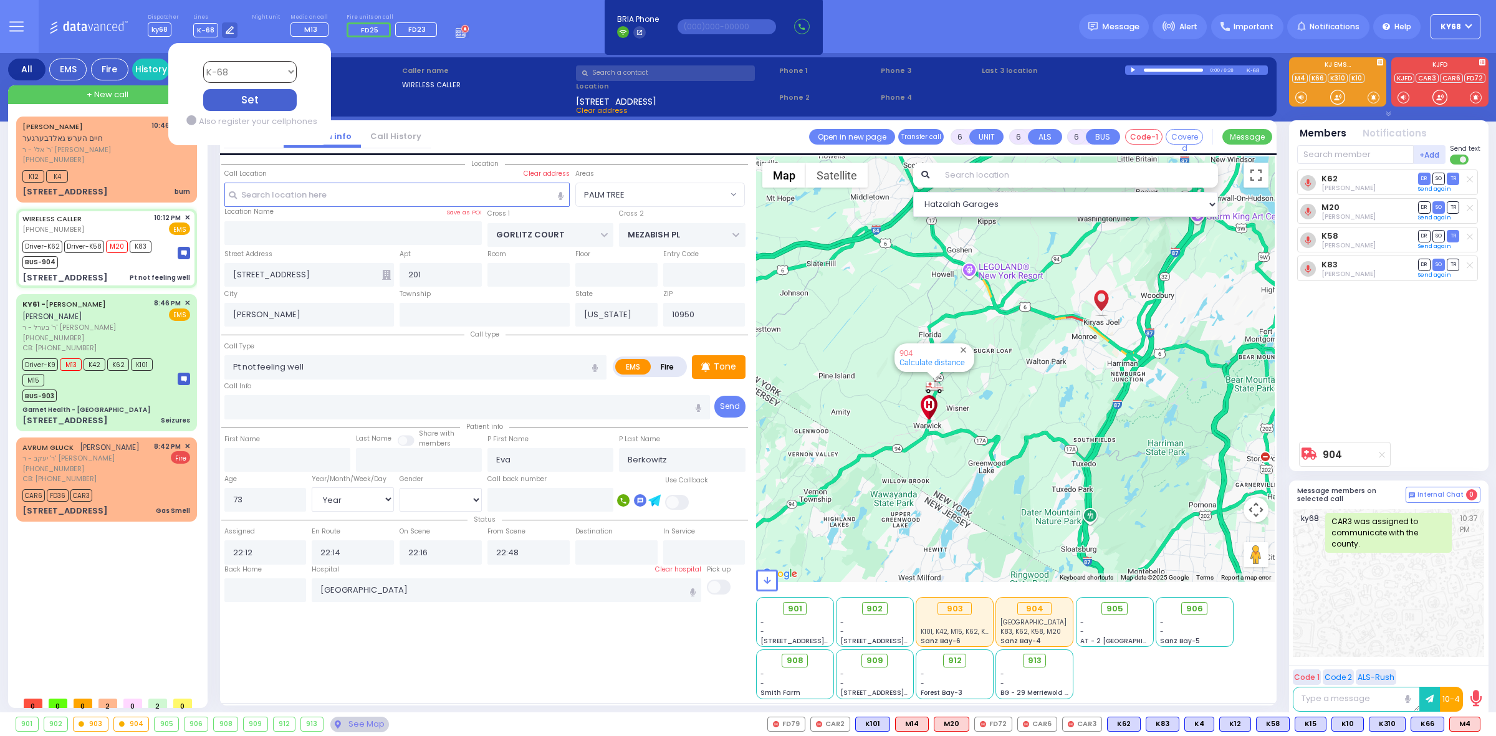
click at [241, 78] on select "Bay K-14 K-16 K-18 K-40 K-6 K-61 K-63 K-67 K-72 Medic 7 K-68 K-48 D-801 D-802 D…" at bounding box center [249, 72] width 93 height 22
select select "4"
click at [203, 61] on select "Bay K-14 K-16 K-18 K-40 K-6 K-61 K-63 K-67 K-72 Medic 7 K-68 K-48 D-801 D-802 D…" at bounding box center [249, 72] width 93 height 22
click at [266, 107] on div "Set" at bounding box center [249, 100] width 93 height 22
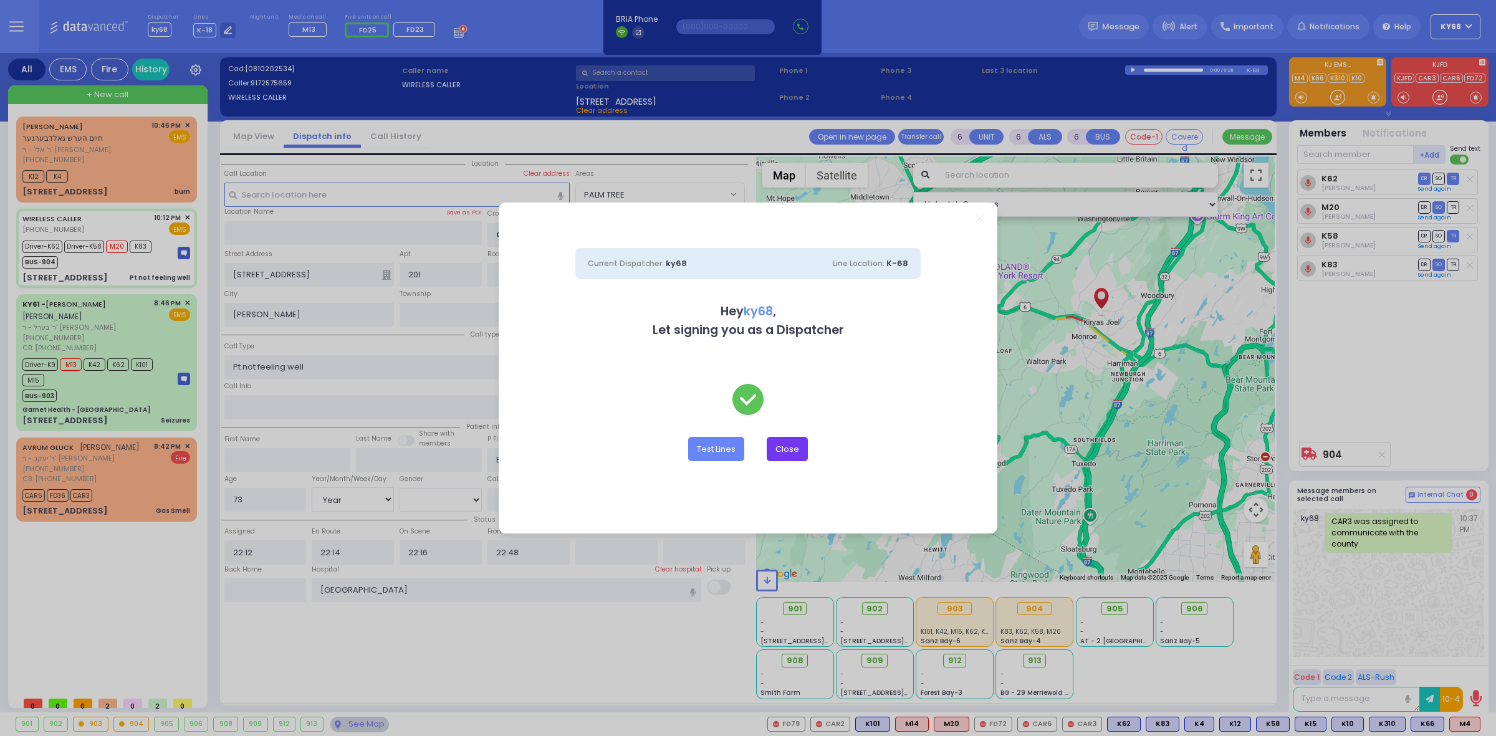
click at [793, 449] on button "Close" at bounding box center [787, 449] width 41 height 24
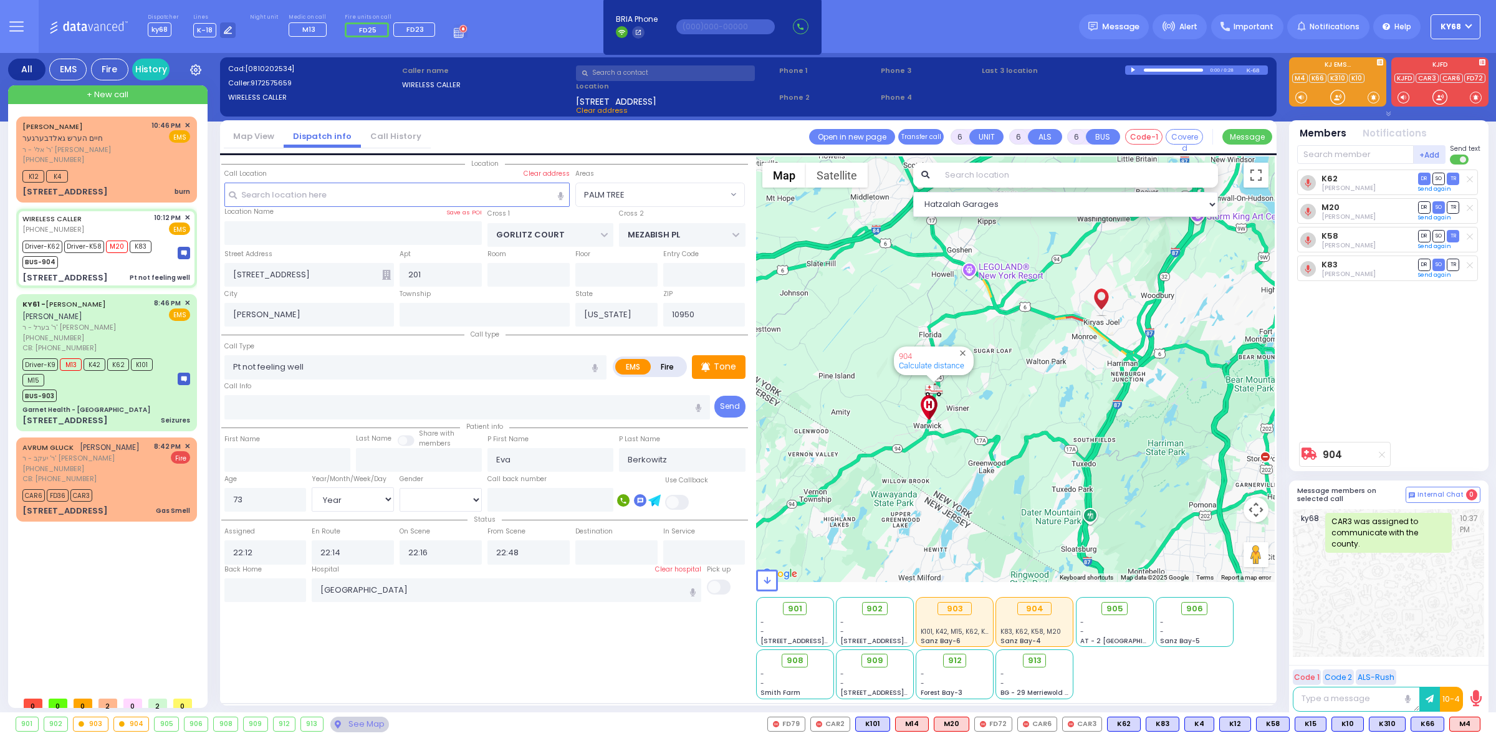
select select
radio input "true"
select select "Year"
select select "[DEMOGRAPHIC_DATA]"
select select "Hatzalah Garages"
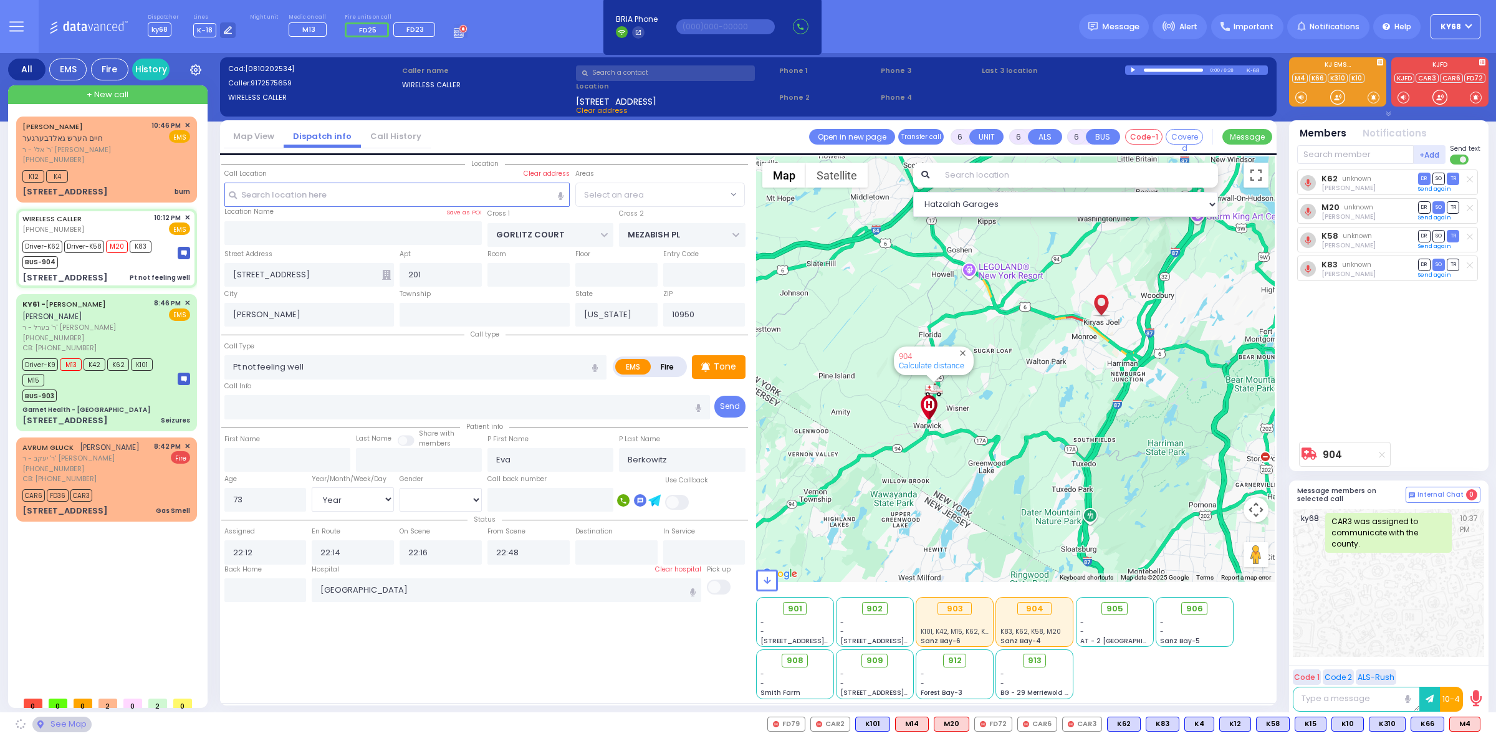
select select "PALM TREE"
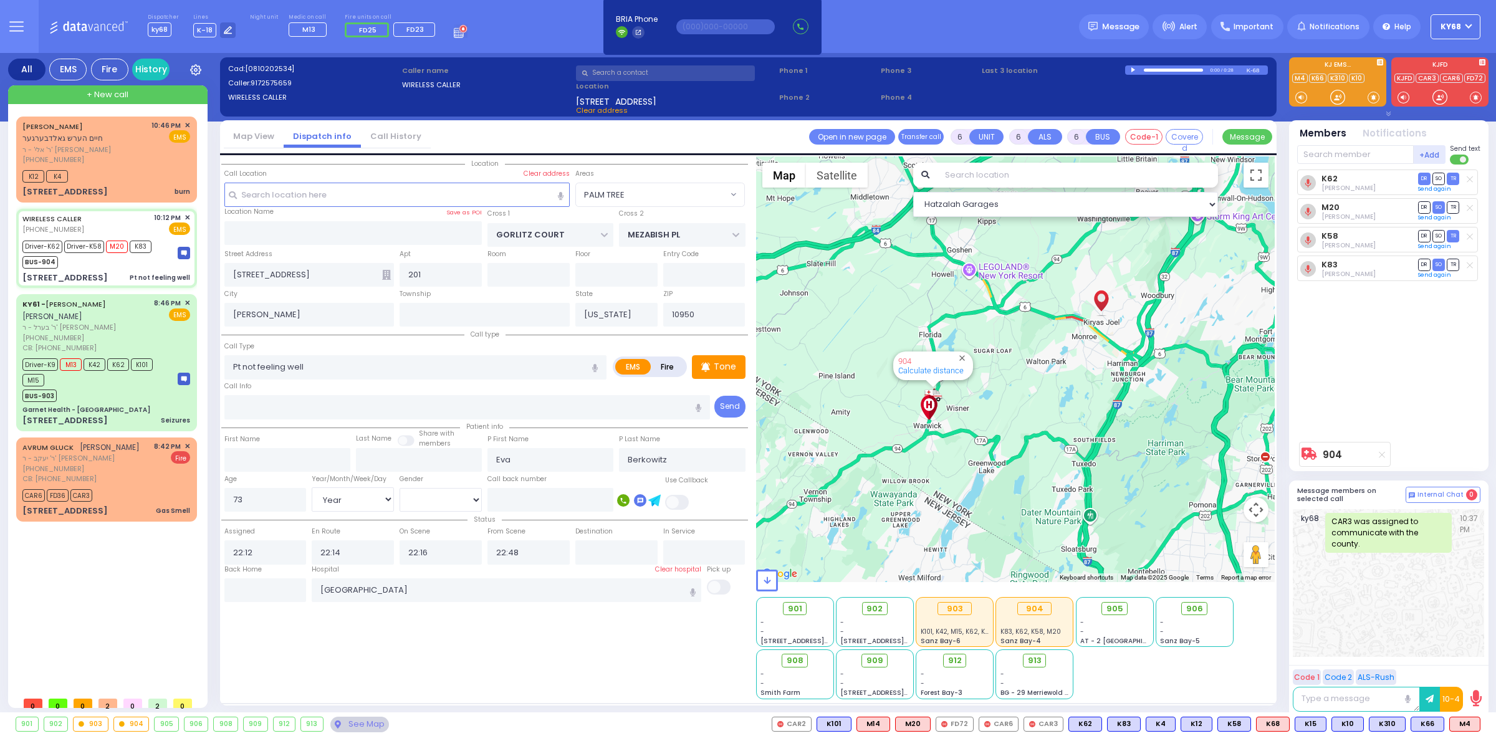
select select
radio input "true"
select select "Year"
select select "[DEMOGRAPHIC_DATA]"
select select "Hatzalah Garages"
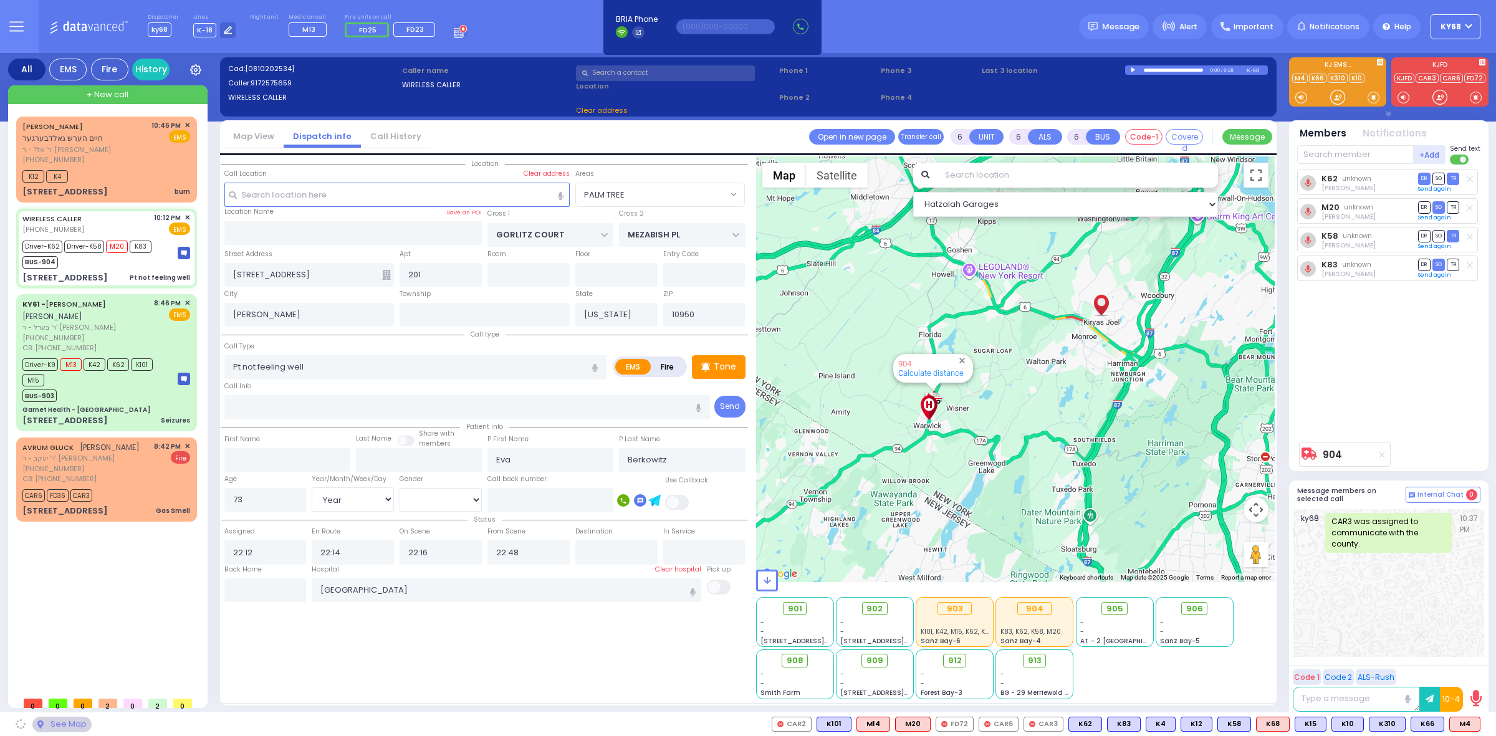
select select "PALM TREE"
select select
radio input "true"
select select "Year"
select select "[DEMOGRAPHIC_DATA]"
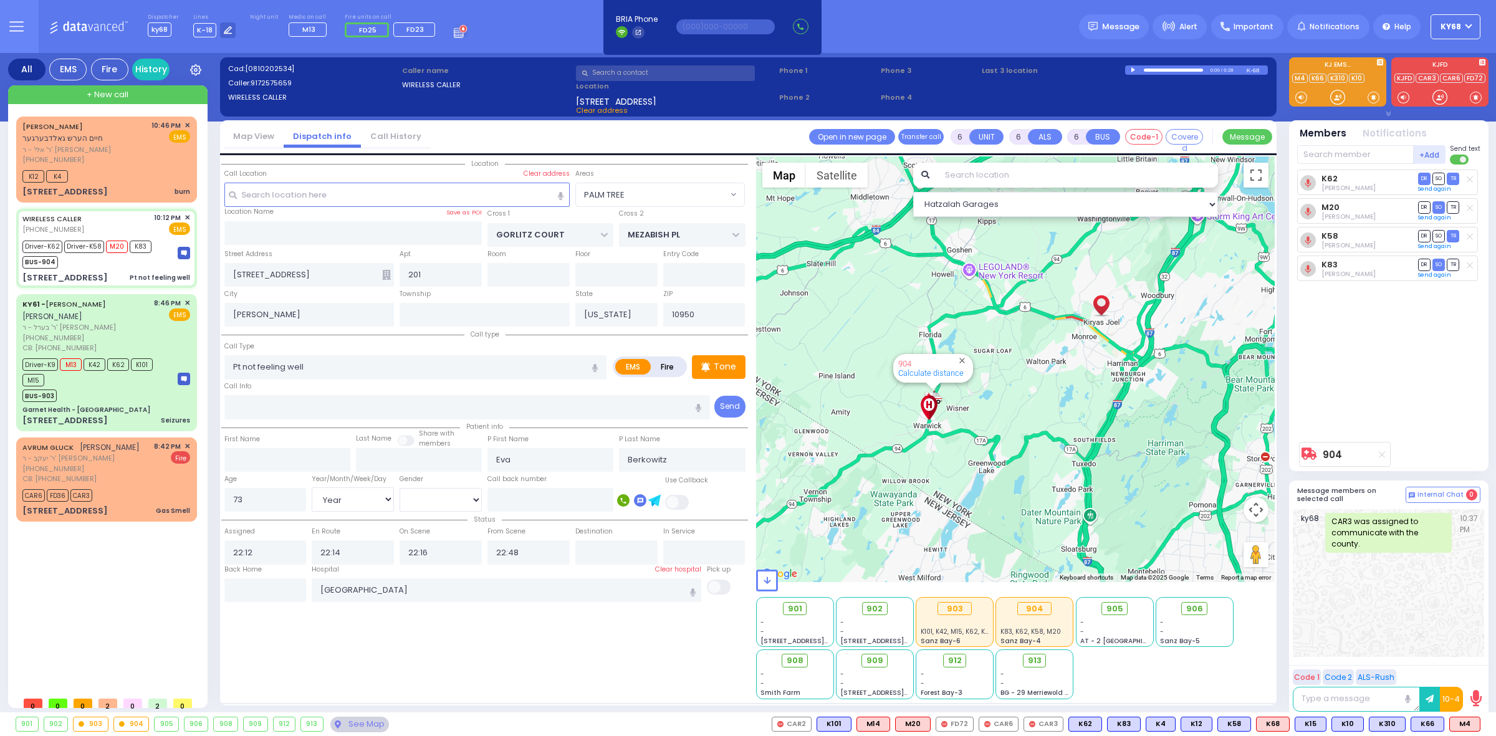
select select "Hatzalah Garages"
select select "PALM TREE"
select select
radio input "true"
select select "Year"
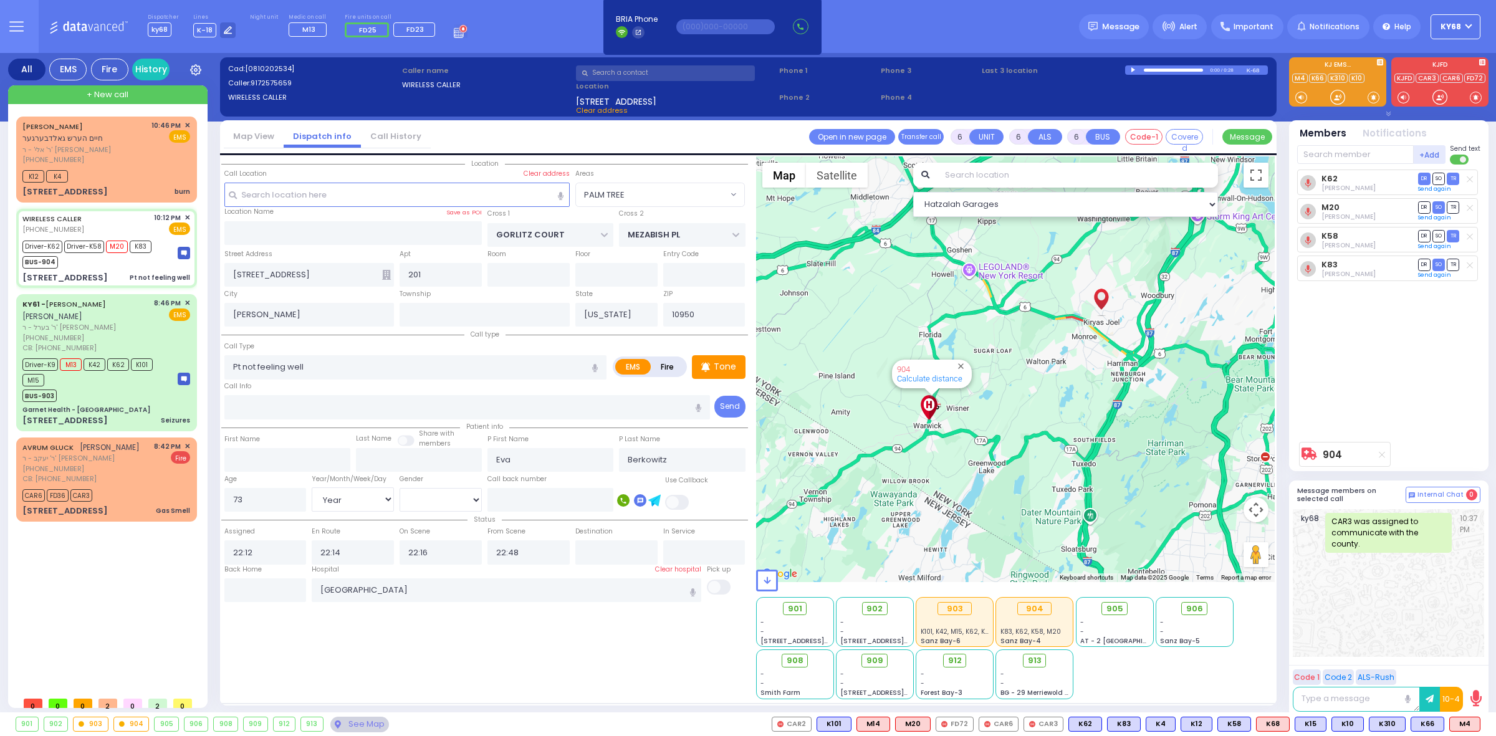
select select "[DEMOGRAPHIC_DATA]"
select select "Hatzalah Garages"
select select "PALM TREE"
select select
radio input "true"
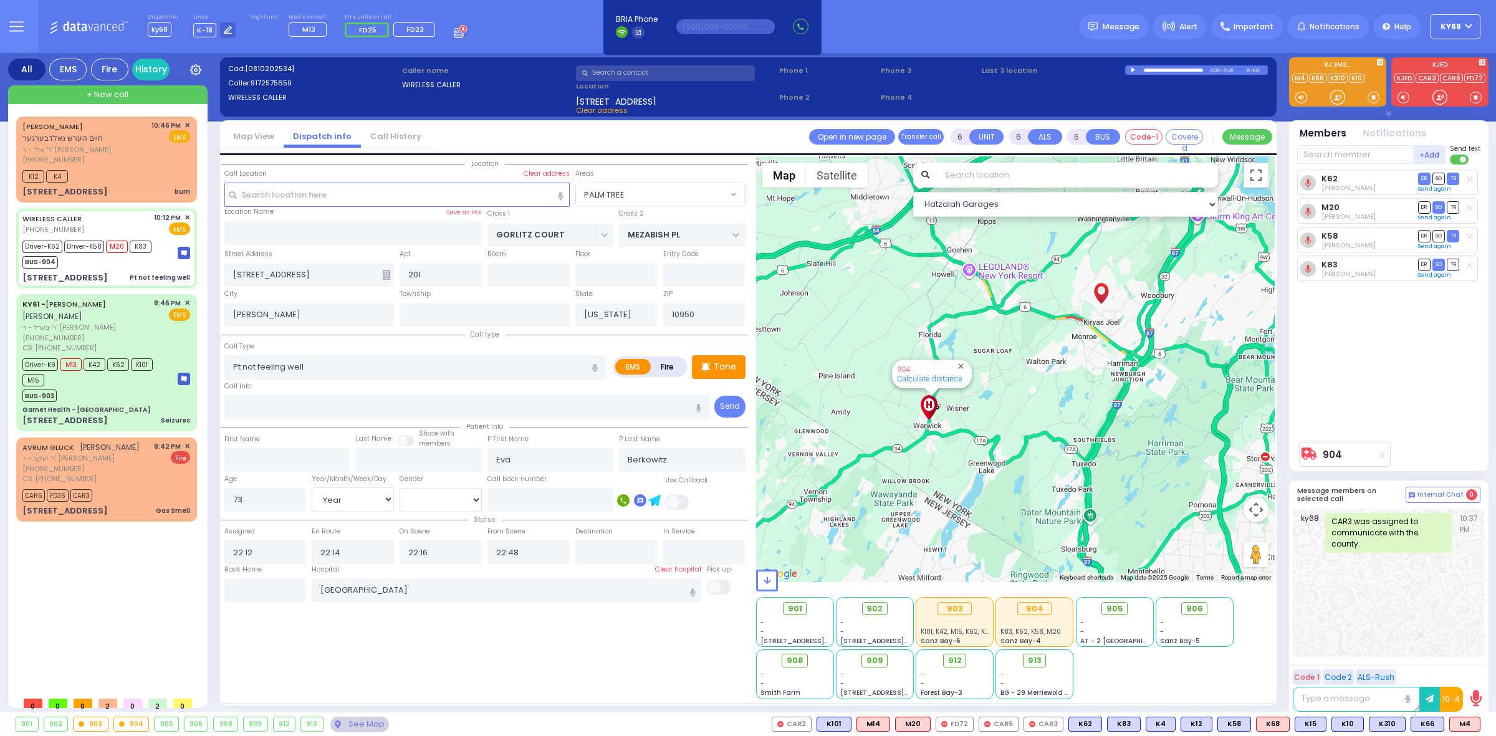
select select "Year"
select select "[DEMOGRAPHIC_DATA]"
select select "PALM TREE"
select select "Hatzalah Garages"
select select
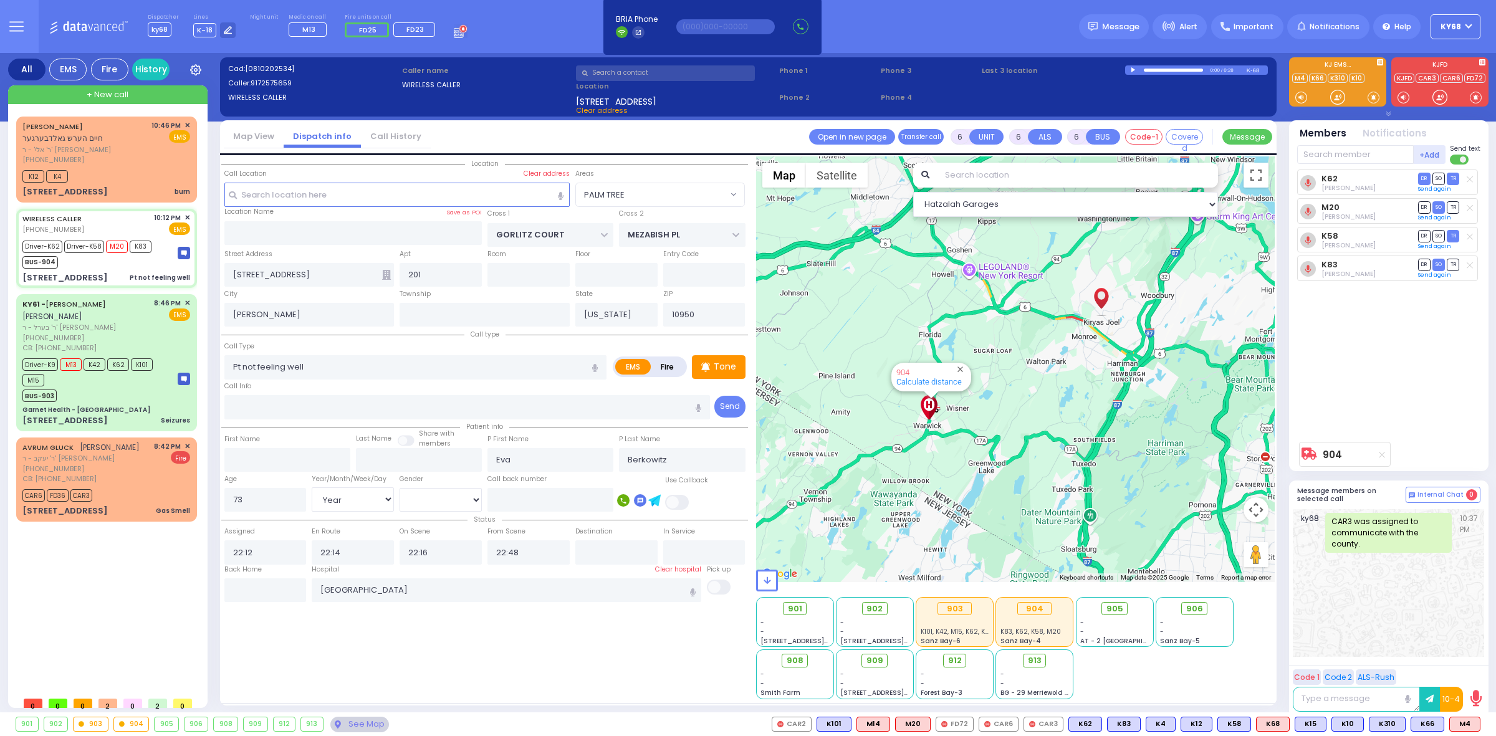
radio input "true"
select select "Year"
select select "[DEMOGRAPHIC_DATA]"
select select "Hatzalah Garages"
select select "PALM TREE"
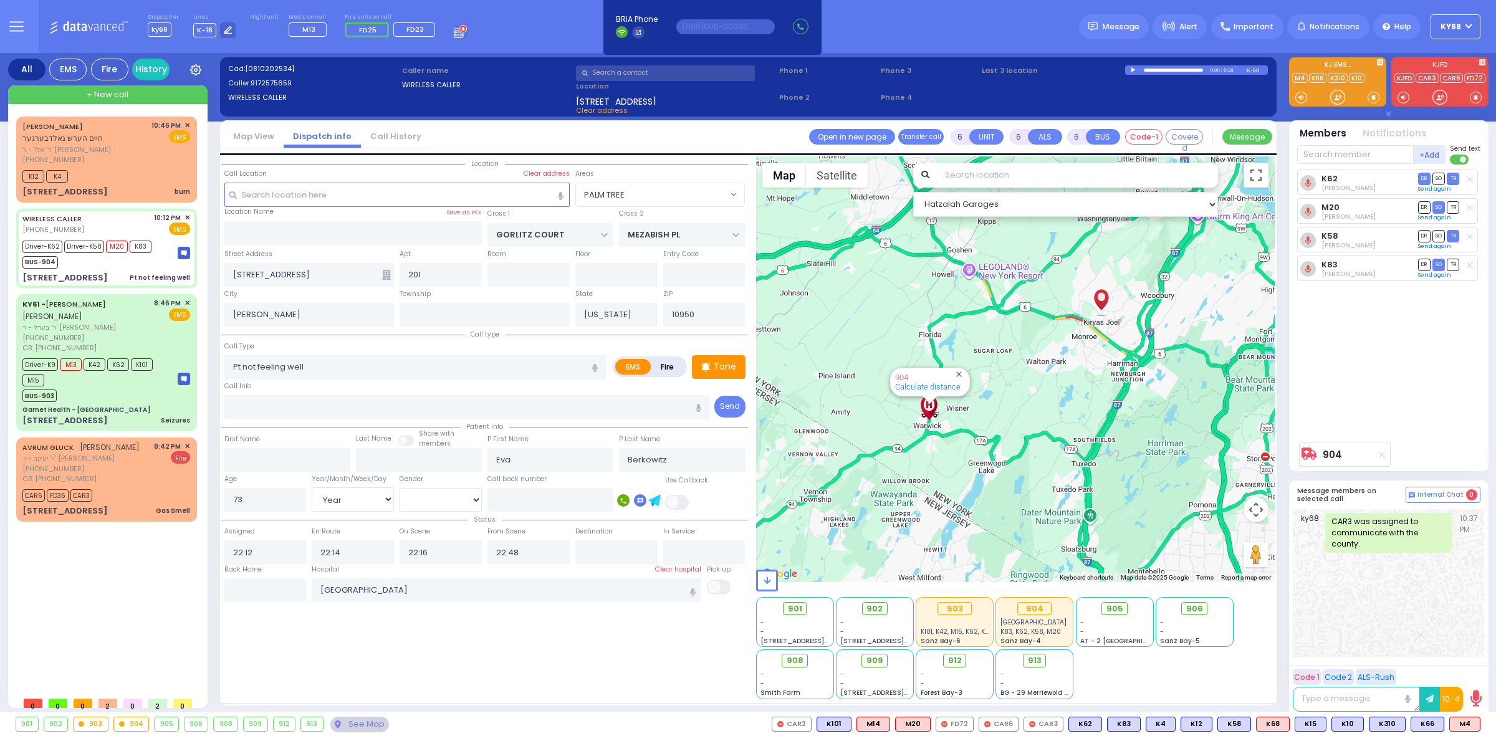
select select
radio input "true"
select select "Year"
select select "[DEMOGRAPHIC_DATA]"
select select "Hatzalah Garages"
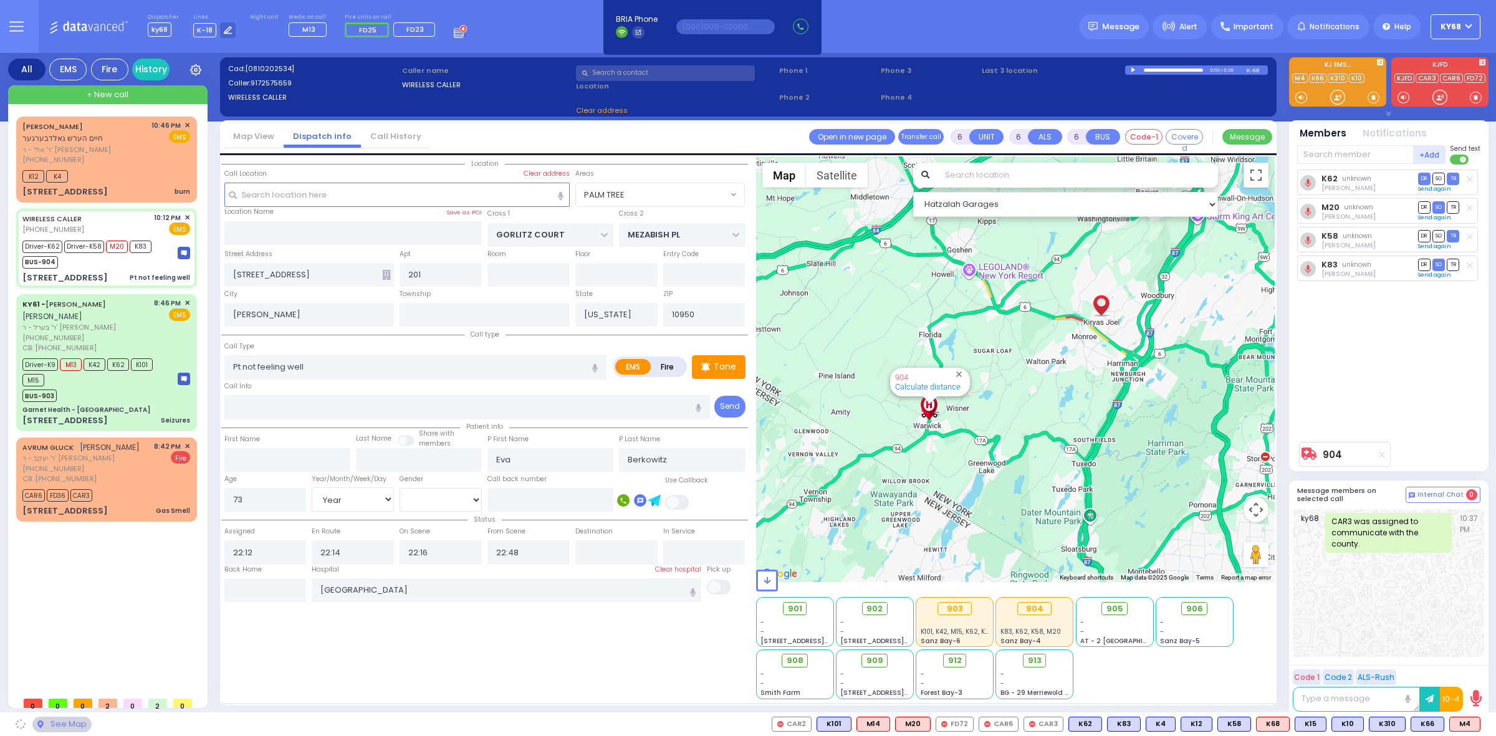
select select "PALM TREE"
click at [606, 72] on input "text" at bounding box center [665, 73] width 179 height 16
paste input "(845)781-4665"
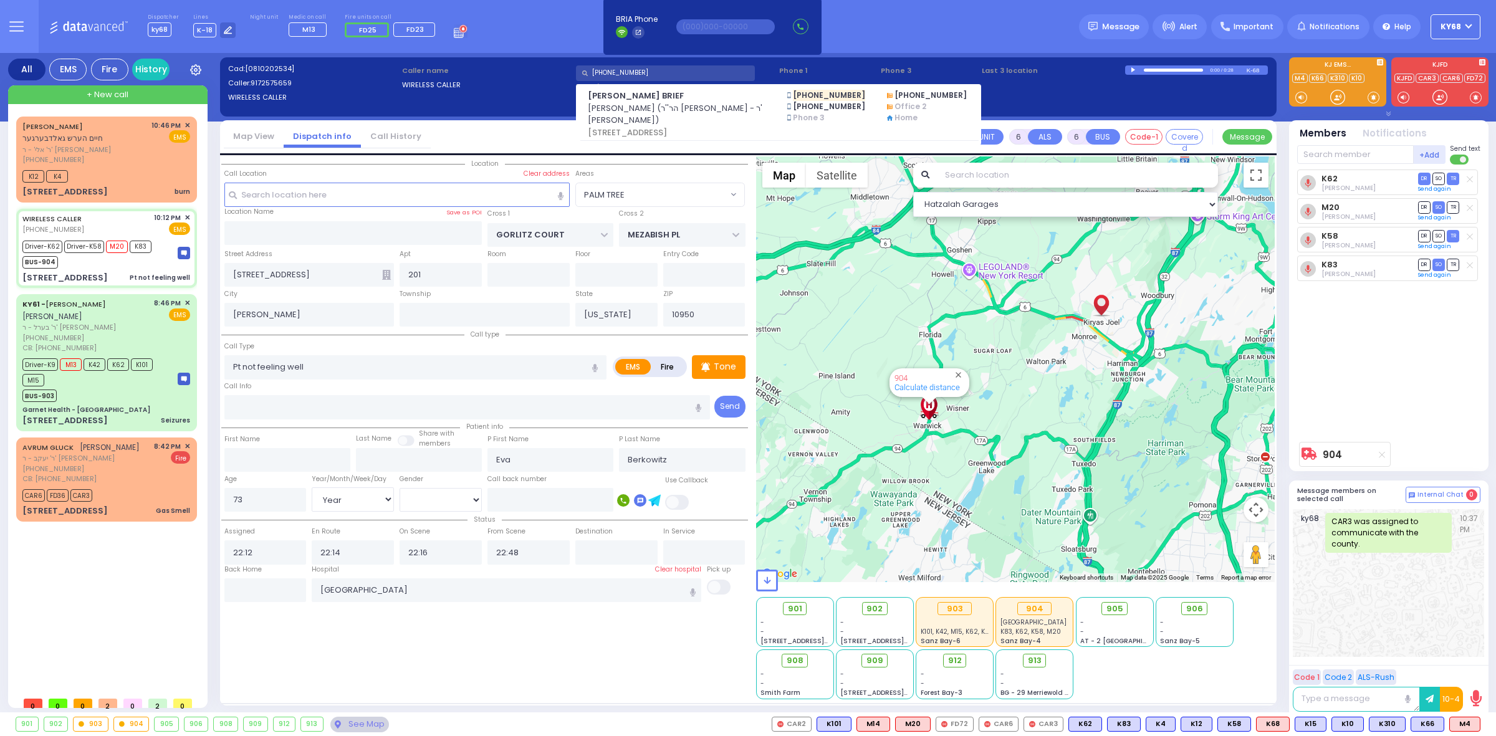
type input "(845)781-4665"
select select
radio input "true"
select select "Year"
select select "[DEMOGRAPHIC_DATA]"
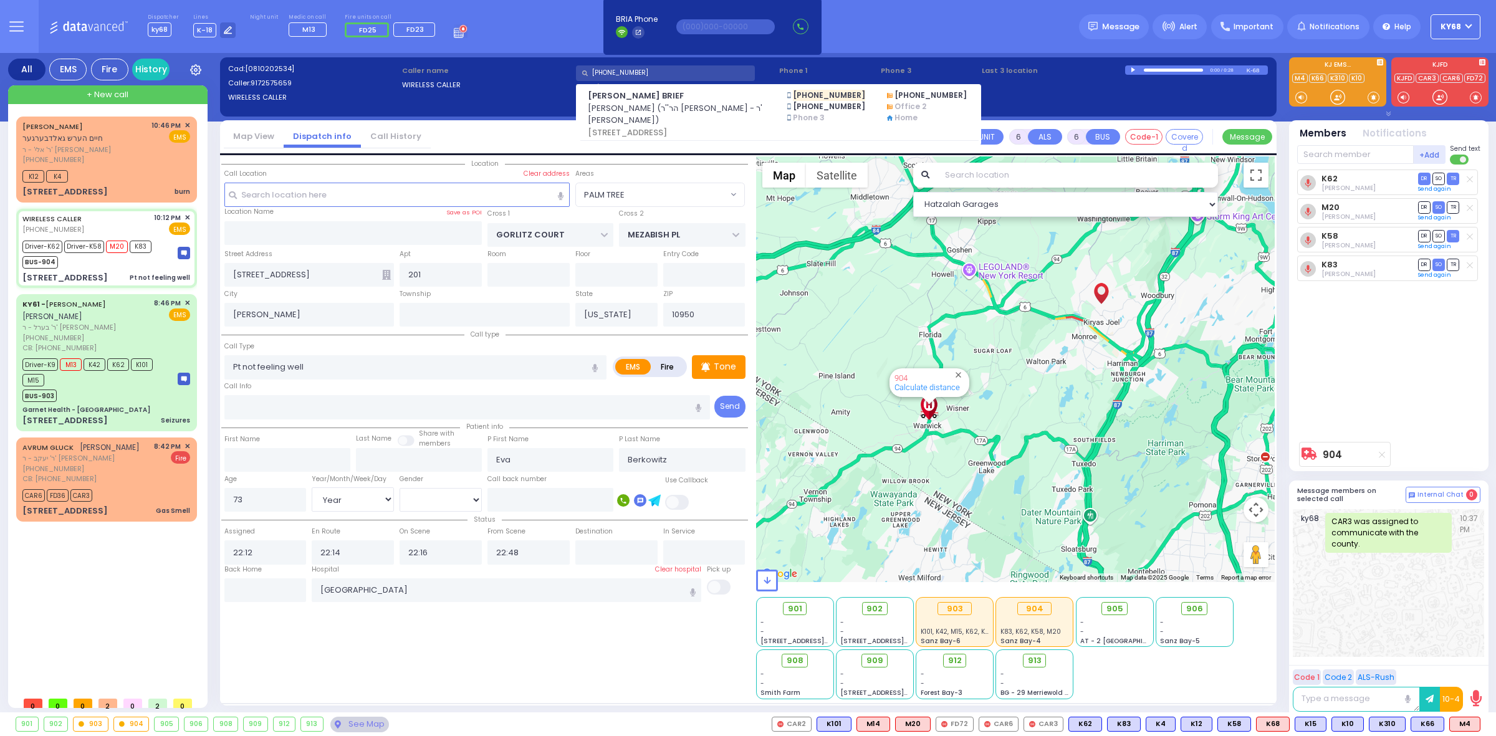
select select "Hatzalah Garages"
select select "PALM TREE"
select select
radio input "true"
select select "Year"
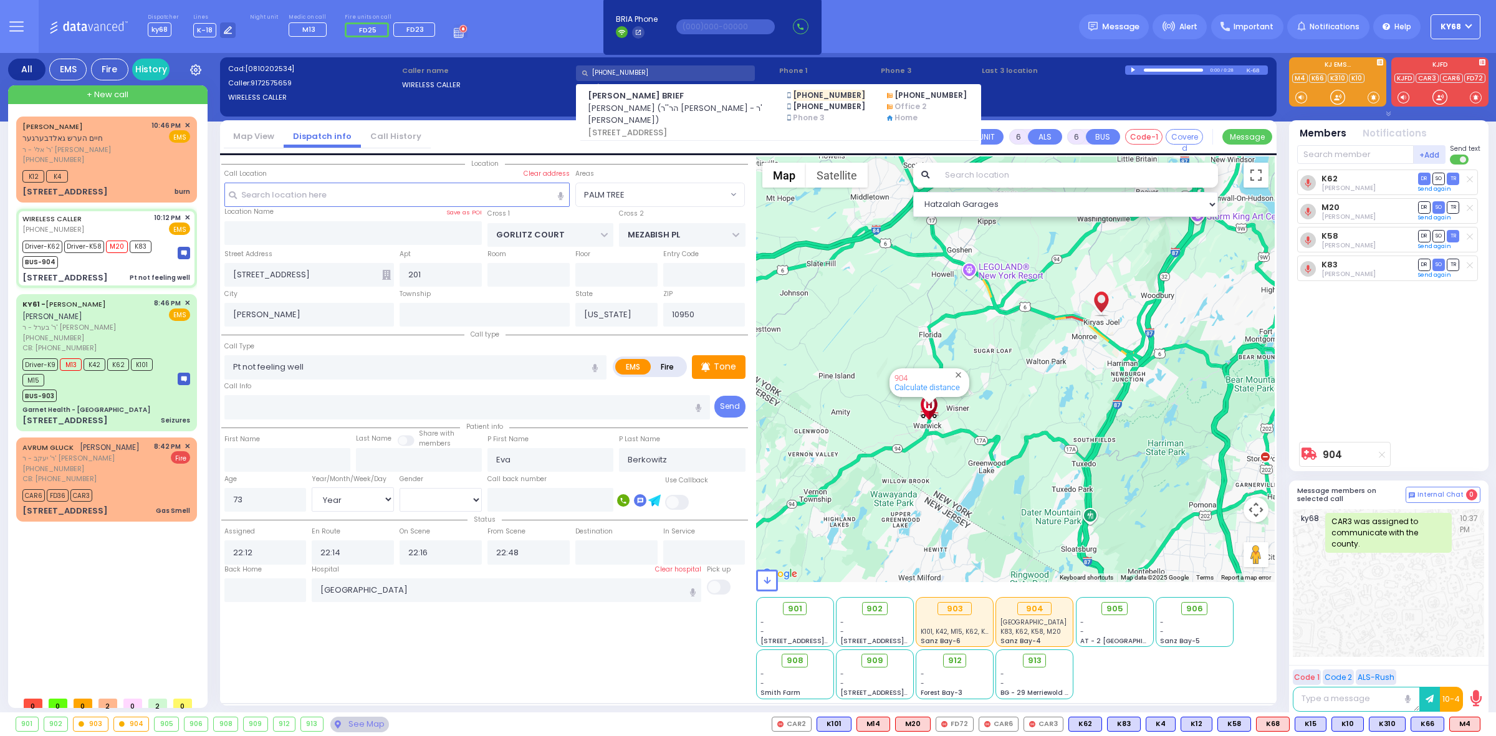
select select "[DEMOGRAPHIC_DATA]"
select select "Hatzalah Garages"
select select "PALM TREE"
select select
radio input "true"
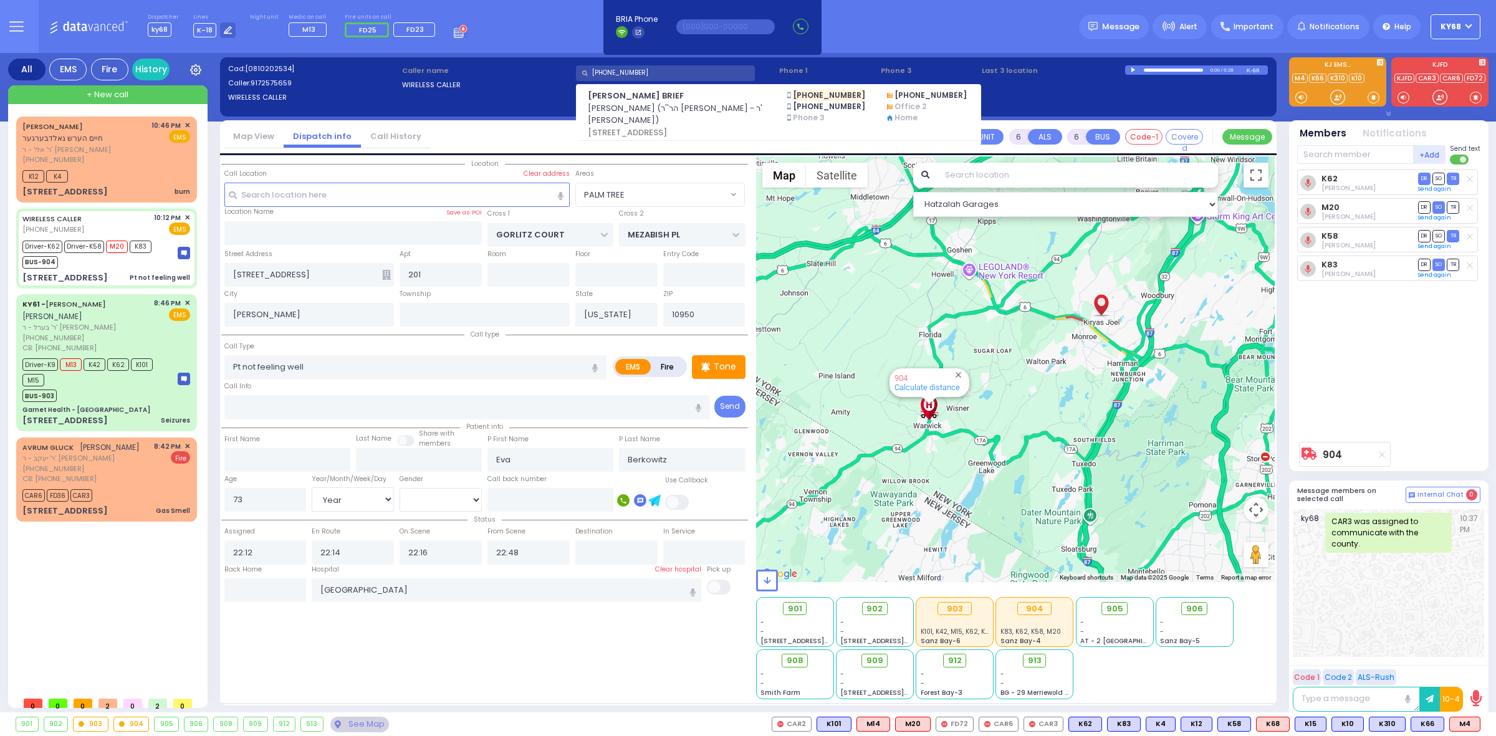
select select "Year"
select select "[DEMOGRAPHIC_DATA]"
type input "23:17"
select select "Hatzalah Garages"
select select "PALM TREE"
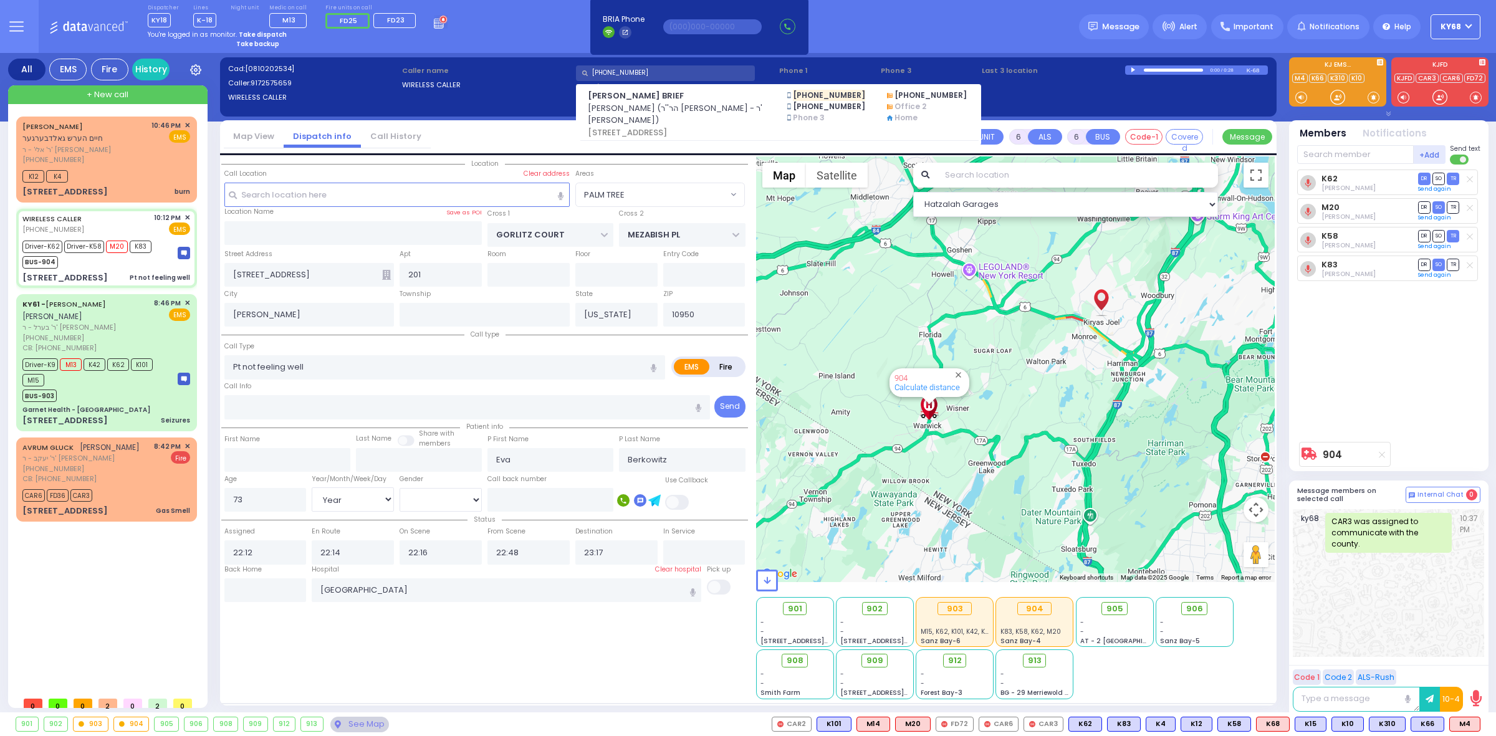
click at [1402, 415] on div "K62 Yoel Friedrich DR SO TR" at bounding box center [1390, 303] width 186 height 266
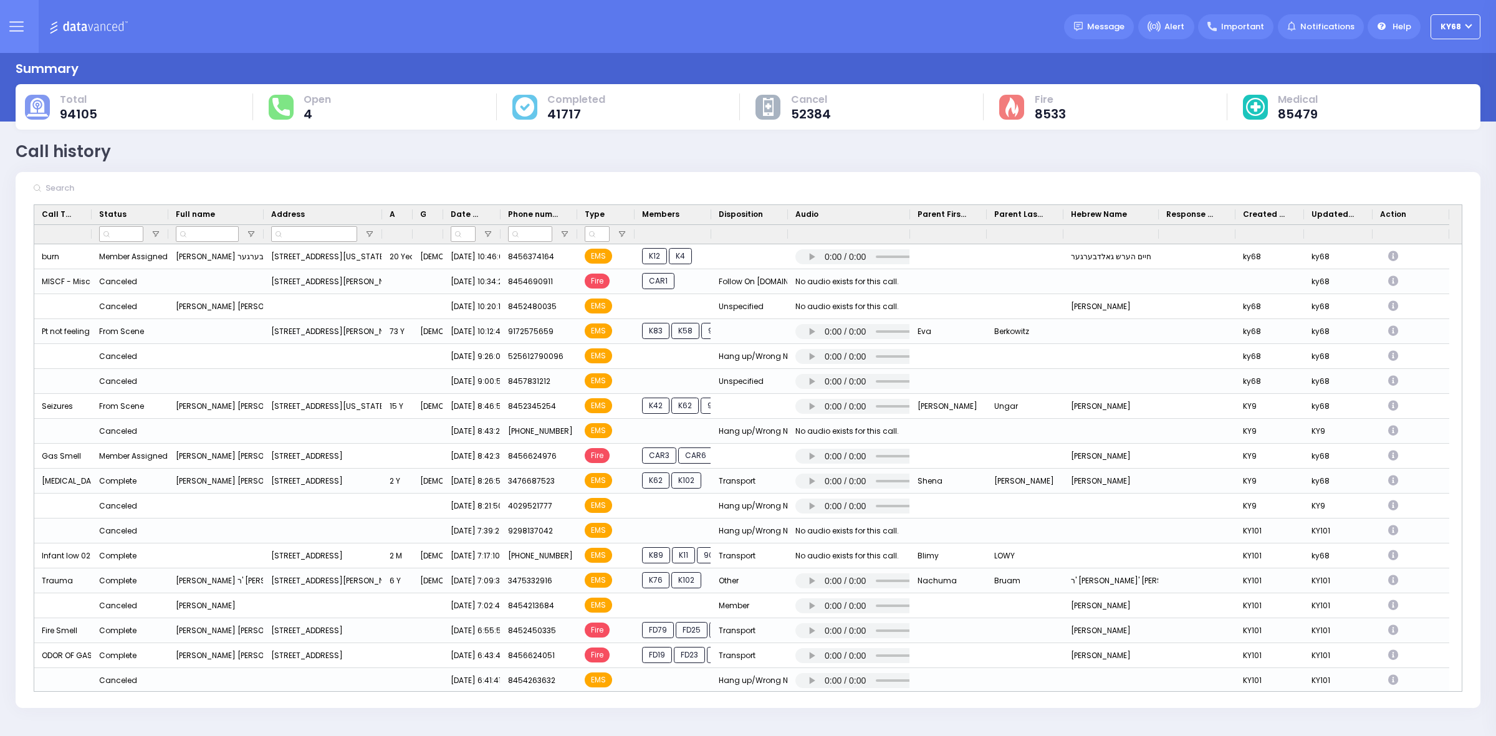
click at [190, 184] on input "text" at bounding box center [135, 188] width 187 height 24
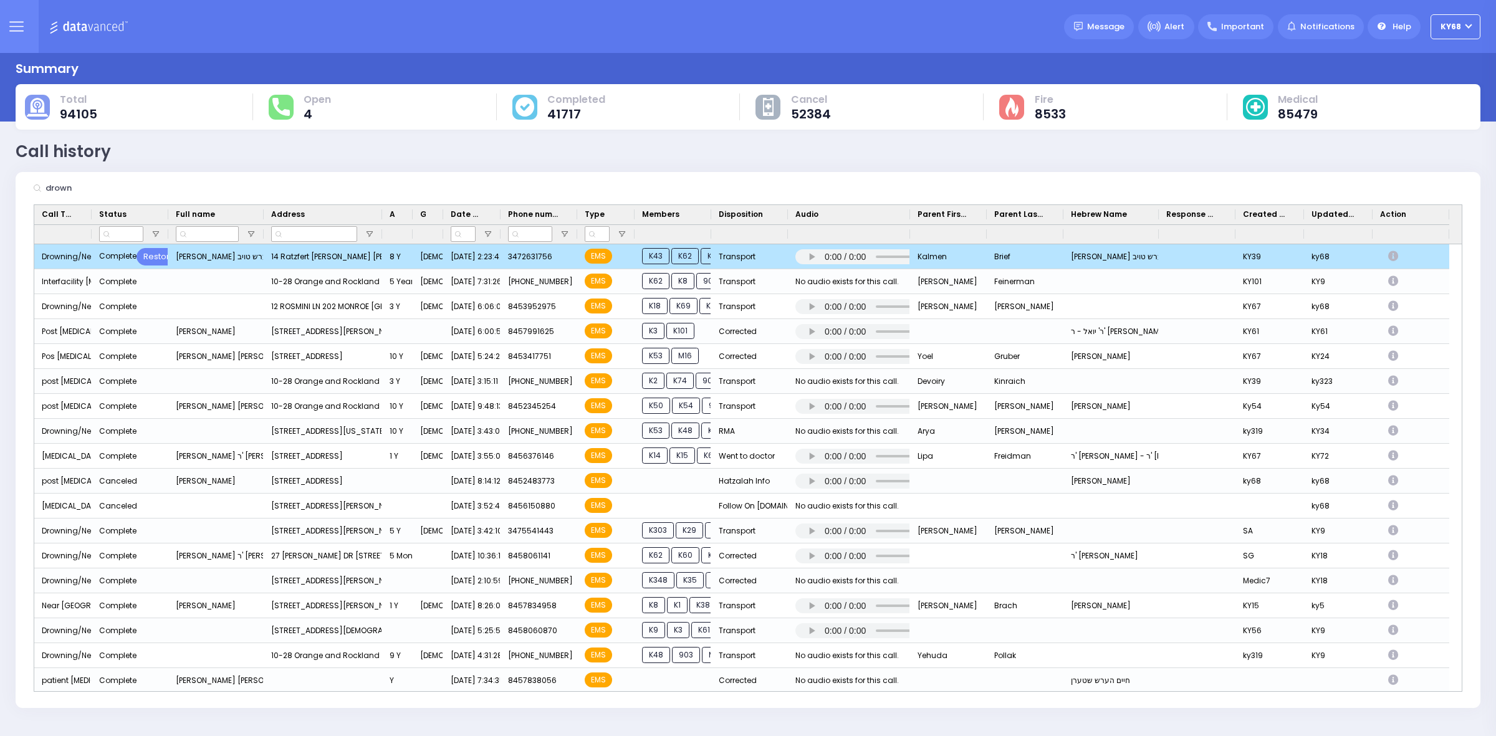
type input "drown"
click at [1403, 254] on div "Press SPACE to deselect this row." at bounding box center [1395, 256] width 30 height 21
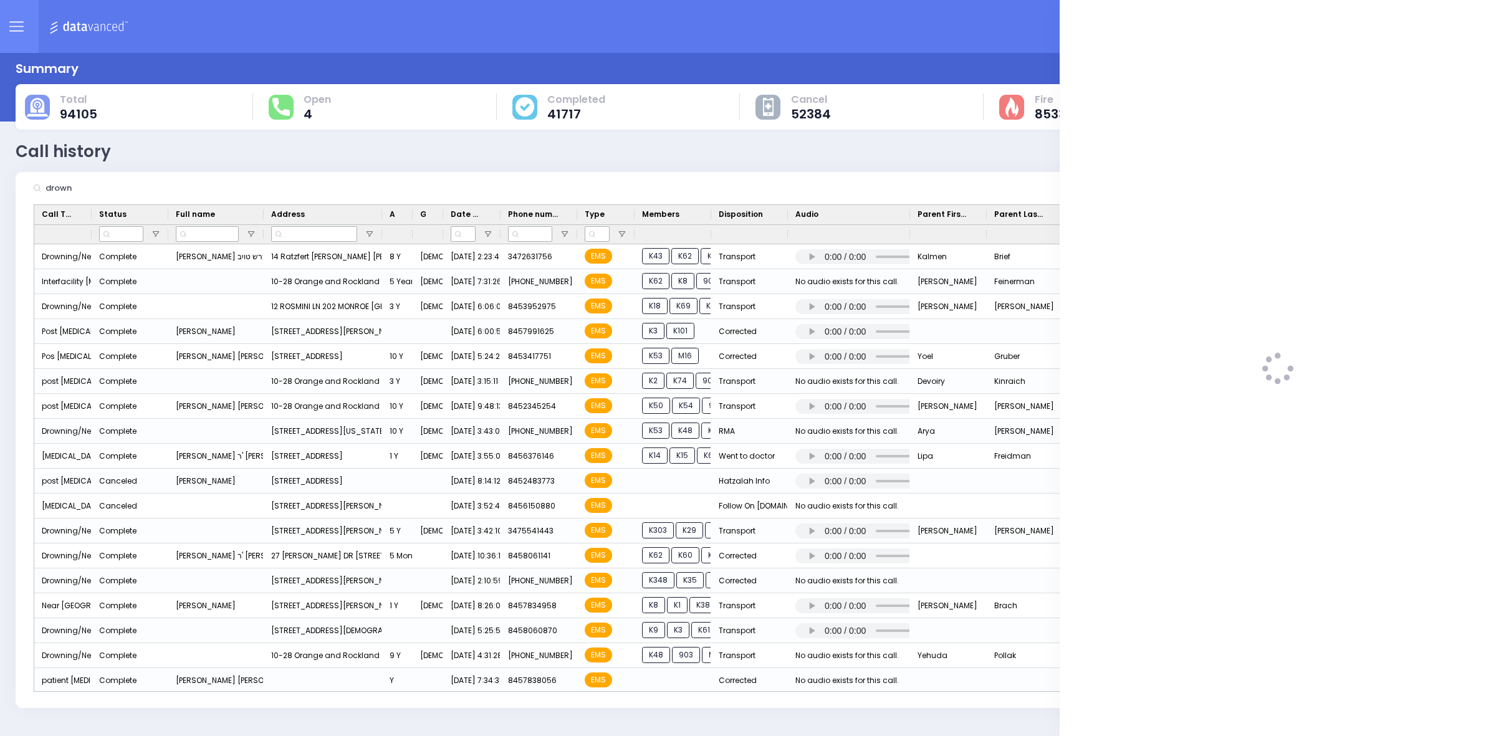
select select
select select "Transport"
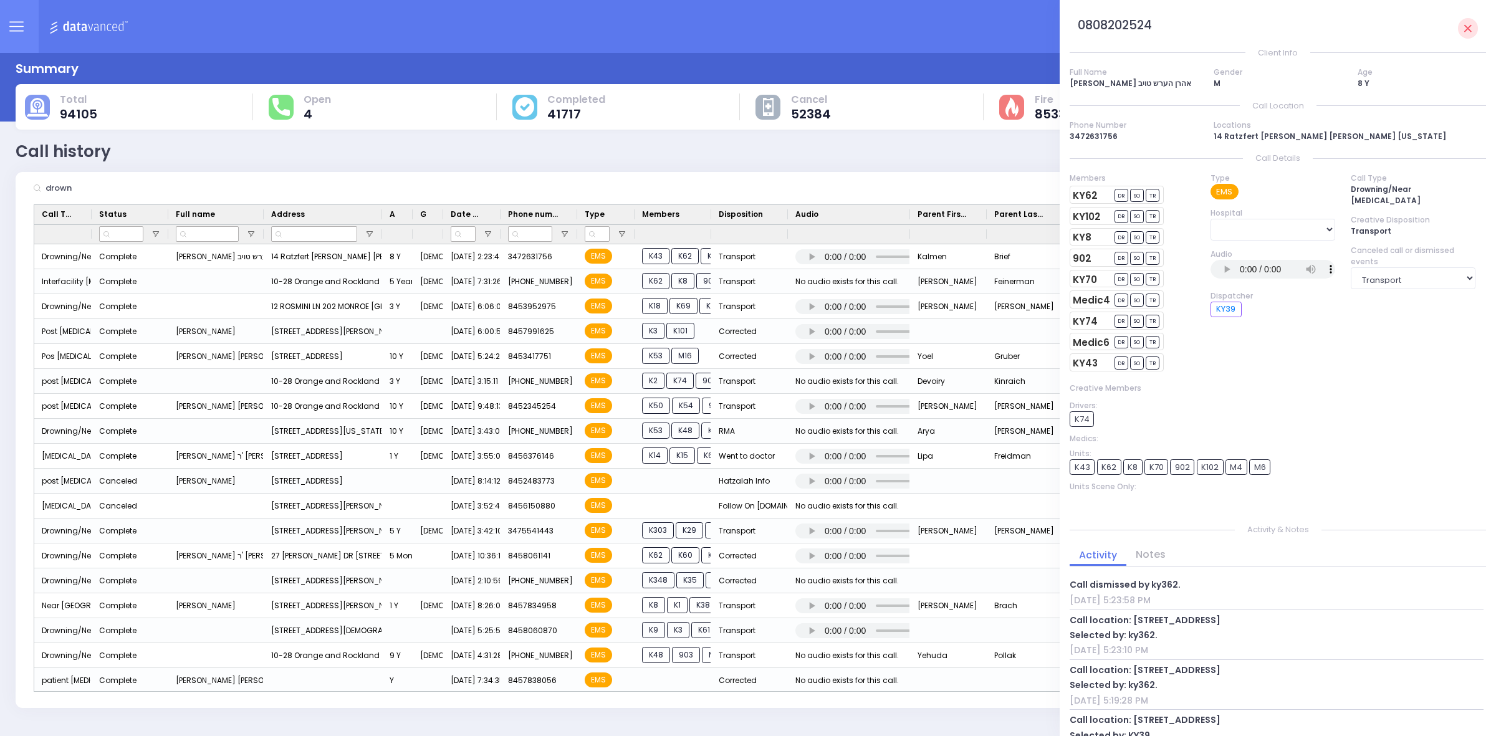
click at [1116, 26] on h3 "0808202524" at bounding box center [1115, 26] width 74 height 16
copy h3 "0808202524"
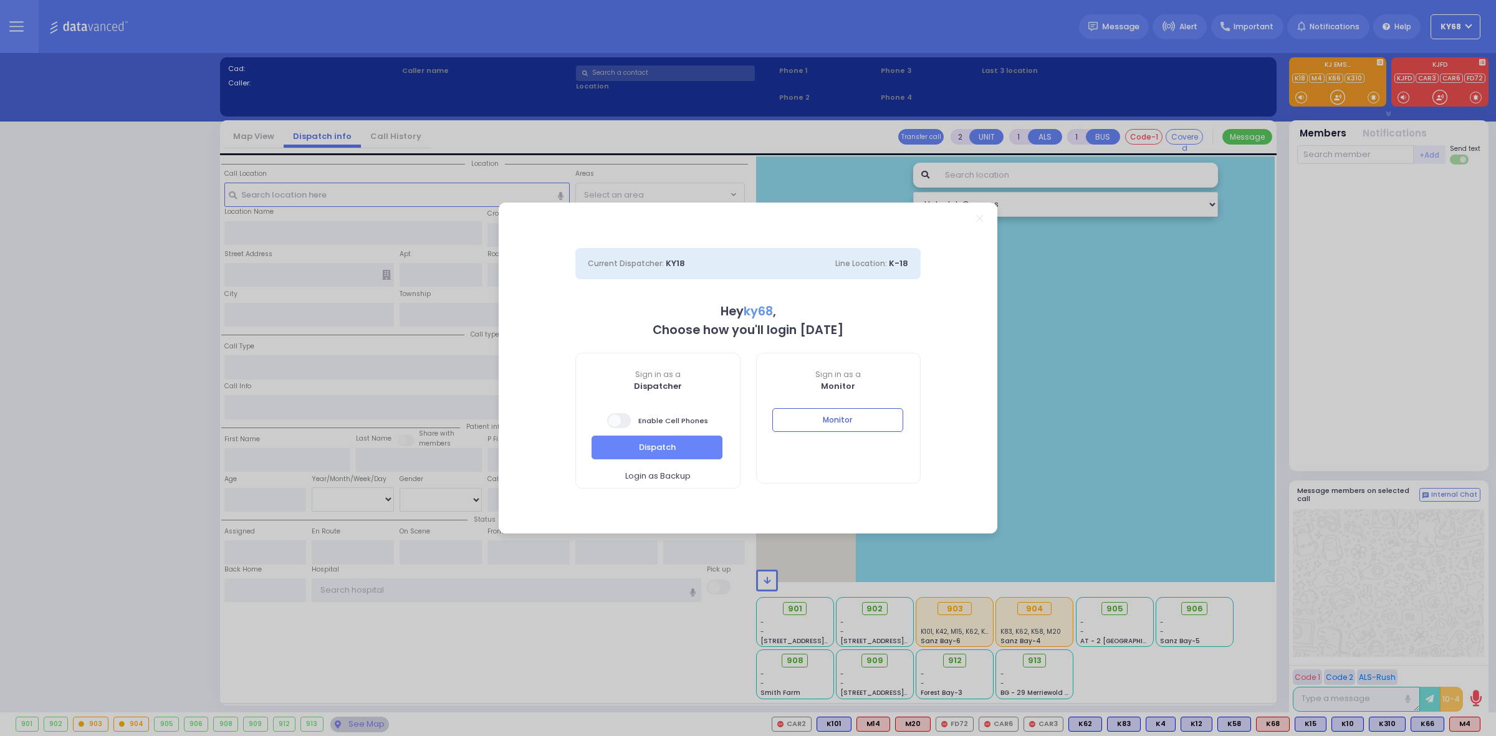
select select "12"
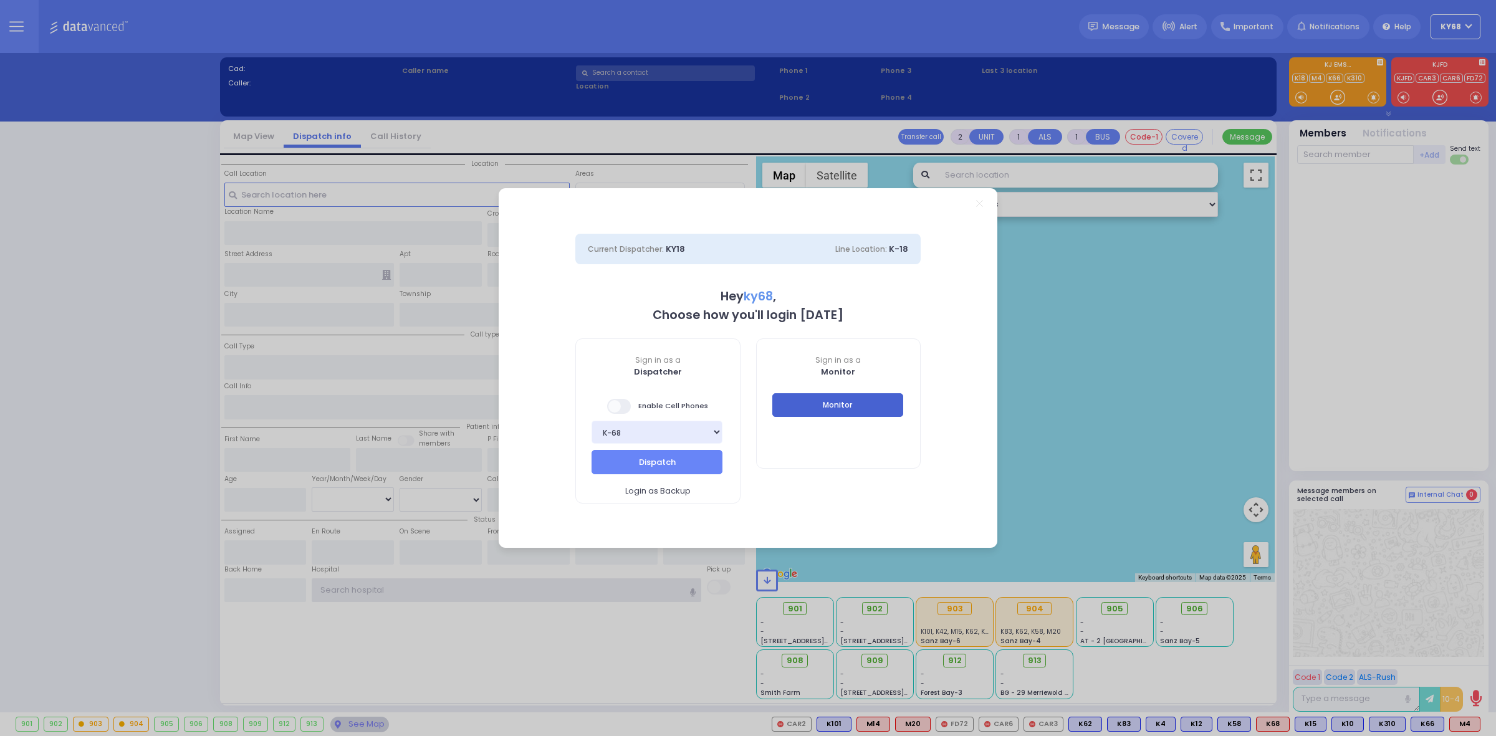
type input "ky68"
click at [886, 399] on button "Monitor" at bounding box center [837, 405] width 131 height 24
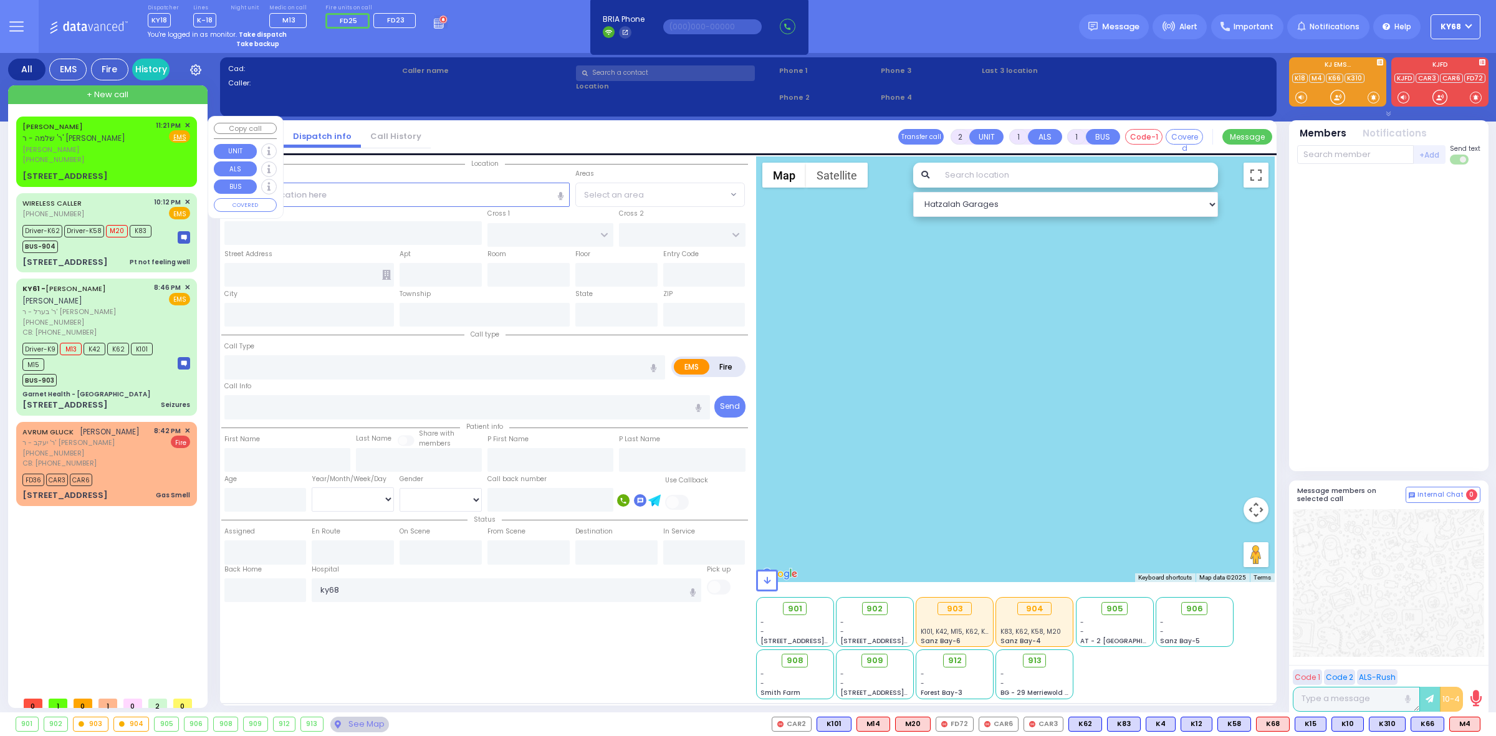
click at [87, 145] on span "[PERSON_NAME]" at bounding box center [86, 150] width 129 height 11
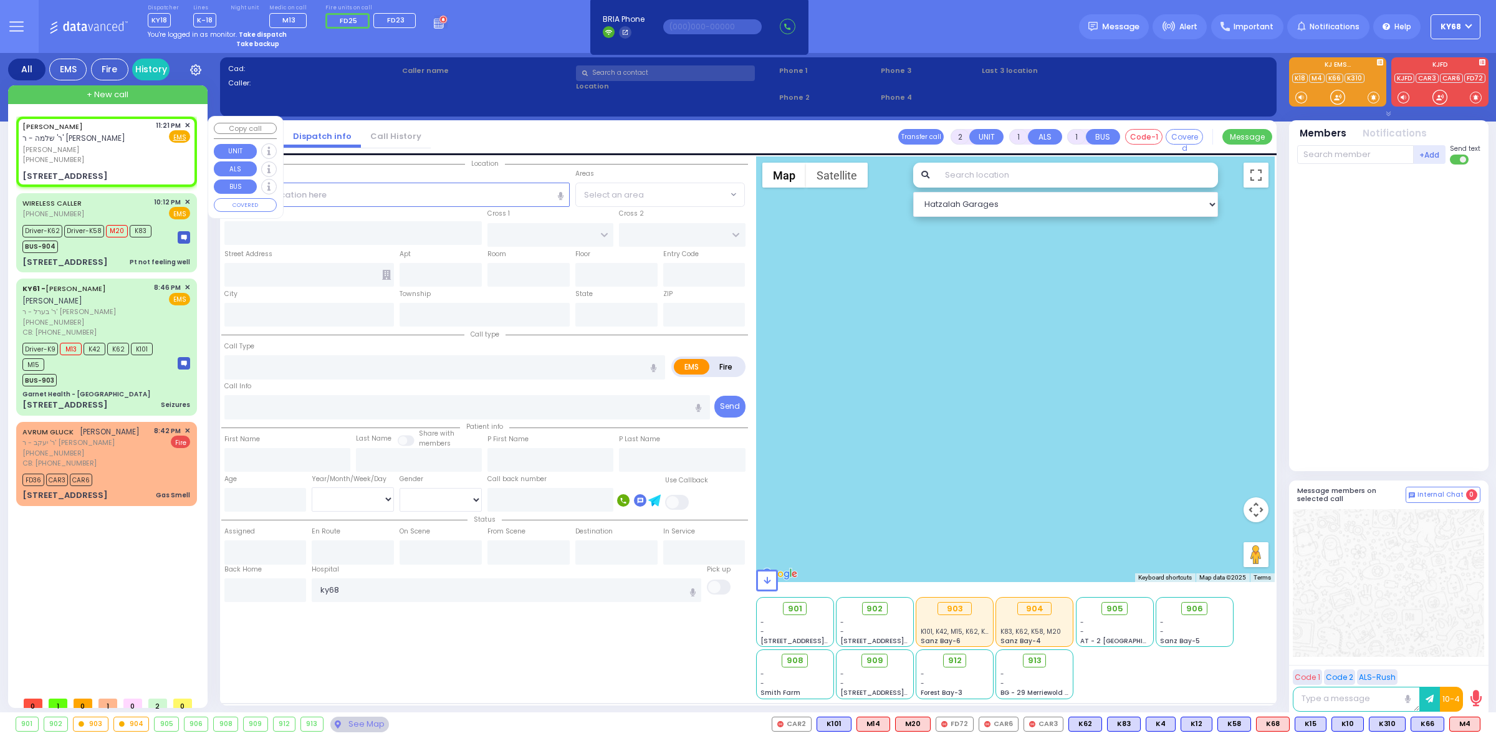
select select
radio input "true"
type input "[PERSON_NAME]"
type input "SEBO"
select select
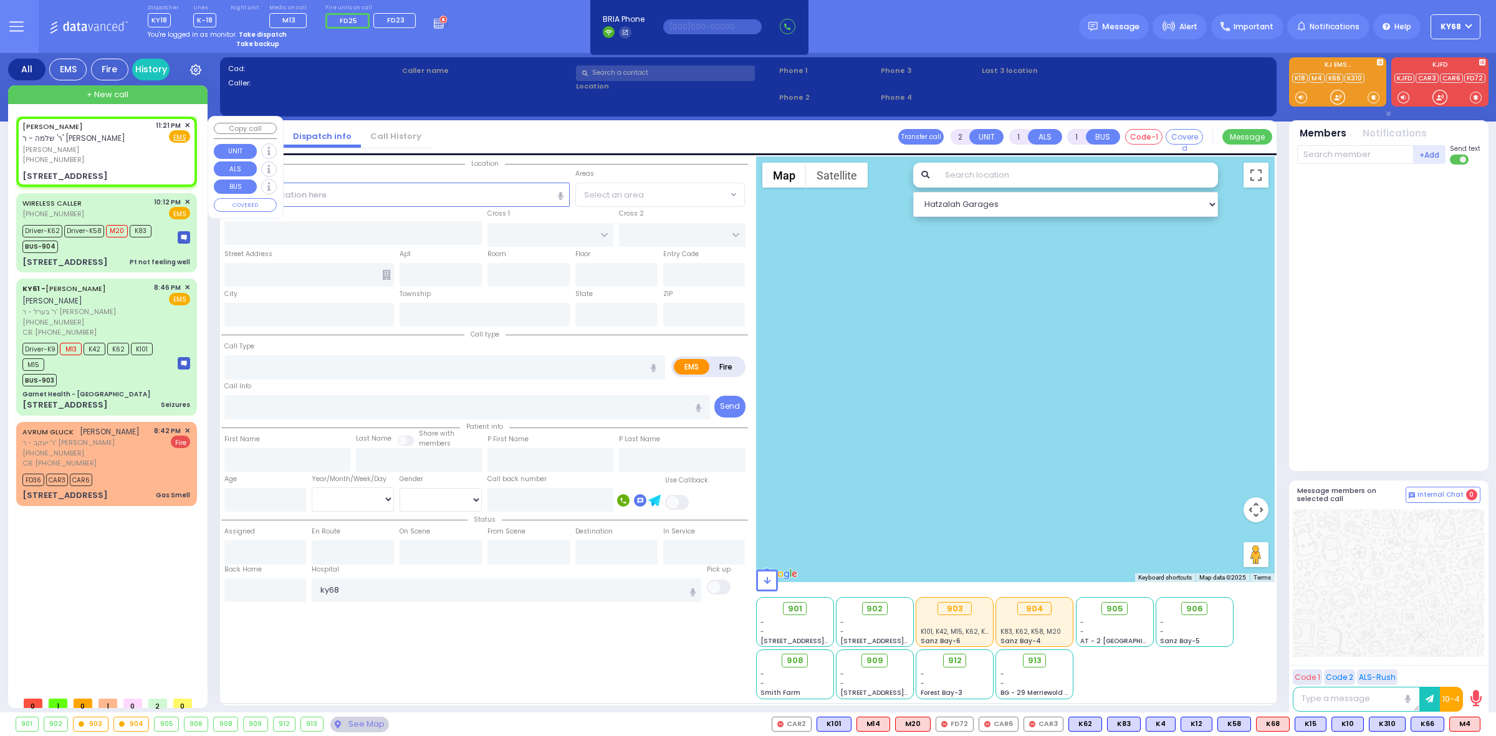
type input "23:21"
select select "Hatzalah Garages"
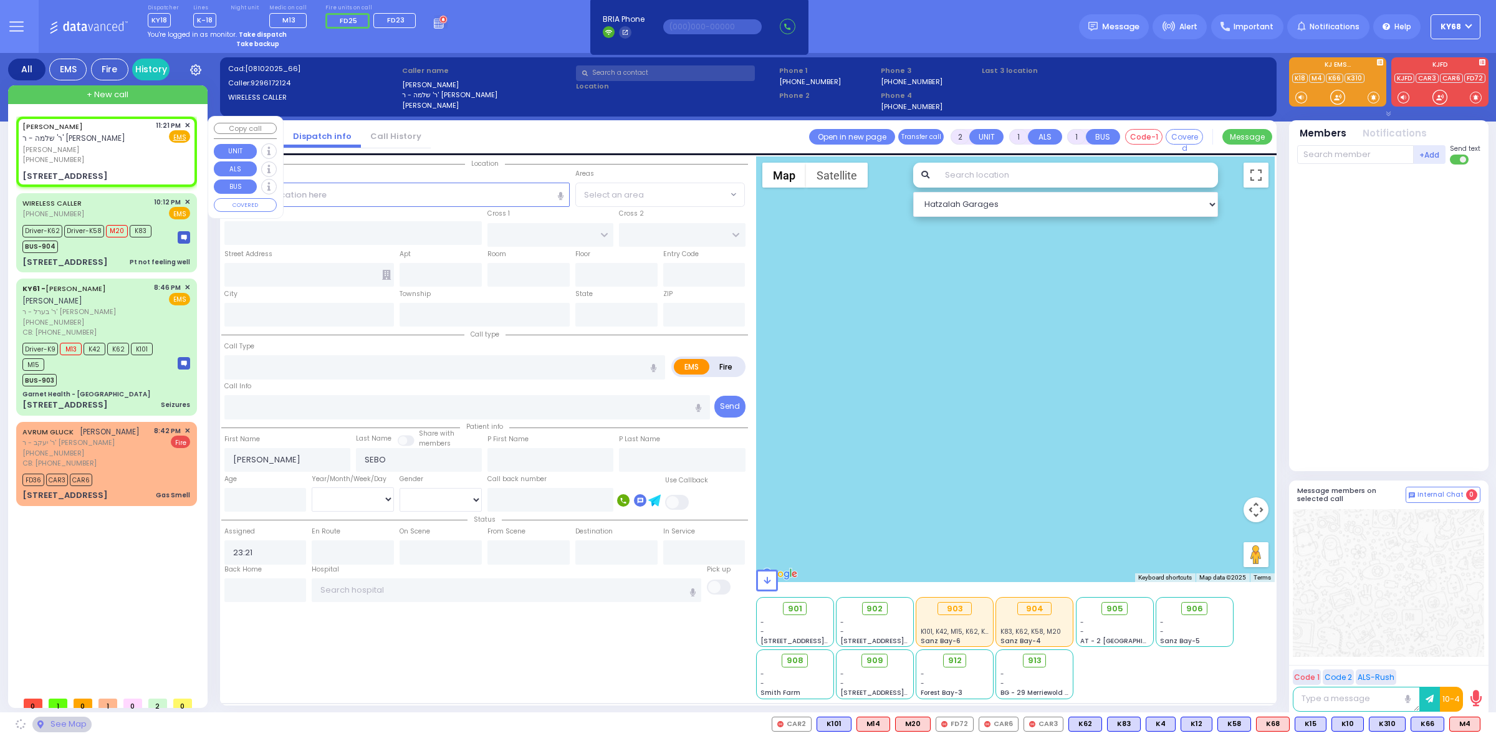
type input "YOEL KLEIN BLVD"
type input "MERON DR"
type input "[STREET_ADDRESS]"
type input "001"
type input "[PERSON_NAME]"
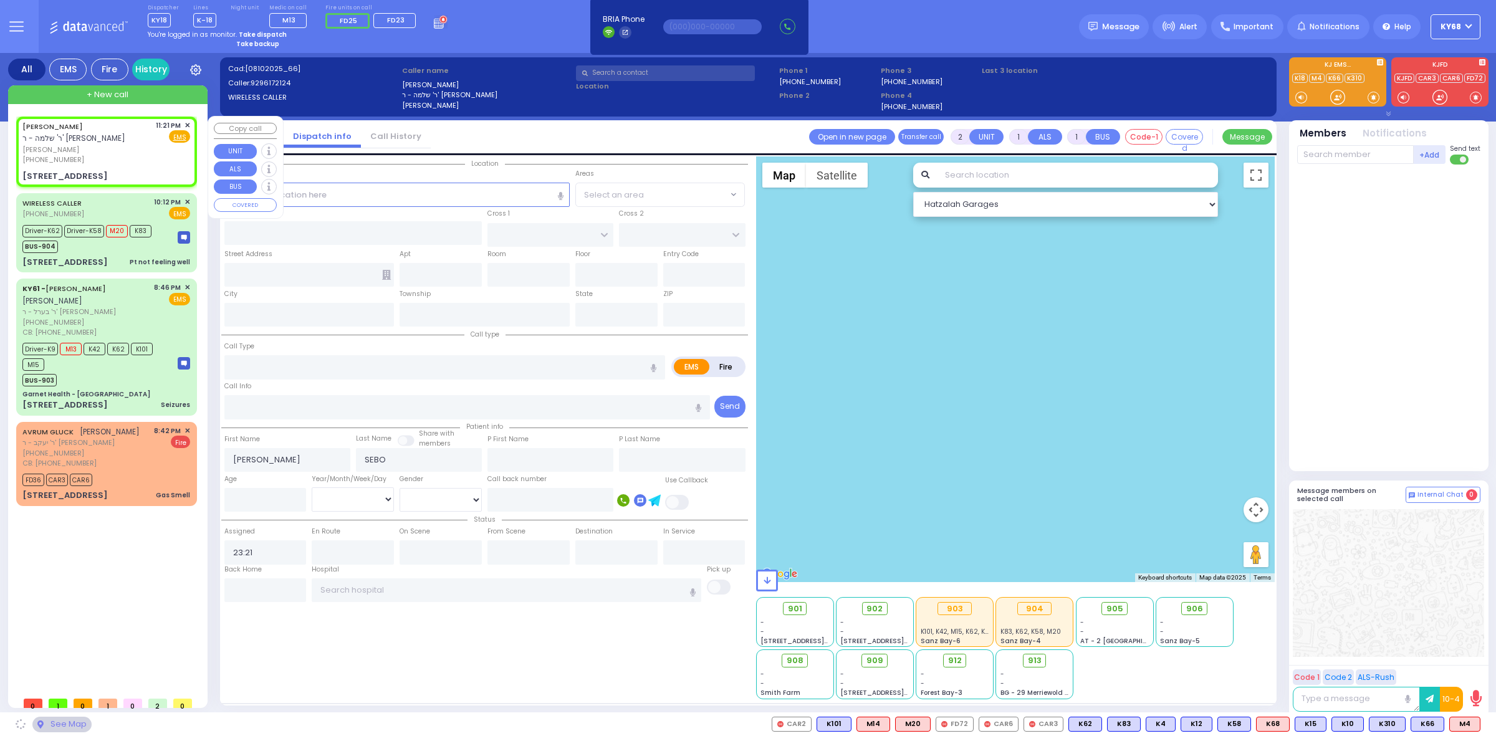
type input "[US_STATE]"
type input "10950"
select select "SECTION 6"
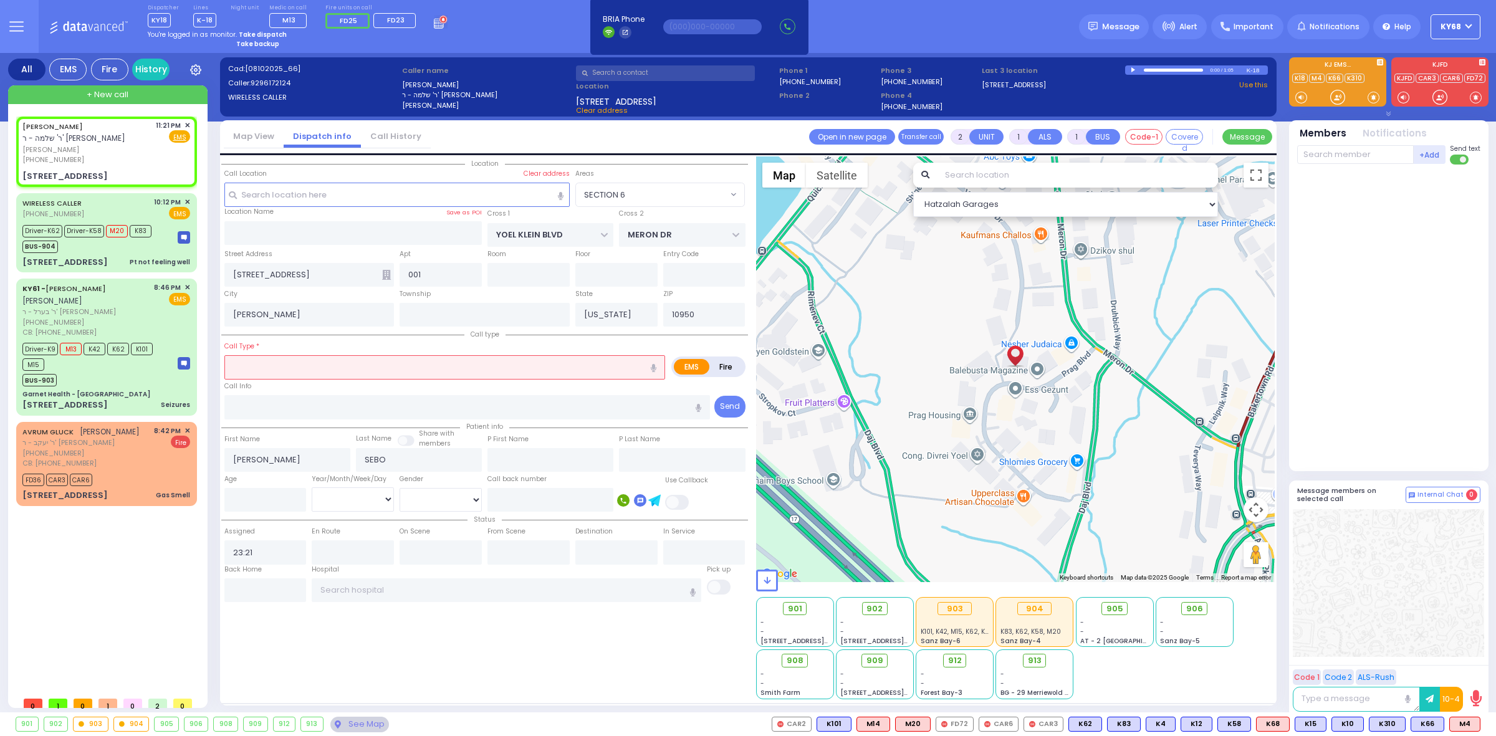
click at [393, 132] on link "Call History" at bounding box center [396, 136] width 70 height 12
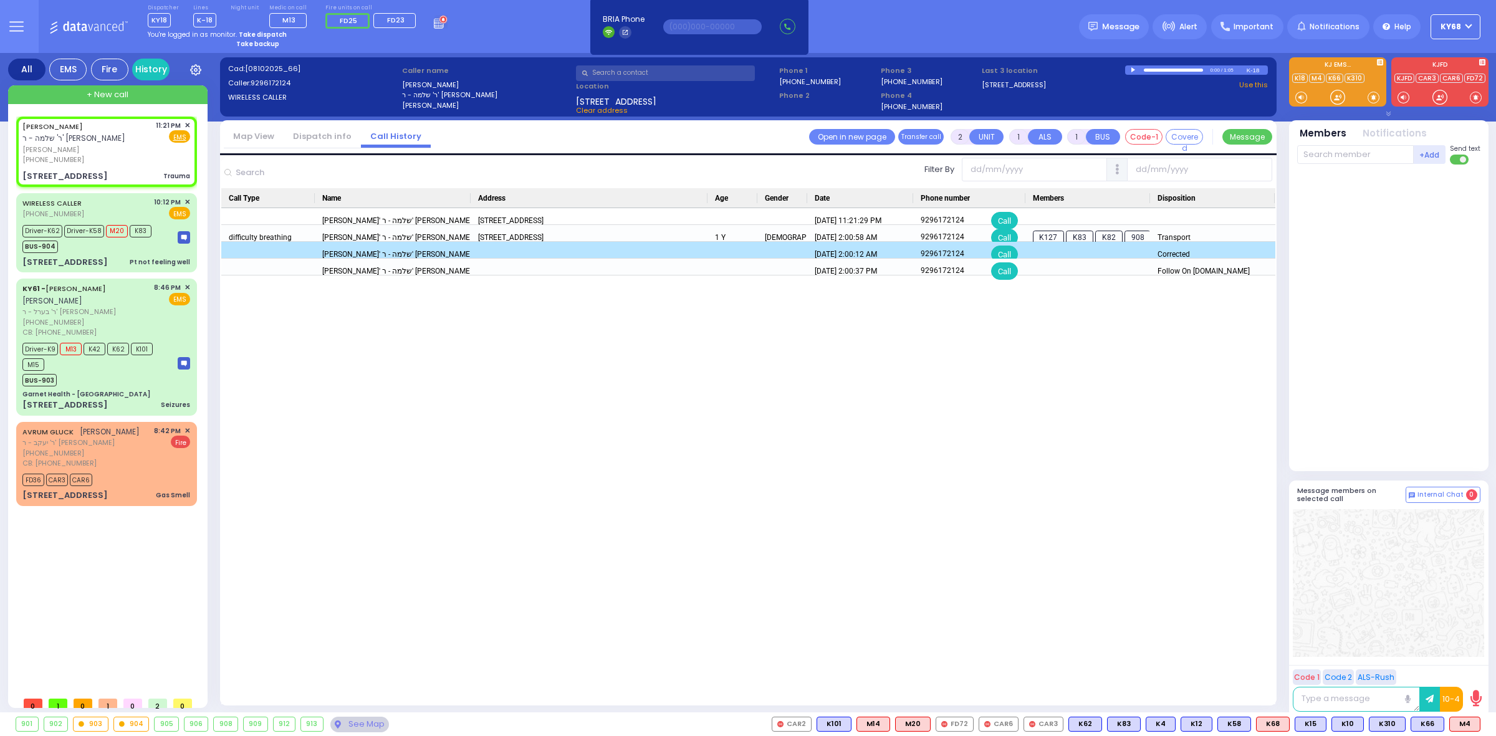
type input "0"
select select
type input "Trauma"
radio input "true"
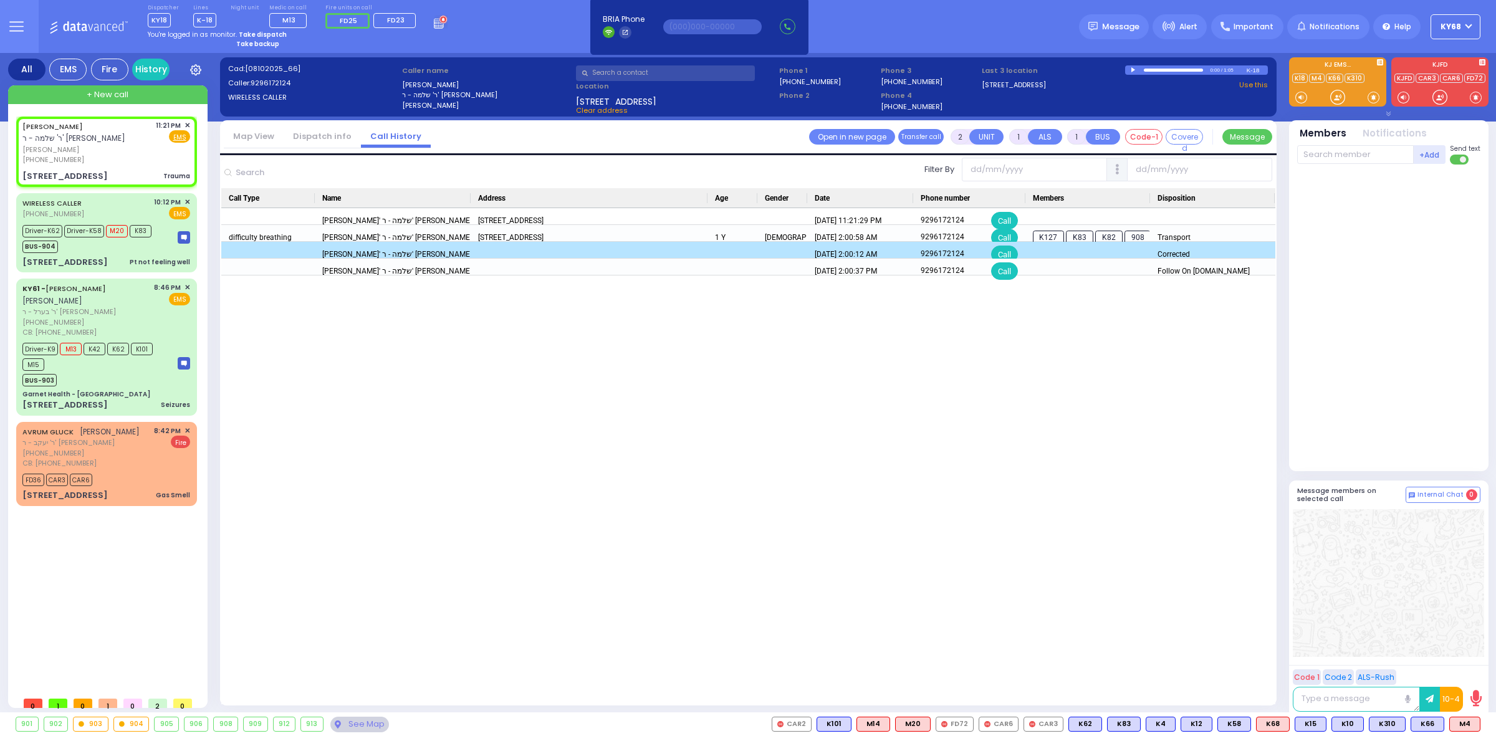
select select
select select "Hatzalah Garages"
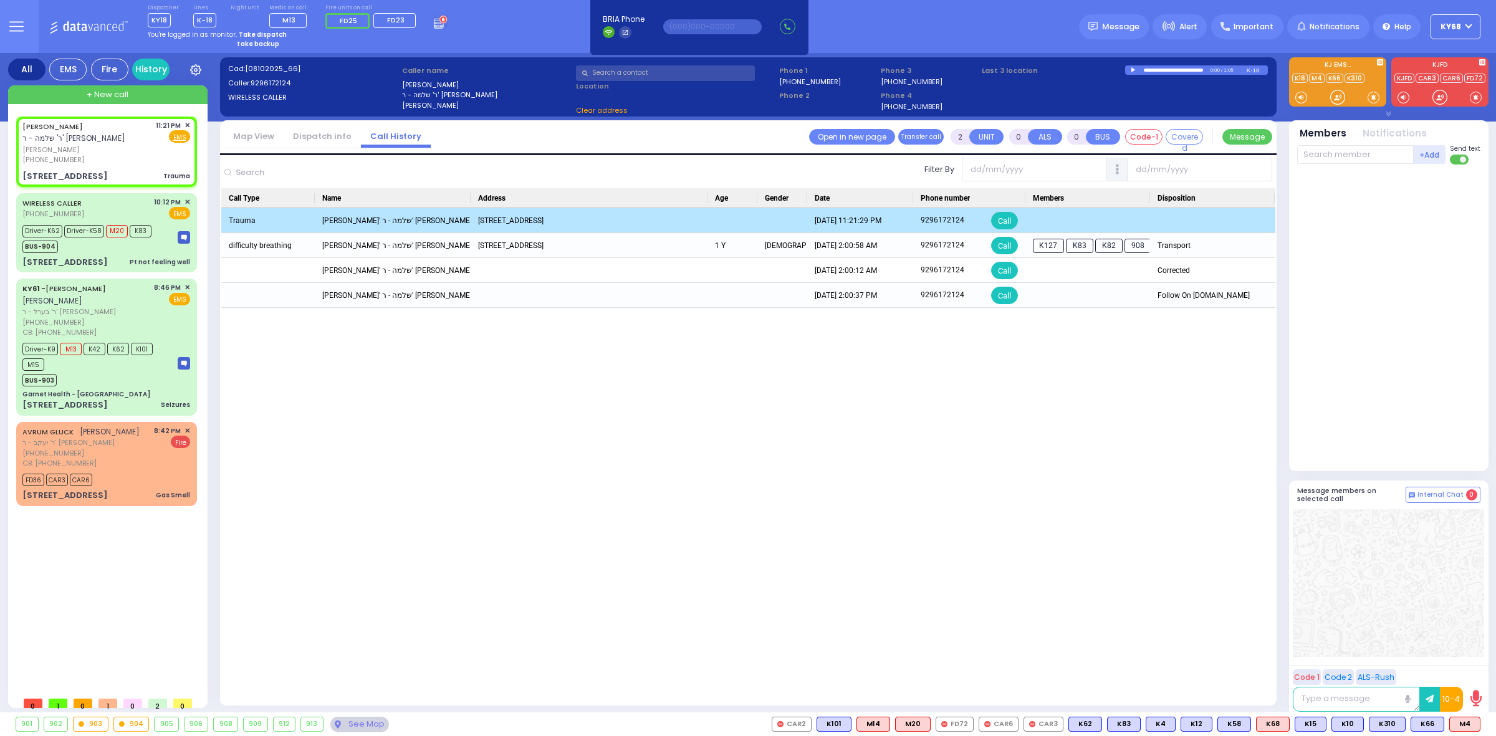
select select "SECTION 6"
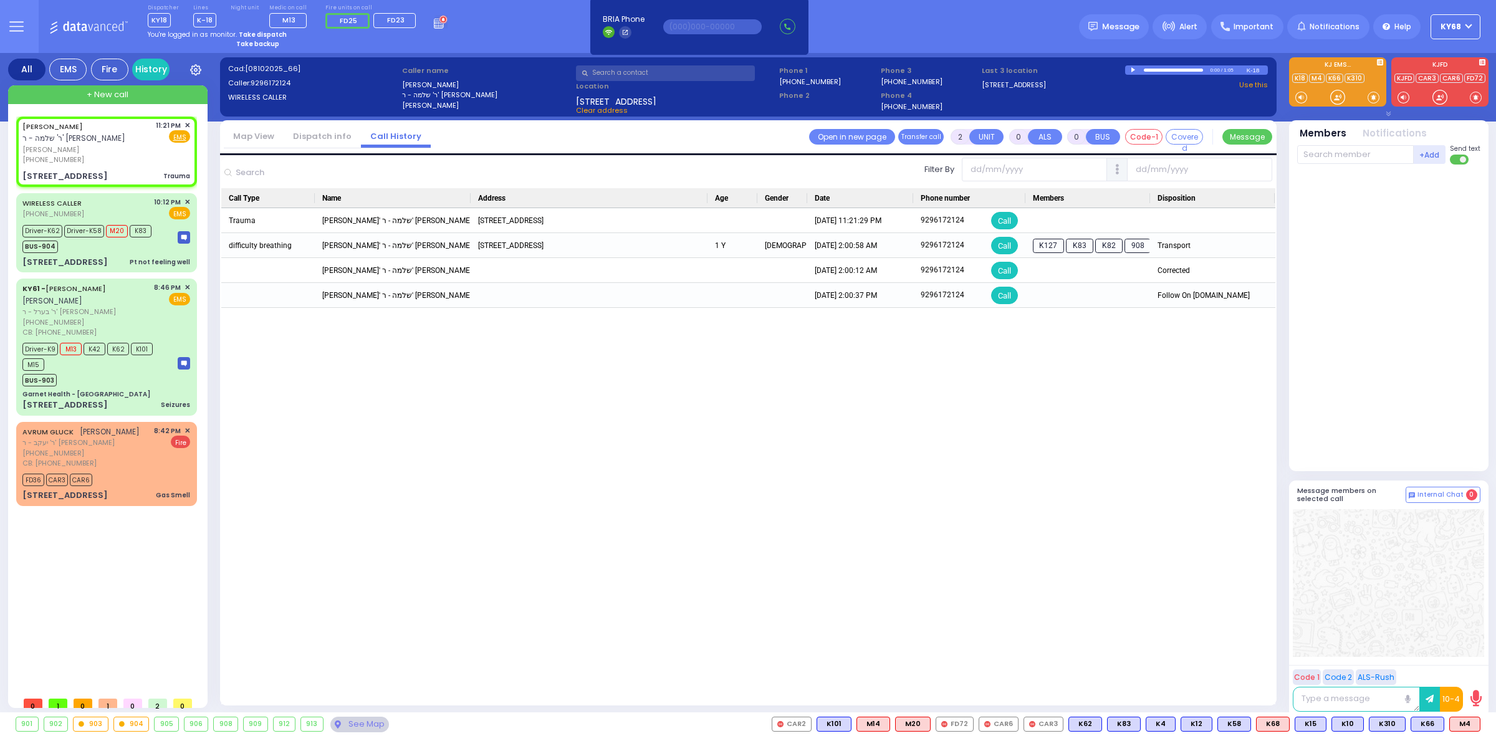
click at [323, 138] on link "Dispatch info" at bounding box center [322, 136] width 77 height 12
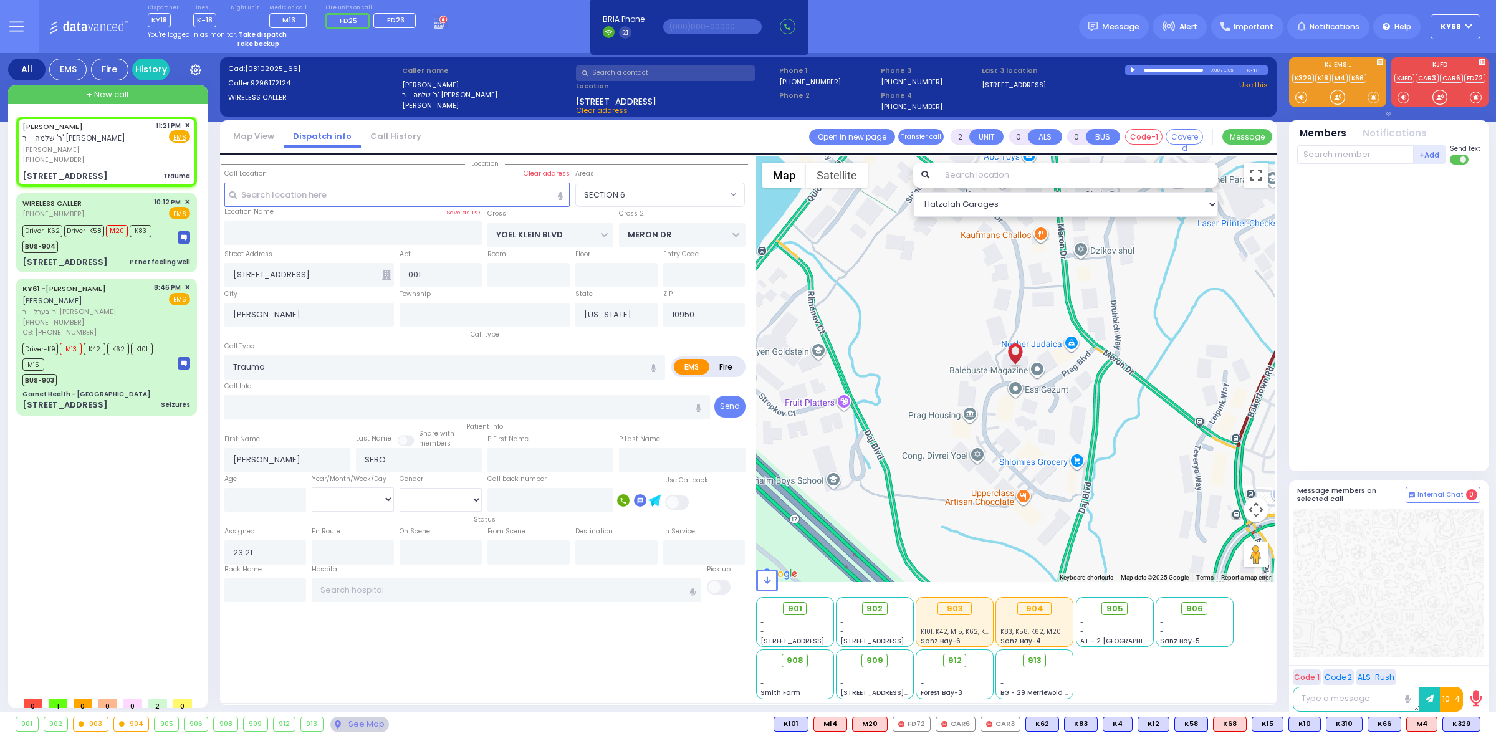
select select
radio input "true"
select select
type input "23:25"
select select "SECTION 6"
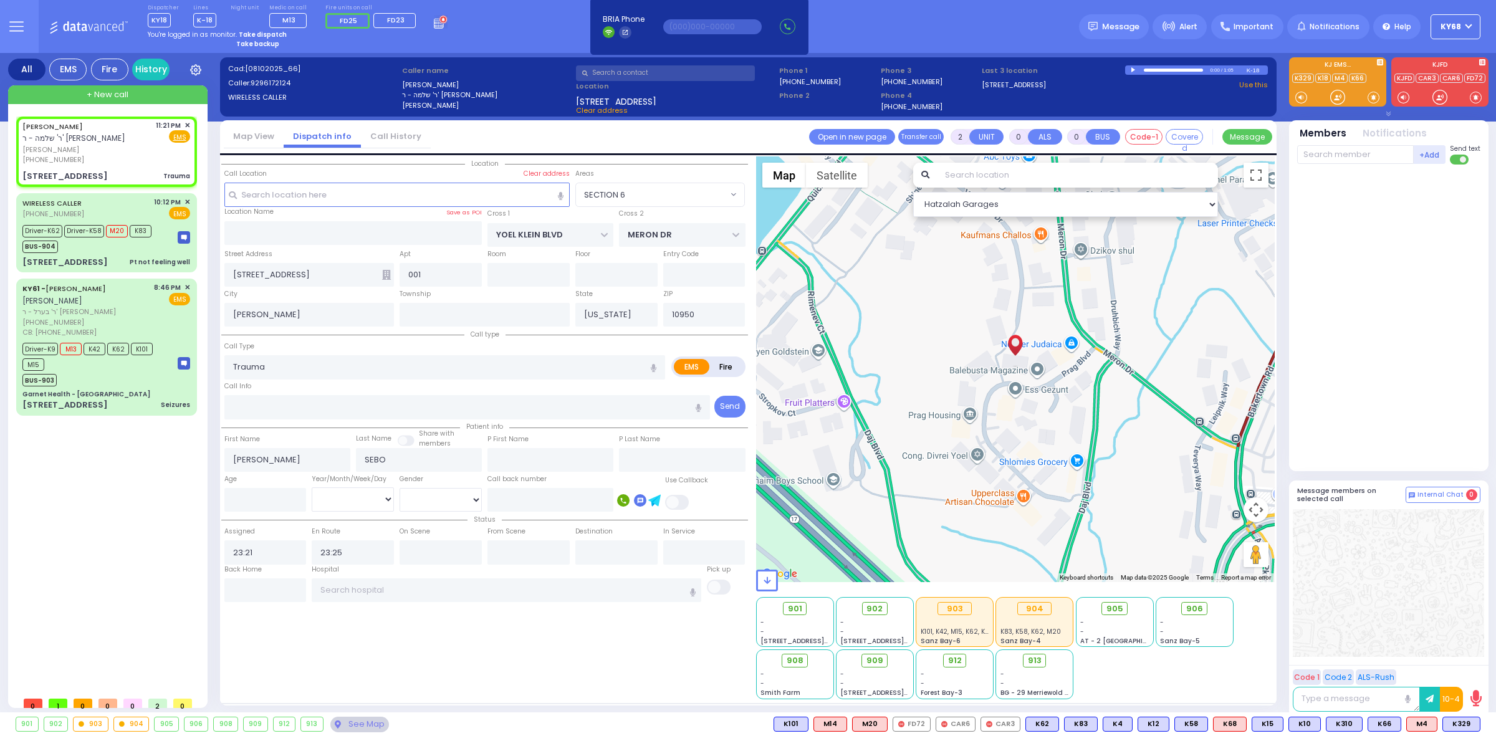
select select "Hatzalah Garages"
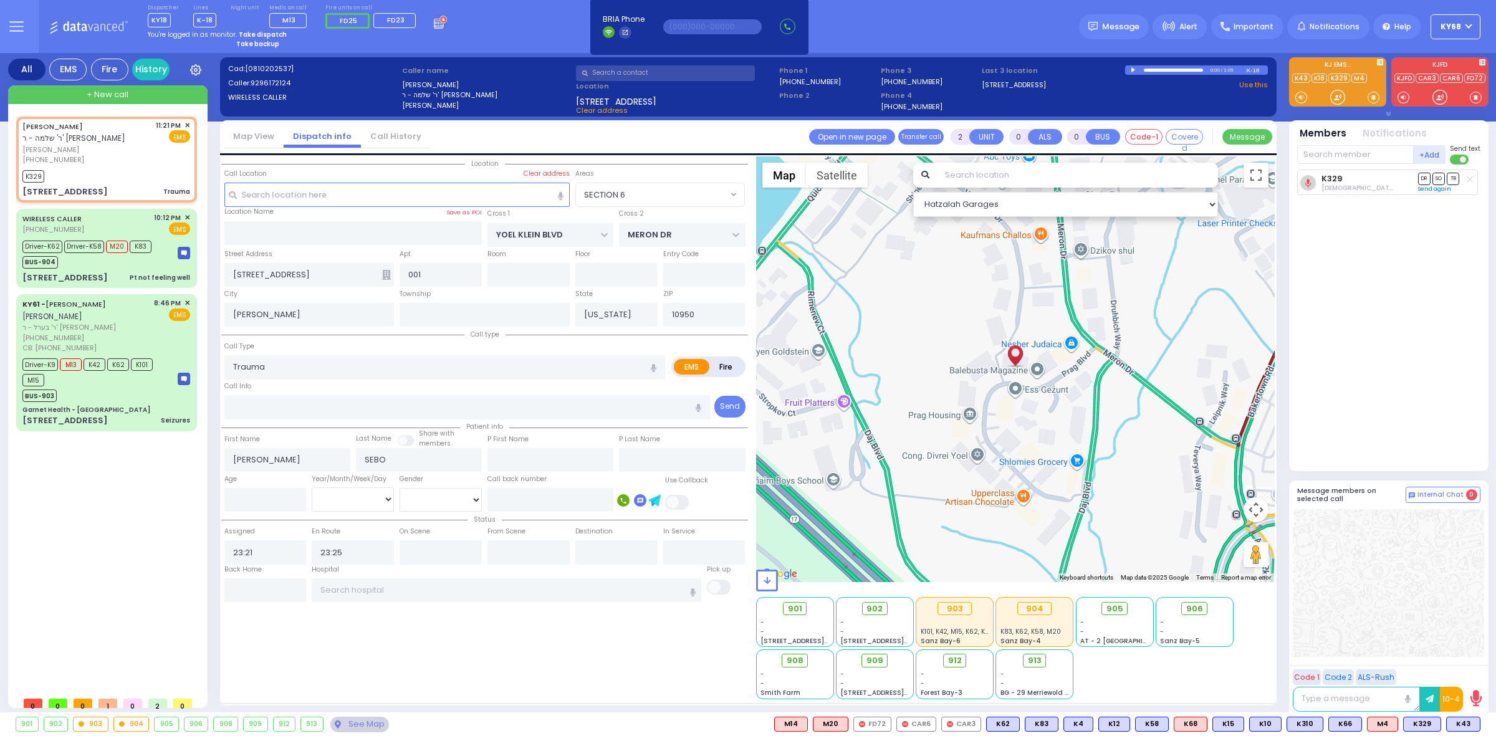
select select
radio input "true"
select select
select select "SECTION 6"
select select "Hatzalah Garages"
